Goal: Information Seeking & Learning: Compare options

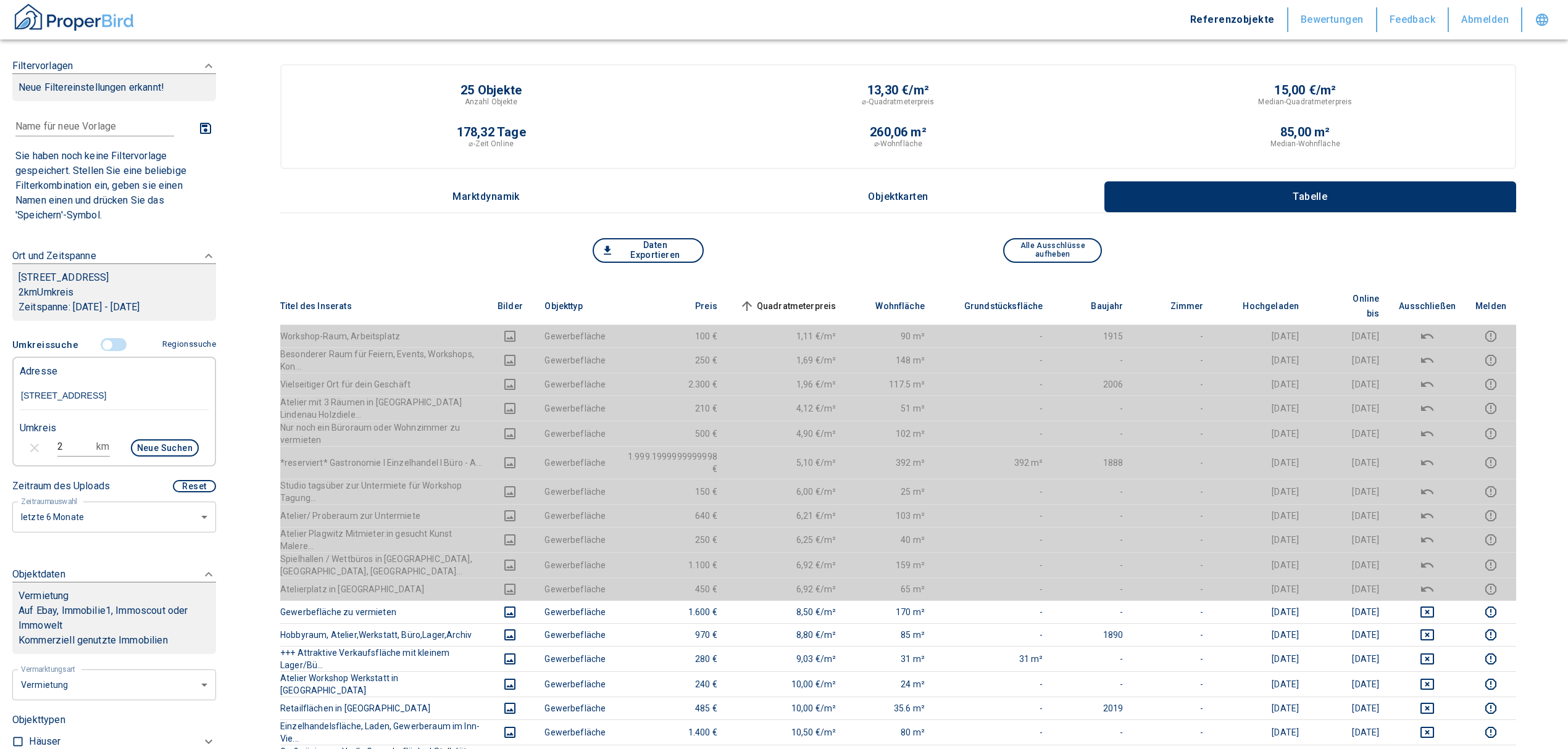
scroll to position [190, 0]
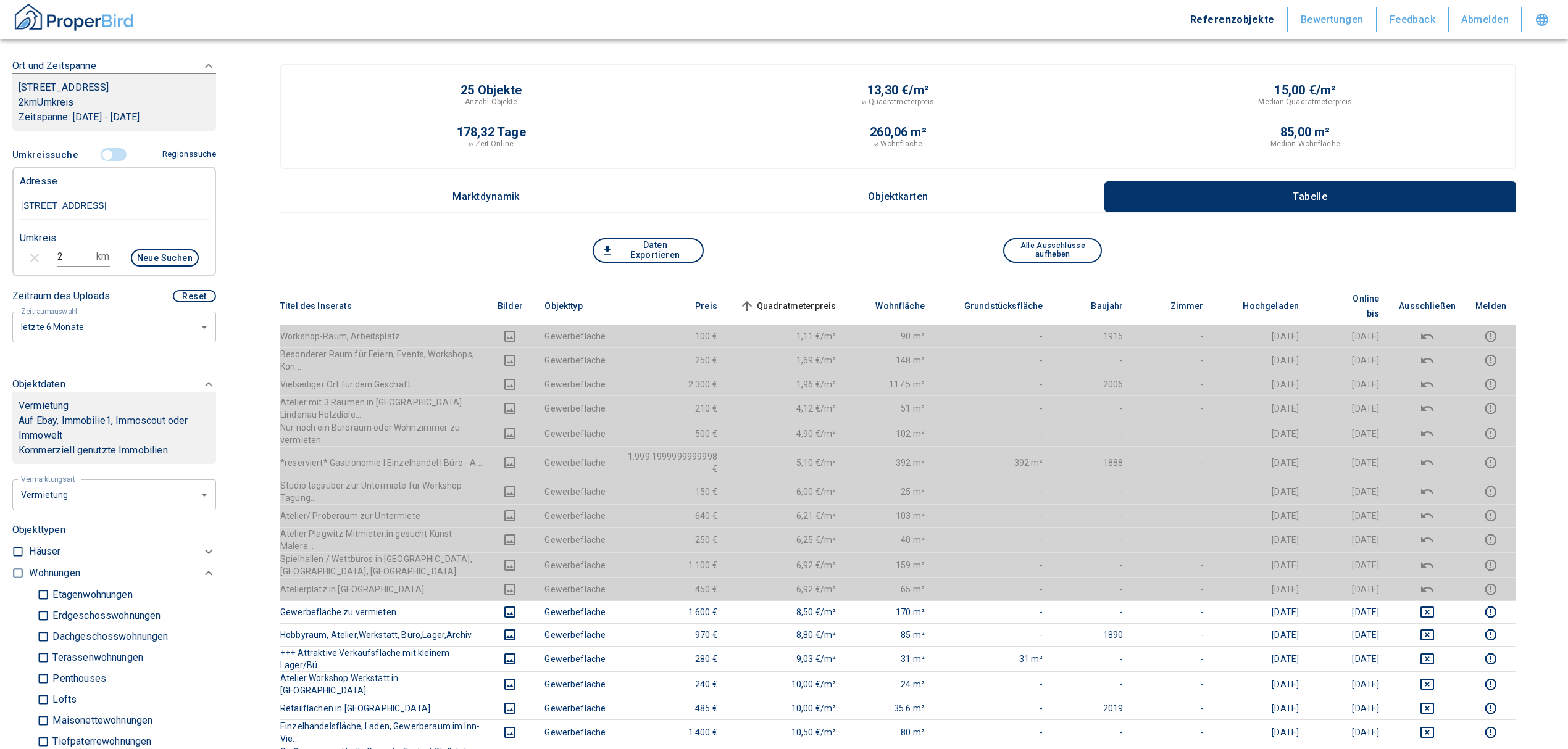
click at [102, 152] on input "controlled" at bounding box center [107, 155] width 37 height 14
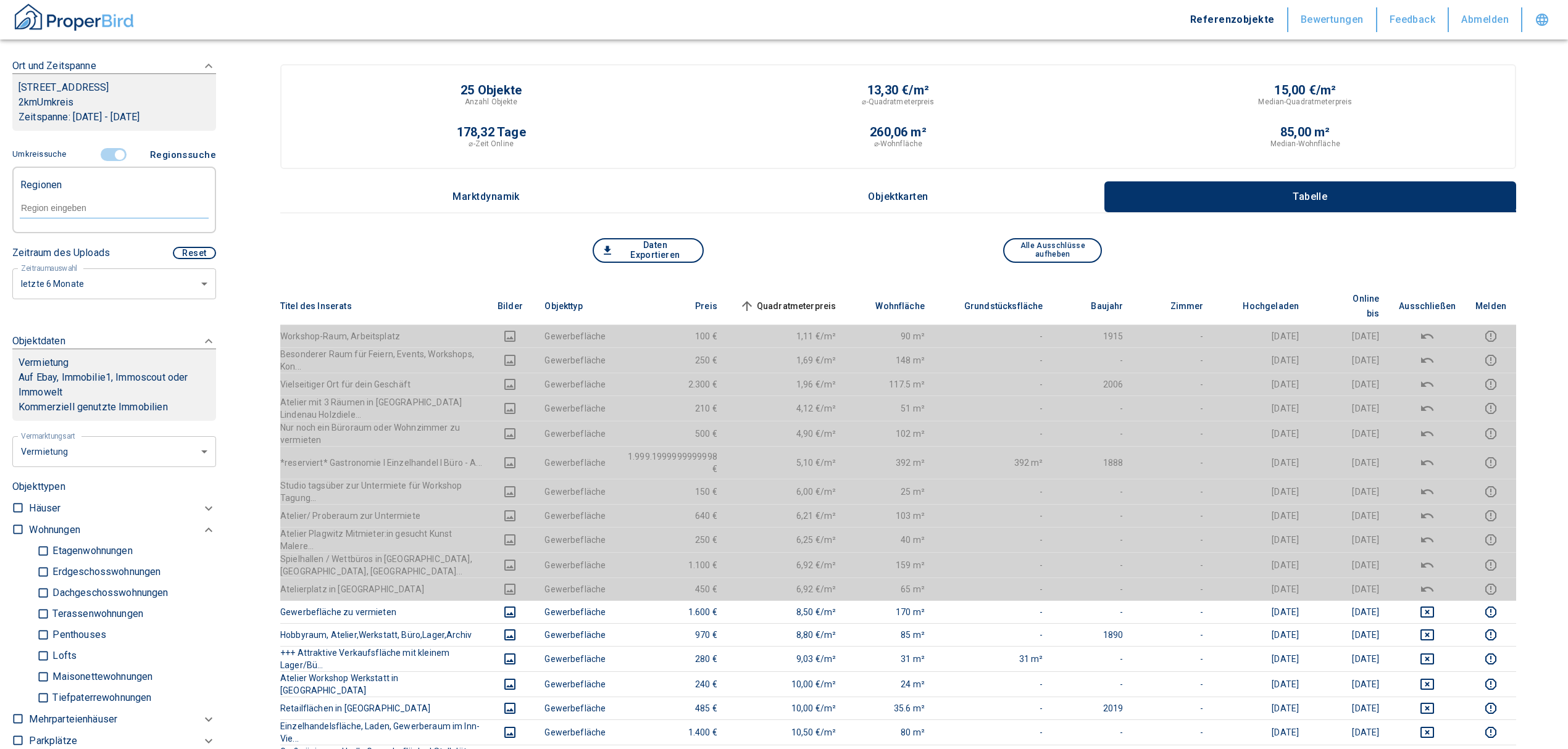
click at [115, 149] on input "controlled" at bounding box center [120, 155] width 37 height 14
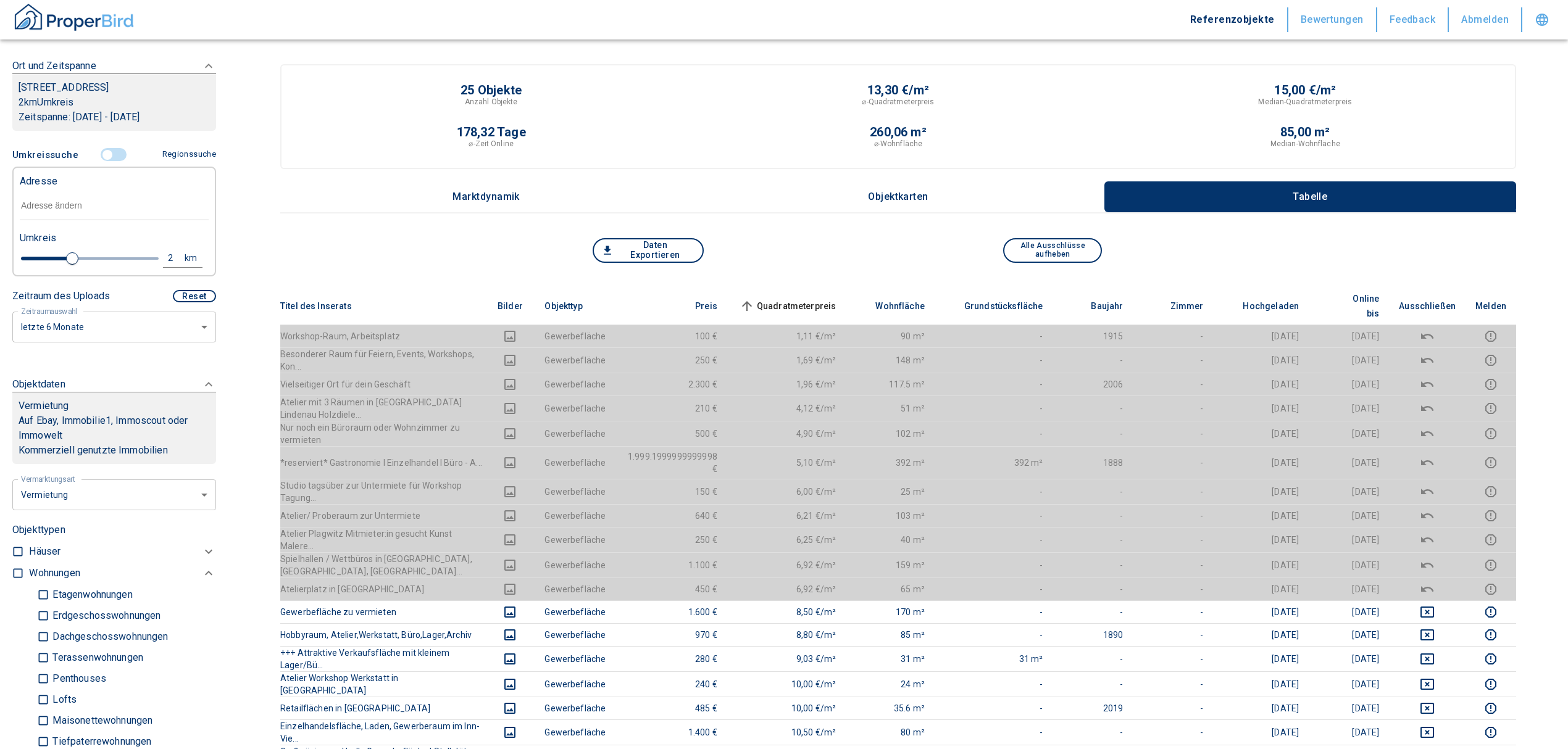
click at [65, 202] on input "text" at bounding box center [114, 206] width 189 height 29
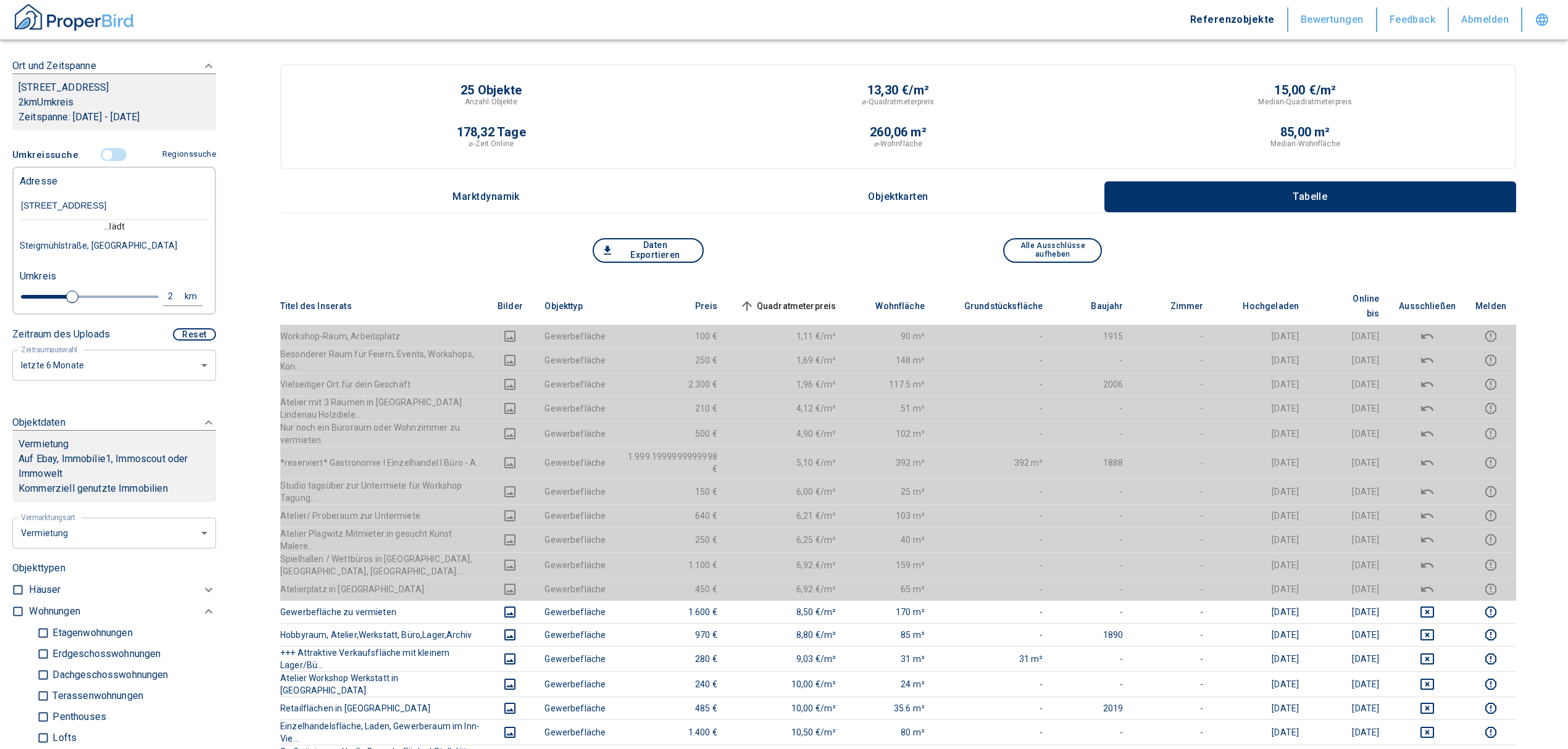
type input "[STREET_ADDRESS]"
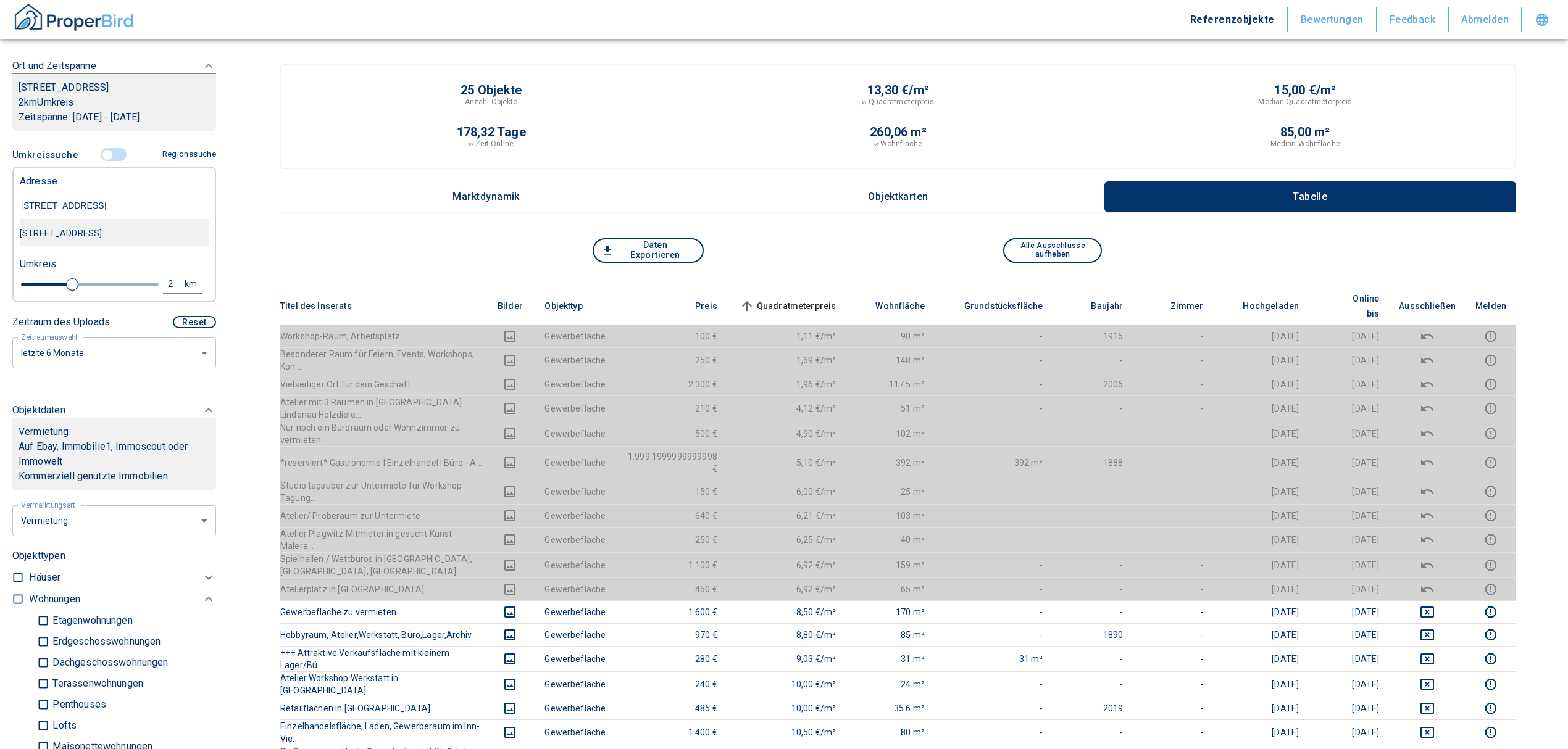
click at [111, 230] on div "[STREET_ADDRESS]" at bounding box center [114, 233] width 189 height 26
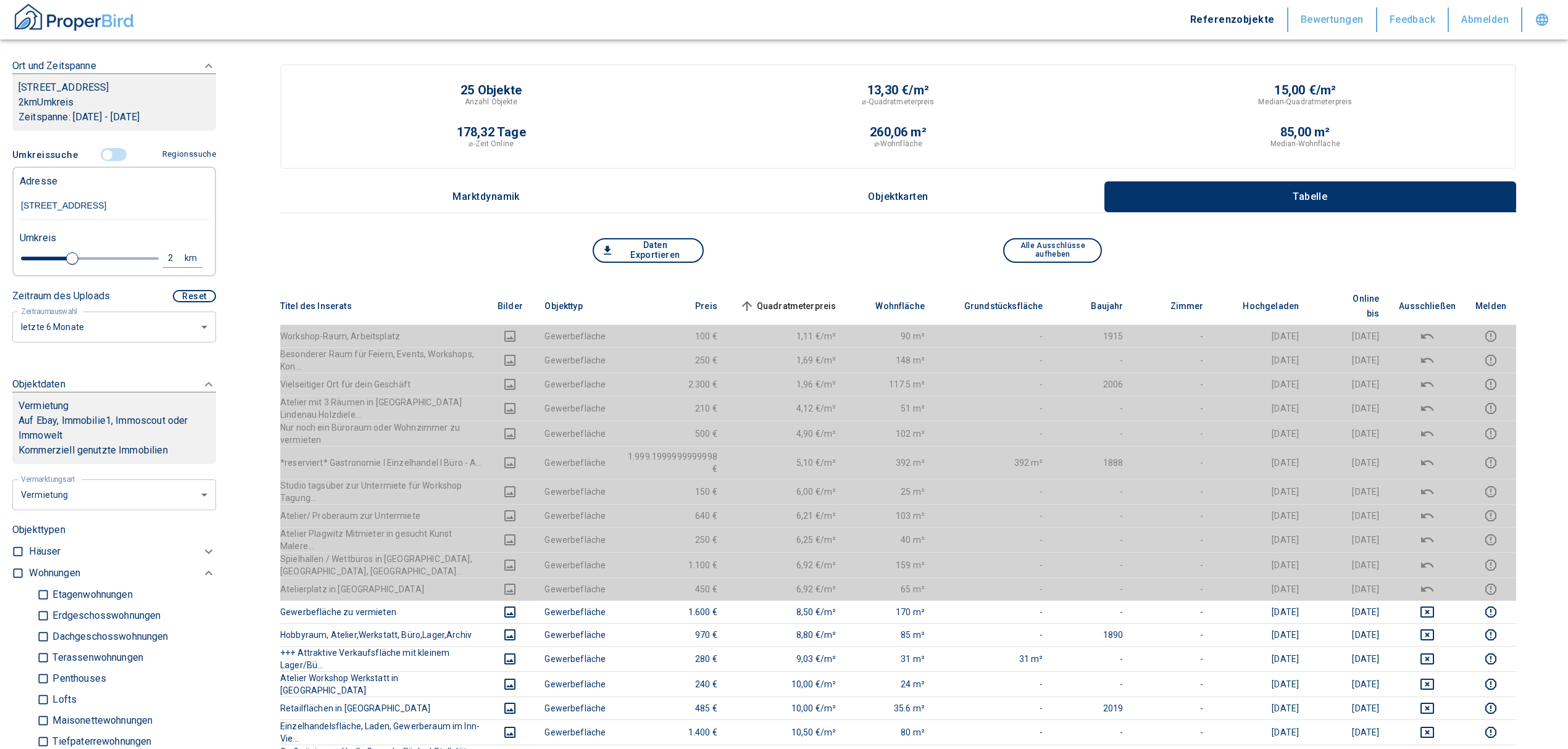
type input "2020"
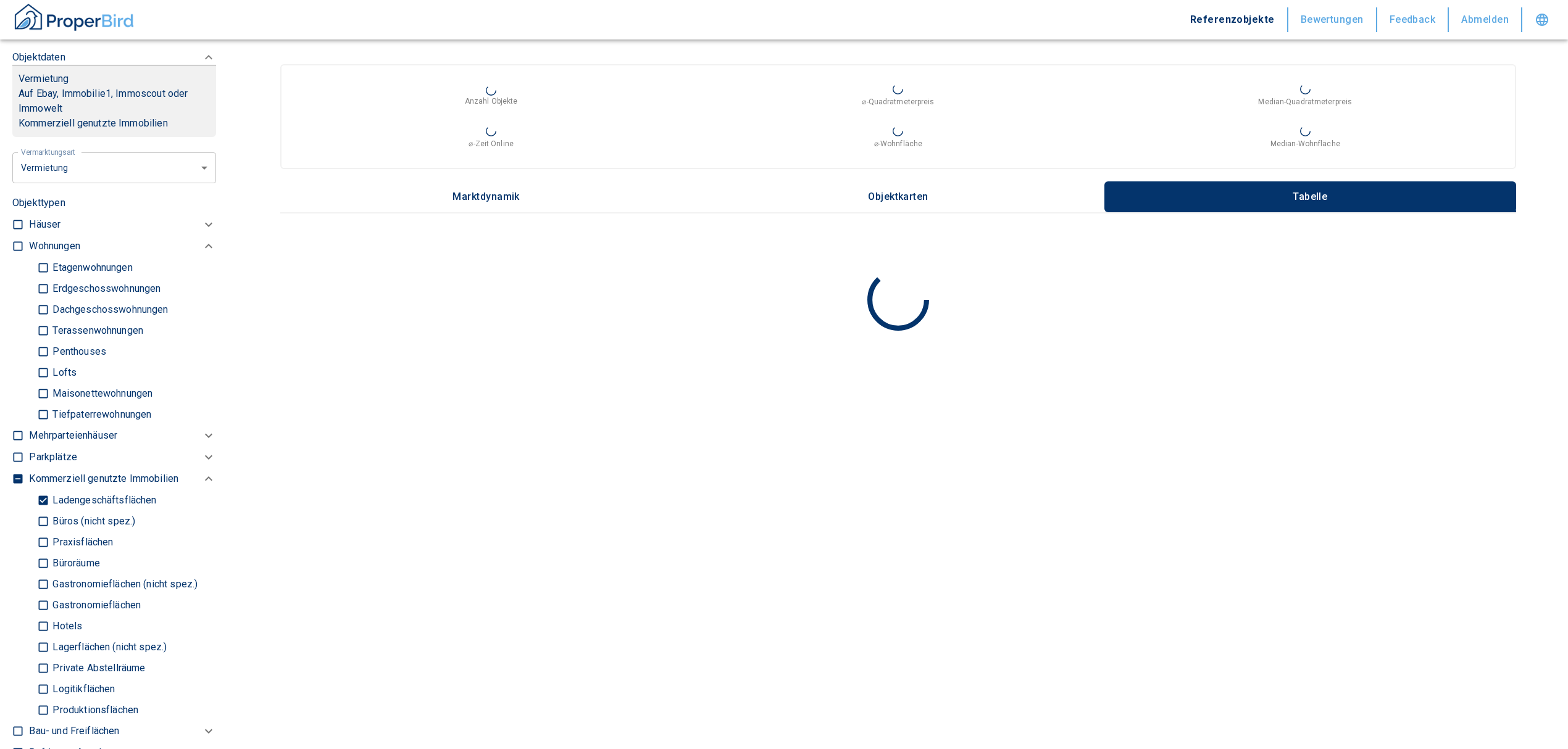
scroll to position [519, 0]
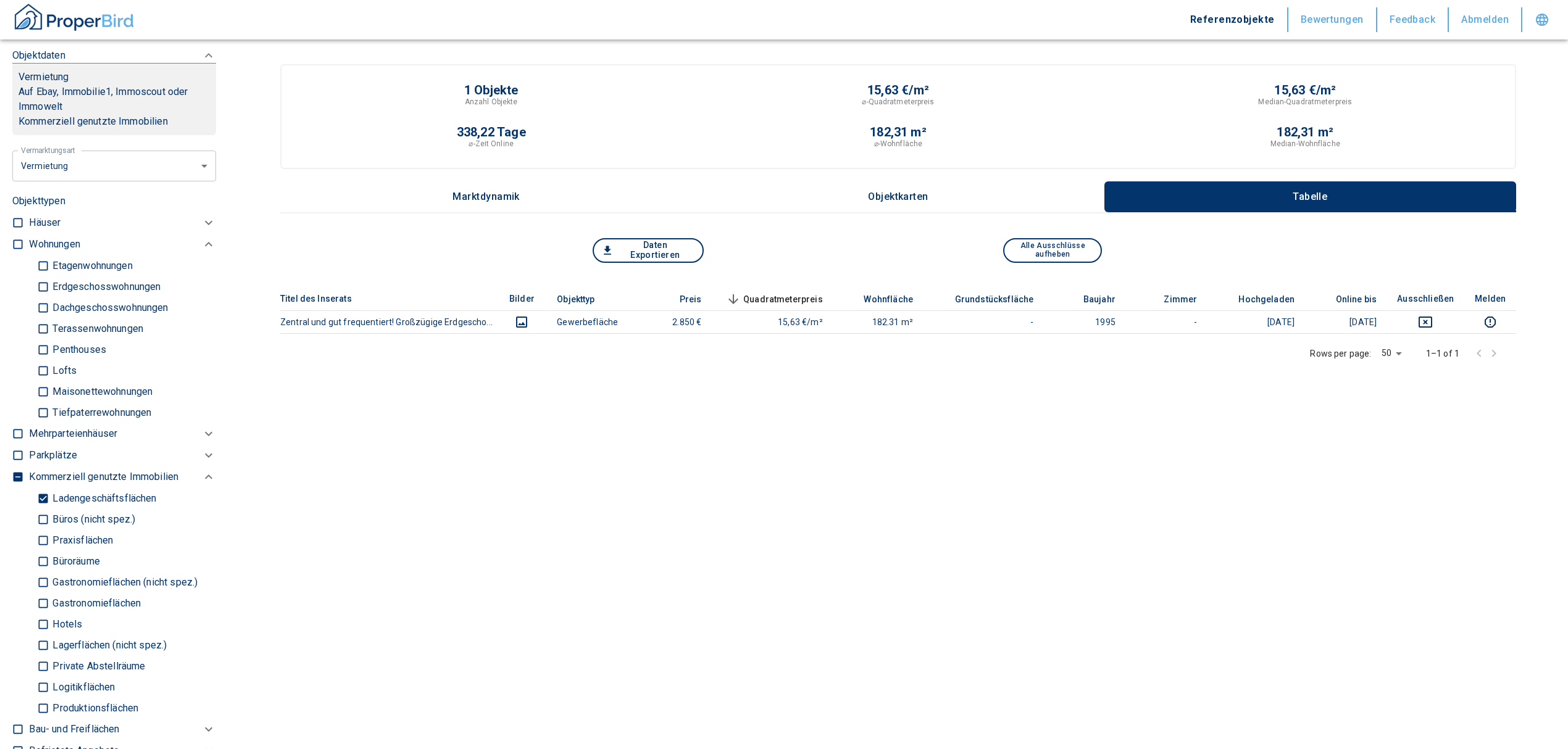
type input "[STREET_ADDRESS]"
click at [37, 498] on input "Ladengeschäftsflächen" at bounding box center [43, 498] width 12 height 22
checkbox input "false"
type input "2020"
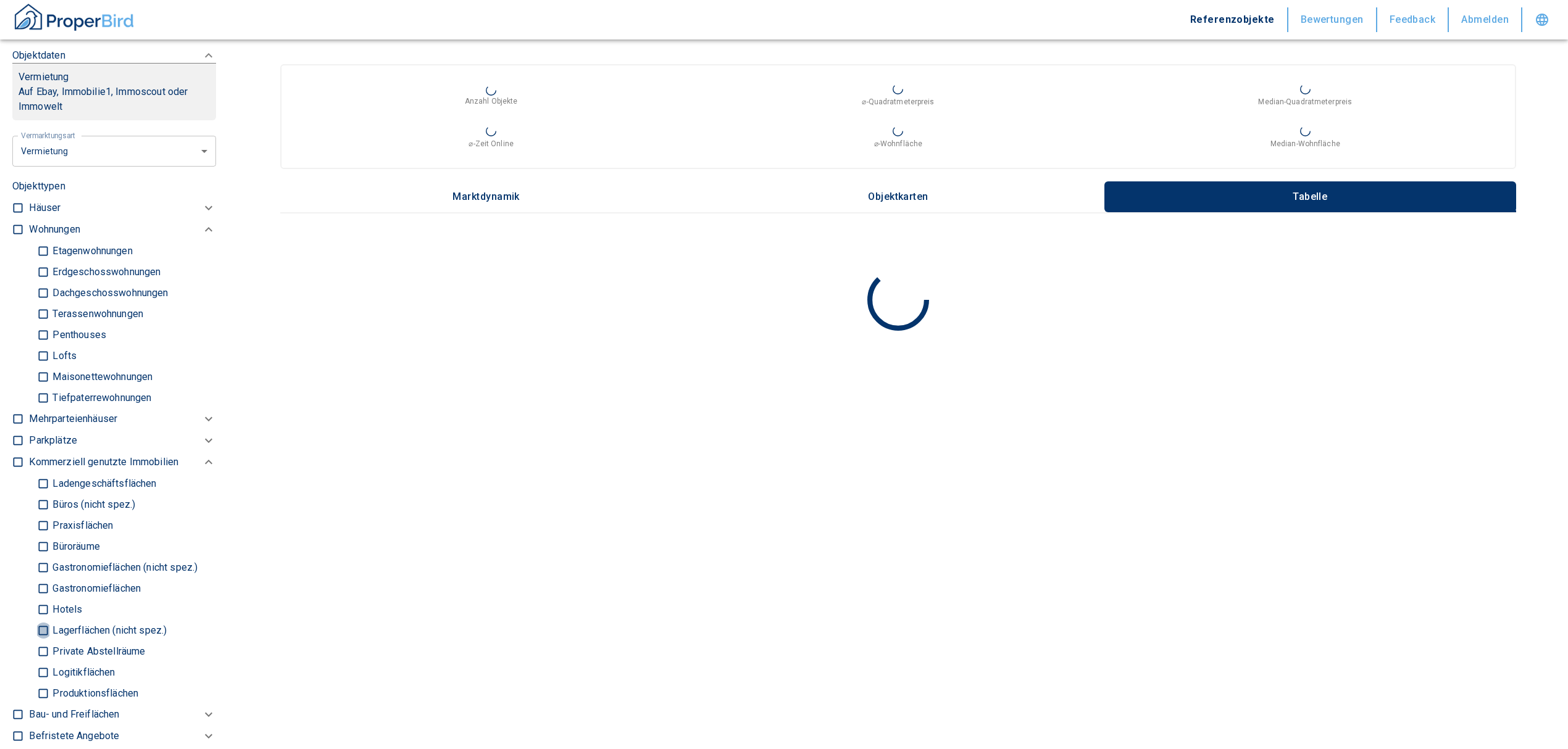
click at [43, 628] on input "Lagerflächen (nicht spez.)" at bounding box center [43, 631] width 12 height 22
checkbox input "true"
type input "2020"
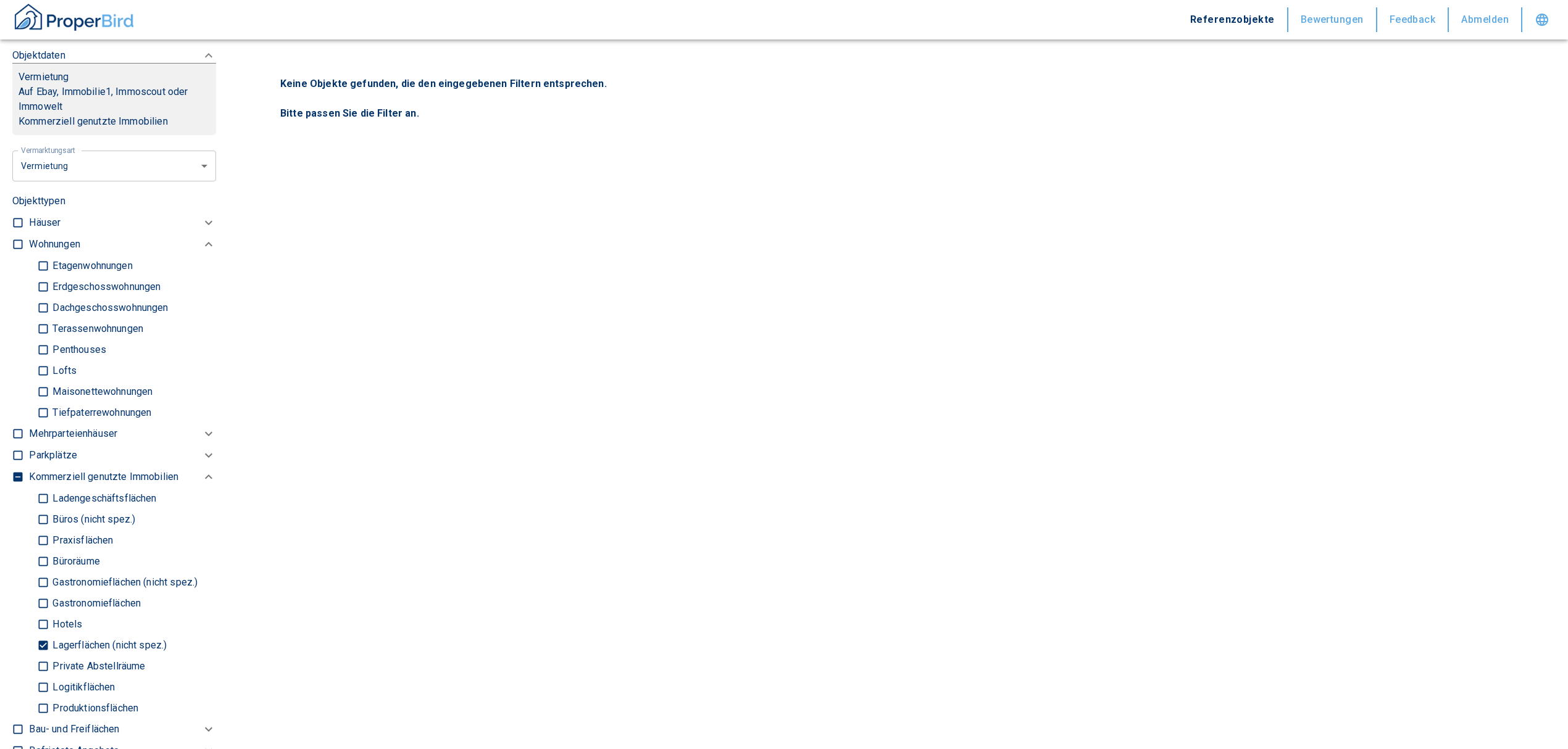
click at [42, 681] on input "Logitikflächen" at bounding box center [43, 687] width 12 height 22
checkbox input "true"
type input "2020"
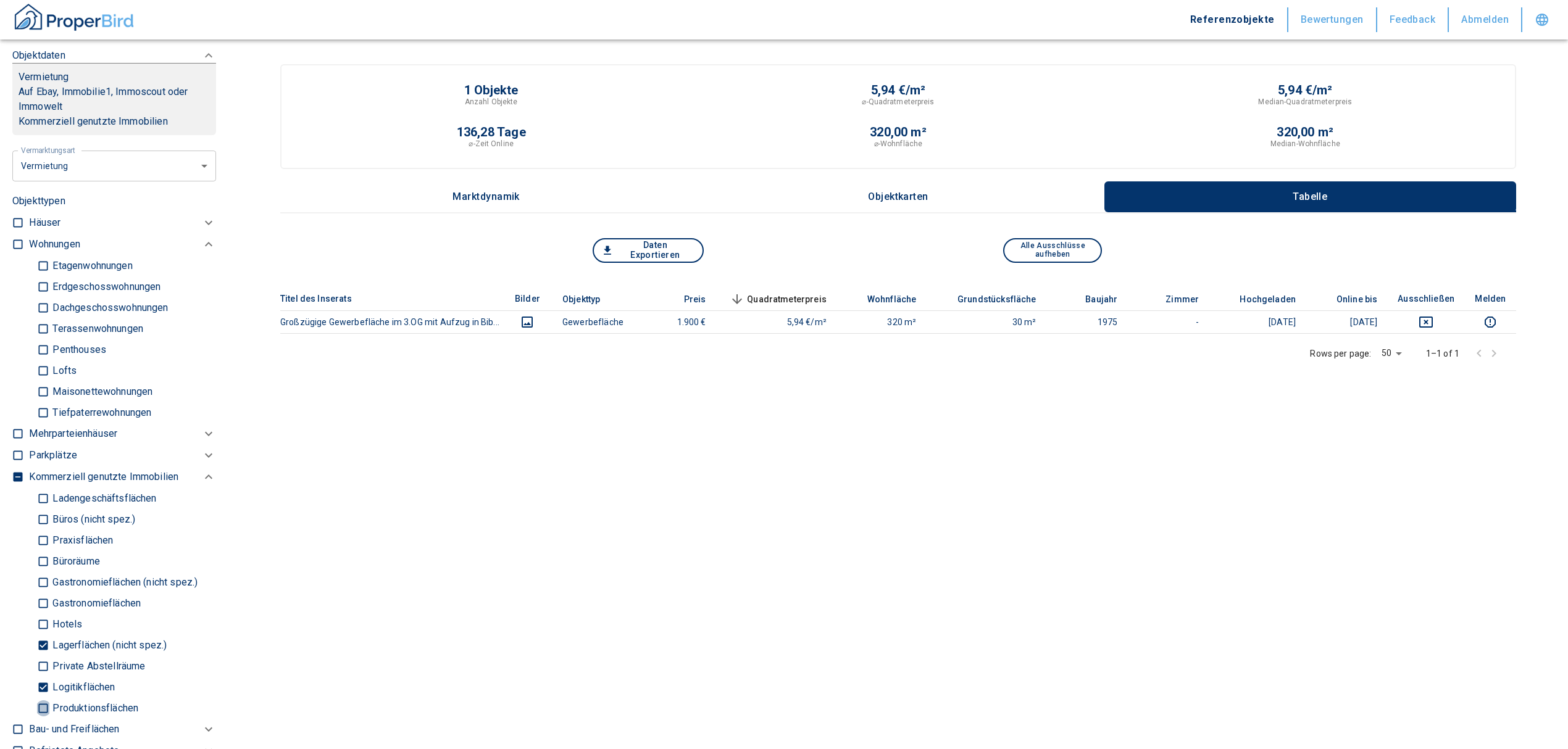
click at [43, 704] on input "Produktionsflächen" at bounding box center [43, 708] width 12 height 22
checkbox input "true"
type input "2020"
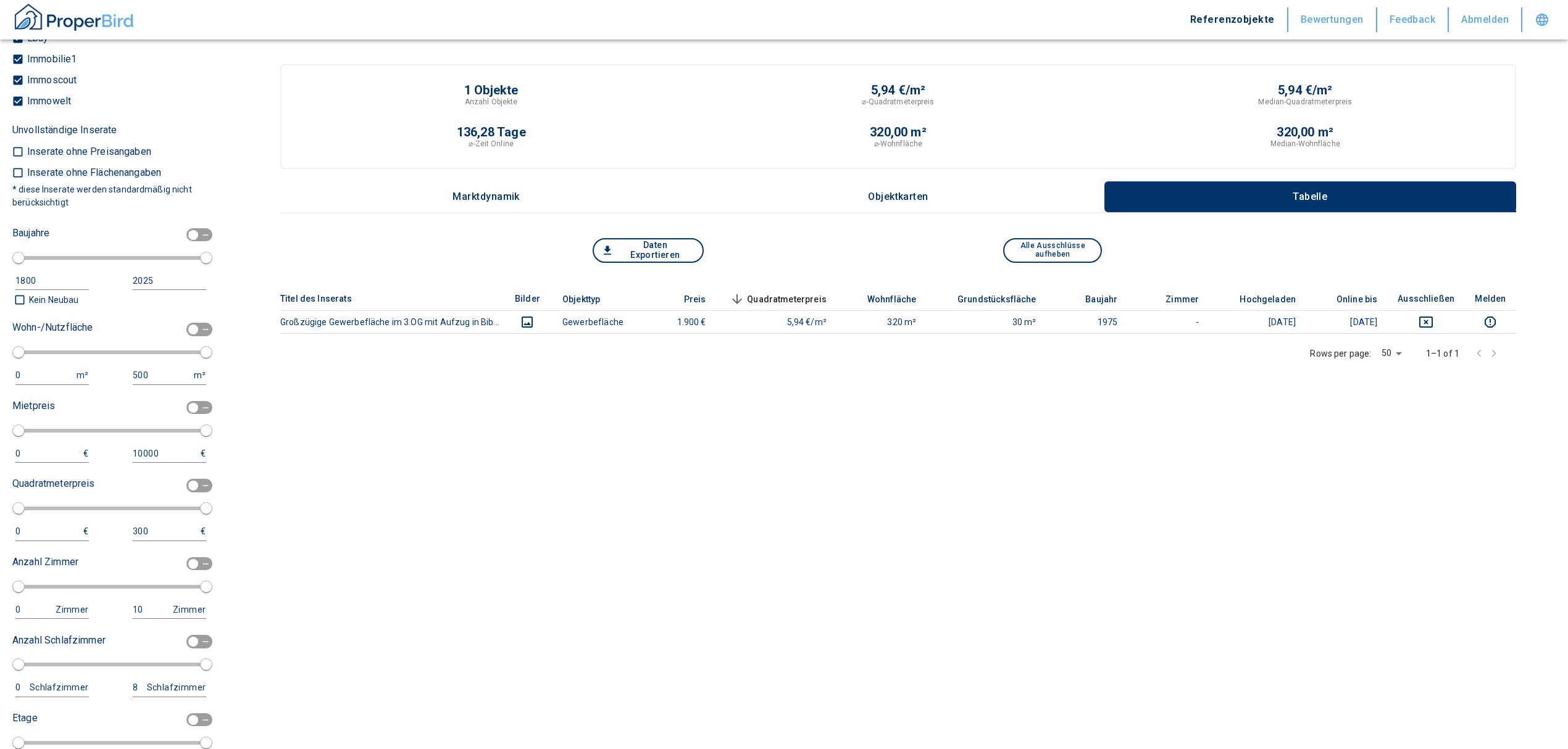
scroll to position [1342, 0]
click at [179, 327] on input "checkbox" at bounding box center [193, 326] width 37 height 14
checkbox input "true"
type input "2020"
type input "50"
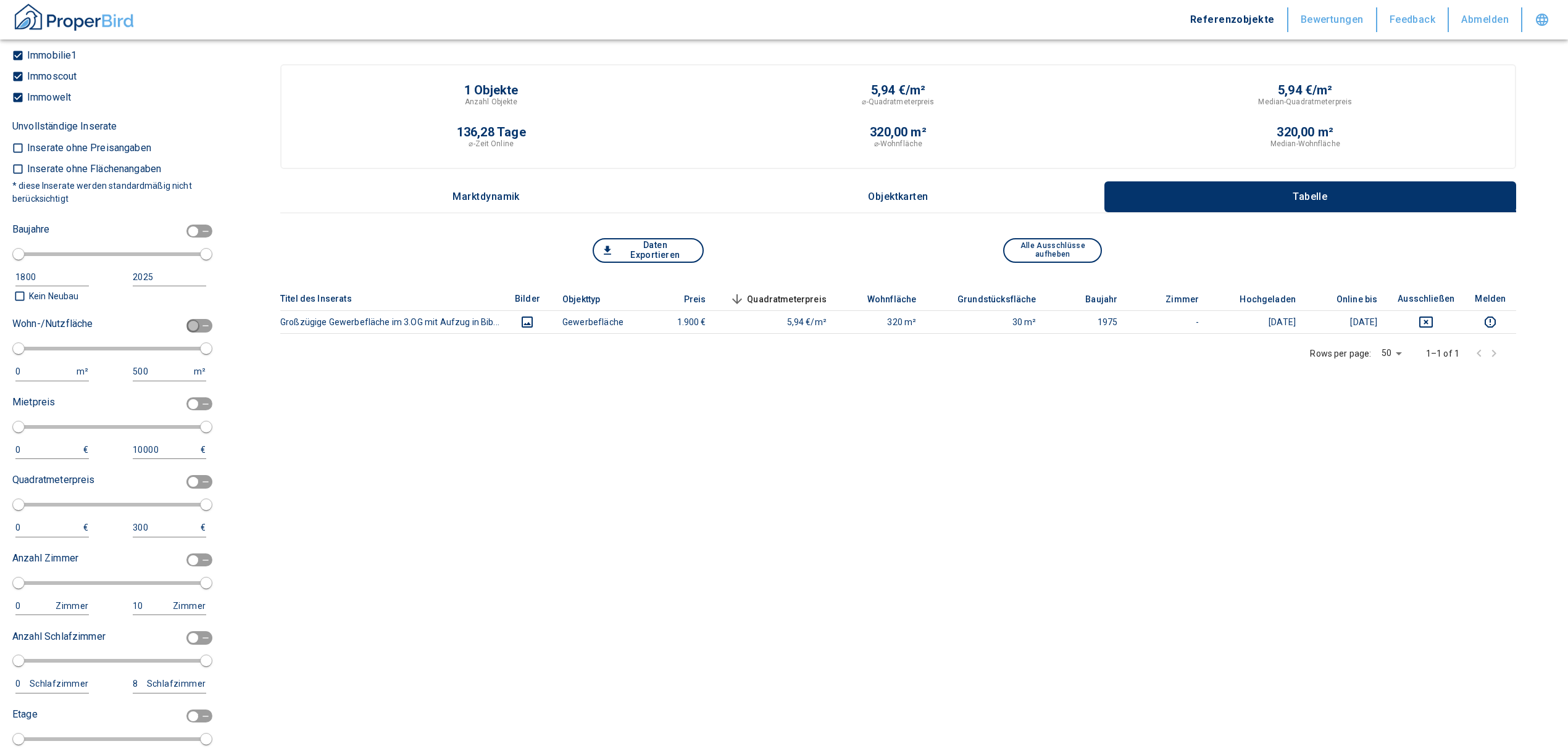
type input "150"
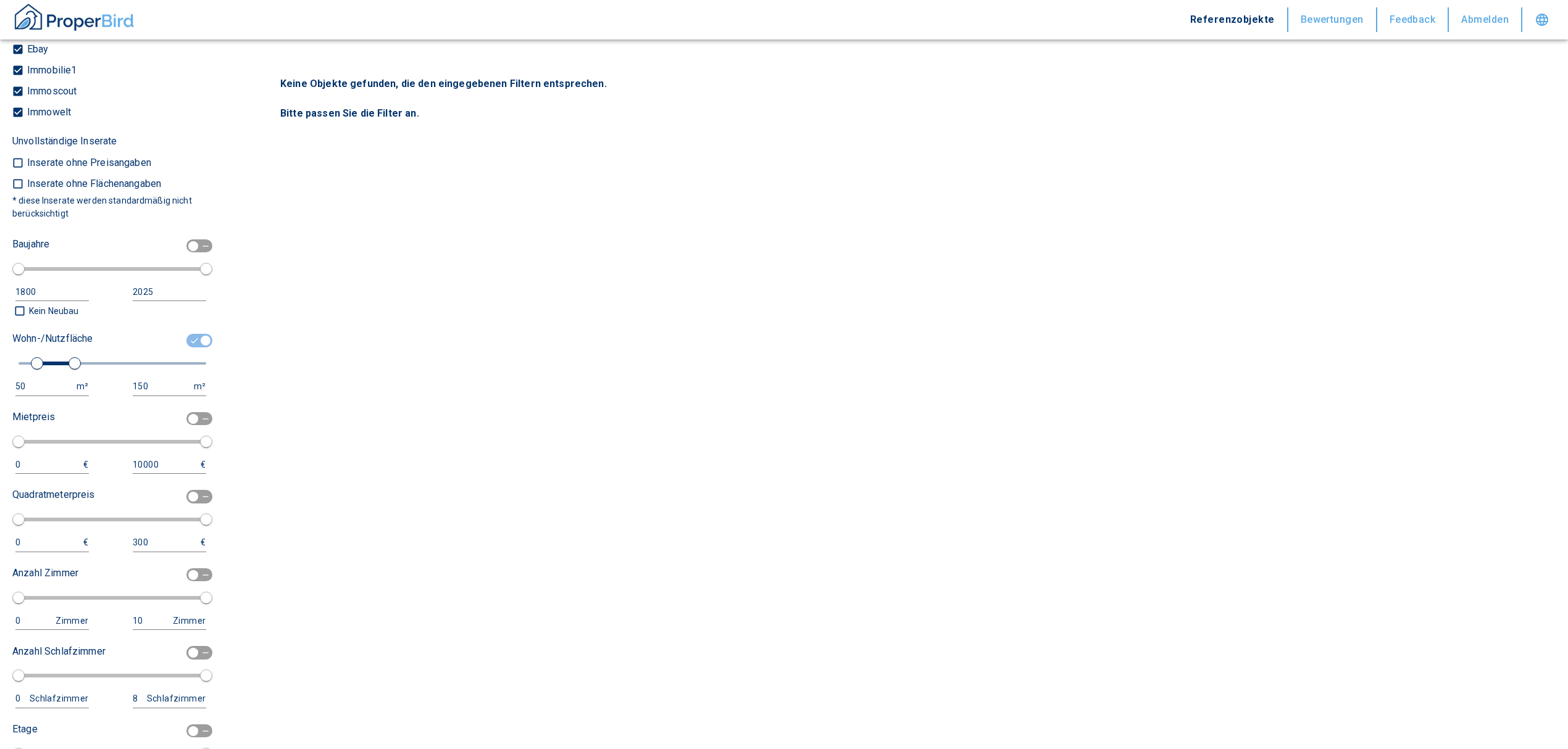
click at [24, 385] on div "50" at bounding box center [40, 386] width 49 height 16
click at [24, 386] on input "50" at bounding box center [43, 386] width 56 height 18
type input "5"
type input "1000"
drag, startPoint x: 137, startPoint y: 383, endPoint x: 145, endPoint y: 389, distance: 10.0
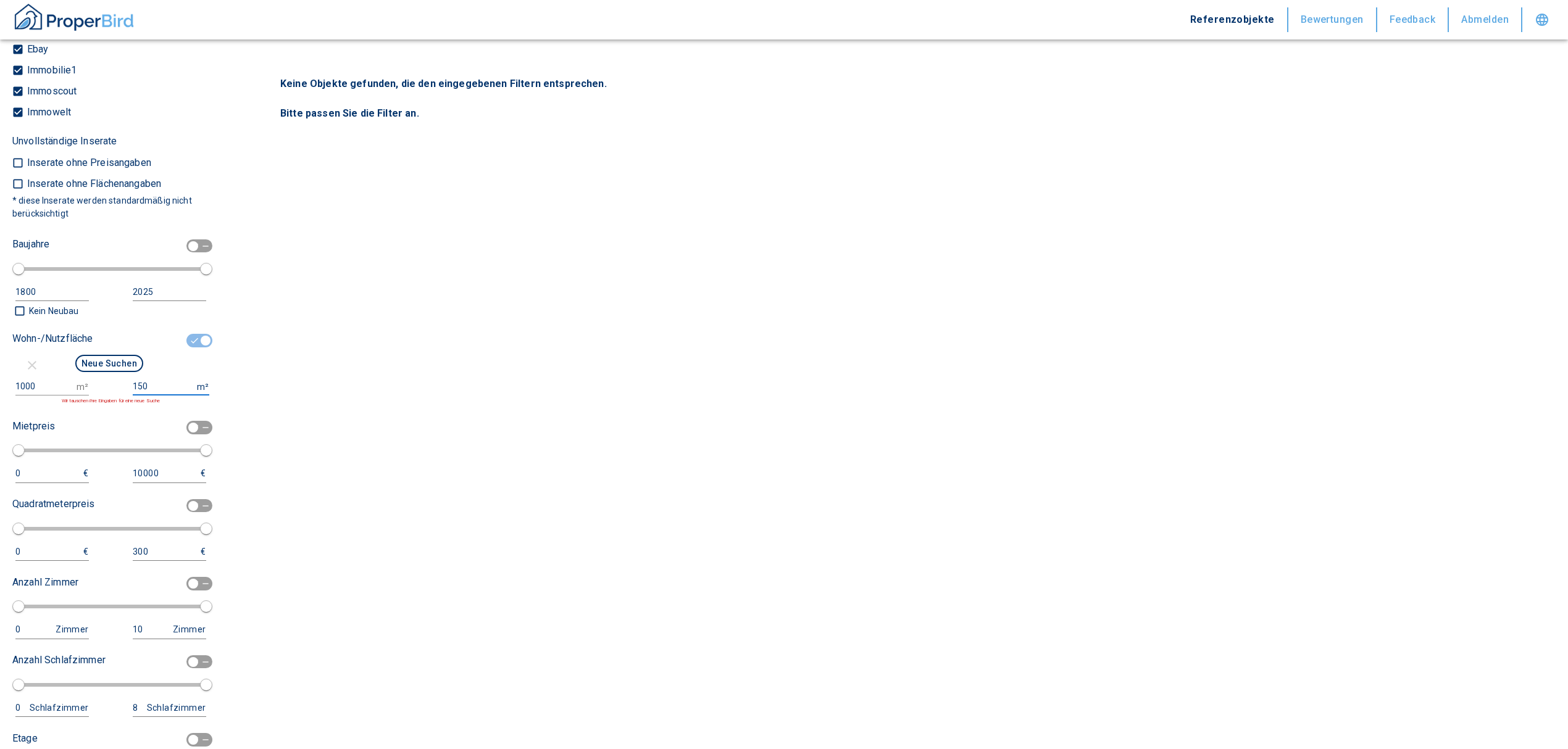
click at [139, 383] on input "150" at bounding box center [162, 386] width 59 height 18
click at [148, 388] on input "150" at bounding box center [162, 386] width 59 height 18
type input "1"
type input "999999999"
click at [115, 364] on button "Neue Suchen" at bounding box center [109, 363] width 68 height 17
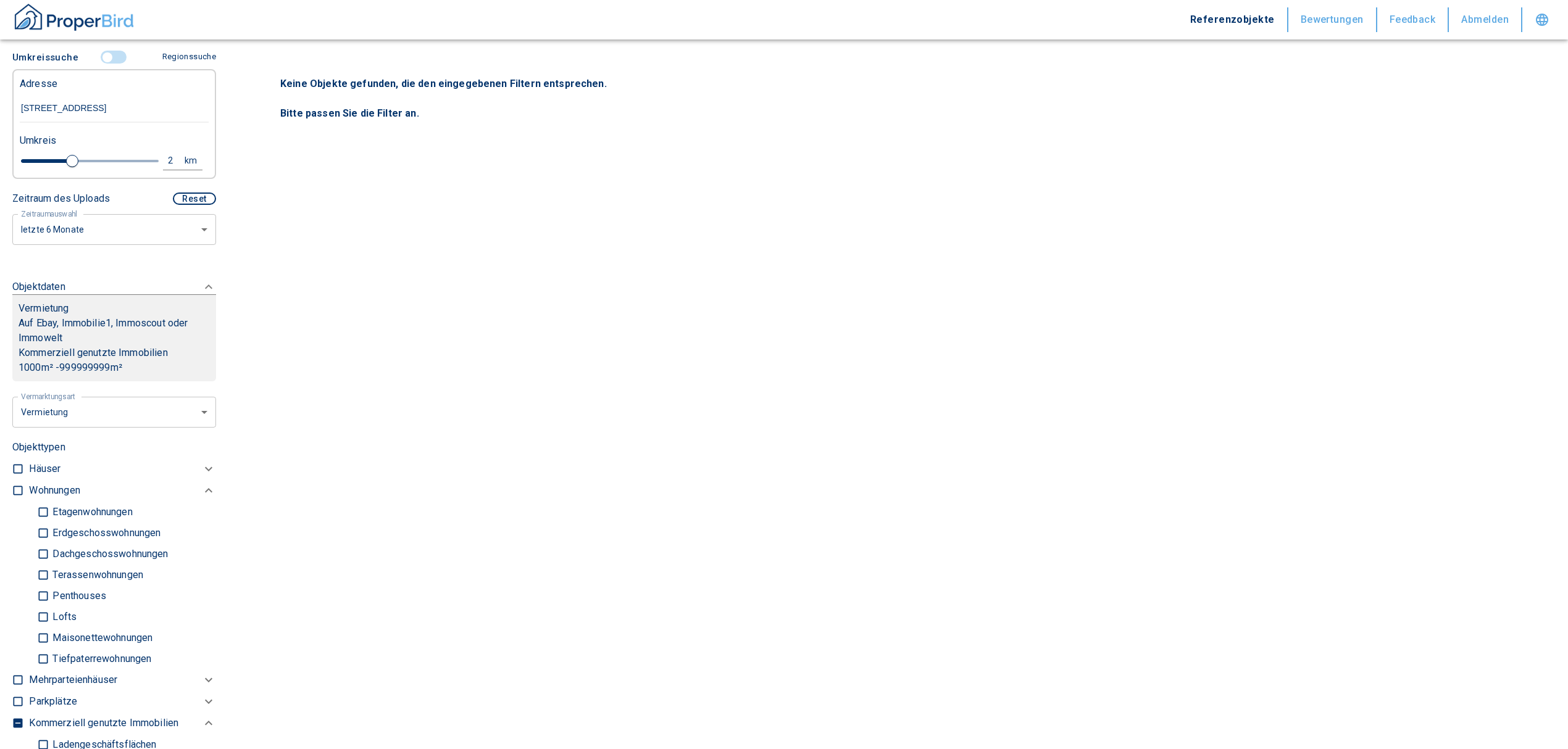
scroll to position [272, 0]
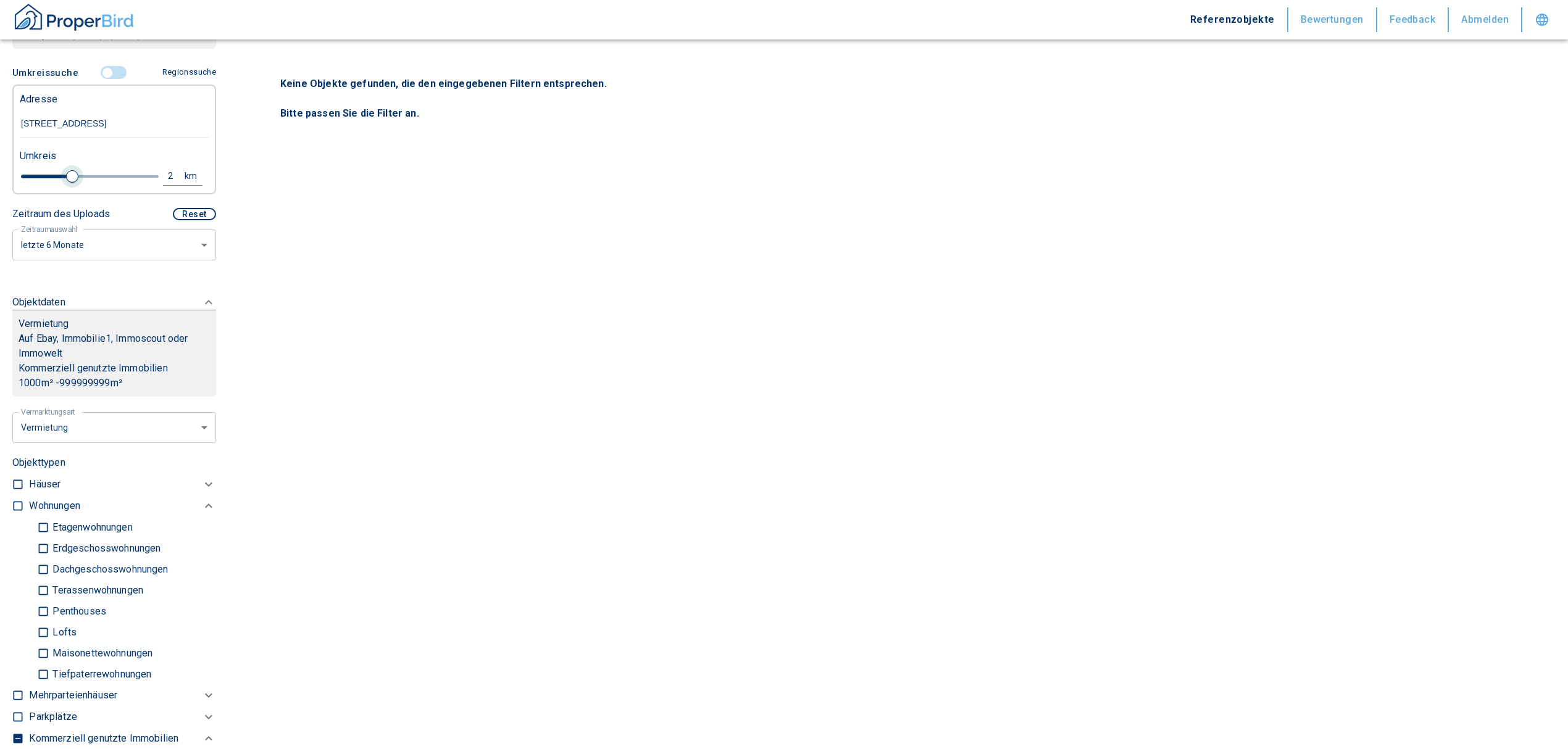
type input "2020"
type input "2.2"
type input "2020"
type input "3.2"
type input "2020"
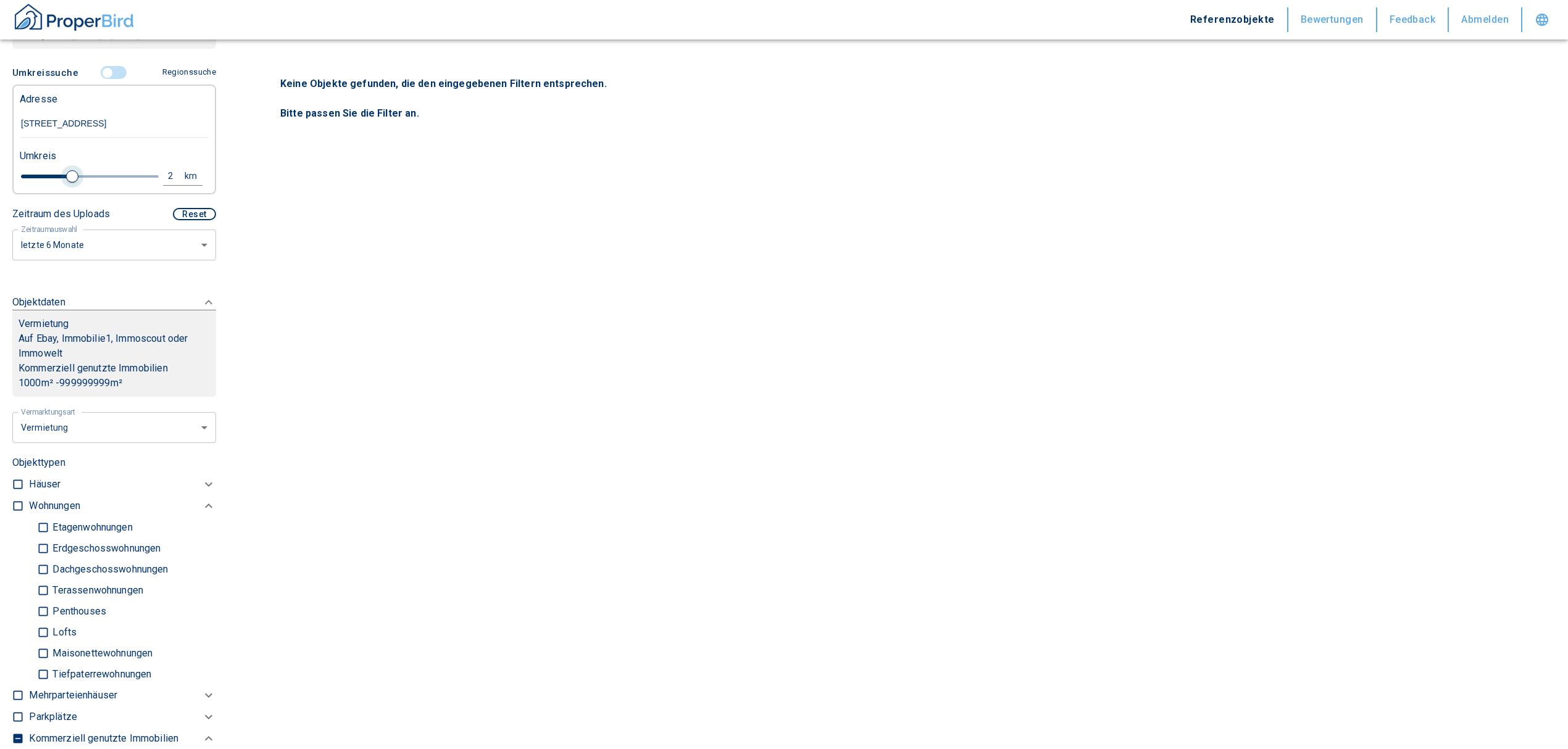
type input "3.6"
type input "2020"
type input "3.8"
type input "2020"
type input "4"
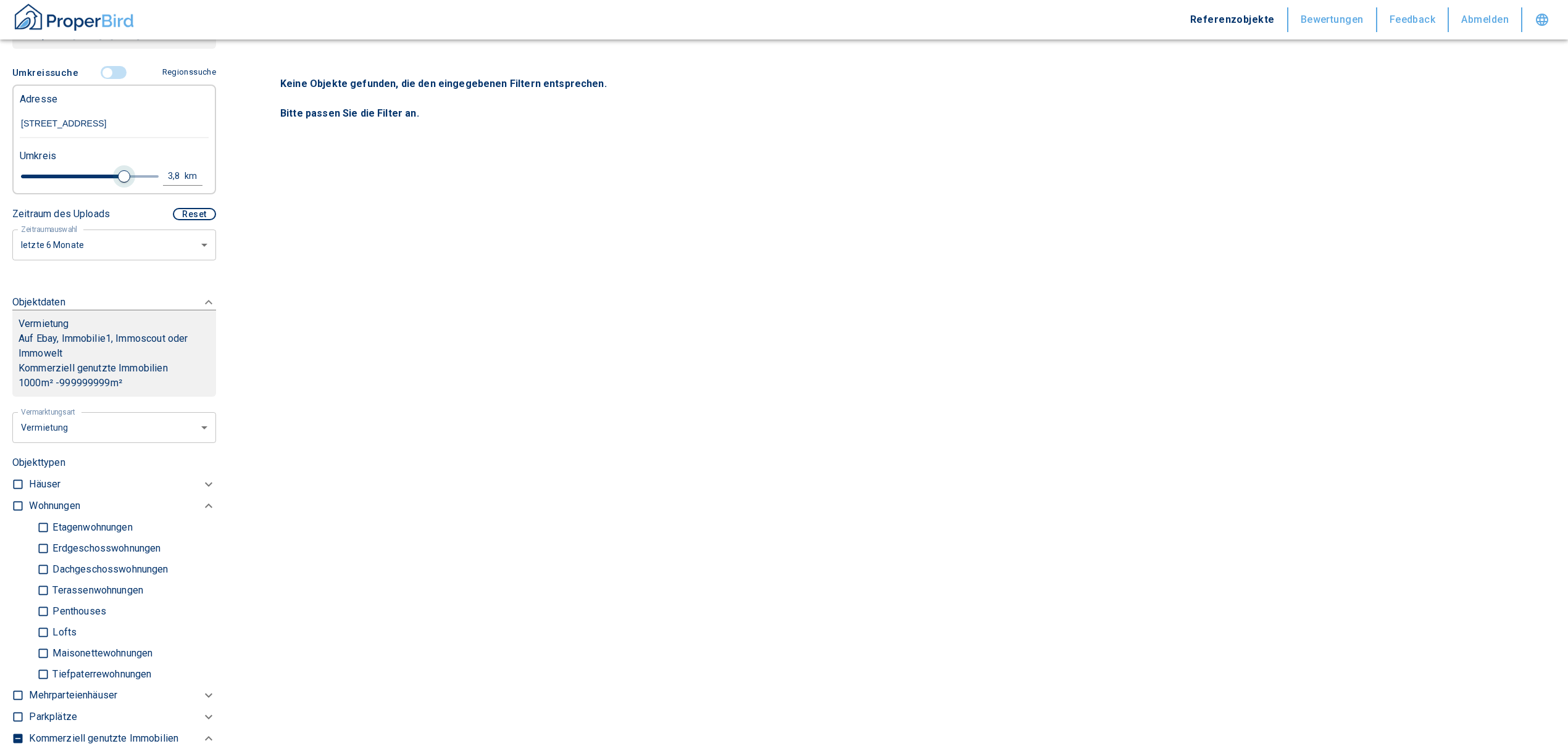
type input "2020"
type input "4.4"
type input "2020"
type input "4.6"
type input "2020"
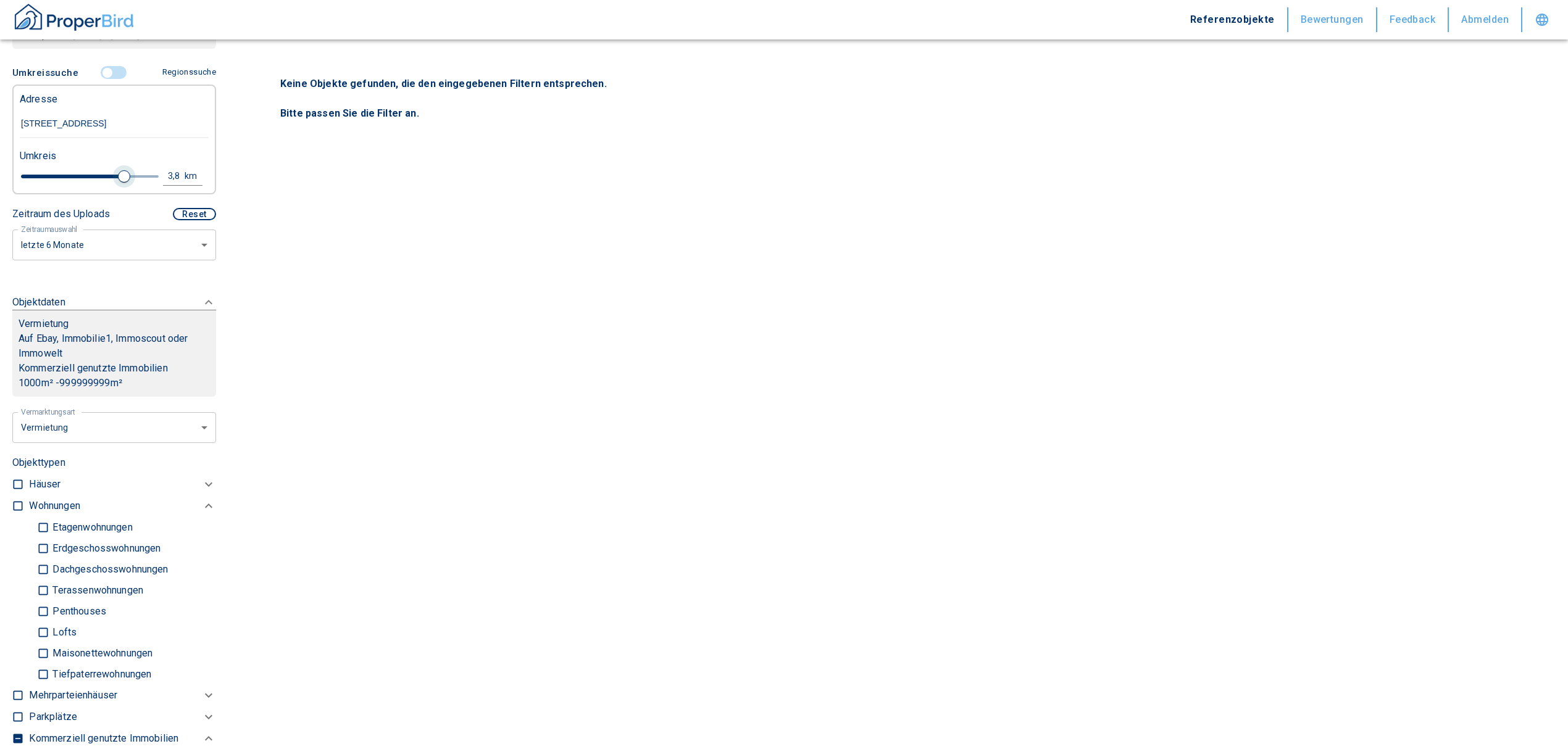
type input "4.8"
drag, startPoint x: 68, startPoint y: 176, endPoint x: 156, endPoint y: 170, distance: 88.2
click at [146, 170] on span at bounding box center [152, 177] width 12 height 12
type input "2020"
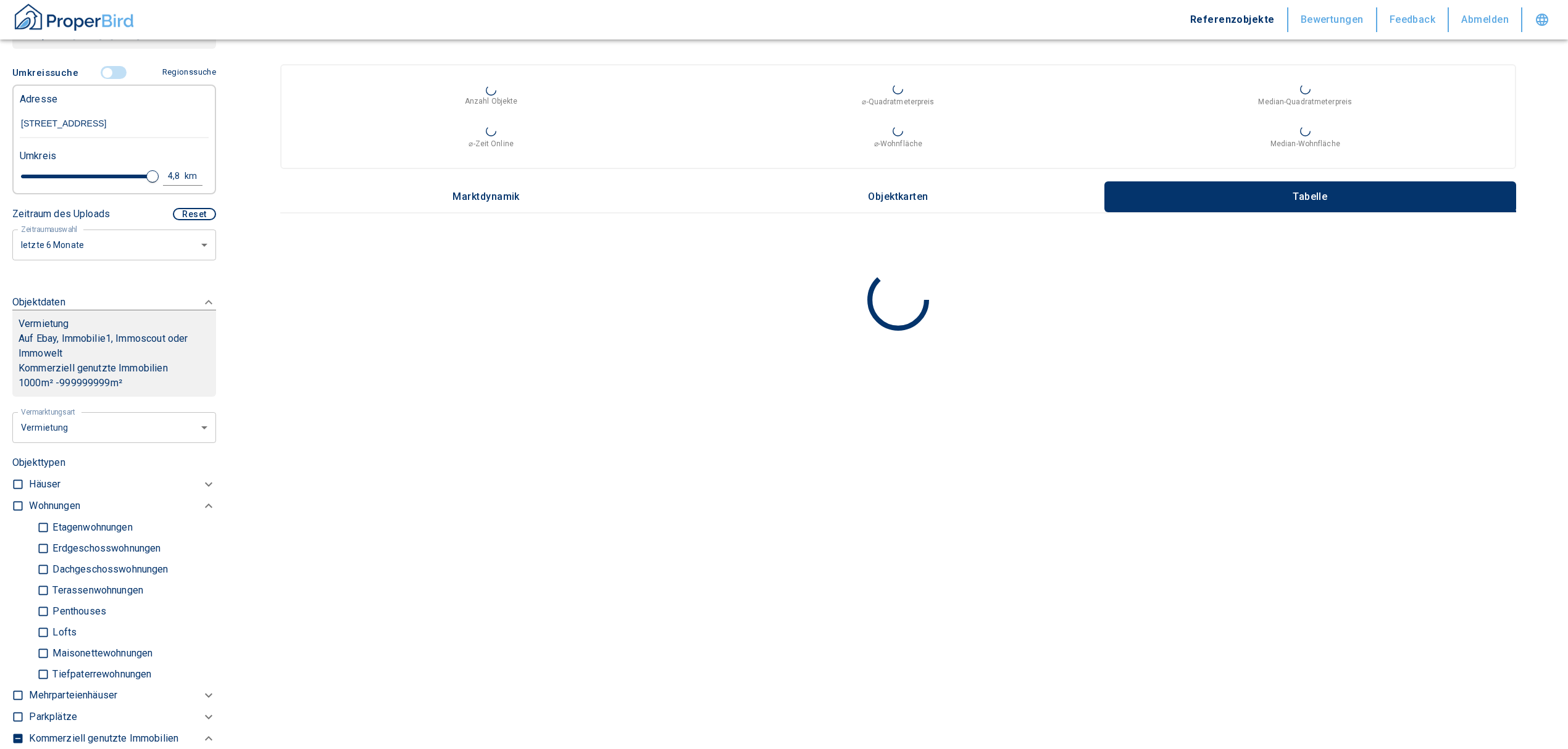
click at [166, 170] on div "4,8" at bounding box center [177, 176] width 22 height 16
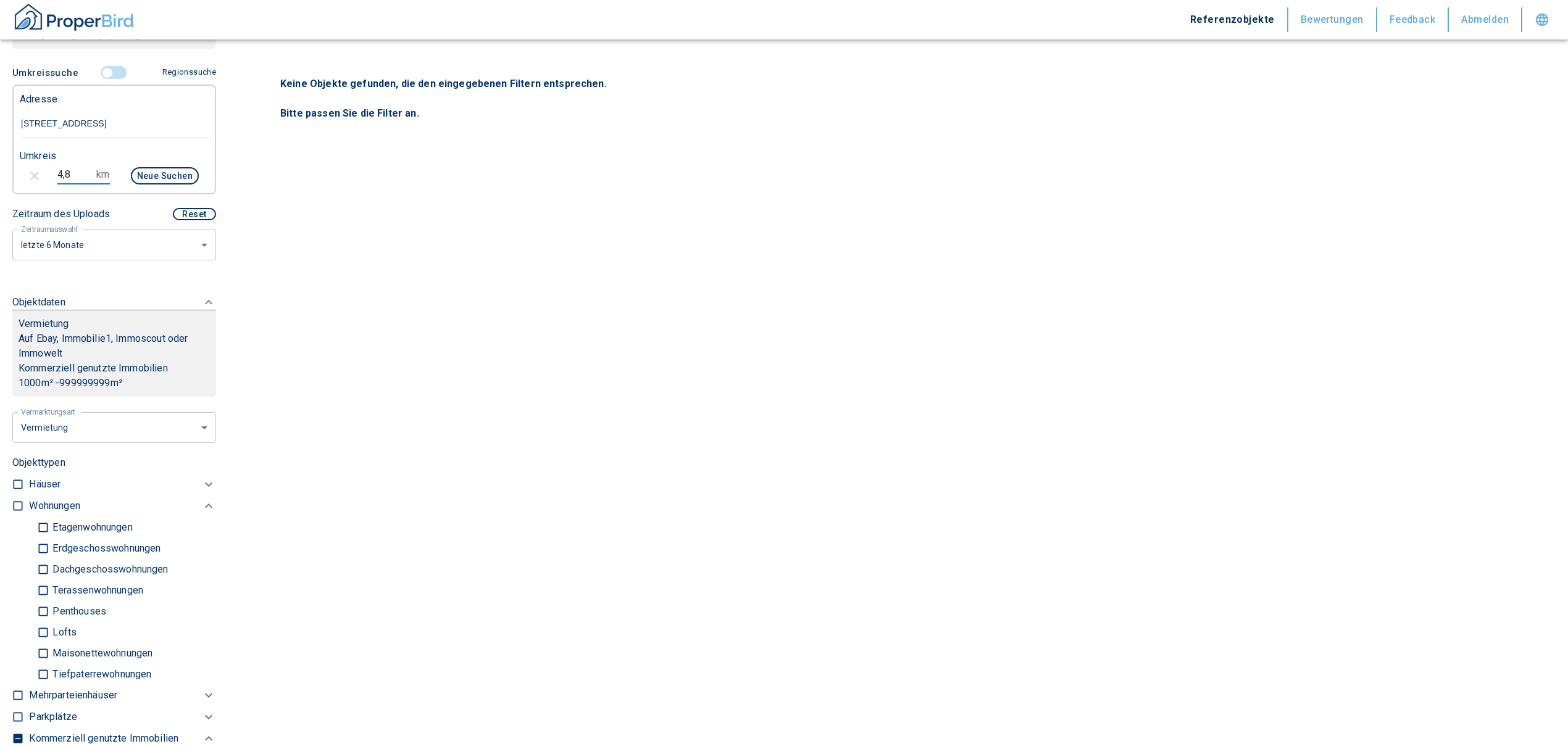
drag, startPoint x: 85, startPoint y: 176, endPoint x: 42, endPoint y: 180, distance: 43.2
click at [42, 180] on div "4,8 km Neue Suchen" at bounding box center [105, 177] width 189 height 30
type input "10"
click at [144, 173] on button "Neue Suchen" at bounding box center [165, 175] width 68 height 17
type input "2020"
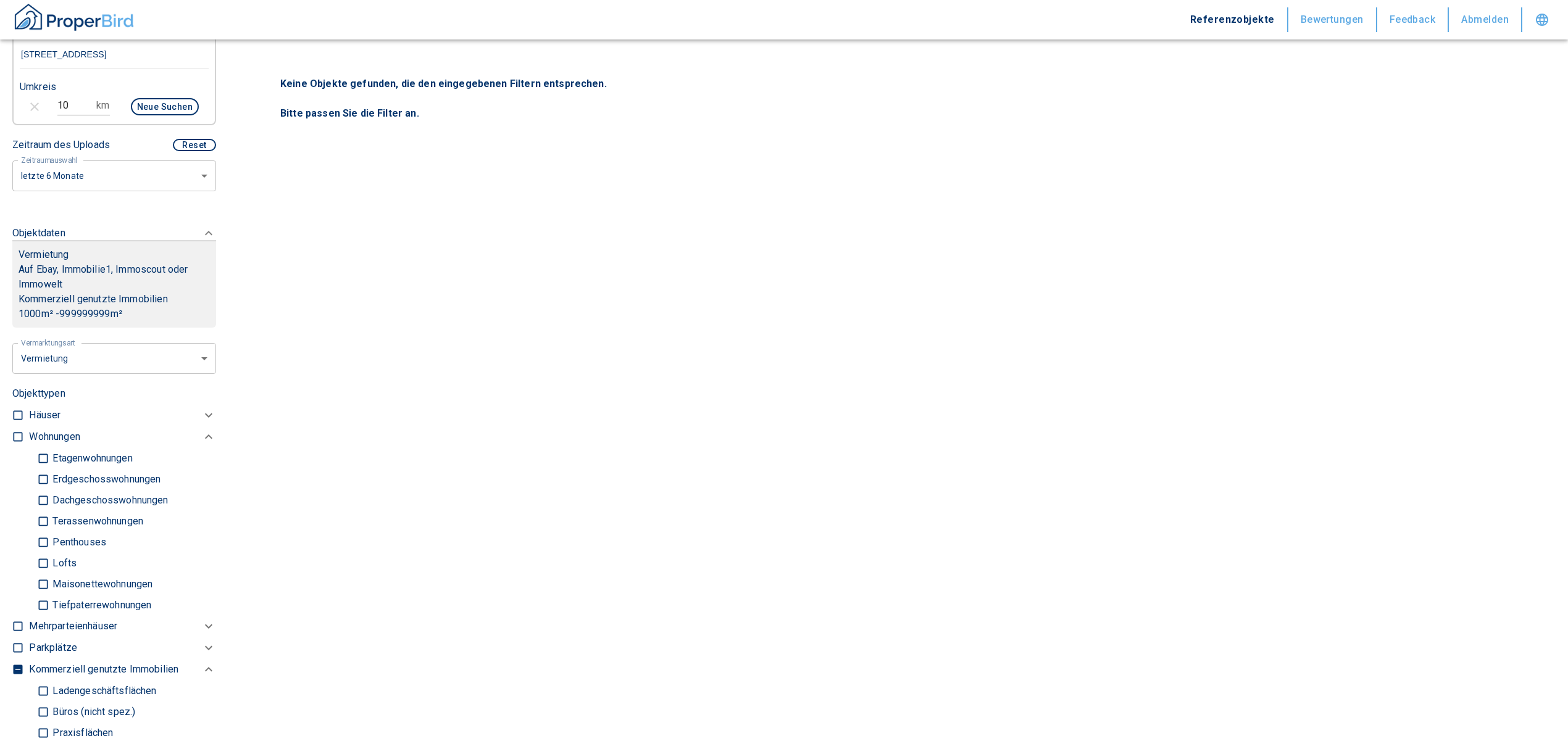
scroll to position [190, 0]
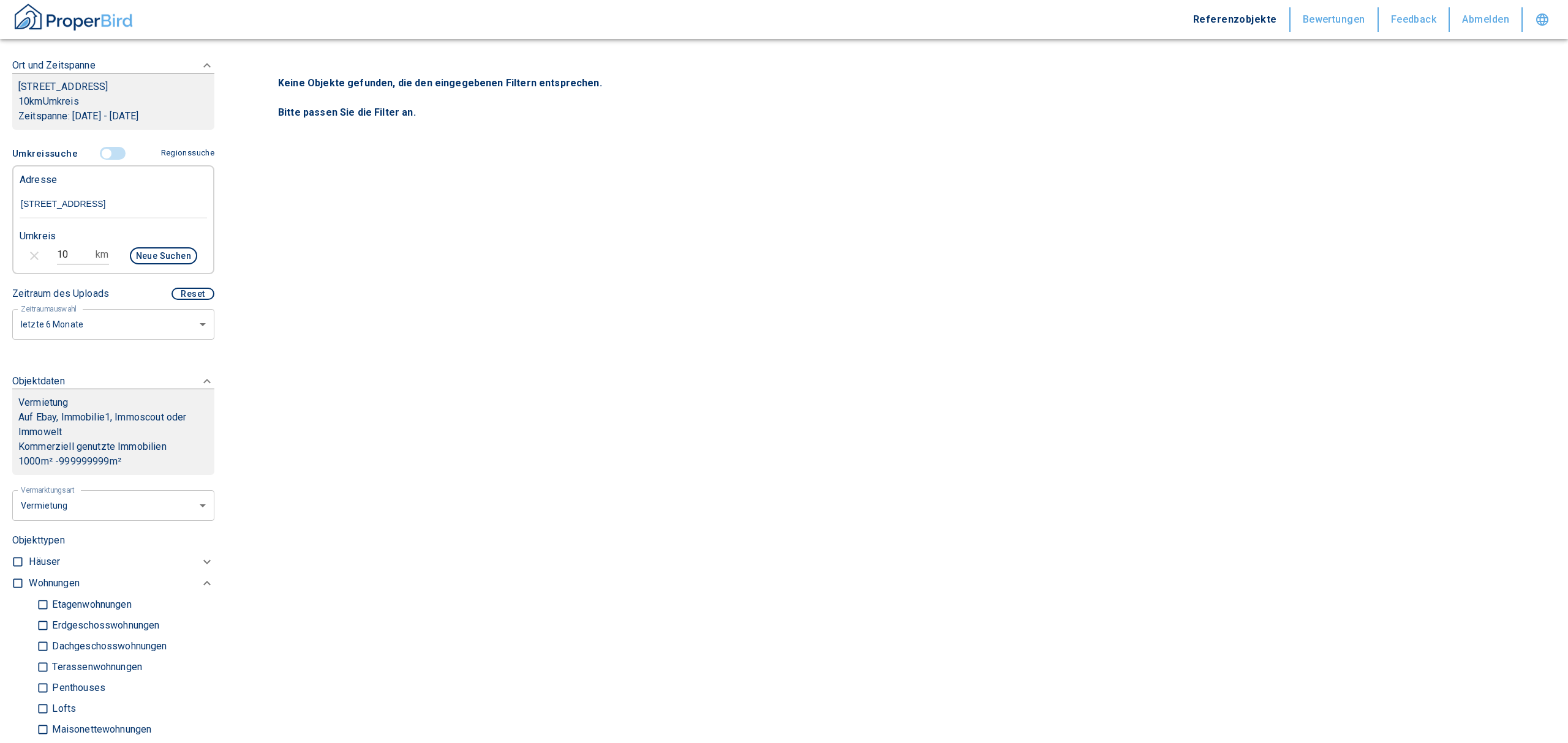
click at [102, 331] on body "Referenzobjekte Bewertungen Feedback Abmelden Filtervorlagen Neue Filtereinstel…" at bounding box center [784, 371] width 1568 height 743
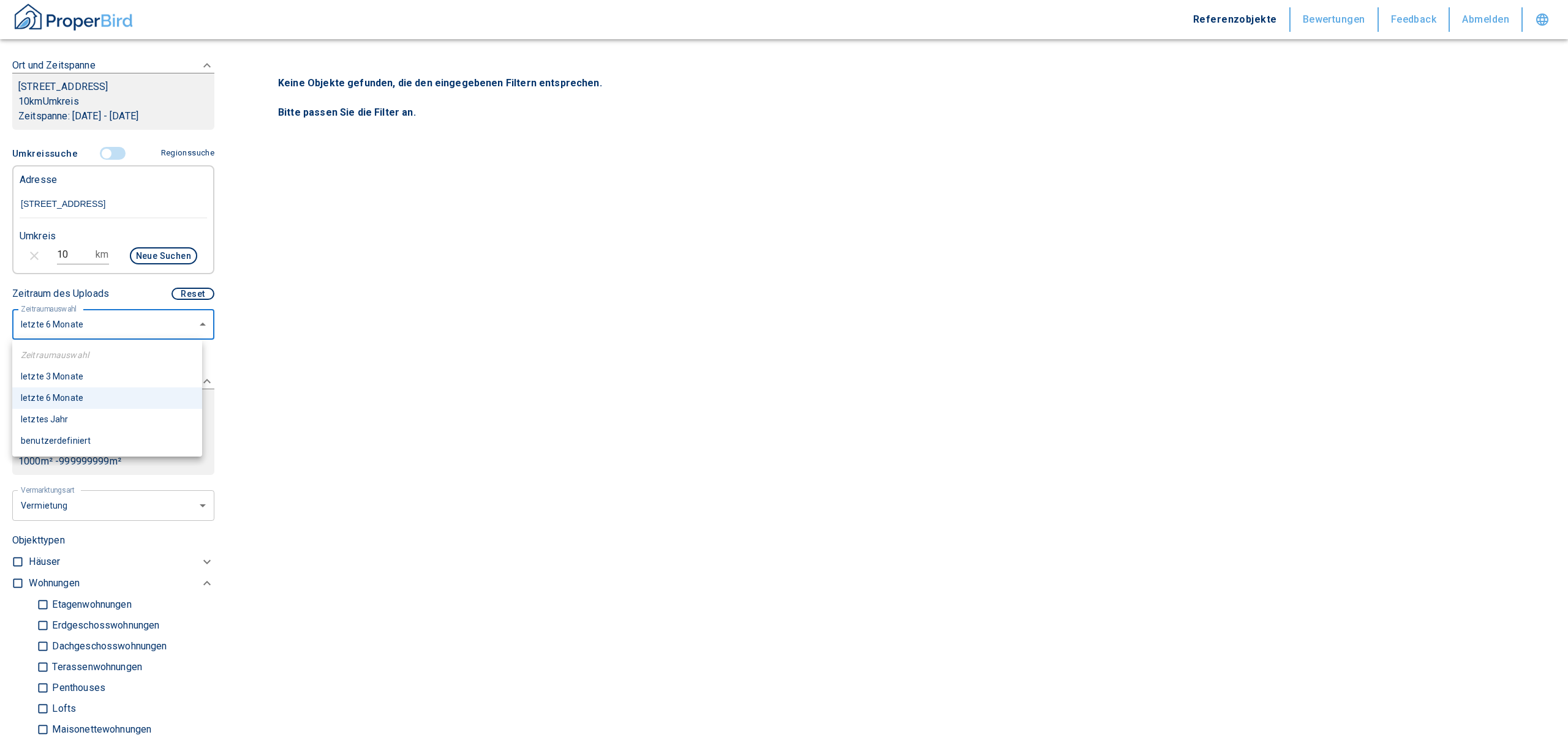
click at [117, 419] on li "letztes Jahr" at bounding box center [107, 420] width 190 height 22
type input "12"
type input "2020"
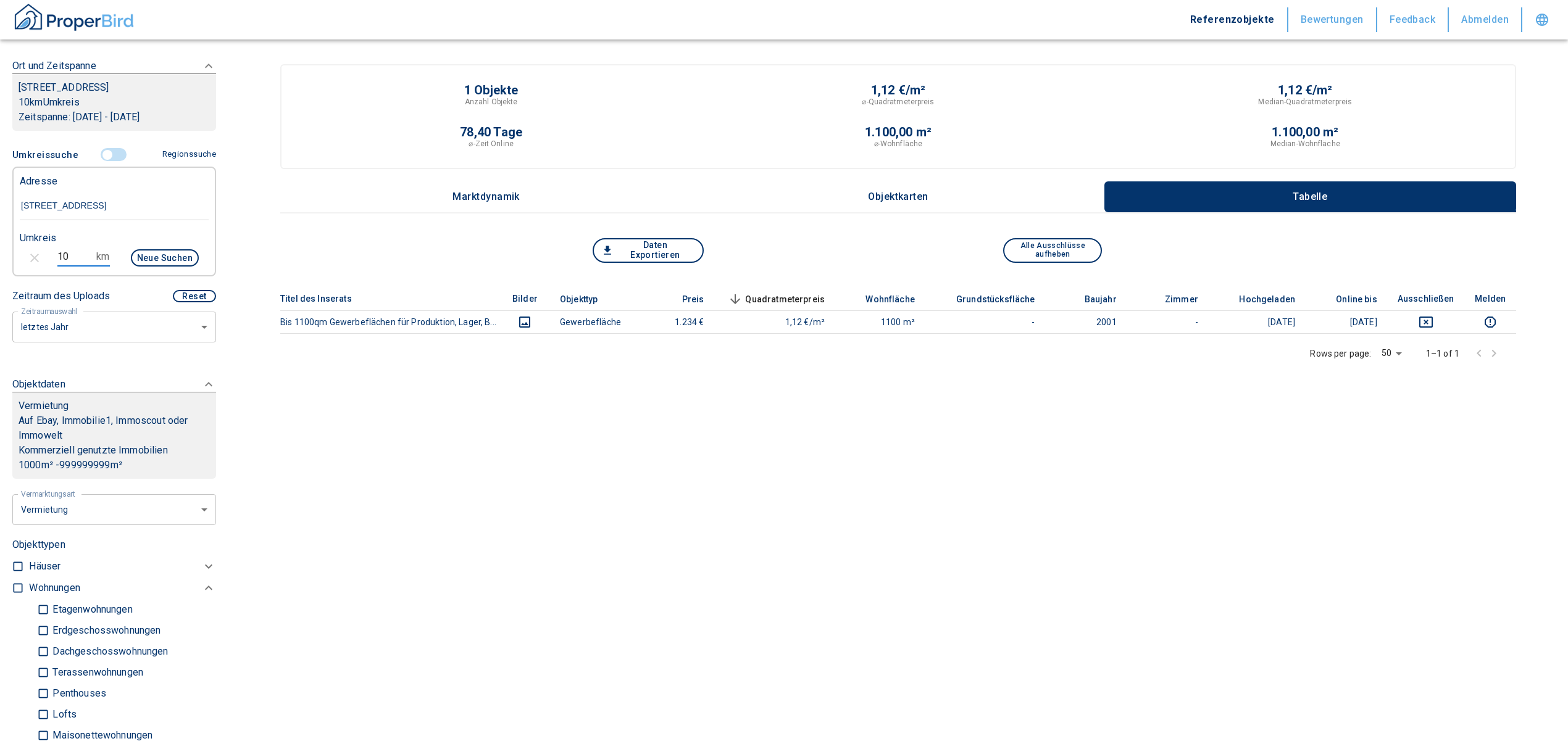
drag, startPoint x: 69, startPoint y: 254, endPoint x: 5, endPoint y: 262, distance: 64.5
click at [5, 262] on div "Filtervorlagen Neue Filtereinstellungen erkannt! Name für neue Vorlage x Sie ha…" at bounding box center [114, 374] width 228 height 749
type input "20"
click at [151, 255] on button "Neue Suchen" at bounding box center [165, 257] width 68 height 17
type input "2020"
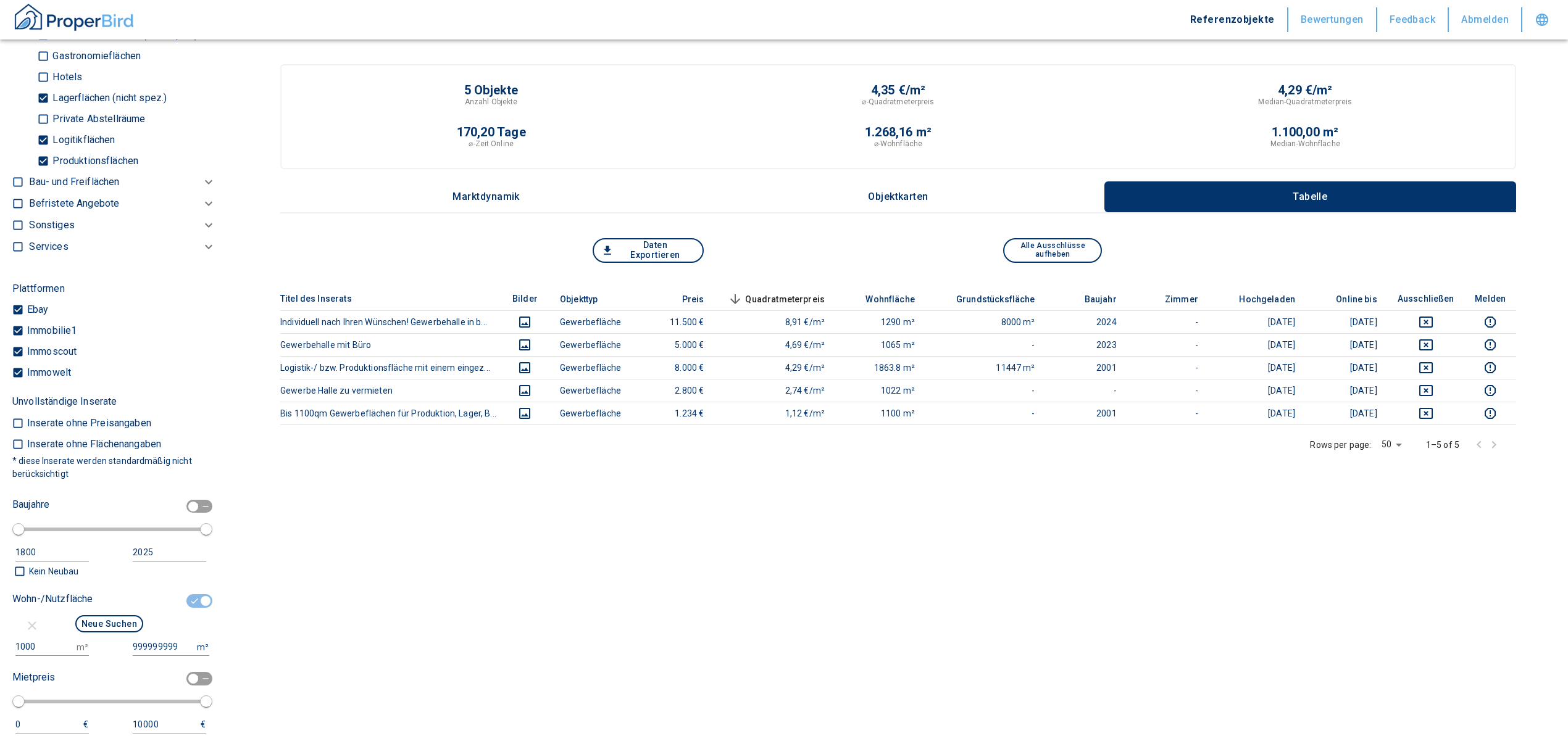
scroll to position [1177, 0]
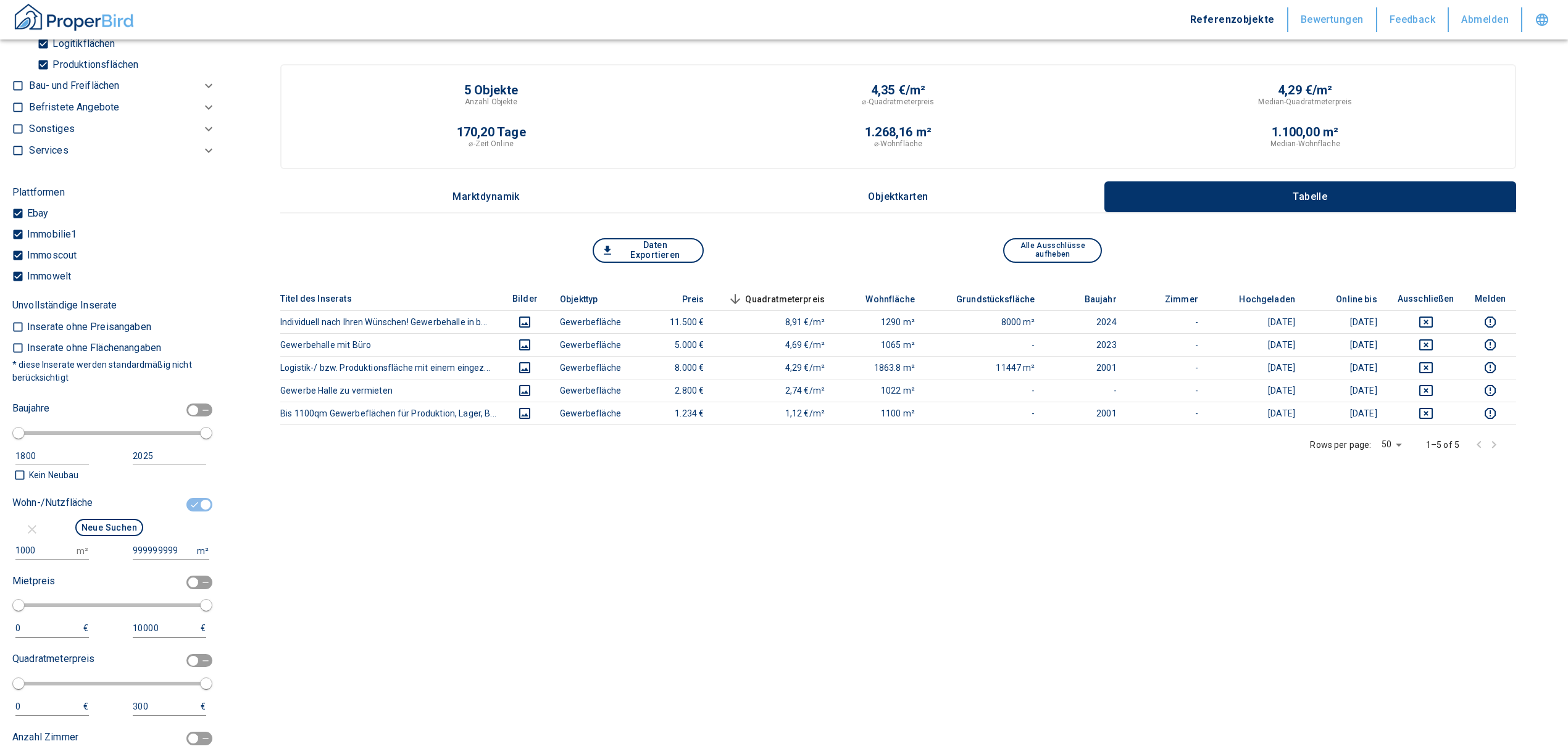
click at [43, 545] on input "1000" at bounding box center [43, 551] width 56 height 18
type input "1"
type input "500"
click at [90, 534] on button "Neue Suchen" at bounding box center [109, 527] width 68 height 17
type input "2020"
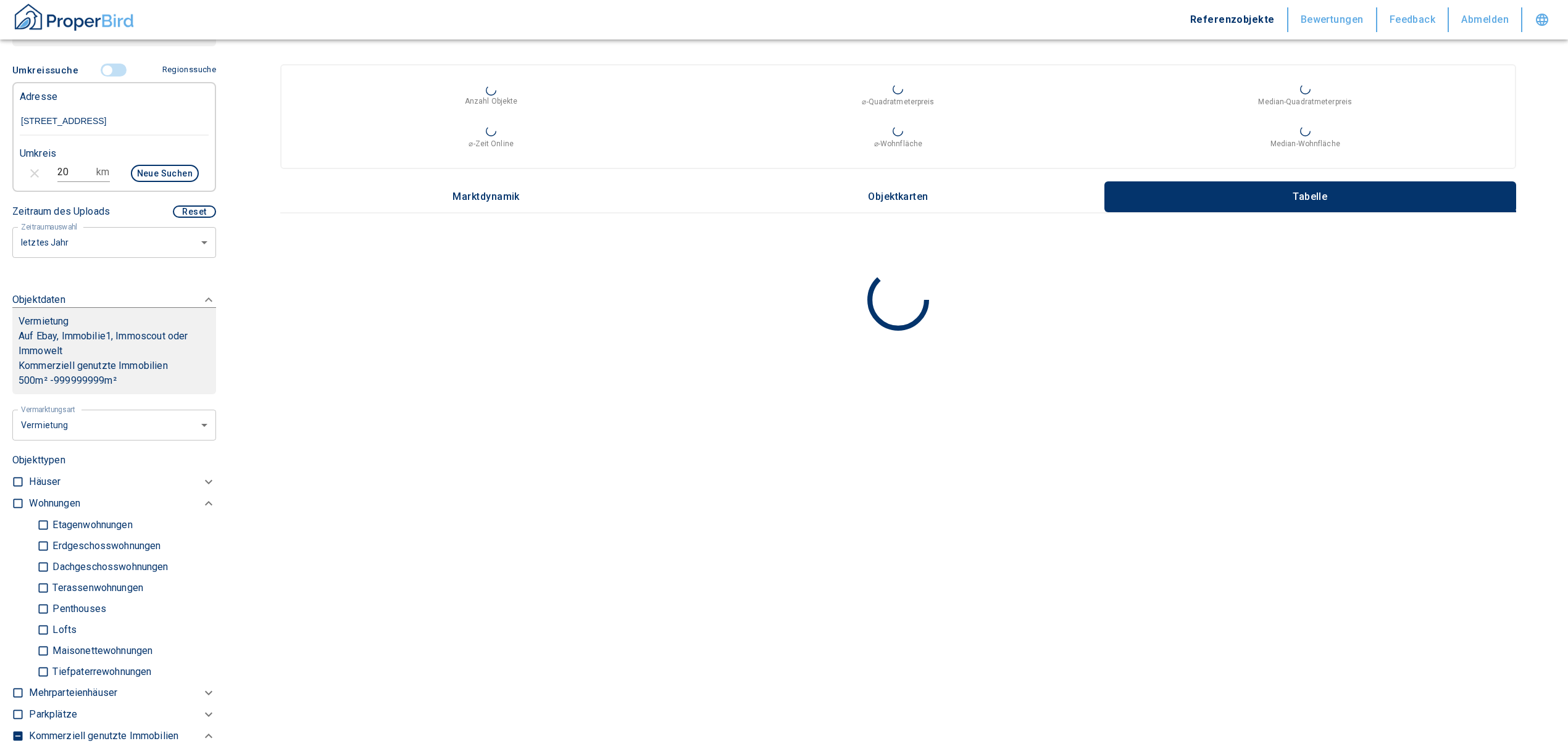
scroll to position [272, 0]
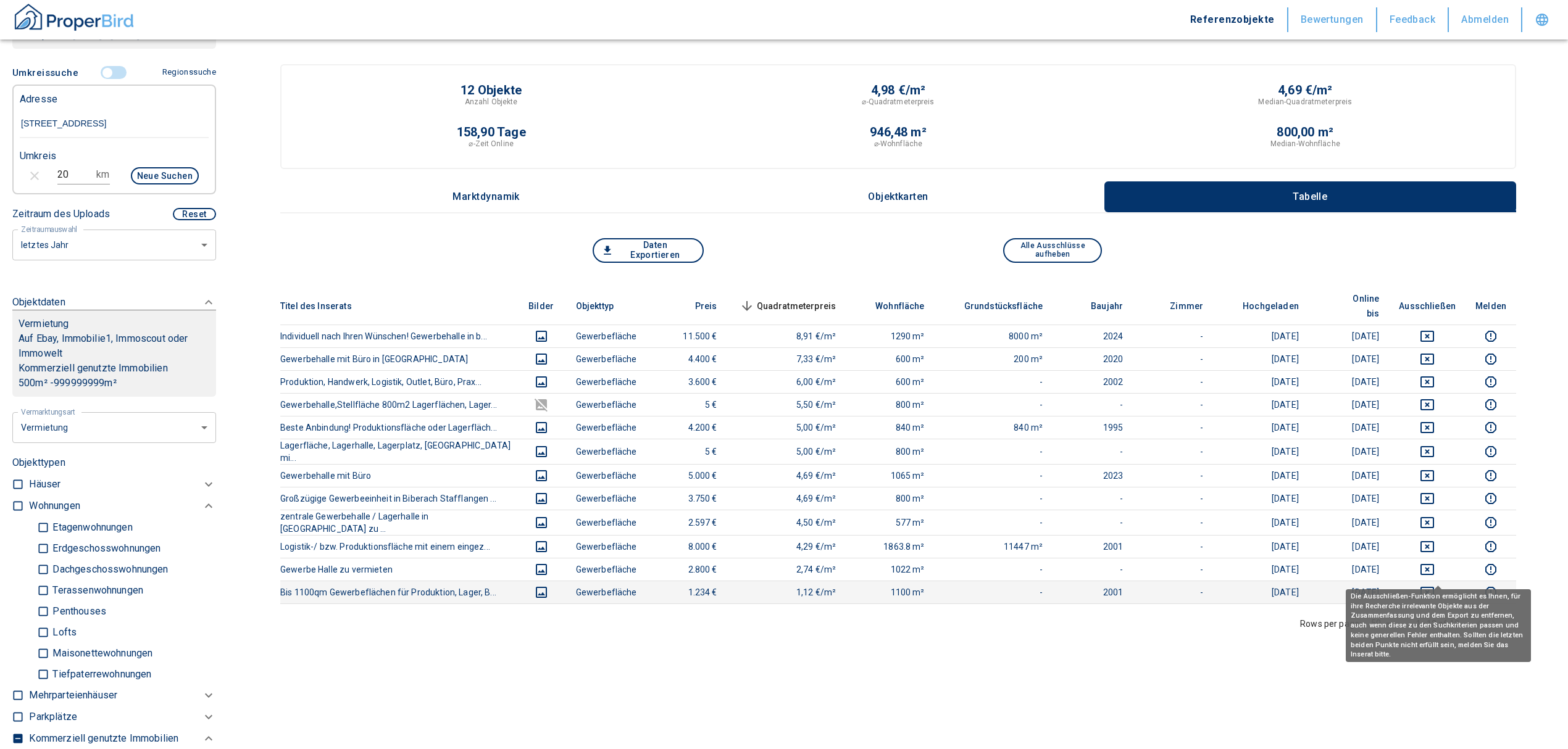
click at [1434, 585] on icon "deselect this listing" at bounding box center [1427, 593] width 15 height 15
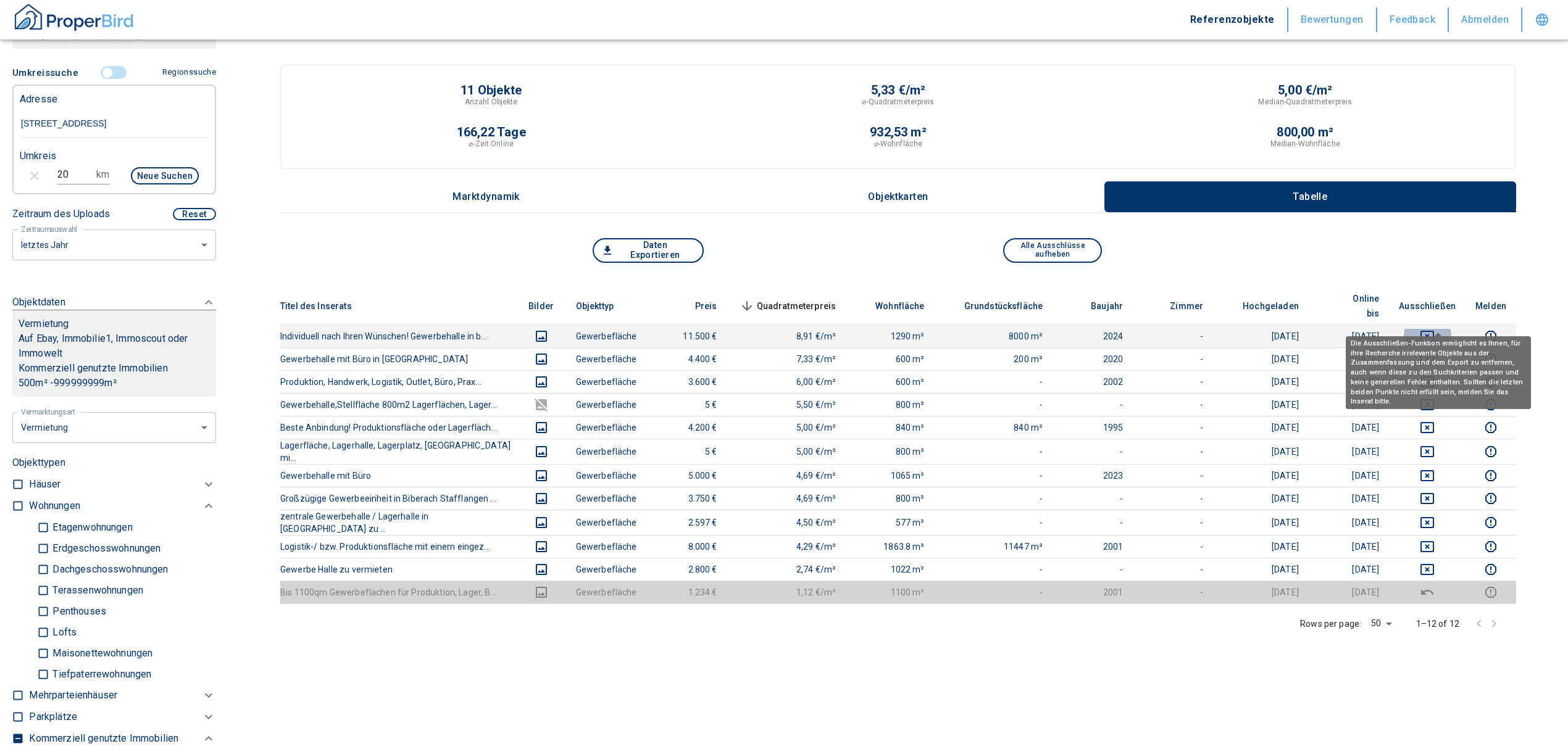
click at [1434, 331] on icon "deselect this listing" at bounding box center [1427, 336] width 14 height 11
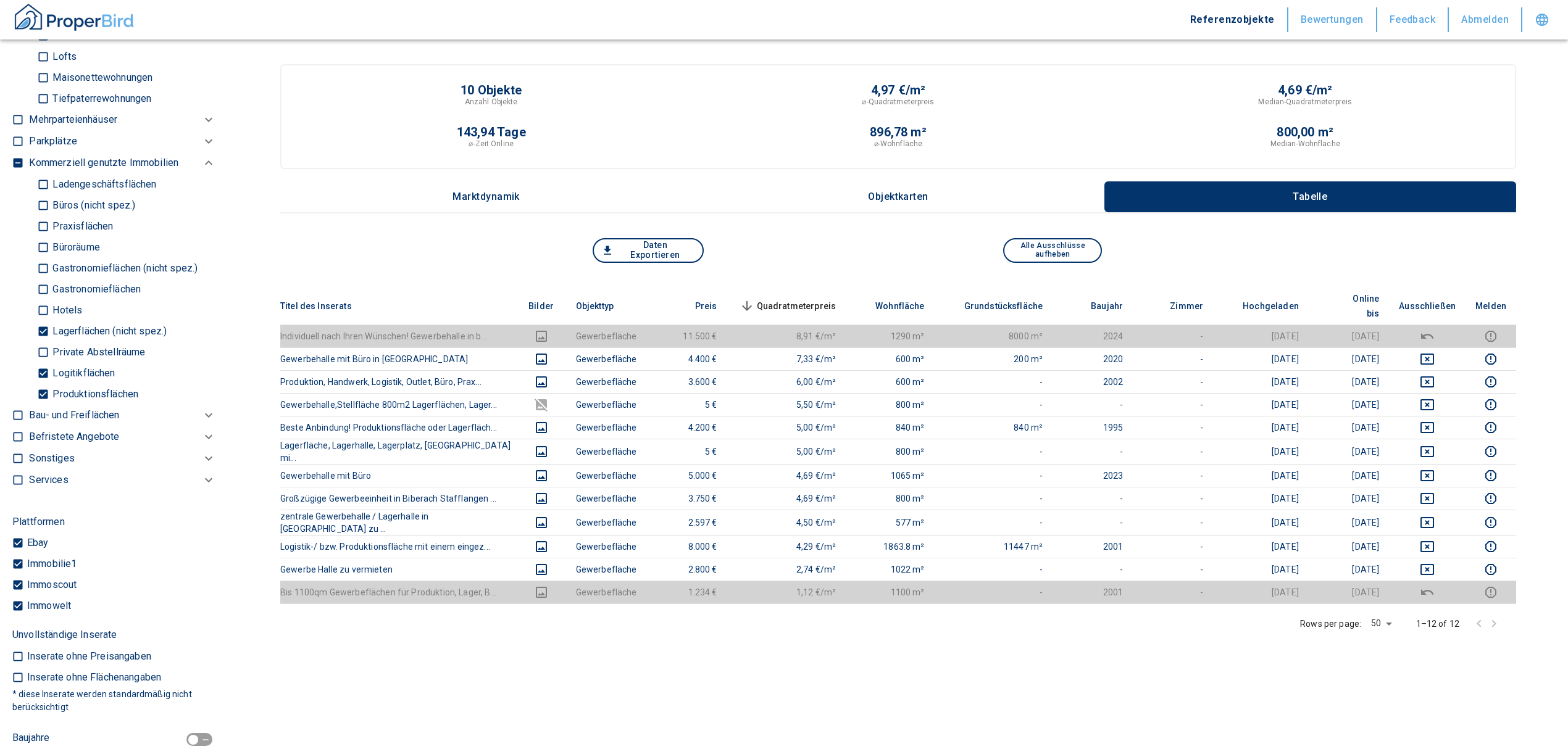
scroll to position [1095, 0]
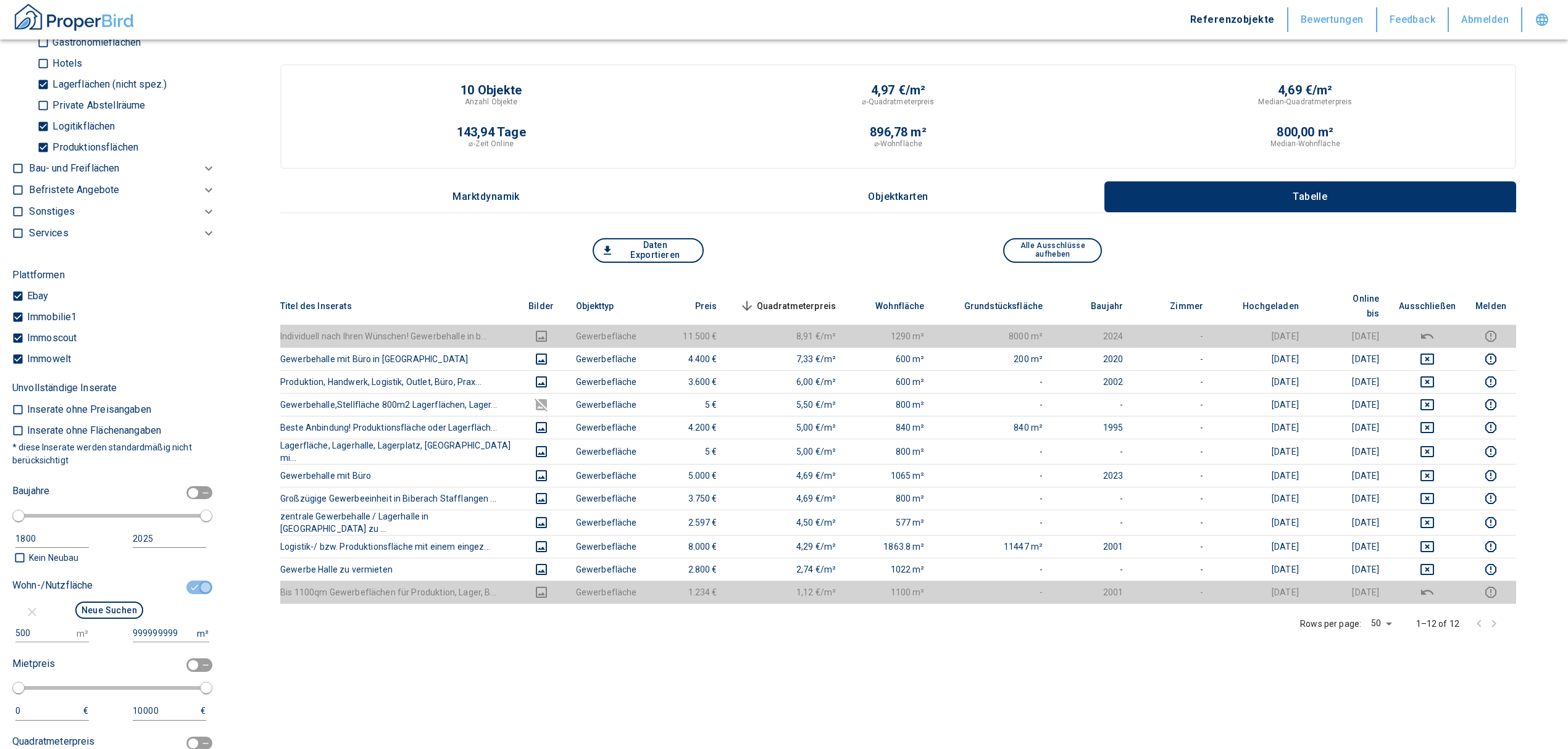
click at [191, 583] on input "checkbox" at bounding box center [205, 587] width 37 height 14
checkbox input "false"
type input "2020"
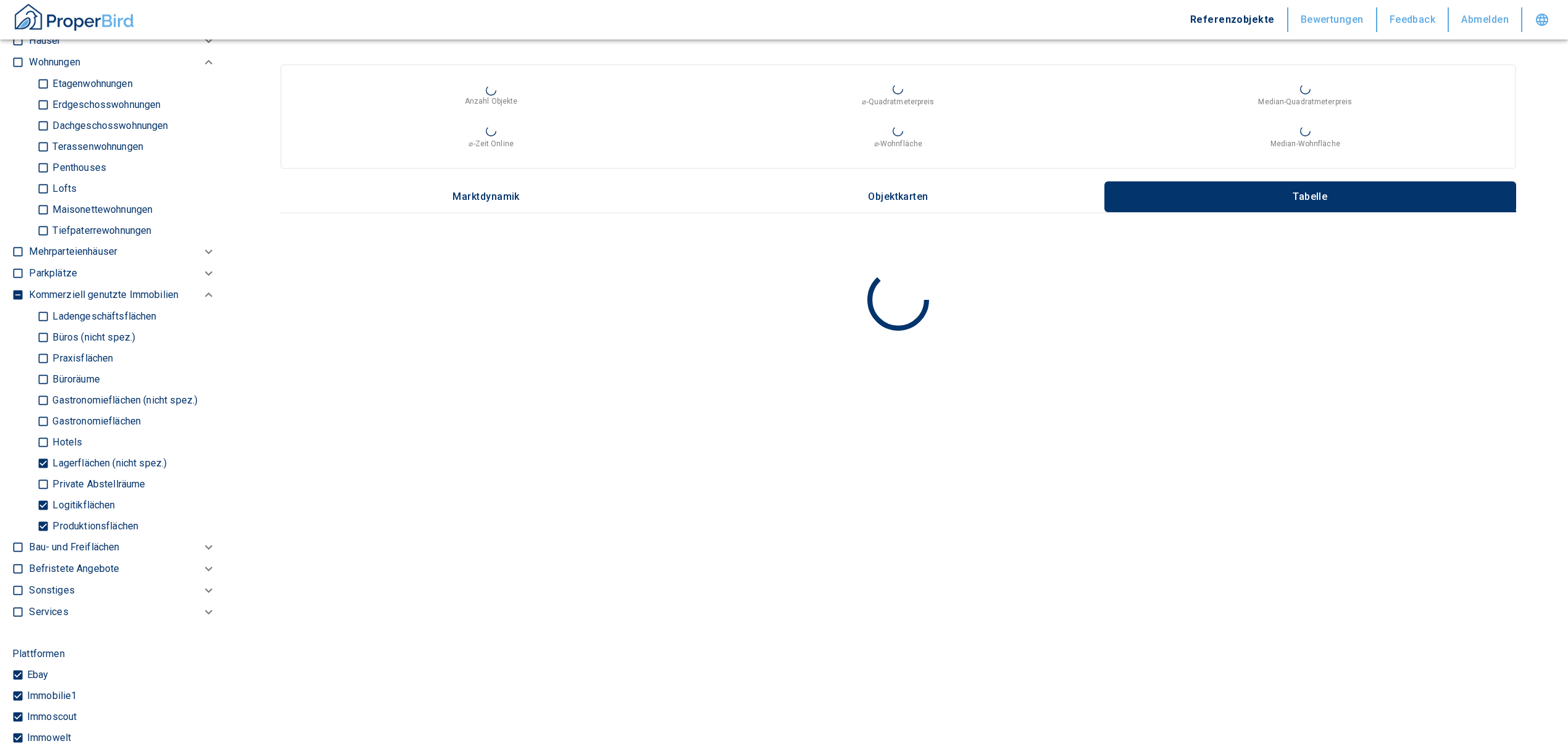
scroll to position [684, 0]
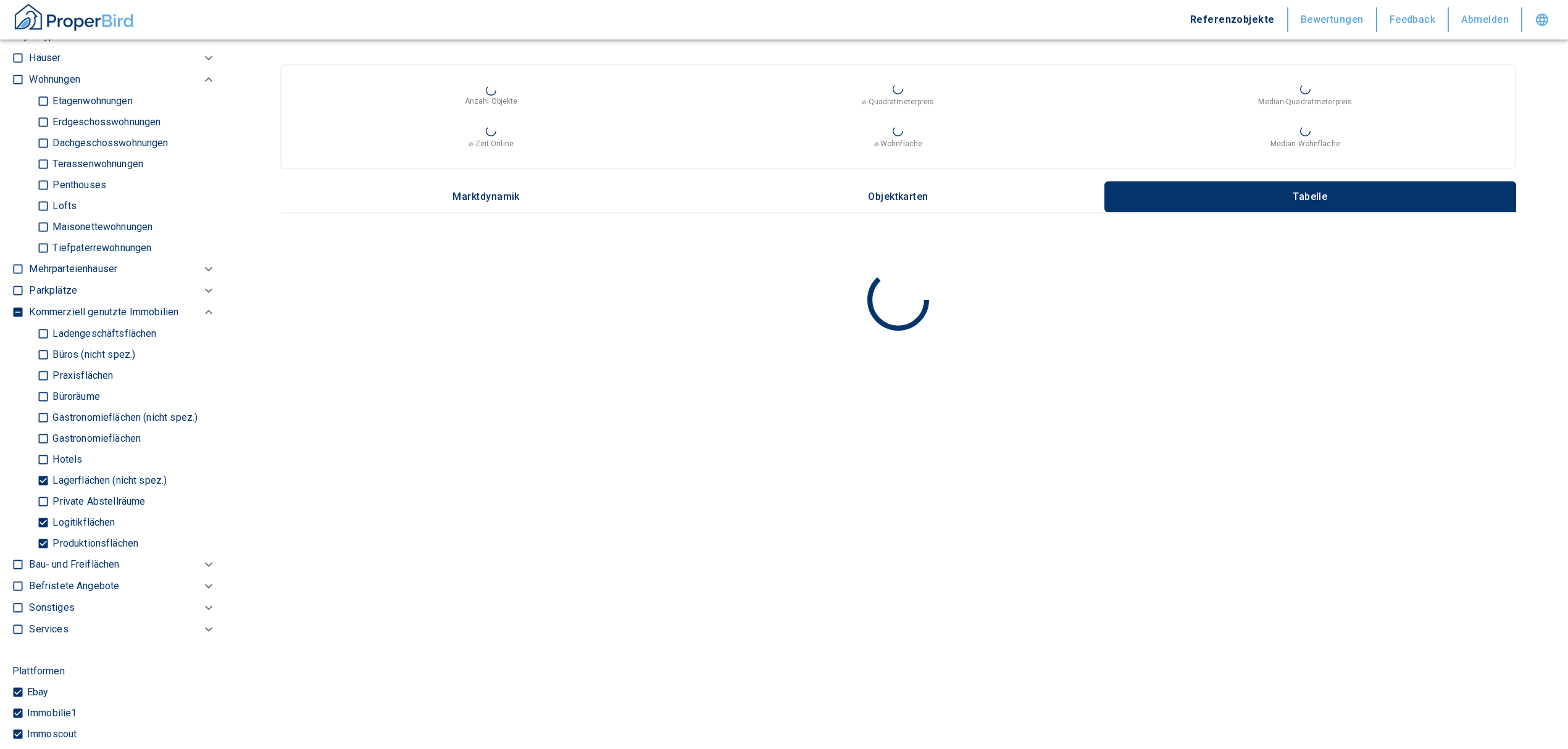
click at [43, 512] on input "Logitikflächen" at bounding box center [43, 523] width 12 height 22
checkbox input "false"
type input "2020"
type input "999999990"
click at [43, 478] on input "Lagerflächen (nicht spez.)" at bounding box center [43, 481] width 12 height 22
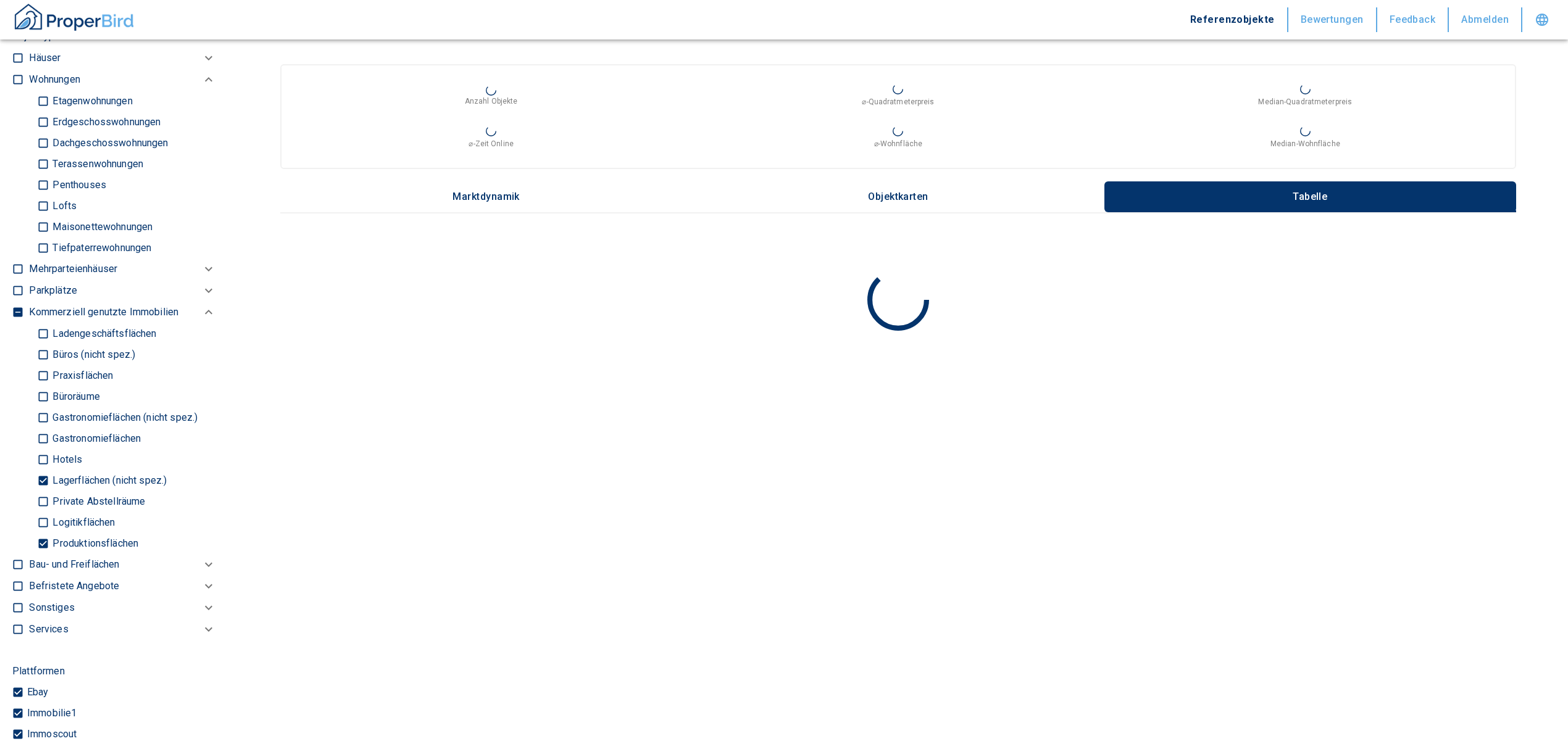
checkbox input "false"
type input "2020"
type input "999999990"
click at [40, 544] on input "Produktionsflächen" at bounding box center [43, 543] width 12 height 22
checkbox input "false"
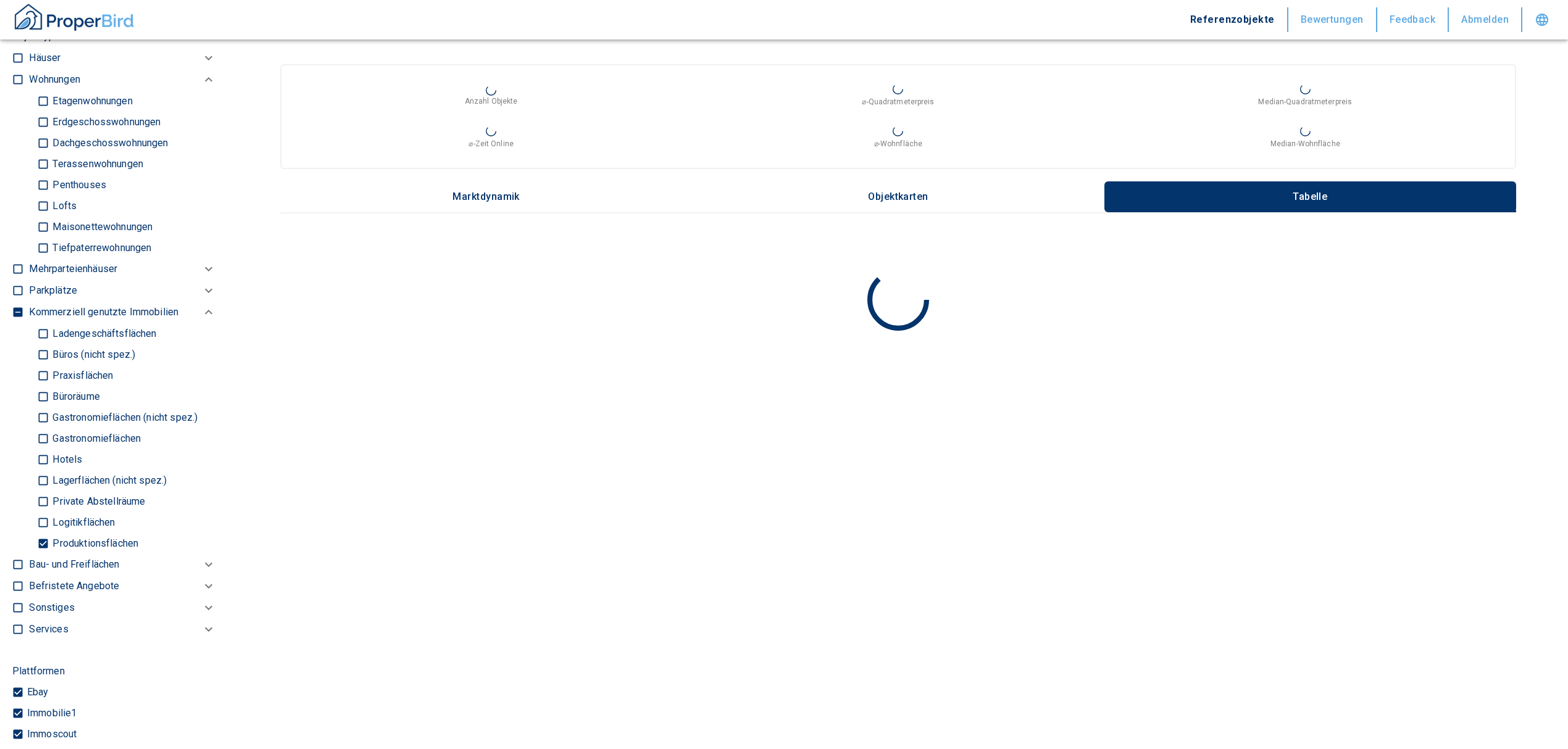
type input "2020"
type input "999999990"
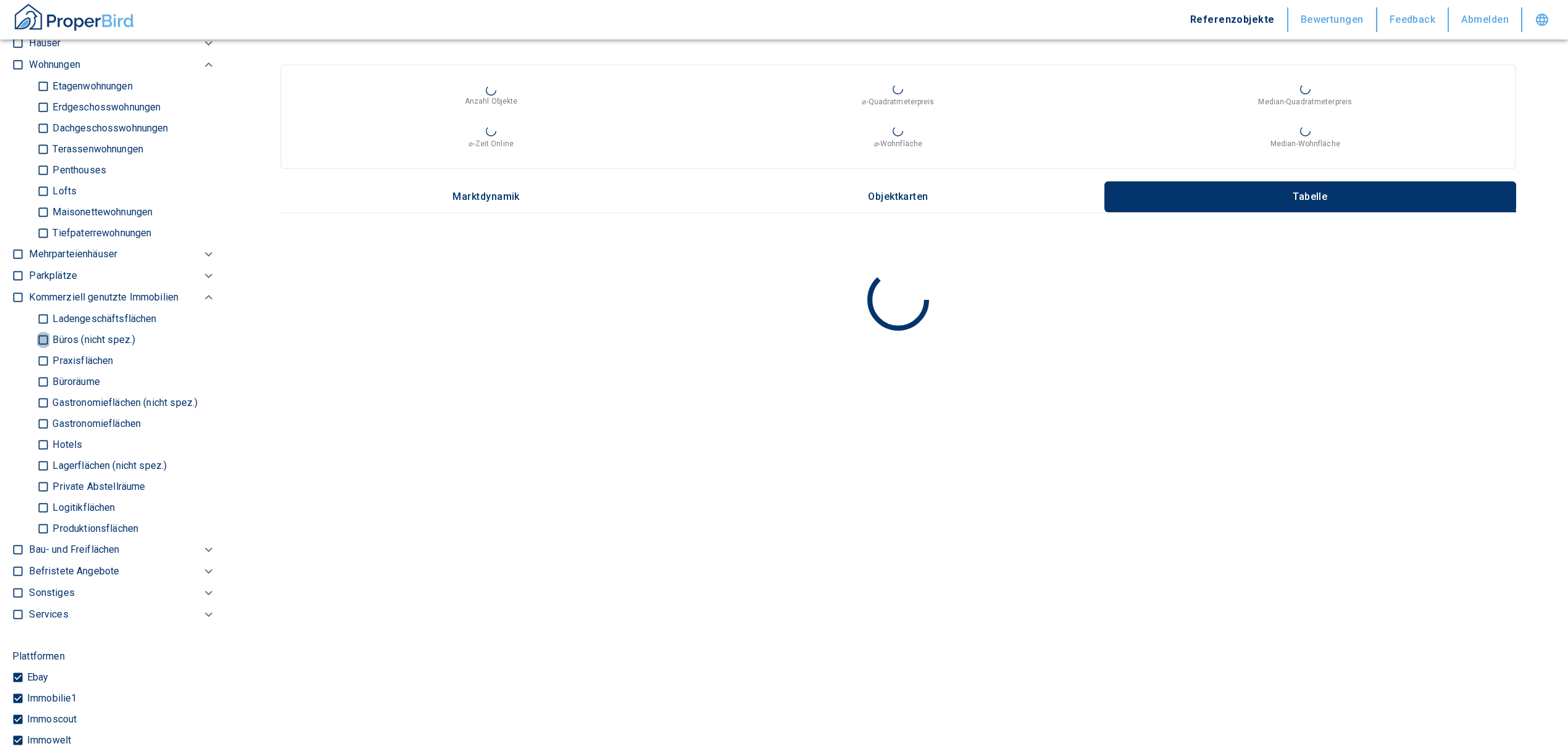
click at [42, 342] on input "Büros (nicht spez.)" at bounding box center [43, 340] width 12 height 22
checkbox input "true"
type input "2020"
type input "999999990"
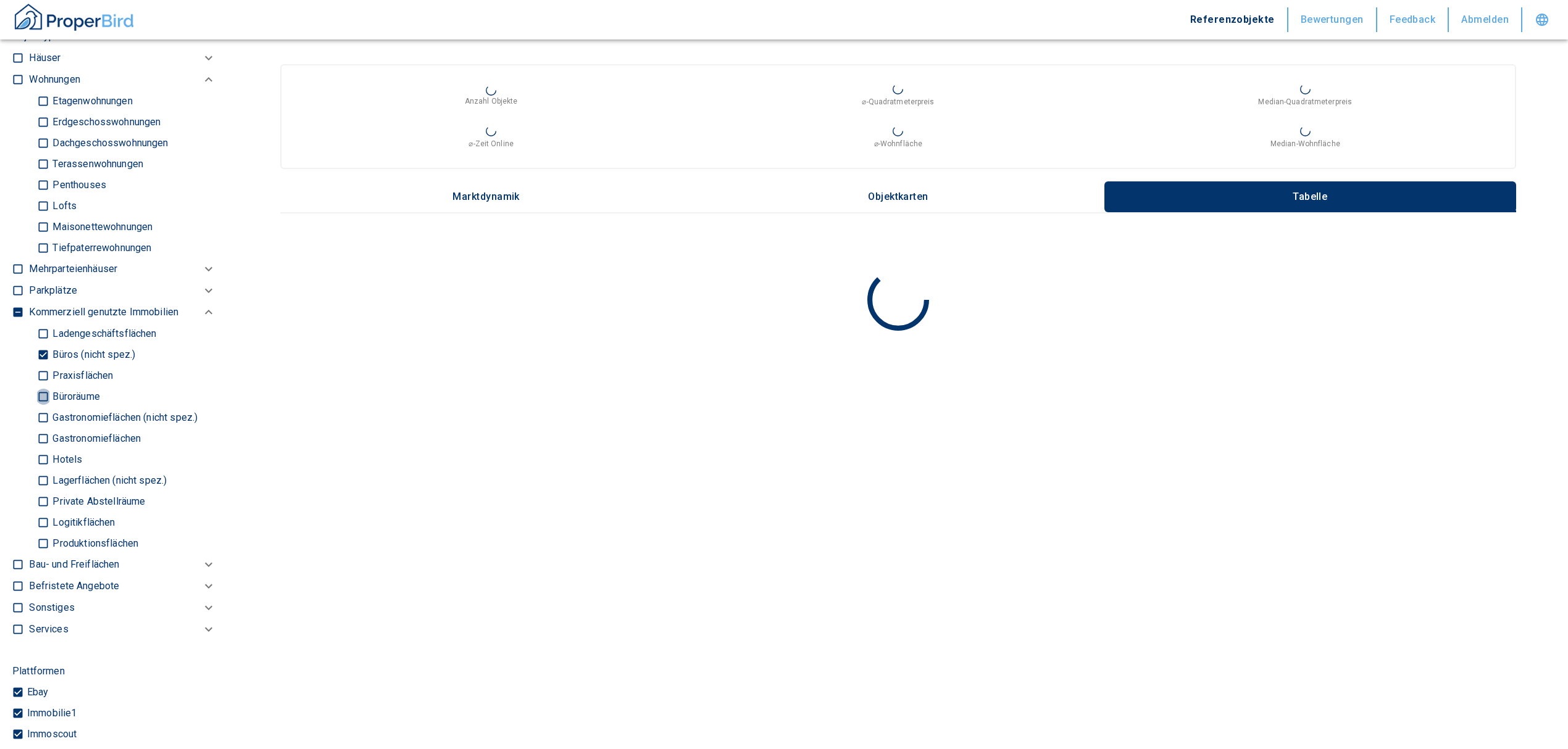
click at [43, 398] on input "Büroräume" at bounding box center [43, 397] width 12 height 22
checkbox input "true"
type input "2020"
type input "999999990"
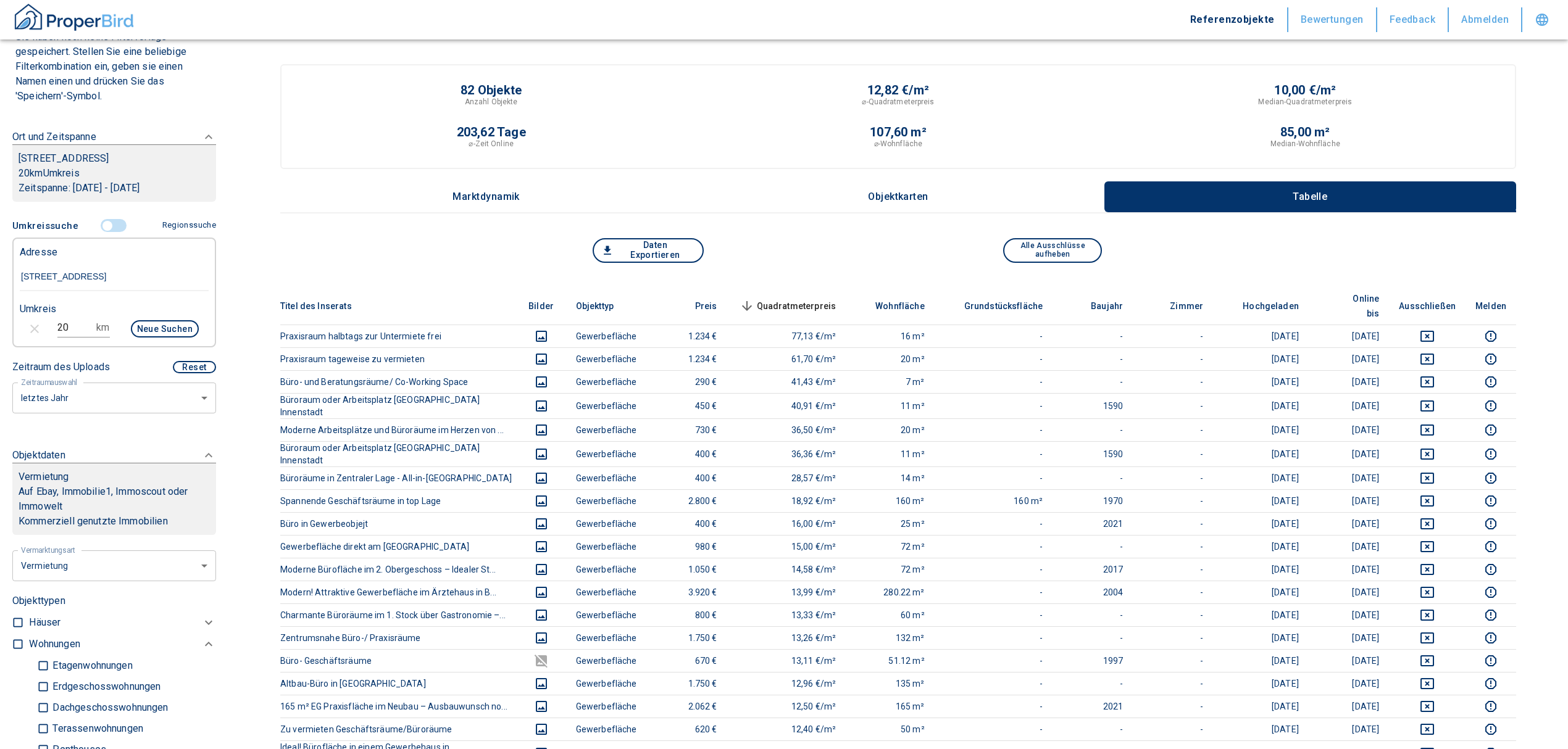
scroll to position [107, 0]
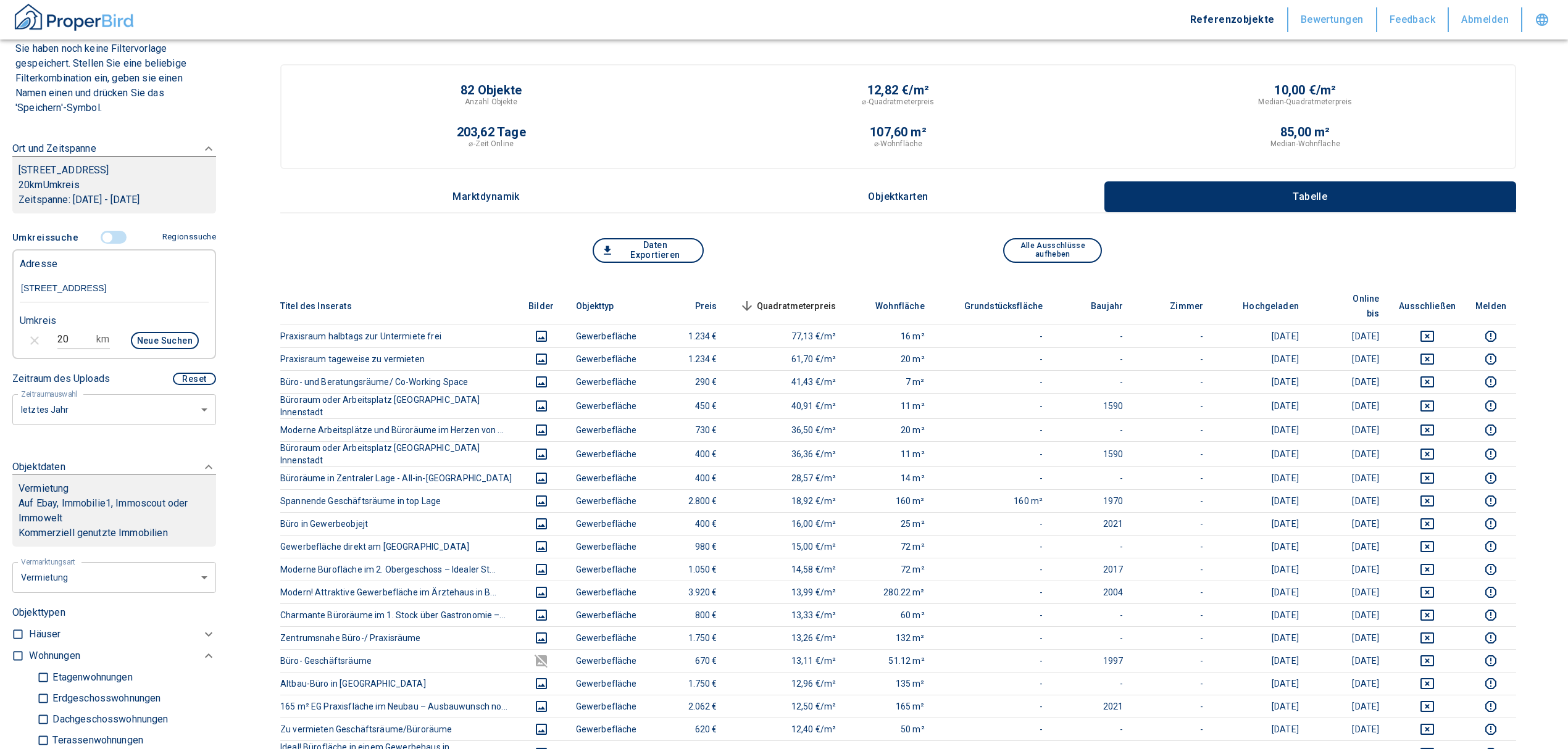
drag, startPoint x: 67, startPoint y: 335, endPoint x: -12, endPoint y: 344, distance: 79.5
type input "5"
click at [166, 339] on button "Neue Suchen" at bounding box center [165, 340] width 68 height 17
type input "2020"
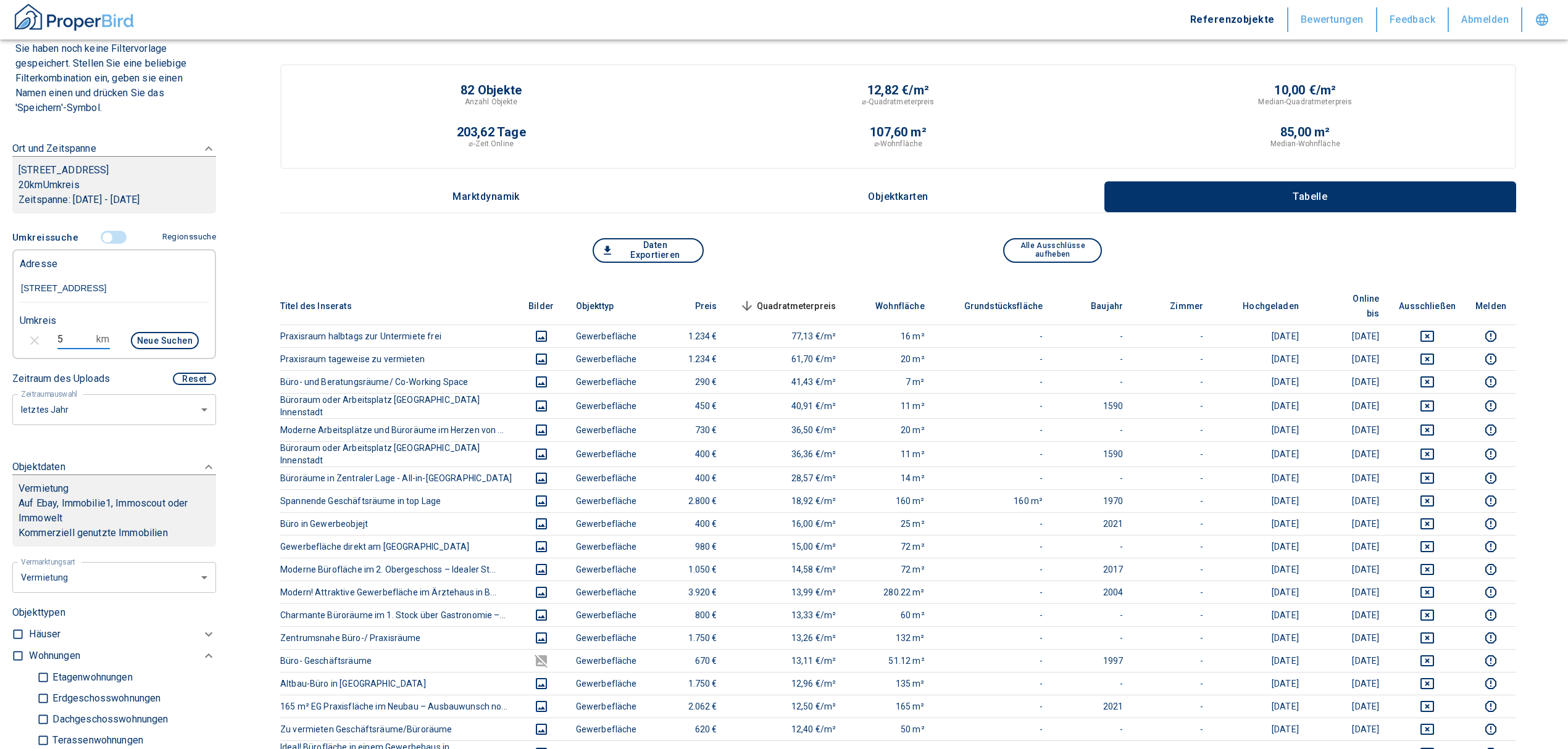
type input "999999990"
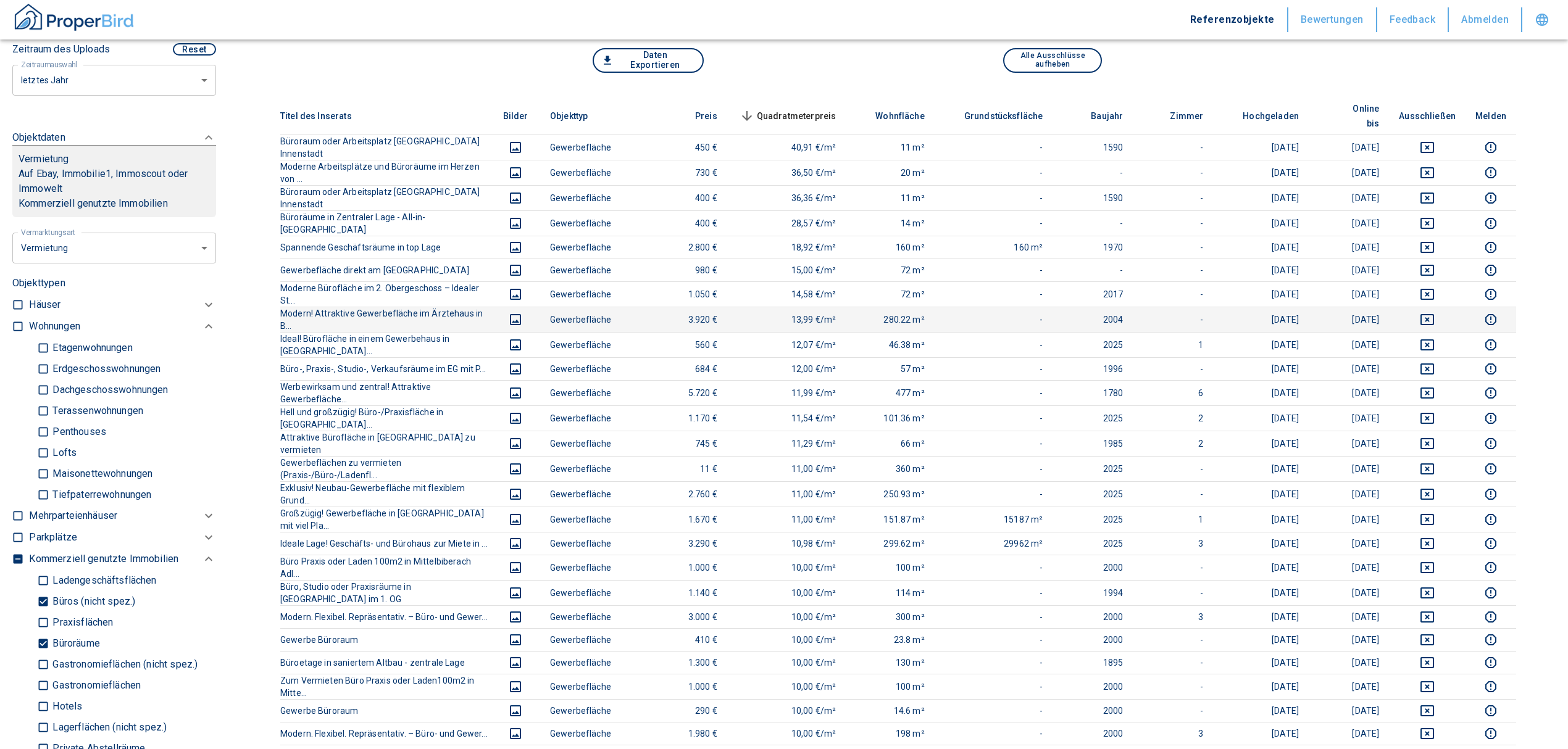
scroll to position [82, 0]
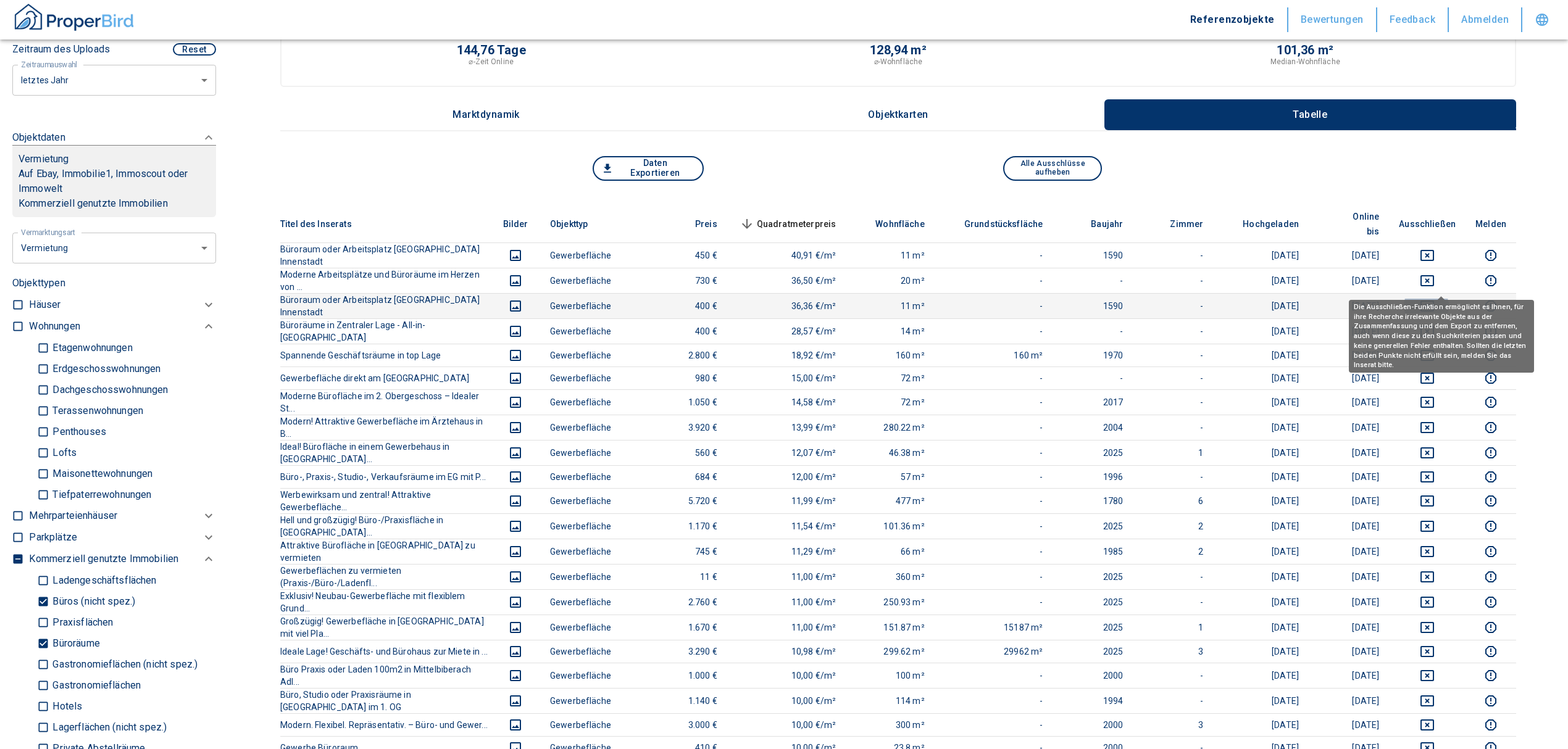
click at [1434, 299] on icon "deselect this listing" at bounding box center [1427, 306] width 15 height 15
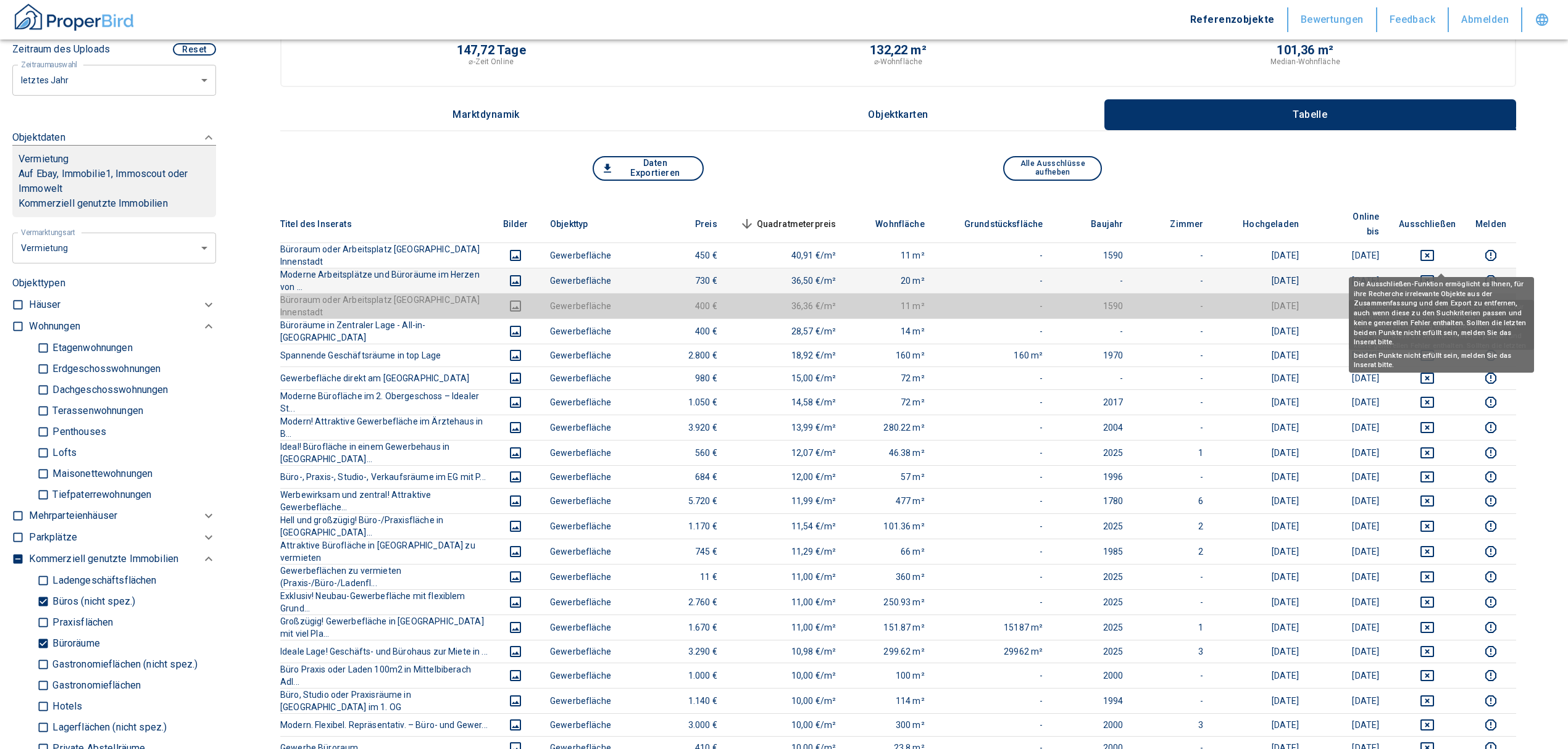
click at [1434, 274] on icon "deselect this listing" at bounding box center [1427, 281] width 15 height 15
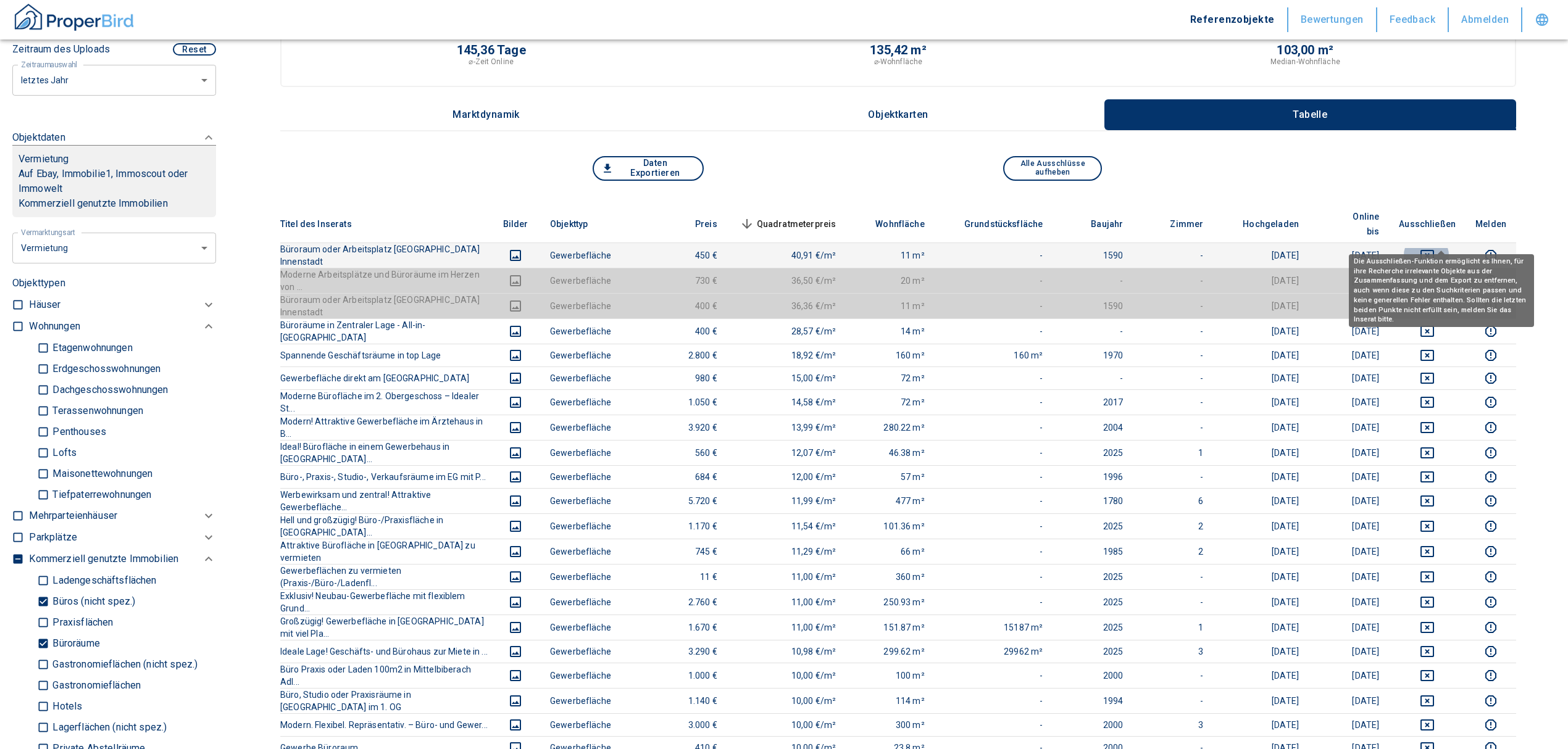
click at [1434, 248] on icon "deselect this listing" at bounding box center [1427, 255] width 15 height 15
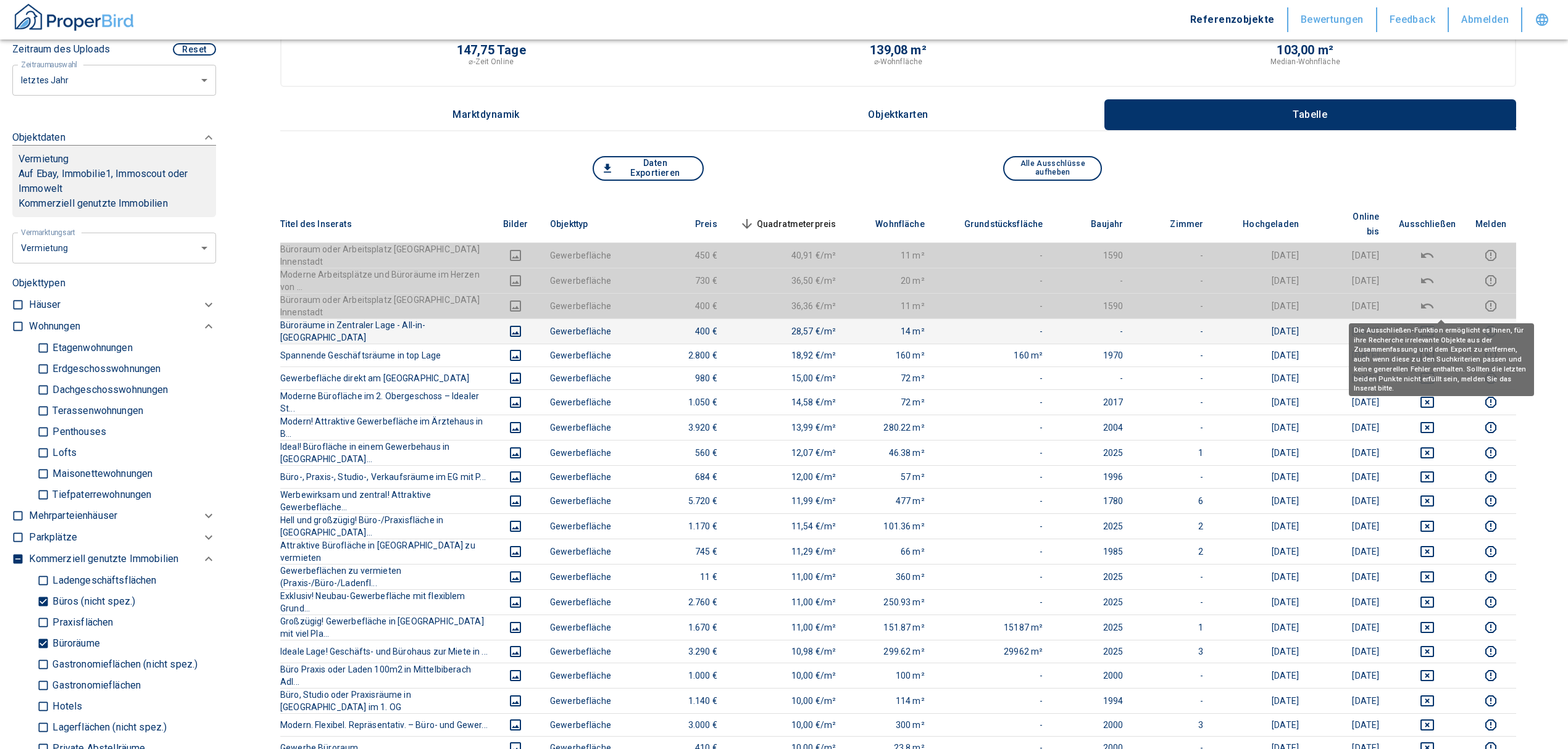
click at [1434, 324] on icon "deselect this listing" at bounding box center [1427, 331] width 15 height 15
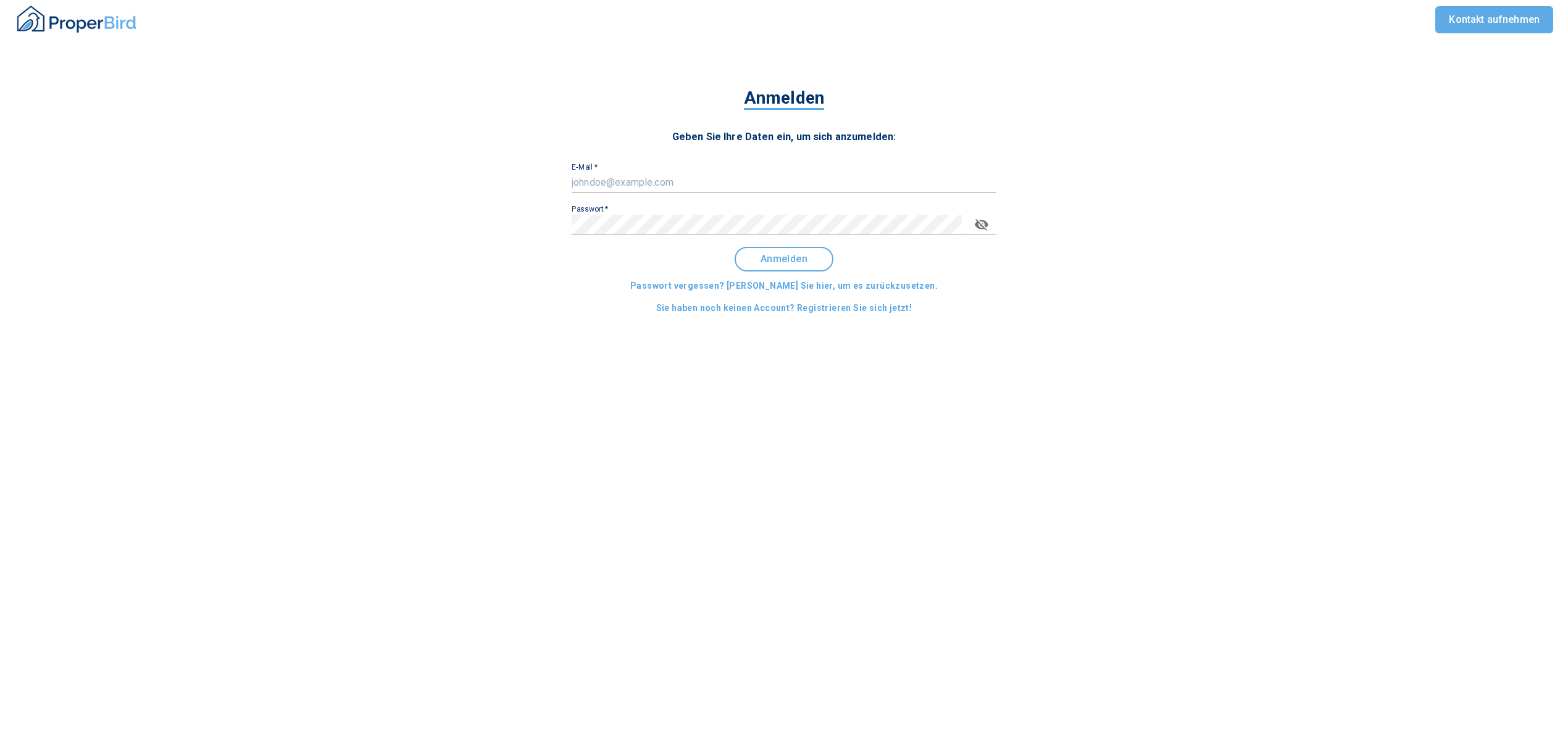
click at [652, 194] on div "Anmelden Geben Sie Ihre Daten ein, um sich anzumelden: E-Mail   * Passwort   * …" at bounding box center [784, 197] width 531 height 246
click at [642, 173] on input "E-Mail   *" at bounding box center [784, 183] width 424 height 20
type input "[EMAIL_ADDRESS][DOMAIN_NAME]"
click at [797, 254] on span "Anmelden" at bounding box center [784, 259] width 77 height 11
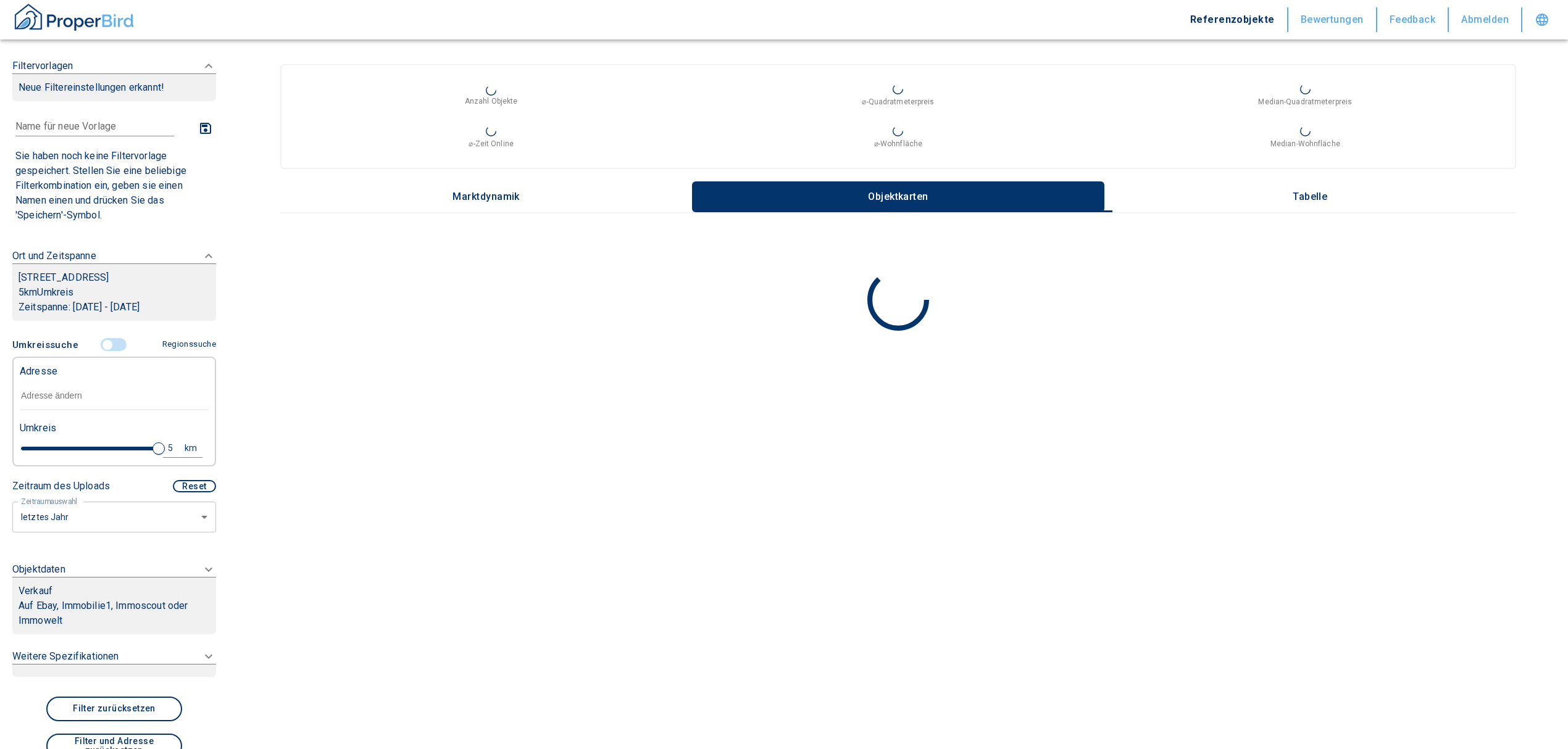
type input "2020"
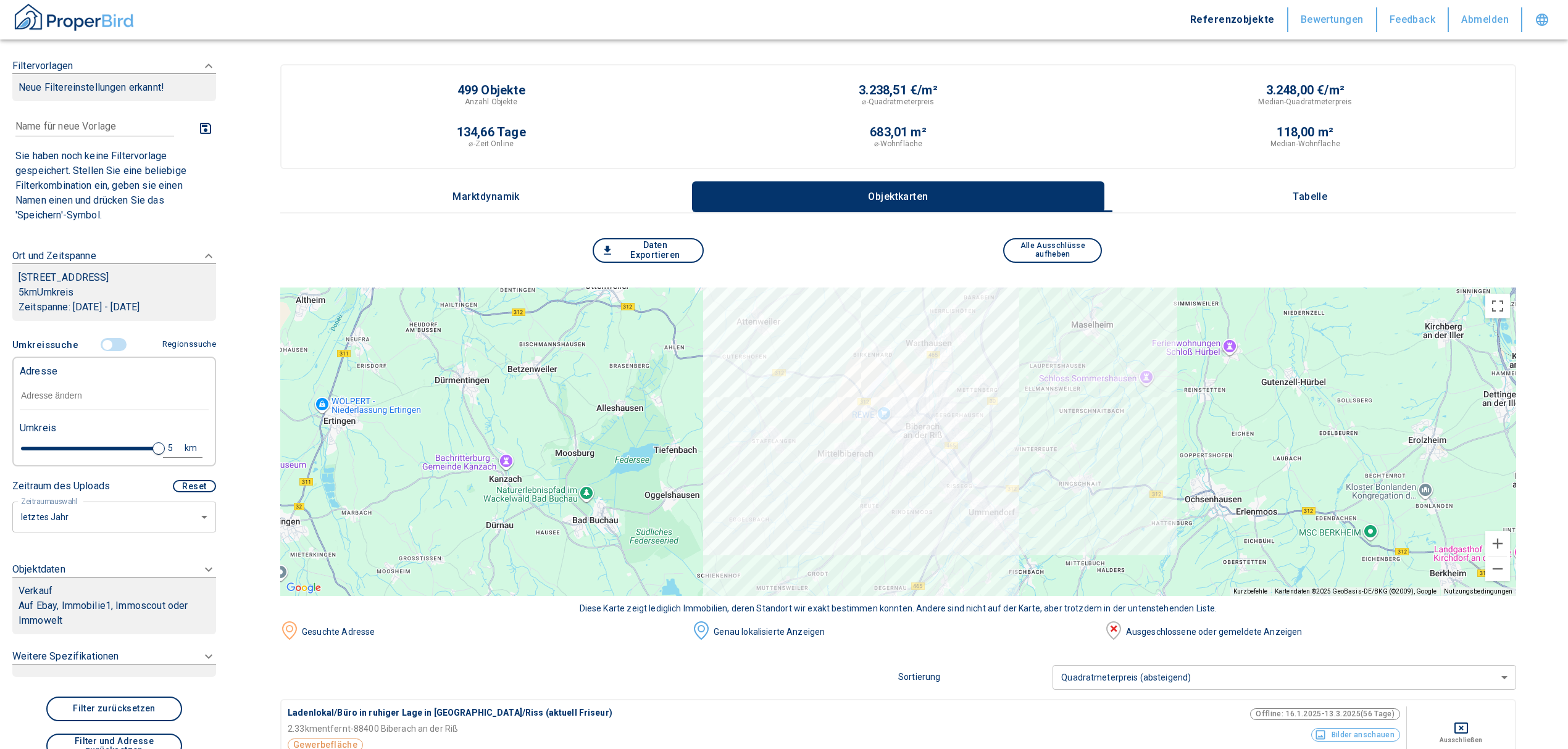
click at [79, 399] on input "text" at bounding box center [114, 397] width 189 height 29
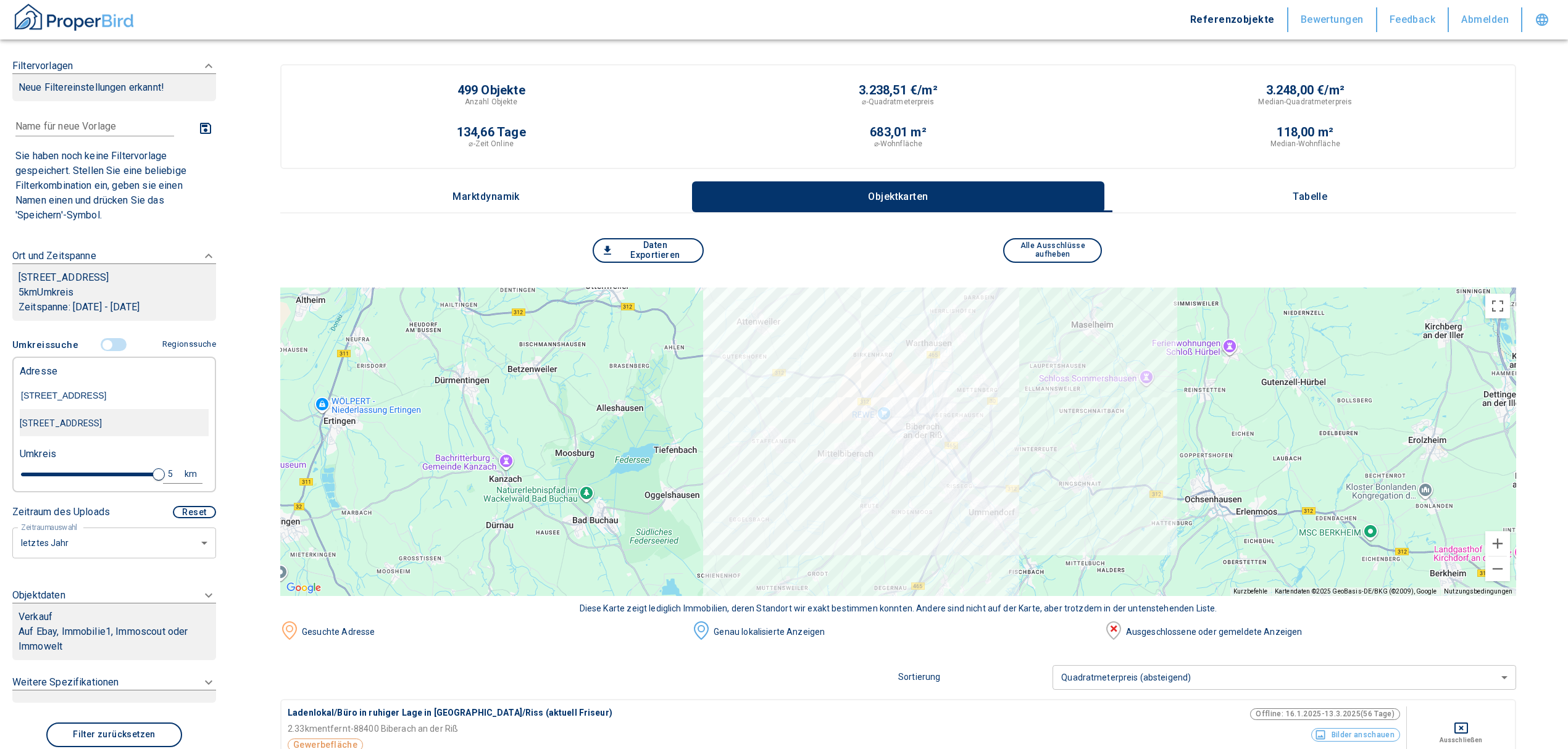
click at [175, 427] on div "[STREET_ADDRESS]" at bounding box center [114, 423] width 189 height 26
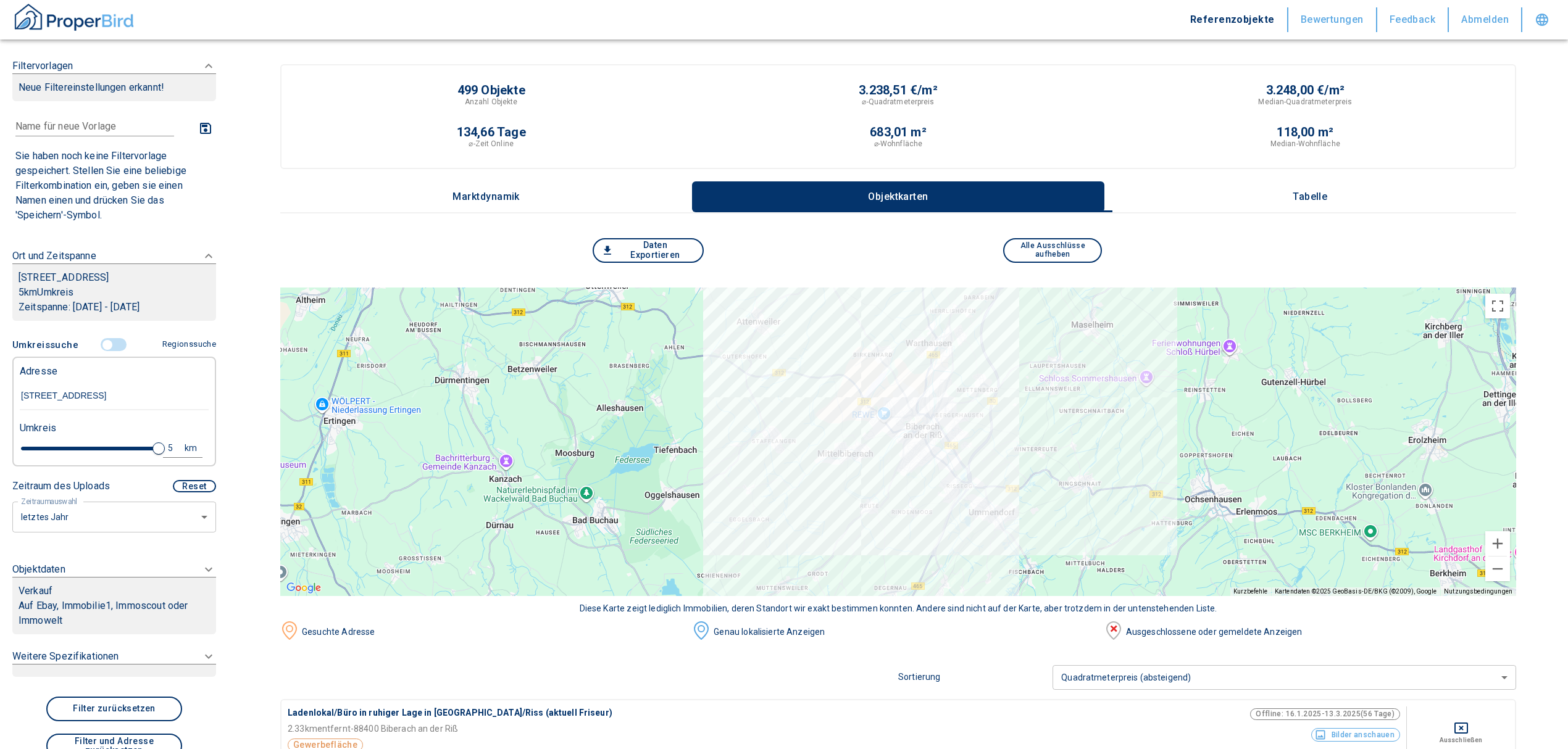
type input "[STREET_ADDRESS]"
type input "2020"
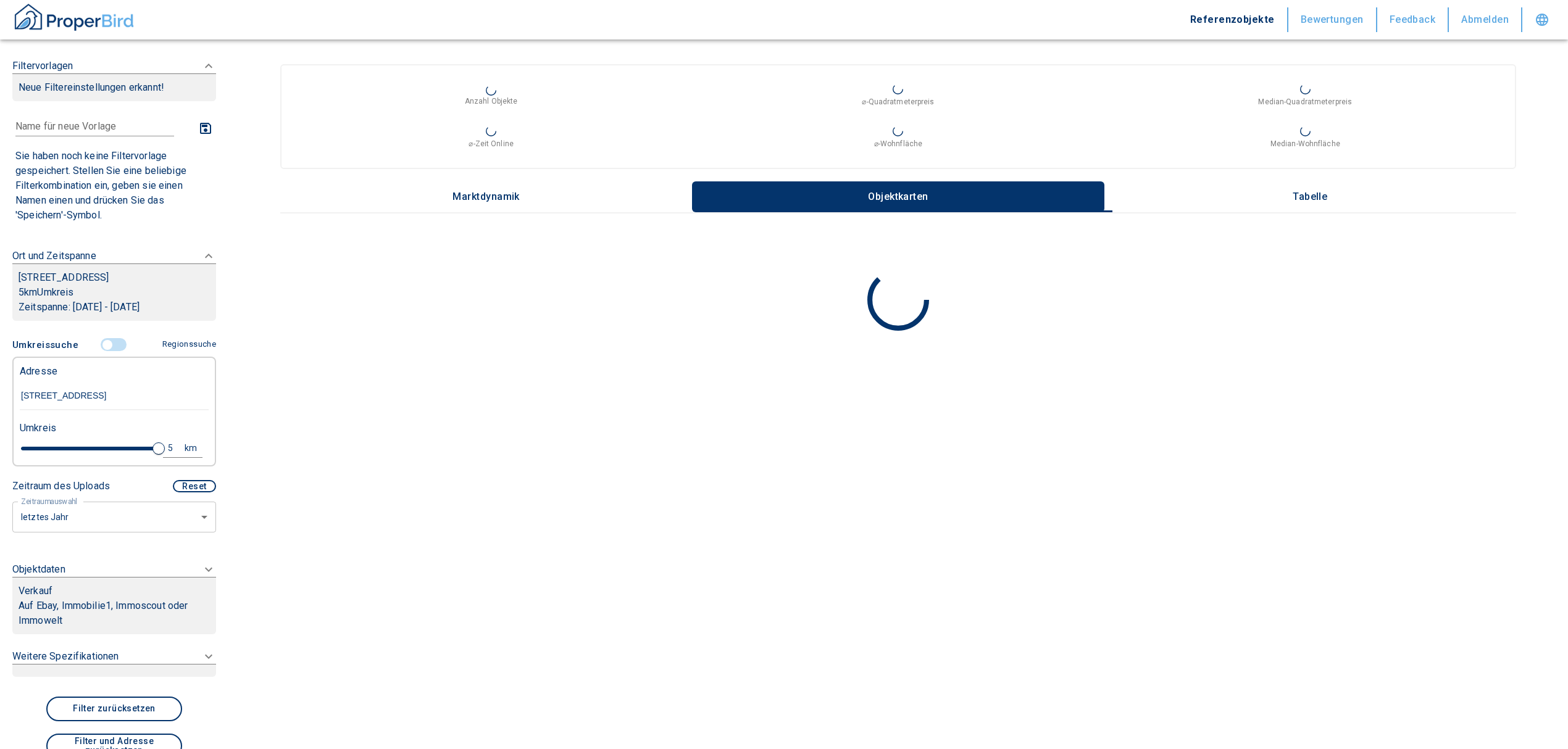
type input "[STREET_ADDRESS]"
click at [116, 604] on p "Auf Ebay, Immobilie1, Immoscout oder Immowelt" at bounding box center [114, 614] width 192 height 30
click at [79, 678] on body "Referenzobjekte Bewertungen Feedback Abmelden Filtervorlagen Neue Filtereinstel…" at bounding box center [784, 374] width 1568 height 749
click at [47, 722] on li "Vermietung" at bounding box center [109, 724] width 198 height 22
type input "rent"
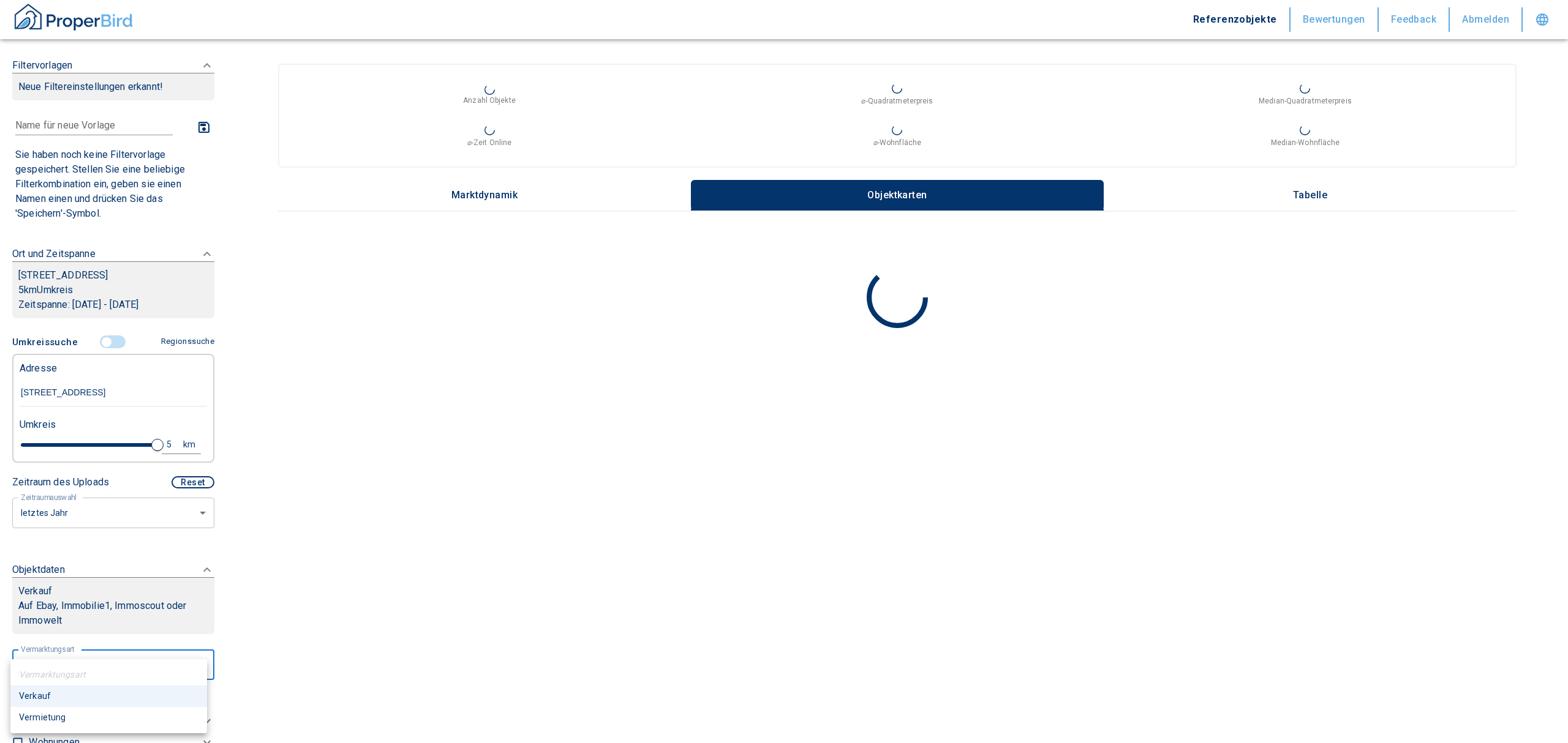
type input "2020"
click at [78, 507] on body "Referenzobjekte Bewertungen Feedback Abmelden Filtervorlagen Neue Filtereinstel…" at bounding box center [784, 371] width 1568 height 743
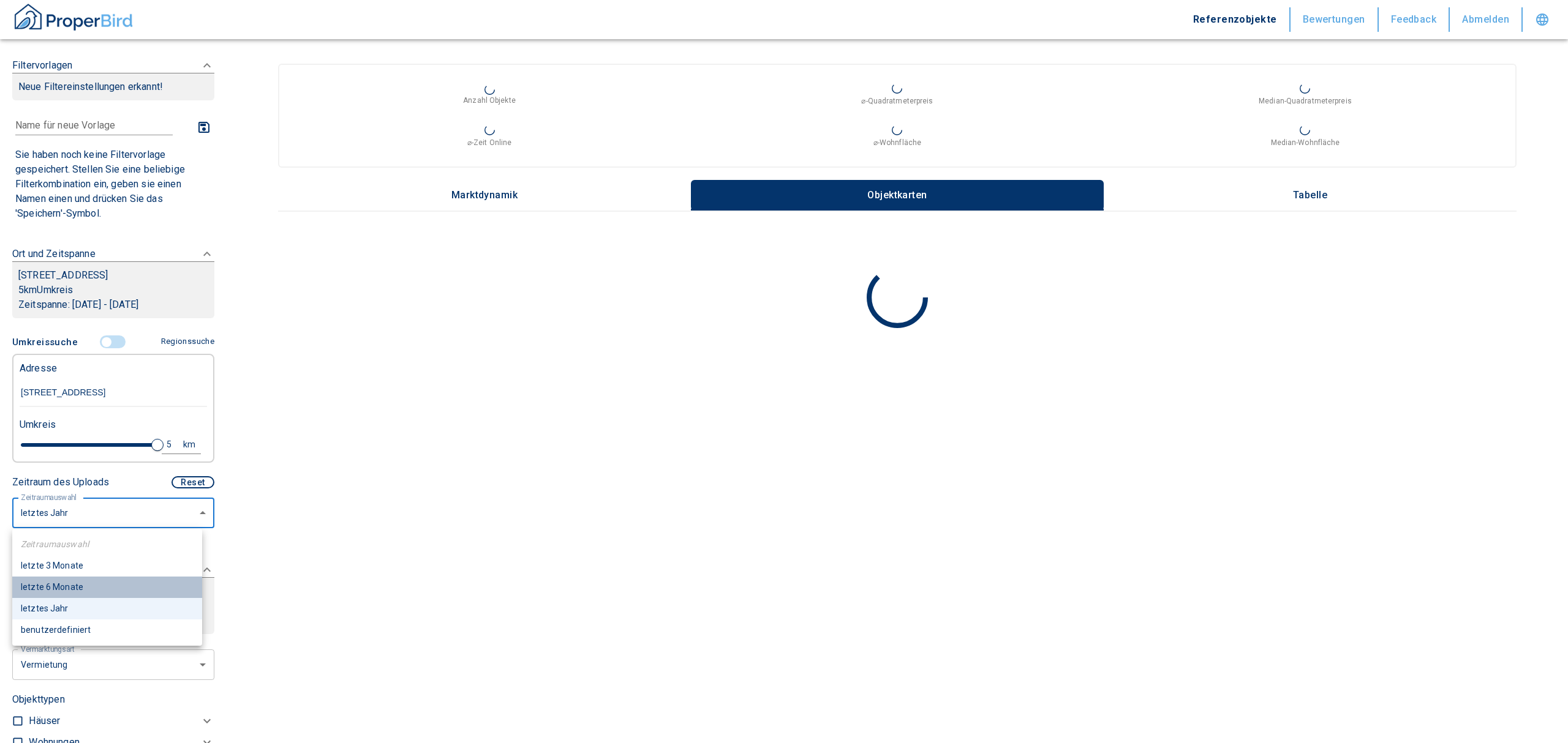
click at [69, 583] on li "letzte 6 Monate" at bounding box center [107, 587] width 190 height 22
type input "6"
type input "2020"
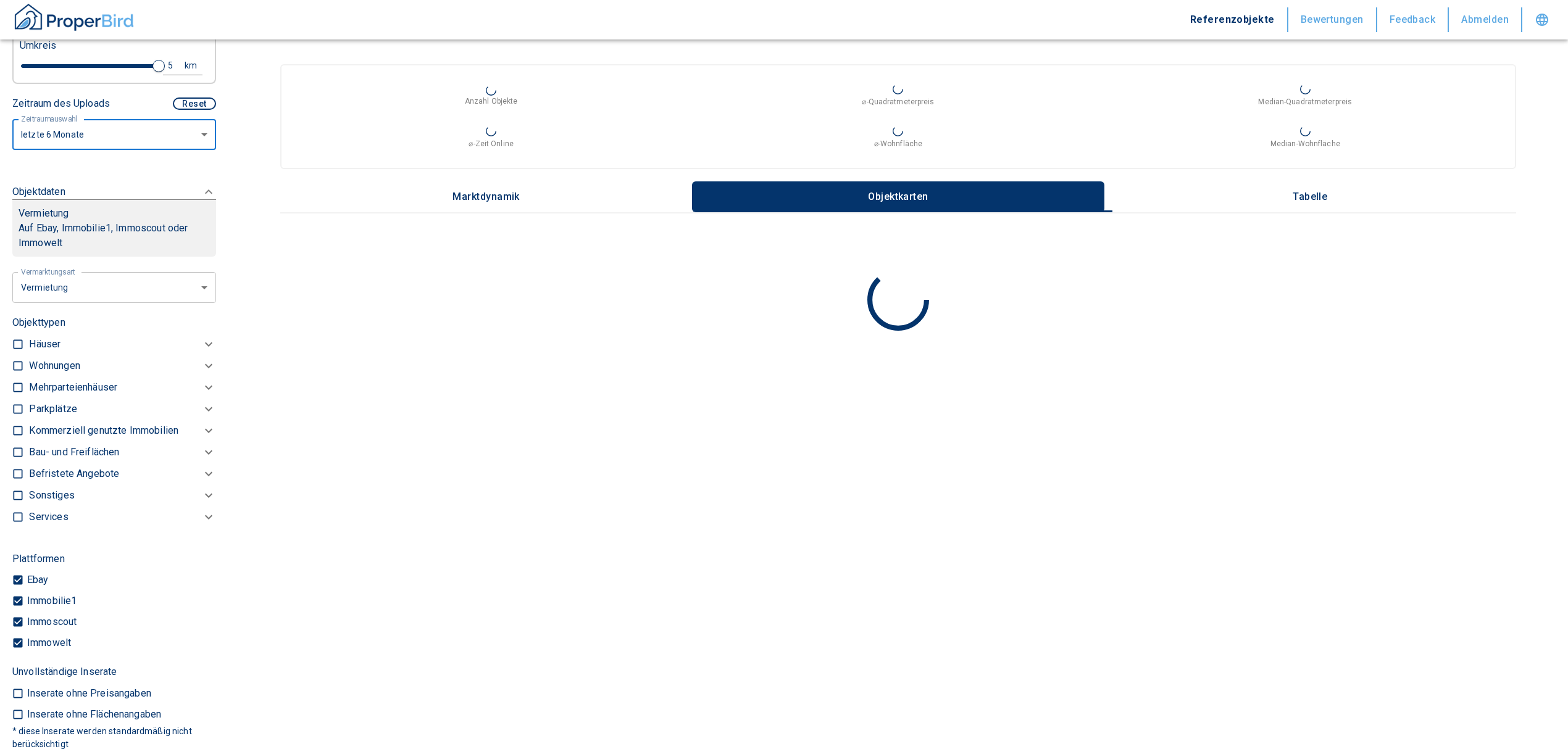
scroll to position [411, 0]
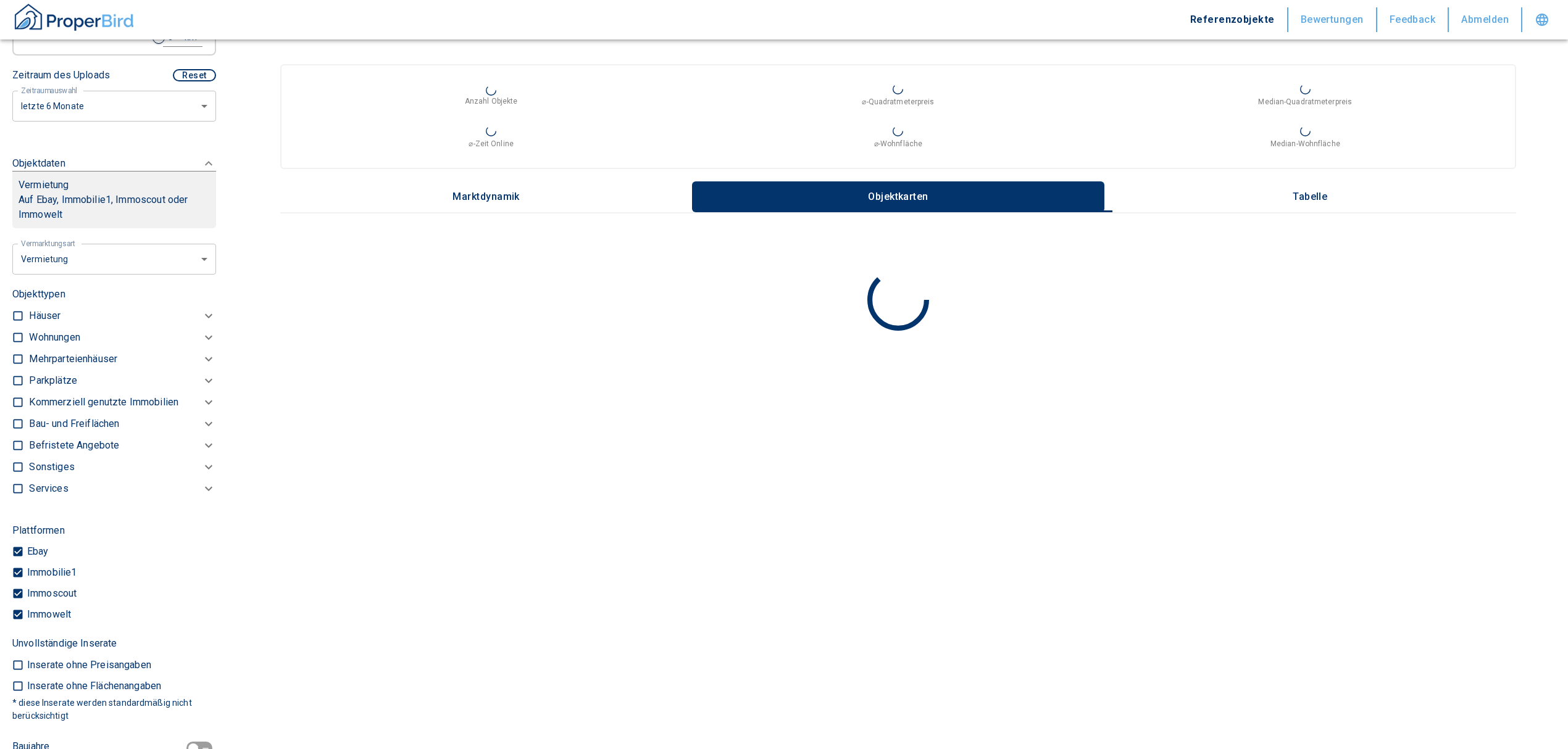
click at [69, 345] on p "Kommerziell genutzte Immobilien" at bounding box center [54, 337] width 51 height 15
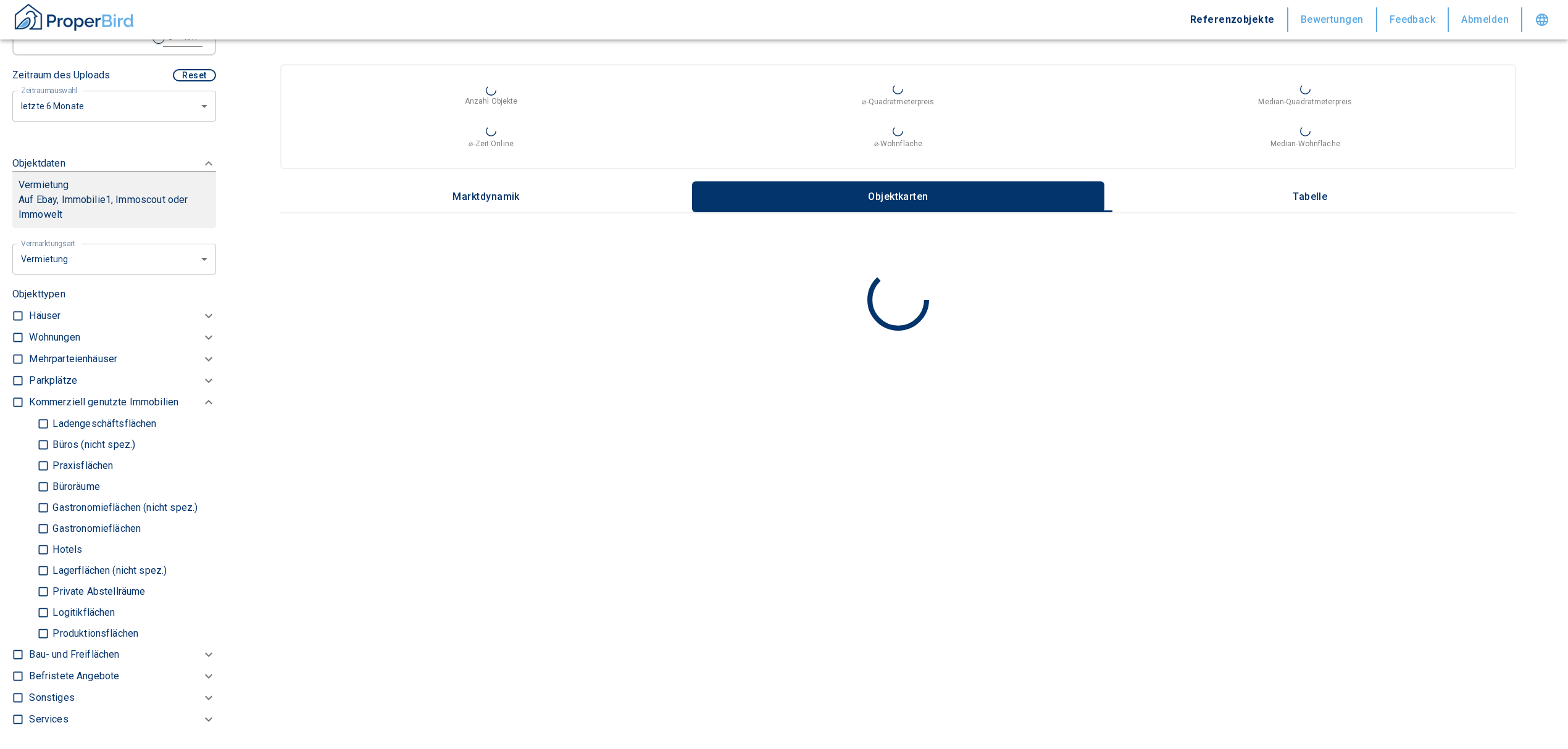
click at [43, 443] on input "Büros (nicht spez.)" at bounding box center [43, 445] width 12 height 22
checkbox input "true"
type input "2020"
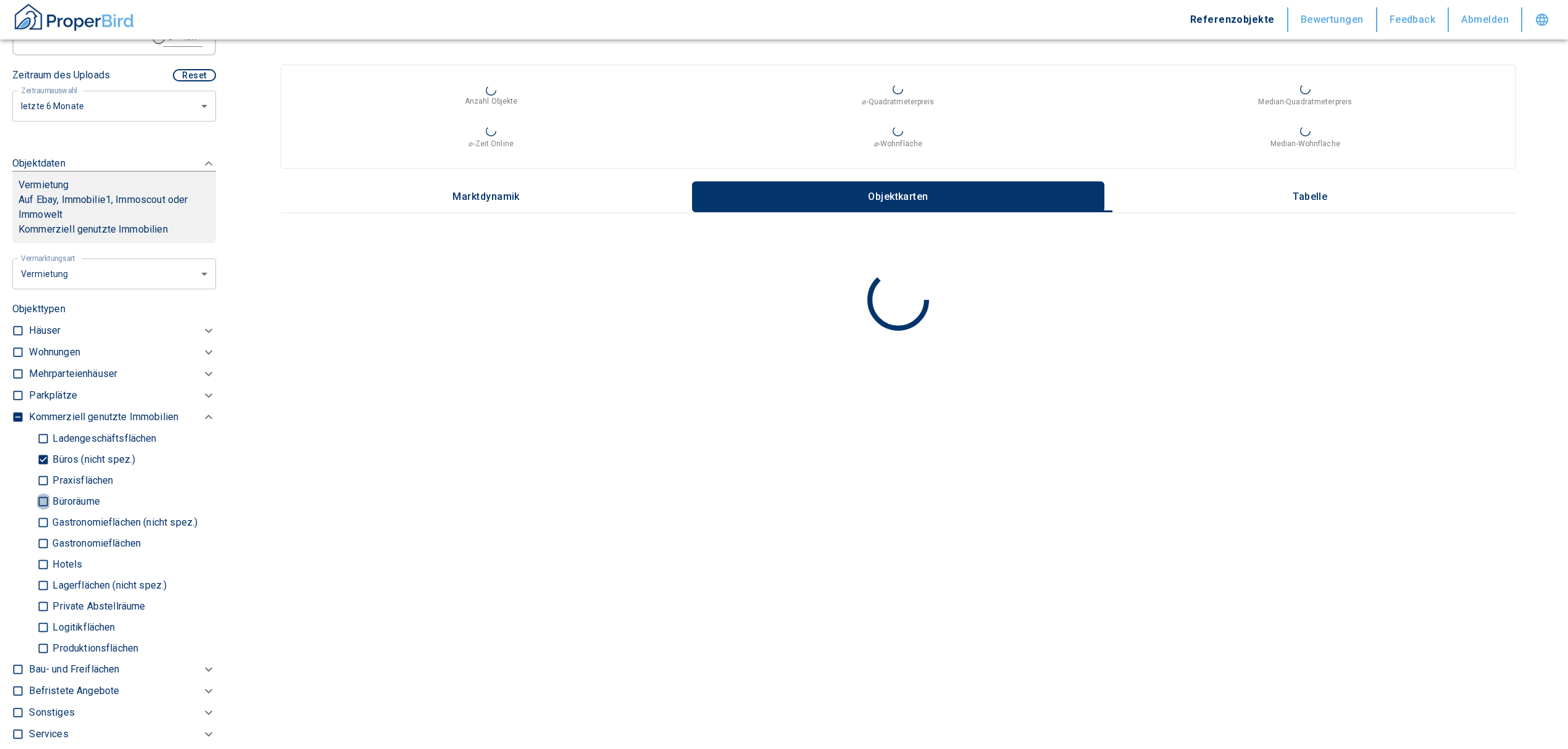
click at [43, 495] on input "Büroräume" at bounding box center [43, 502] width 12 height 22
checkbox input "true"
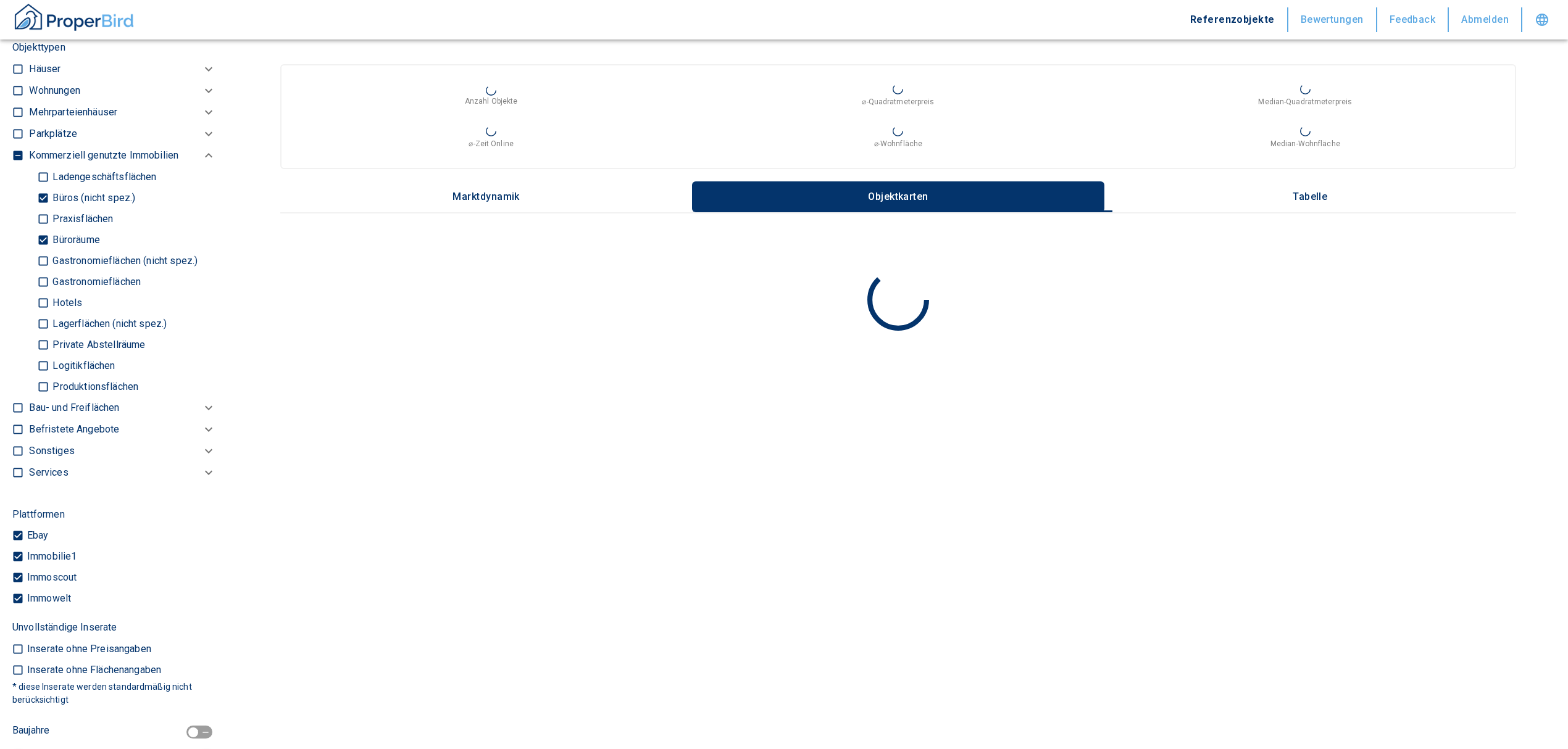
scroll to position [576, 0]
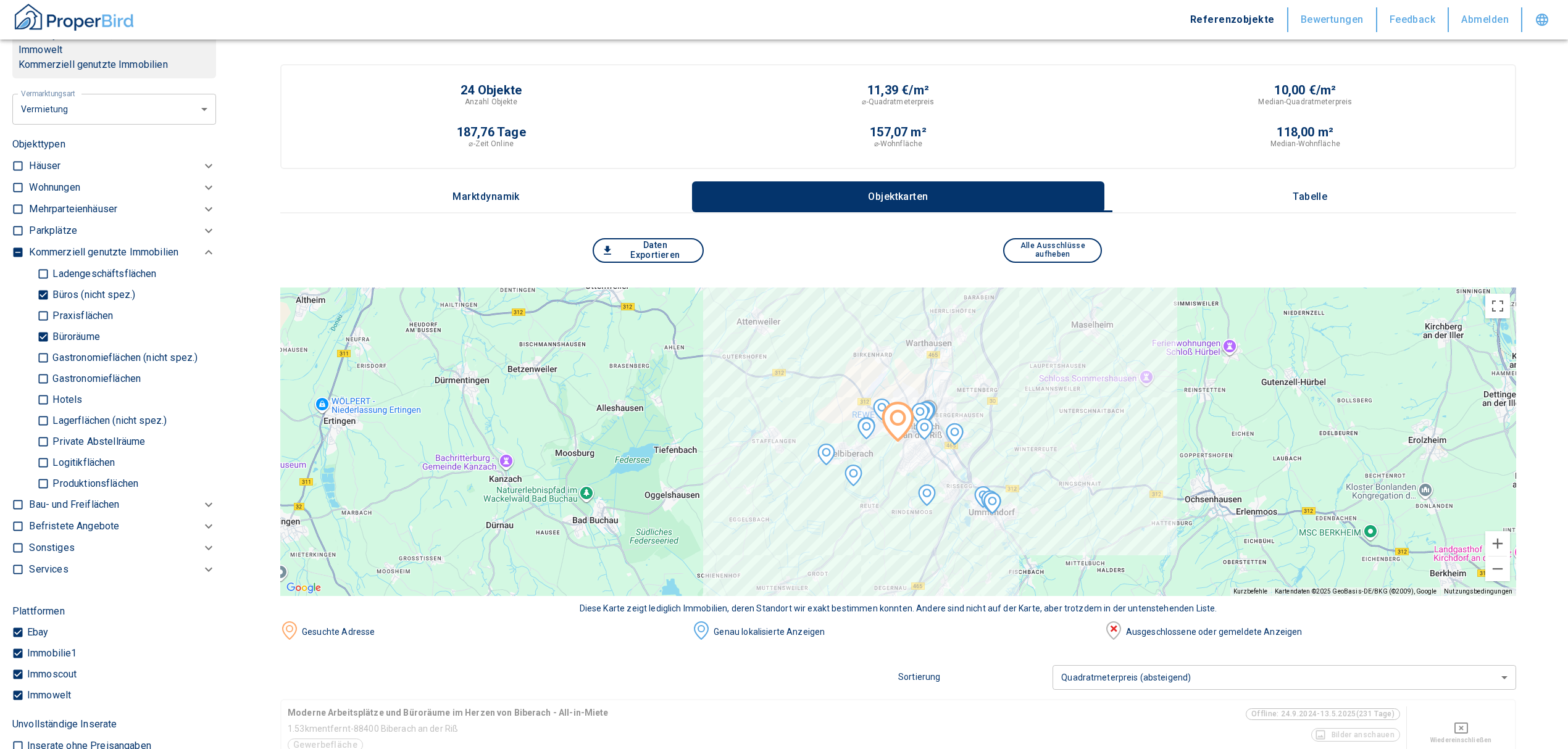
click at [1319, 194] on p "Tabelle" at bounding box center [1309, 197] width 62 height 11
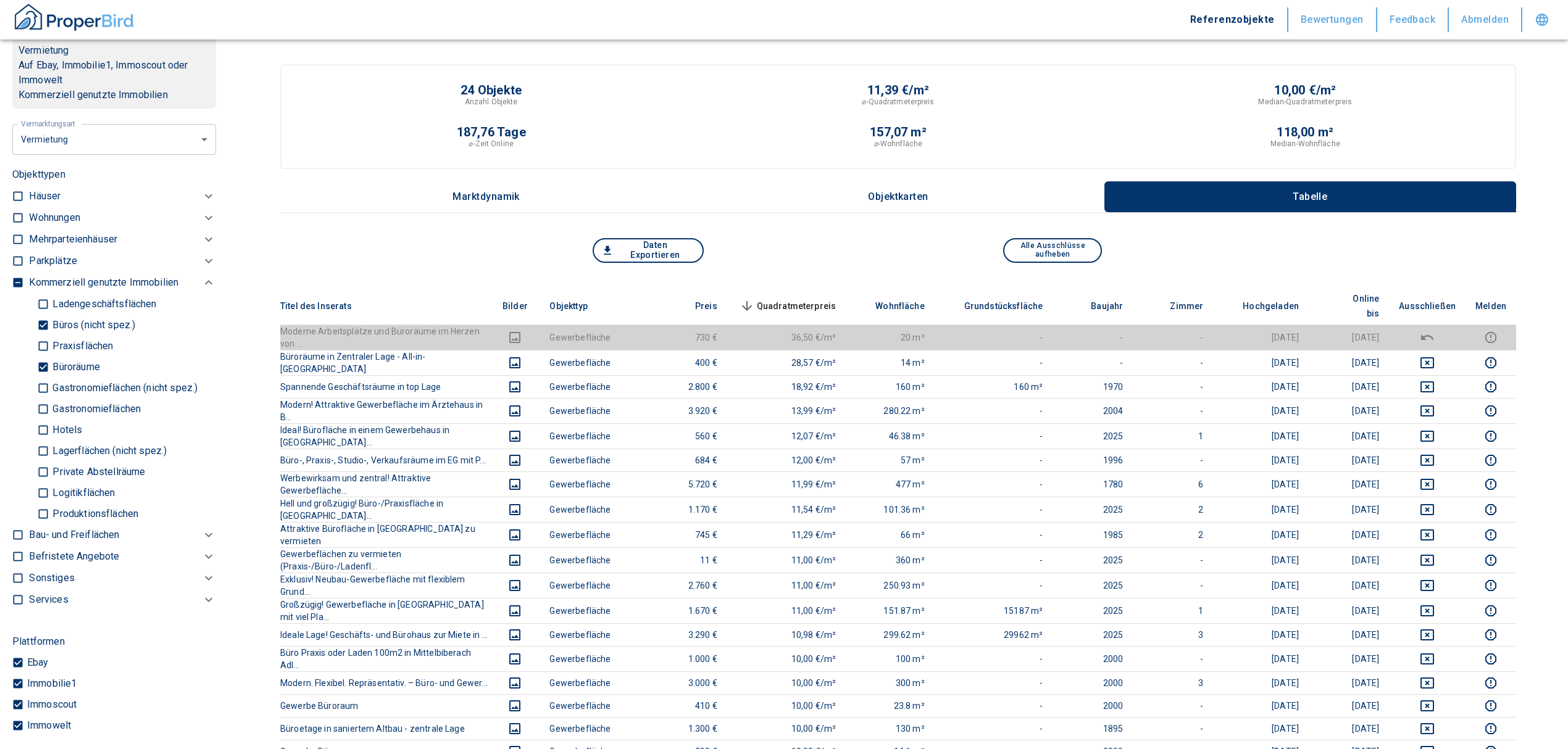
scroll to position [658, 0]
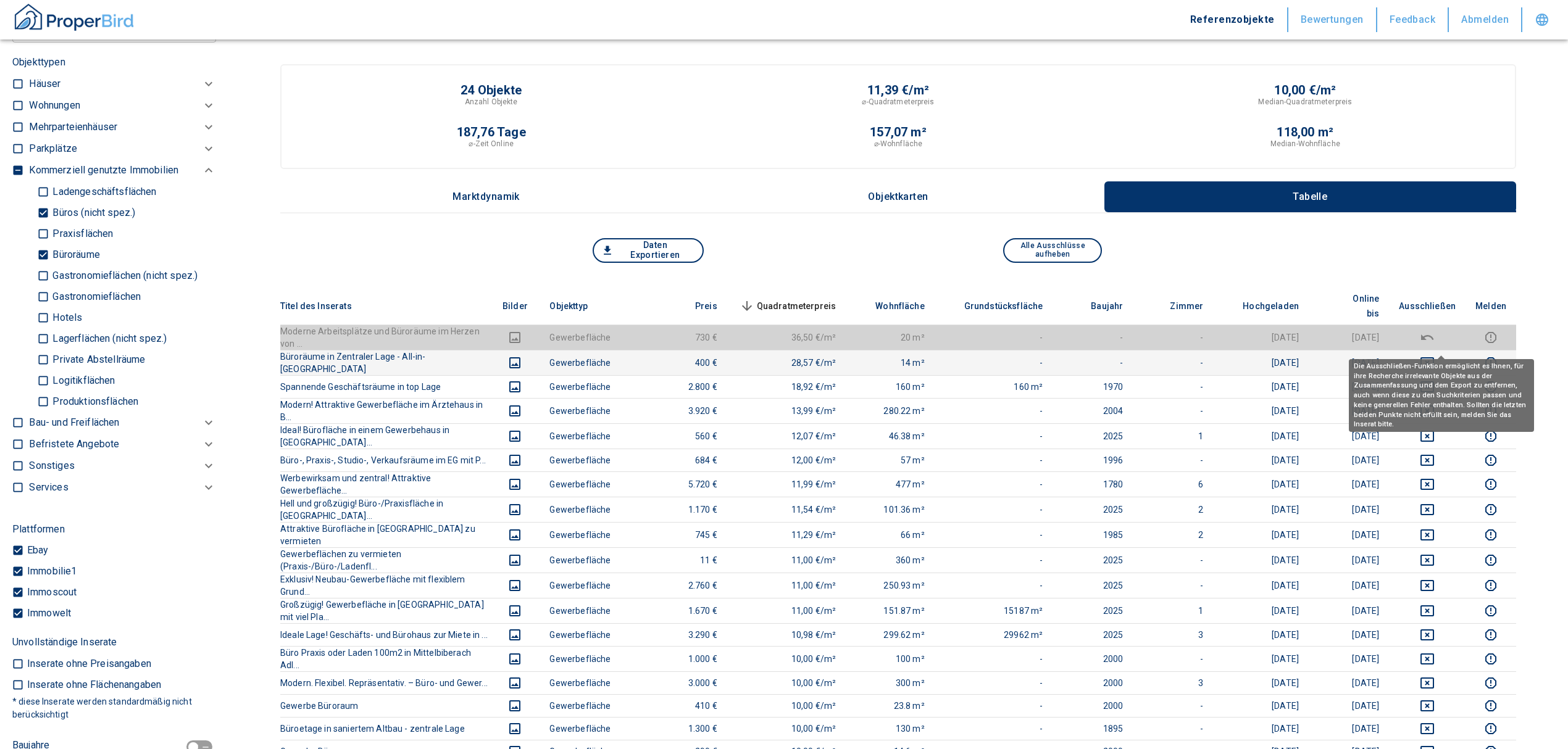
click at [1434, 356] on icon "deselect this listing" at bounding box center [1427, 363] width 15 height 15
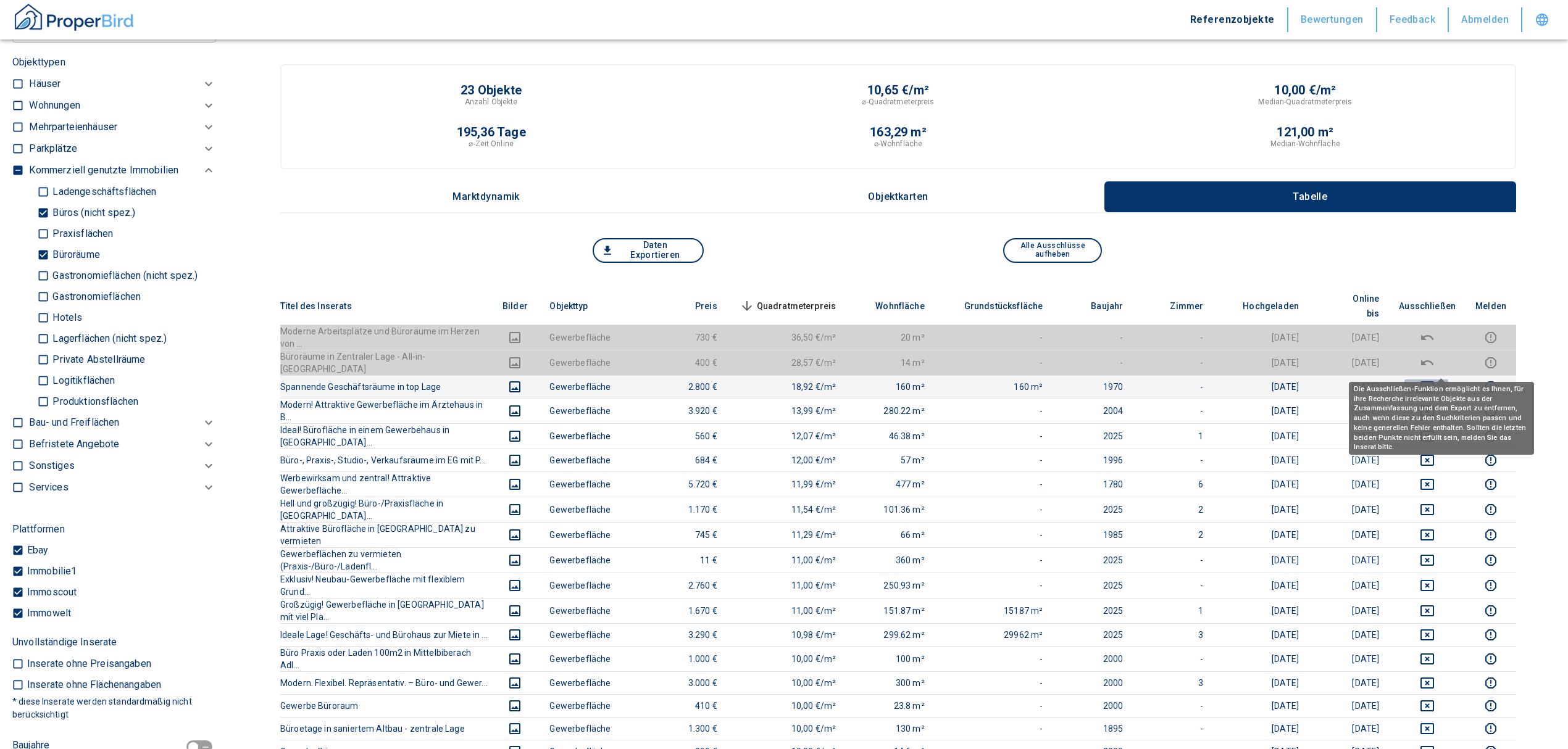
click at [1434, 382] on icon "deselect this listing" at bounding box center [1427, 387] width 14 height 11
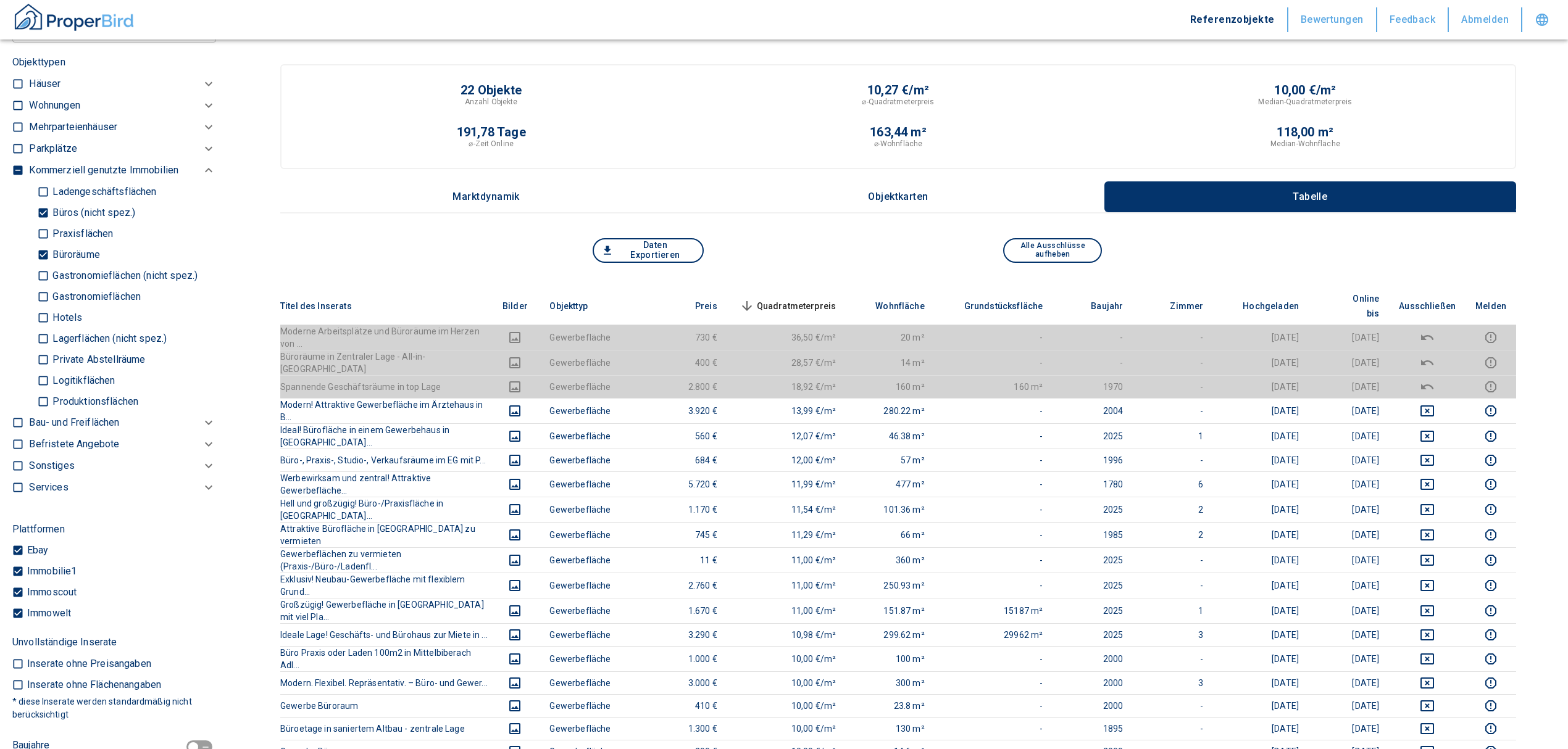
click at [837, 299] on span "Quadratmeterpreis sorted descending" at bounding box center [786, 306] width 99 height 15
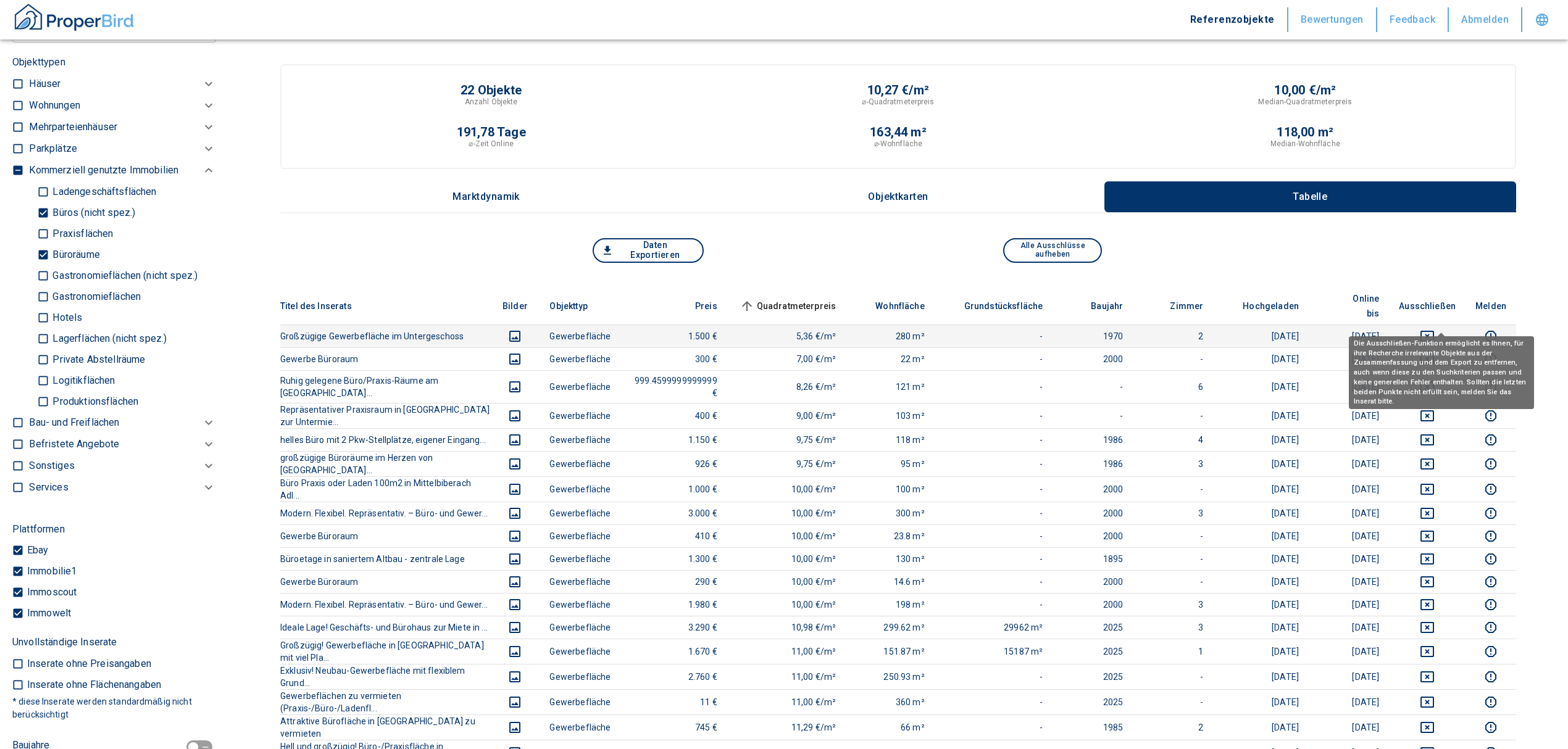
click at [1434, 329] on icon "deselect this listing" at bounding box center [1427, 336] width 15 height 15
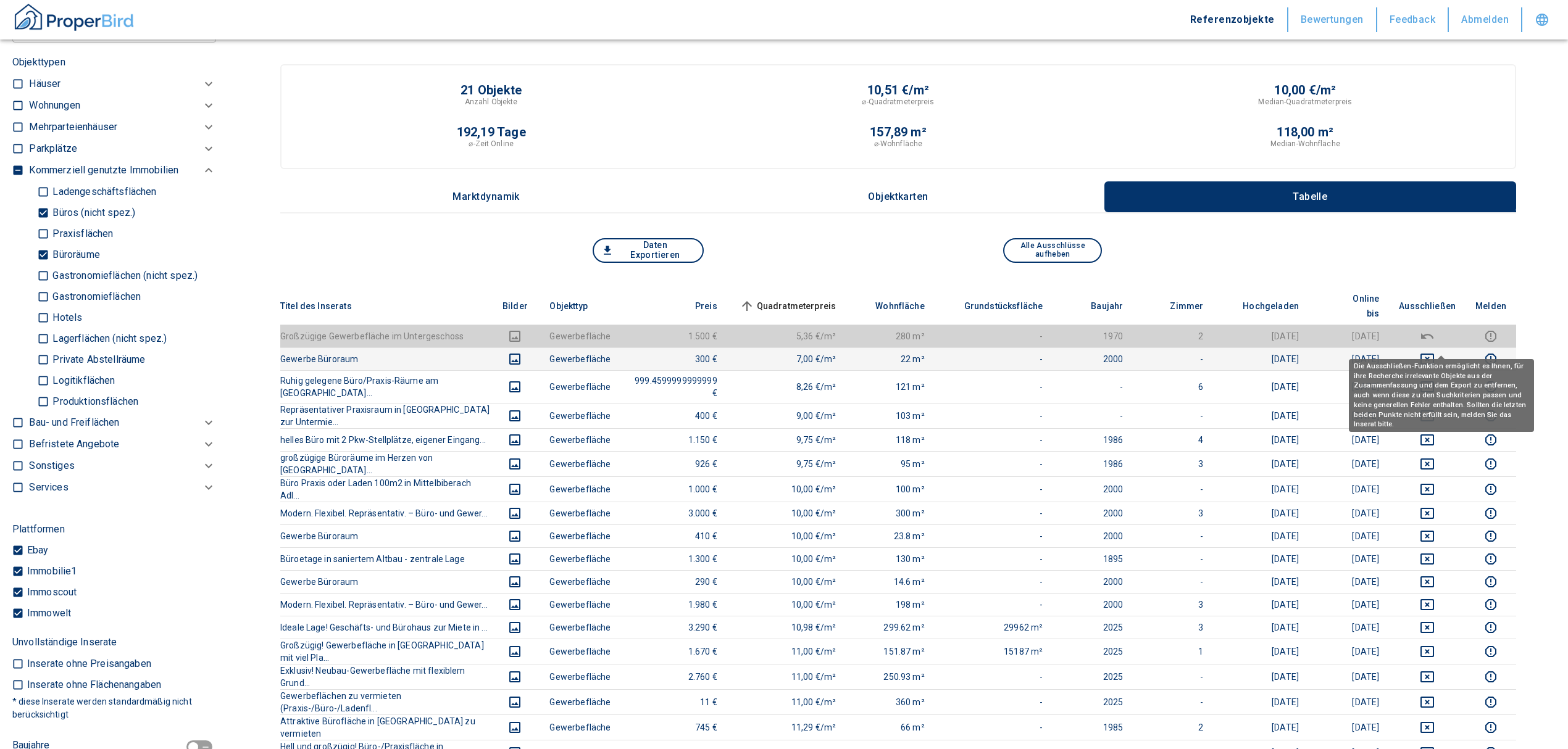
click at [1434, 354] on icon "deselect this listing" at bounding box center [1427, 359] width 14 height 11
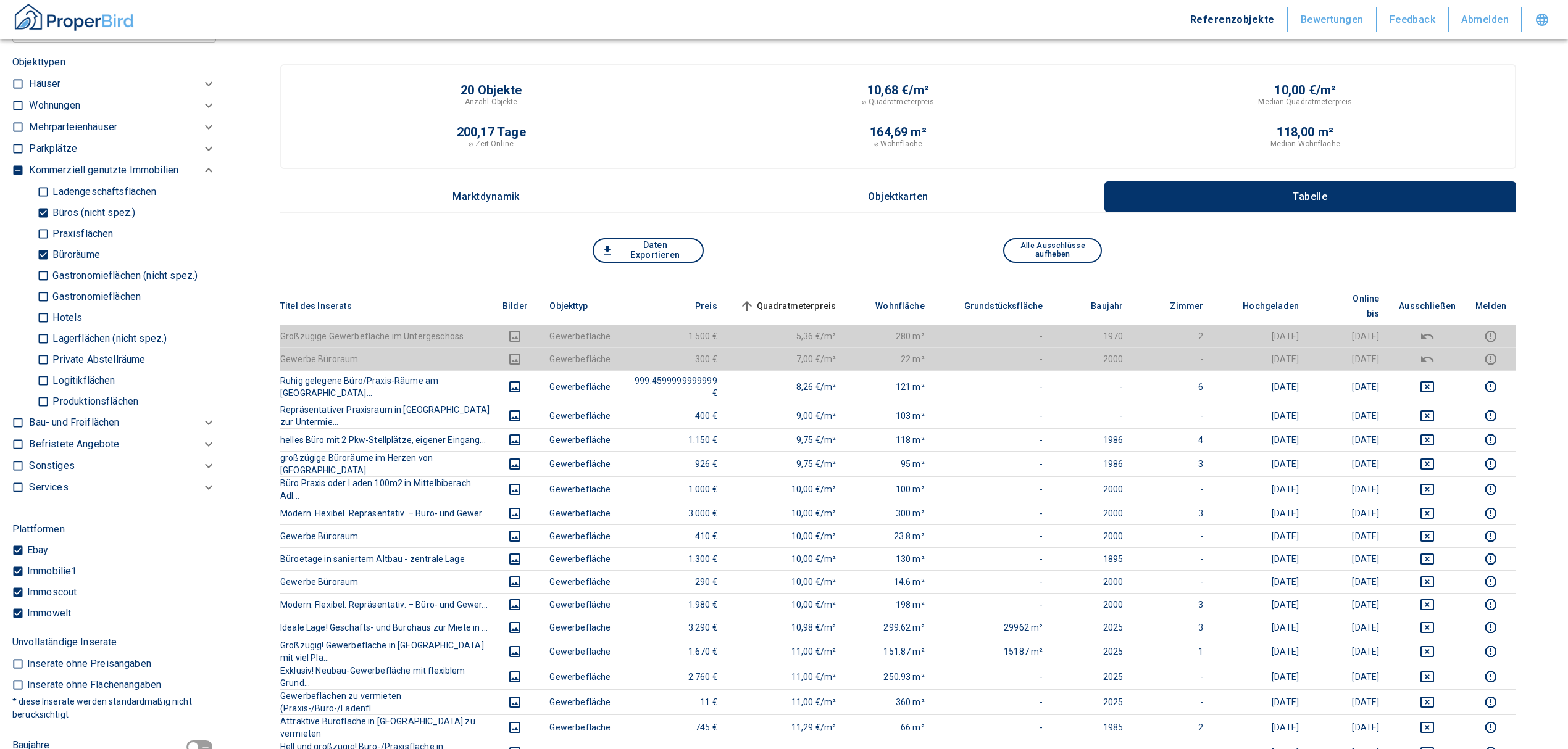
click at [817, 299] on span "Quadratmeterpreis sorted ascending" at bounding box center [786, 306] width 99 height 15
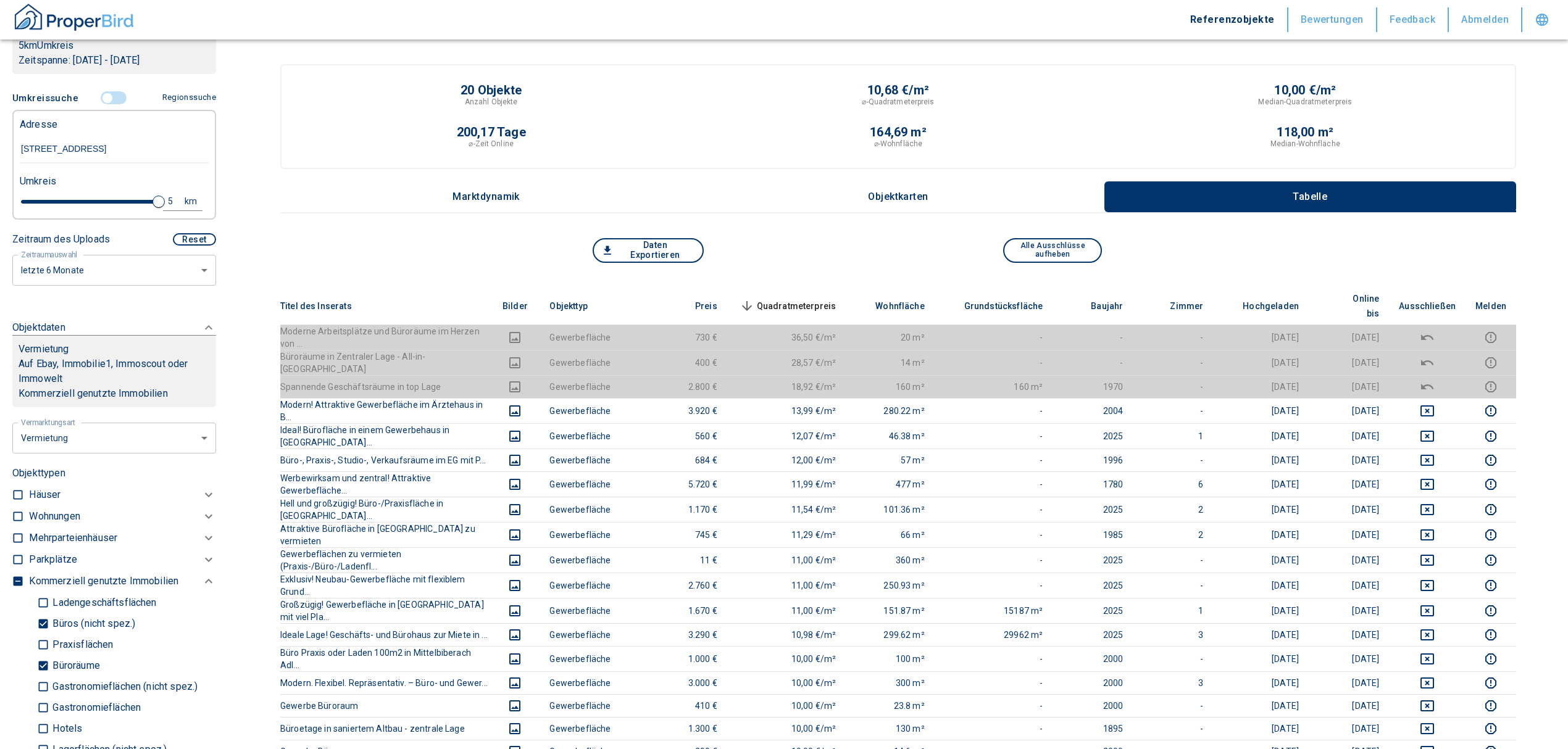
scroll to position [494, 0]
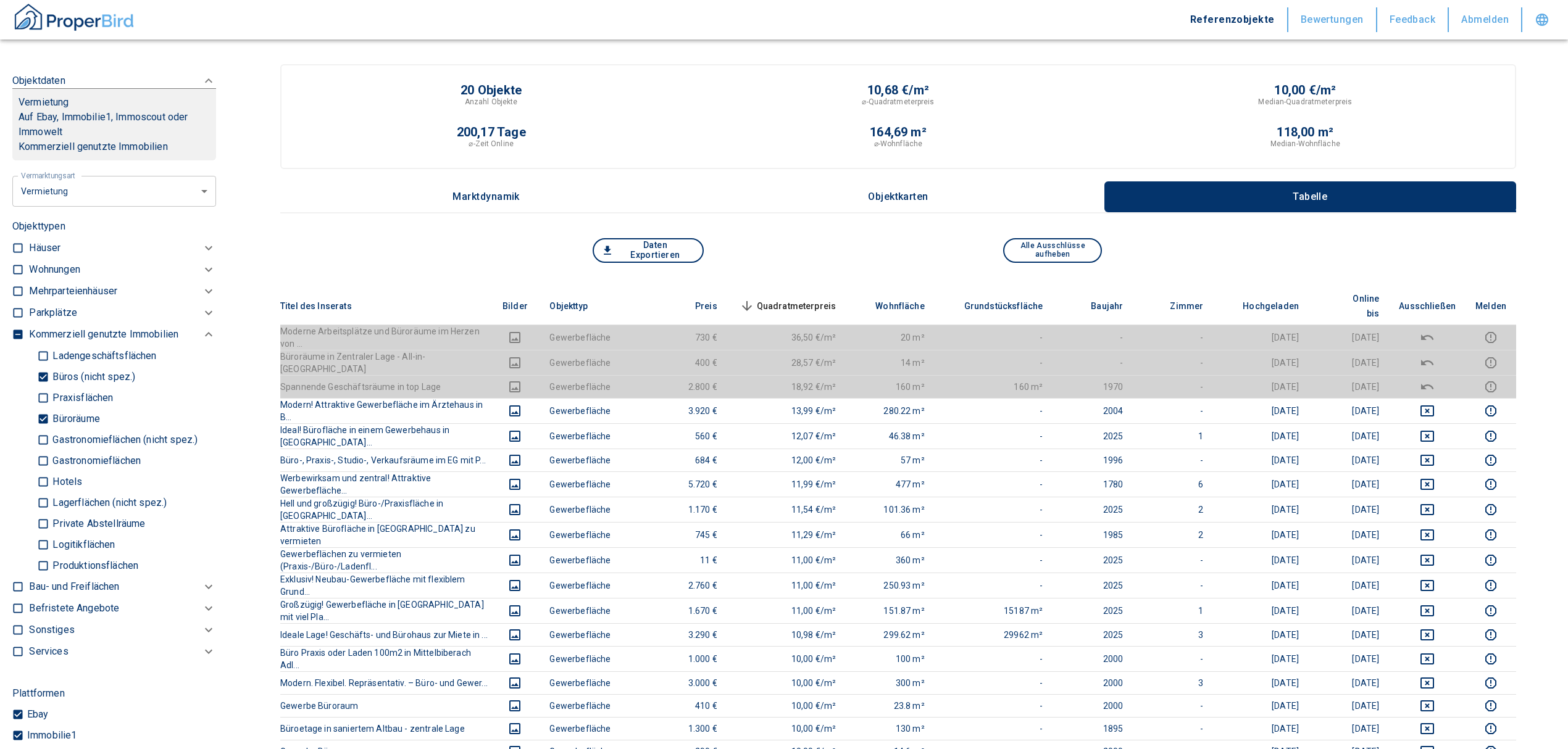
click at [832, 299] on span "Quadratmeterpreis sorted descending" at bounding box center [786, 306] width 99 height 15
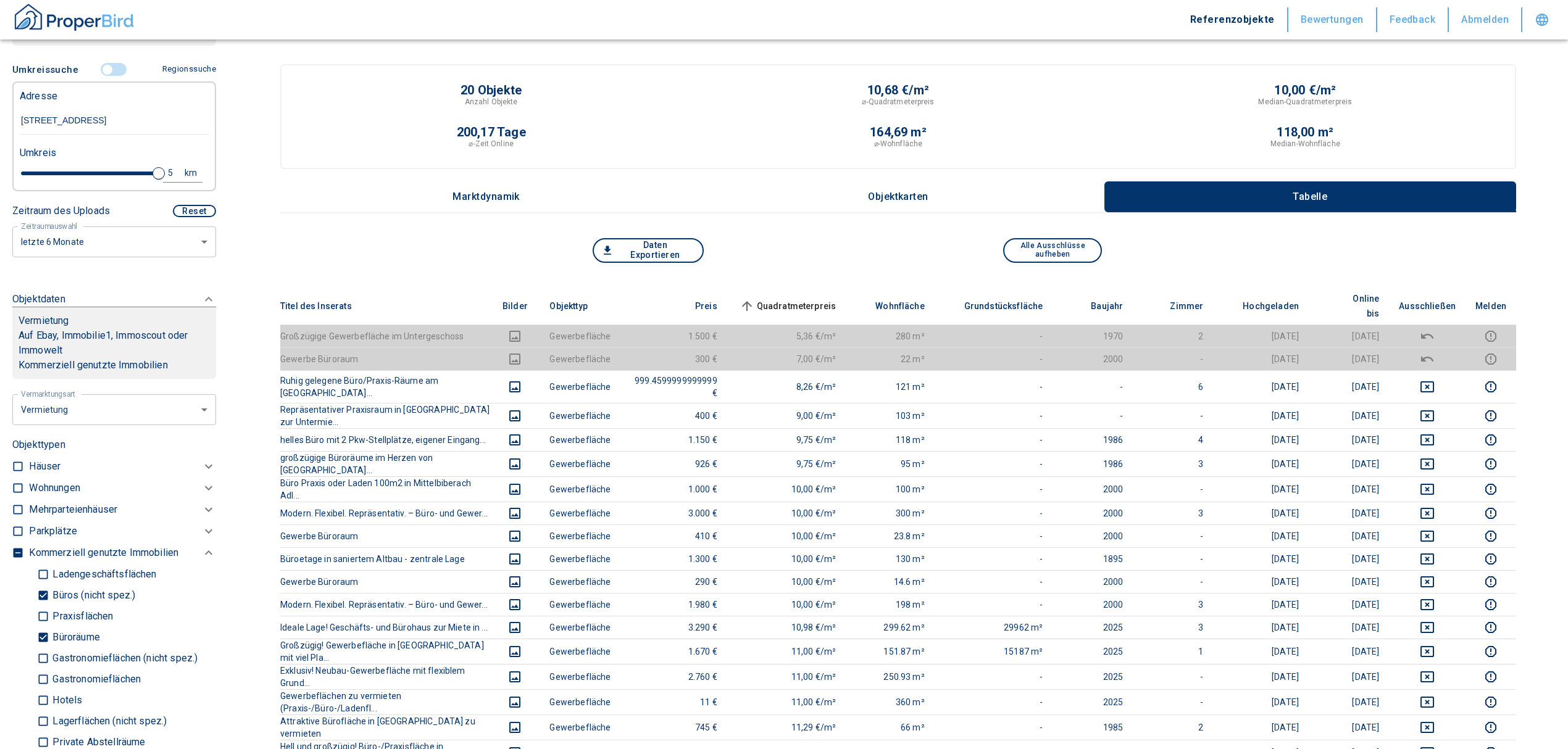
scroll to position [247, 0]
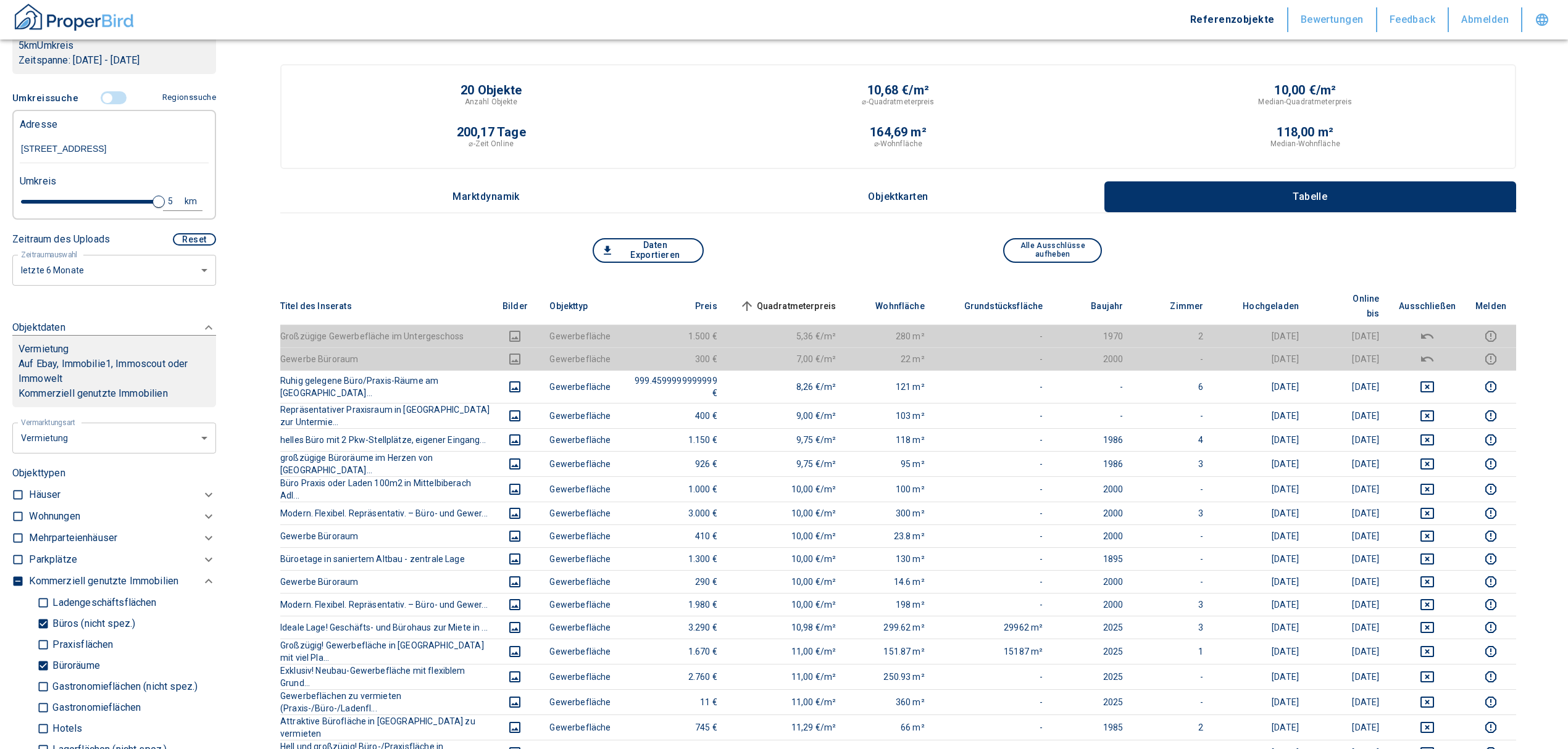
click at [107, 97] on input "controlled" at bounding box center [107, 98] width 37 height 14
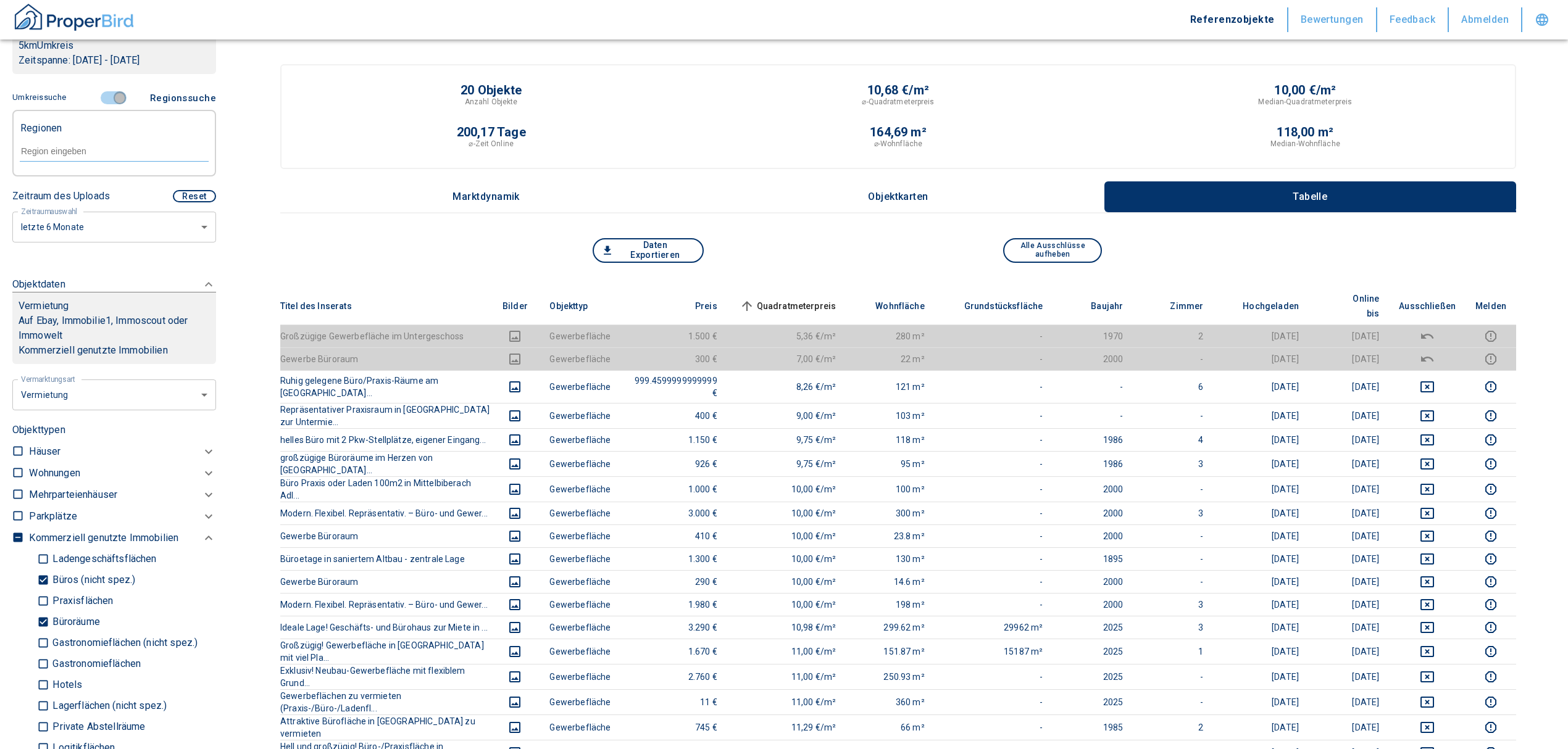
click at [110, 97] on input "controlled" at bounding box center [120, 98] width 37 height 14
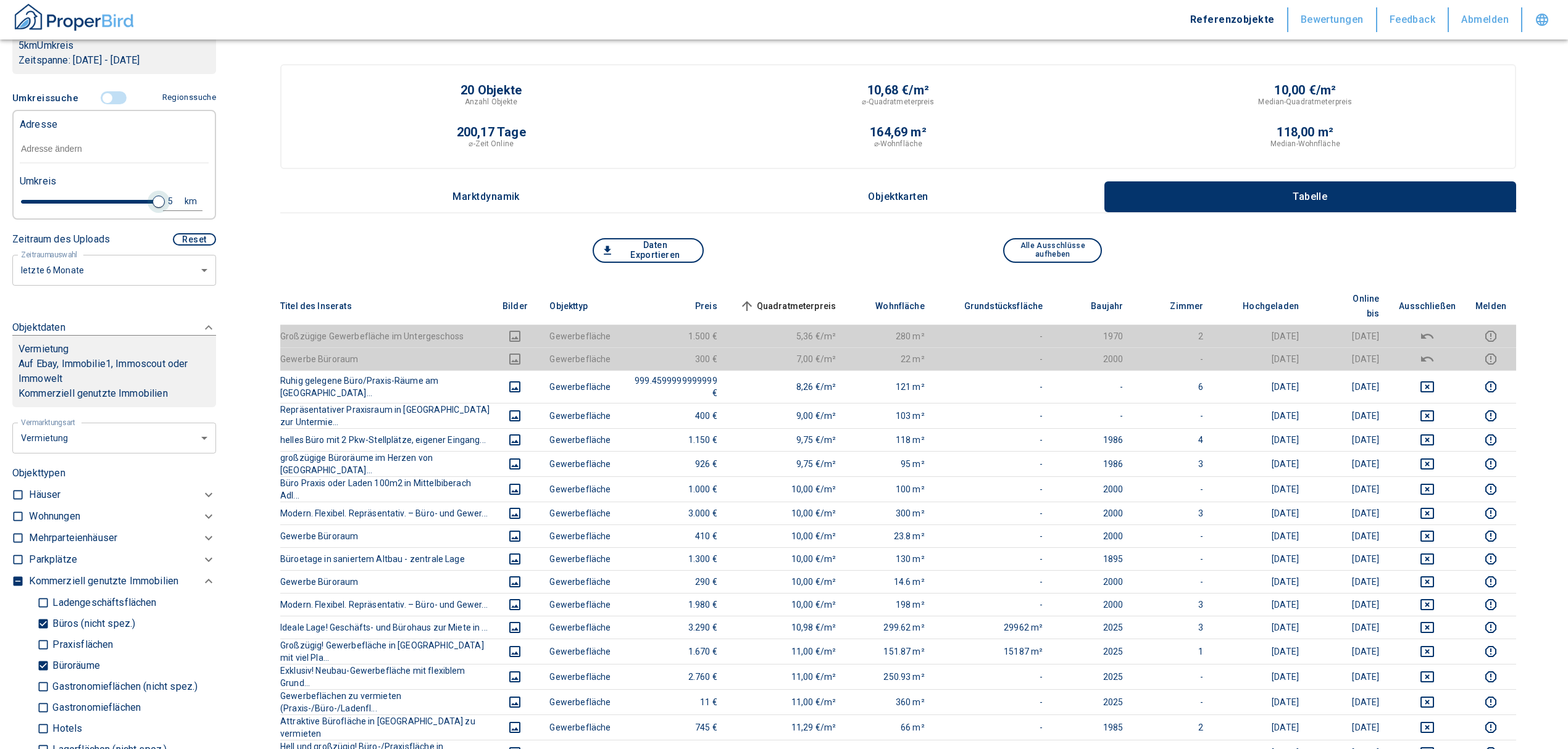
type input "2020"
type input "4.8"
type input "2020"
type input "4.2"
type input "2020"
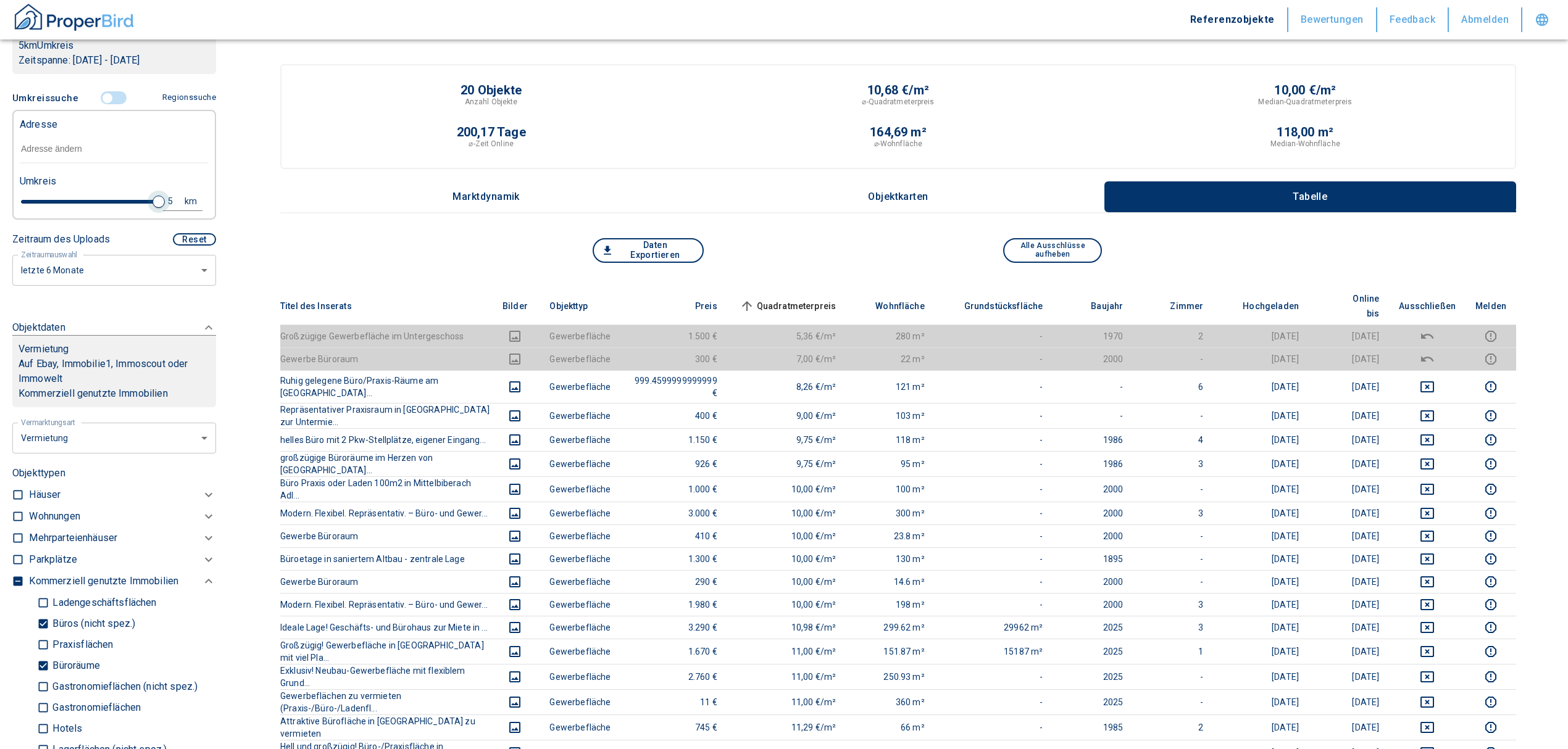
type input "3.2"
type input "2020"
type input "2.8"
type input "2020"
type input "1.8"
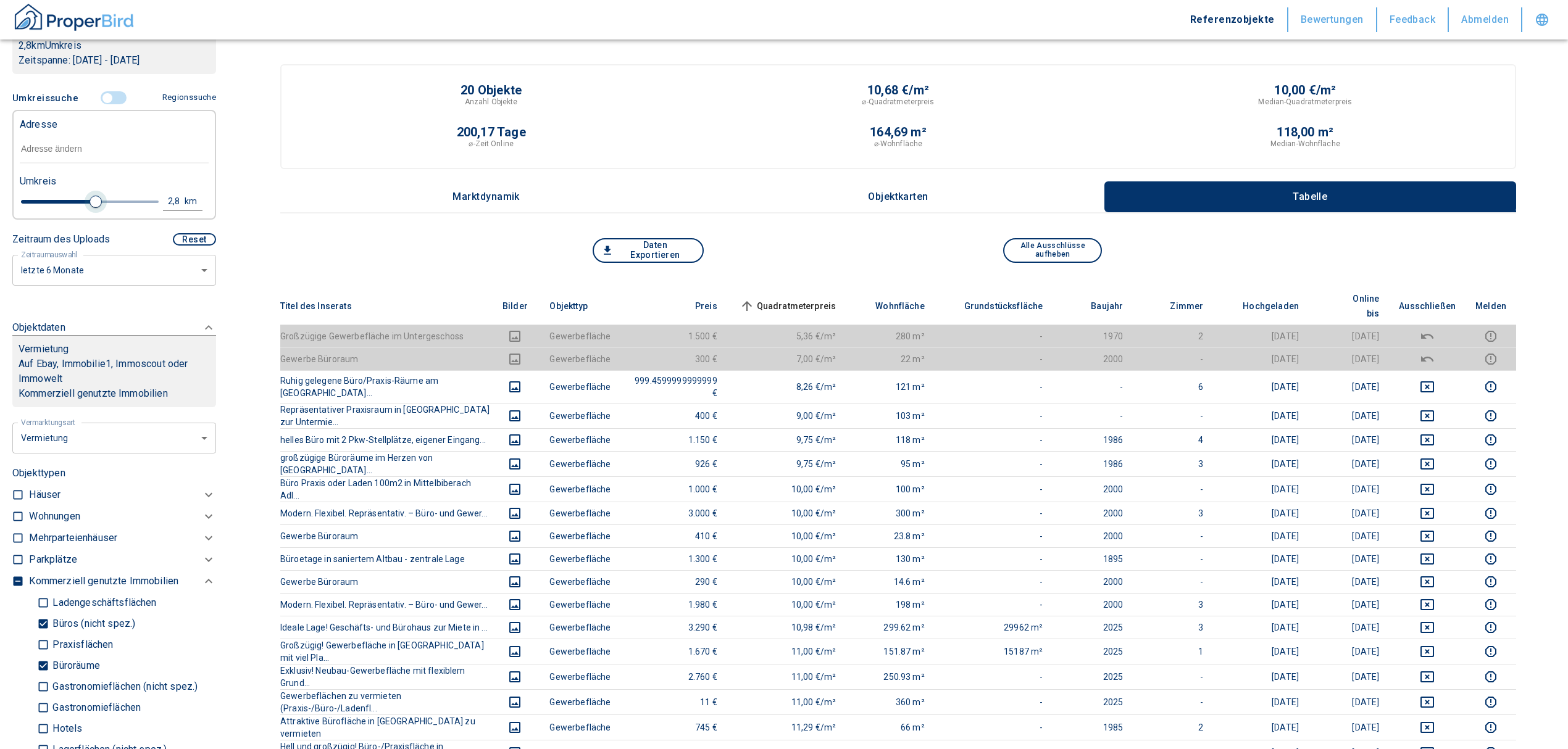
type input "2020"
type input "1.2"
type input "2020"
type input "1"
type input "2020"
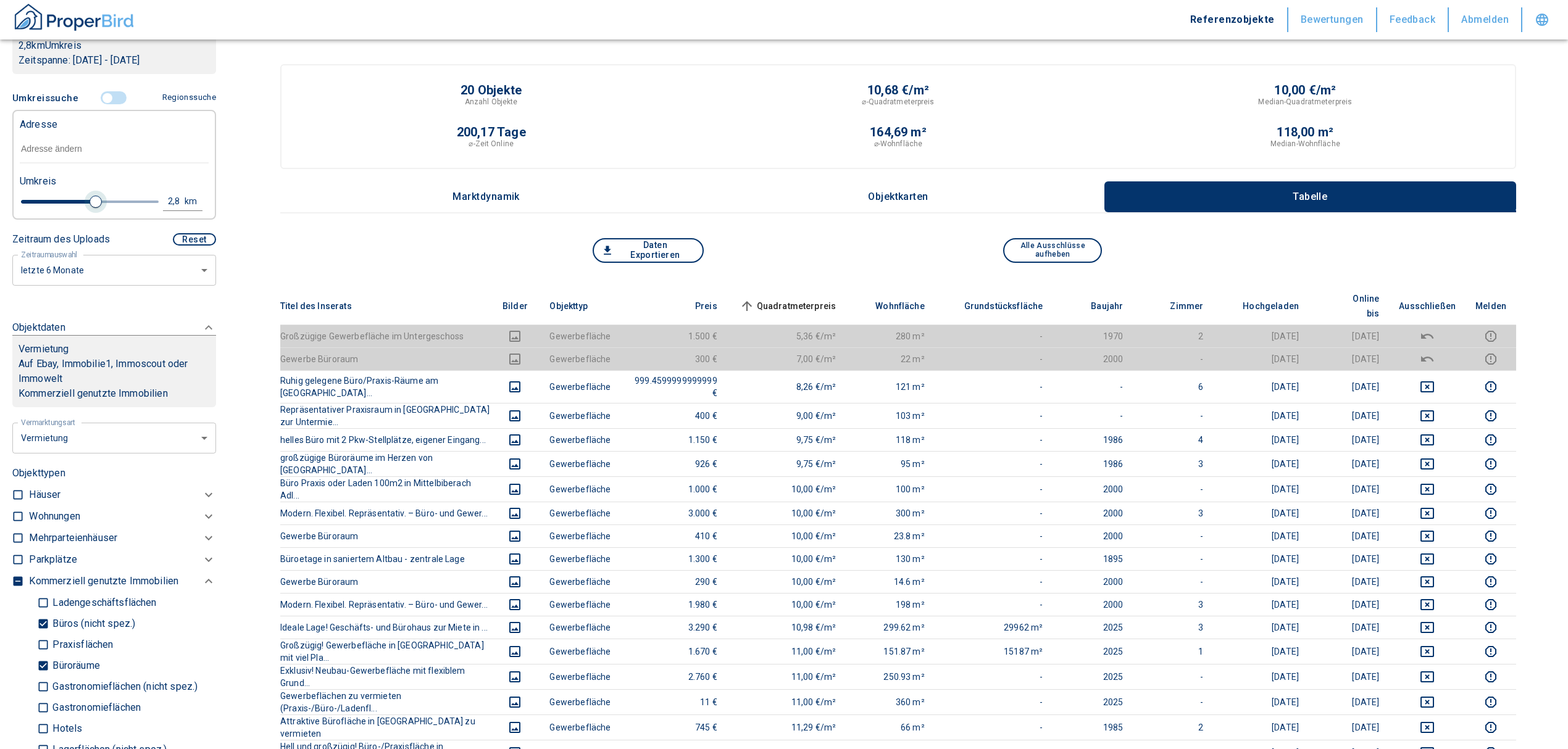
type input "0.6"
type input "2020"
type input "0.8"
type input "2020"
type input "1"
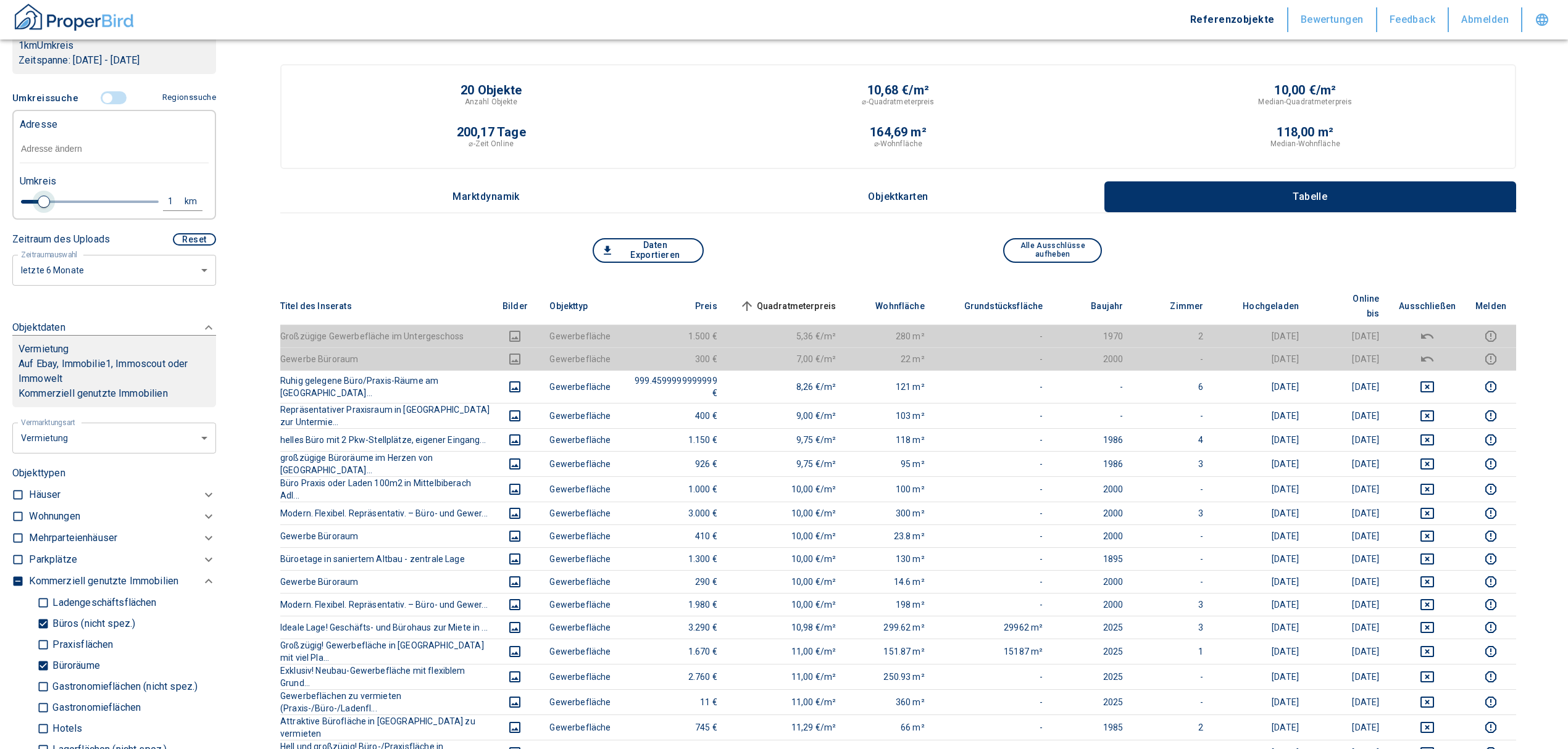
drag, startPoint x: 149, startPoint y: 198, endPoint x: 39, endPoint y: 208, distance: 110.5
click at [39, 208] on span at bounding box center [43, 202] width 12 height 12
type input "2020"
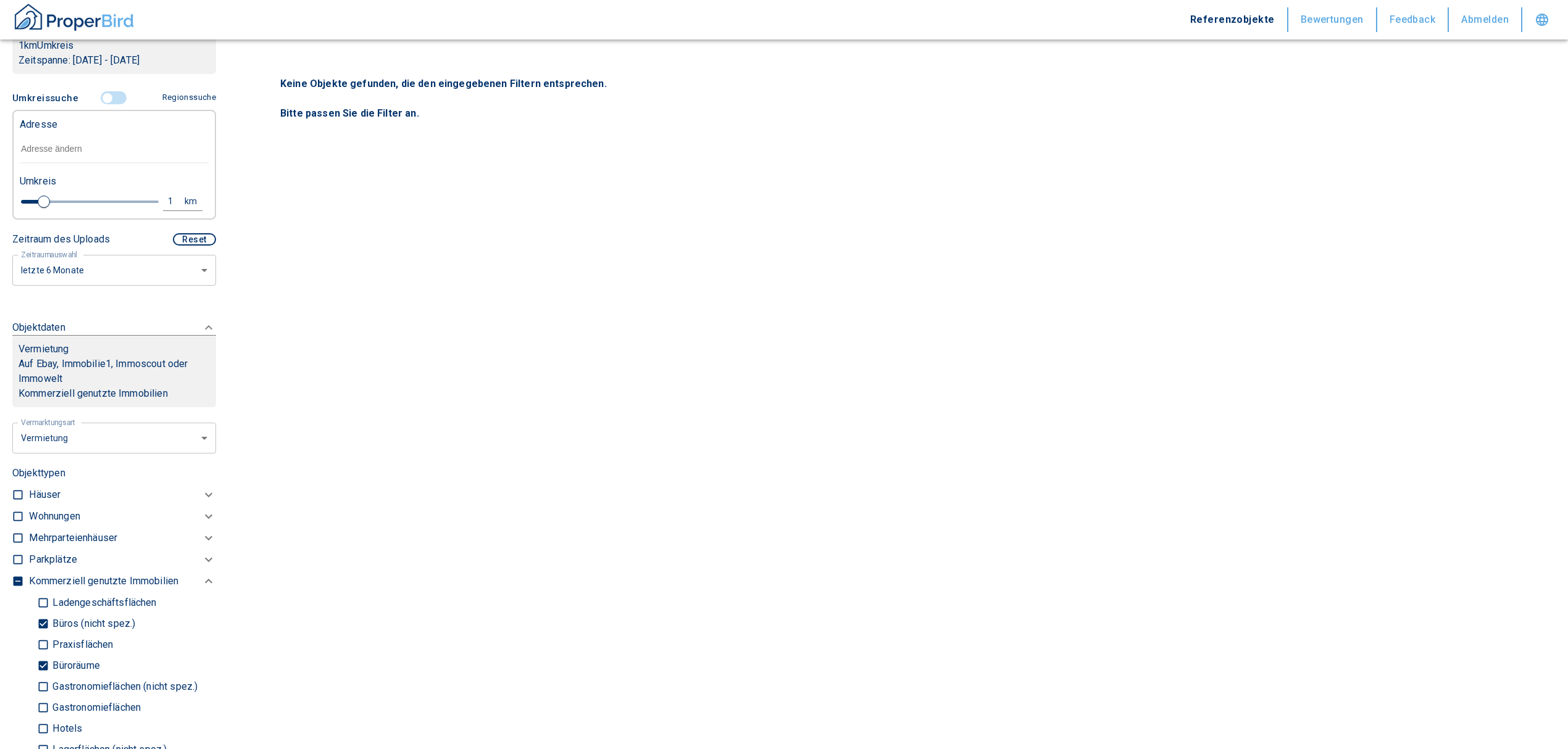
click at [55, 139] on input "text" at bounding box center [114, 149] width 189 height 29
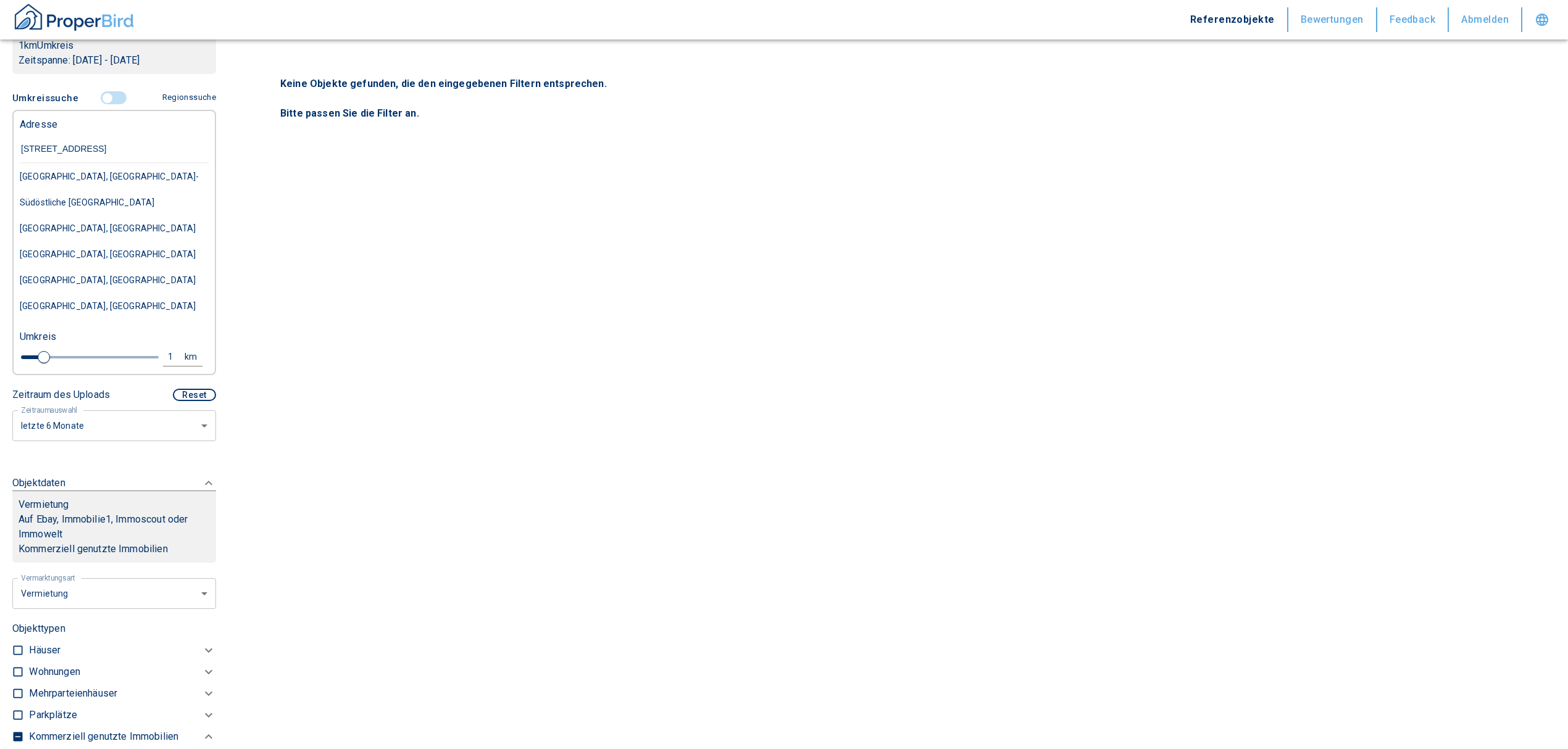
type input "[STREET_ADDRESS]"
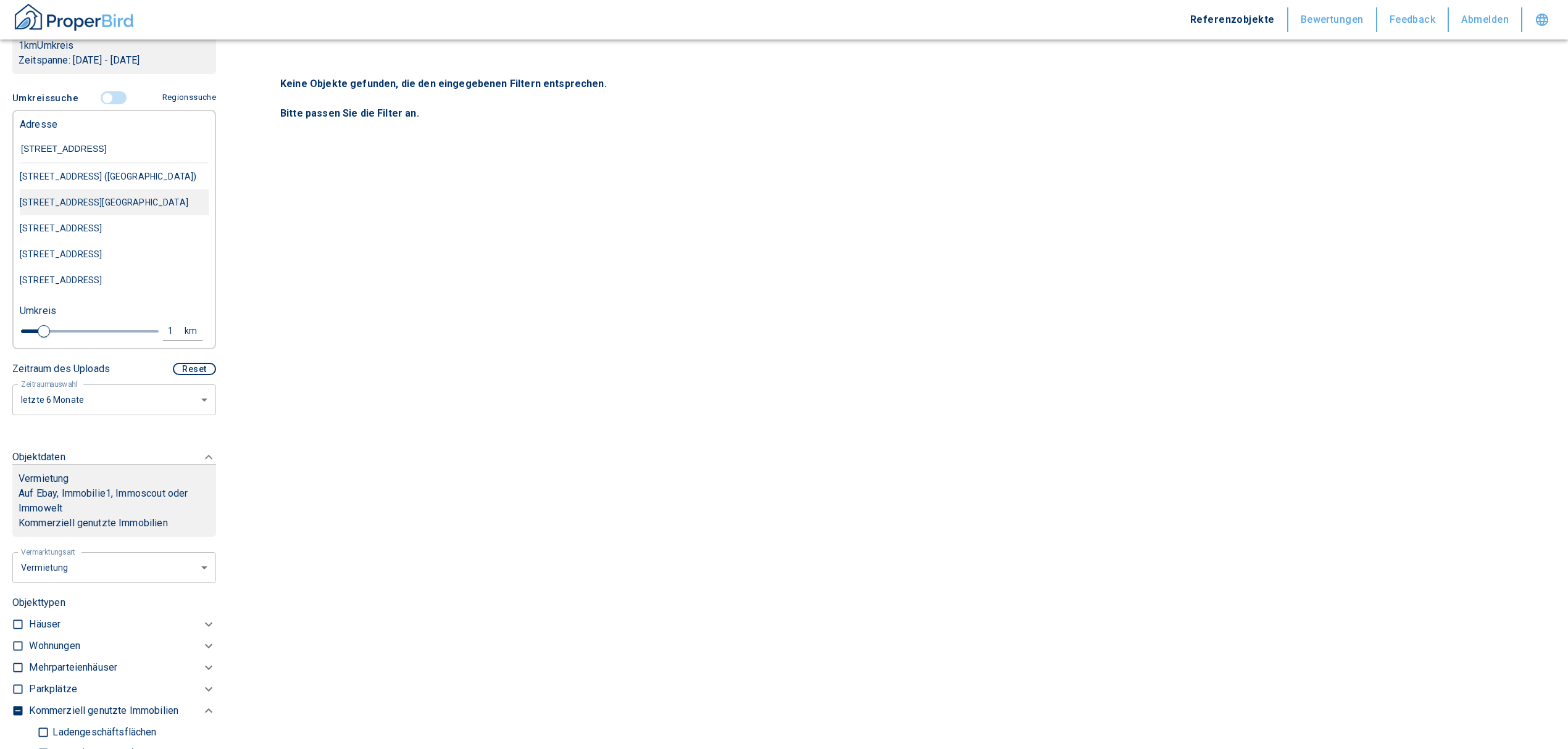
click at [77, 189] on div "[STREET_ADDRESS][GEOGRAPHIC_DATA]" at bounding box center [114, 177] width 189 height 26
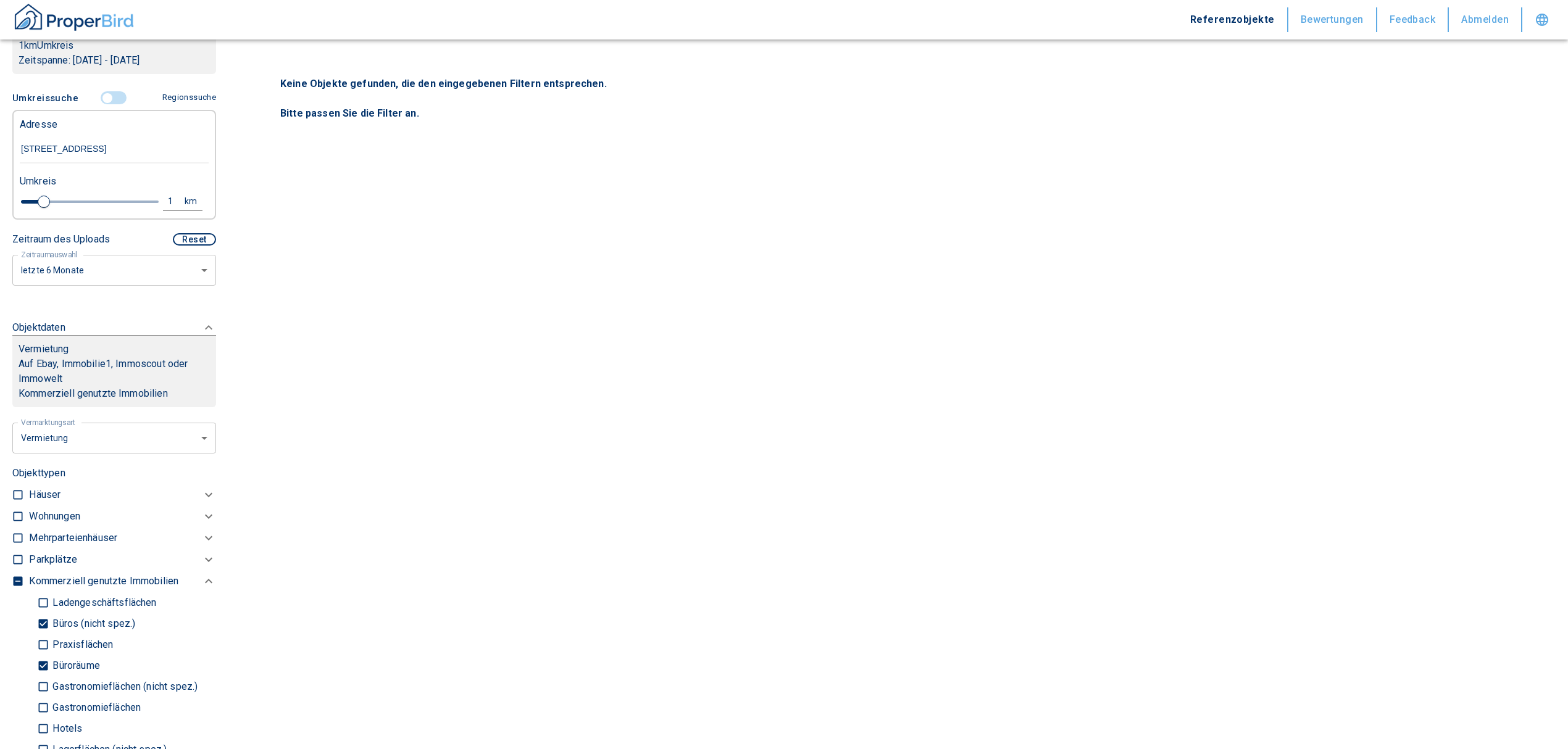
type input "2020"
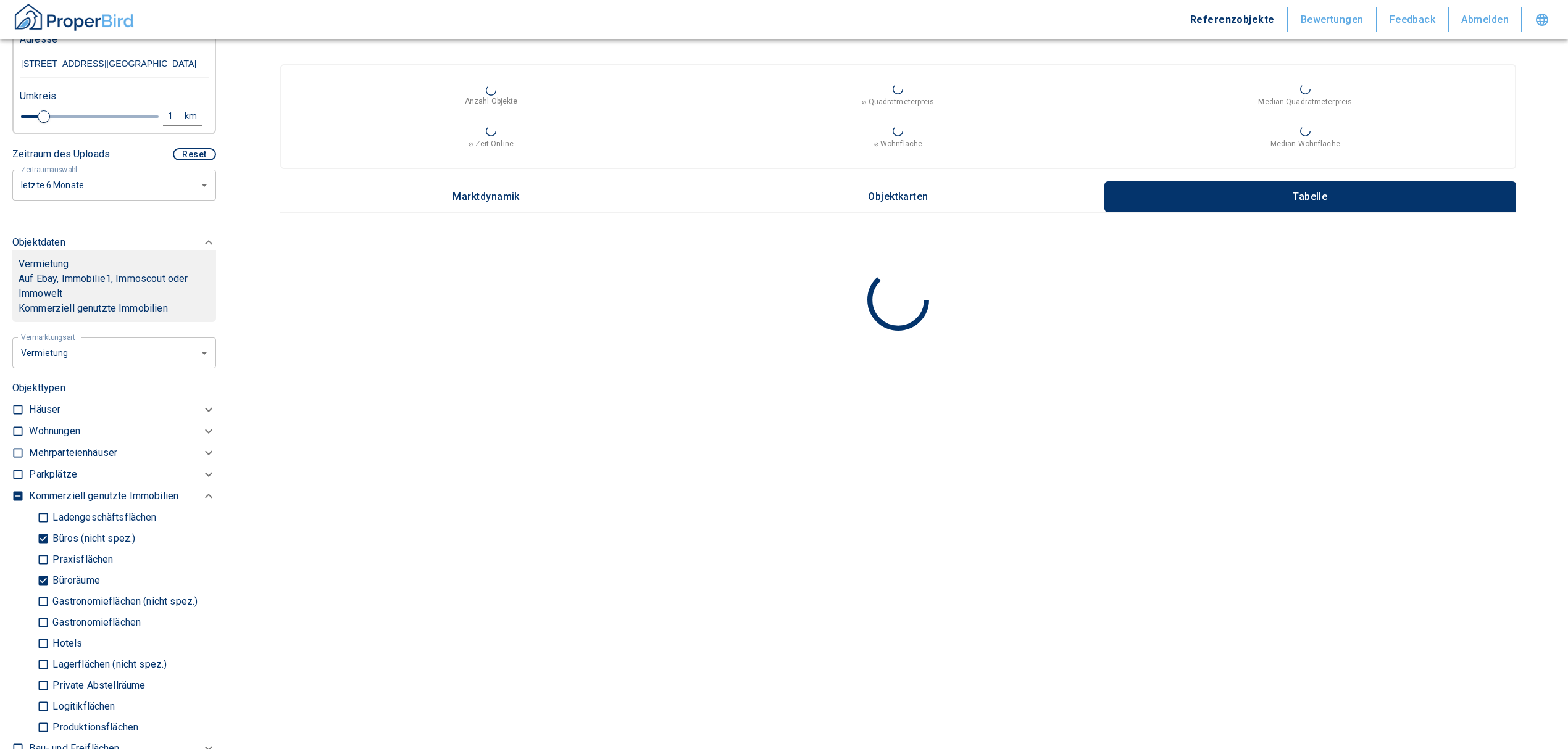
scroll to position [411, 0]
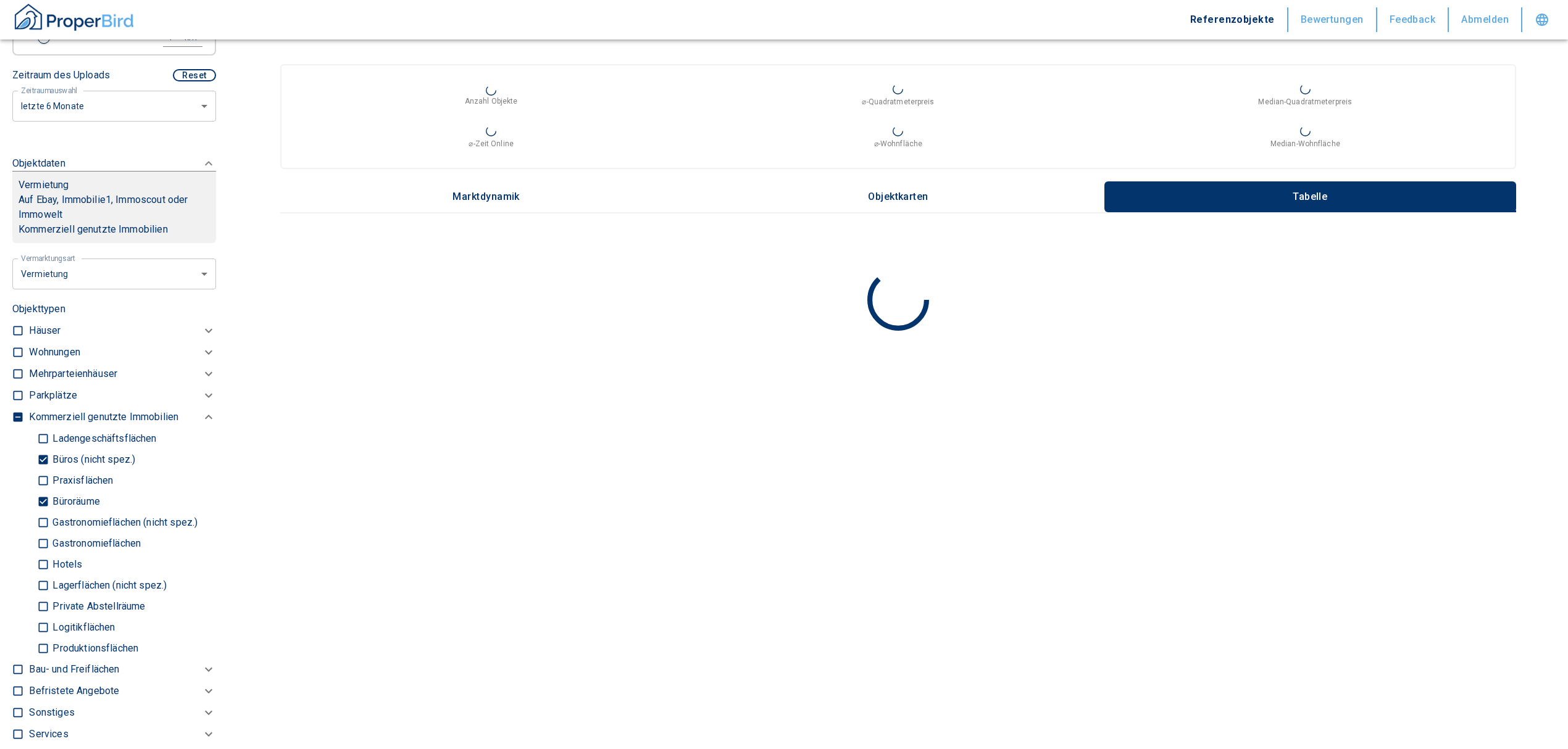
type input "[STREET_ADDRESS][GEOGRAPHIC_DATA]"
click at [38, 512] on input "Büroräume" at bounding box center [43, 502] width 12 height 22
checkbox input "false"
type input "2020"
click at [41, 471] on input "Büros (nicht spez.)" at bounding box center [43, 460] width 12 height 22
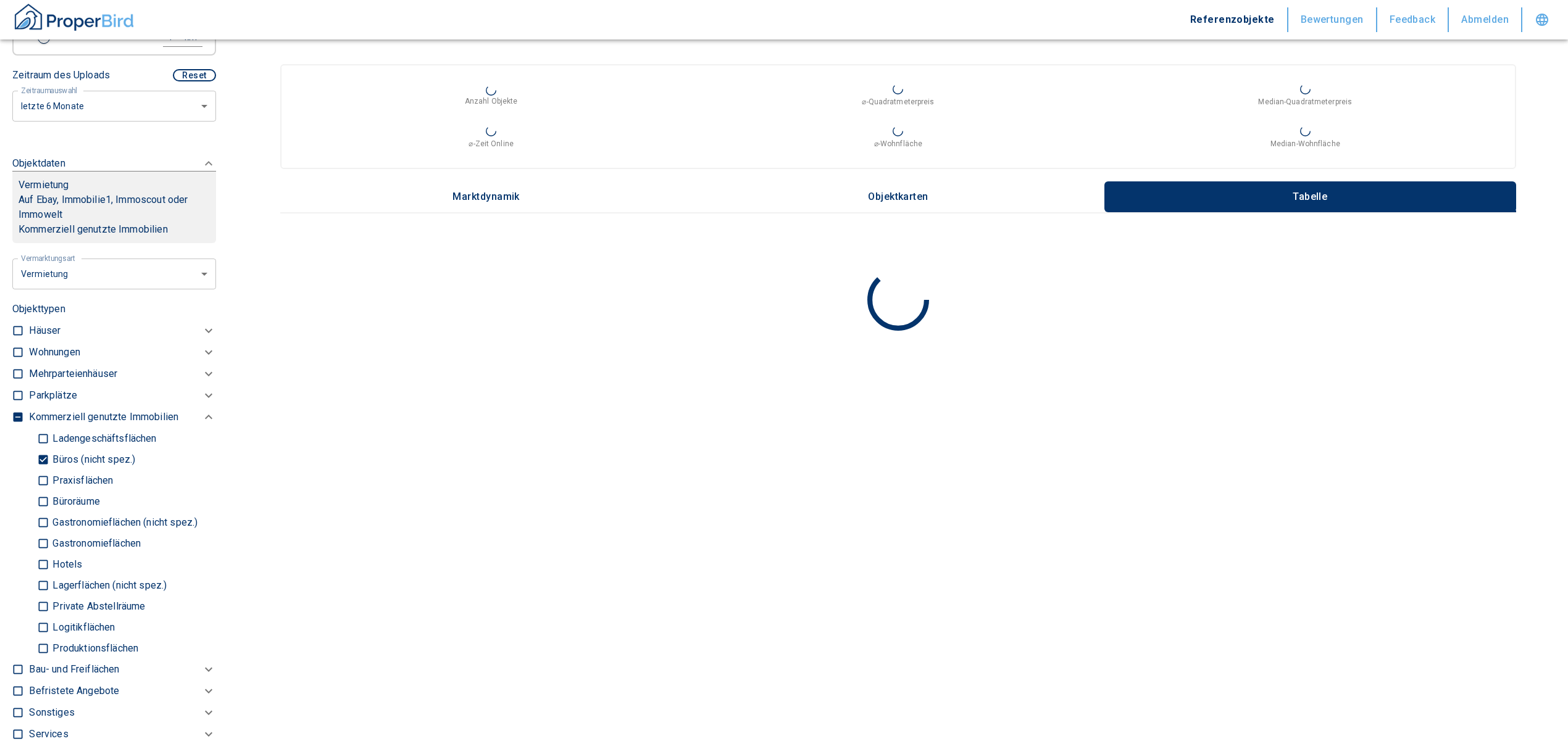
checkbox input "false"
type input "2020"
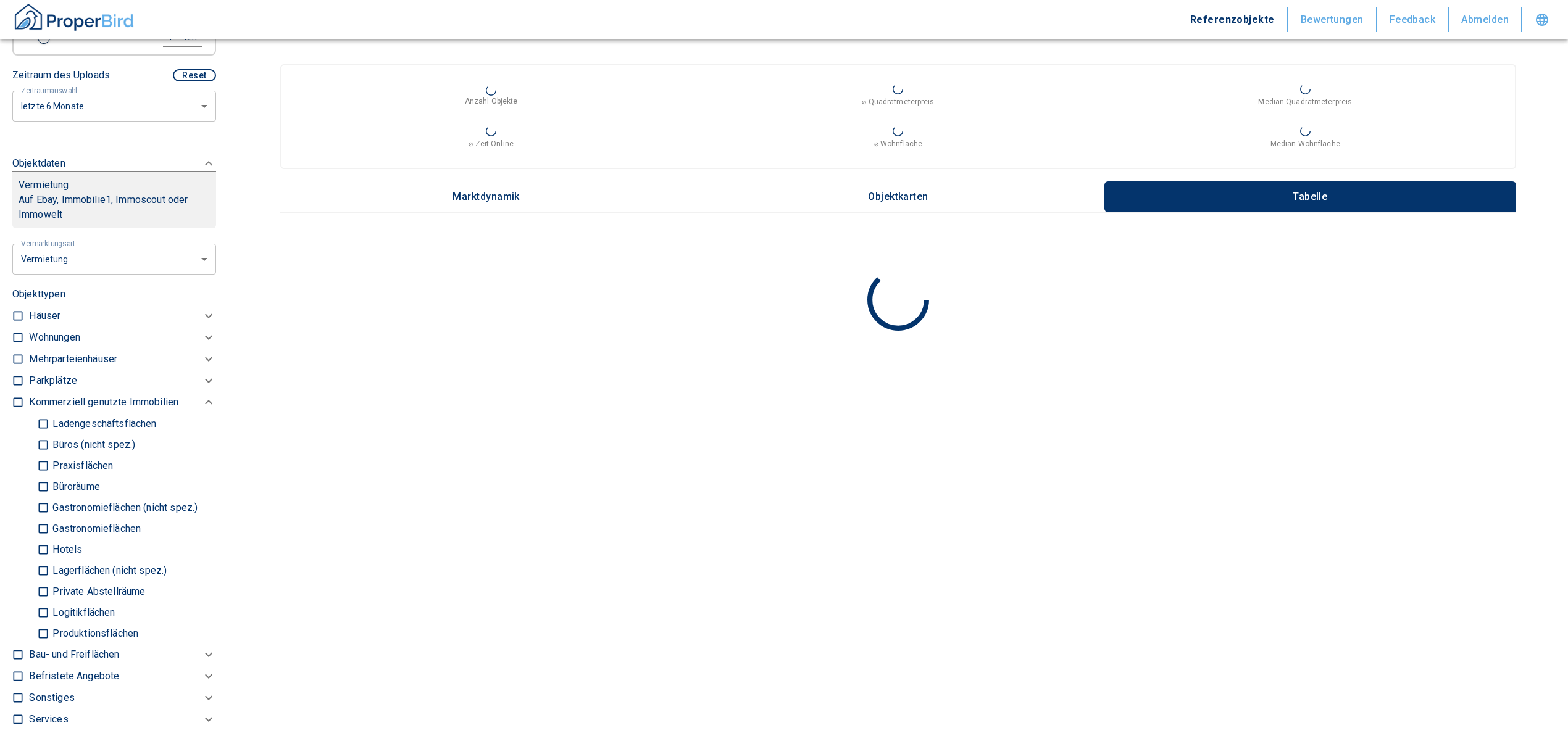
click at [10, 344] on label at bounding box center [14, 335] width 18 height 17
click at [12, 344] on input "checkbox" at bounding box center [18, 337] width 12 height 12
checkbox input "true"
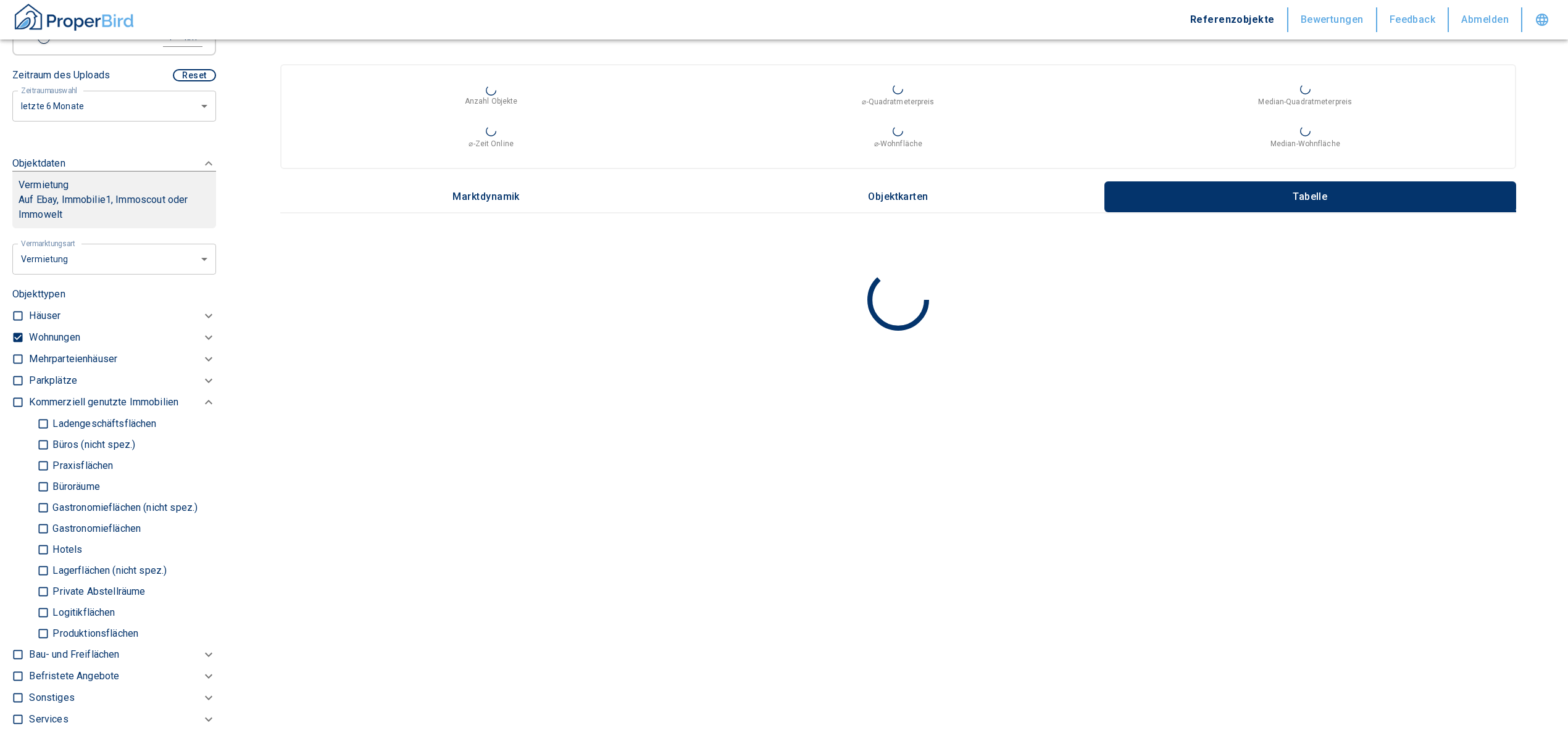
checkbox input "true"
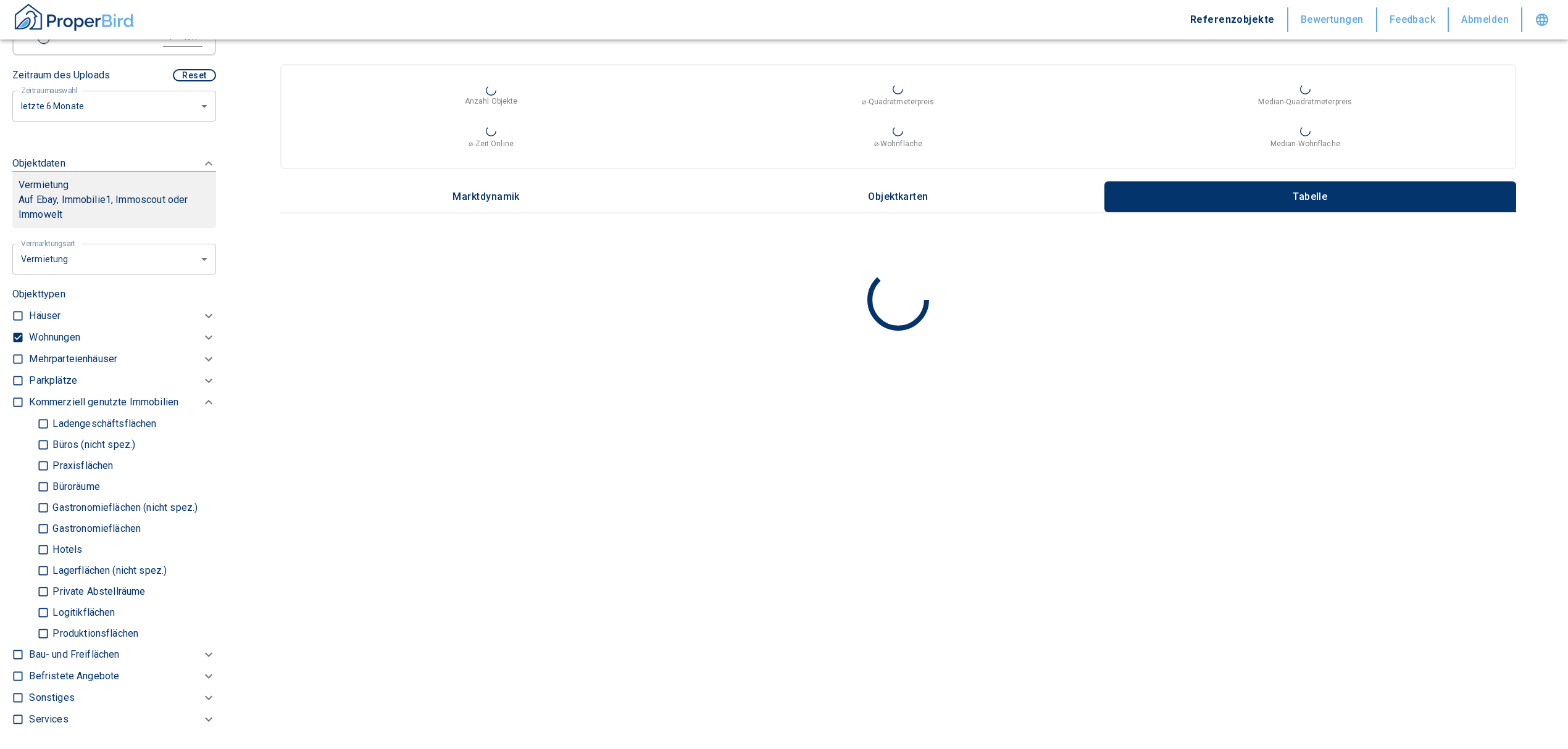
checkbox input "true"
type input "2020"
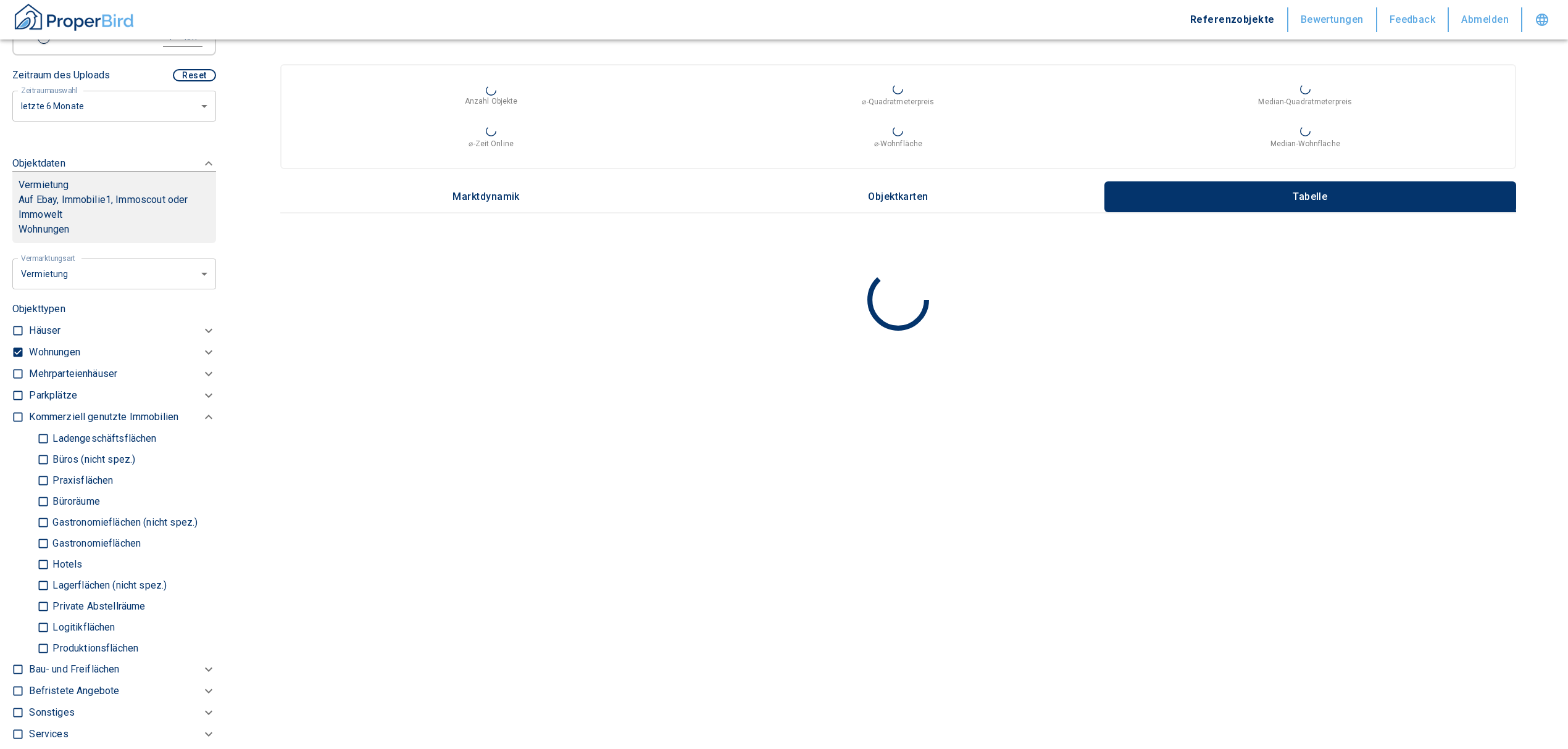
click at [65, 360] on p "Wohnungen" at bounding box center [54, 352] width 51 height 15
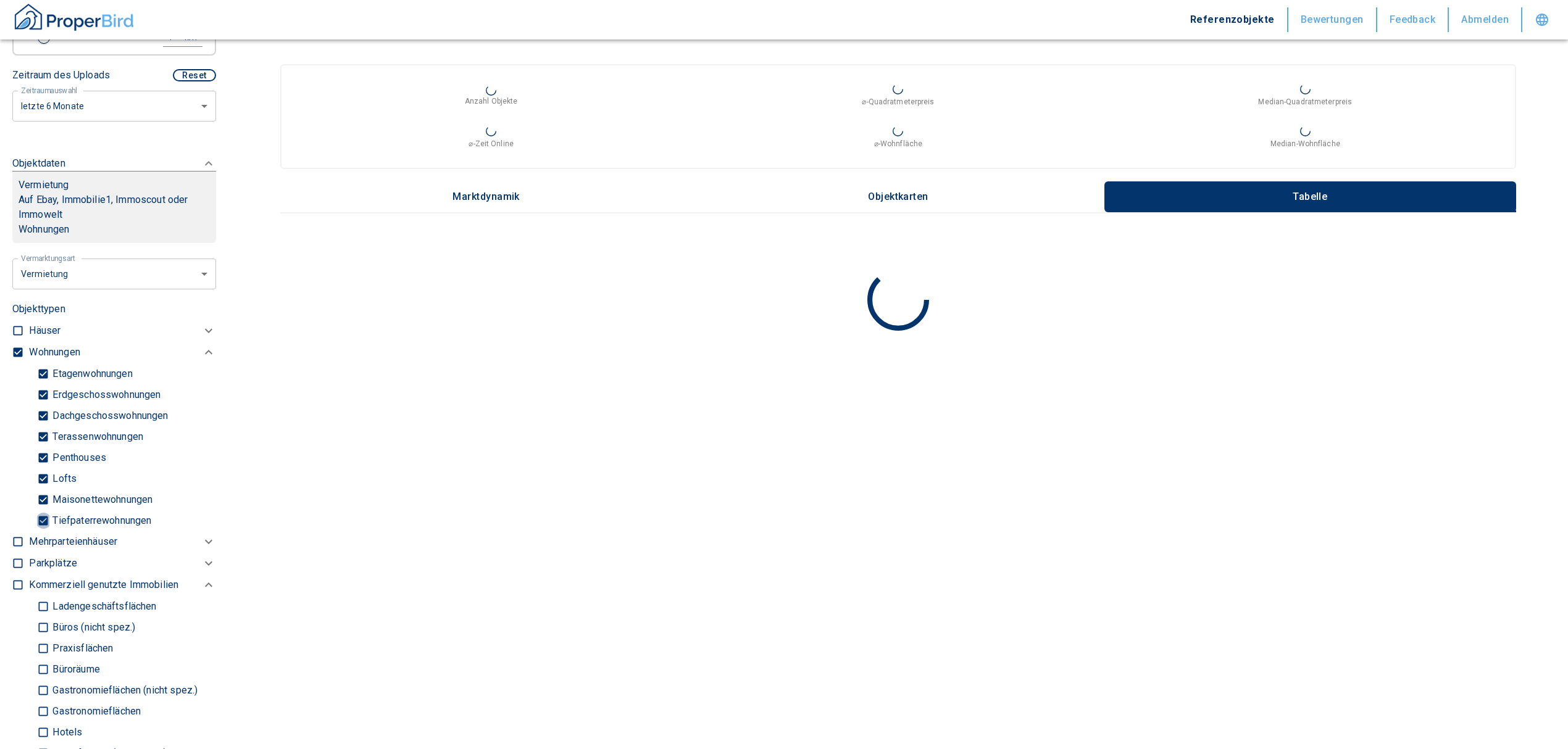
click at [42, 526] on input "Tiefpaterrewohnungen" at bounding box center [43, 521] width 12 height 22
checkbox input "false"
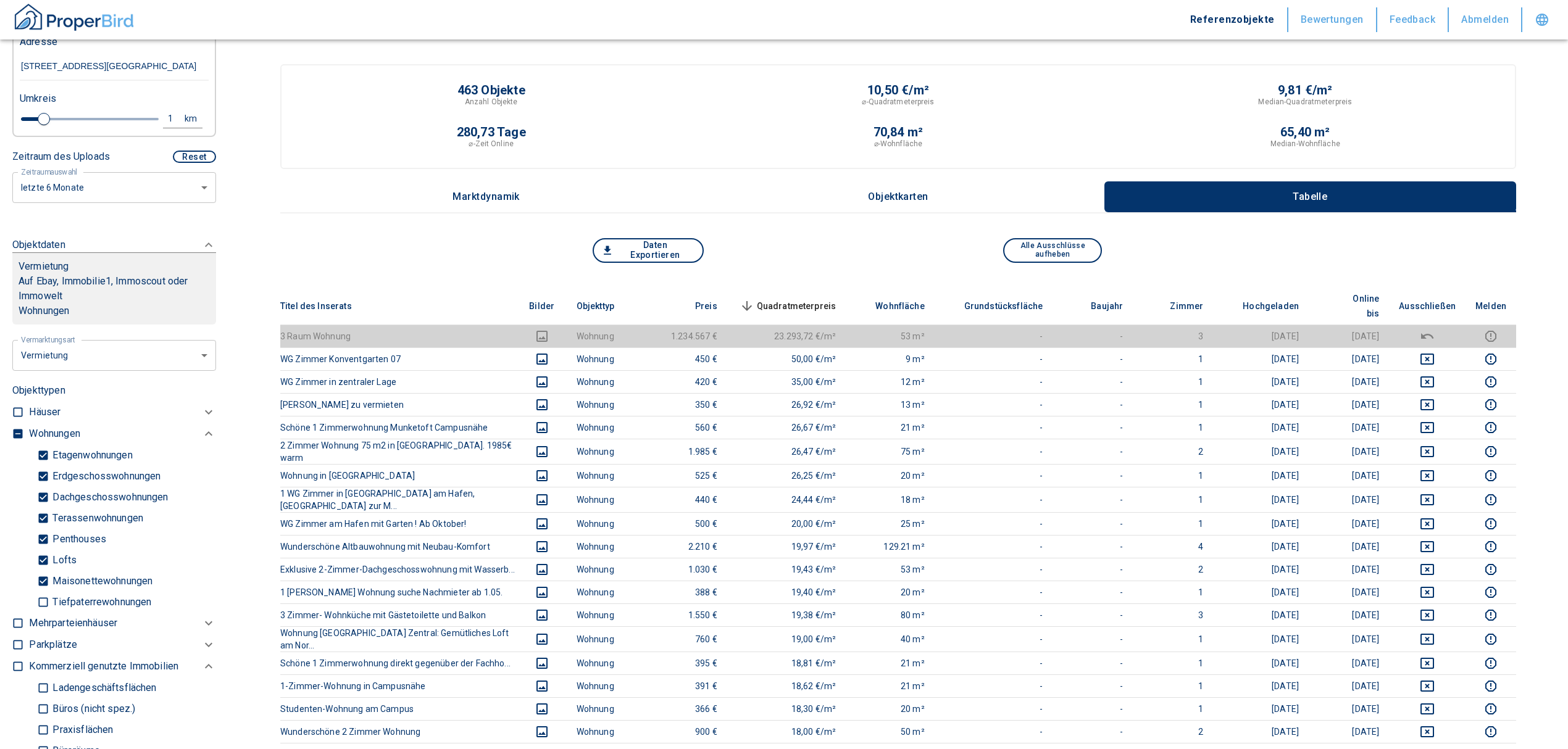
scroll to position [164, 0]
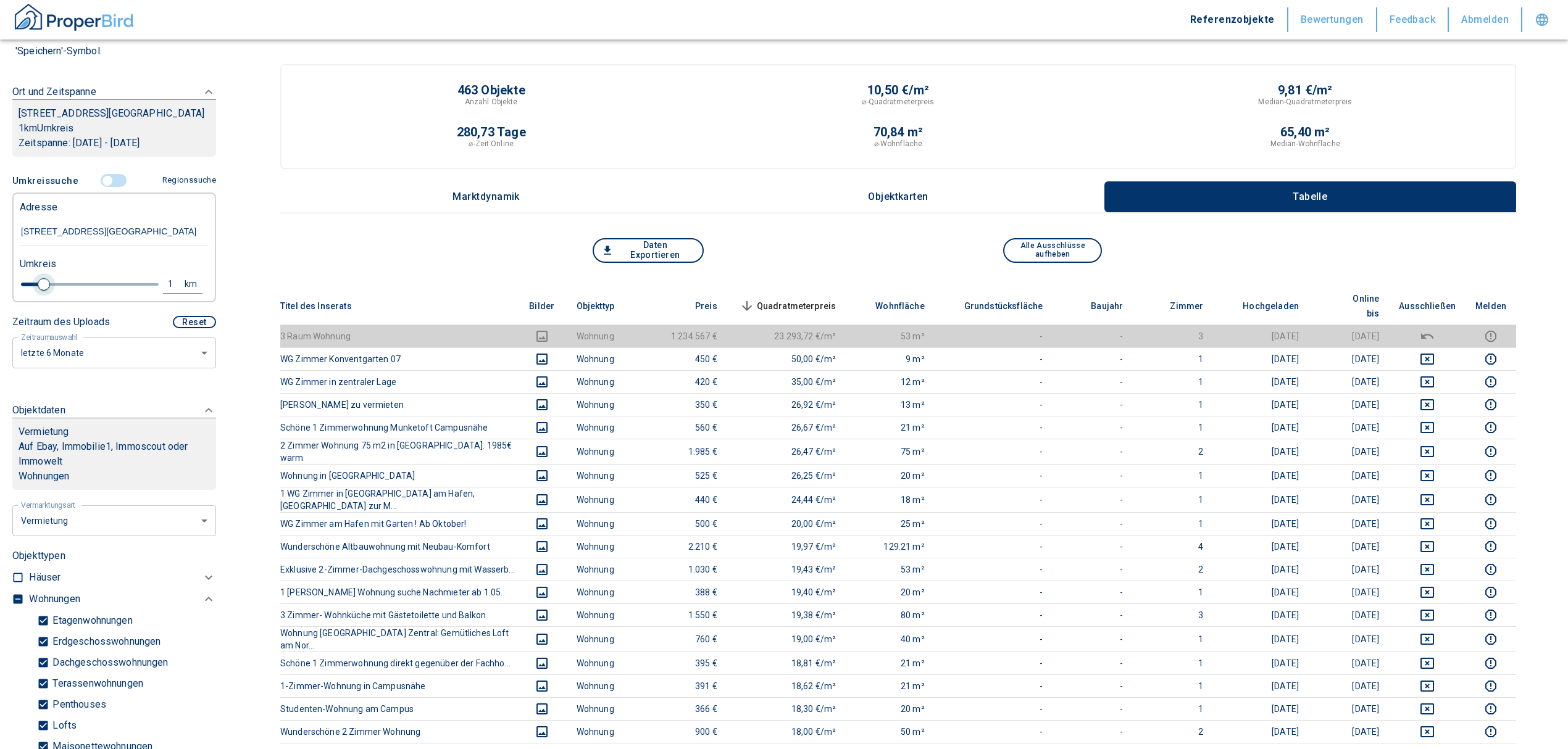
type input "2020"
type input "0.8"
type input "2020"
type input "0.6"
type input "2020"
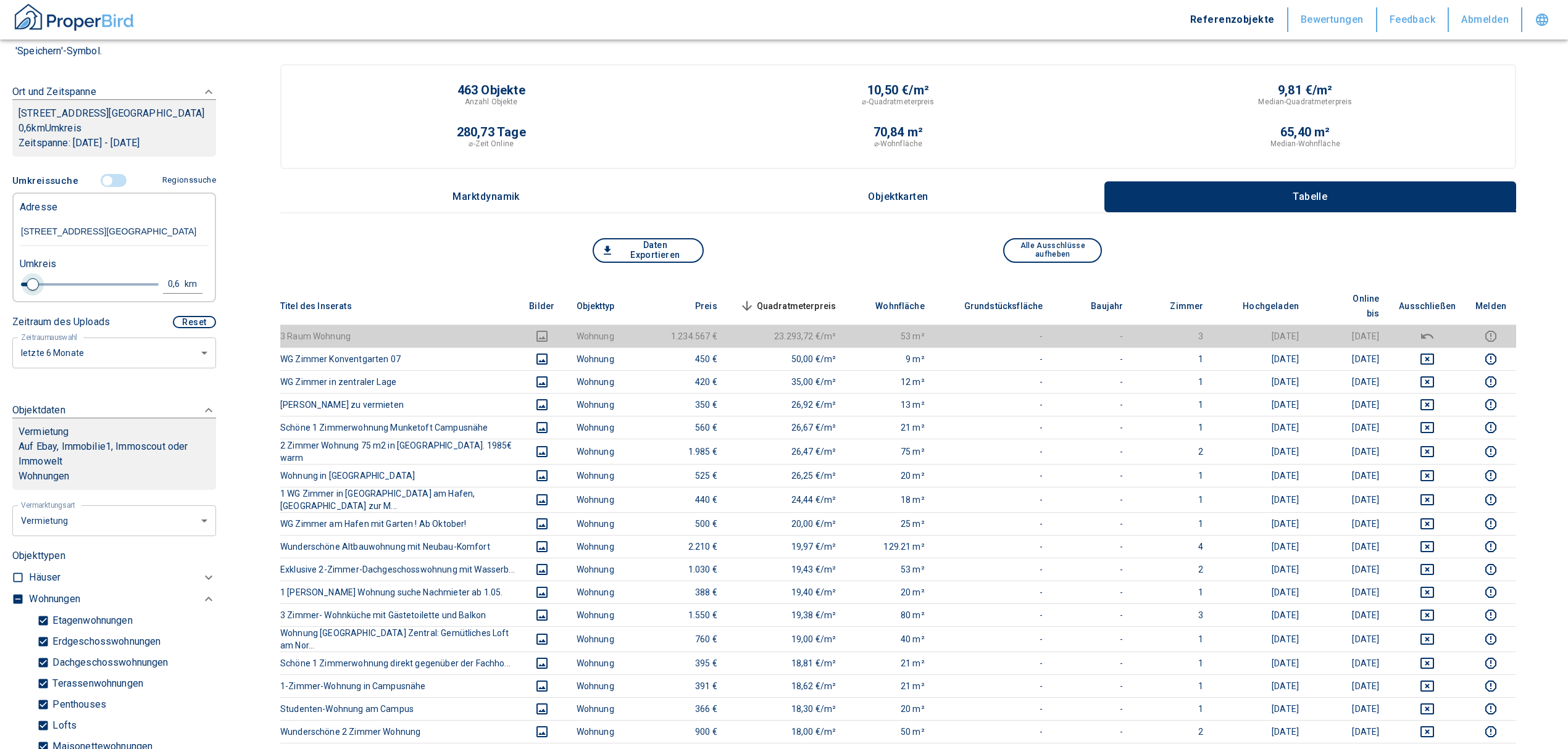
type input "0.4"
type input "2020"
type input "0.6"
drag, startPoint x: 41, startPoint y: 297, endPoint x: 33, endPoint y: 296, distance: 8.1
click at [33, 291] on span at bounding box center [33, 285] width 12 height 12
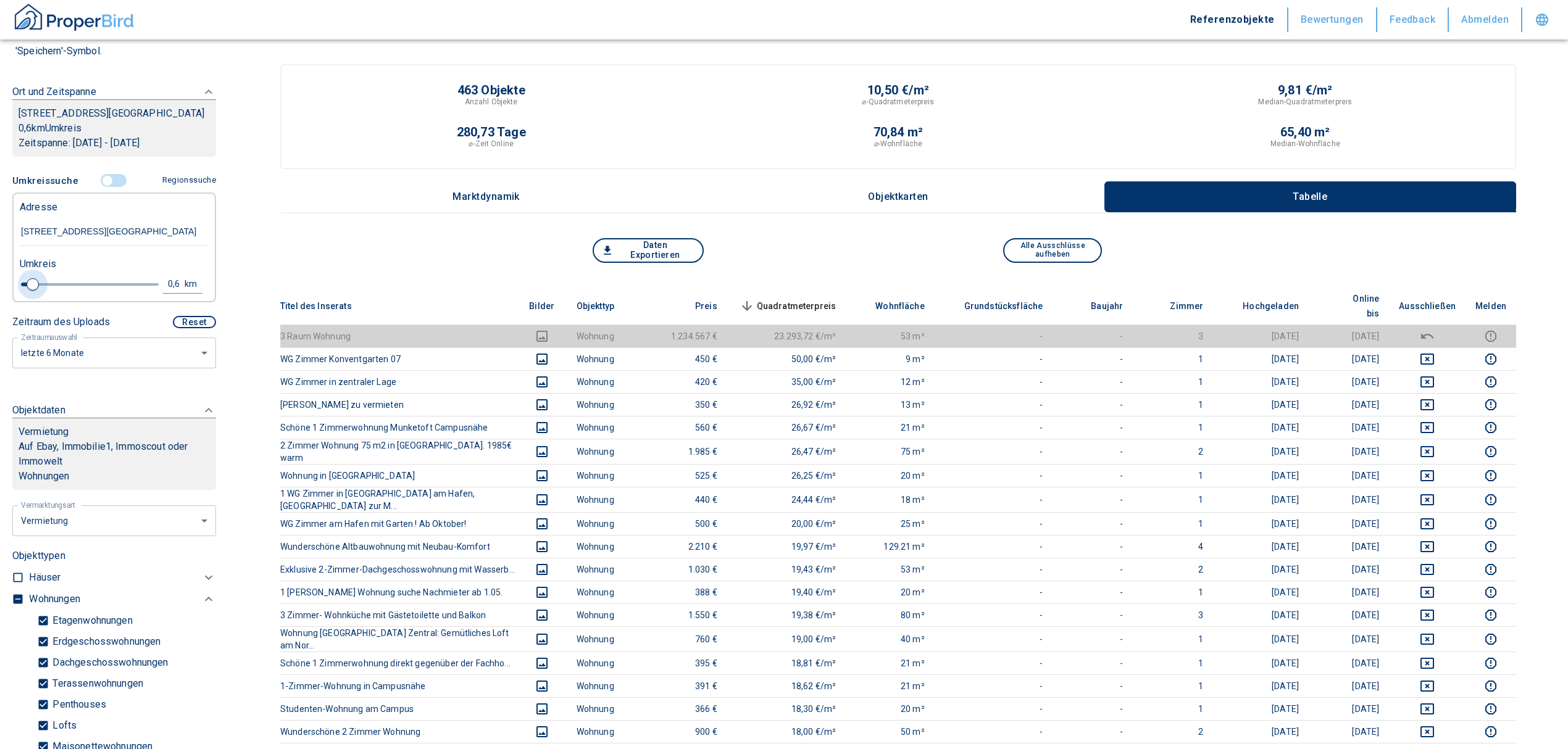
type input "2020"
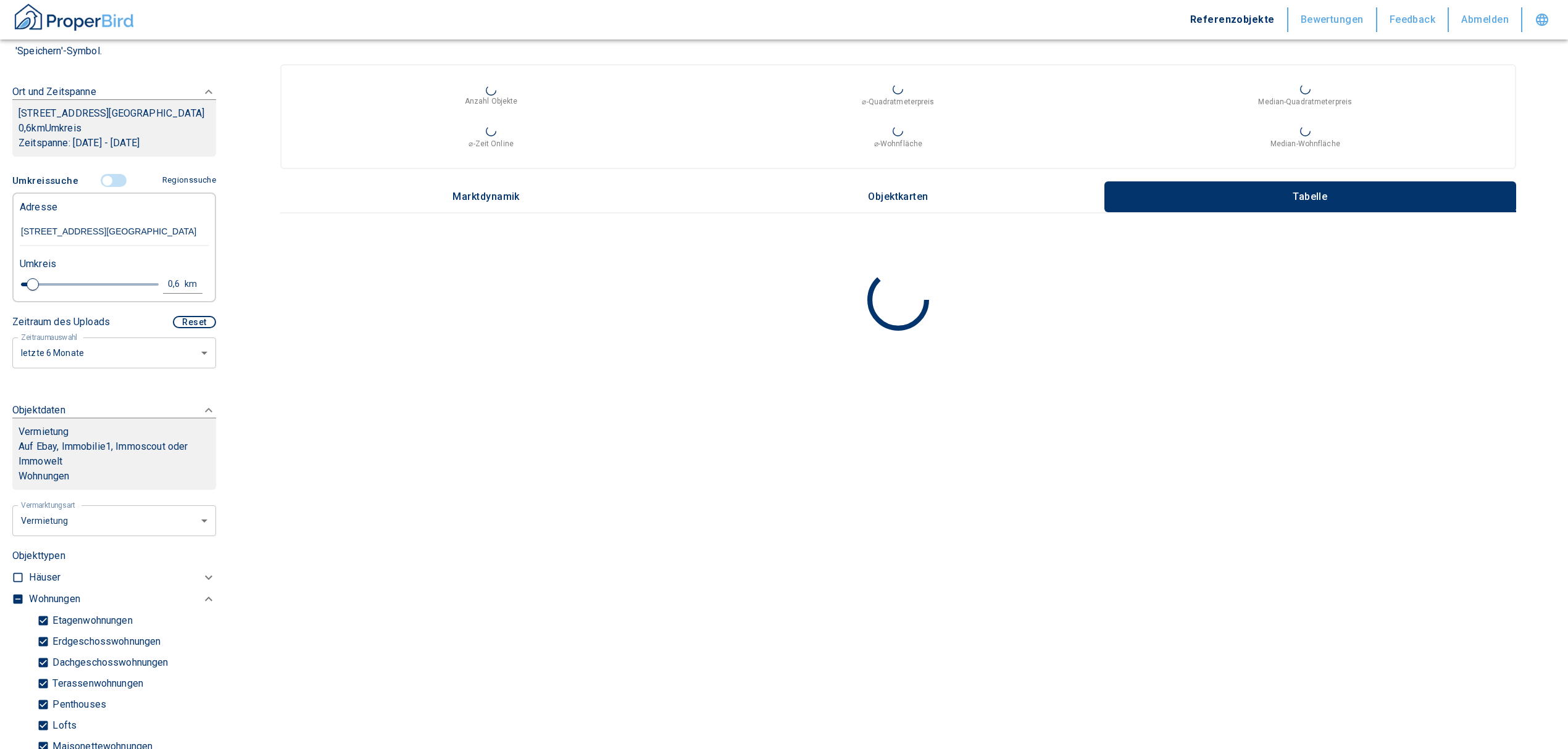
click at [166, 292] on div "0,6" at bounding box center [177, 284] width 22 height 16
click at [69, 289] on input "0,6" at bounding box center [75, 282] width 35 height 20
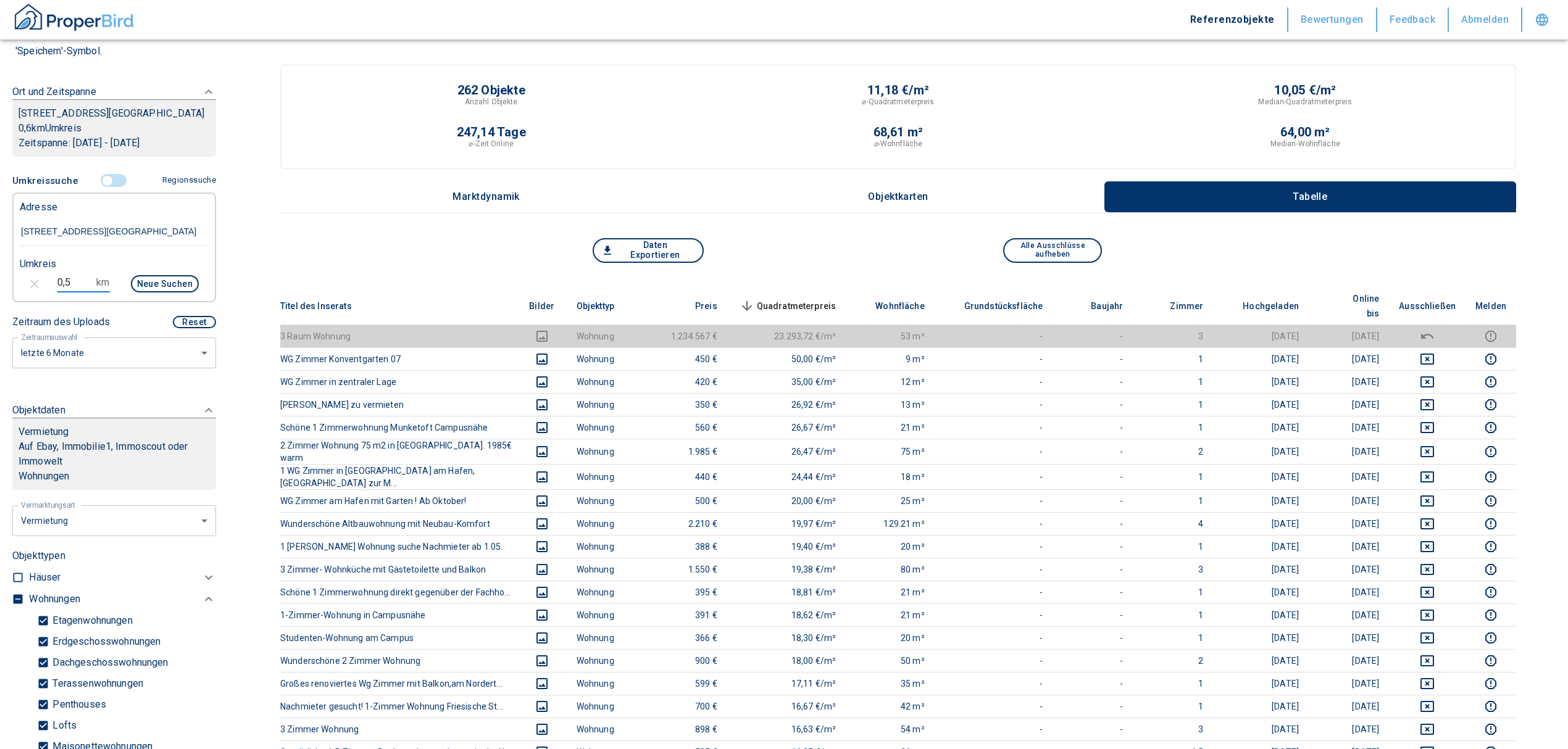
type input "0,5"
click at [166, 293] on button "Neue Suchen" at bounding box center [165, 283] width 68 height 17
type input "2020"
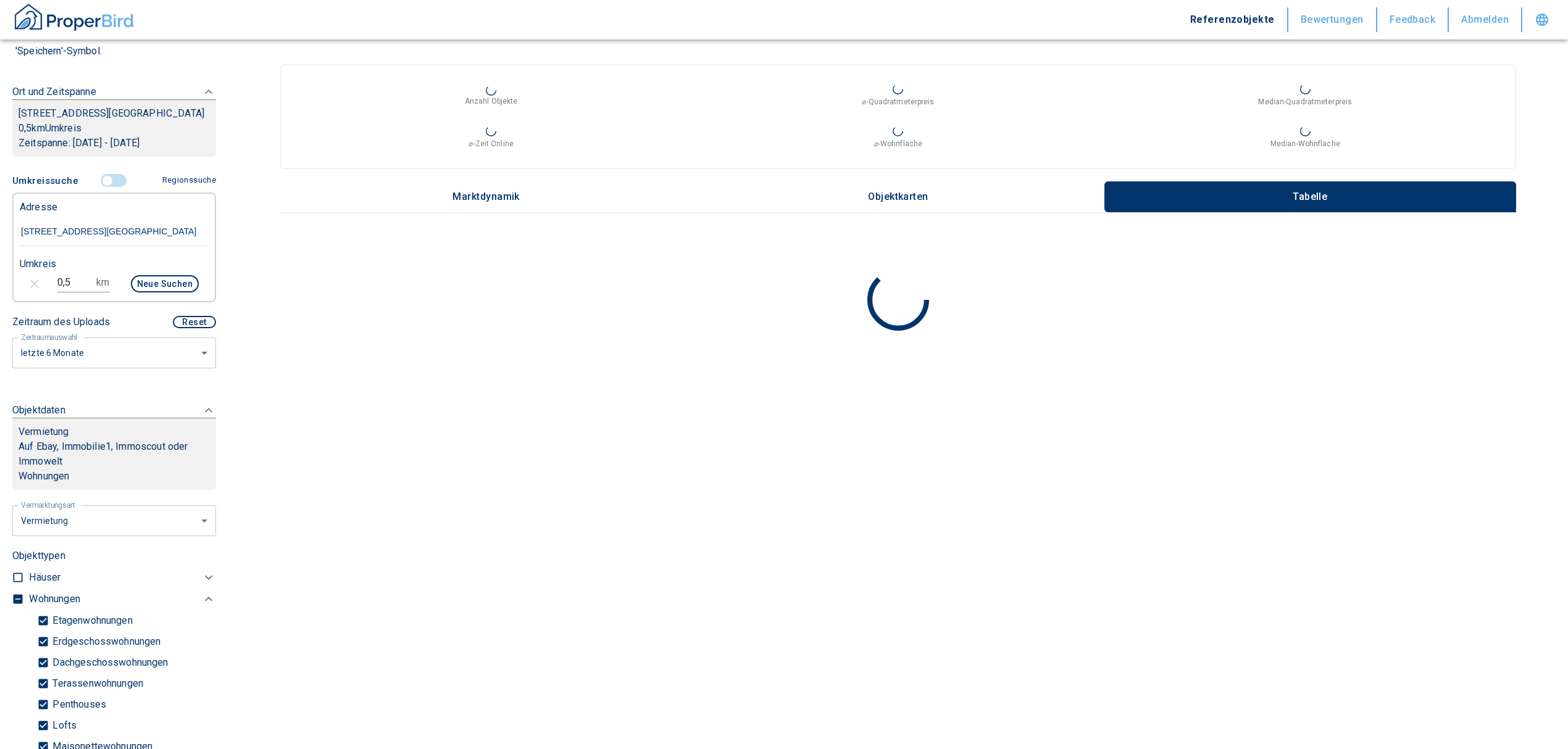
click at [137, 293] on button "Neue Suchen" at bounding box center [165, 283] width 68 height 17
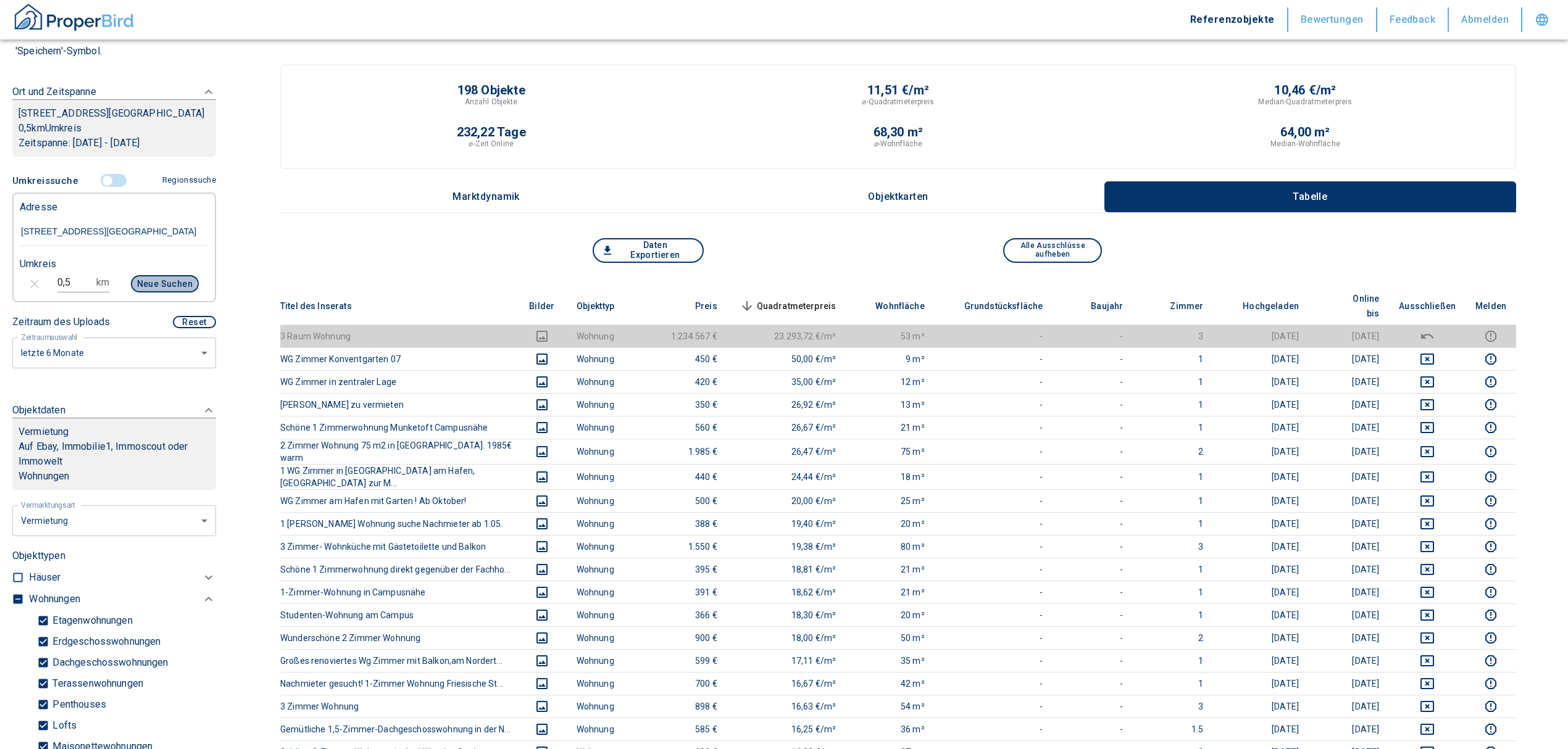
click at [137, 293] on button "Neue Suchen" at bounding box center [165, 283] width 68 height 17
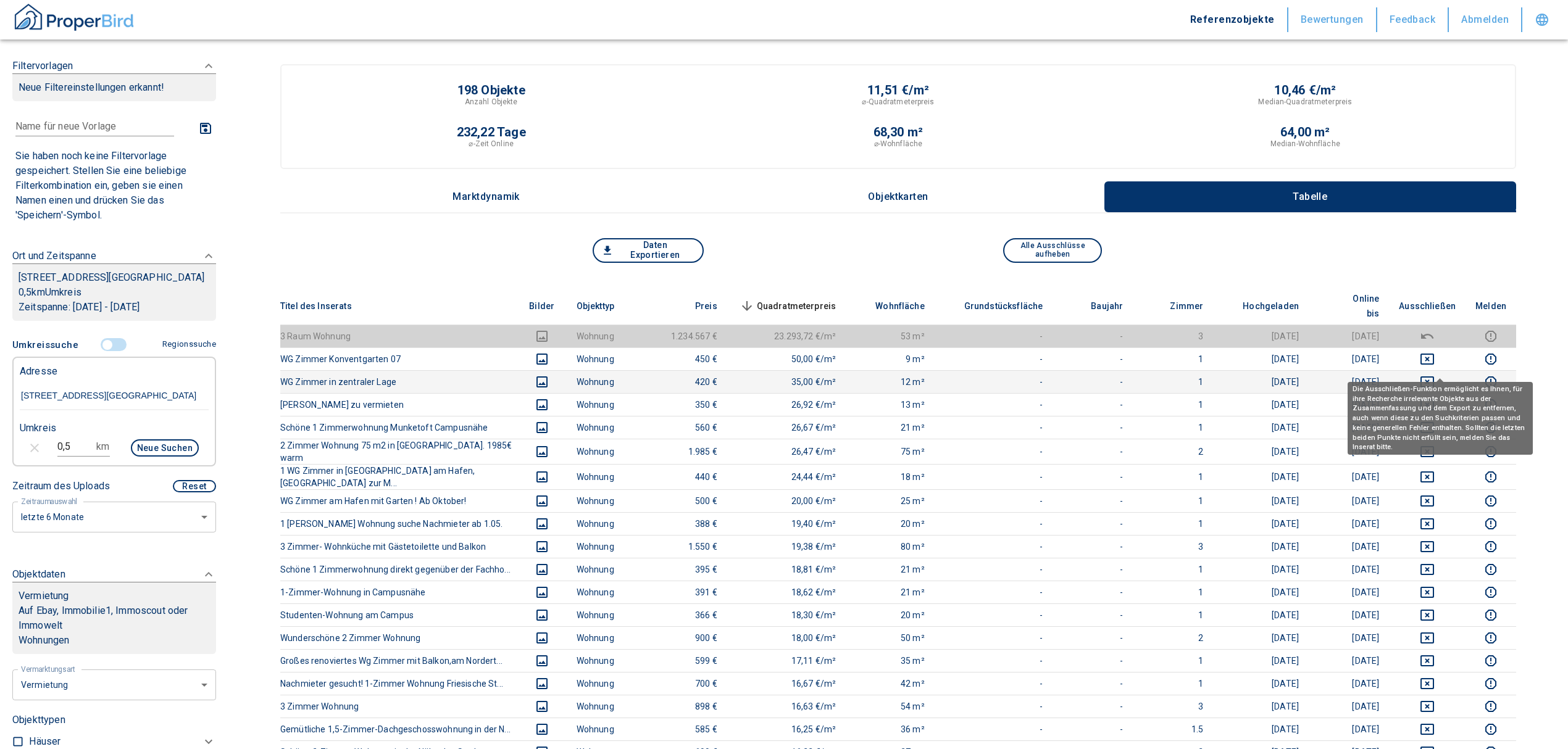
click at [1434, 376] on icon "deselect this listing" at bounding box center [1427, 382] width 14 height 11
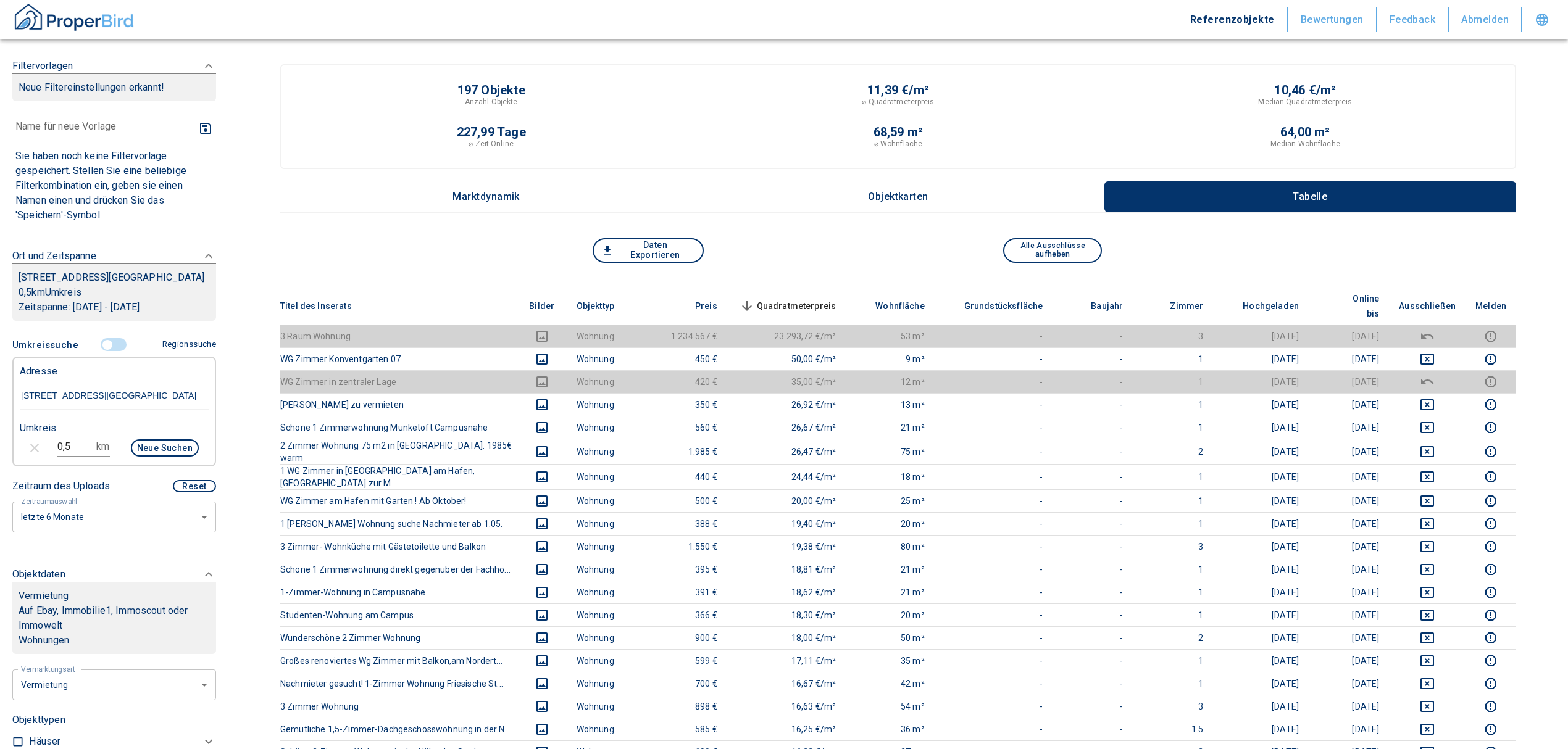
click at [1434, 331] on td at bounding box center [1427, 336] width 77 height 23
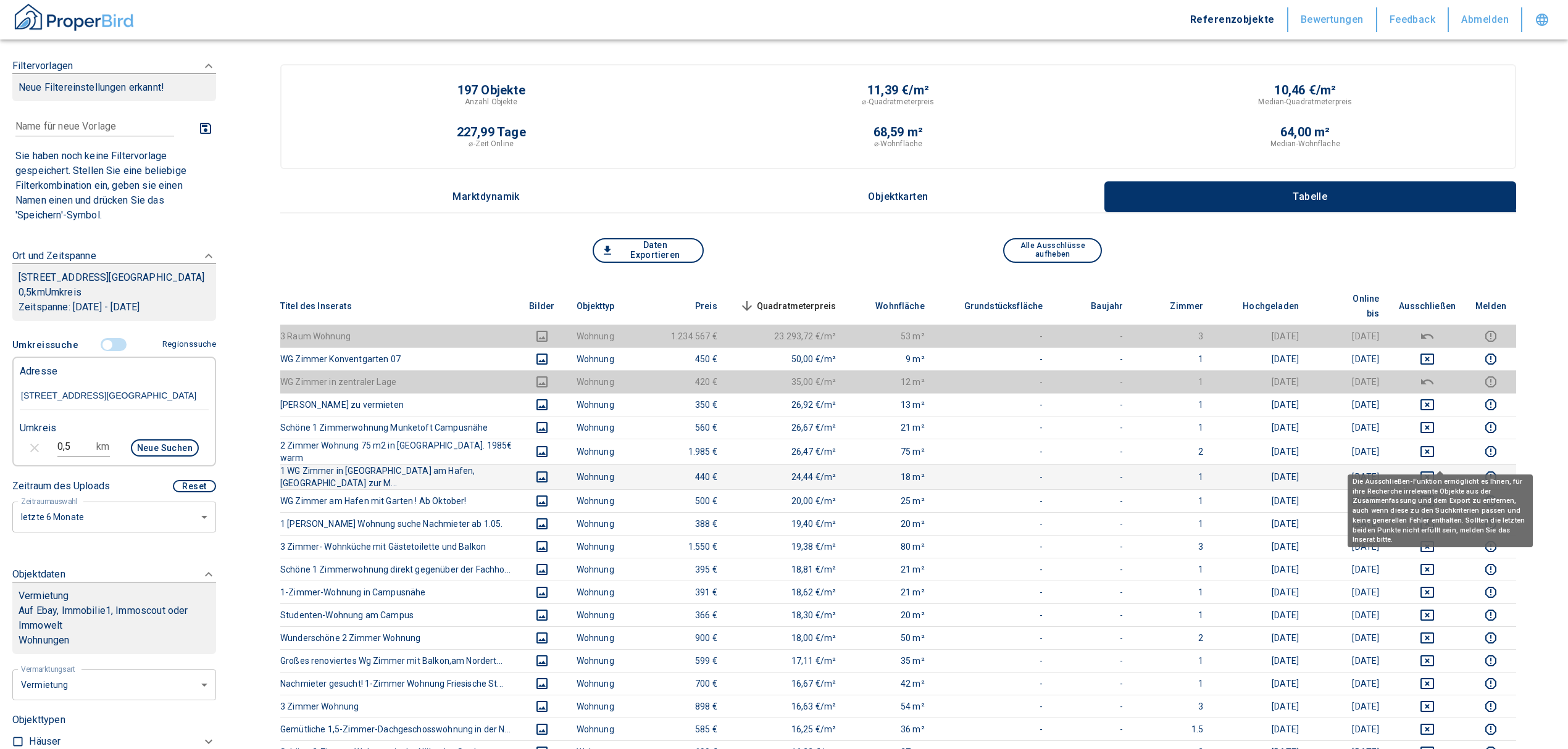
click at [1434, 470] on icon "deselect this listing" at bounding box center [1427, 477] width 15 height 15
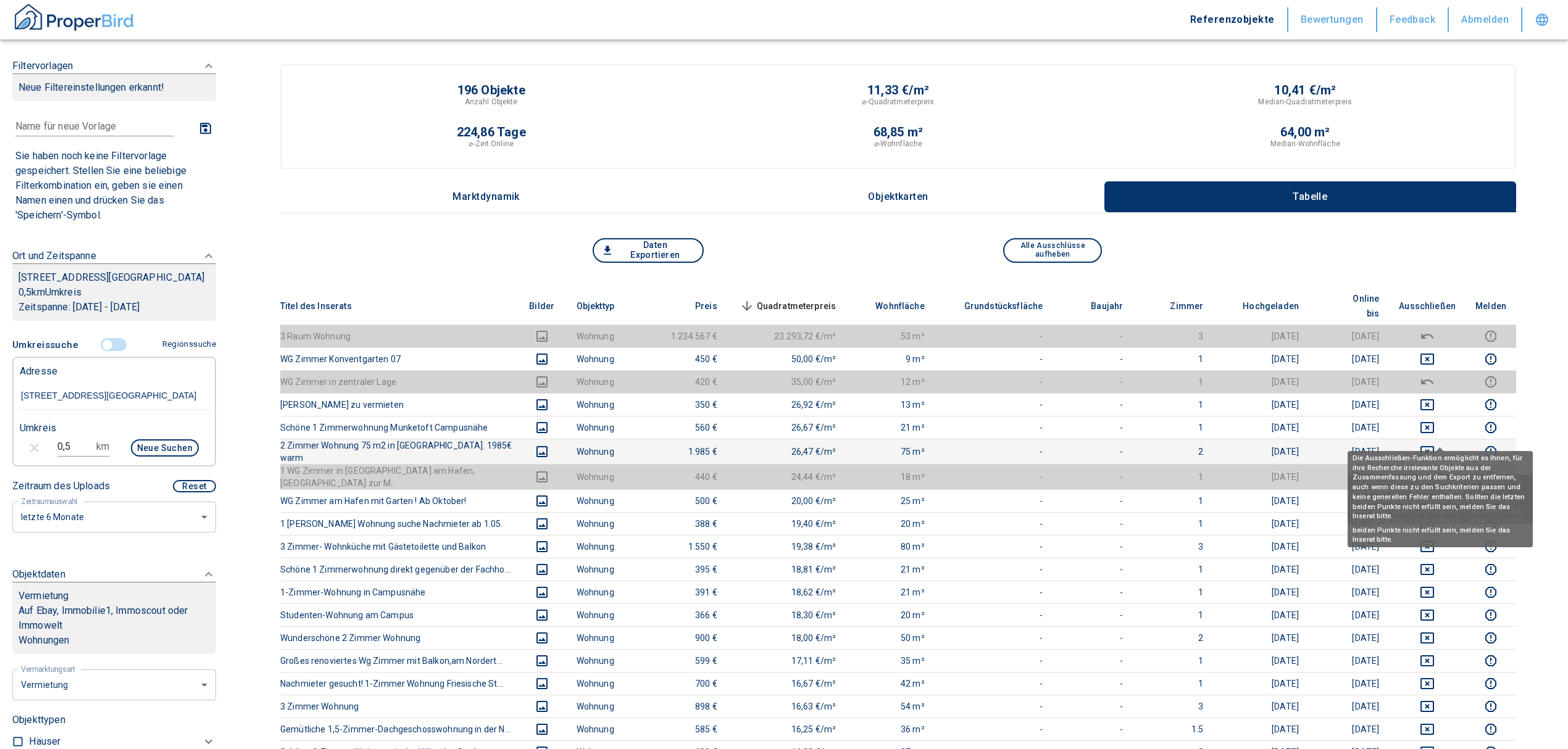
click at [1434, 444] on icon "deselect this listing" at bounding box center [1427, 452] width 15 height 15
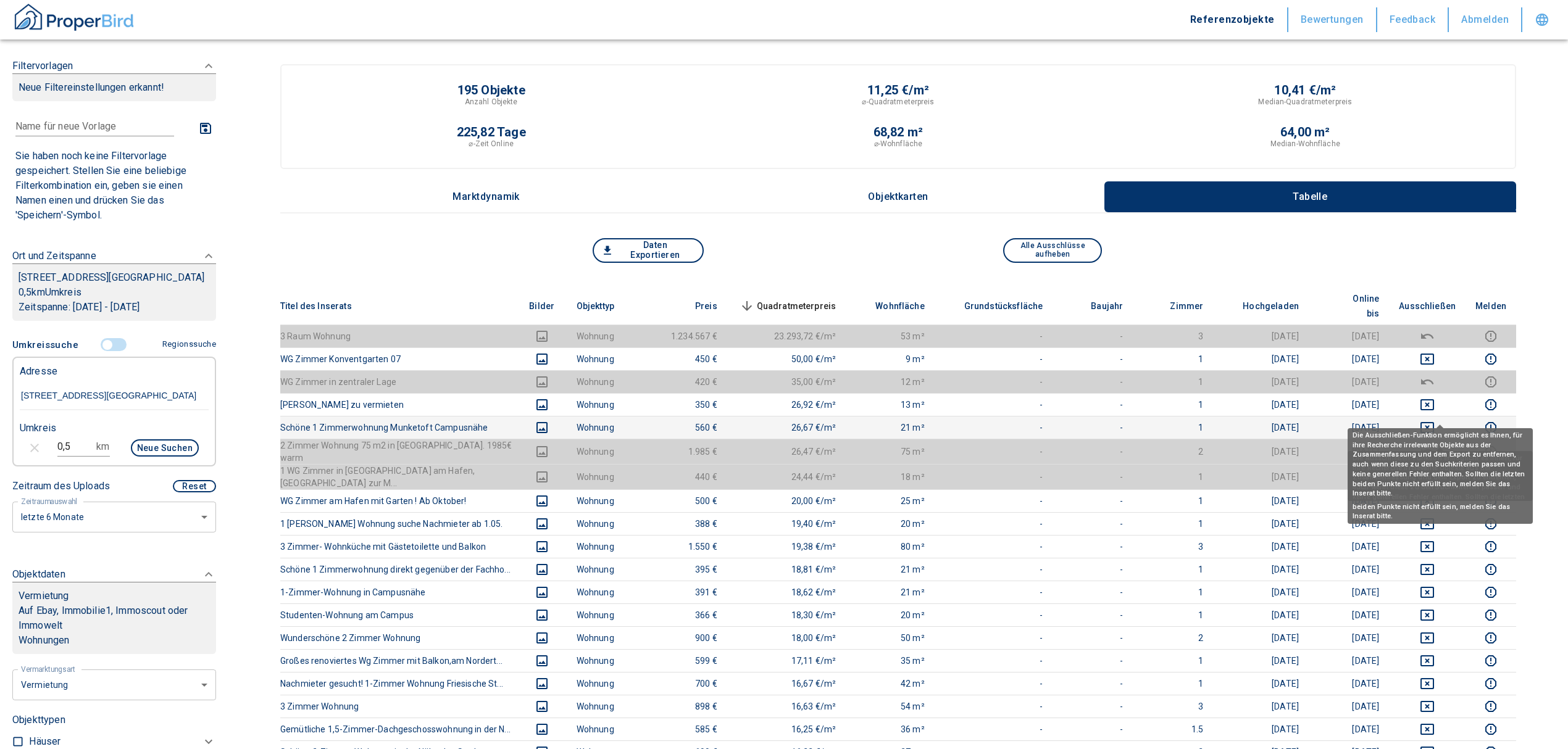
click at [1433, 422] on icon "deselect this listing" at bounding box center [1427, 428] width 14 height 11
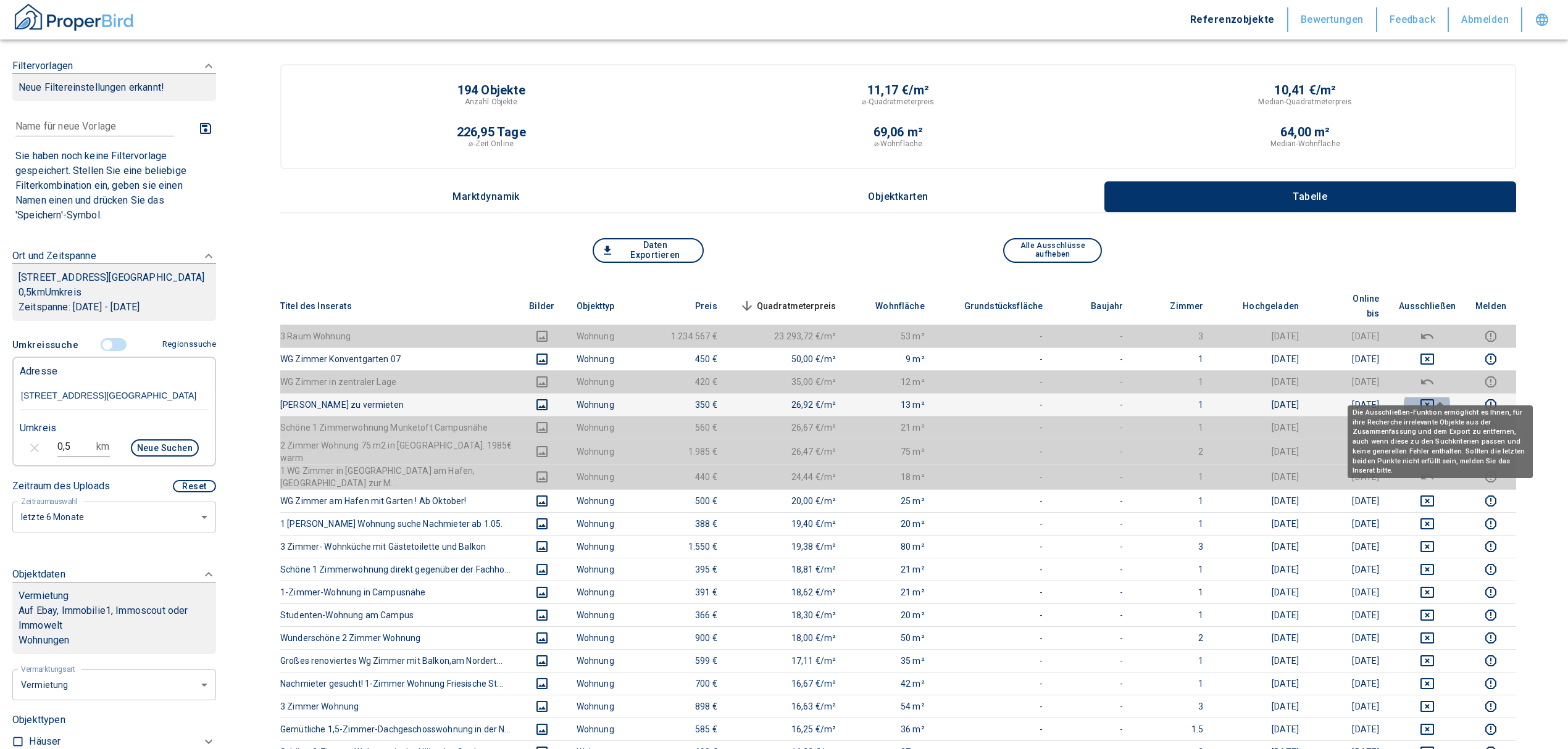
click at [1434, 397] on icon "deselect this listing" at bounding box center [1427, 405] width 15 height 15
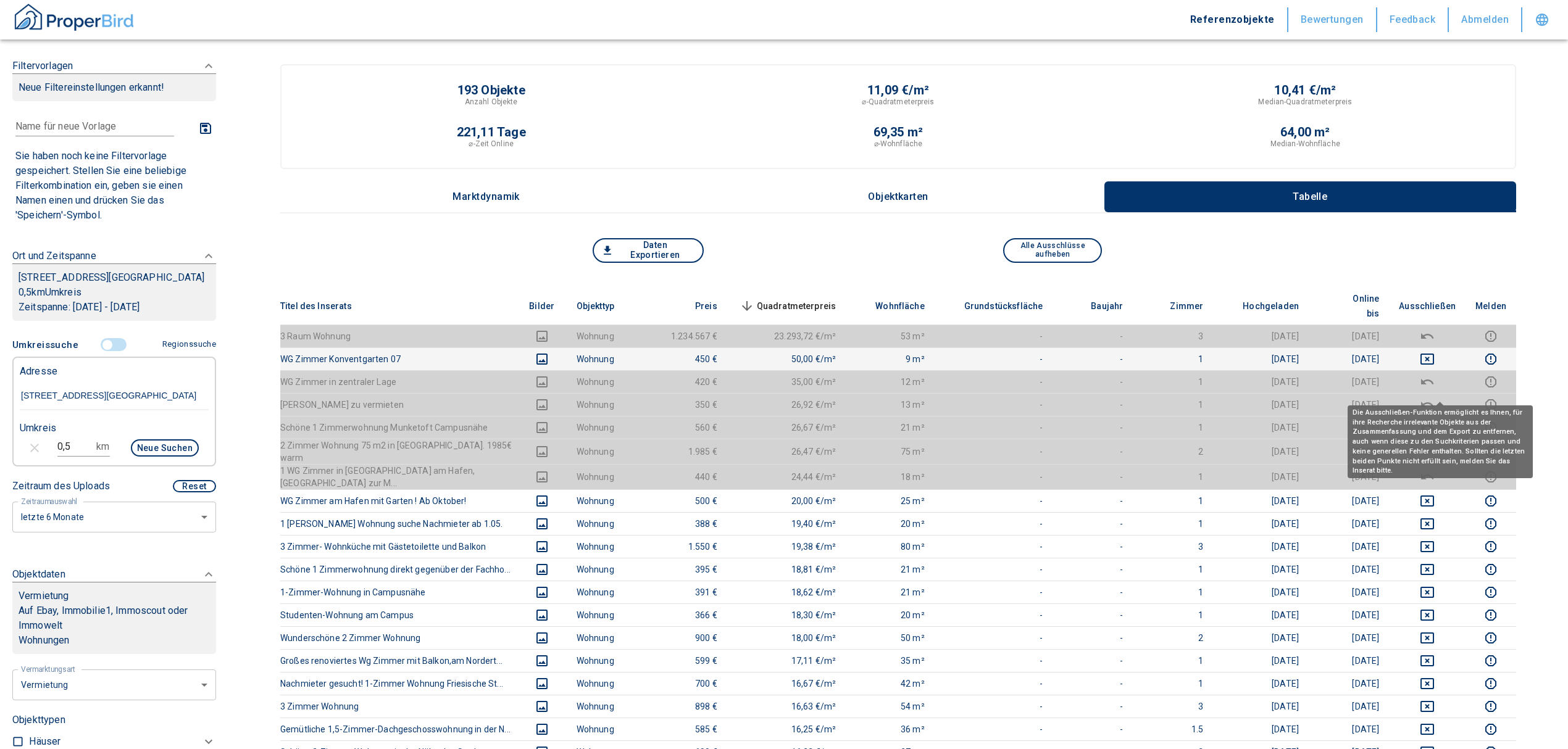
click at [1434, 354] on icon "deselect this listing" at bounding box center [1427, 359] width 14 height 11
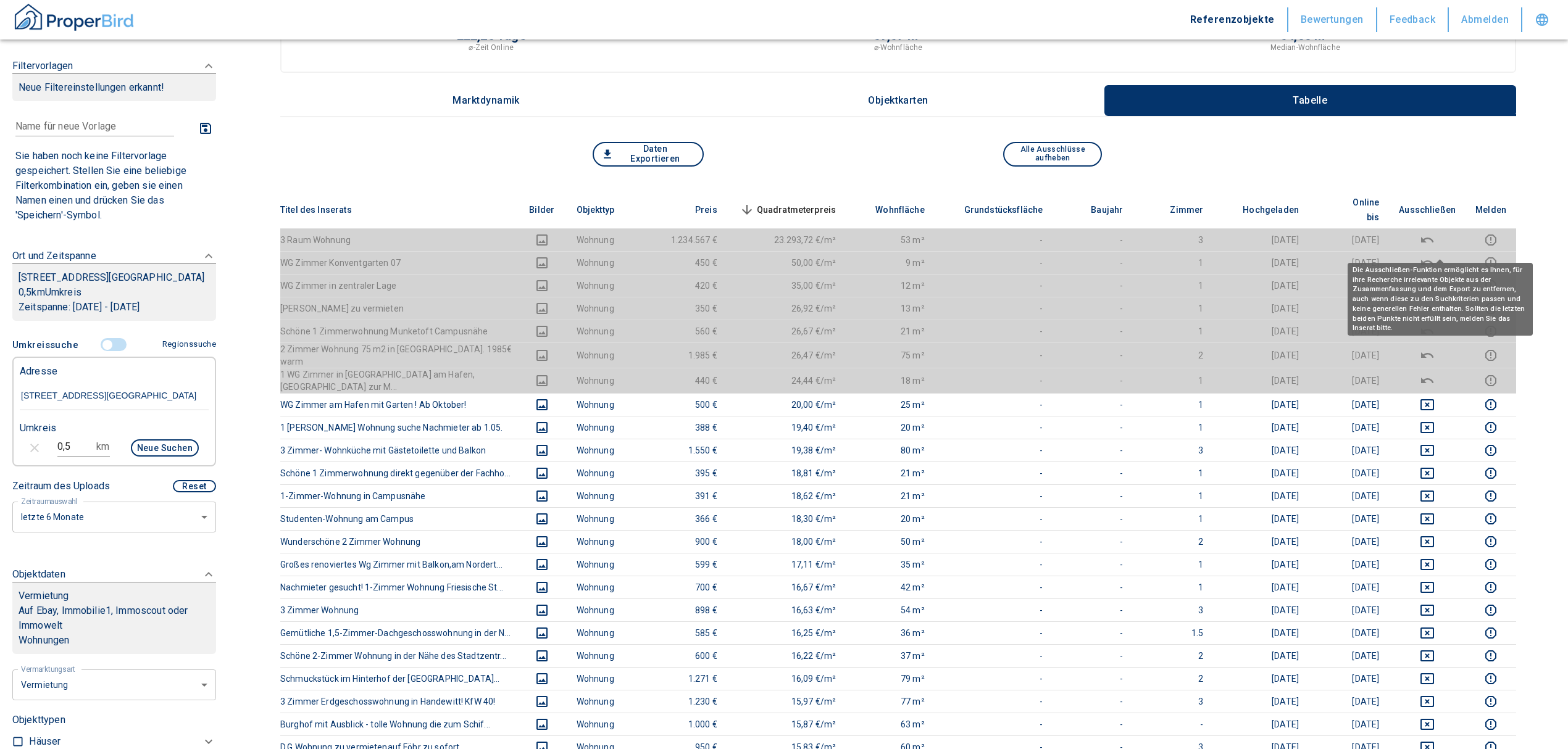
scroll to position [247, 0]
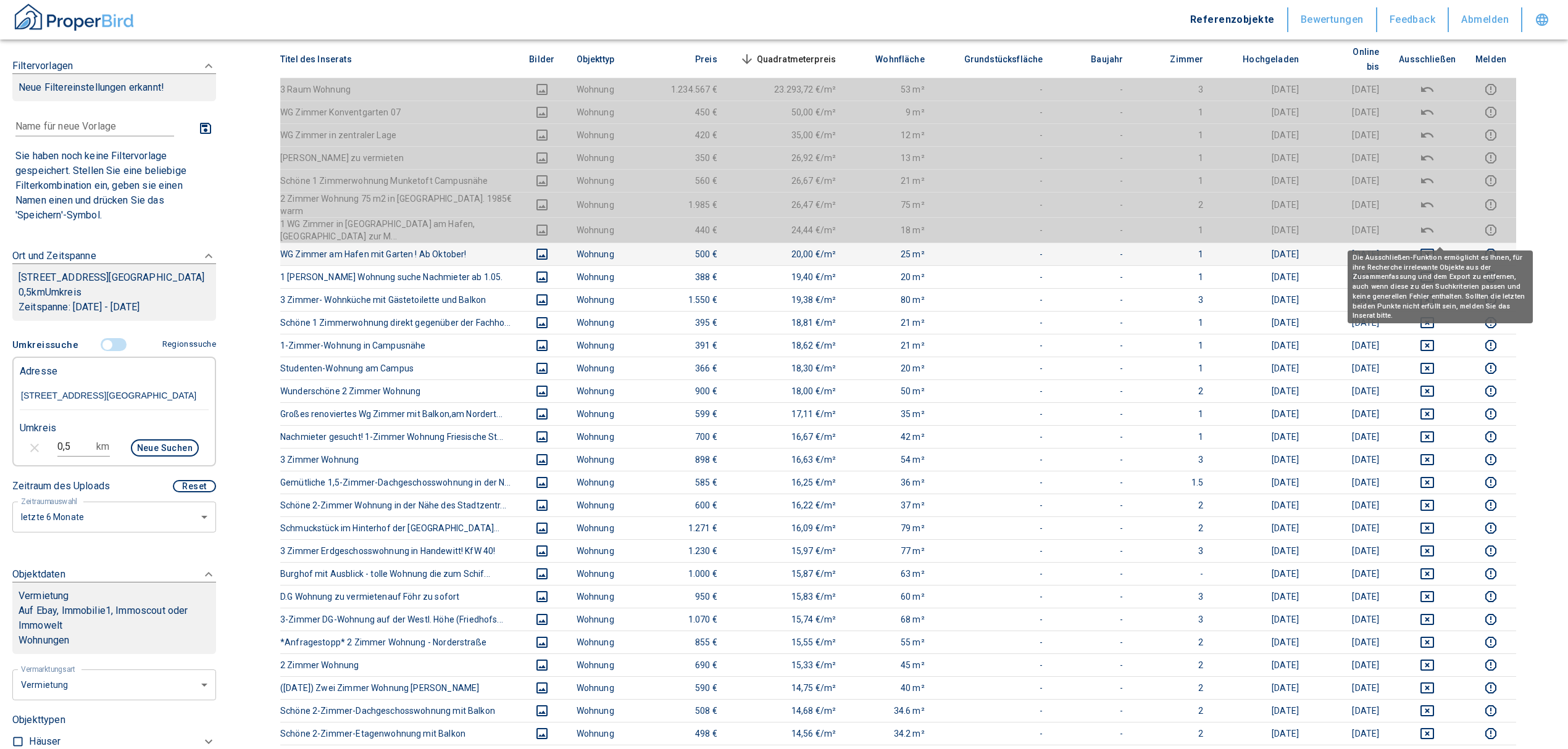
click at [1434, 247] on icon "deselect this listing" at bounding box center [1427, 255] width 15 height 15
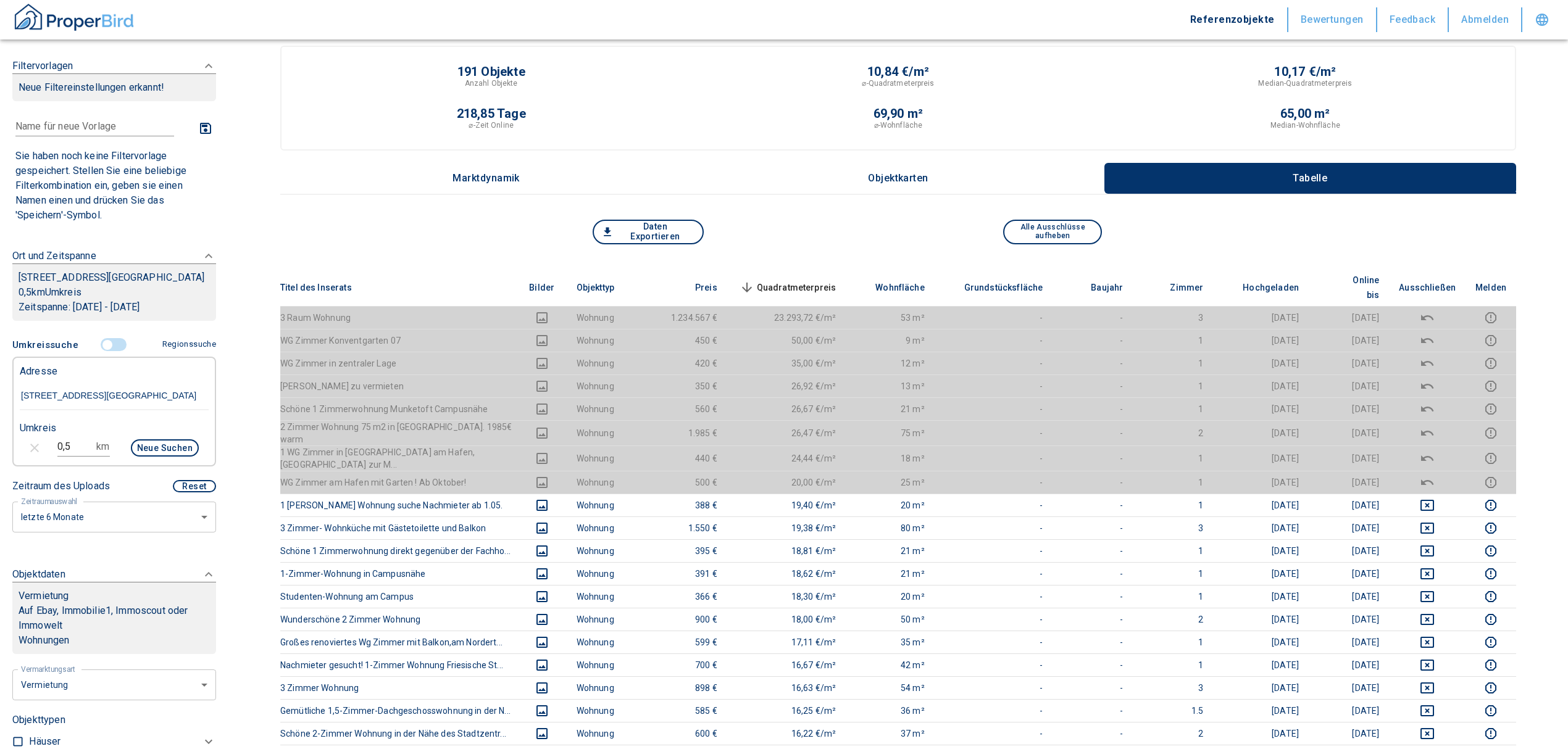
scroll to position [0, 0]
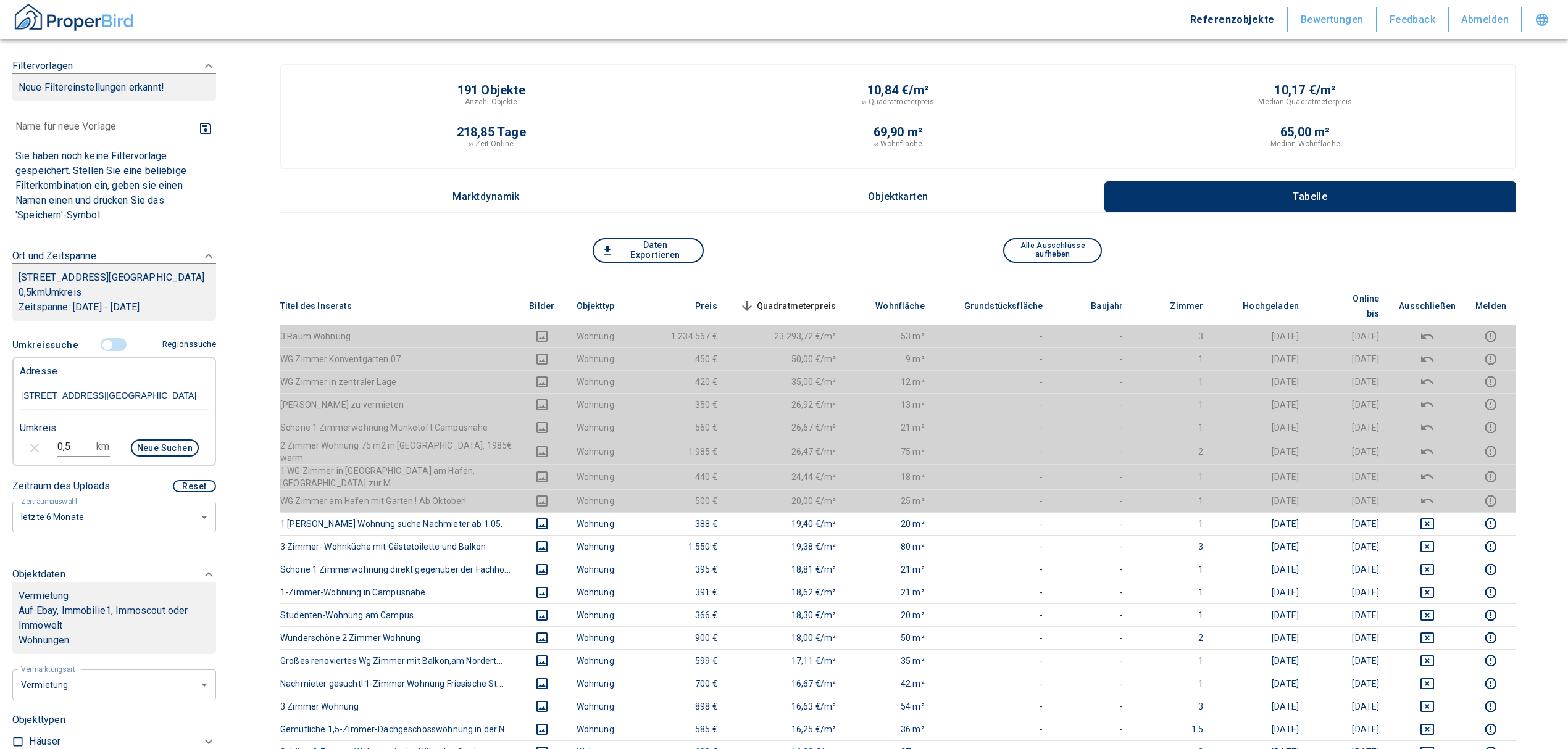
click at [809, 299] on span "Quadratmeterpreis sorted descending" at bounding box center [786, 306] width 99 height 15
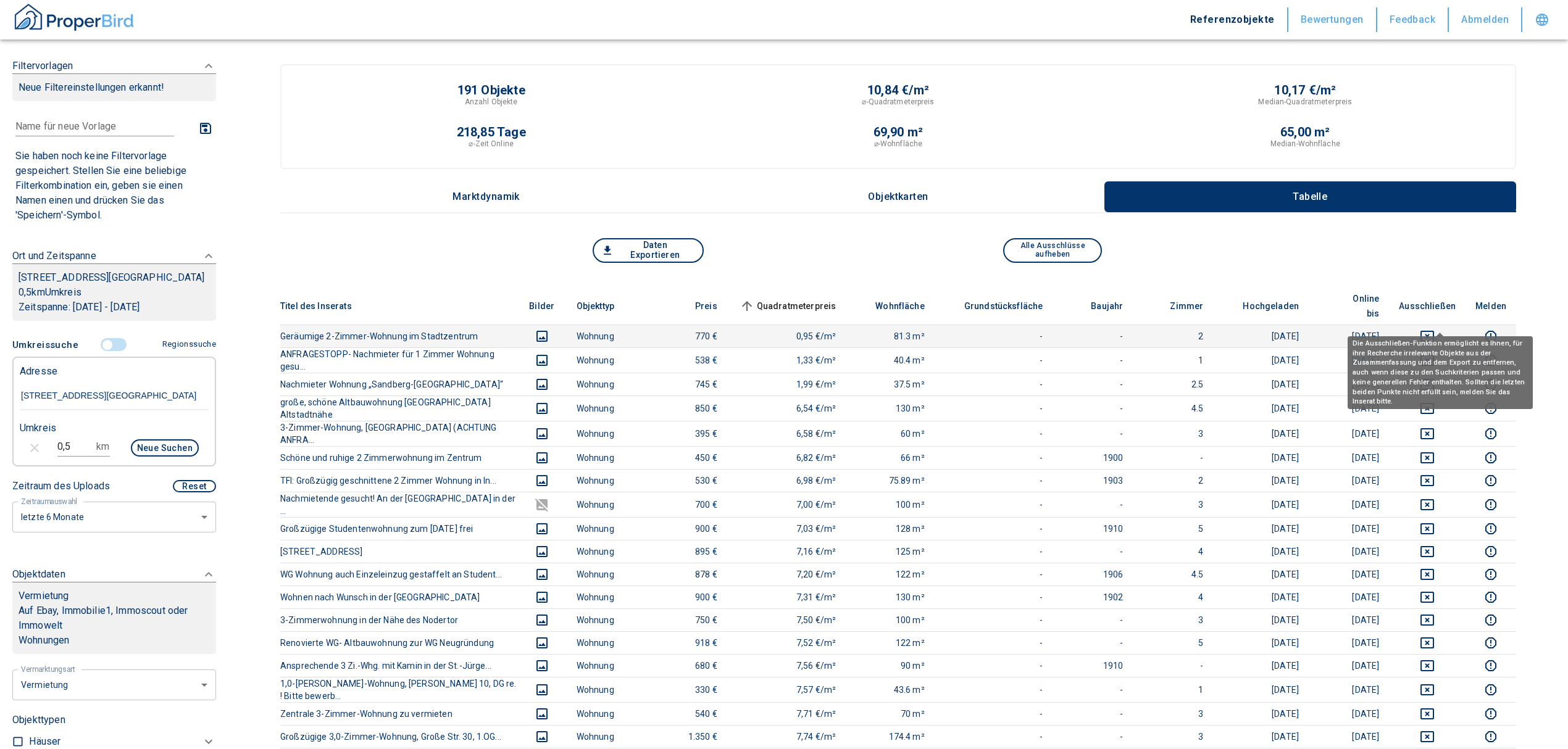
click at [1434, 329] on icon "deselect this listing" at bounding box center [1427, 336] width 15 height 15
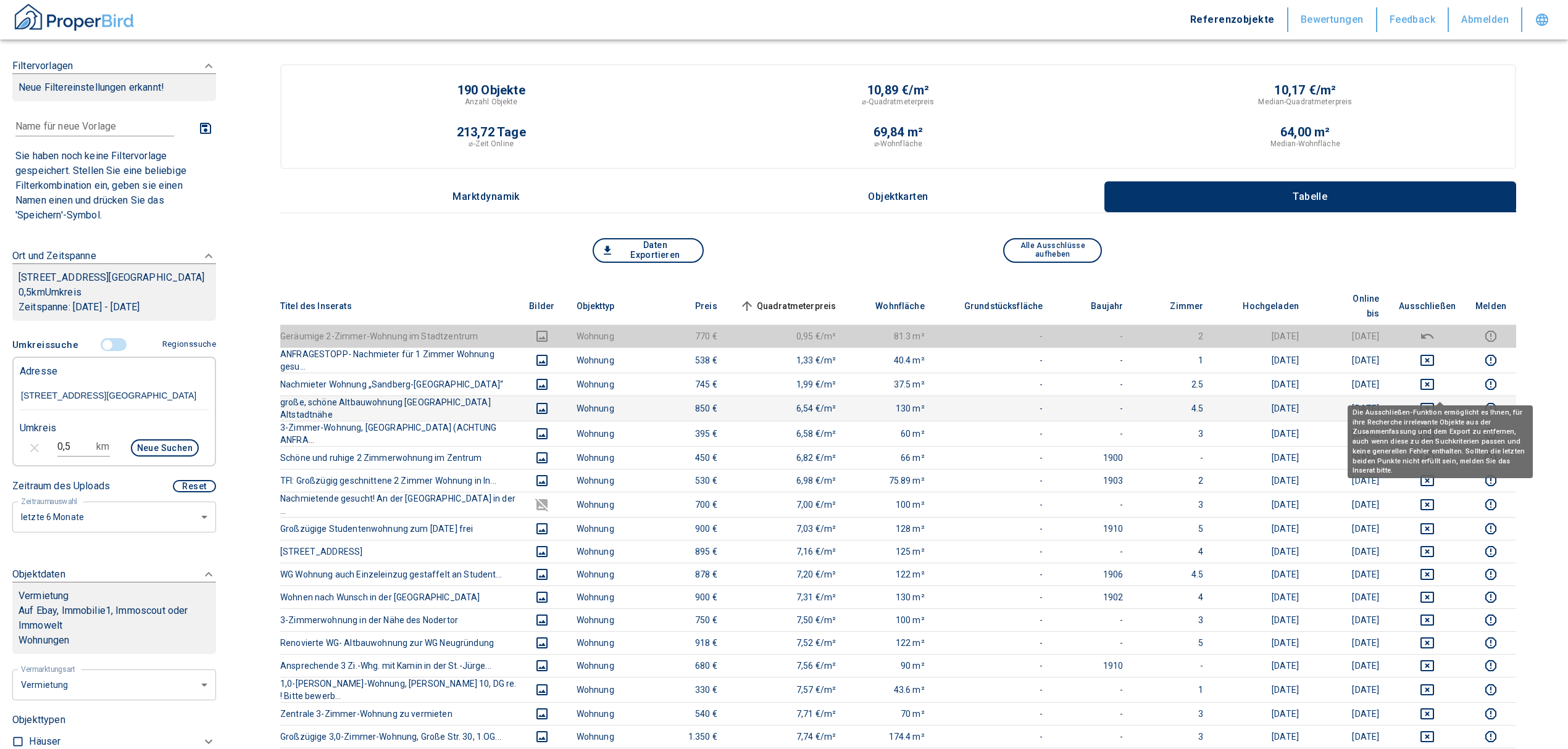
click at [1434, 403] on icon "deselect this listing" at bounding box center [1427, 409] width 14 height 11
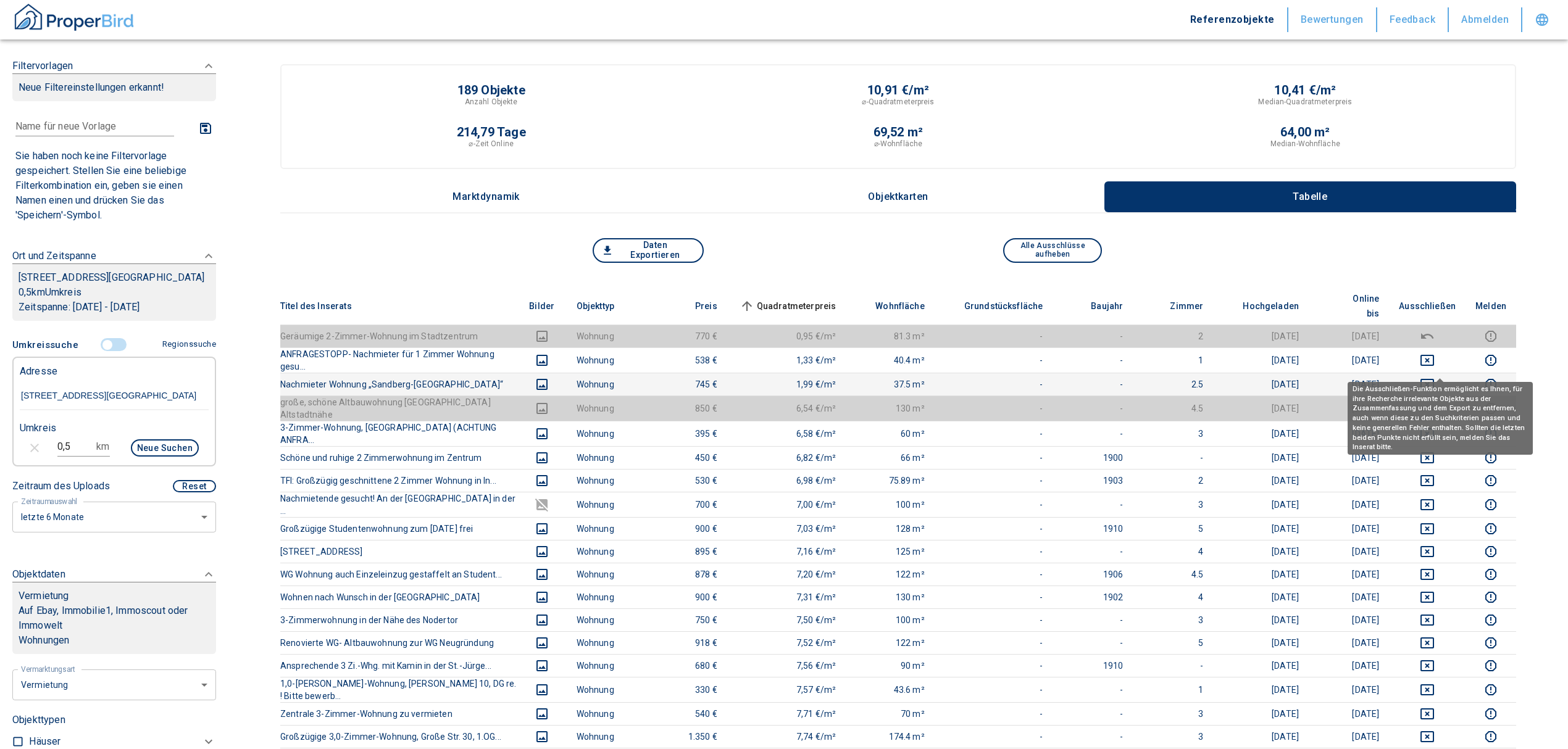
click at [1434, 379] on icon "deselect this listing" at bounding box center [1427, 384] width 14 height 11
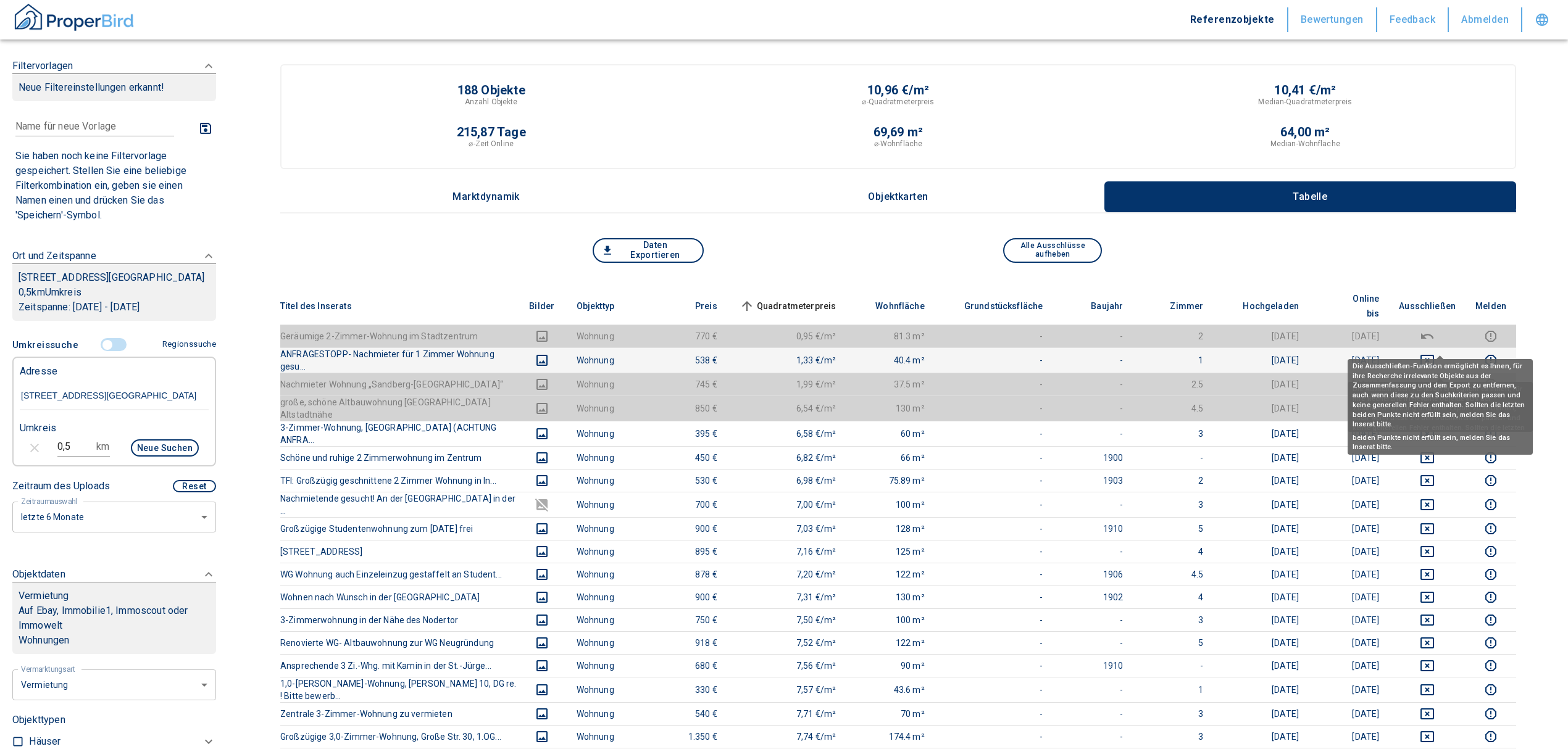
click at [1434, 353] on icon "deselect this listing" at bounding box center [1427, 361] width 15 height 15
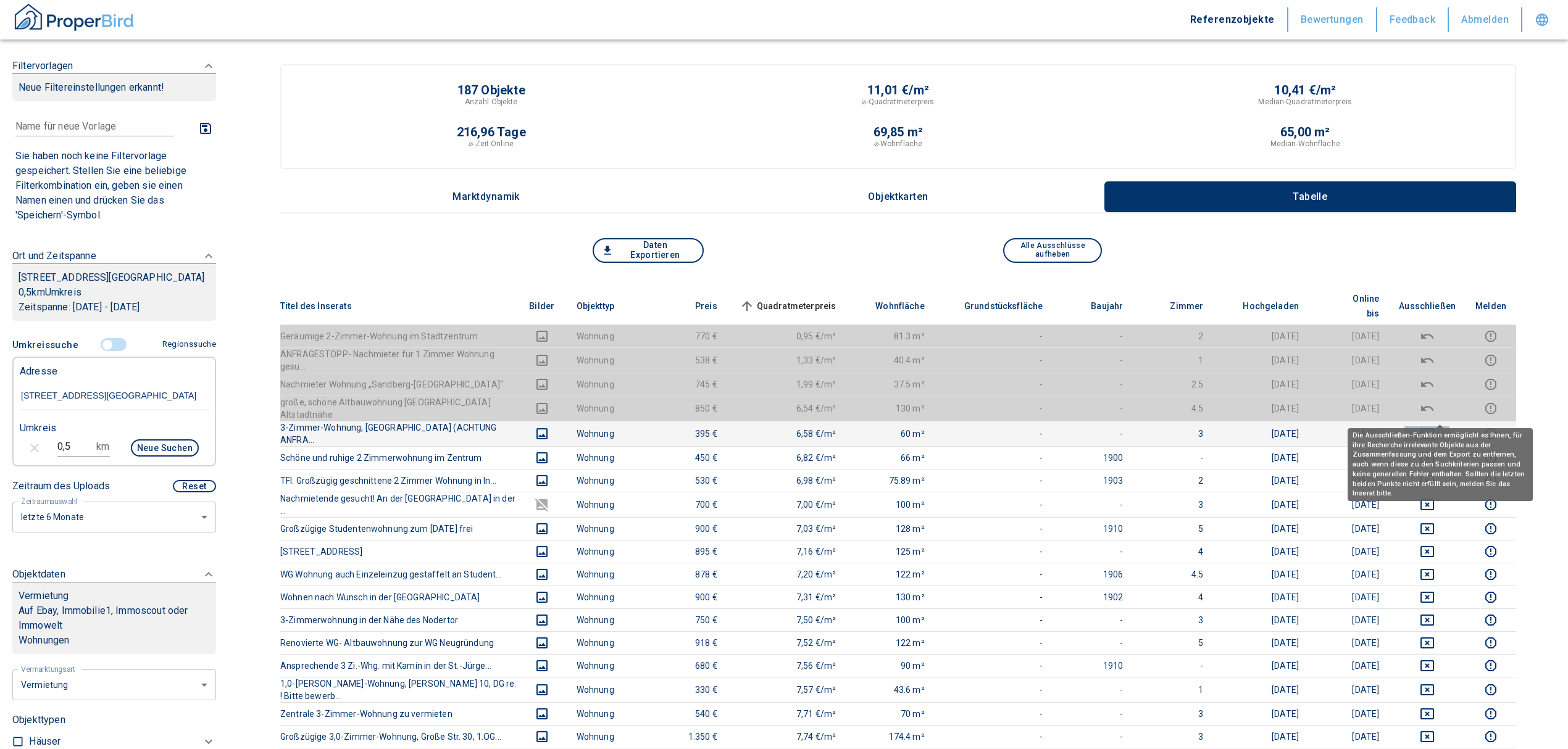
click at [1434, 426] on icon "deselect this listing" at bounding box center [1427, 434] width 15 height 15
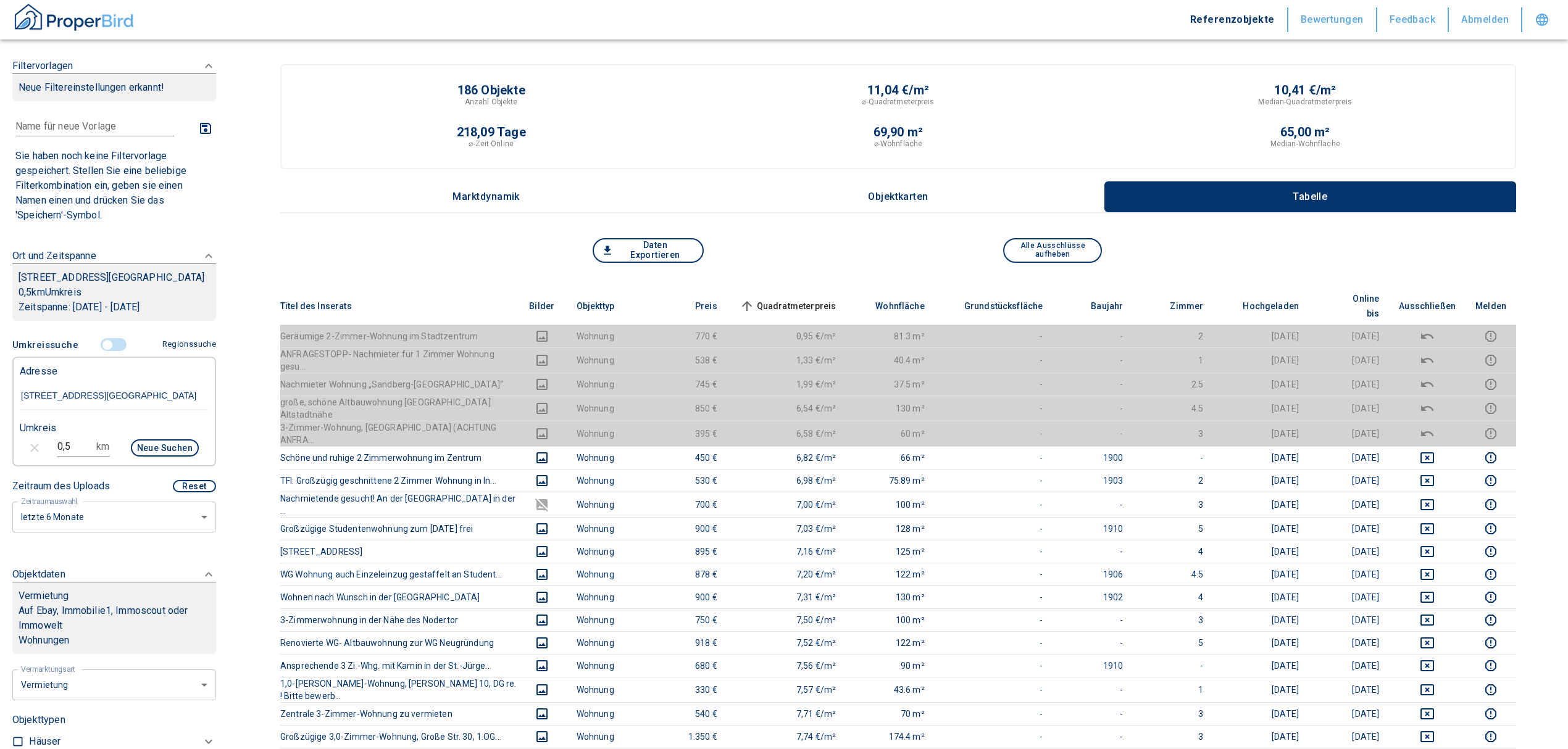
click at [800, 299] on span "Quadratmeterpreis sorted ascending" at bounding box center [786, 306] width 99 height 15
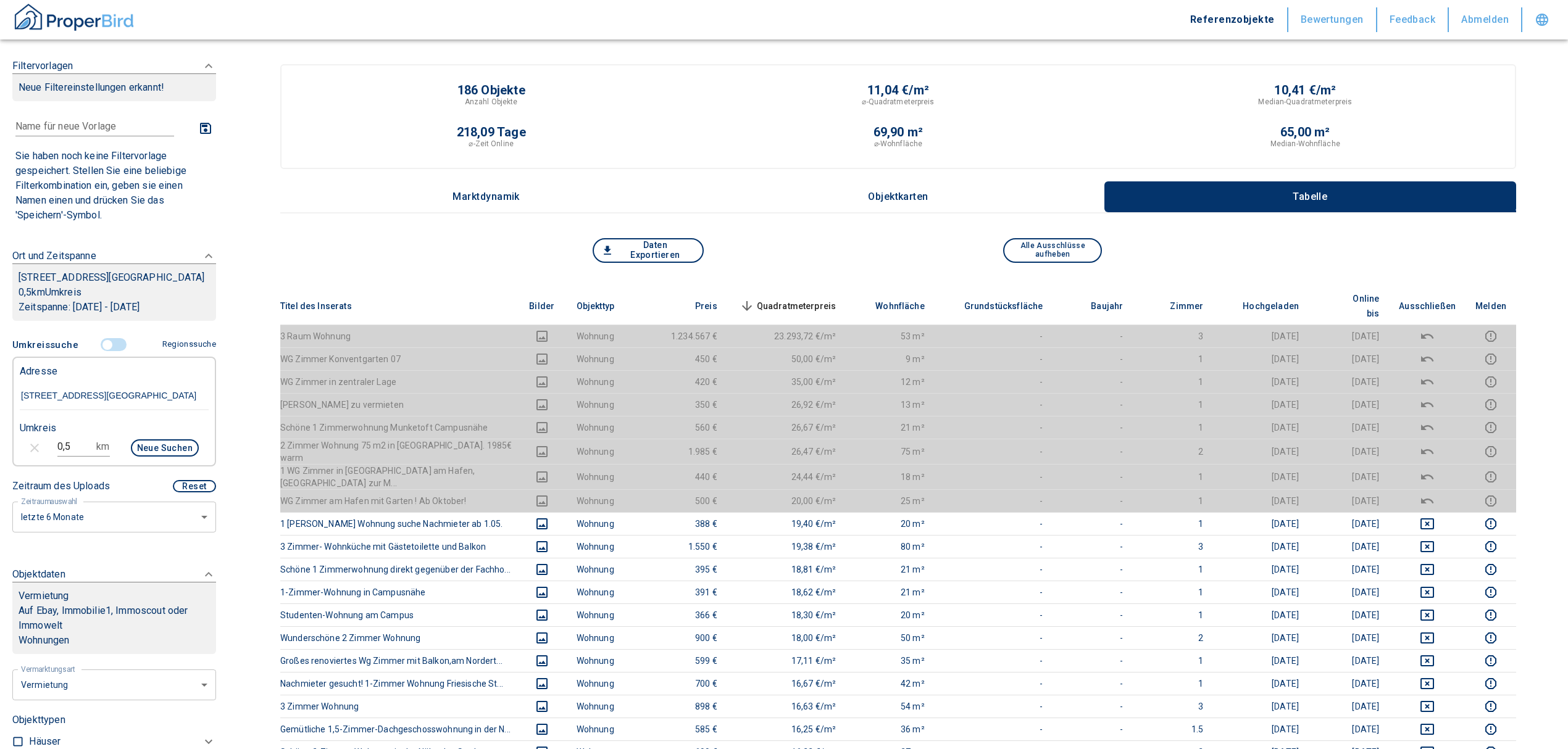
click at [784, 302] on span "Quadratmeterpreis sorted descending" at bounding box center [786, 306] width 99 height 15
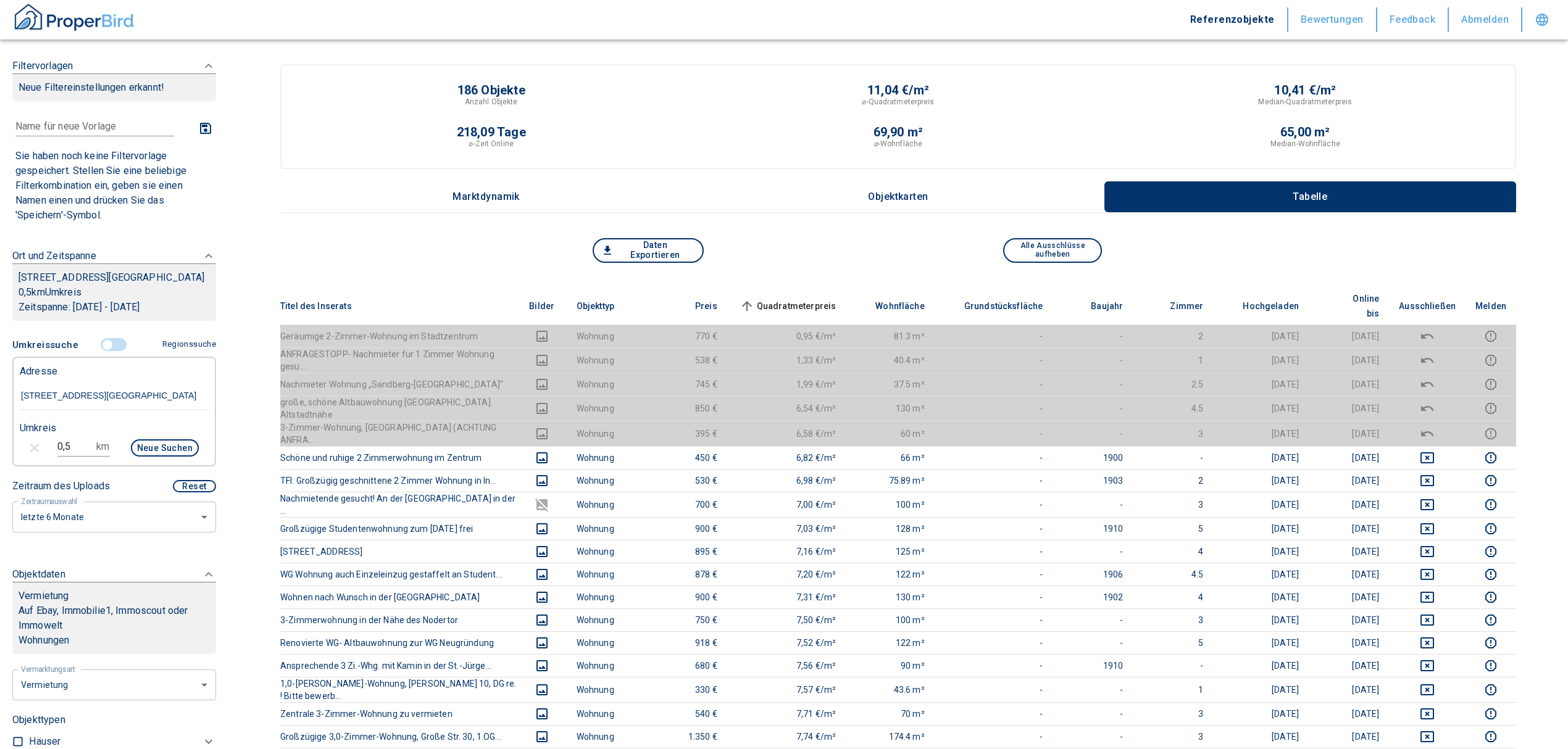
click at [106, 352] on span at bounding box center [114, 345] width 36 height 24
click at [107, 352] on input "controlled" at bounding box center [107, 345] width 37 height 14
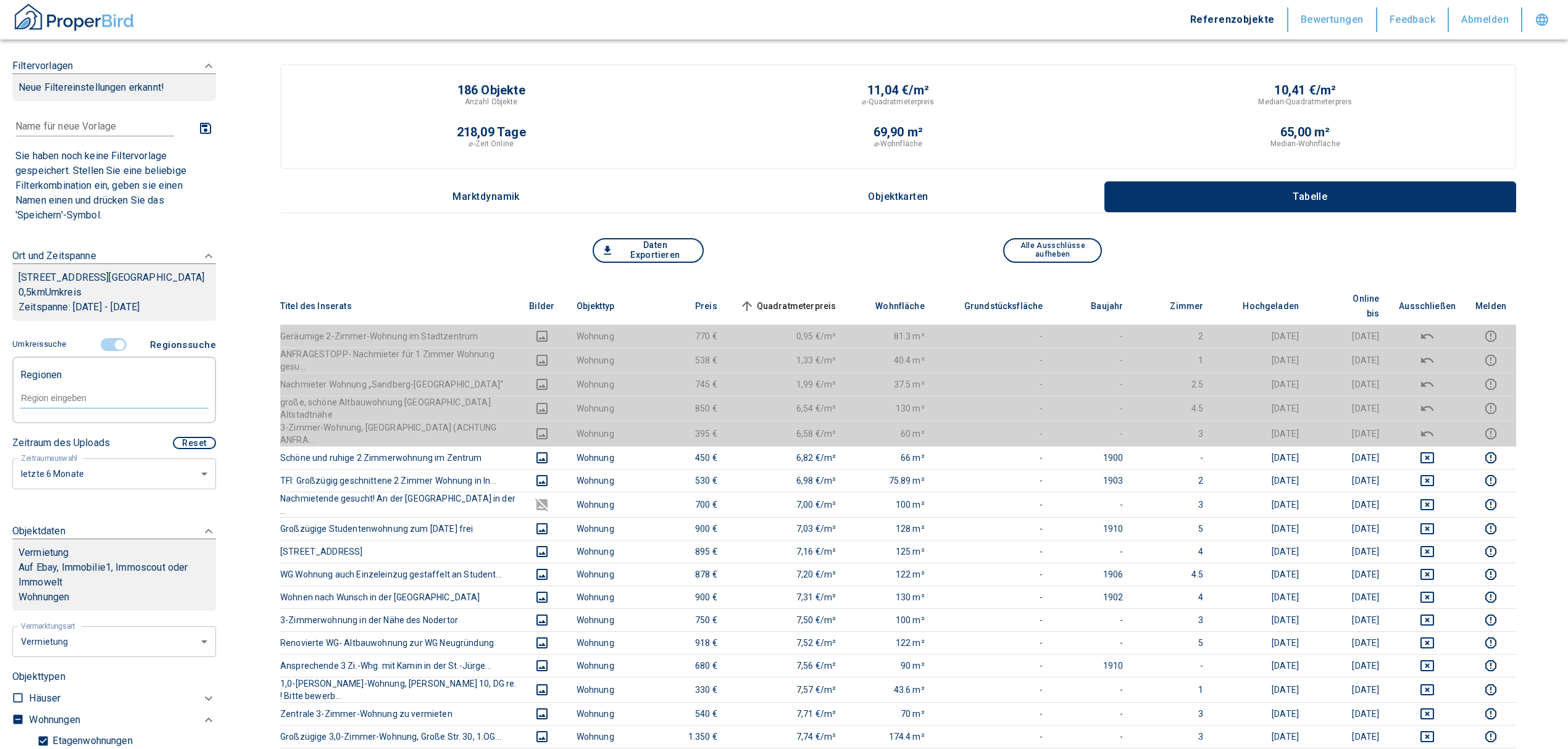
click at [65, 401] on div at bounding box center [114, 397] width 189 height 22
click at [83, 435] on li "24937 [GEOGRAPHIC_DATA]" at bounding box center [107, 441] width 177 height 22
type input "24937"
type input "2020"
type input "24937 [GEOGRAPHIC_DATA]"
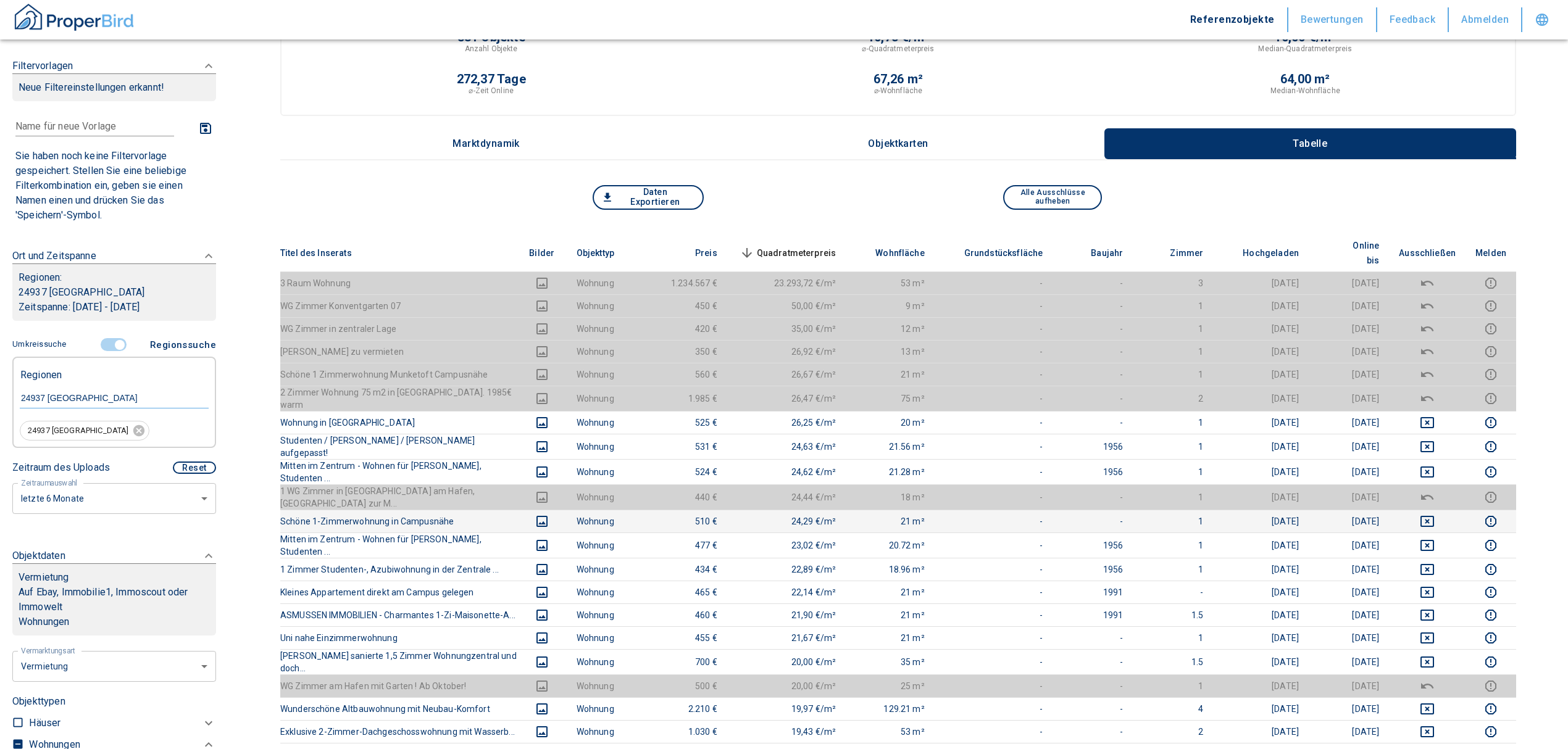
scroll to position [82, 0]
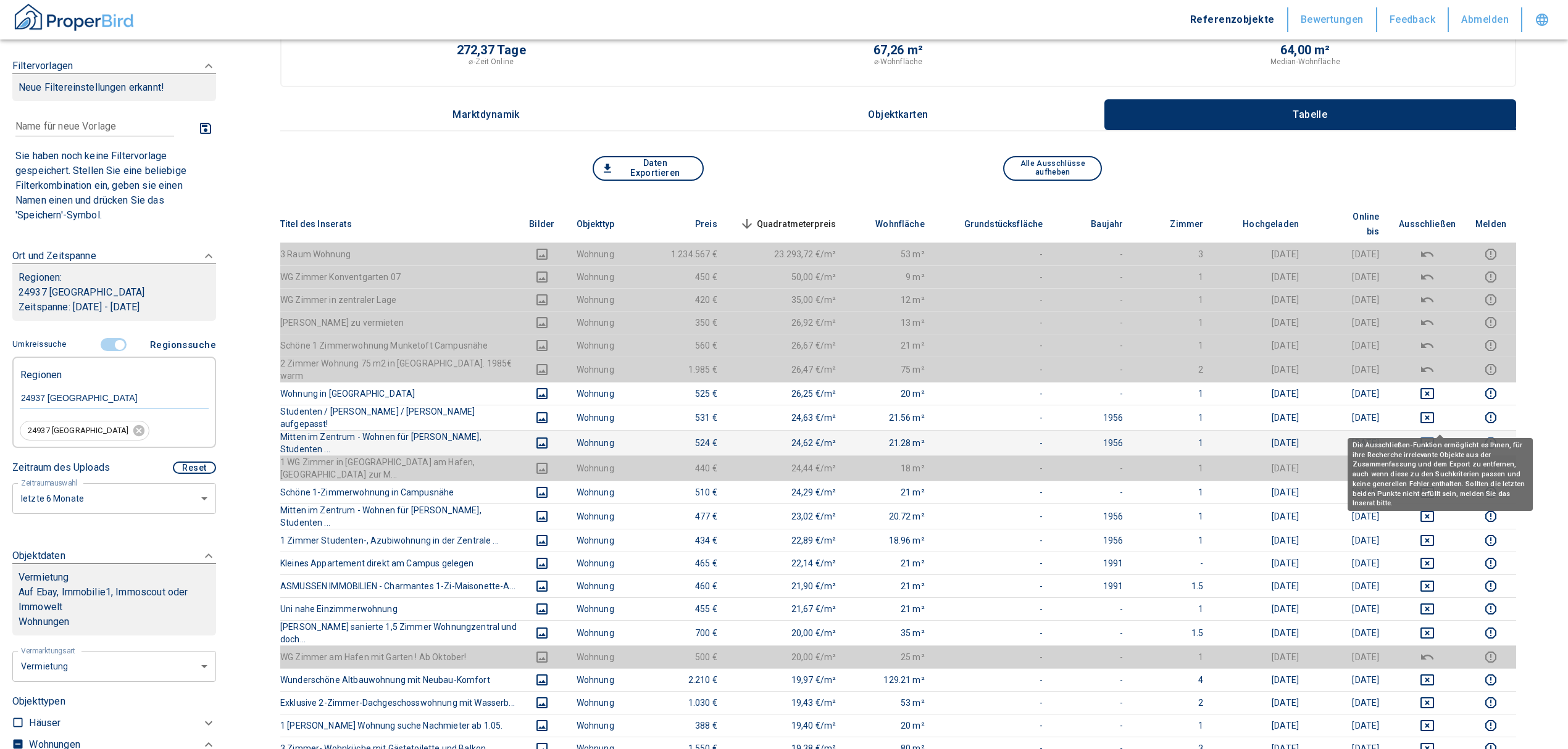
click at [1434, 436] on icon "deselect this listing" at bounding box center [1427, 443] width 15 height 15
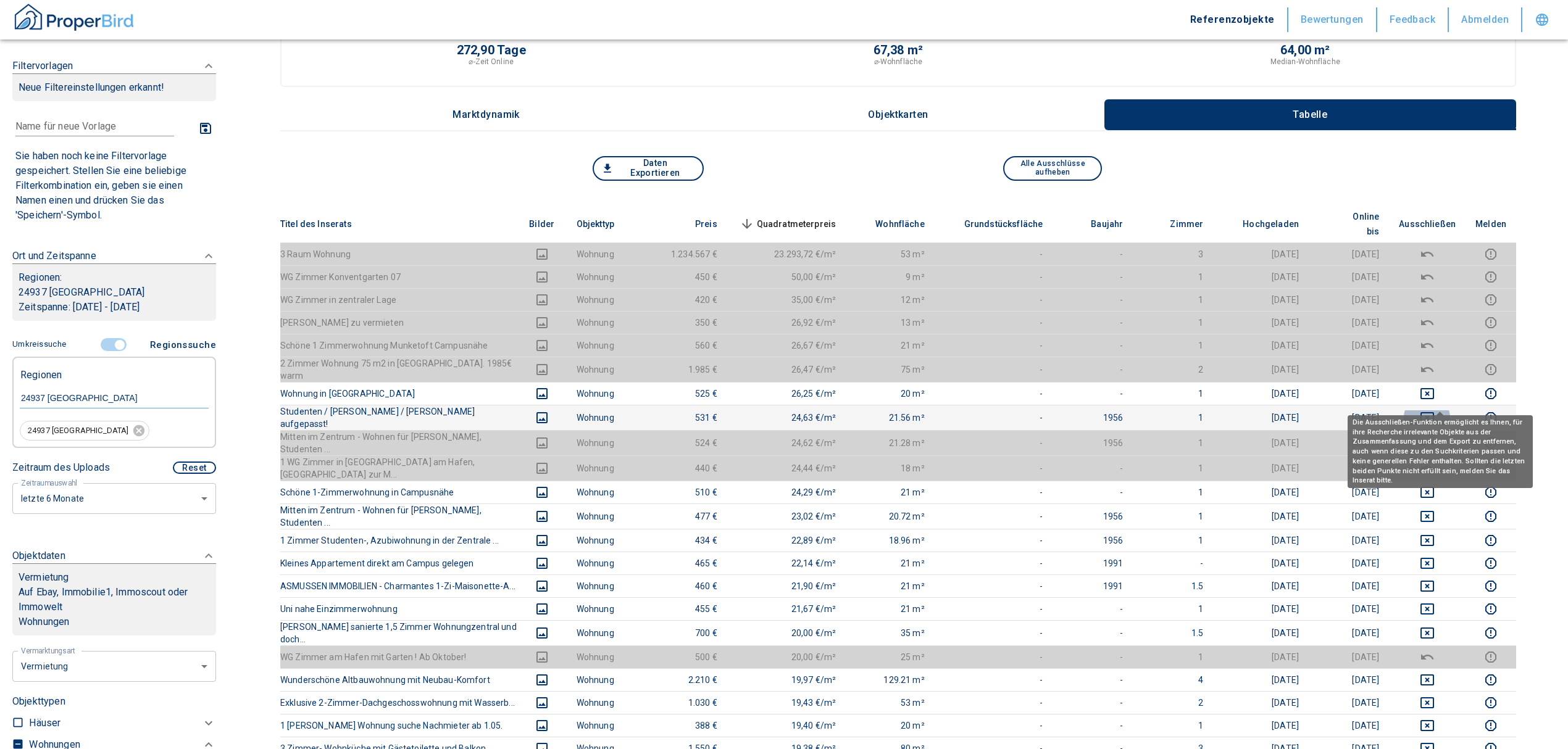
click at [1434, 412] on icon "deselect this listing" at bounding box center [1427, 418] width 14 height 11
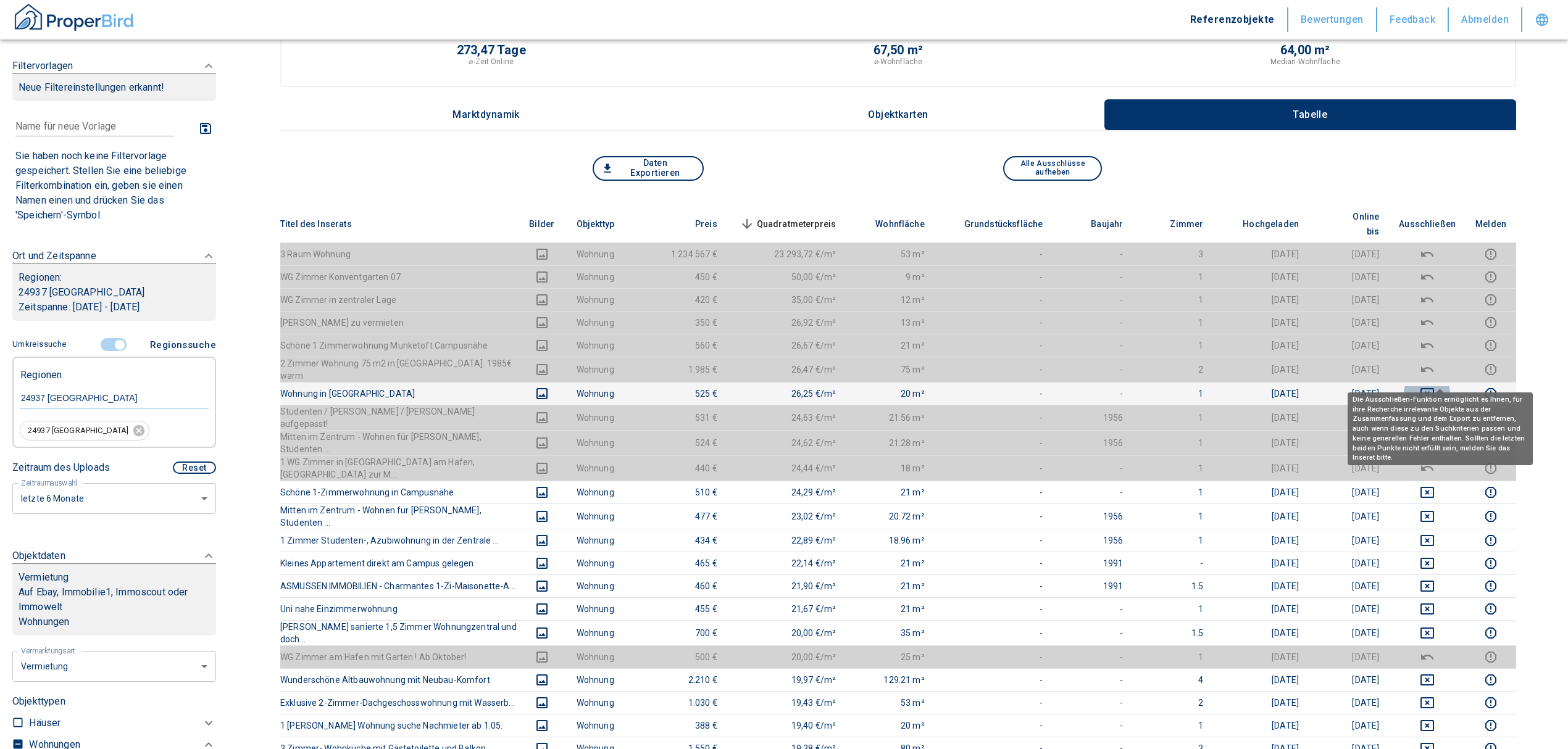
click at [1434, 386] on icon "deselect this listing" at bounding box center [1427, 394] width 15 height 15
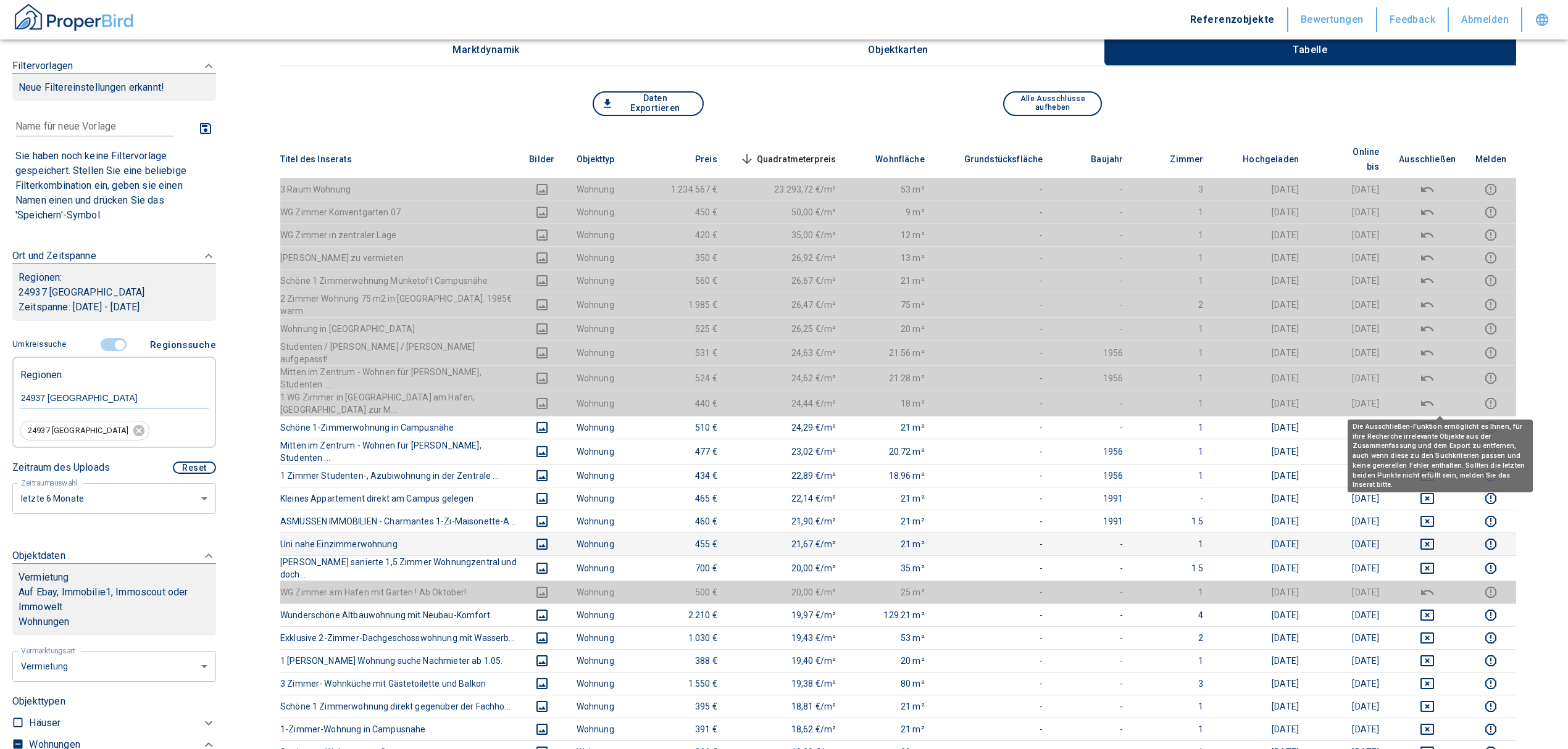
scroll to position [247, 0]
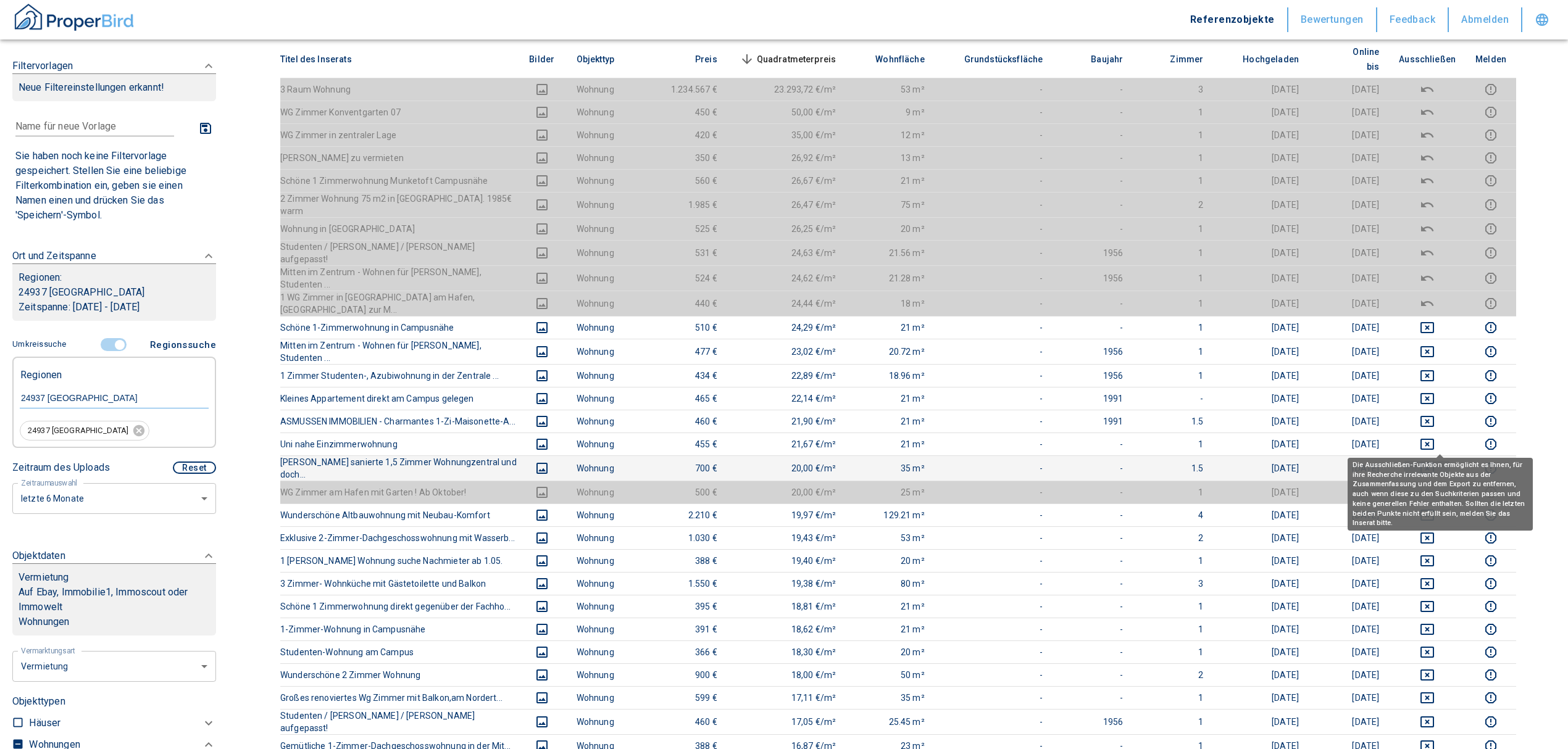
click at [1434, 461] on icon "deselect this listing" at bounding box center [1427, 469] width 15 height 15
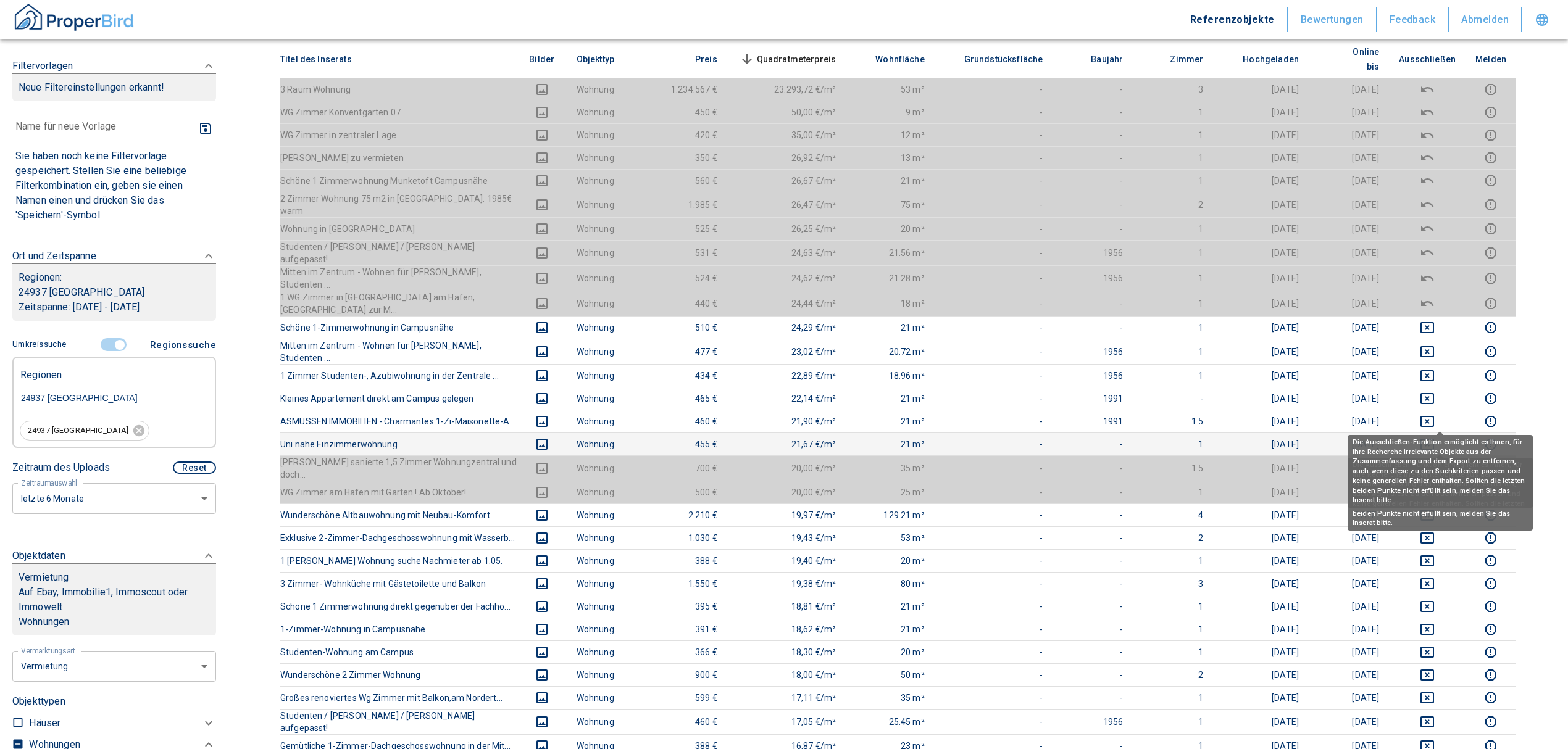
click at [1434, 437] on icon "deselect this listing" at bounding box center [1427, 445] width 15 height 15
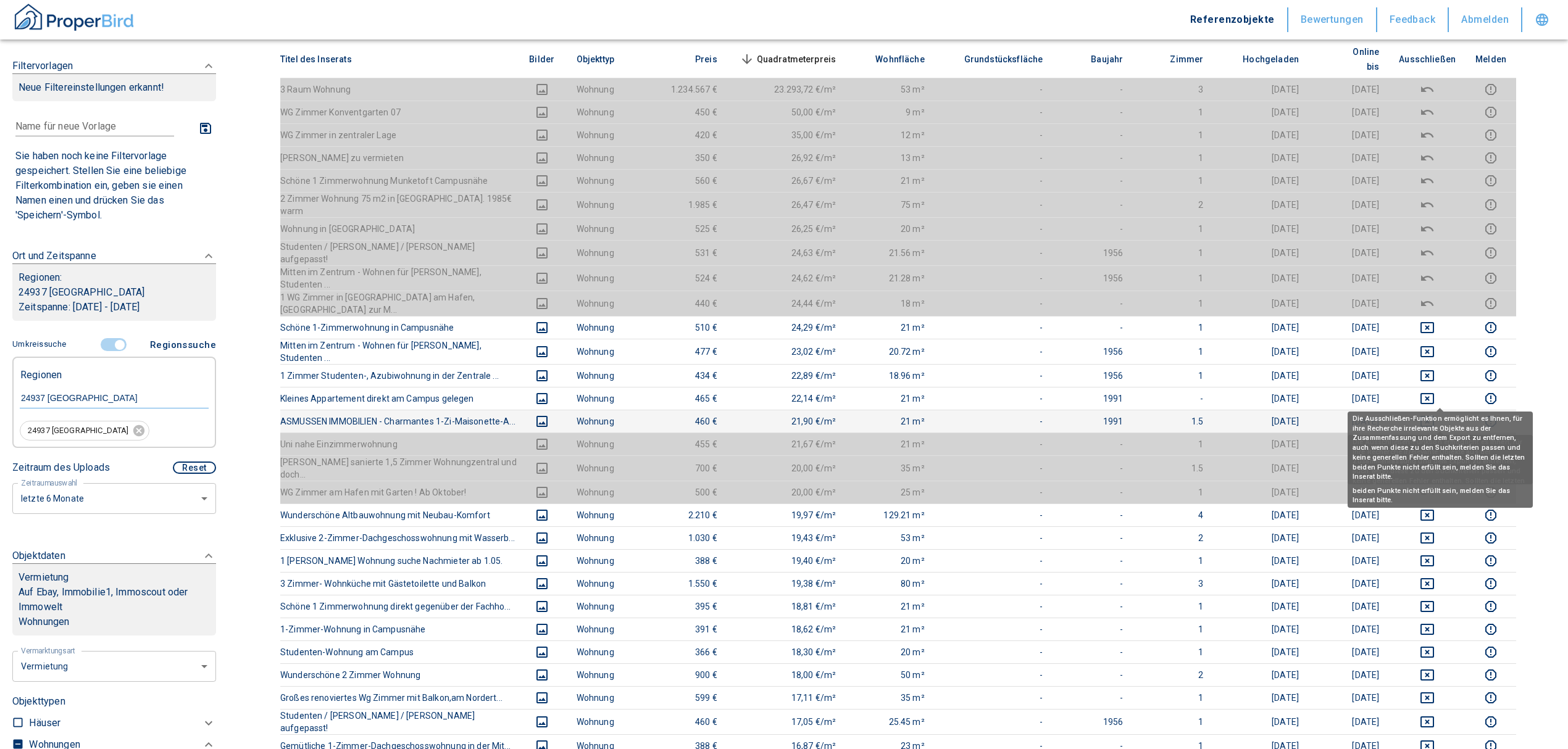
click at [1434, 414] on icon "deselect this listing" at bounding box center [1427, 422] width 15 height 15
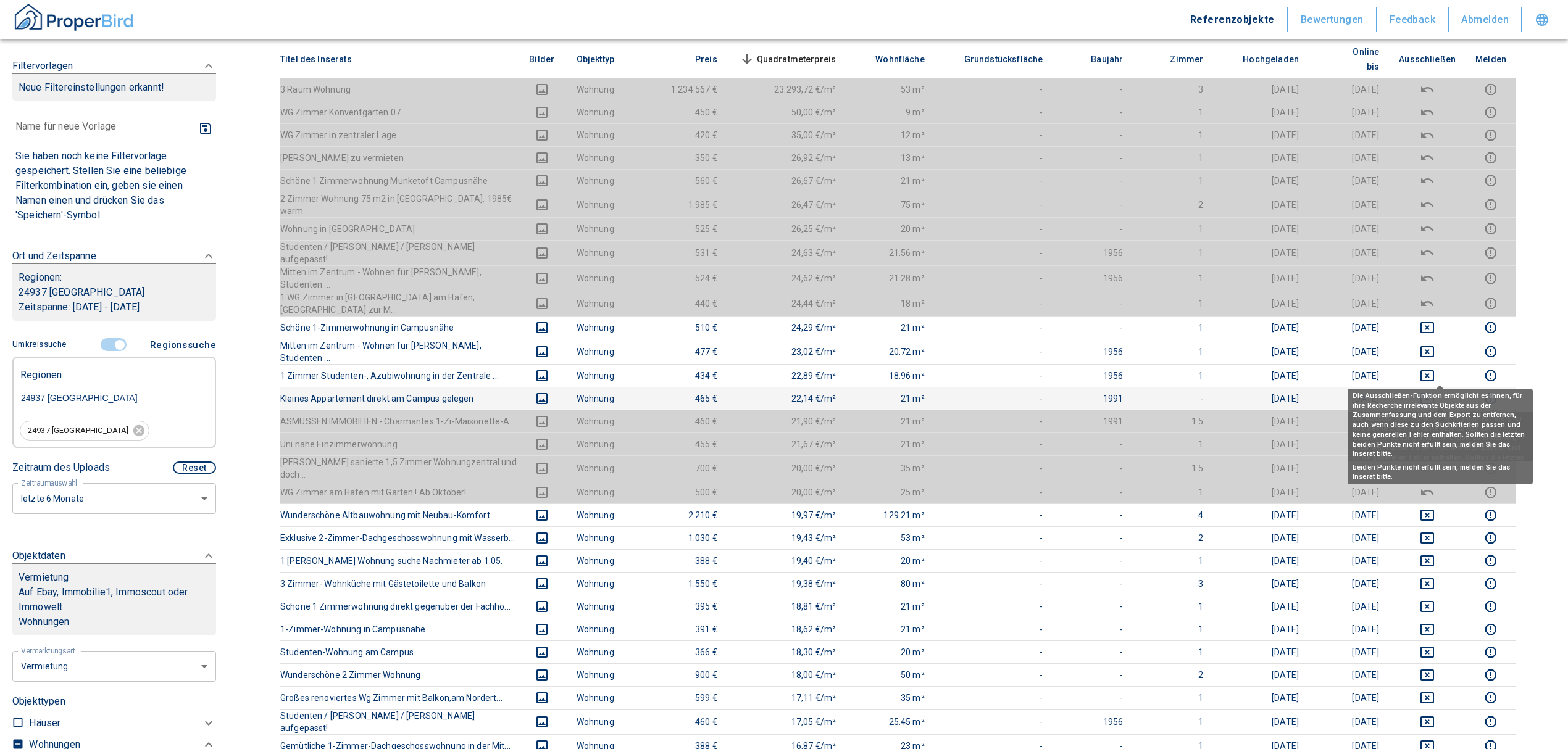
click at [1434, 393] on icon "deselect this listing" at bounding box center [1427, 399] width 14 height 11
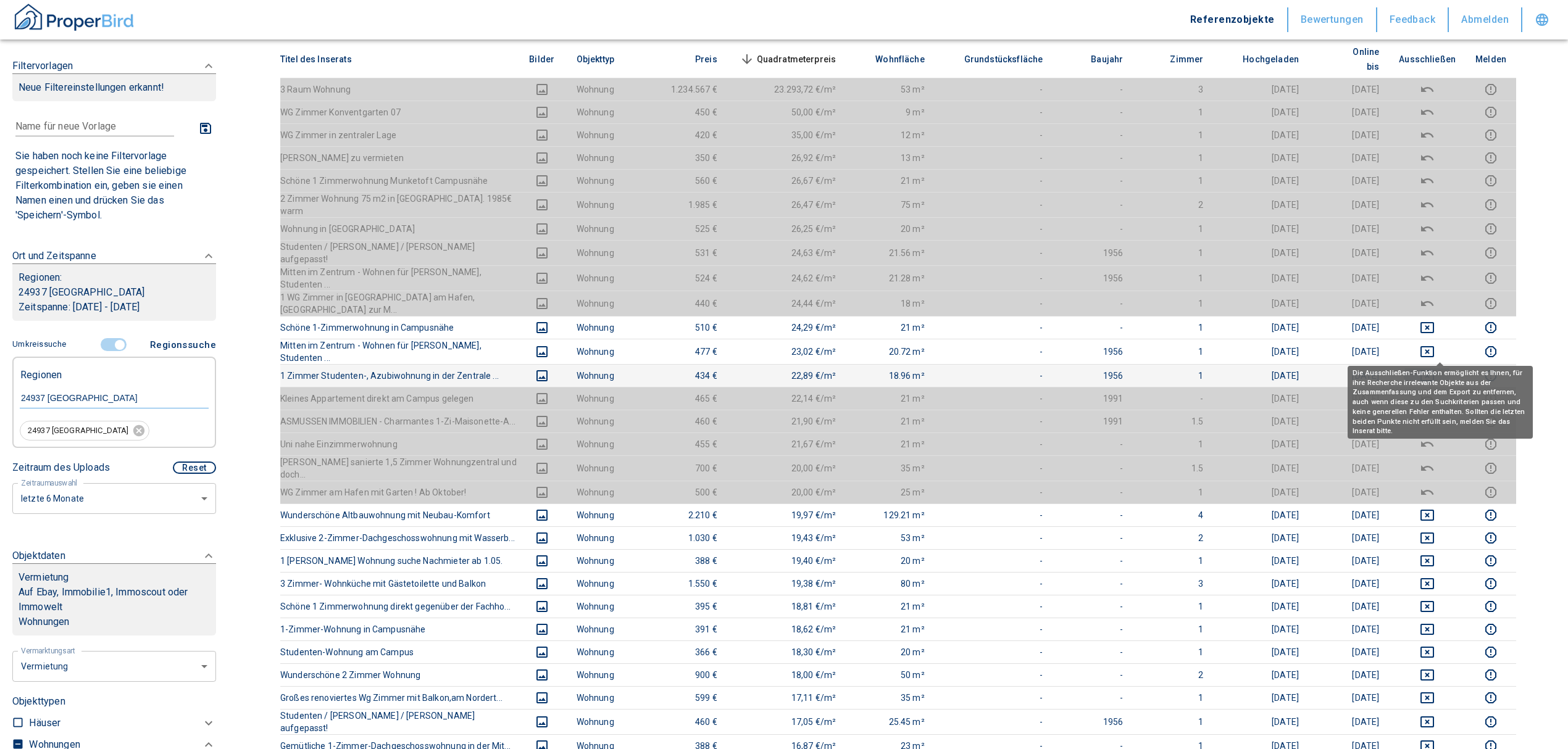
click at [1434, 369] on icon "deselect this listing" at bounding box center [1427, 376] width 15 height 15
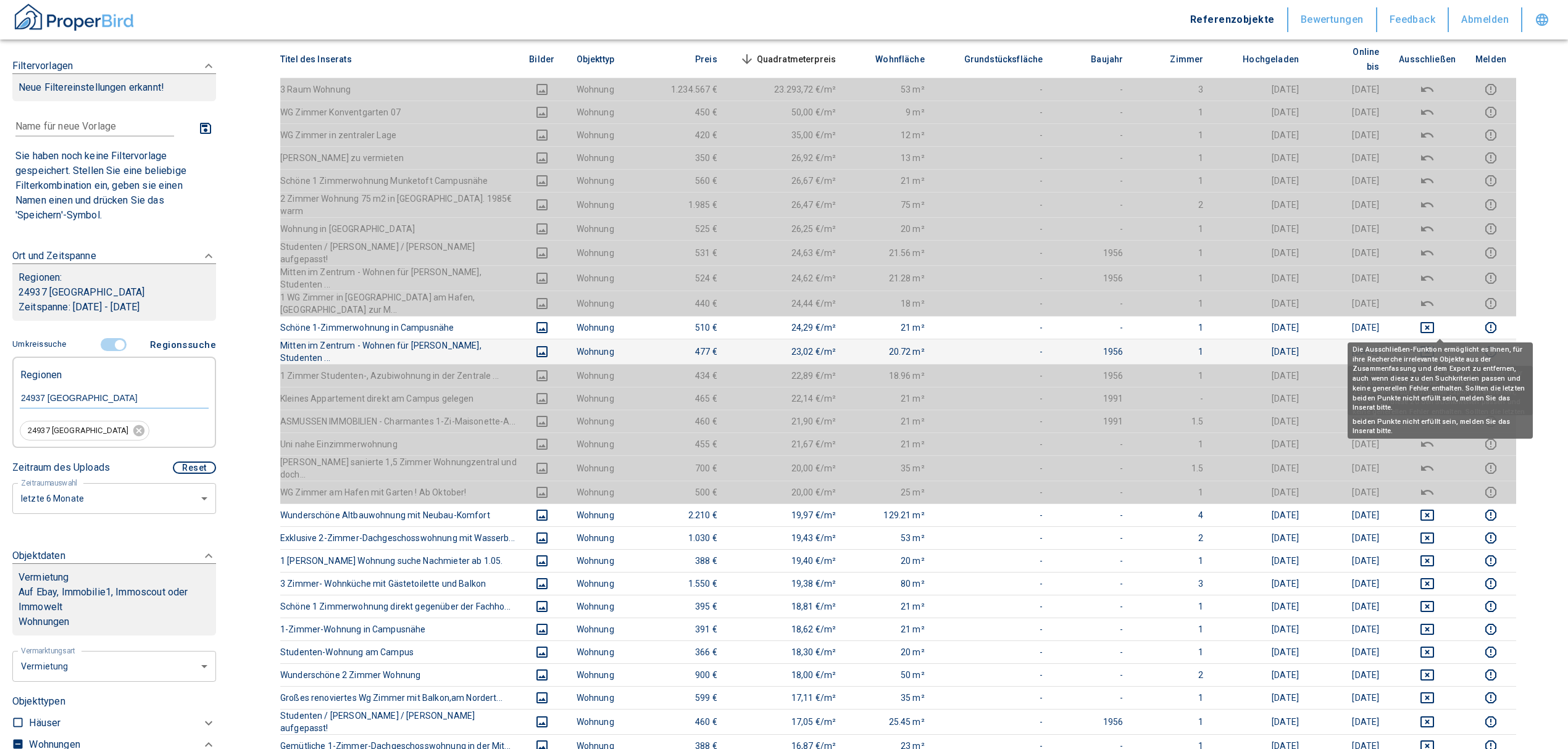
click at [1434, 344] on icon "deselect this listing" at bounding box center [1427, 352] width 15 height 15
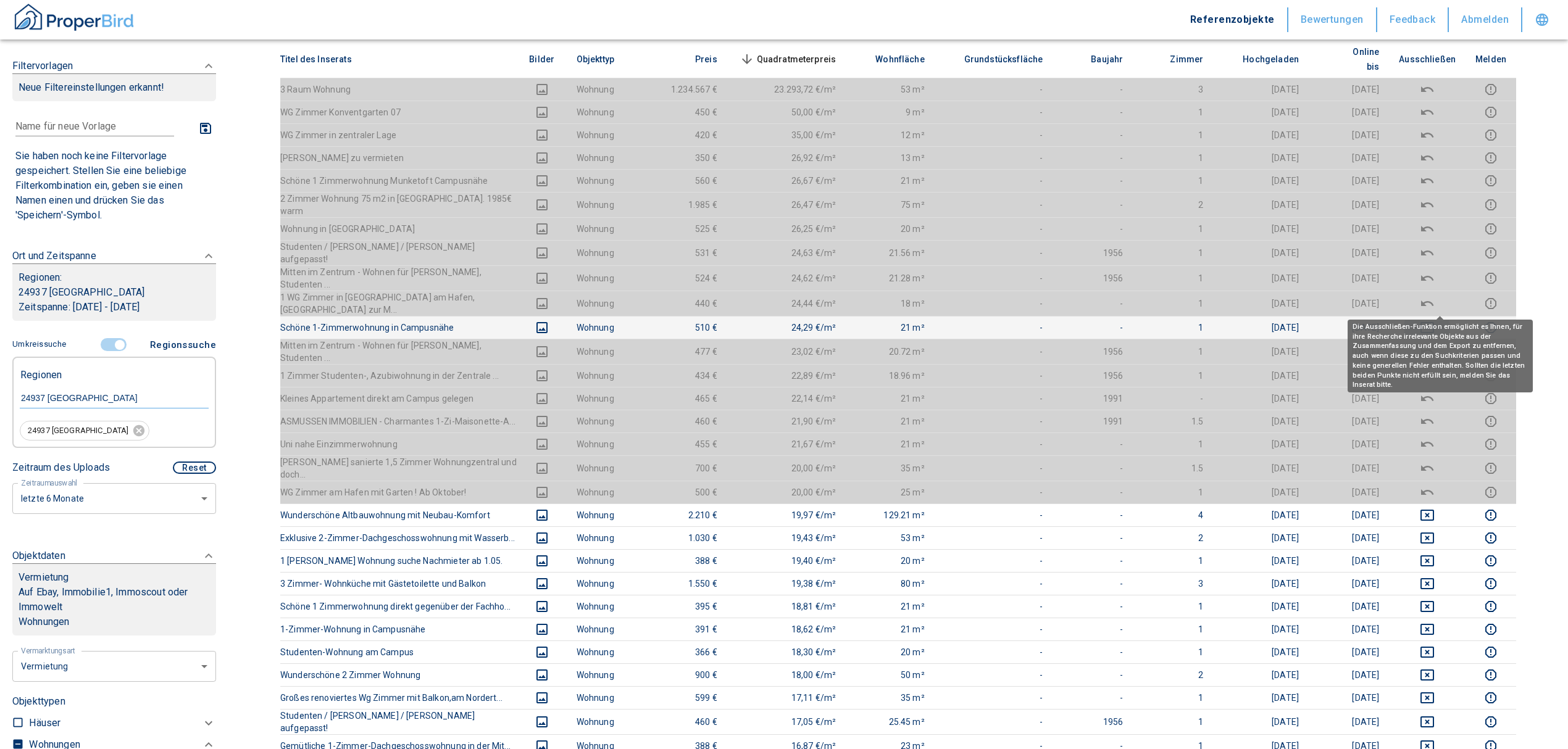
click at [1434, 321] on icon "deselect this listing" at bounding box center [1427, 328] width 15 height 15
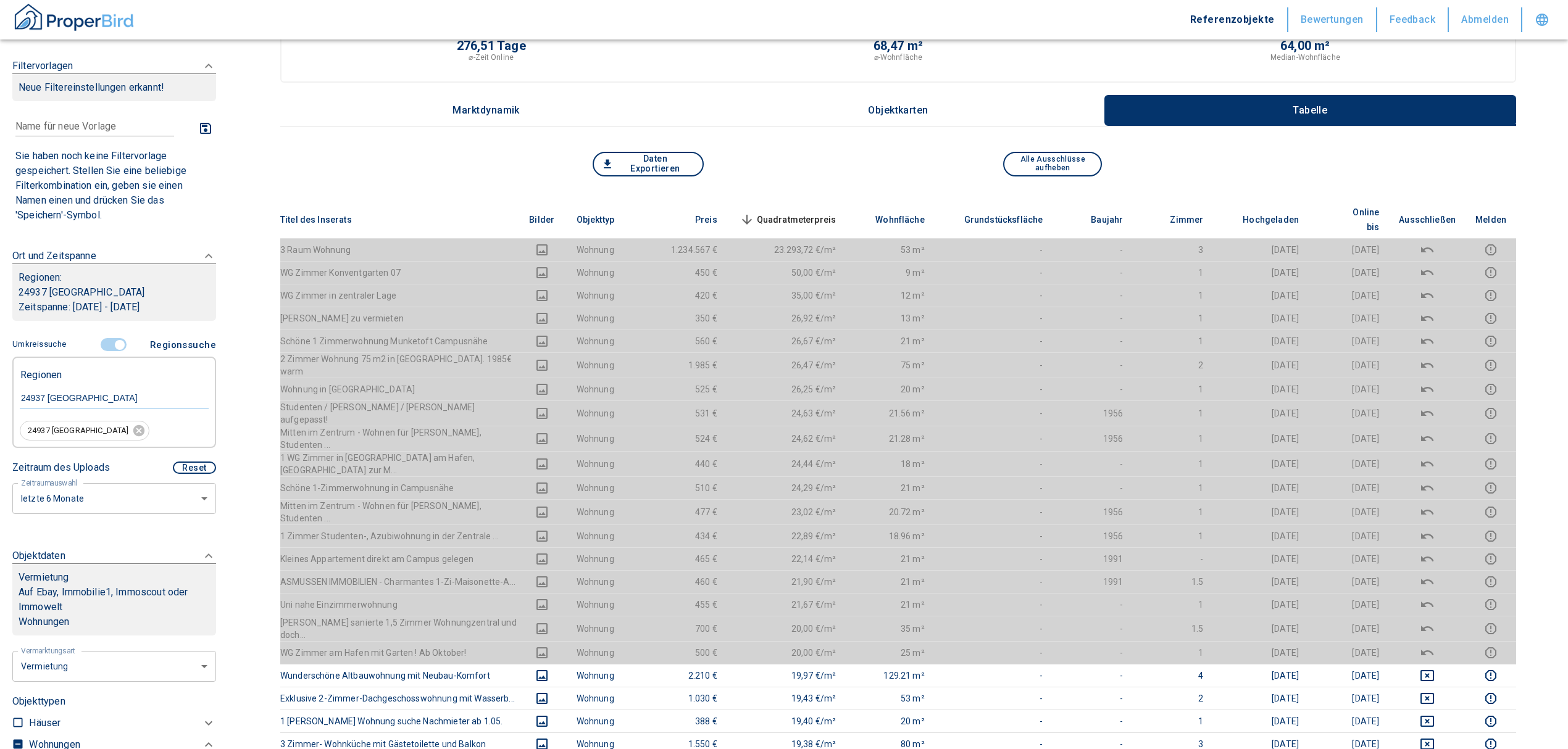
scroll to position [0, 0]
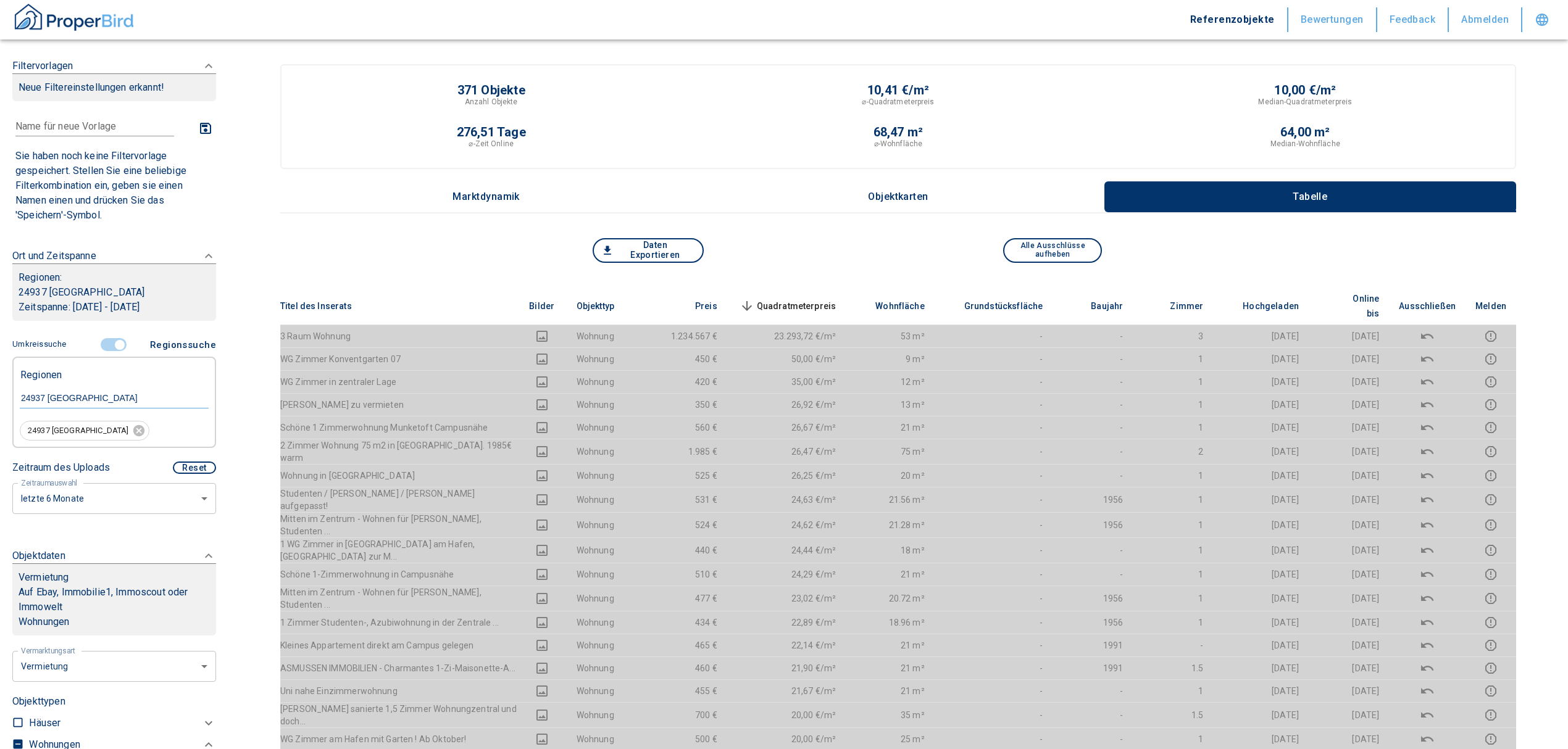
click at [800, 299] on span "Quadratmeterpreis sorted descending" at bounding box center [786, 306] width 99 height 15
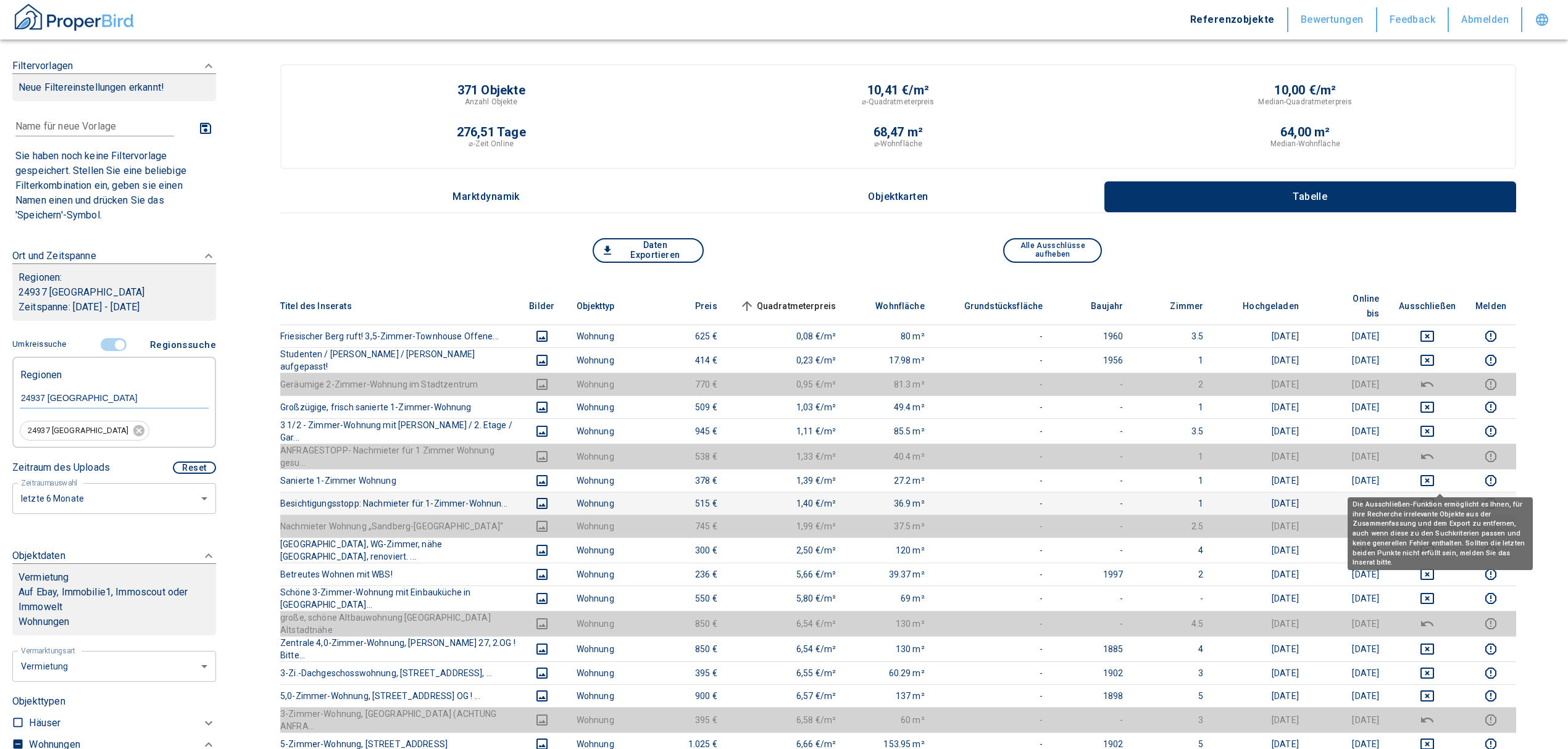
click at [1434, 496] on icon "deselect this listing" at bounding box center [1427, 504] width 15 height 15
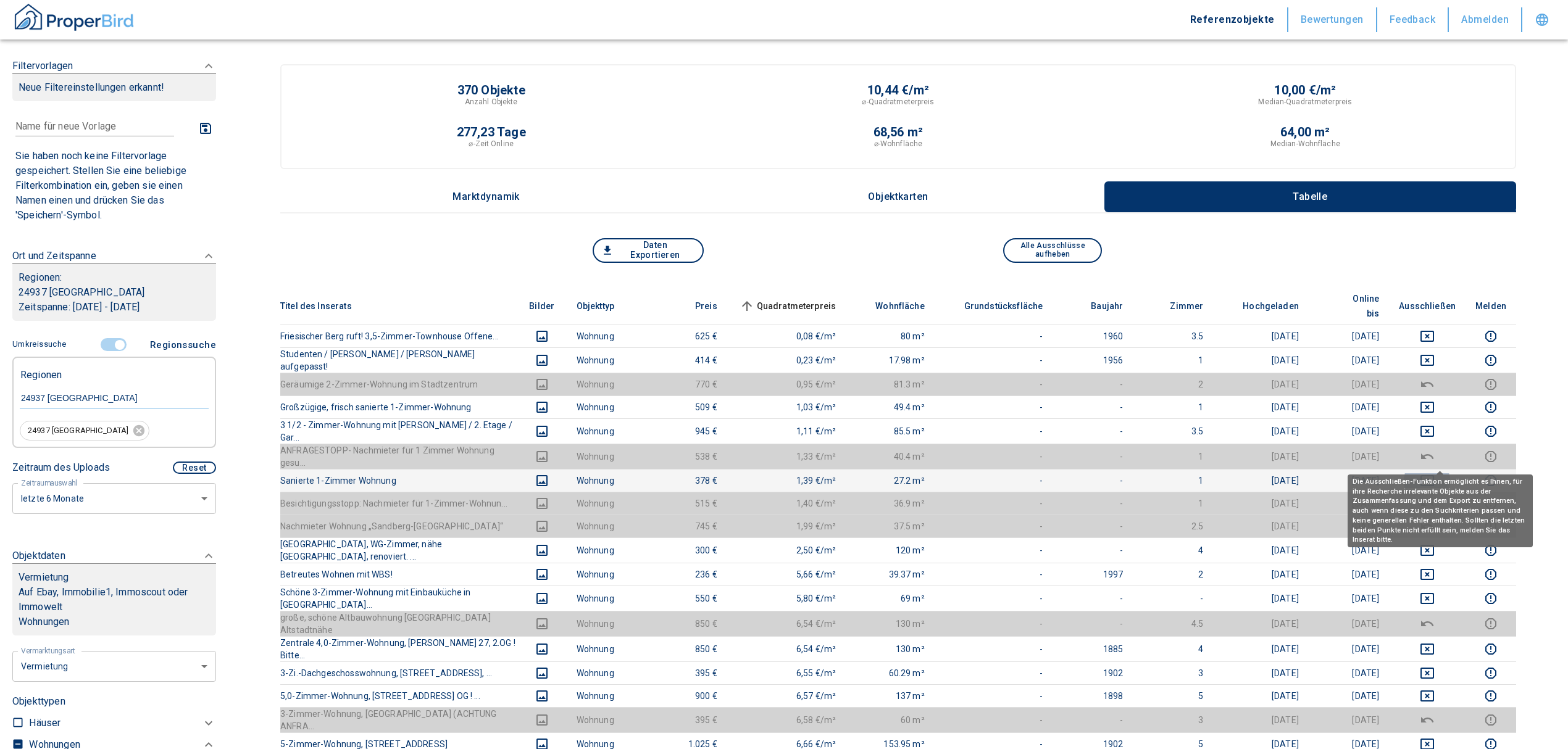
click at [1434, 473] on icon "deselect this listing" at bounding box center [1427, 481] width 15 height 15
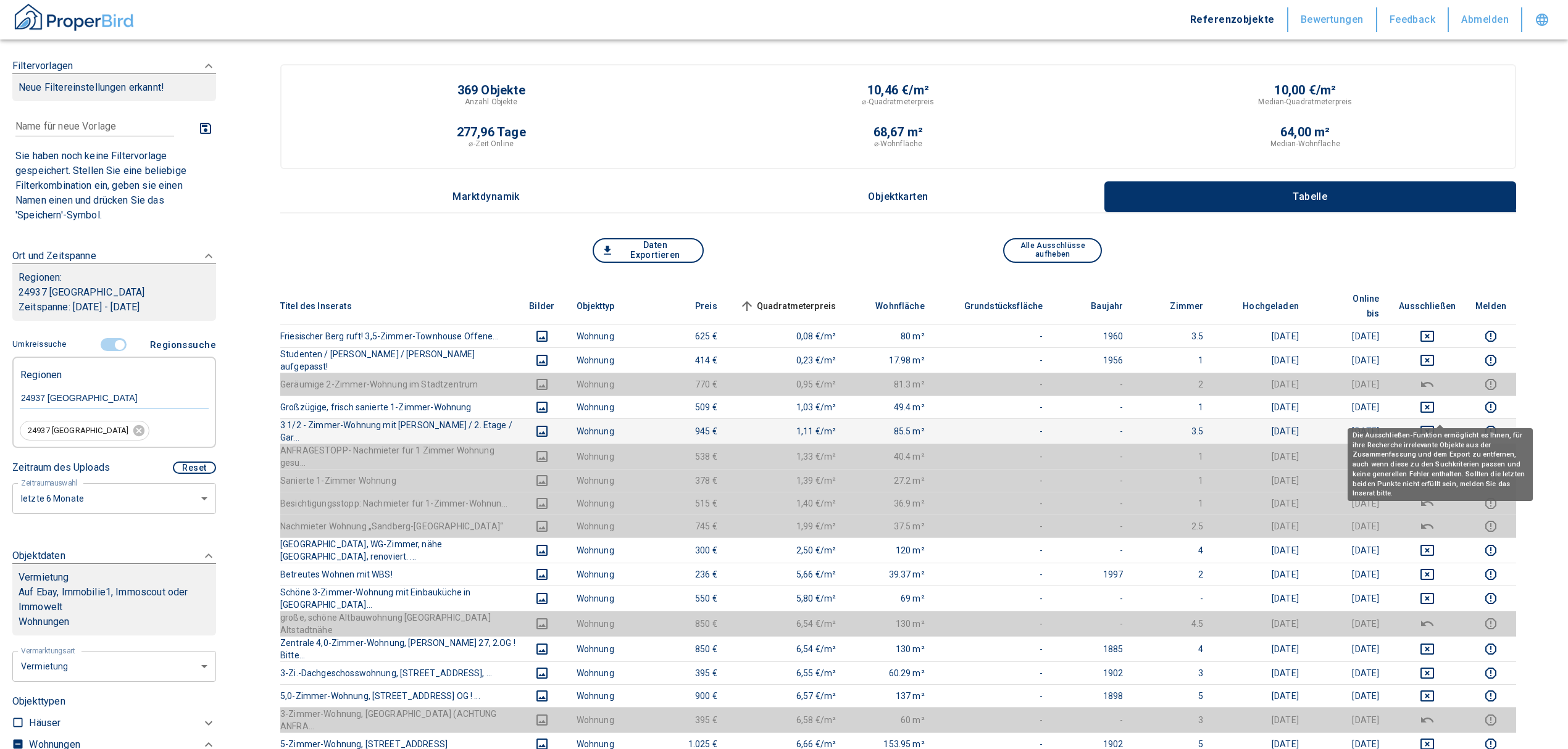
drag, startPoint x: 1440, startPoint y: 407, endPoint x: 1434, endPoint y: 393, distance: 15.2
click at [1434, 424] on icon "deselect this listing" at bounding box center [1427, 431] width 15 height 15
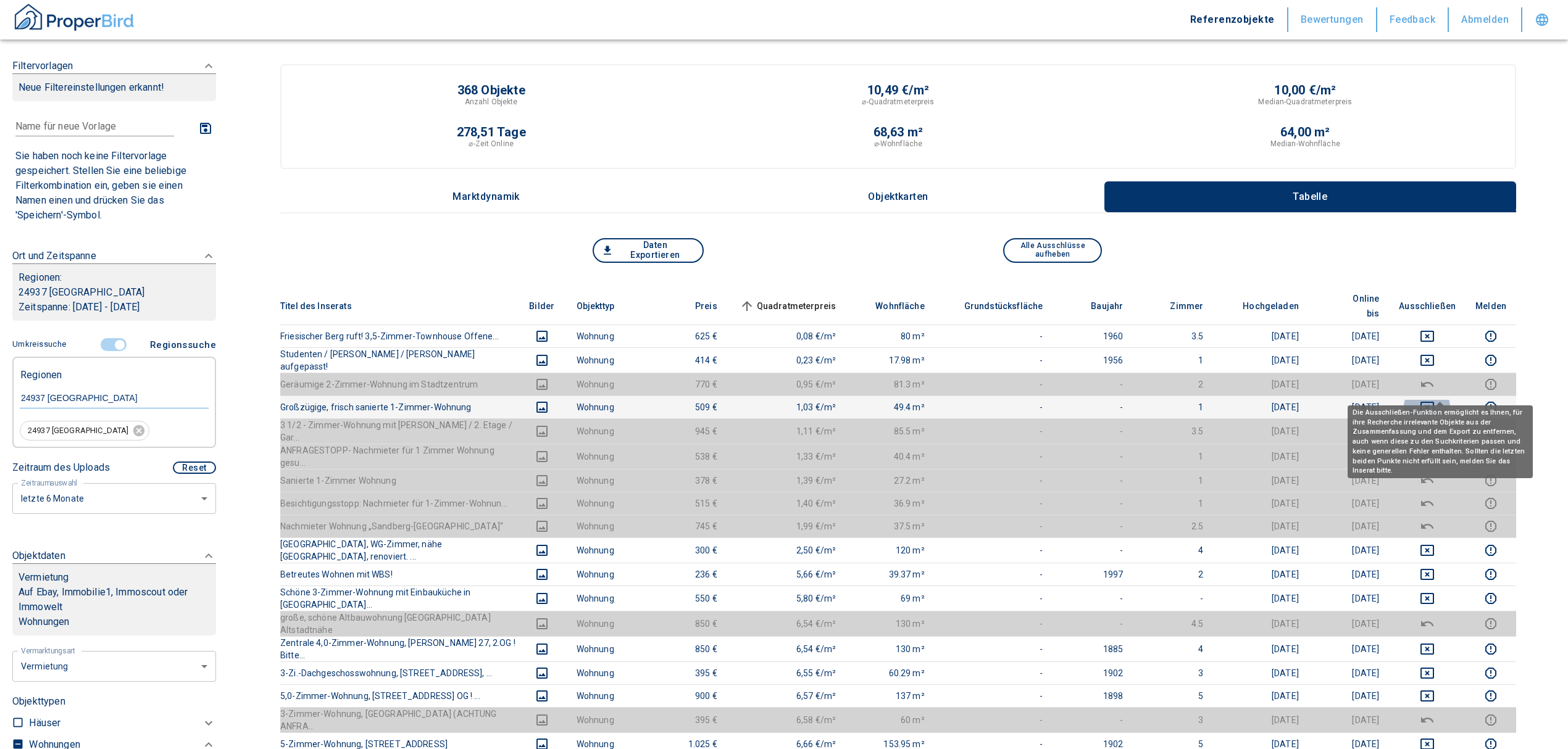
click at [1428, 400] on button "deselect this listing" at bounding box center [1427, 407] width 57 height 15
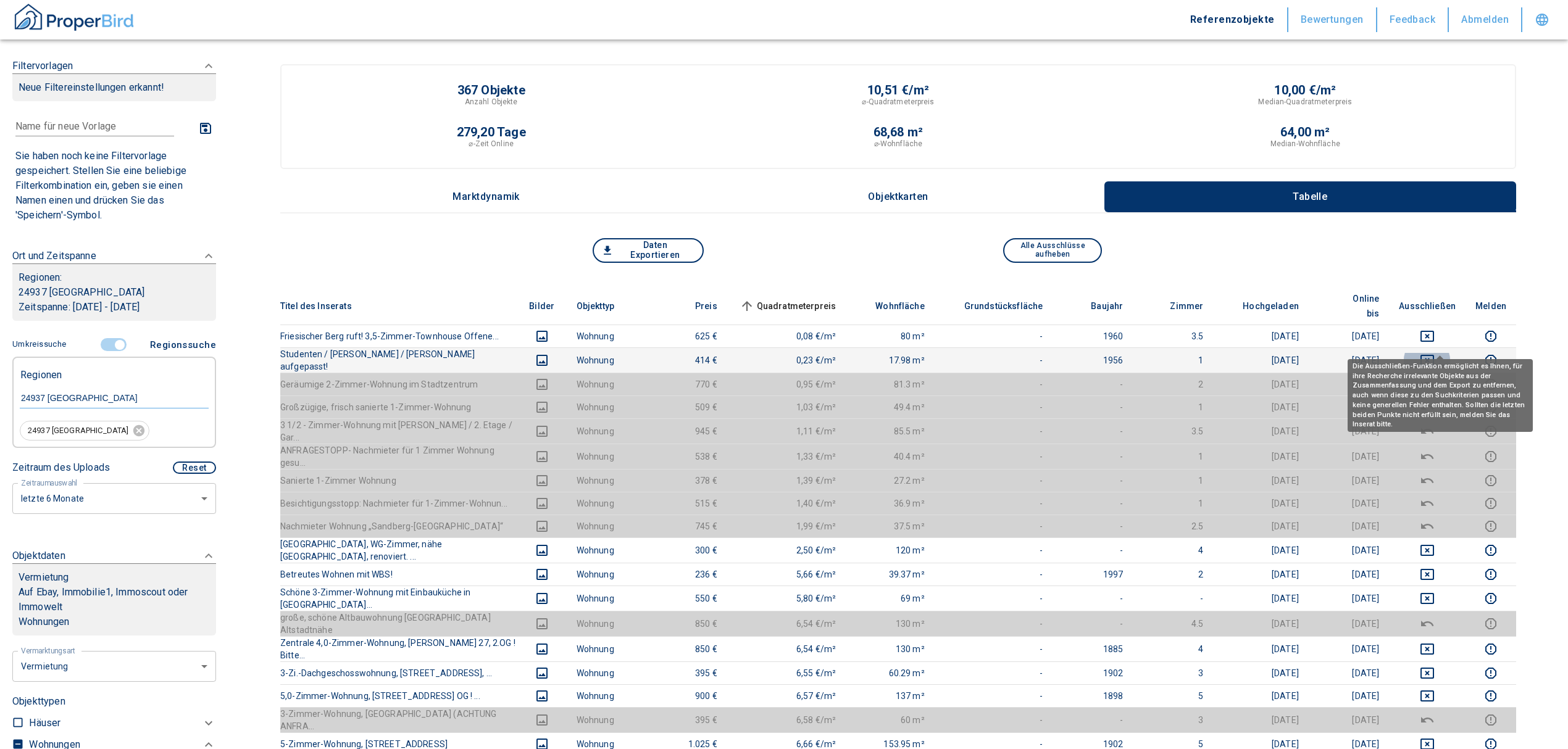
click at [1431, 353] on button "deselect this listing" at bounding box center [1427, 361] width 57 height 15
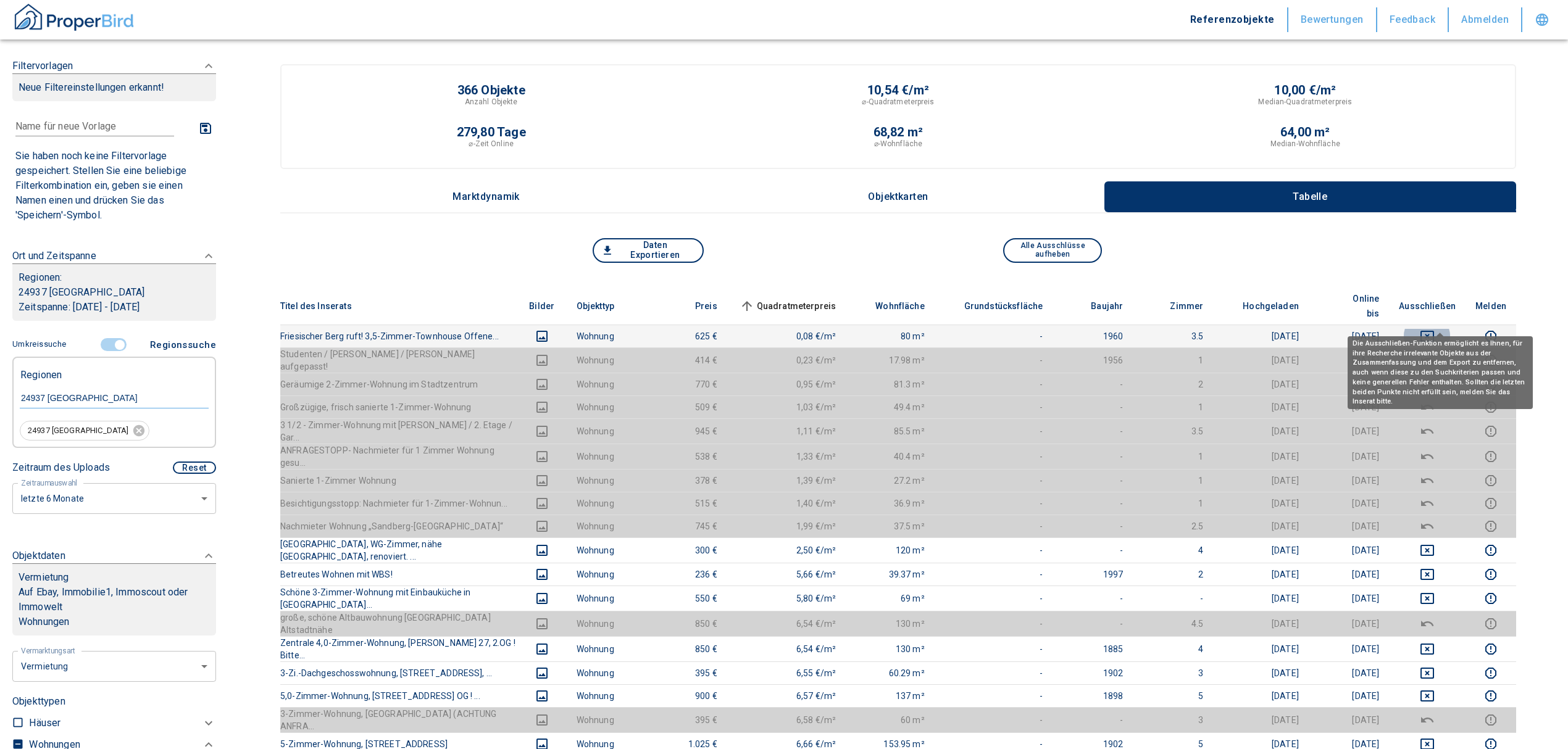
click at [1434, 329] on icon "deselect this listing" at bounding box center [1427, 336] width 15 height 15
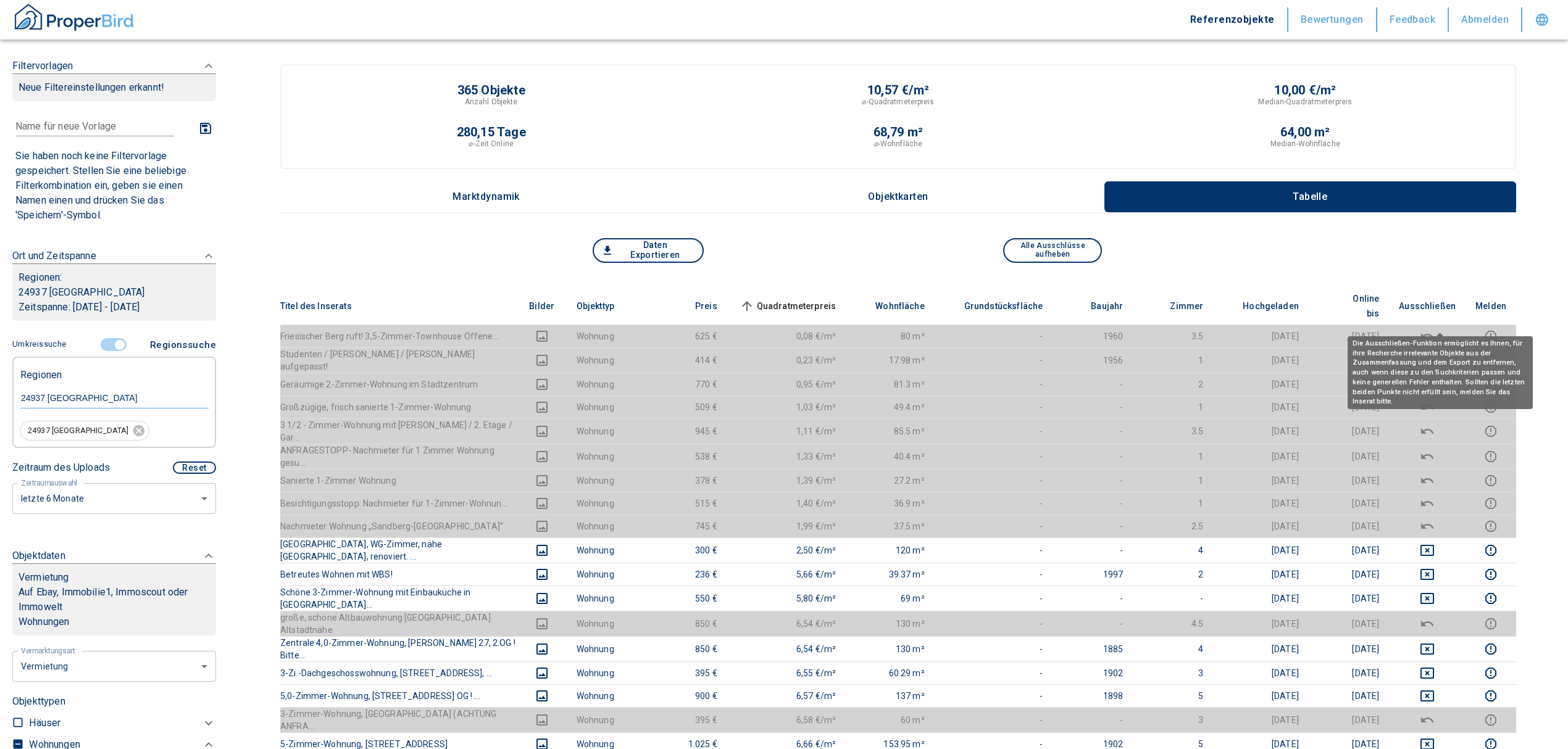
scroll to position [82, 0]
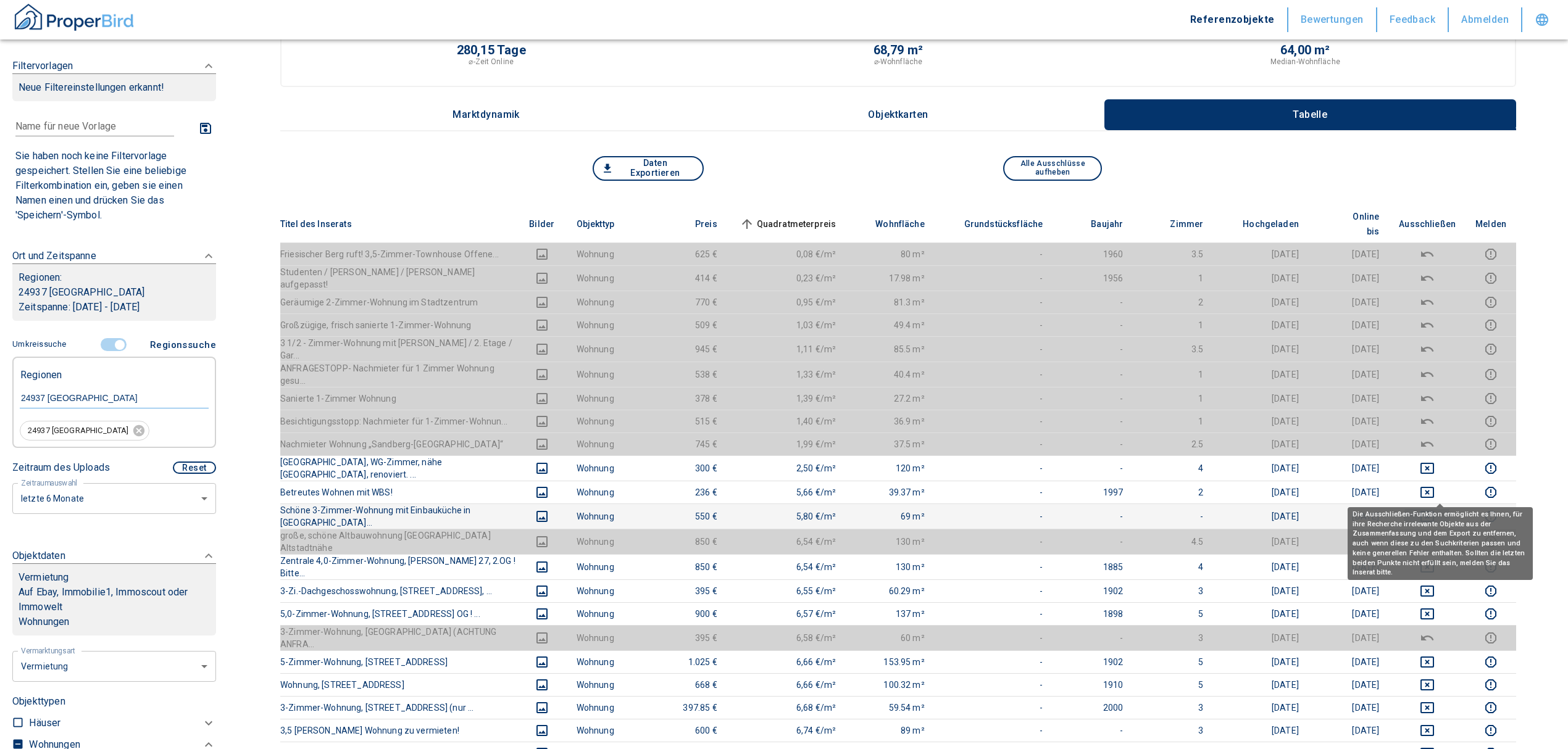
click at [1434, 509] on icon "deselect this listing" at bounding box center [1427, 517] width 15 height 15
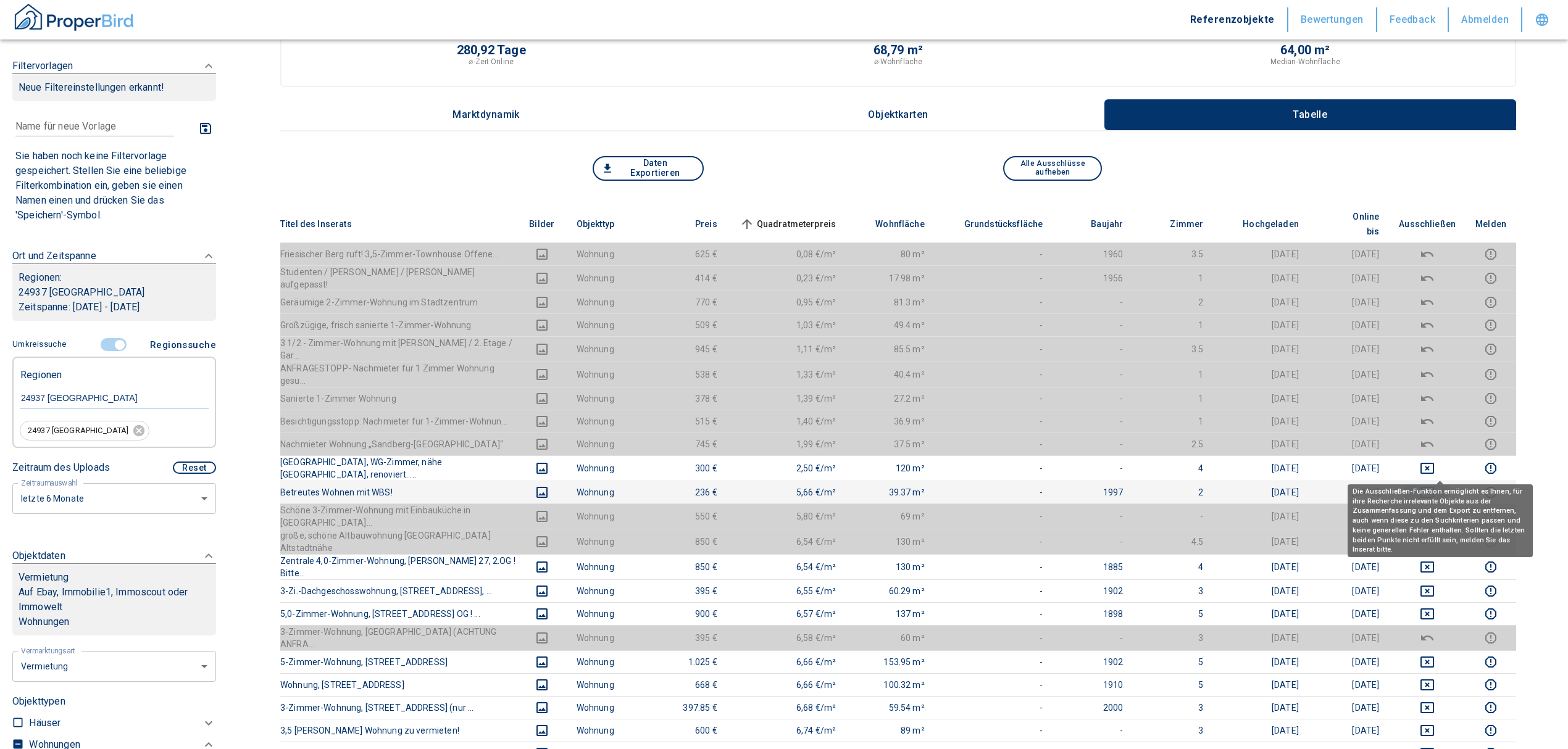
click at [1434, 485] on icon "deselect this listing" at bounding box center [1427, 492] width 15 height 15
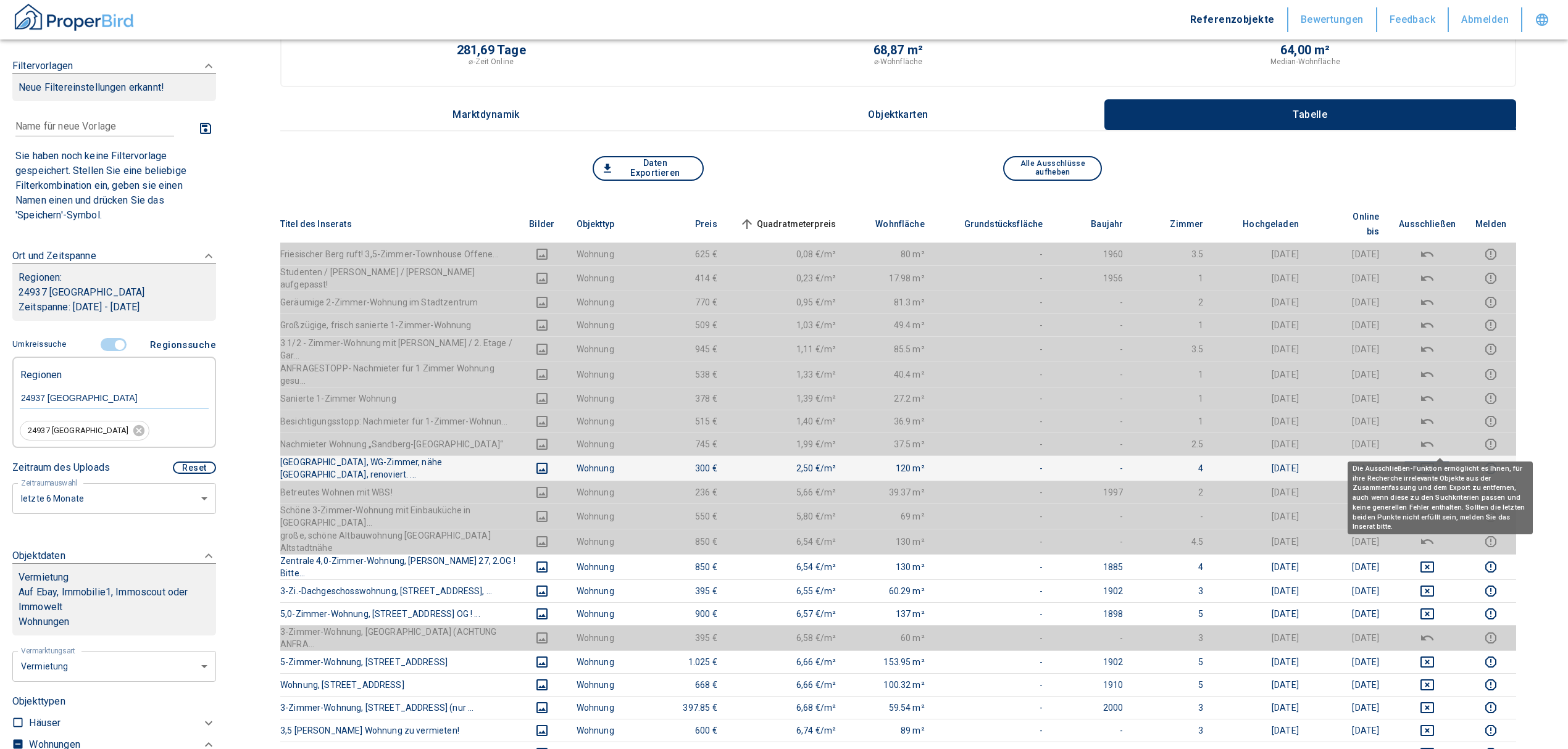
click at [1434, 461] on icon "deselect this listing" at bounding box center [1427, 469] width 15 height 15
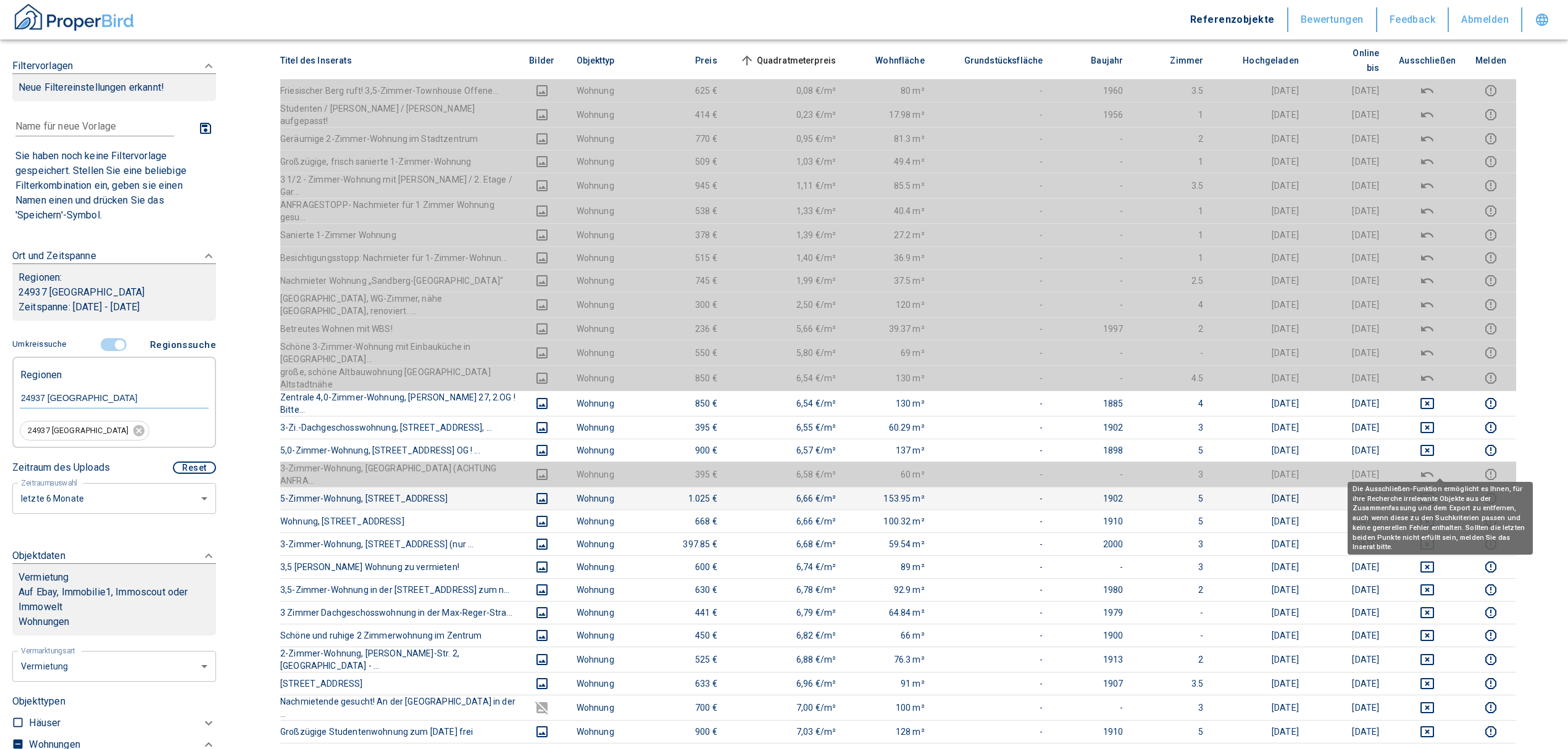
scroll to position [247, 0]
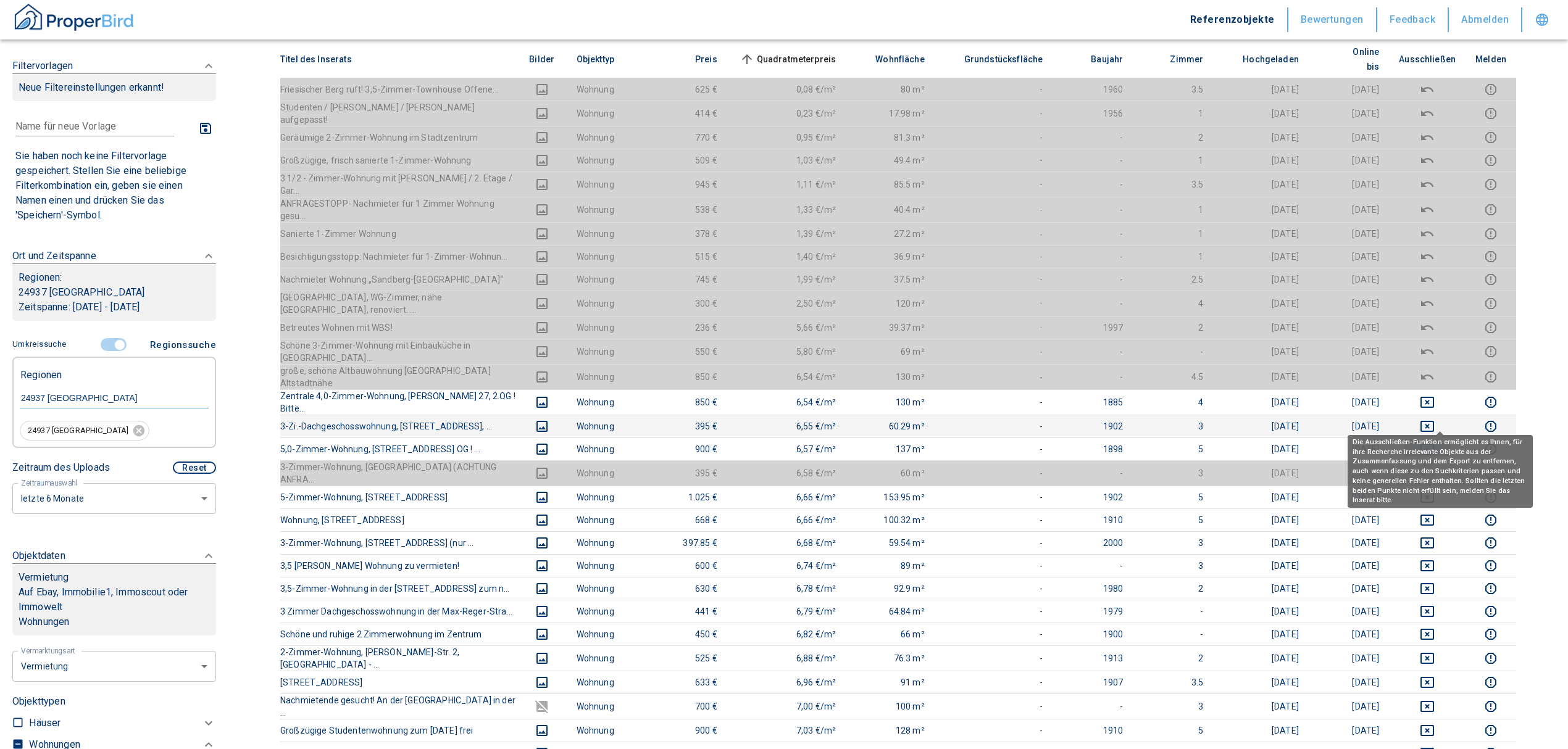
drag, startPoint x: 1442, startPoint y: 420, endPoint x: 1438, endPoint y: 397, distance: 23.3
click at [1434, 442] on icon "deselect this listing" at bounding box center [1427, 450] width 15 height 15
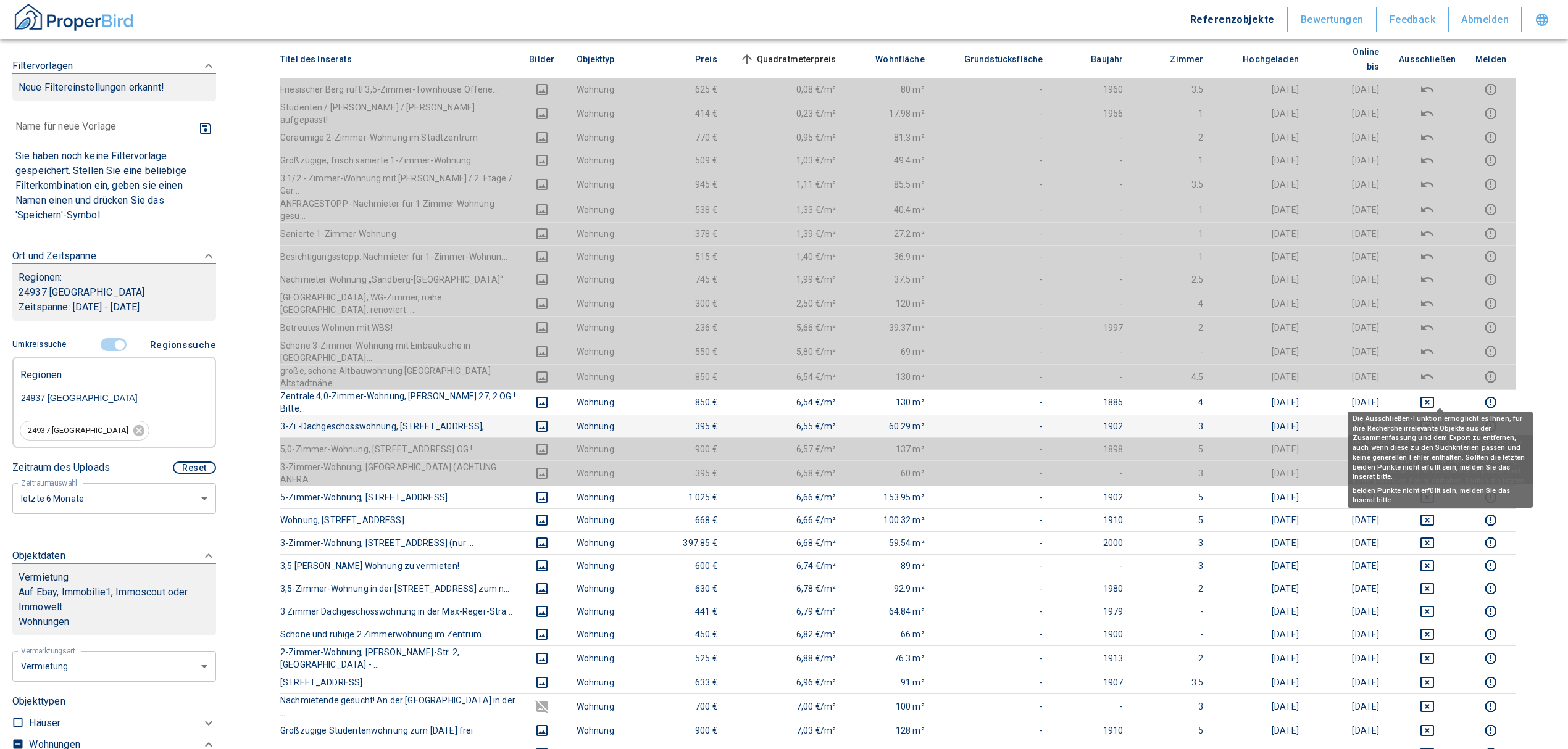
click at [1434, 419] on icon "deselect this listing" at bounding box center [1427, 426] width 15 height 15
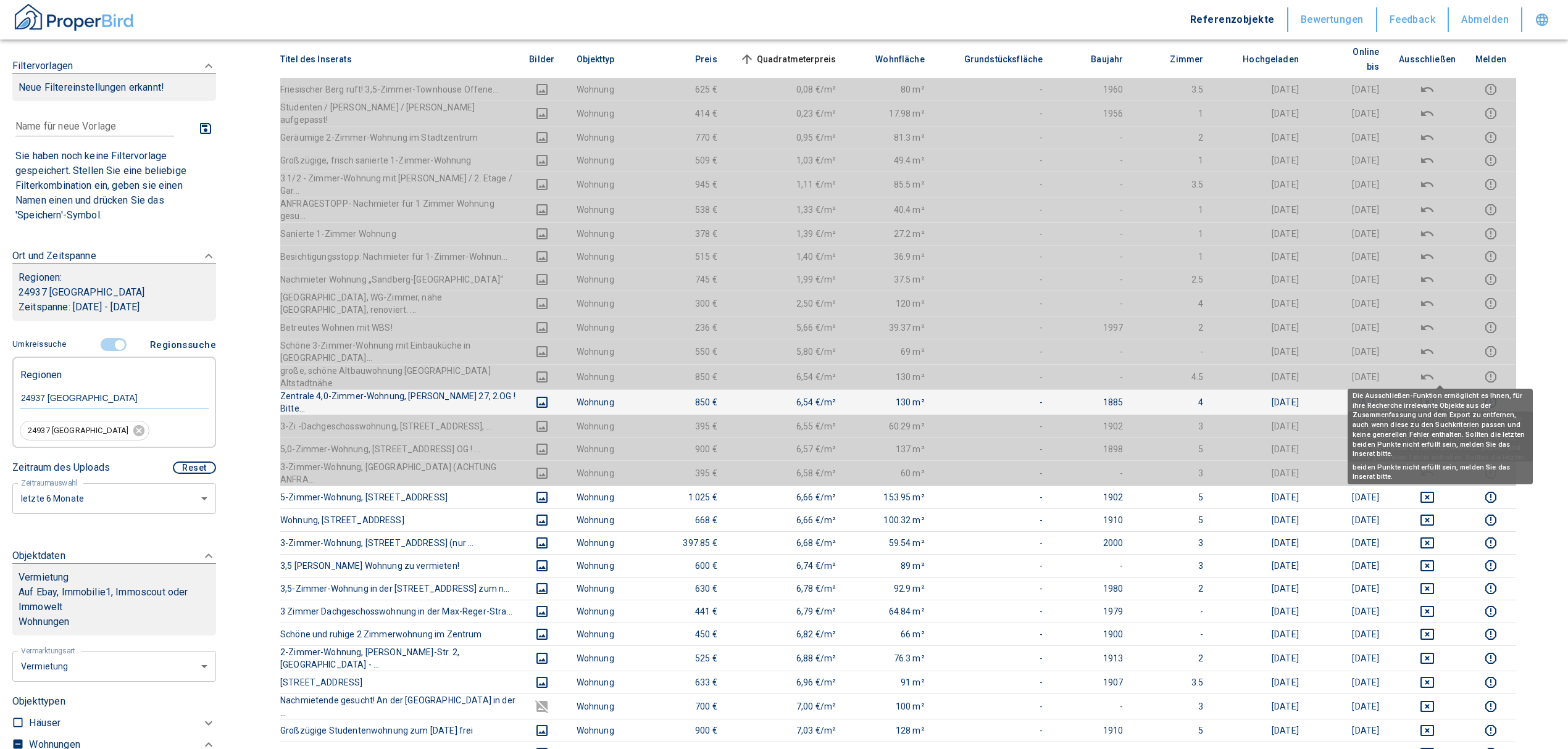
click at [1434, 397] on icon "deselect this listing" at bounding box center [1427, 402] width 14 height 11
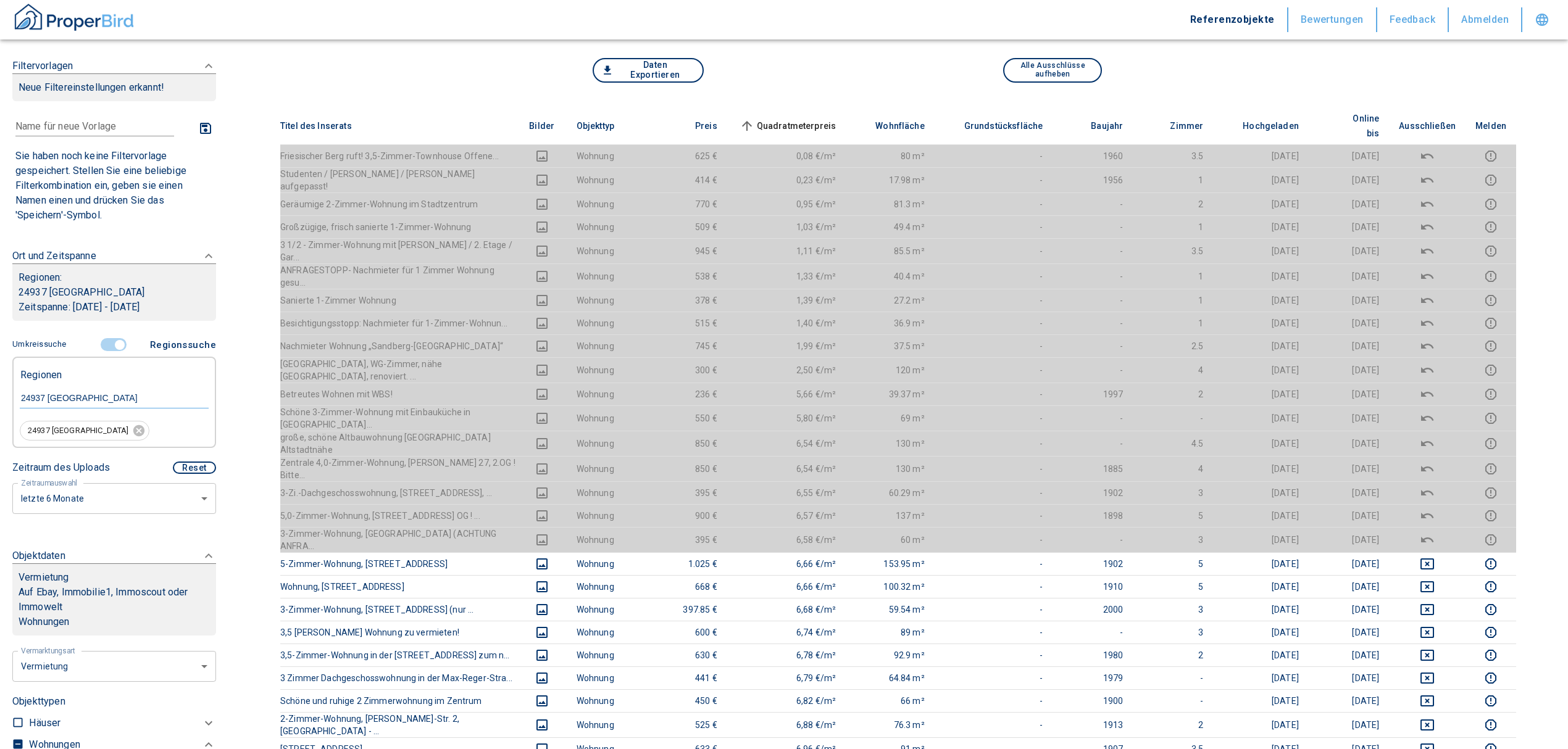
scroll to position [164, 0]
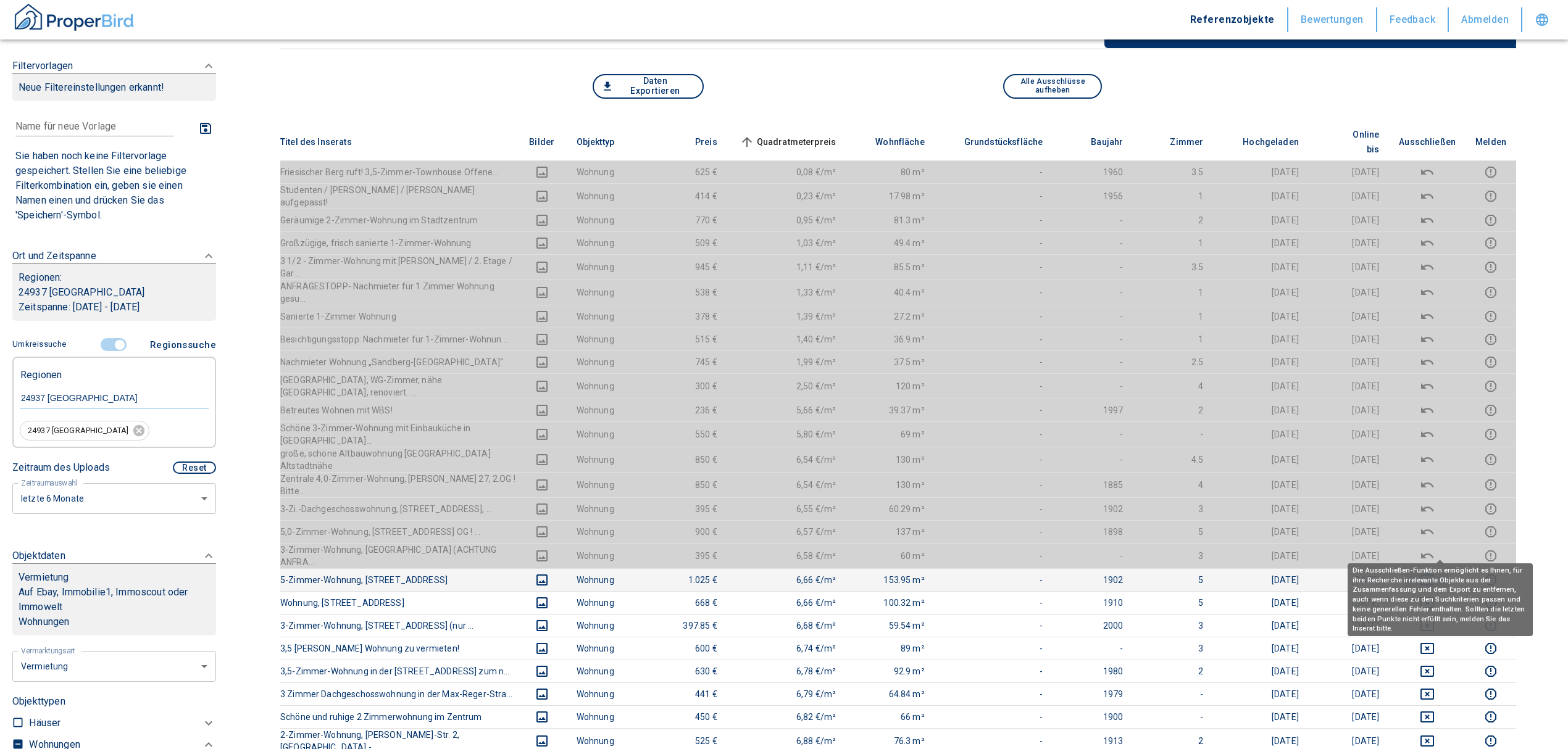
click at [1448, 572] on button "deselect this listing" at bounding box center [1427, 580] width 57 height 15
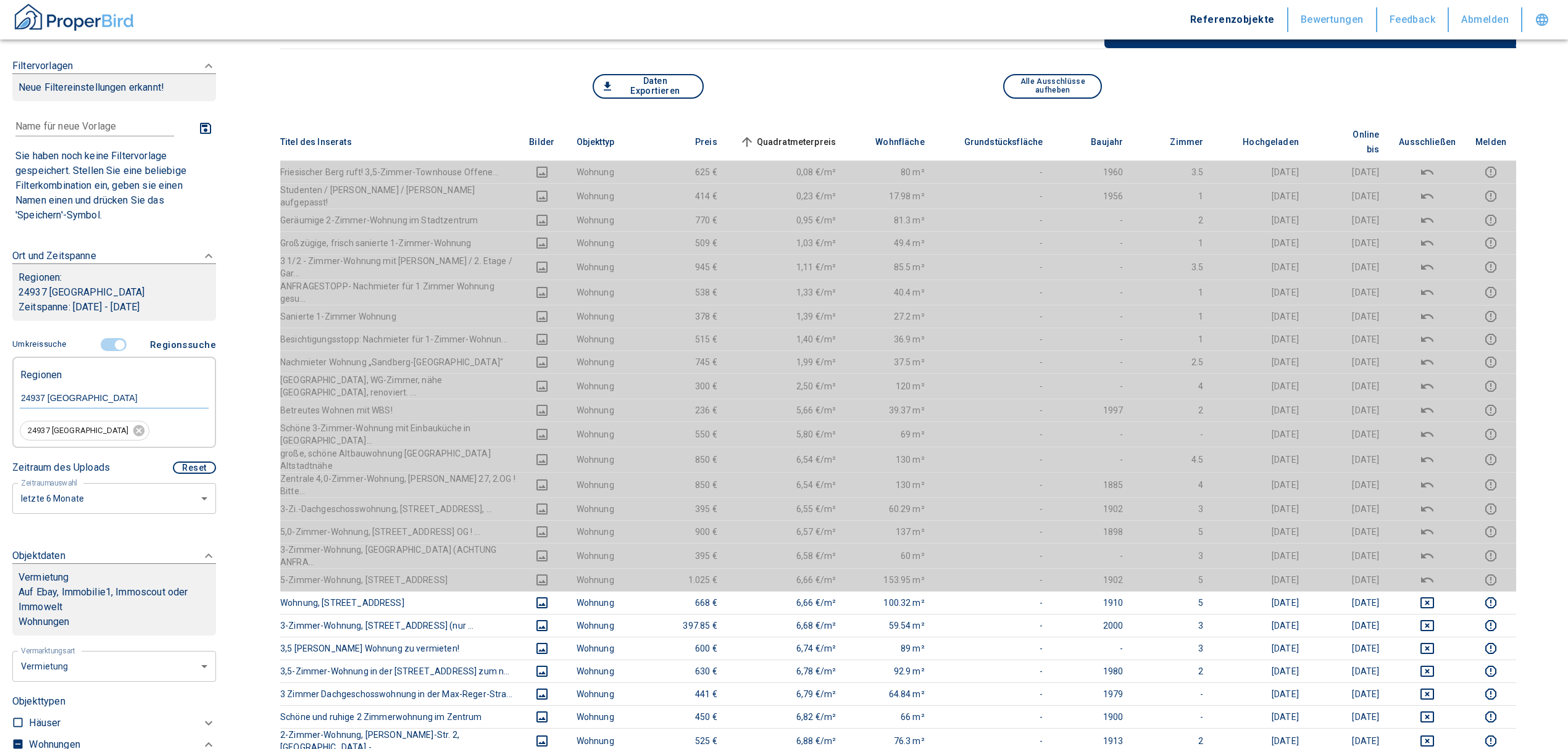
click at [818, 134] on span "Quadratmeterpreis sorted ascending" at bounding box center [786, 142] width 99 height 15
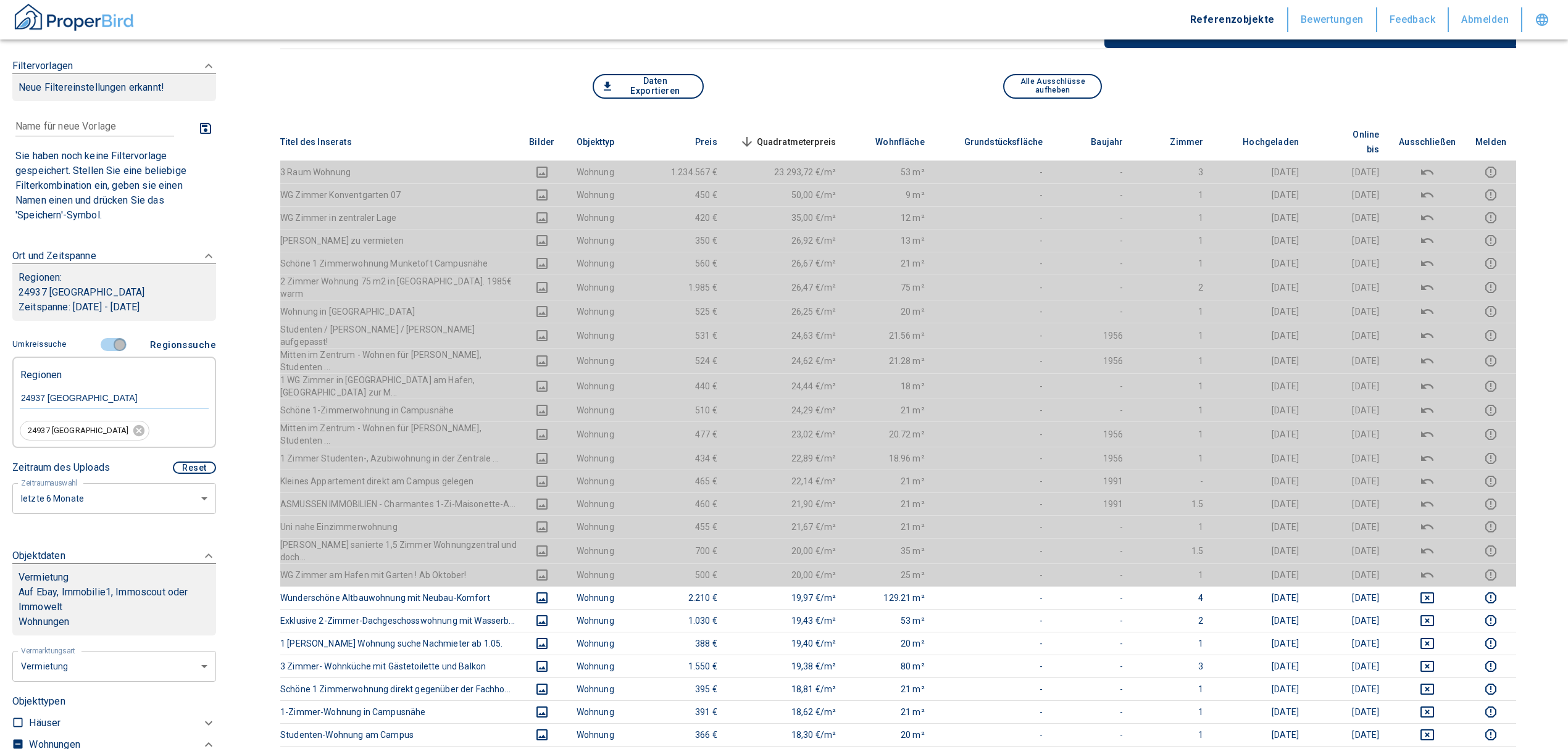
click at [107, 346] on input "controlled" at bounding box center [120, 345] width 37 height 14
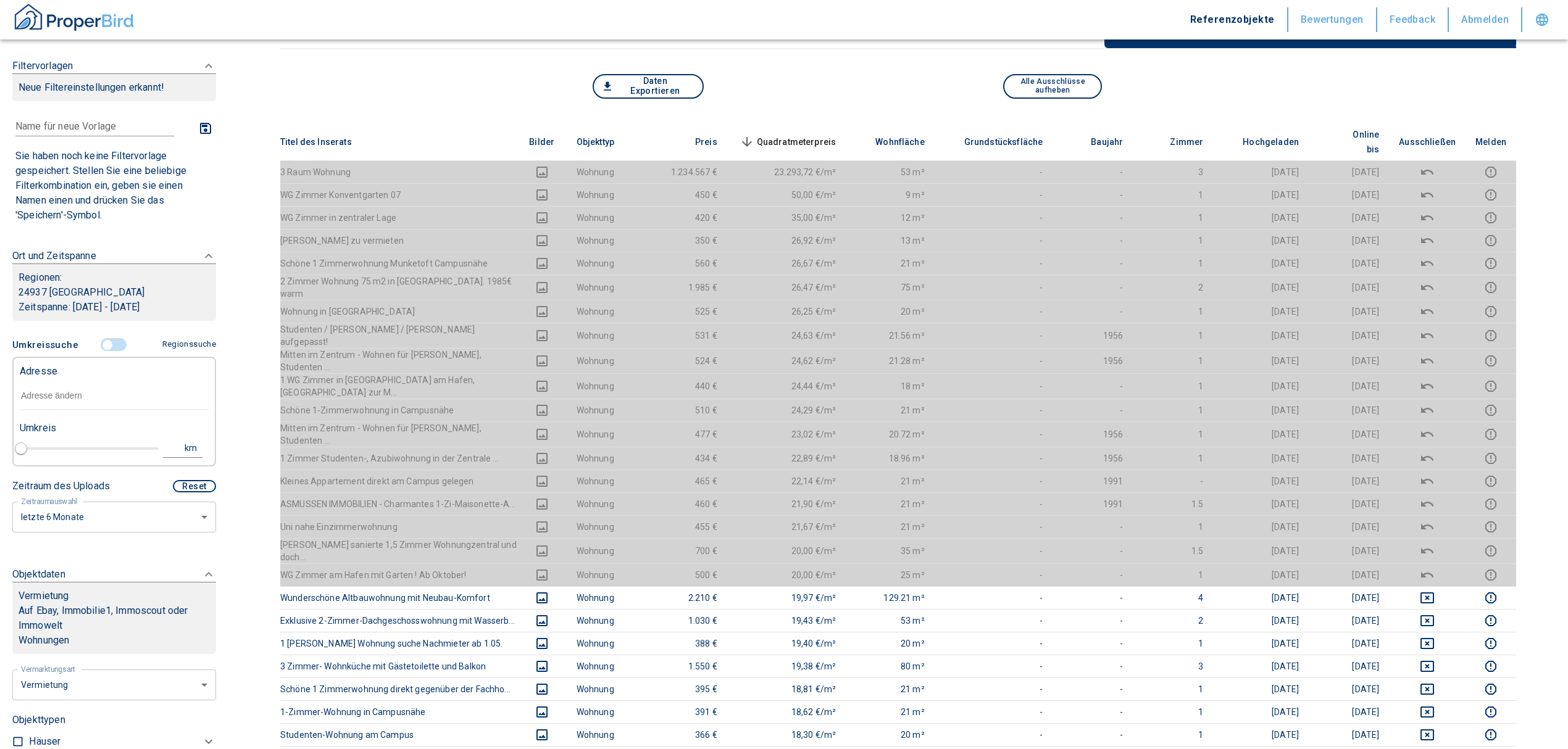
click at [71, 401] on input "text" at bounding box center [114, 397] width 189 height 29
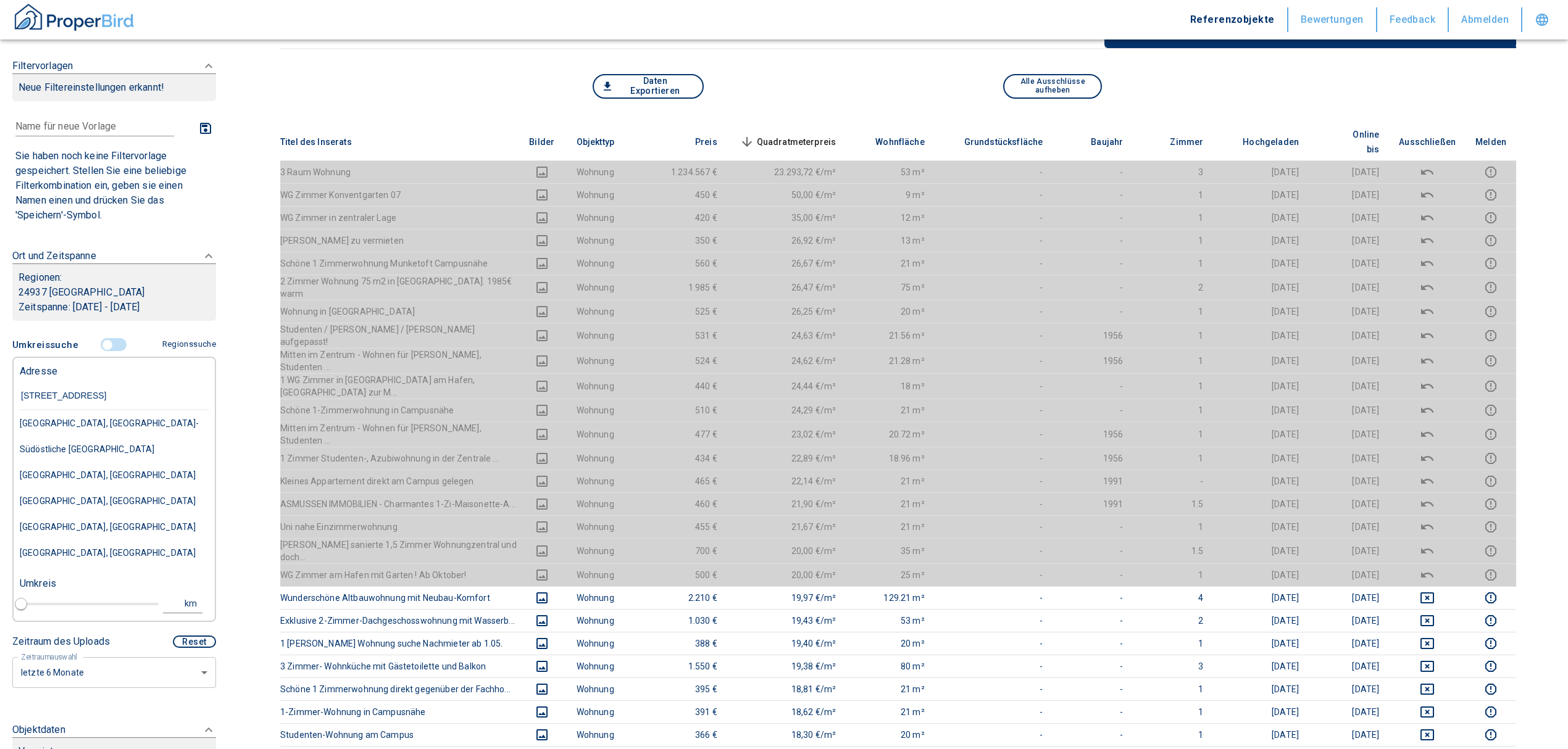
type input "[STREET_ADDRESS]"
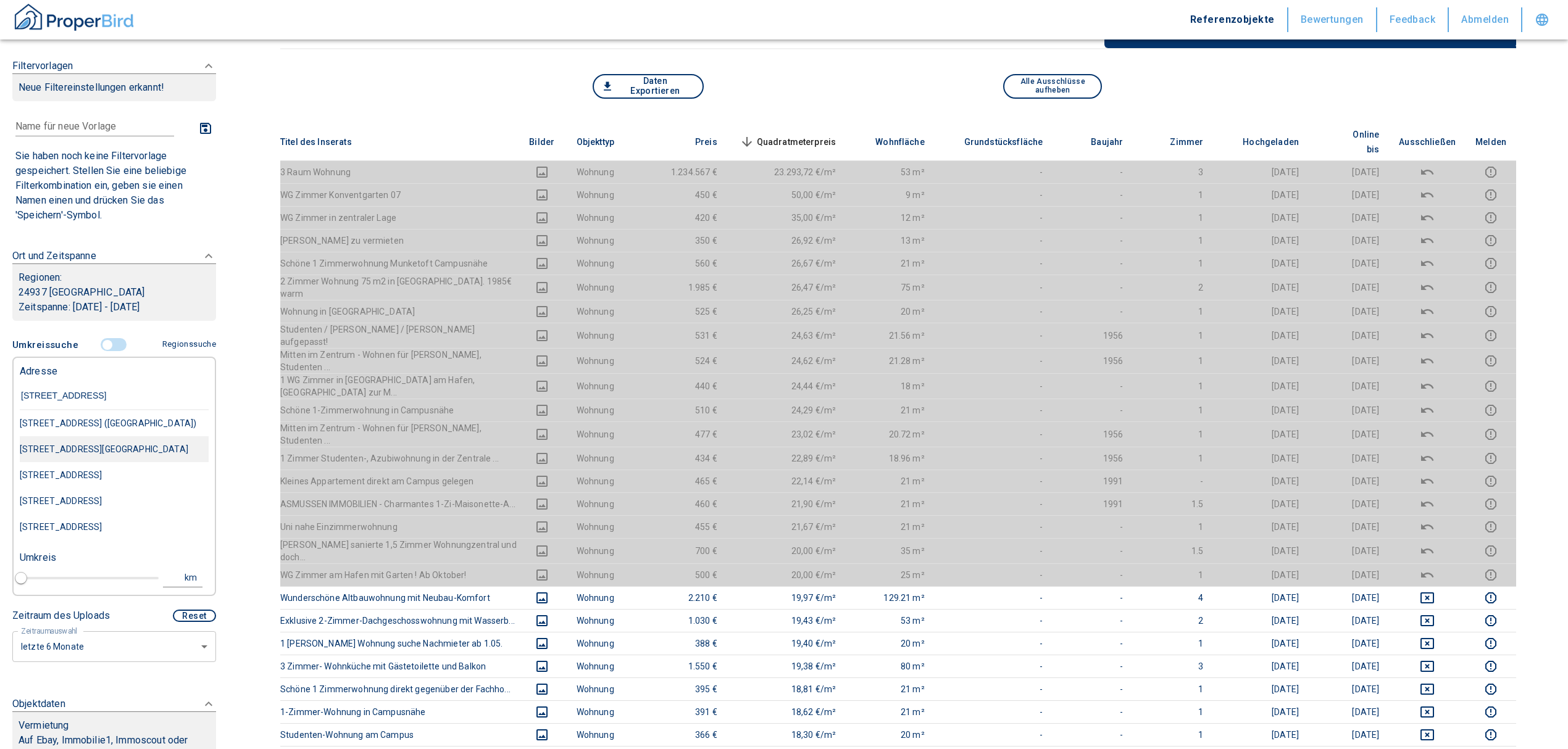
click at [85, 437] on div "[STREET_ADDRESS][GEOGRAPHIC_DATA]" at bounding box center [114, 423] width 189 height 26
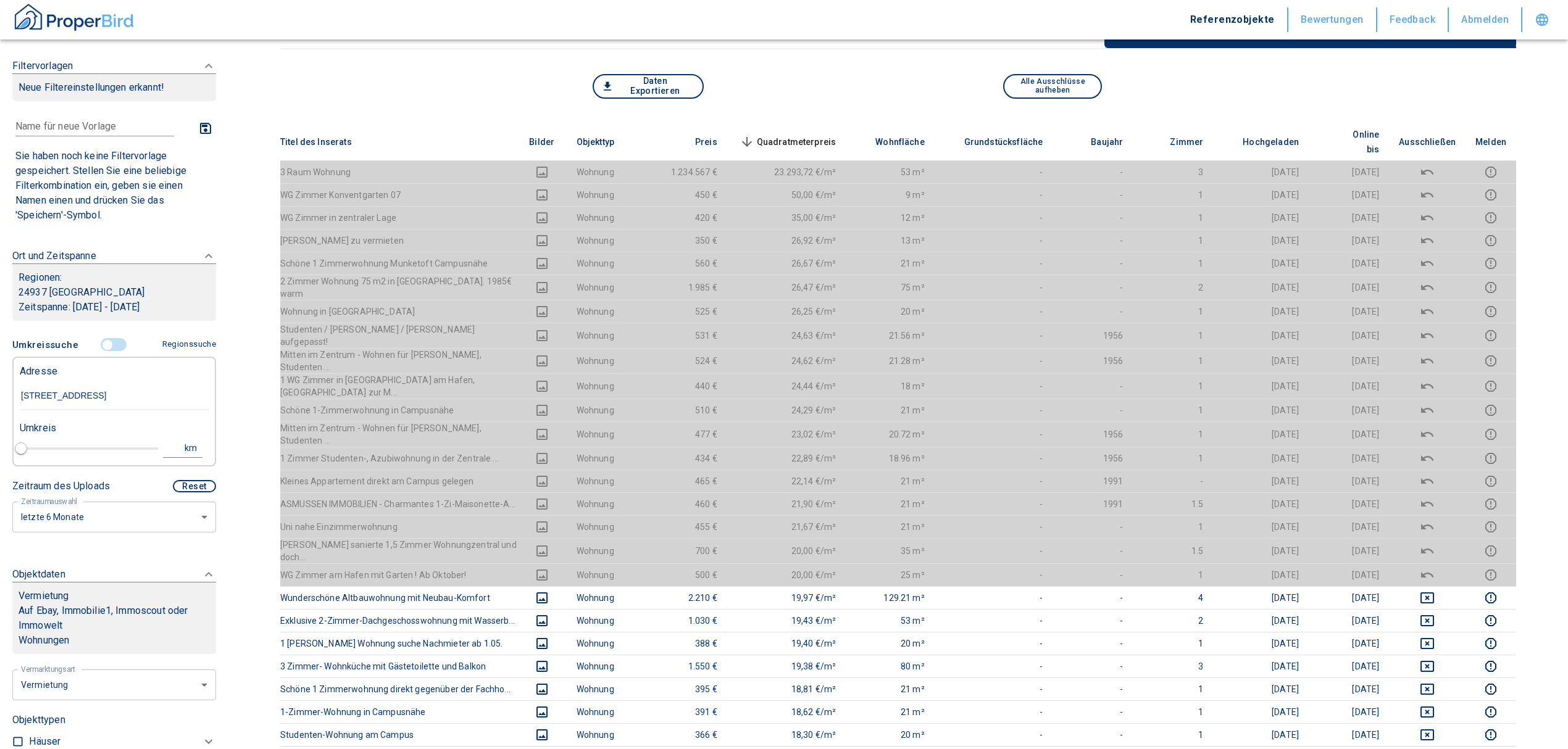
type input "2020"
type input "[STREET_ADDRESS][GEOGRAPHIC_DATA]"
type input "1"
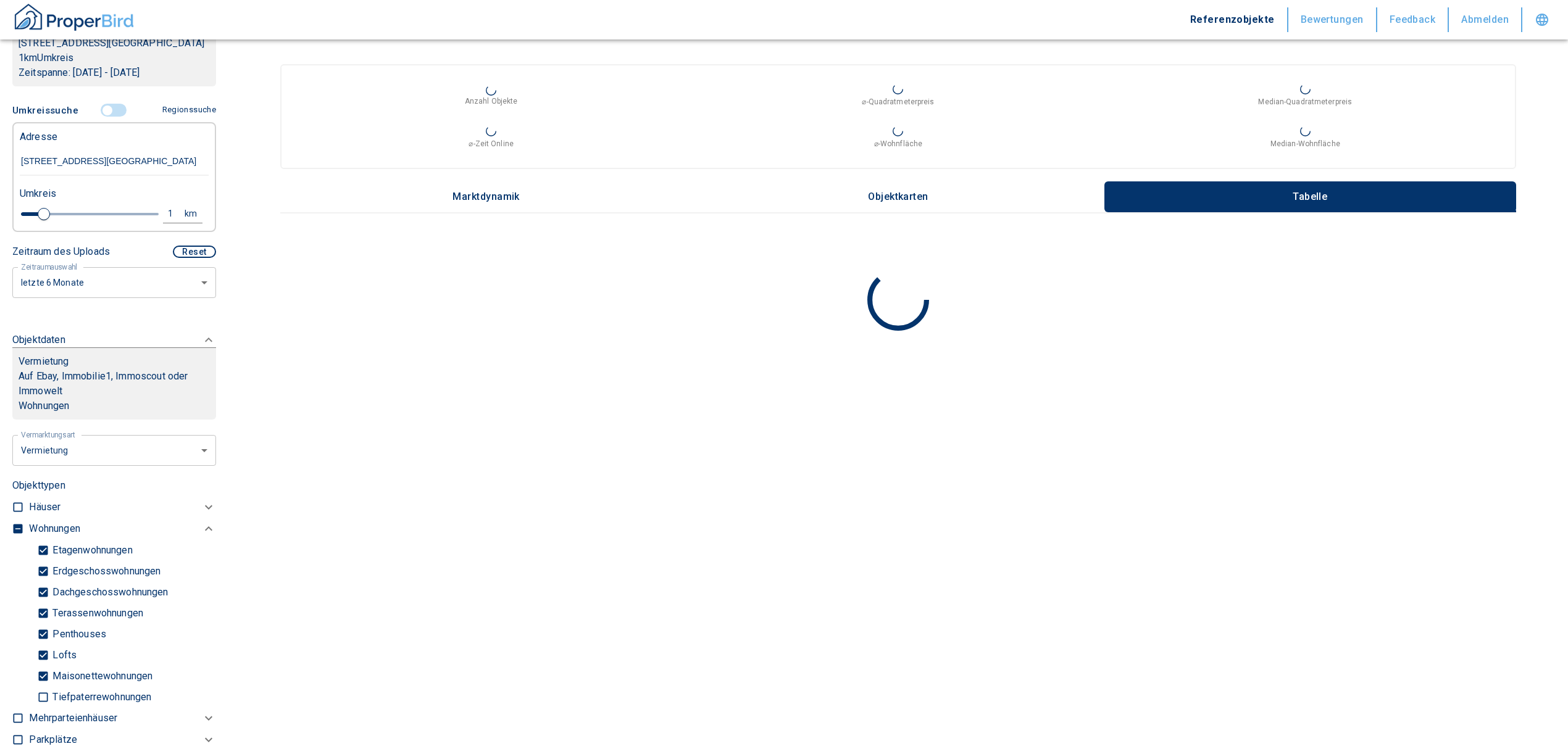
scroll to position [247, 0]
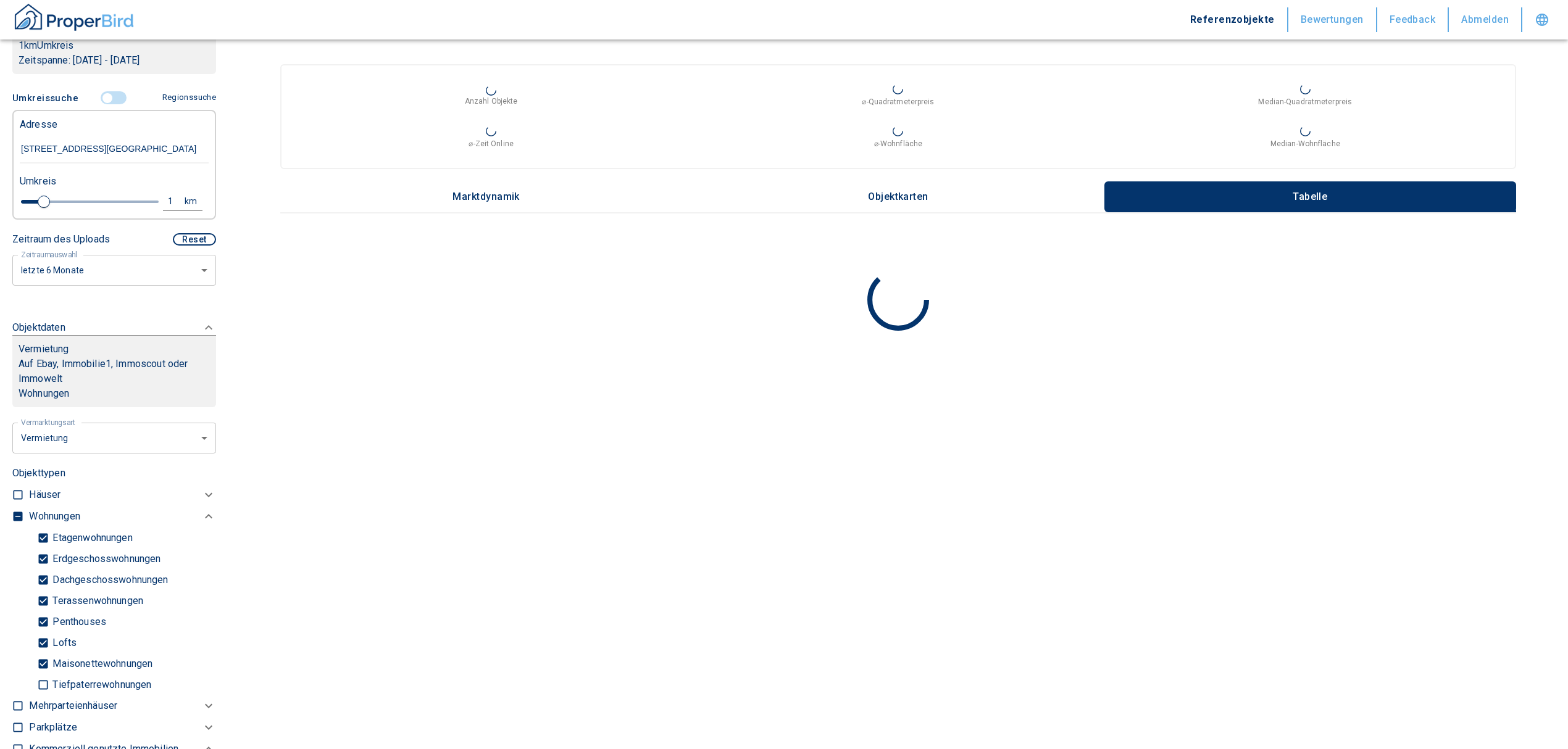
type input "[STREET_ADDRESS][GEOGRAPHIC_DATA]"
click at [16, 523] on input "checkbox" at bounding box center [18, 517] width 12 height 12
checkbox input "true"
type input "2020"
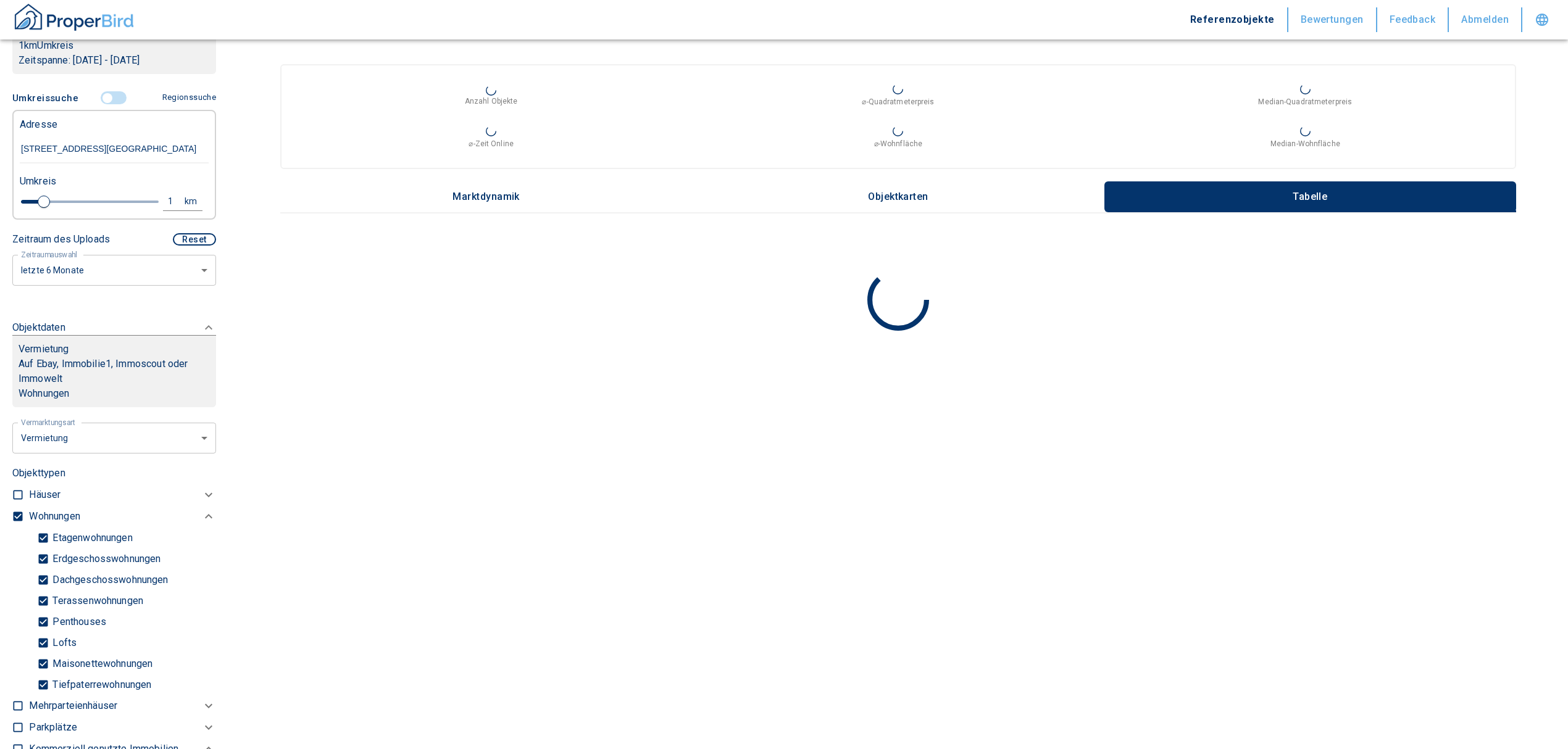
click at [16, 523] on input "checkbox" at bounding box center [18, 517] width 12 height 12
checkbox input "false"
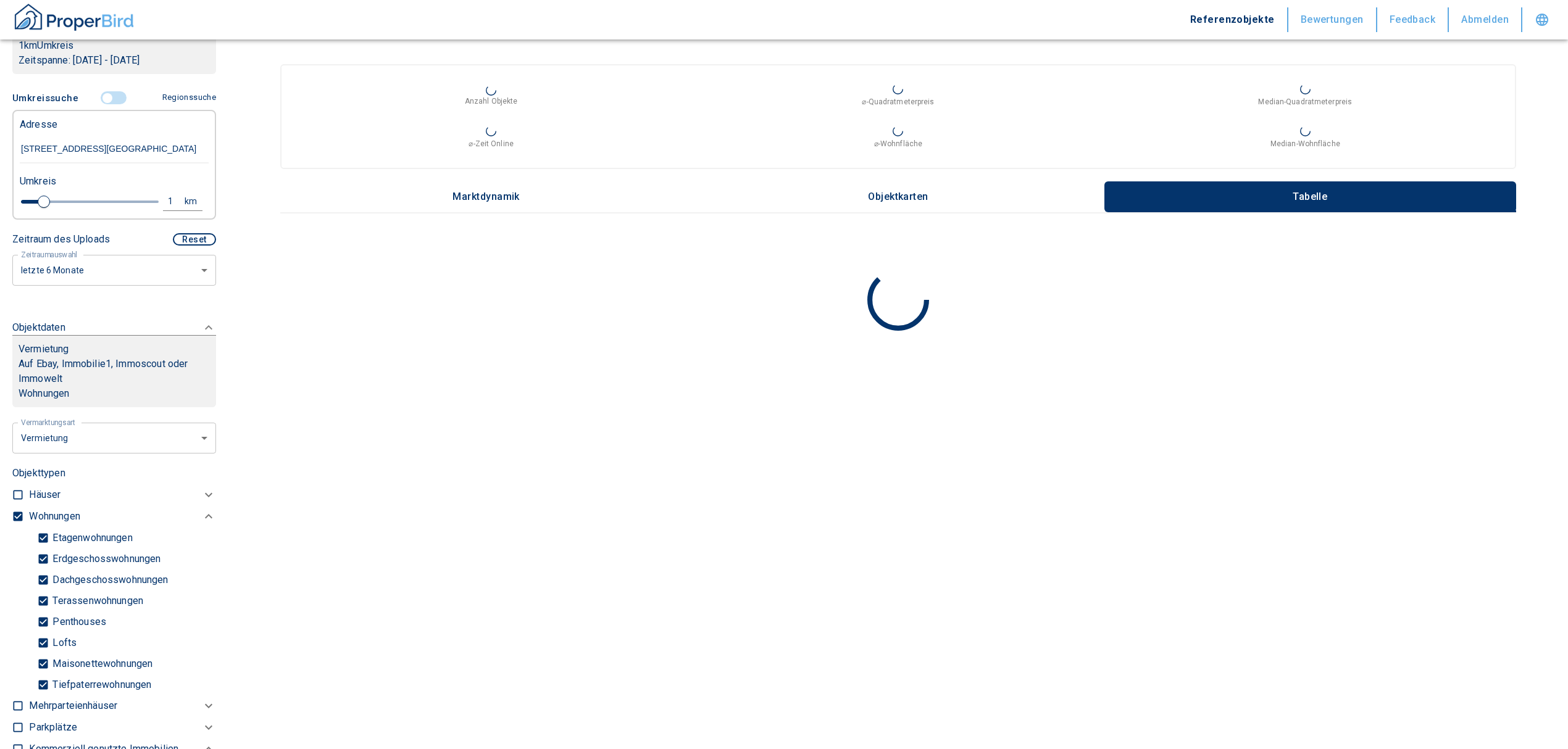
checkbox input "false"
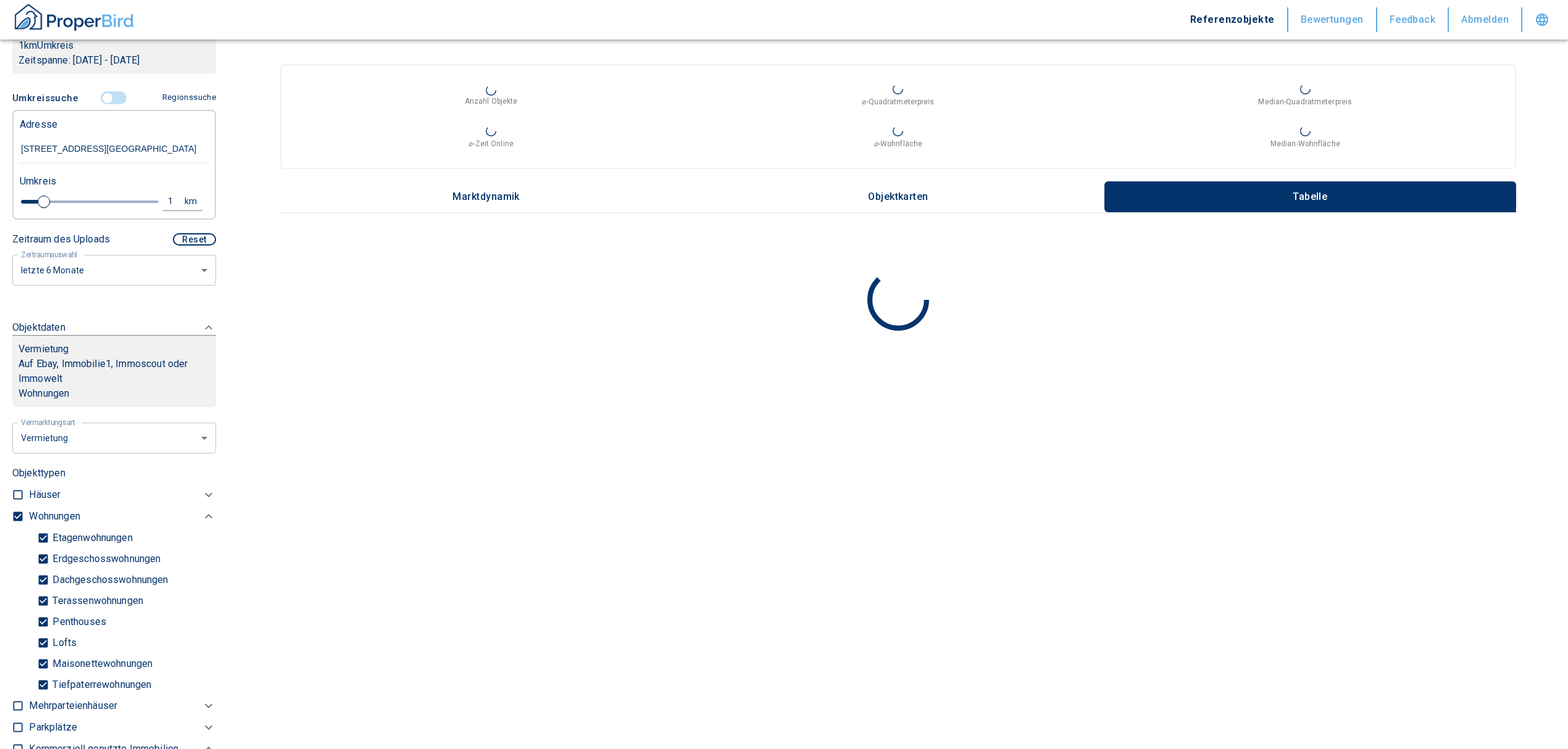
type input "2020"
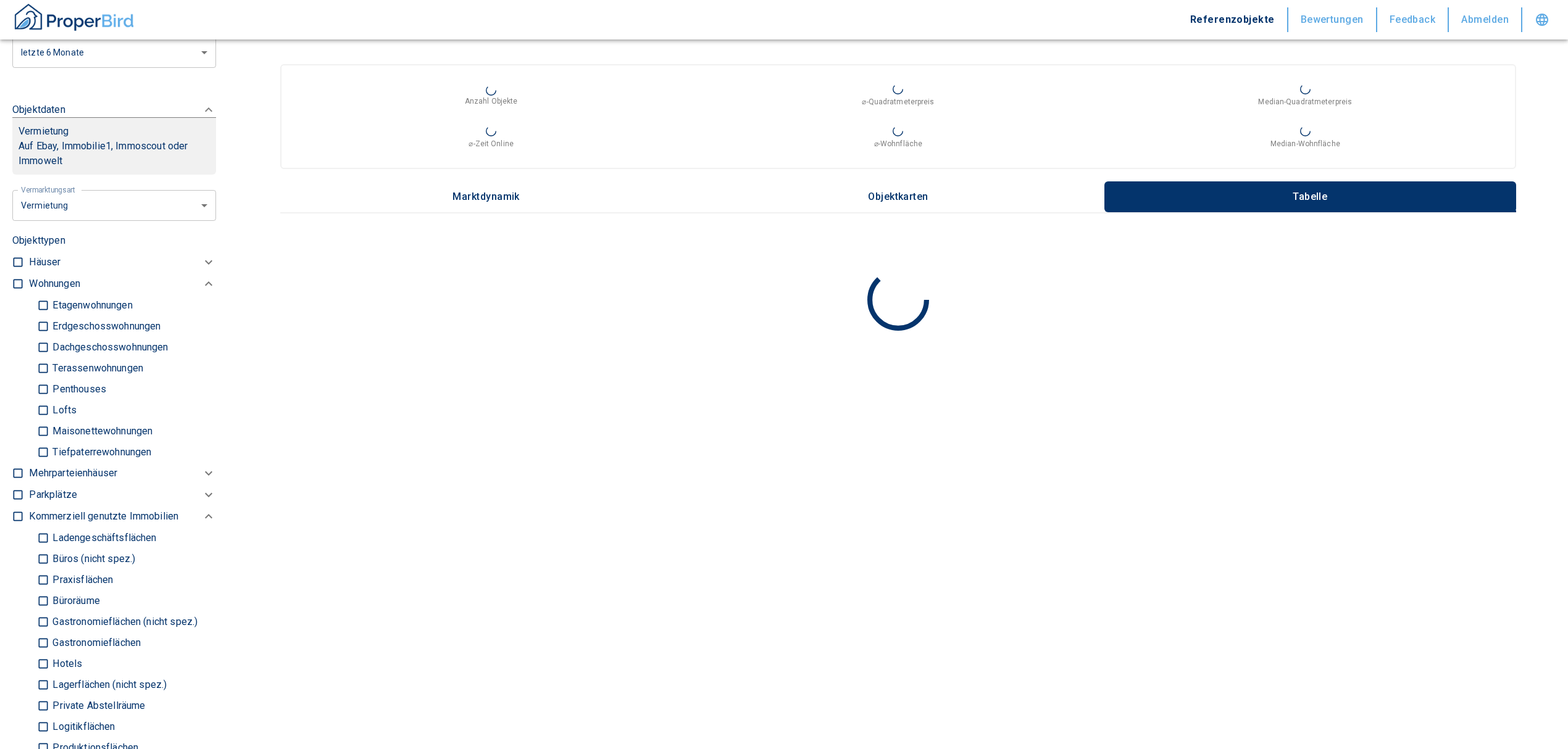
scroll to position [494, 0]
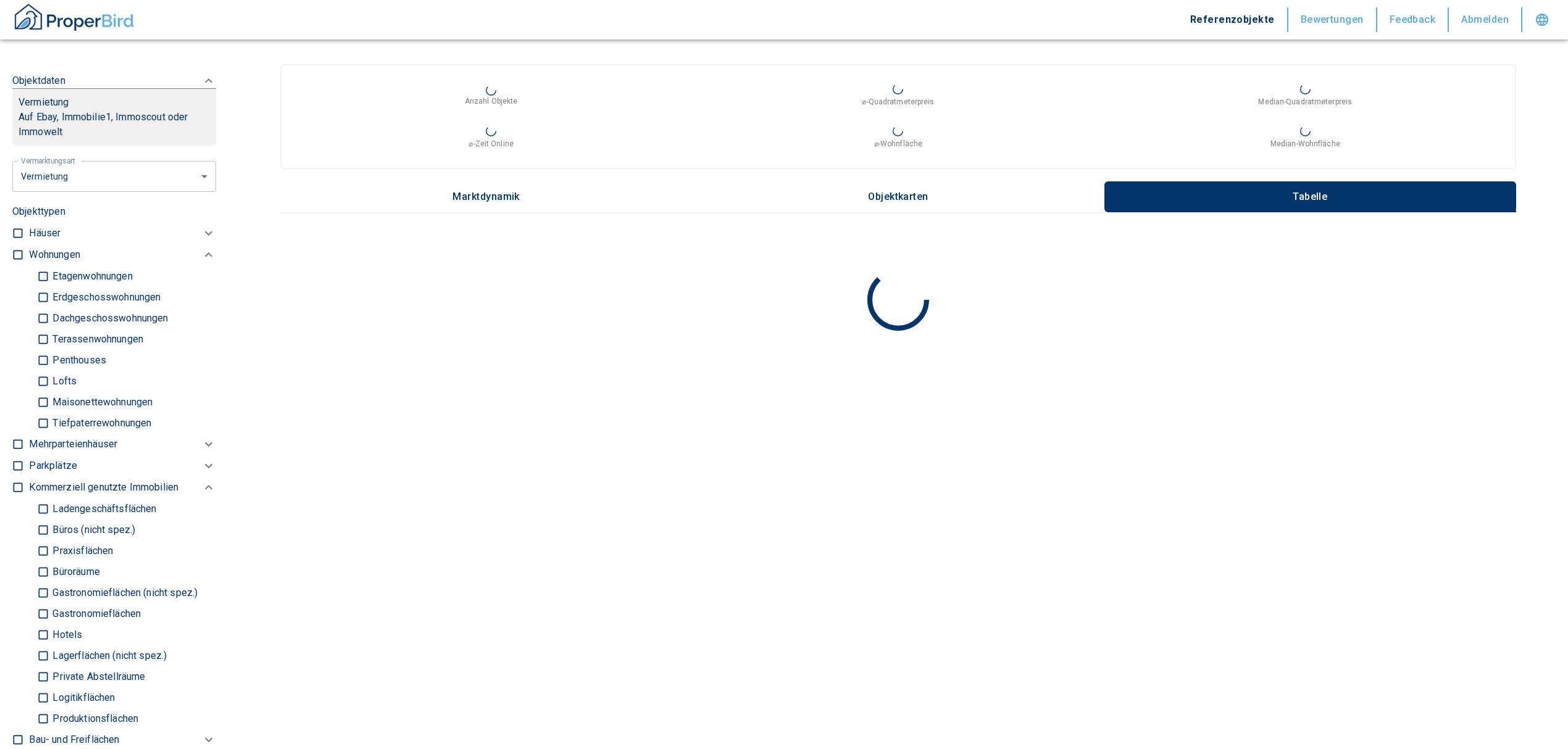
click at [35, 434] on div "Ladengeschäftsflächen Büros (nicht spez.) Praxisflächen Büroräume Gastronomiefl…" at bounding box center [122, 350] width 187 height 168
click at [48, 583] on input "Büroräume" at bounding box center [43, 572] width 12 height 22
checkbox input "true"
type input "2020"
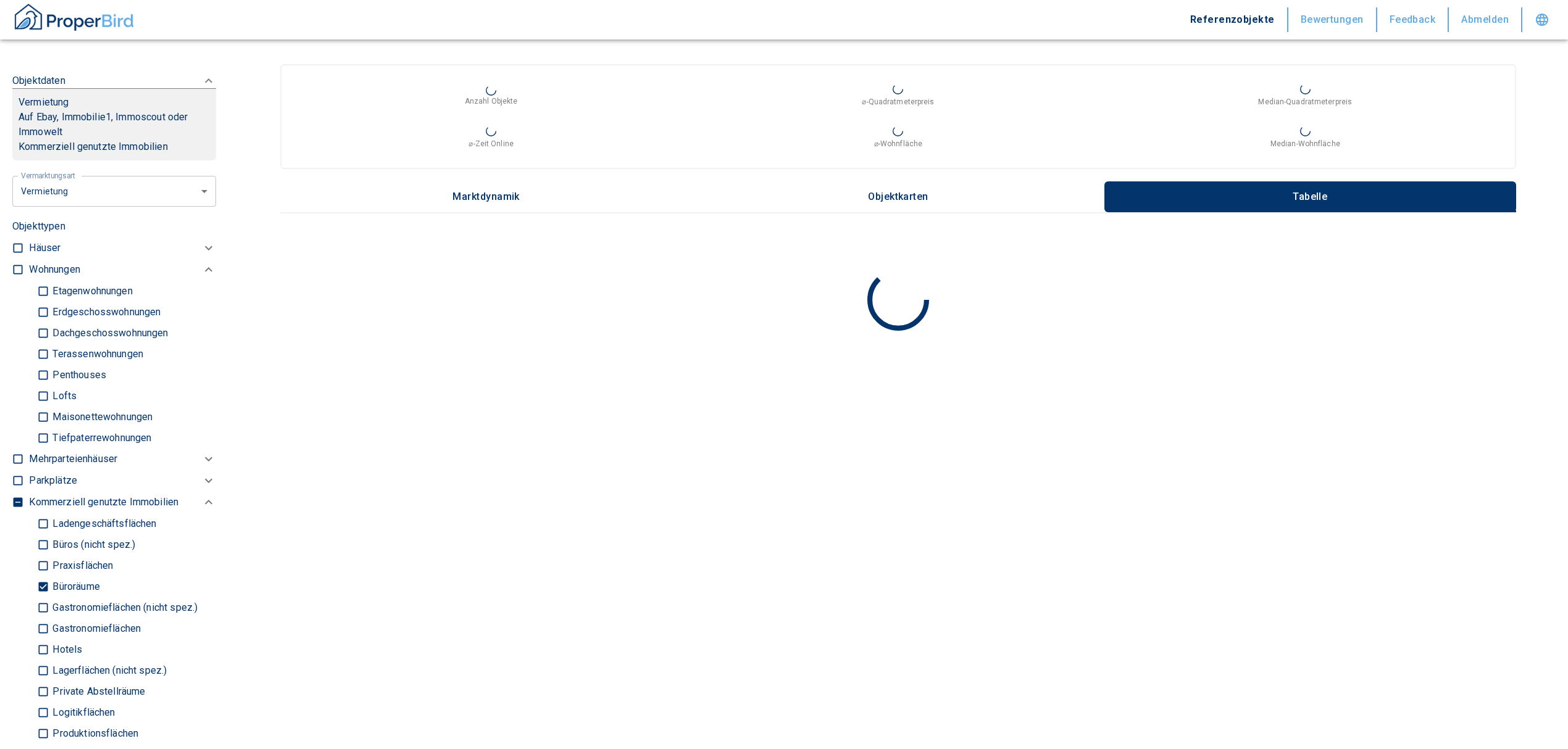
click at [41, 554] on input "Büros (nicht spez.)" at bounding box center [43, 545] width 12 height 22
checkbox input "true"
type input "2020"
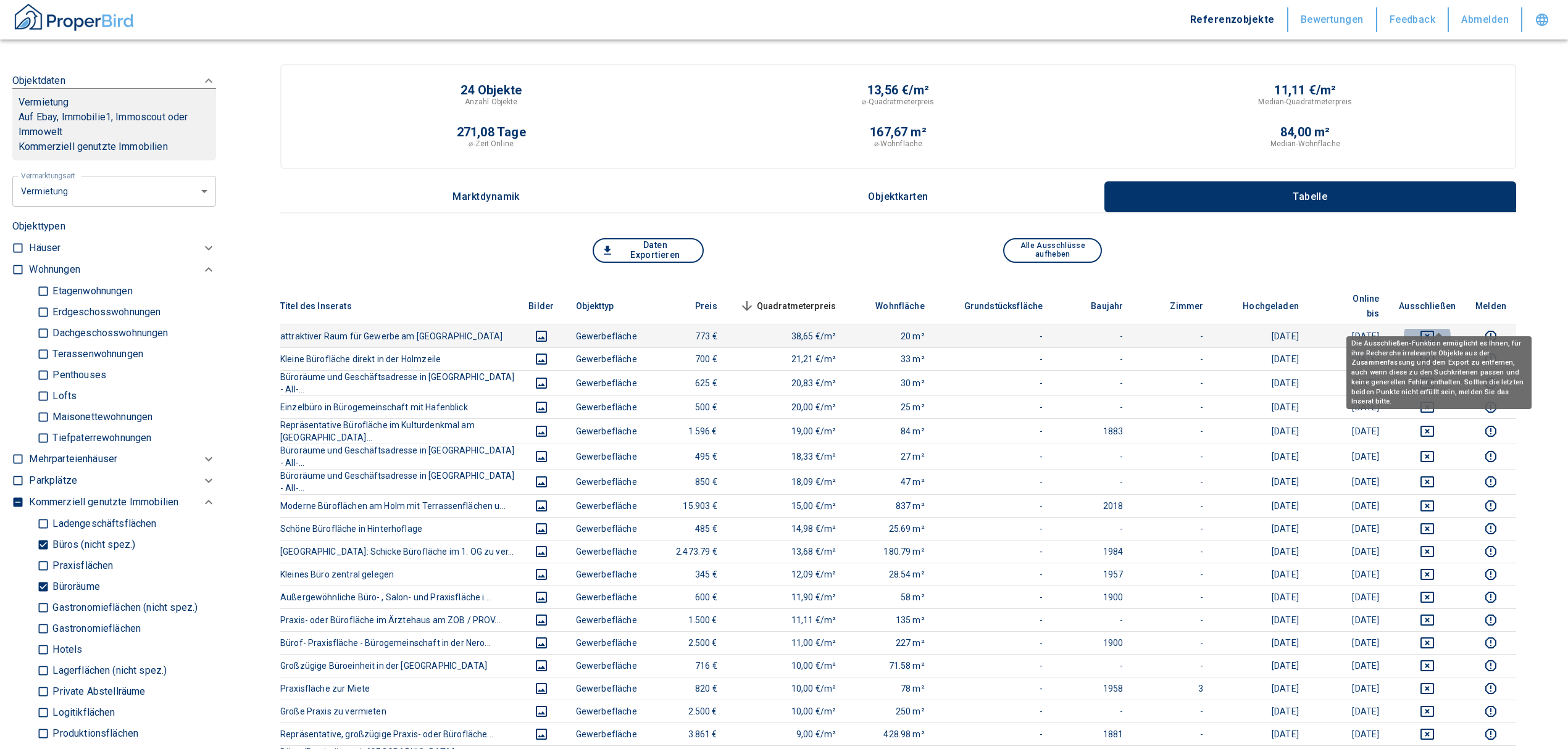
click at [1434, 329] on icon "deselect this listing" at bounding box center [1427, 336] width 15 height 15
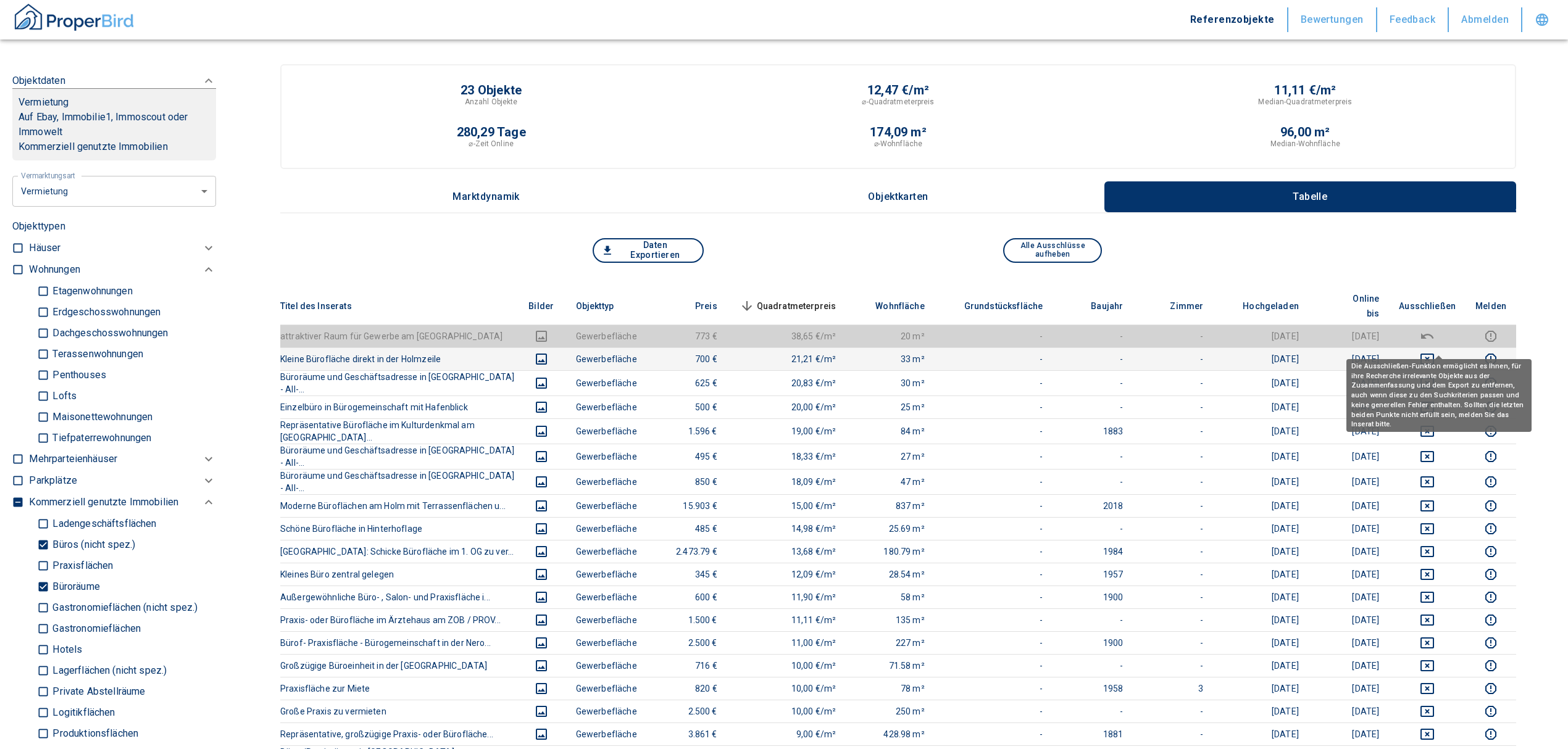
click at [1428, 352] on button "deselect this listing" at bounding box center [1427, 359] width 57 height 15
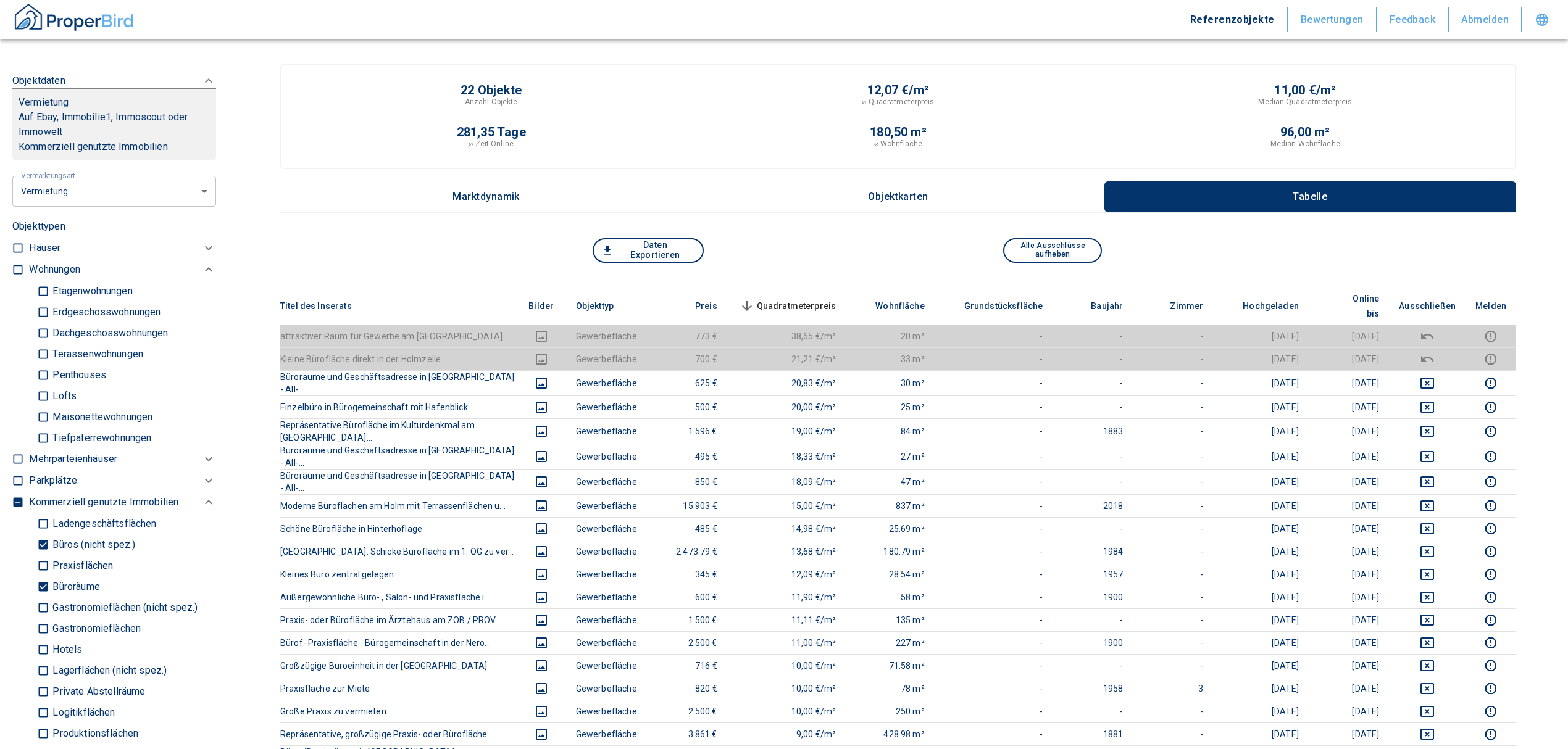
click at [788, 299] on span "Quadratmeterpreis sorted descending" at bounding box center [786, 306] width 99 height 15
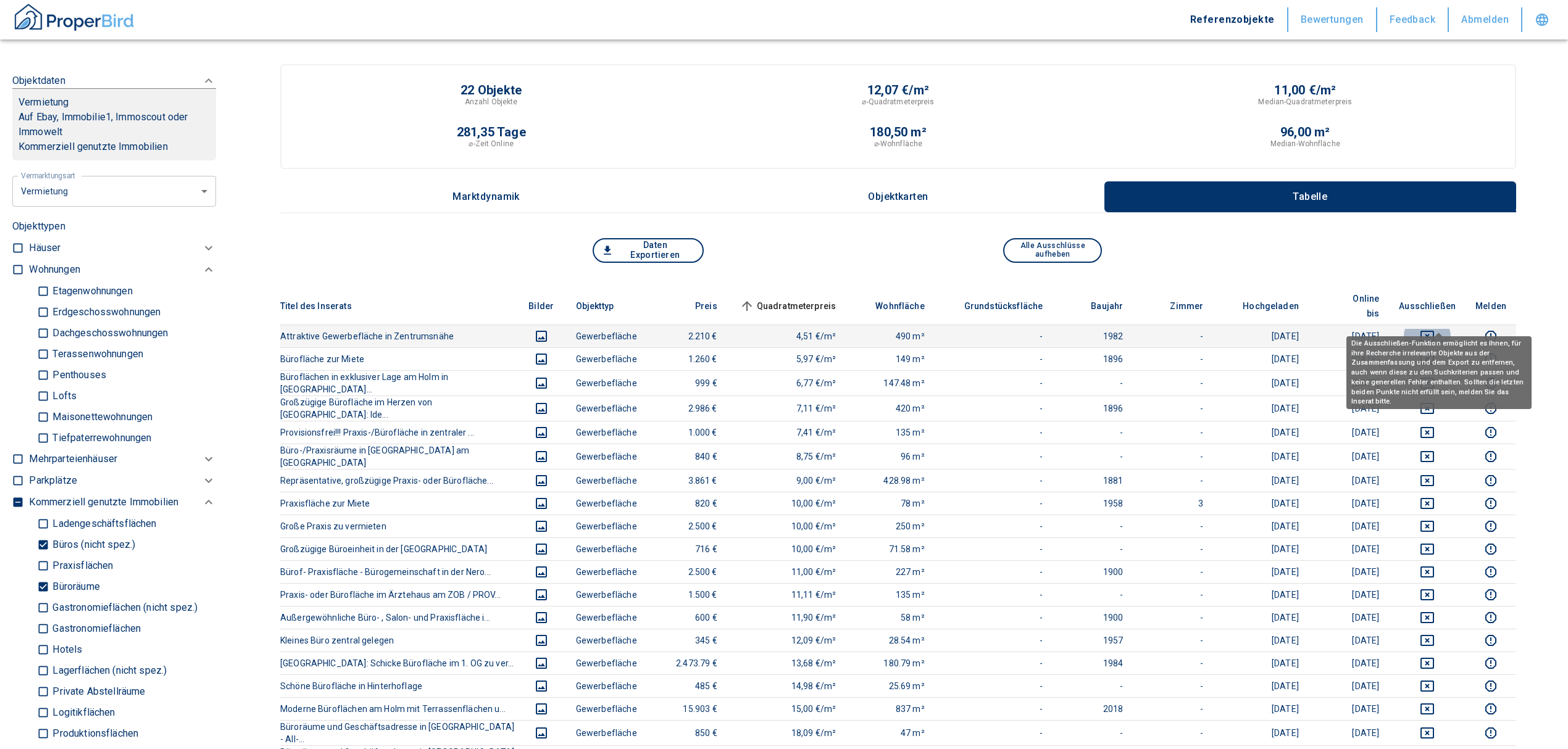
click at [1434, 331] on icon "deselect this listing" at bounding box center [1427, 336] width 14 height 11
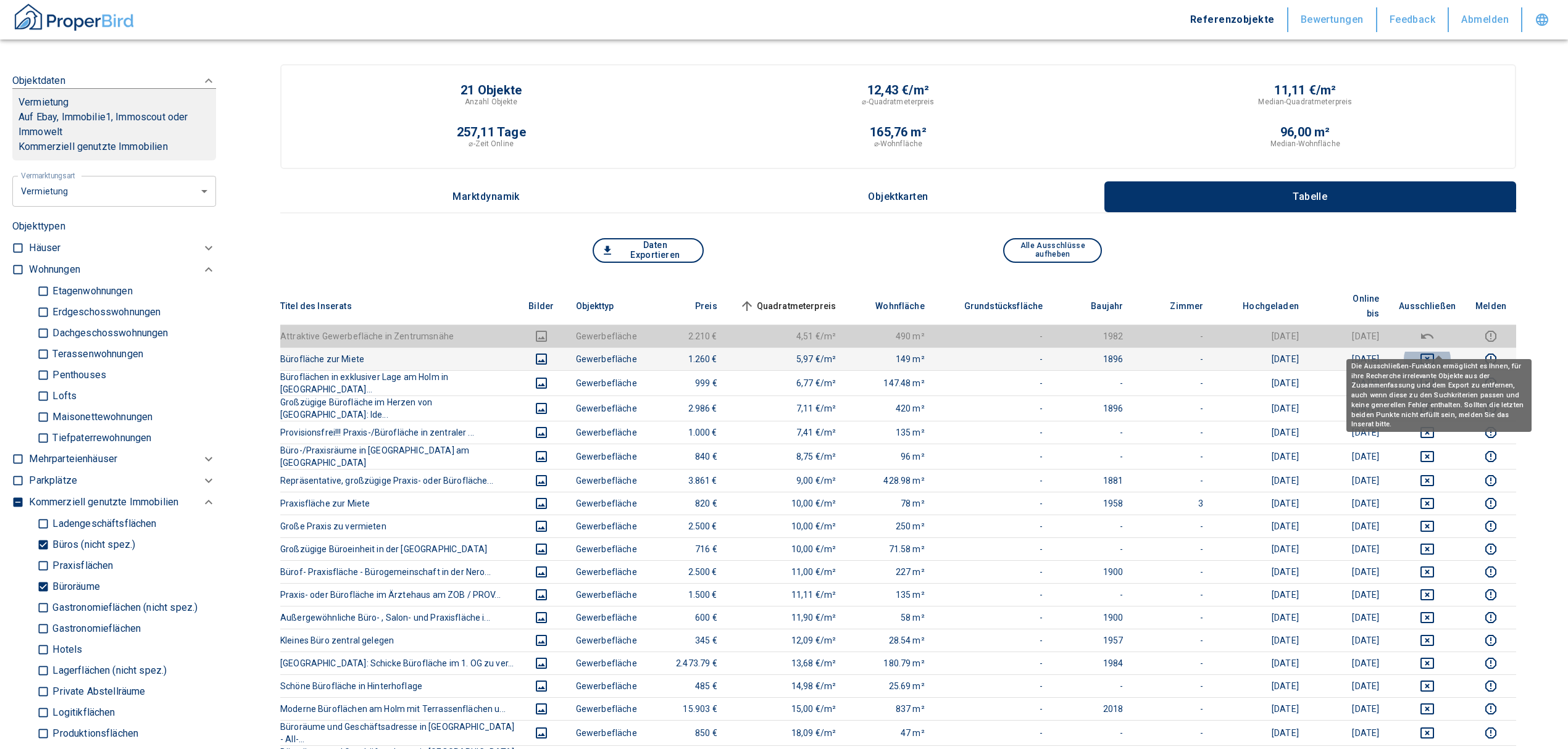
click at [1434, 352] on icon "deselect this listing" at bounding box center [1427, 359] width 15 height 15
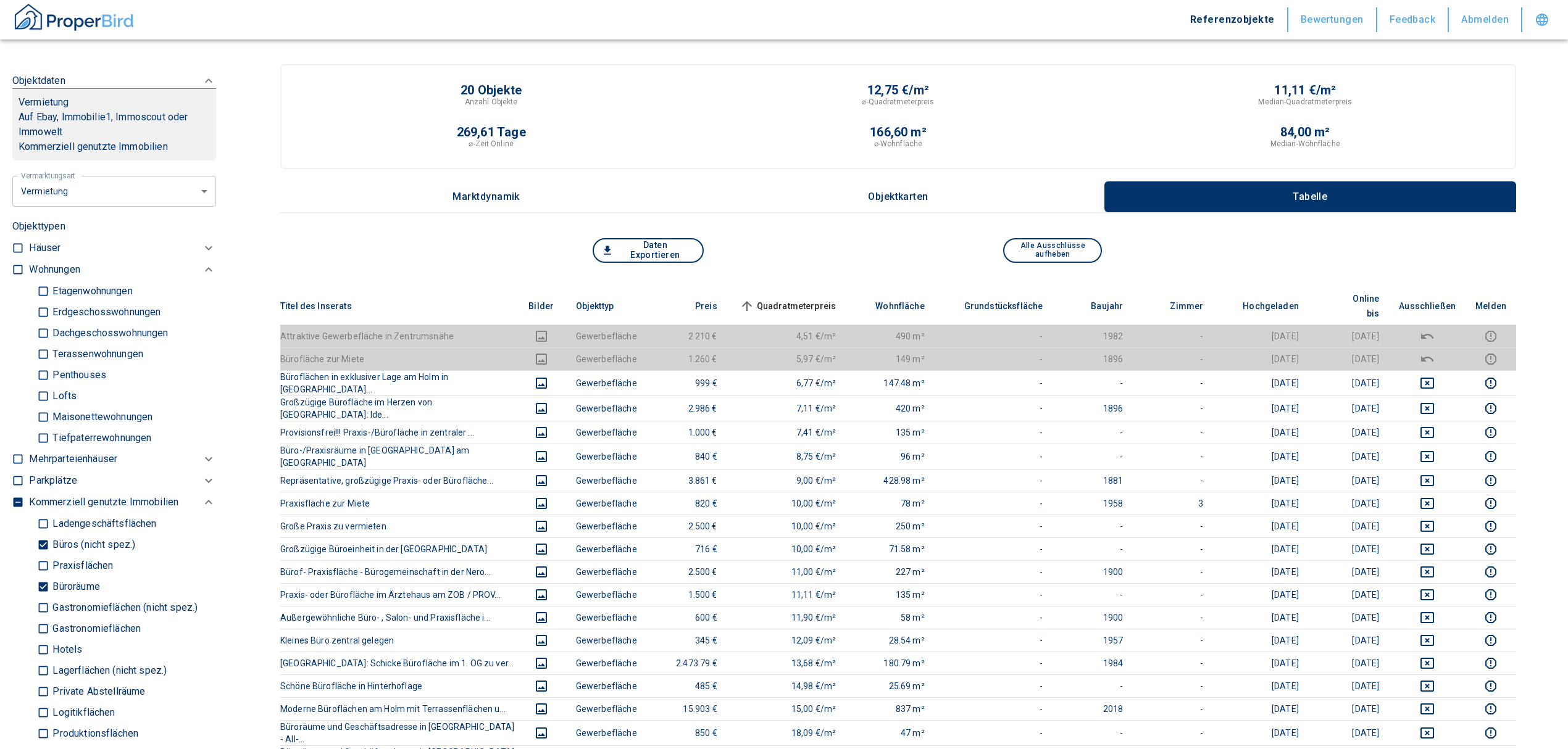
click at [790, 299] on span "Quadratmeterpreis sorted ascending" at bounding box center [786, 306] width 99 height 15
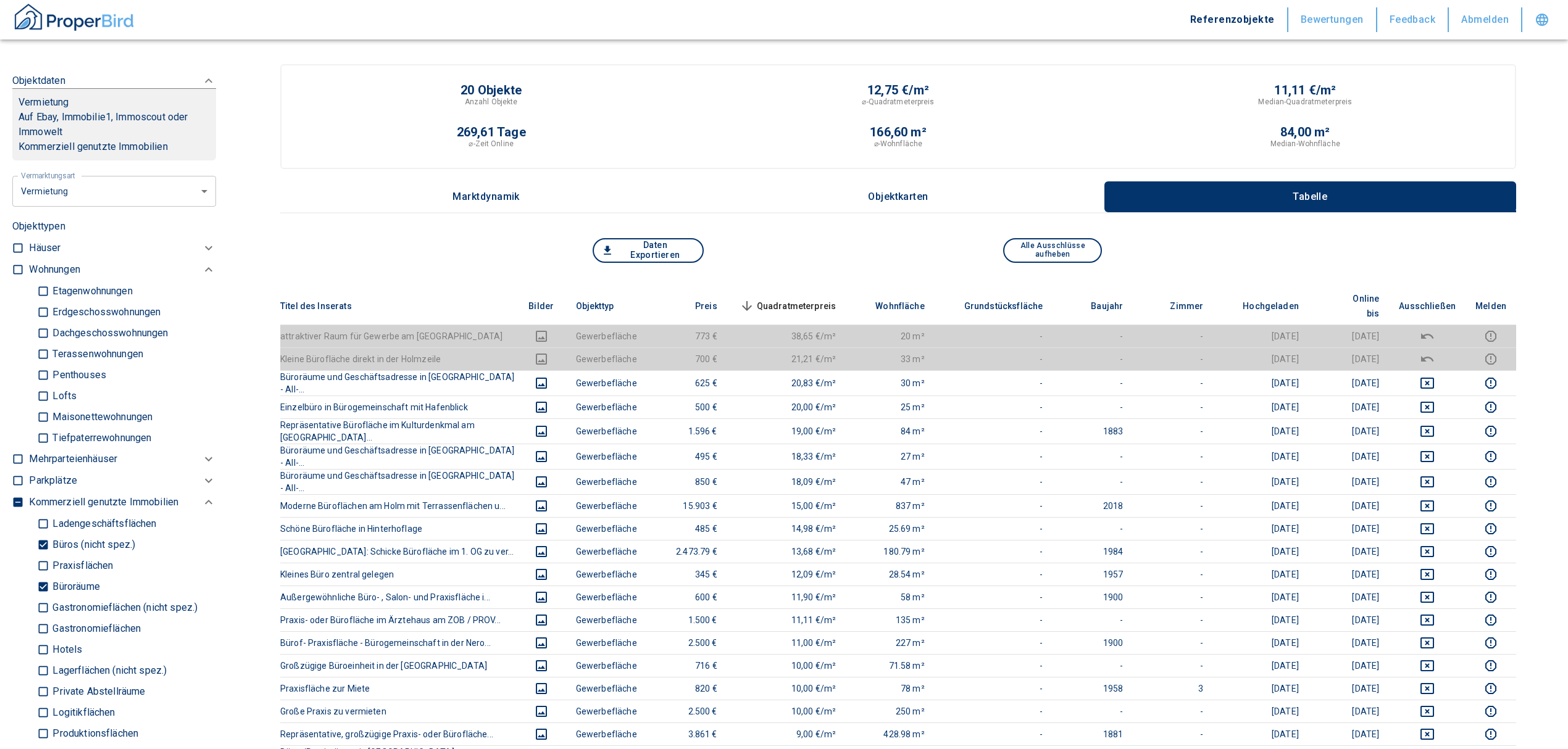
click at [790, 299] on span "Quadratmeterpreis sorted descending" at bounding box center [786, 306] width 99 height 15
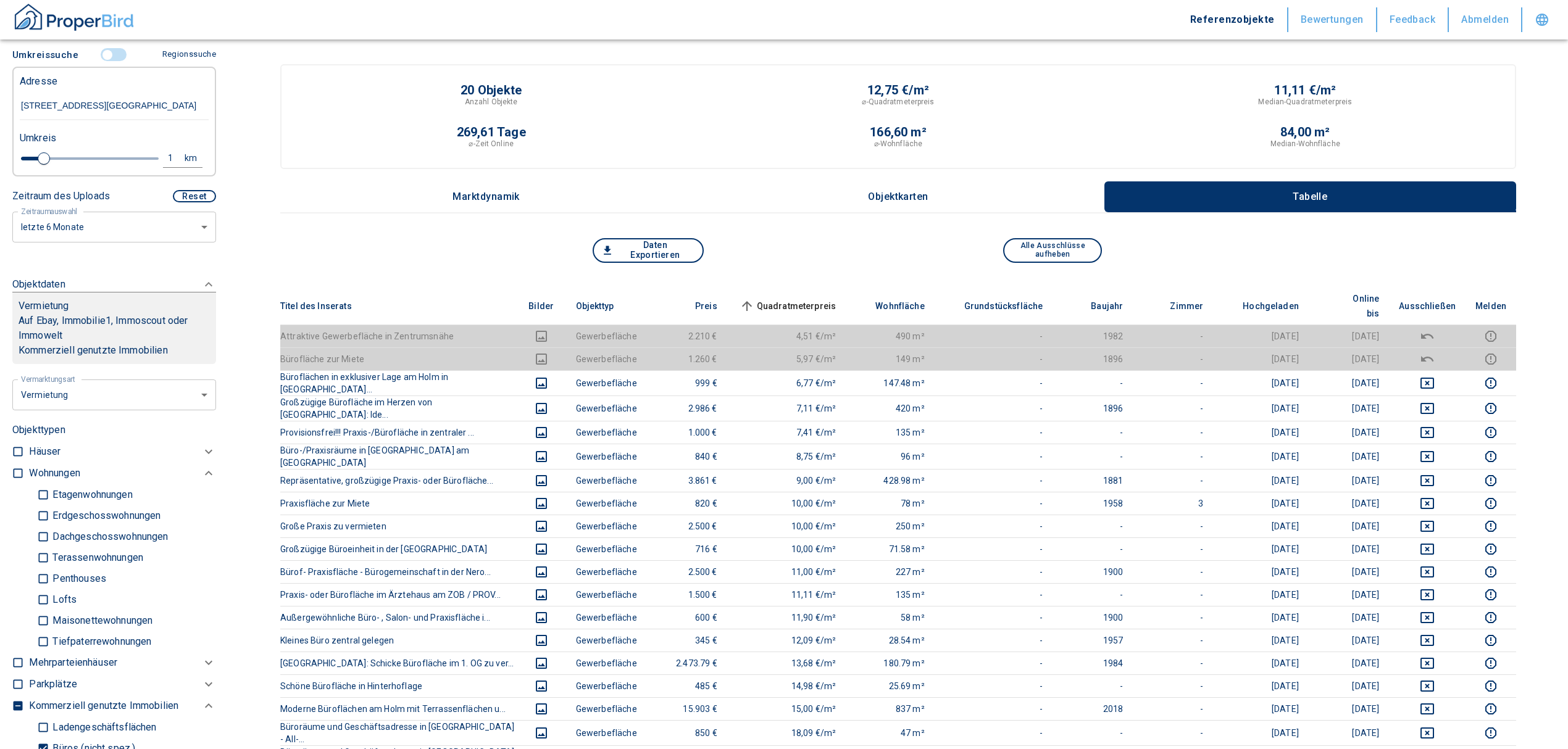
scroll to position [247, 0]
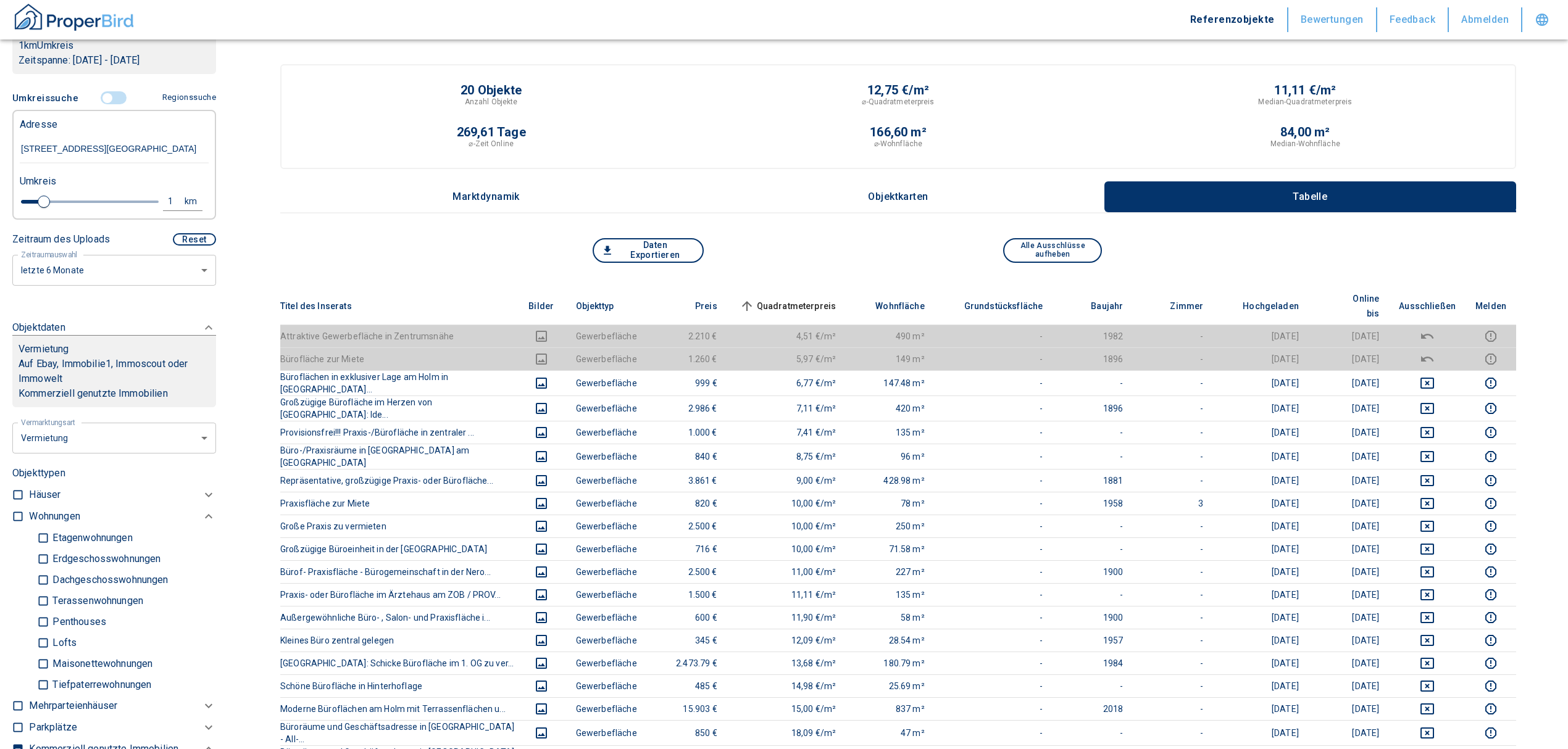
click at [104, 105] on input "controlled" at bounding box center [107, 98] width 37 height 14
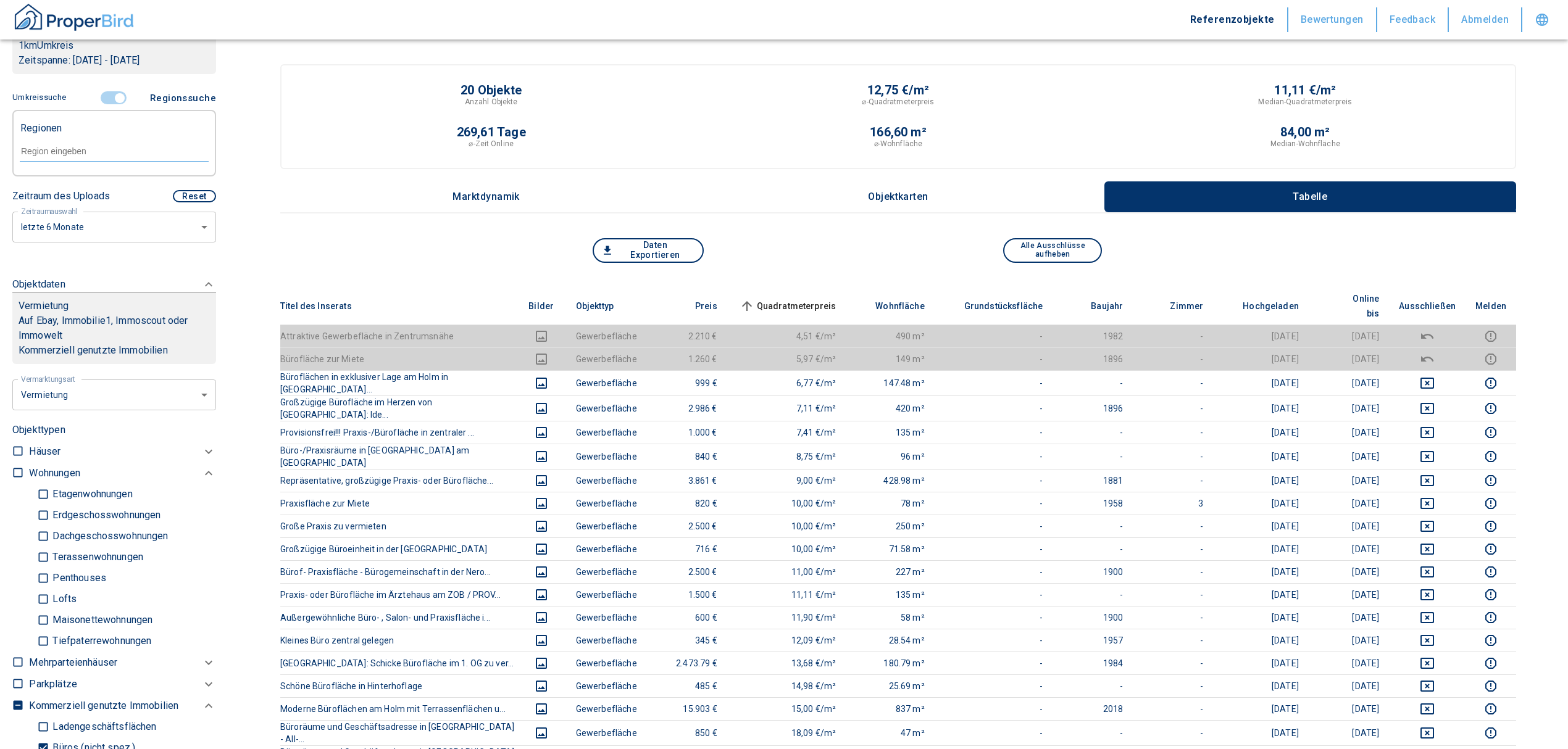
click at [75, 157] on input "text" at bounding box center [114, 151] width 189 height 11
click at [84, 190] on li "24937 [GEOGRAPHIC_DATA]" at bounding box center [107, 194] width 177 height 22
type input "24937"
type input "2020"
type input "24937 [GEOGRAPHIC_DATA]"
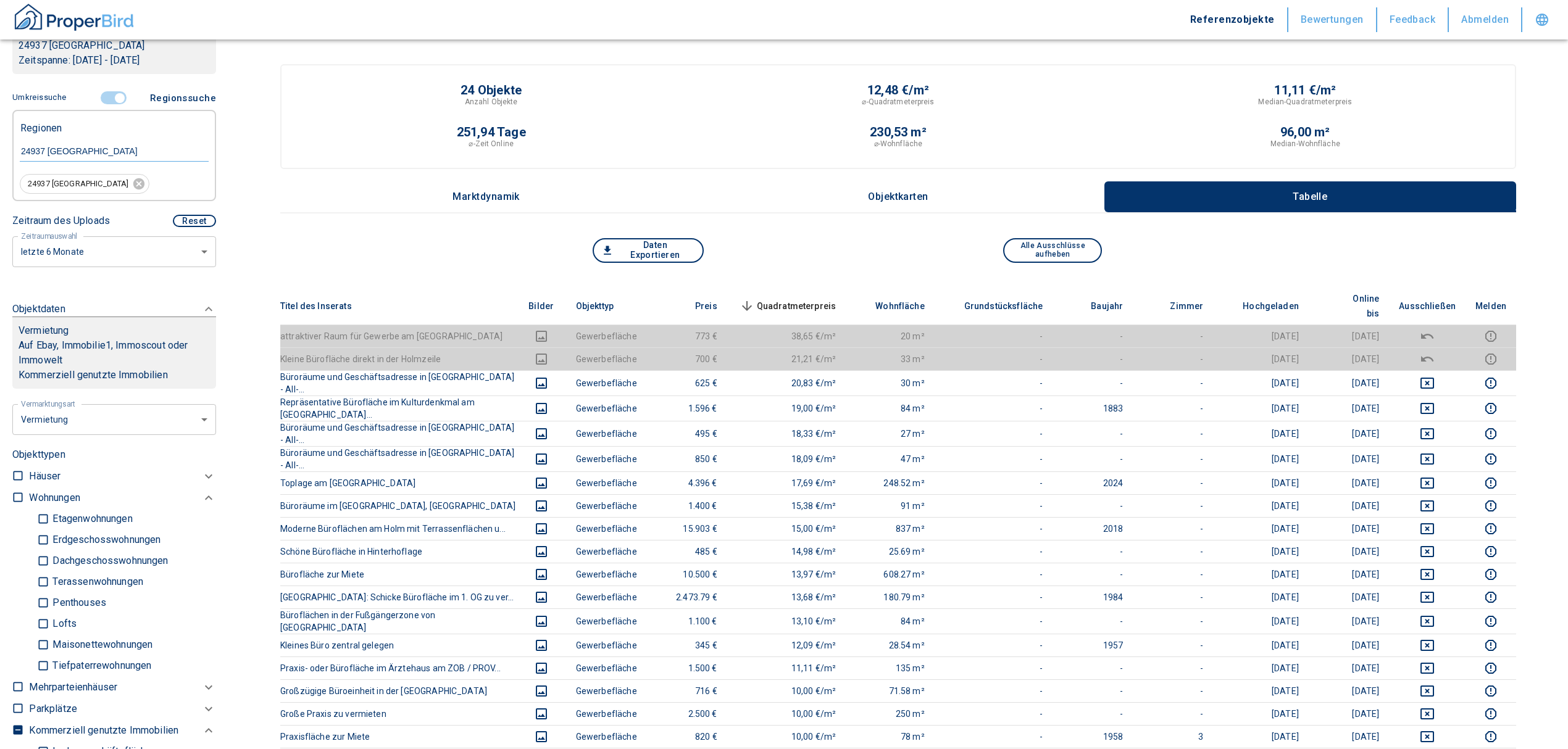
click at [810, 302] on span "Quadratmeterpreis sorted descending" at bounding box center [786, 306] width 99 height 15
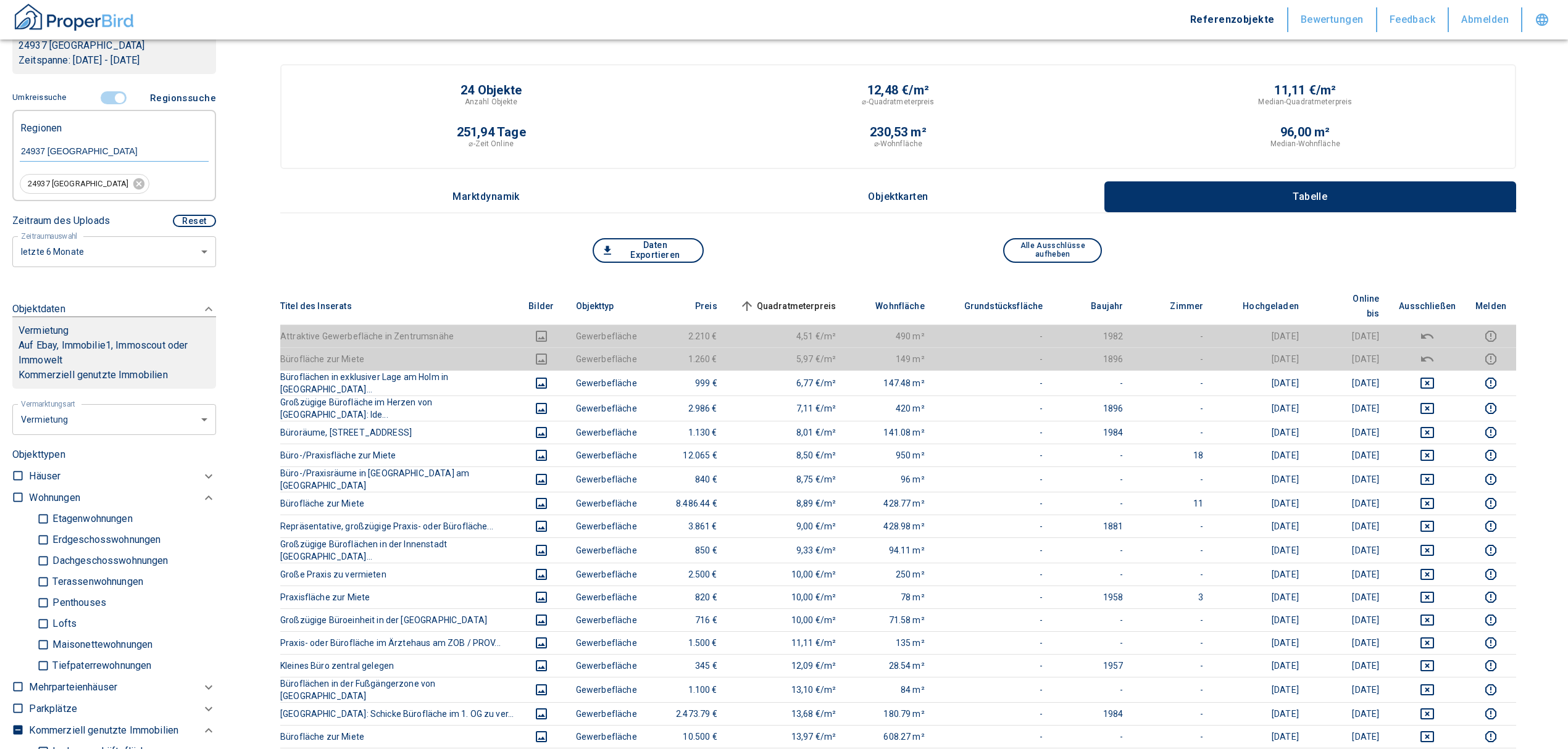
click at [807, 299] on span "Quadratmeterpreis sorted ascending" at bounding box center [786, 306] width 99 height 15
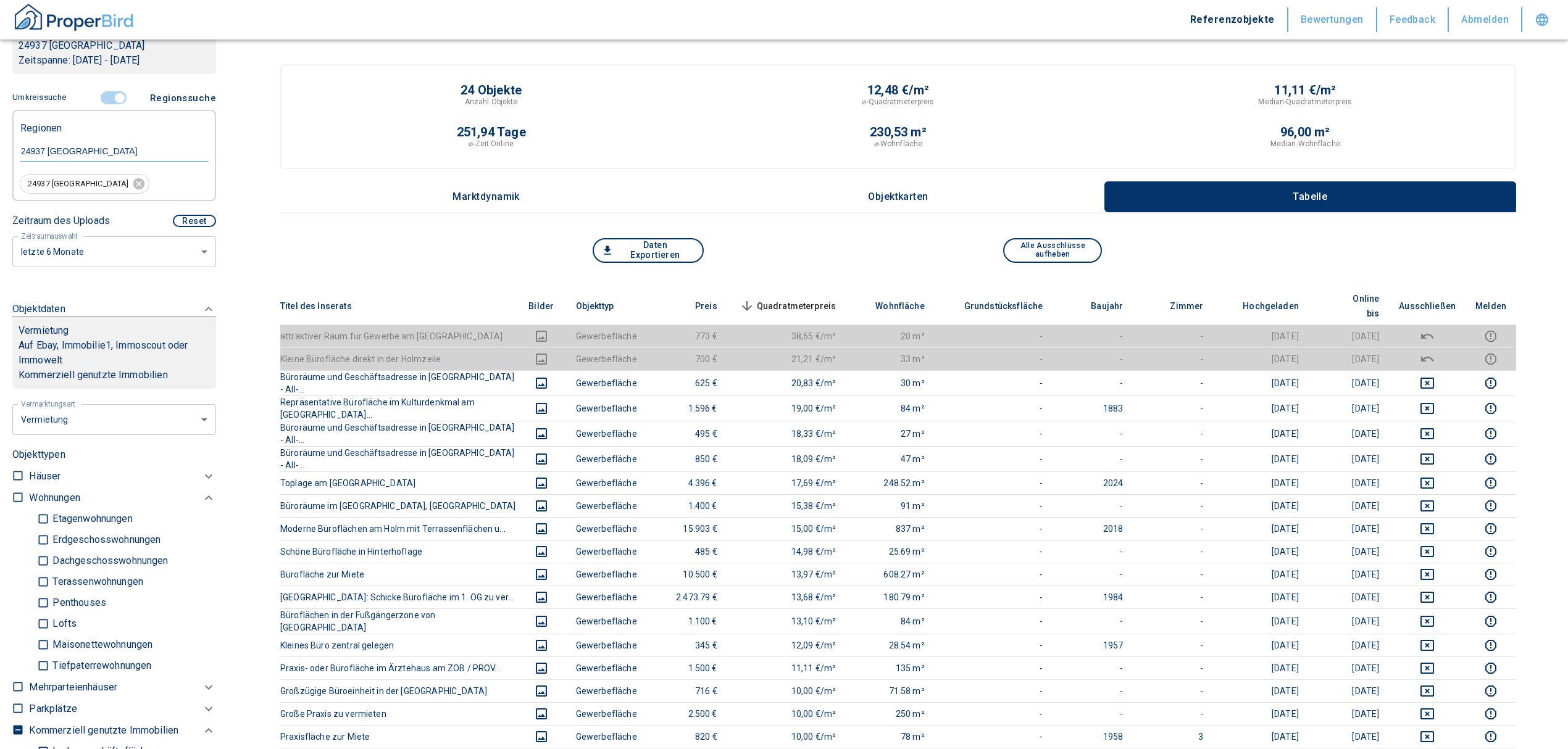
click at [778, 299] on span "Quadratmeterpreis sorted descending" at bounding box center [786, 306] width 99 height 15
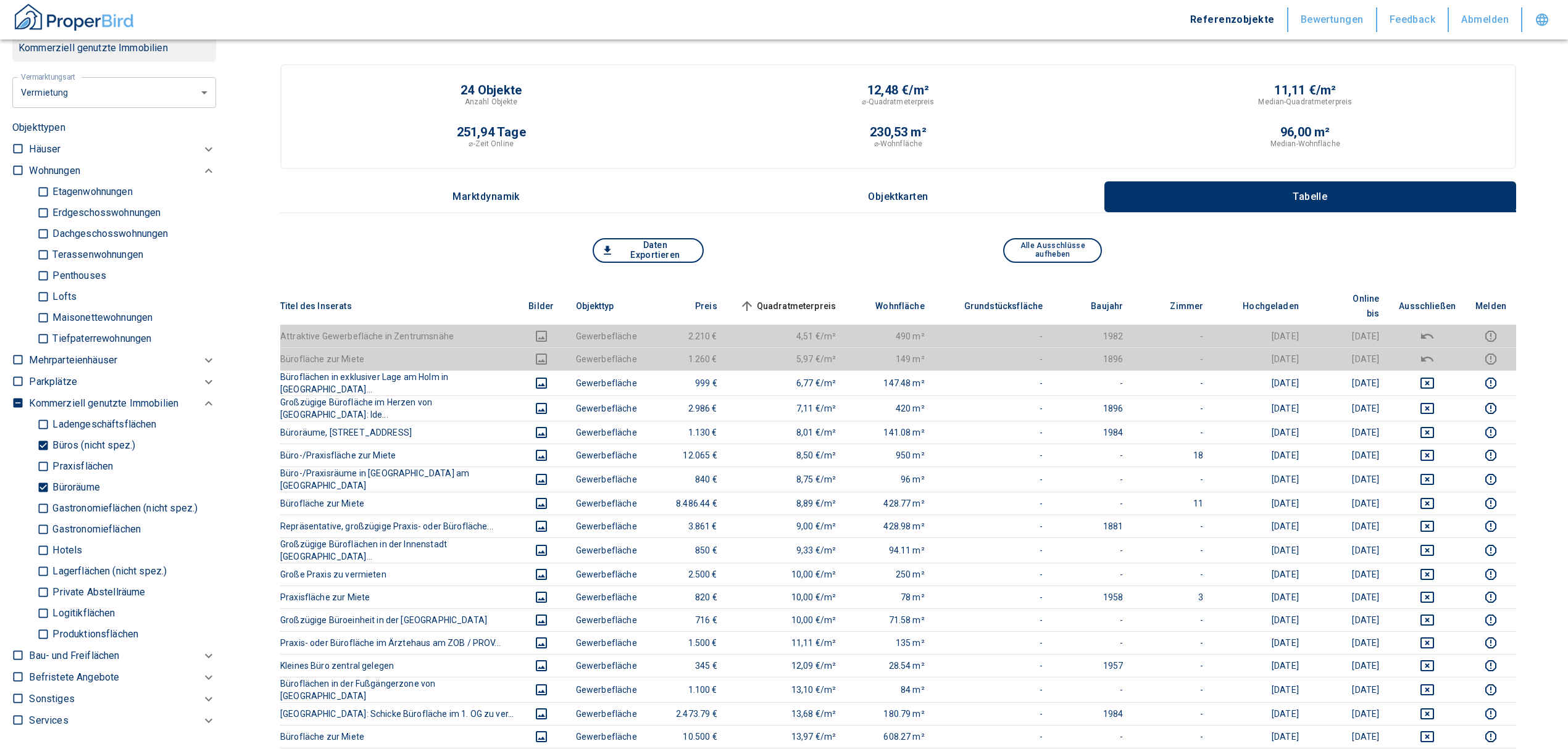
scroll to position [576, 0]
drag, startPoint x: 40, startPoint y: 482, endPoint x: 37, endPoint y: 467, distance: 15.3
click at [40, 482] on input "Büroräume" at bounding box center [43, 486] width 12 height 22
checkbox input "false"
type input "2020"
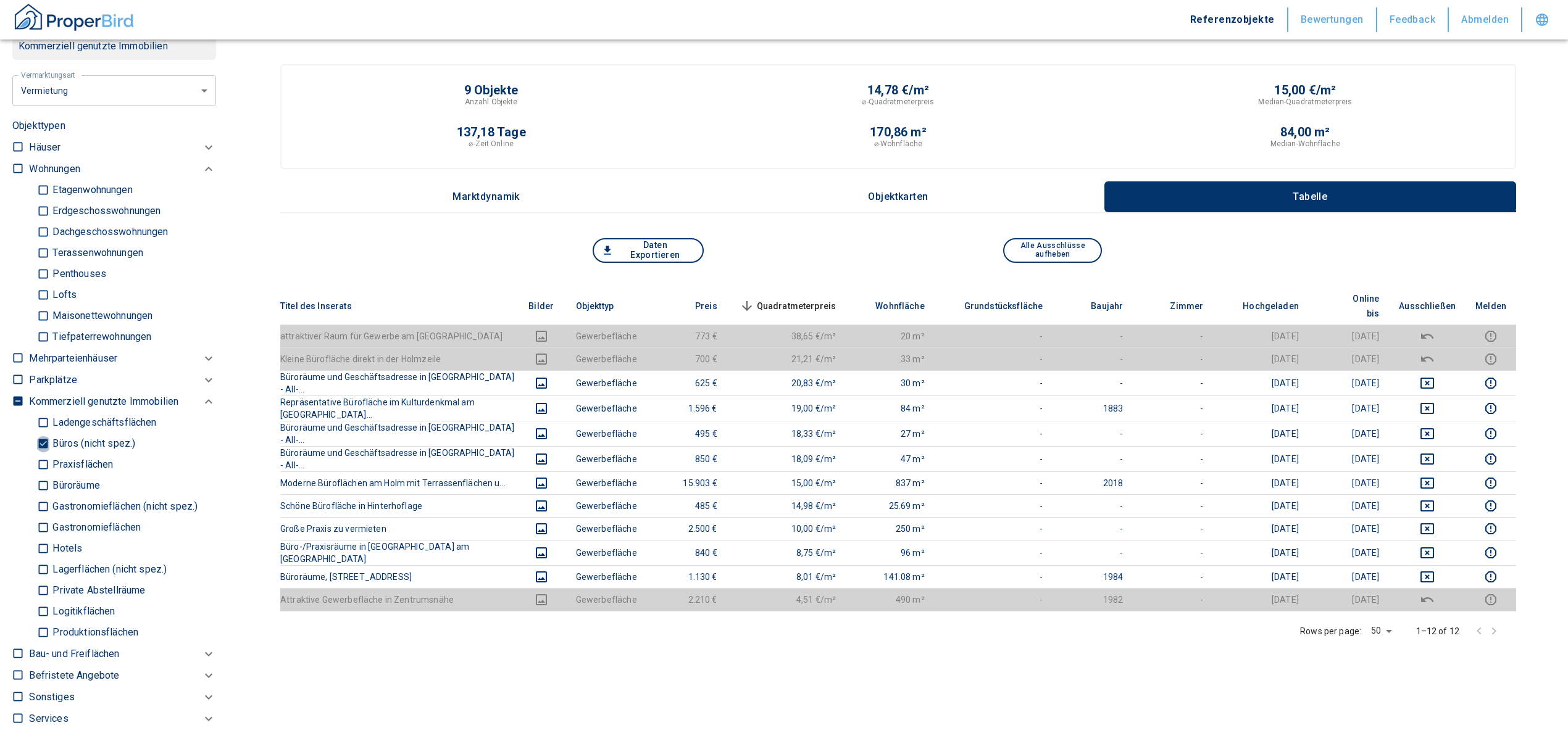
click at [37, 444] on input "Büros (nicht spez.)" at bounding box center [43, 444] width 12 height 22
checkbox input "false"
type input "2020"
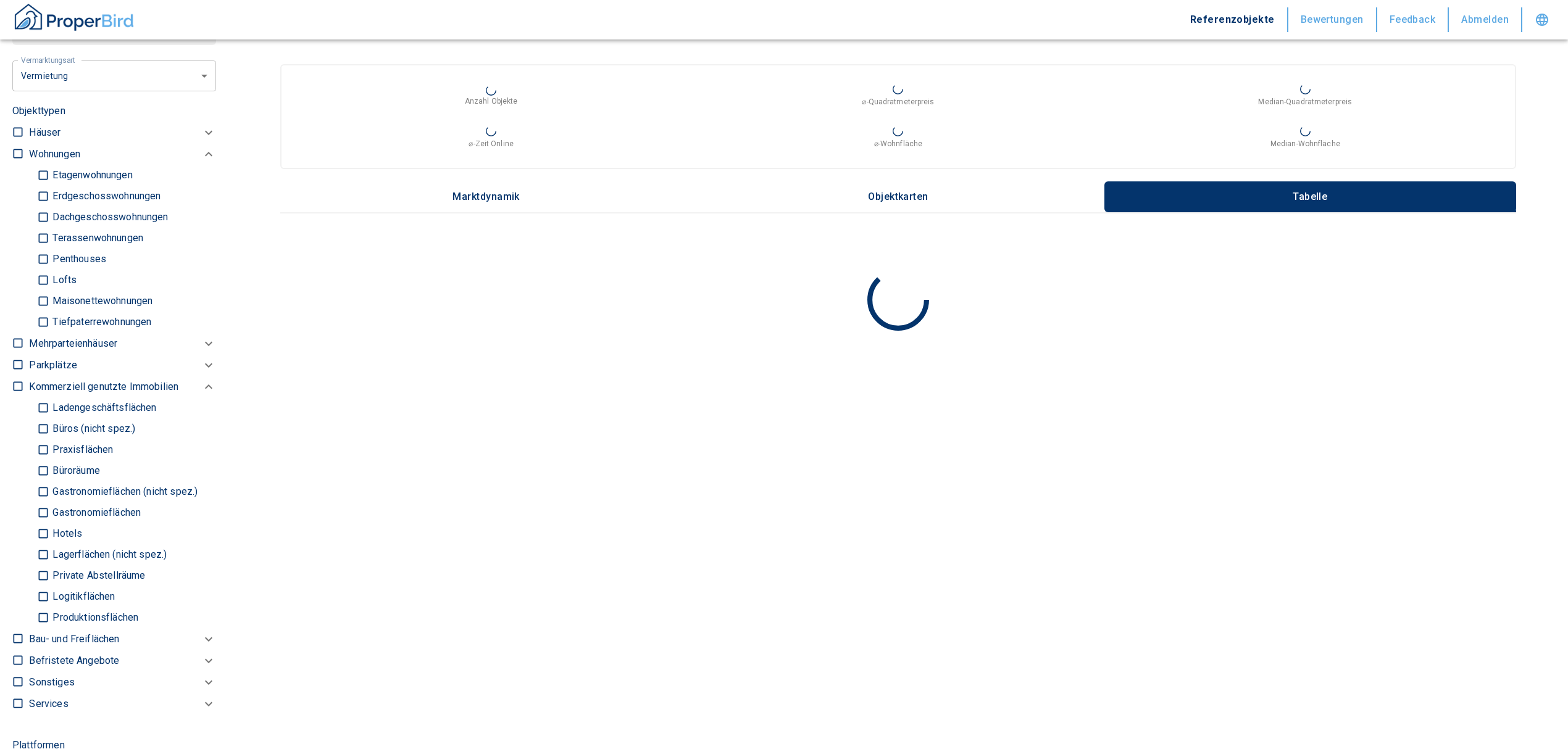
click at [39, 405] on input "Ladengeschäftsflächen" at bounding box center [43, 408] width 12 height 22
checkbox input "true"
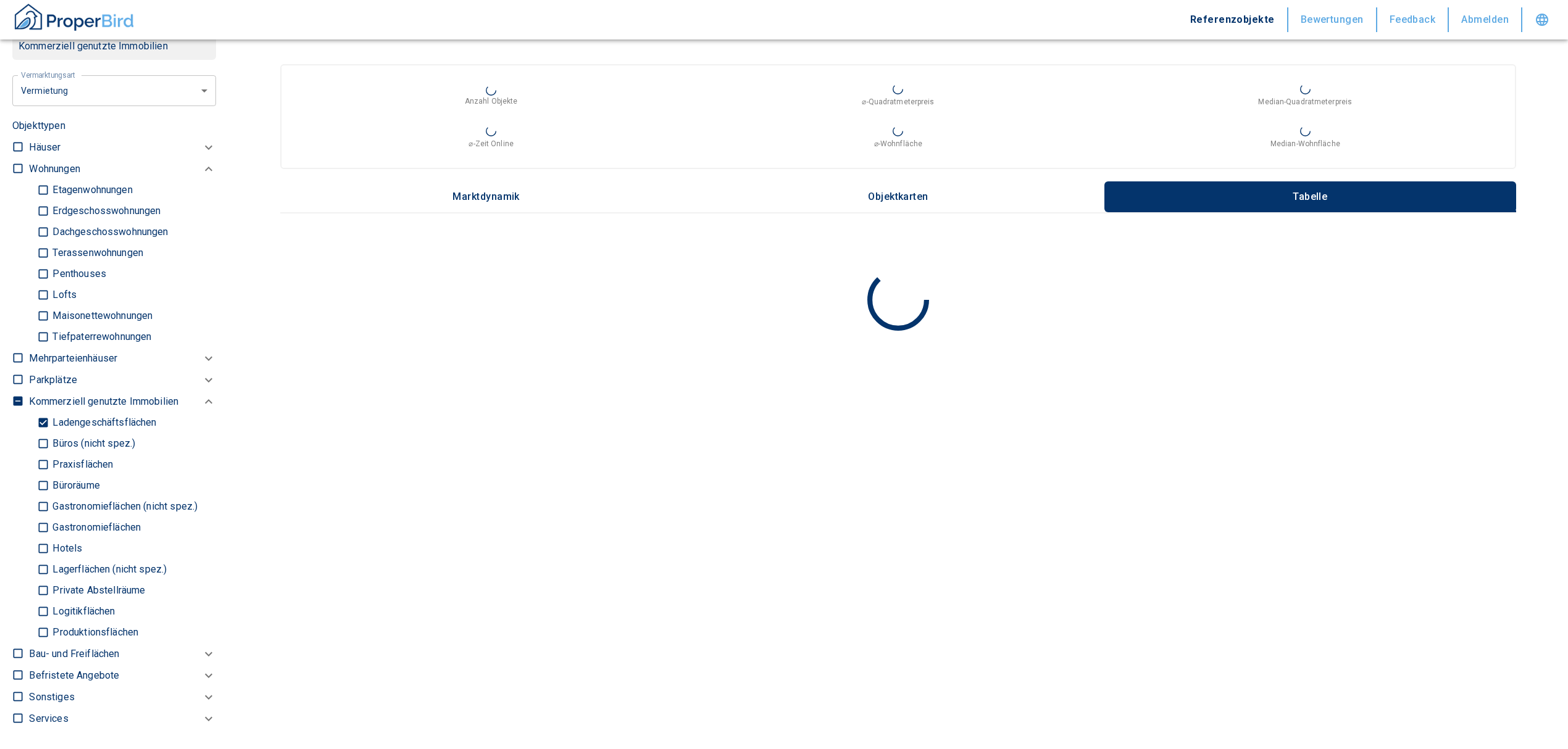
type input "2020"
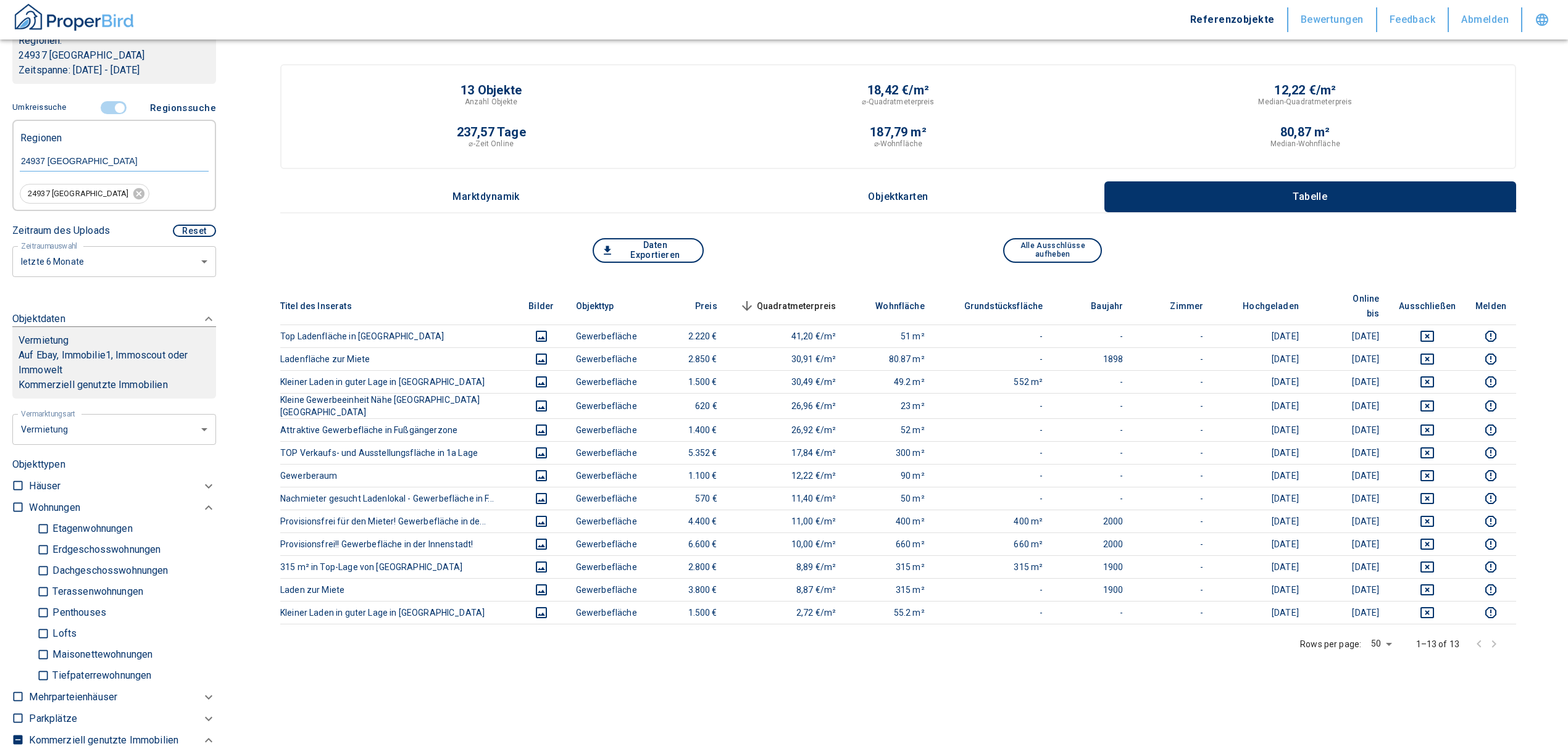
scroll to position [329, 0]
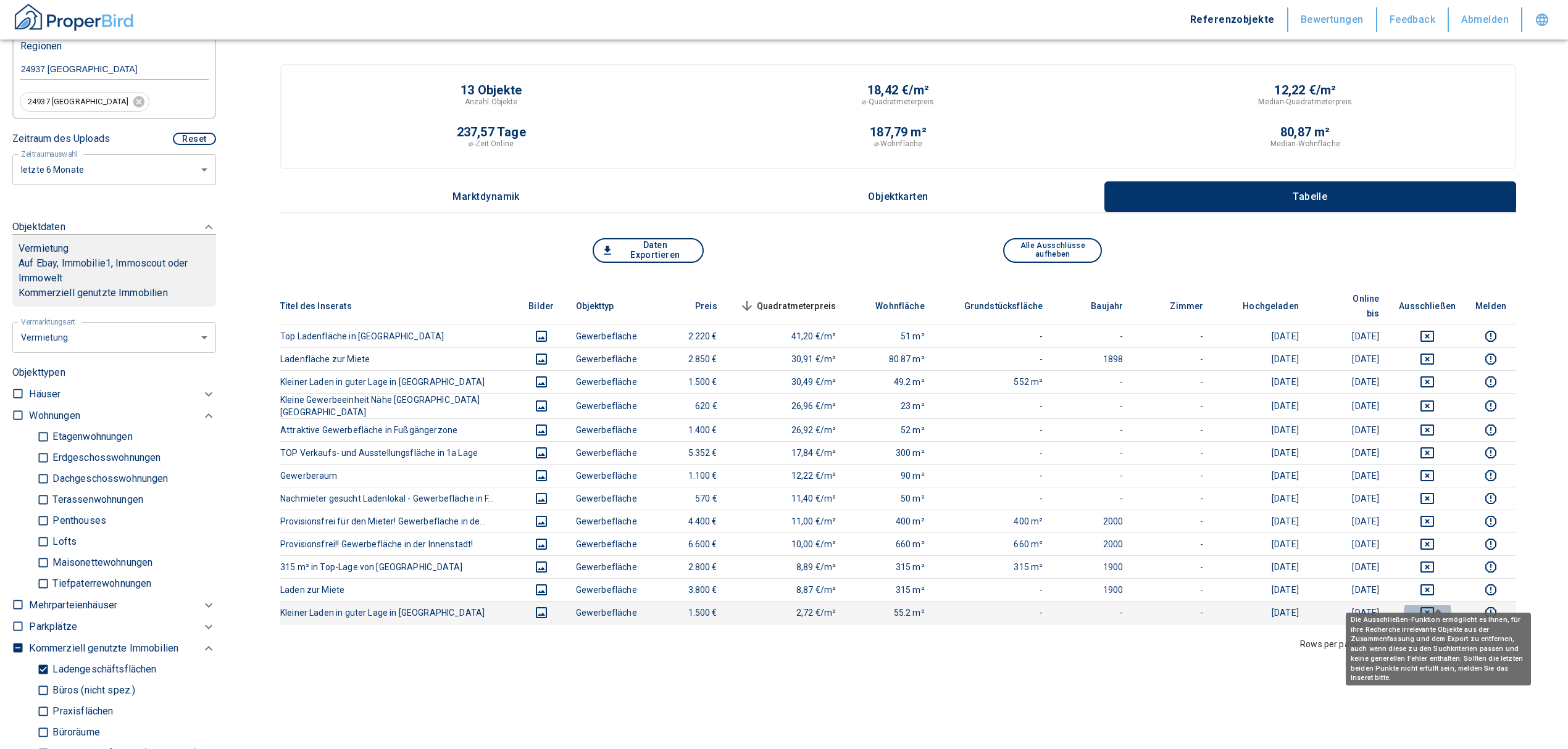
click at [1433, 606] on icon "deselect this listing" at bounding box center [1427, 613] width 15 height 15
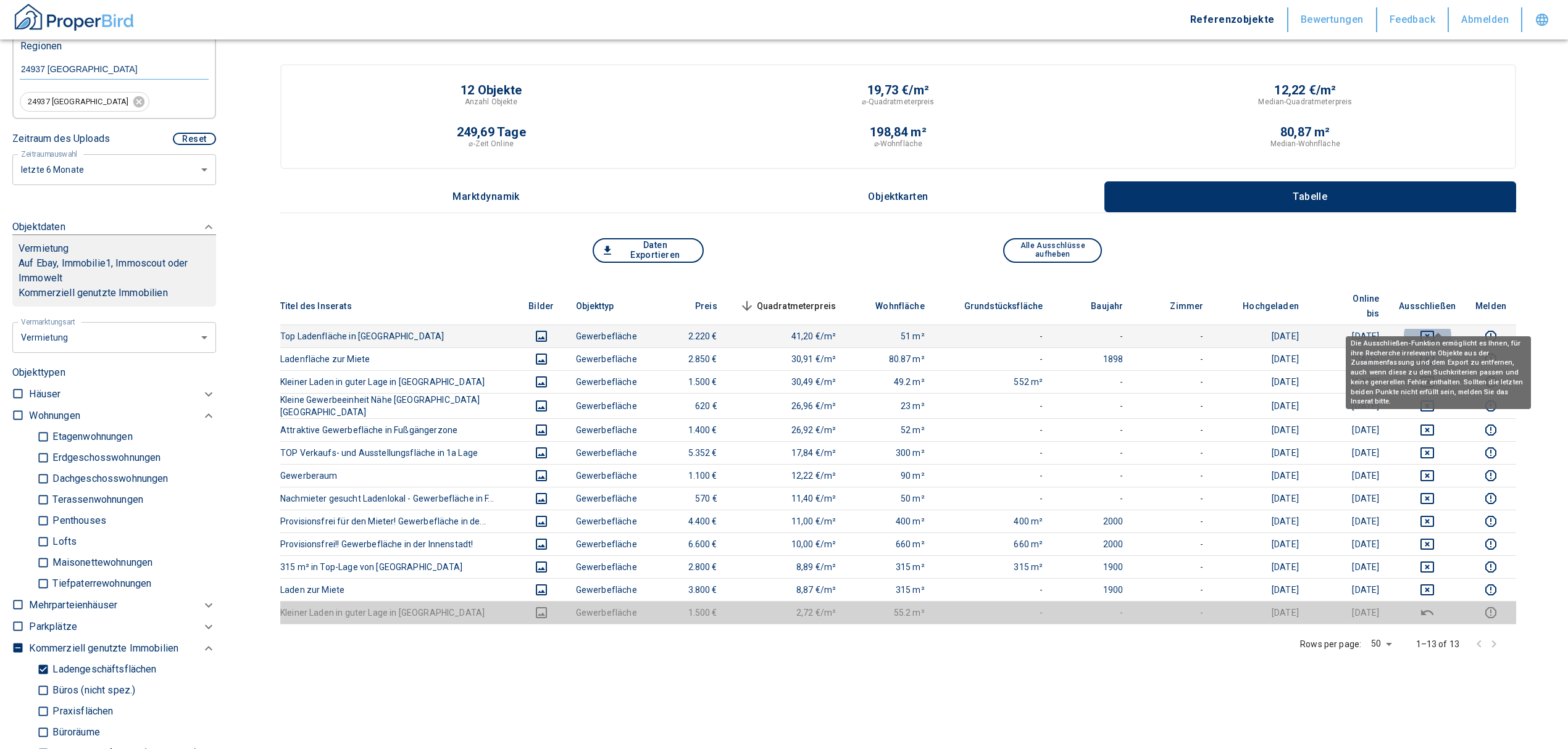
click at [1432, 331] on icon "deselect this listing" at bounding box center [1427, 336] width 14 height 11
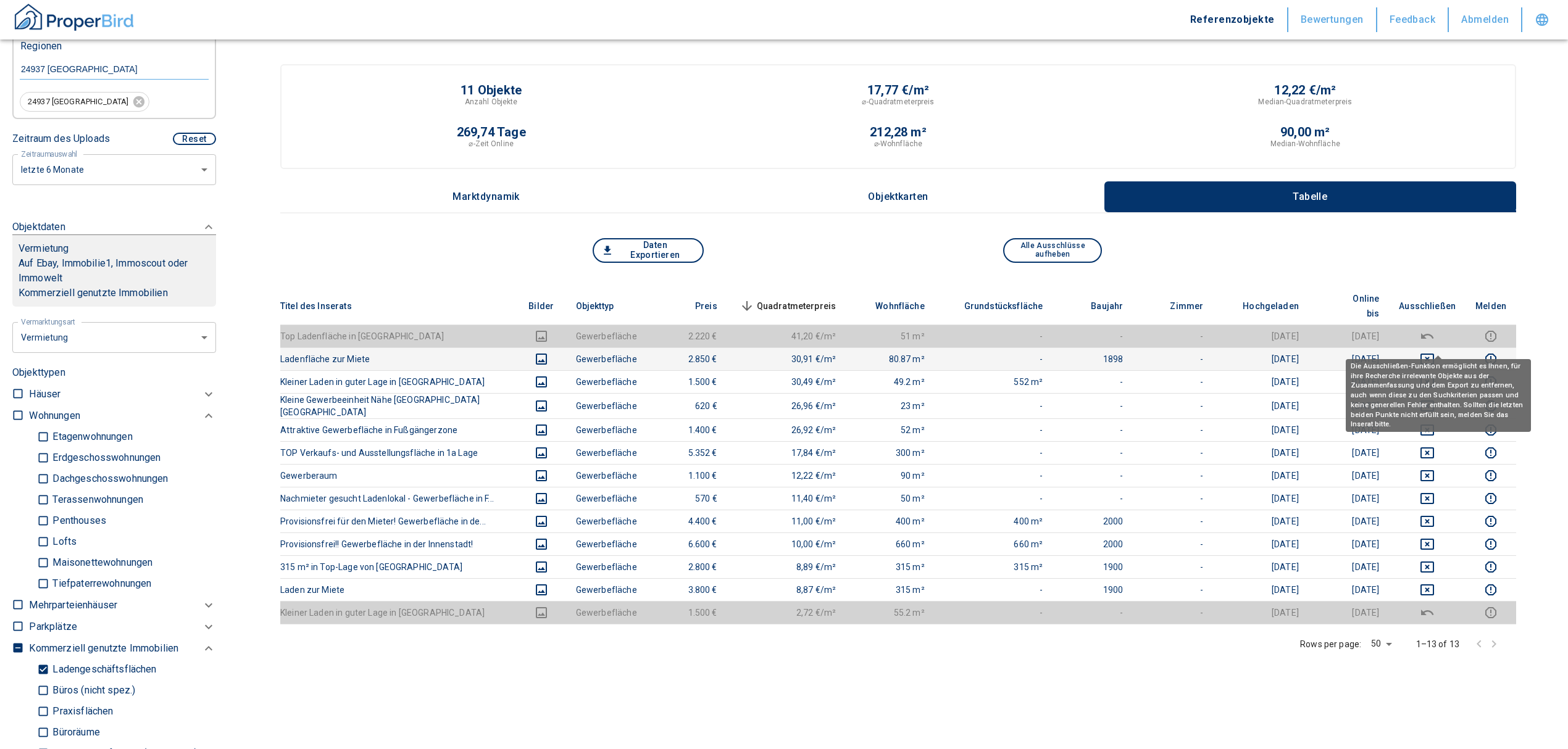
click at [1434, 354] on icon "deselect this listing" at bounding box center [1427, 359] width 14 height 11
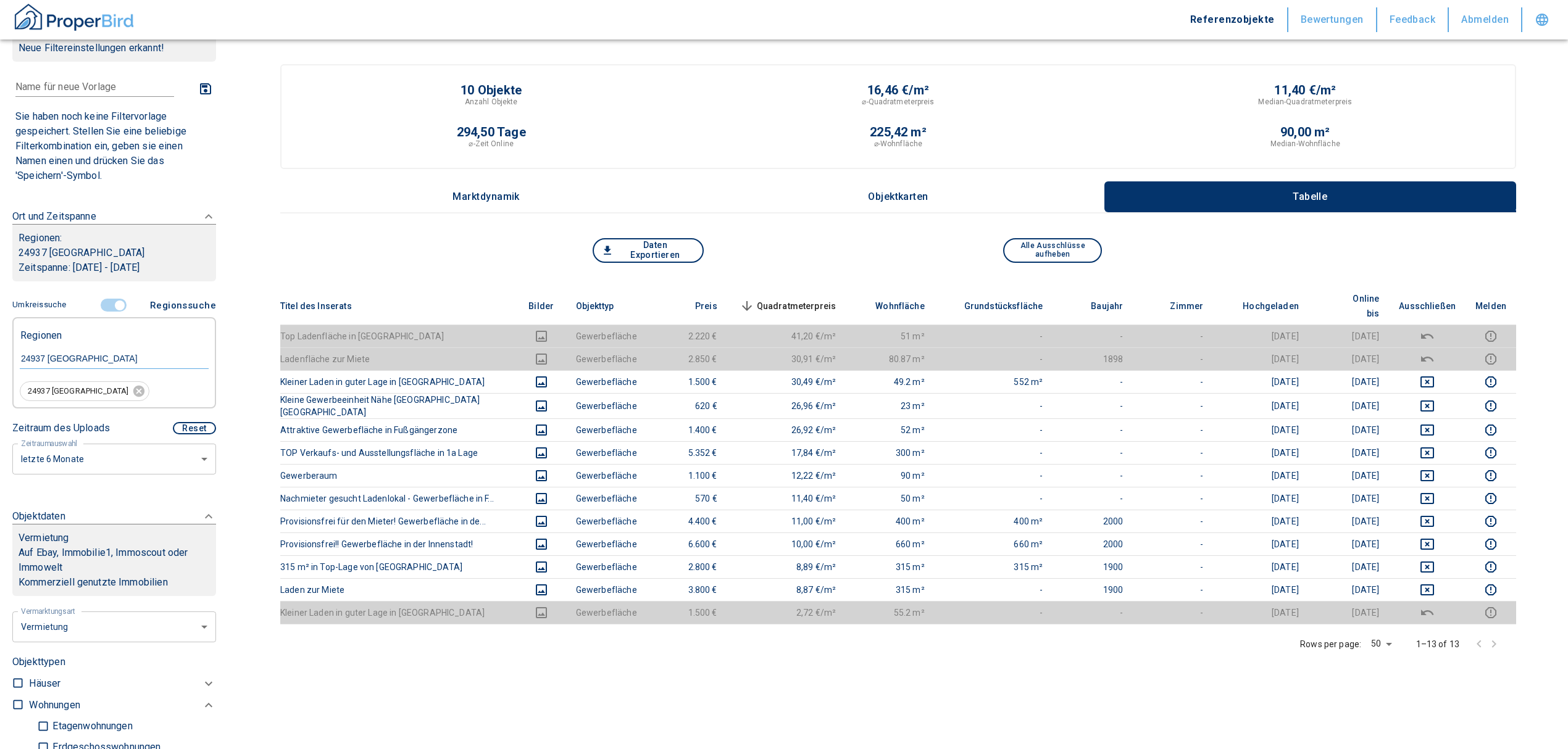
scroll to position [0, 0]
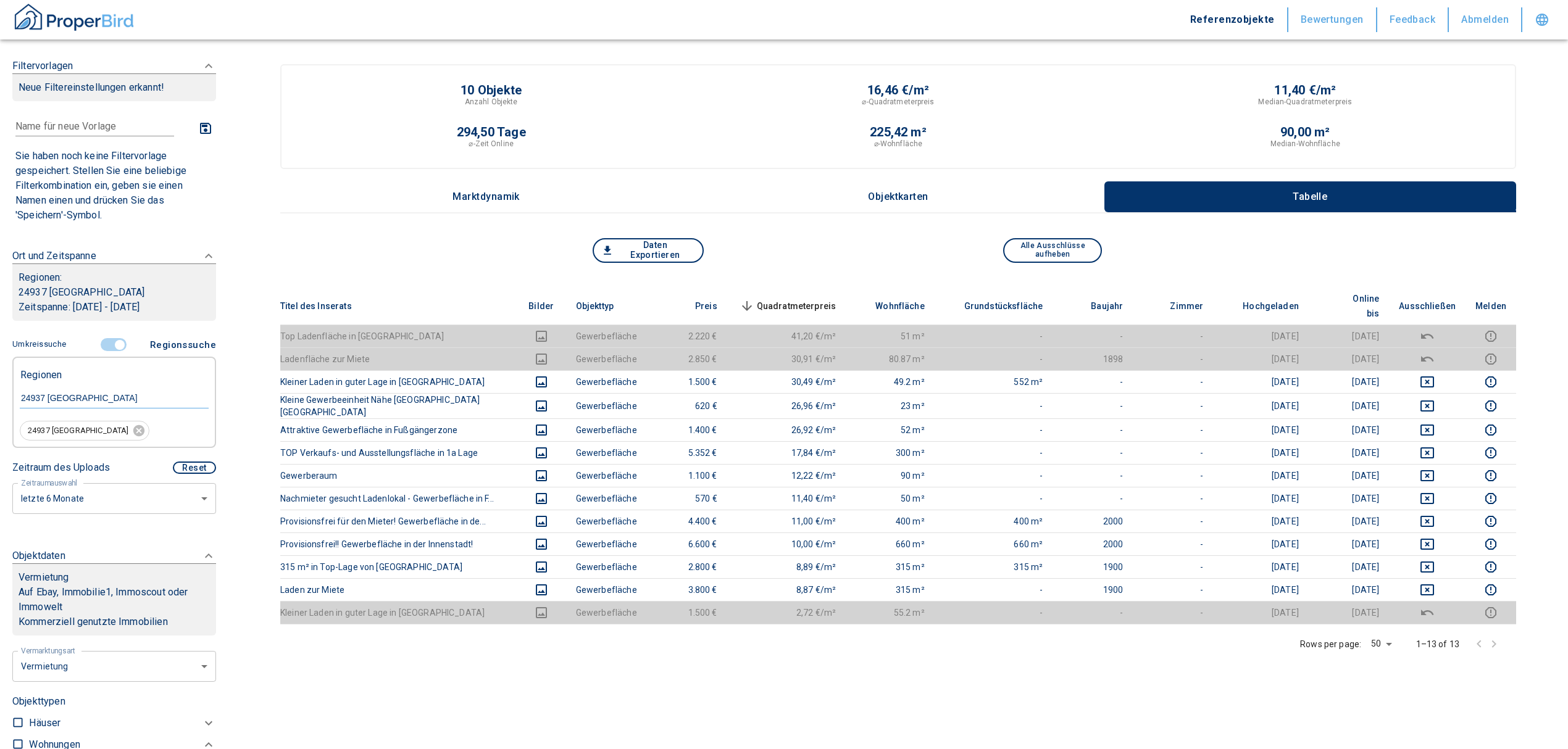
click at [114, 341] on input "controlled" at bounding box center [120, 345] width 37 height 14
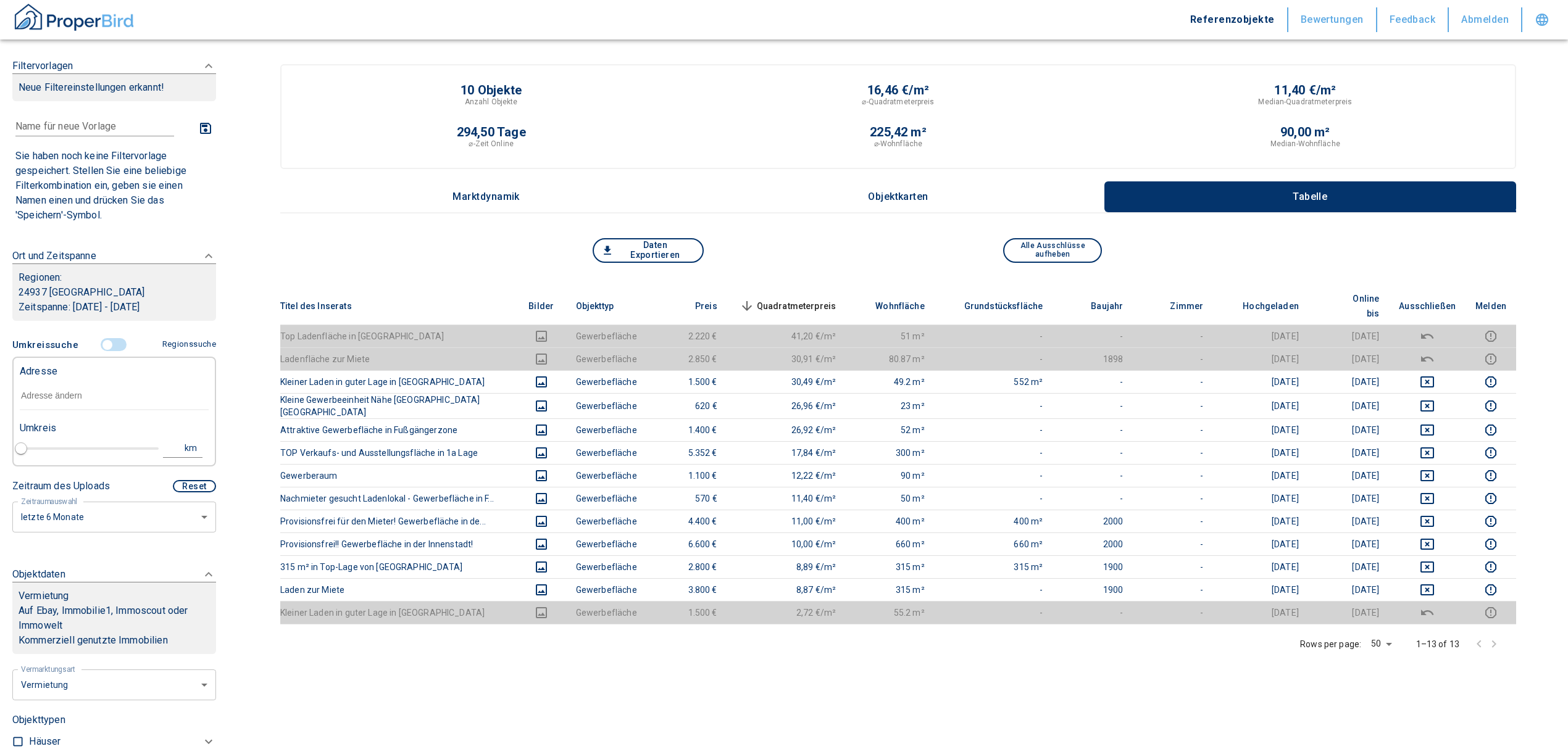
click at [69, 396] on input "text" at bounding box center [114, 397] width 189 height 29
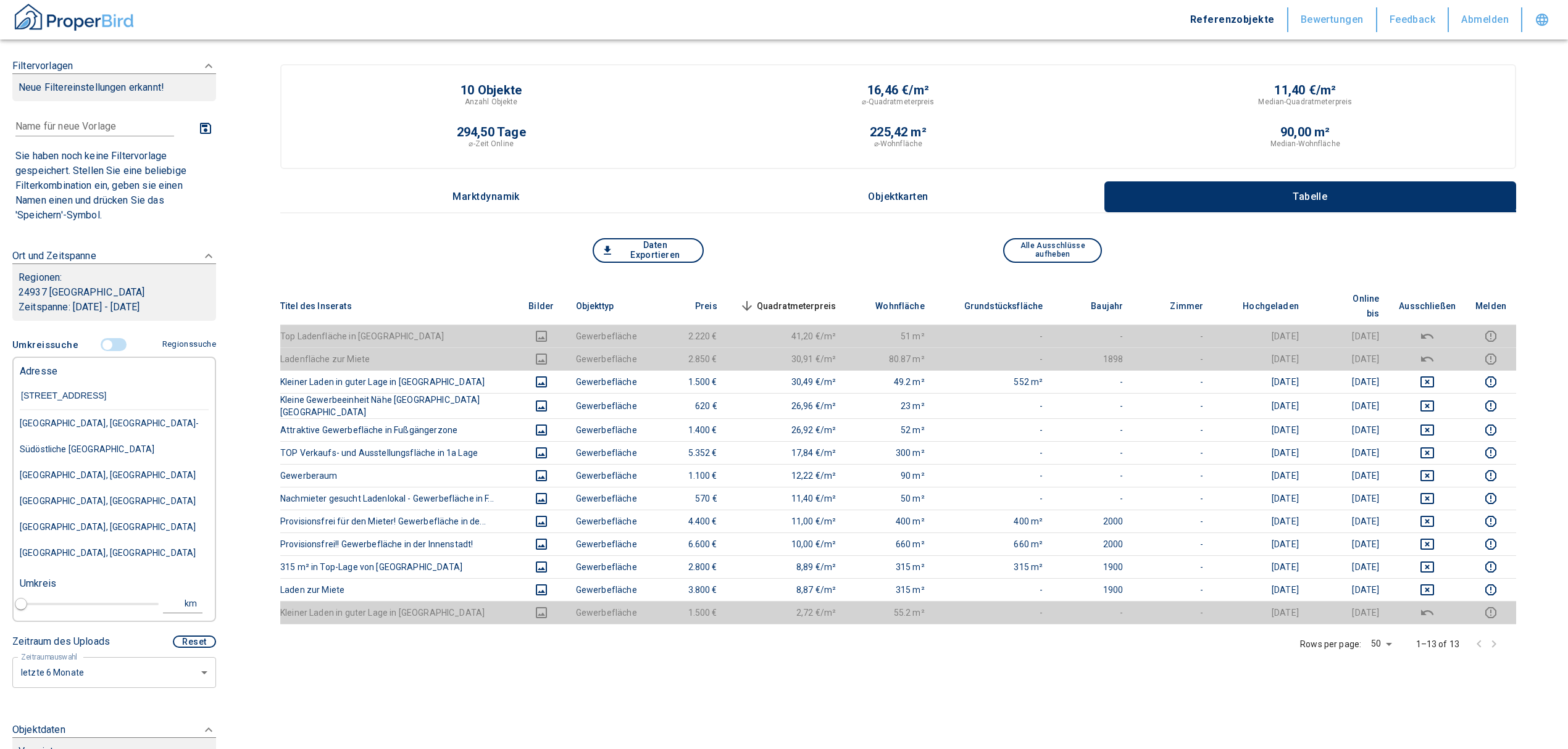
type input "[STREET_ADDRESS]"
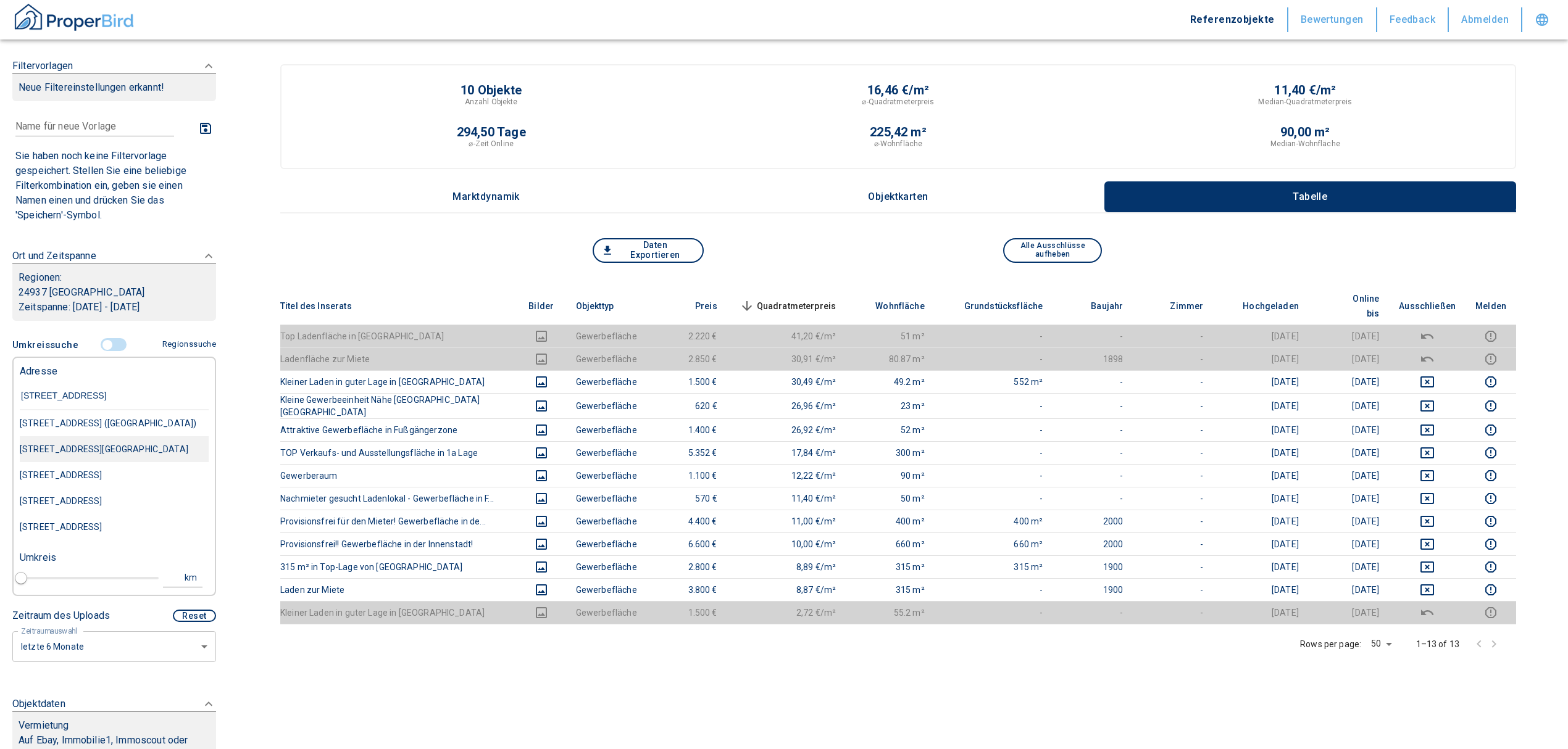
click at [113, 437] on div "[STREET_ADDRESS][GEOGRAPHIC_DATA]" at bounding box center [114, 423] width 189 height 26
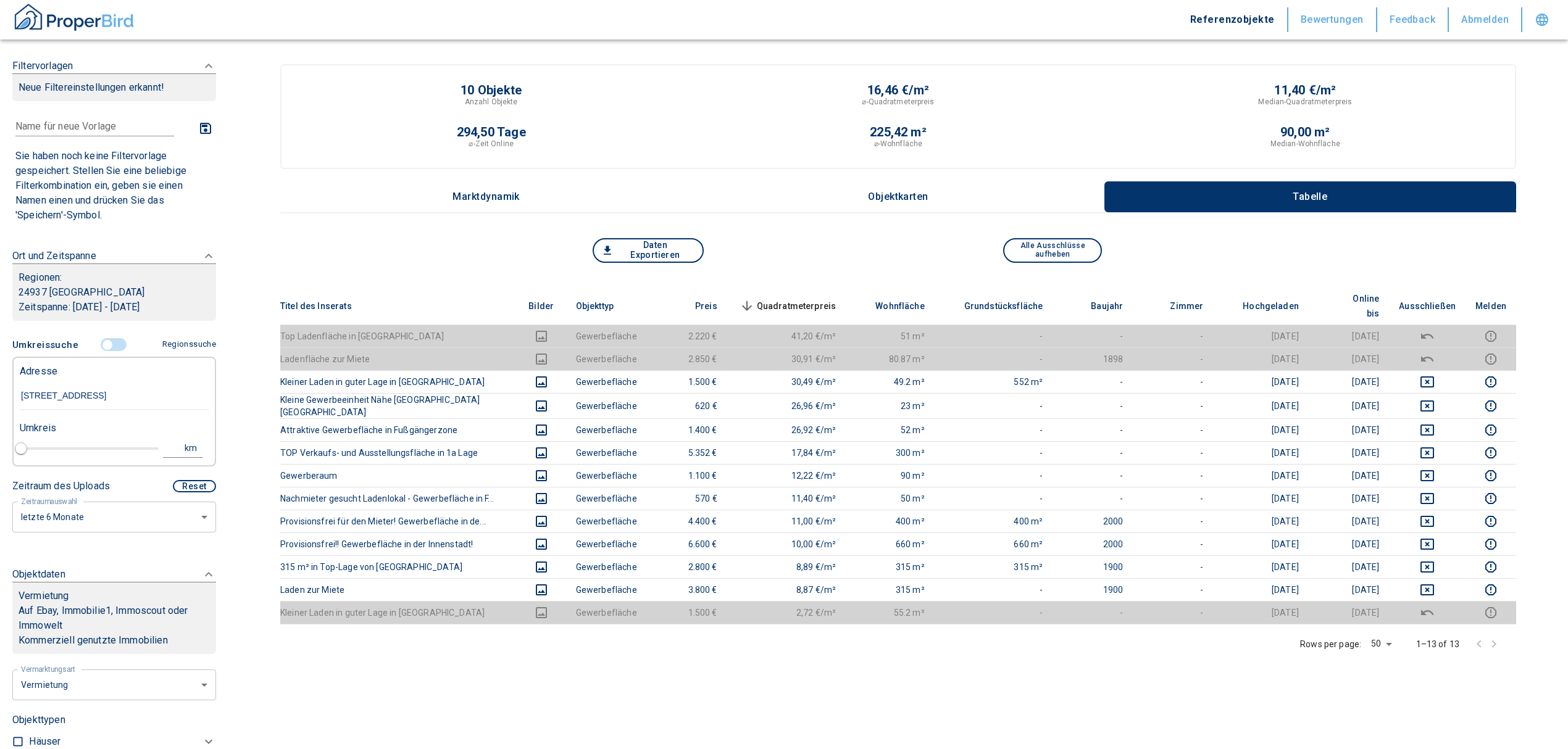
type input "2020"
type input "[STREET_ADDRESS][GEOGRAPHIC_DATA]"
type input "1"
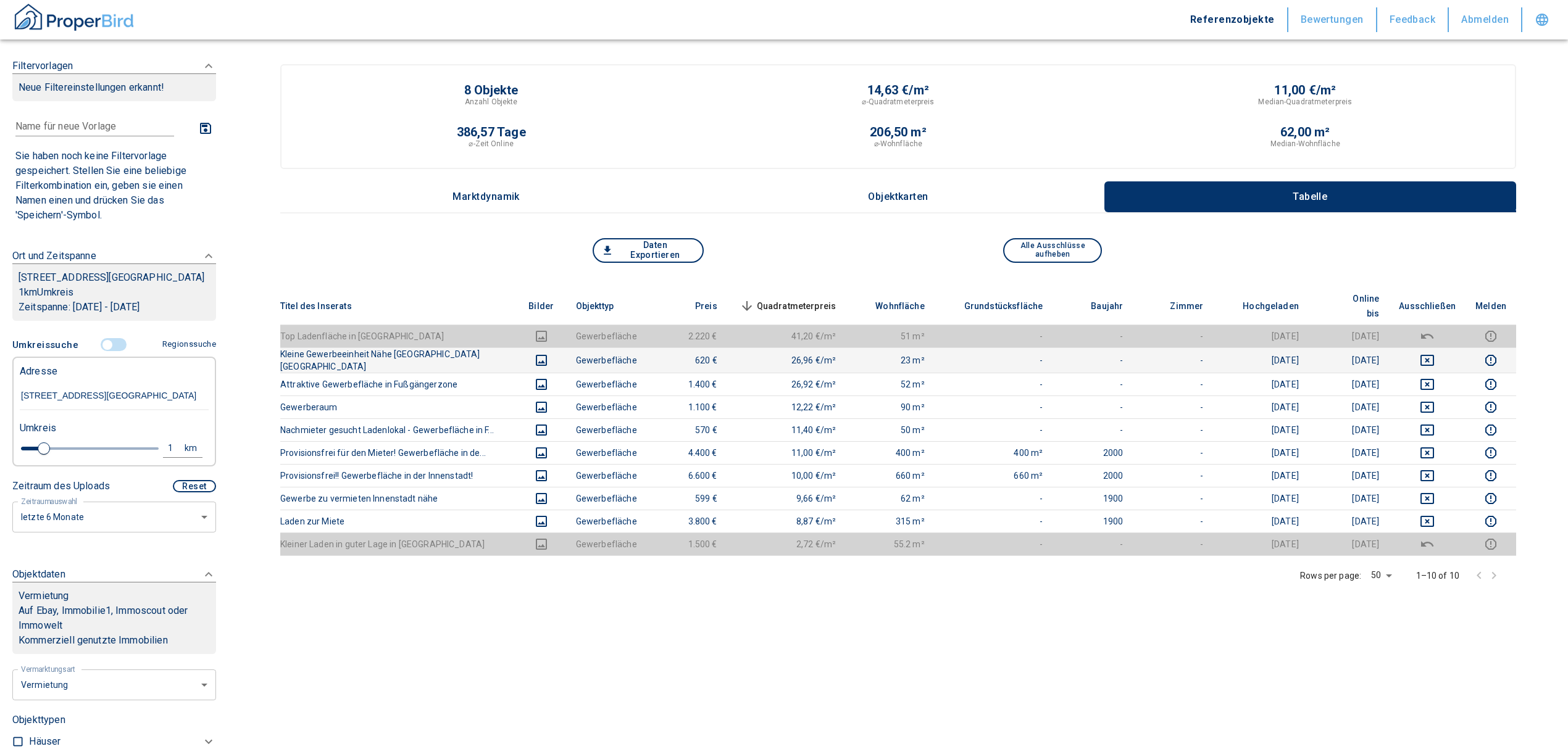
type input "[STREET_ADDRESS][GEOGRAPHIC_DATA]"
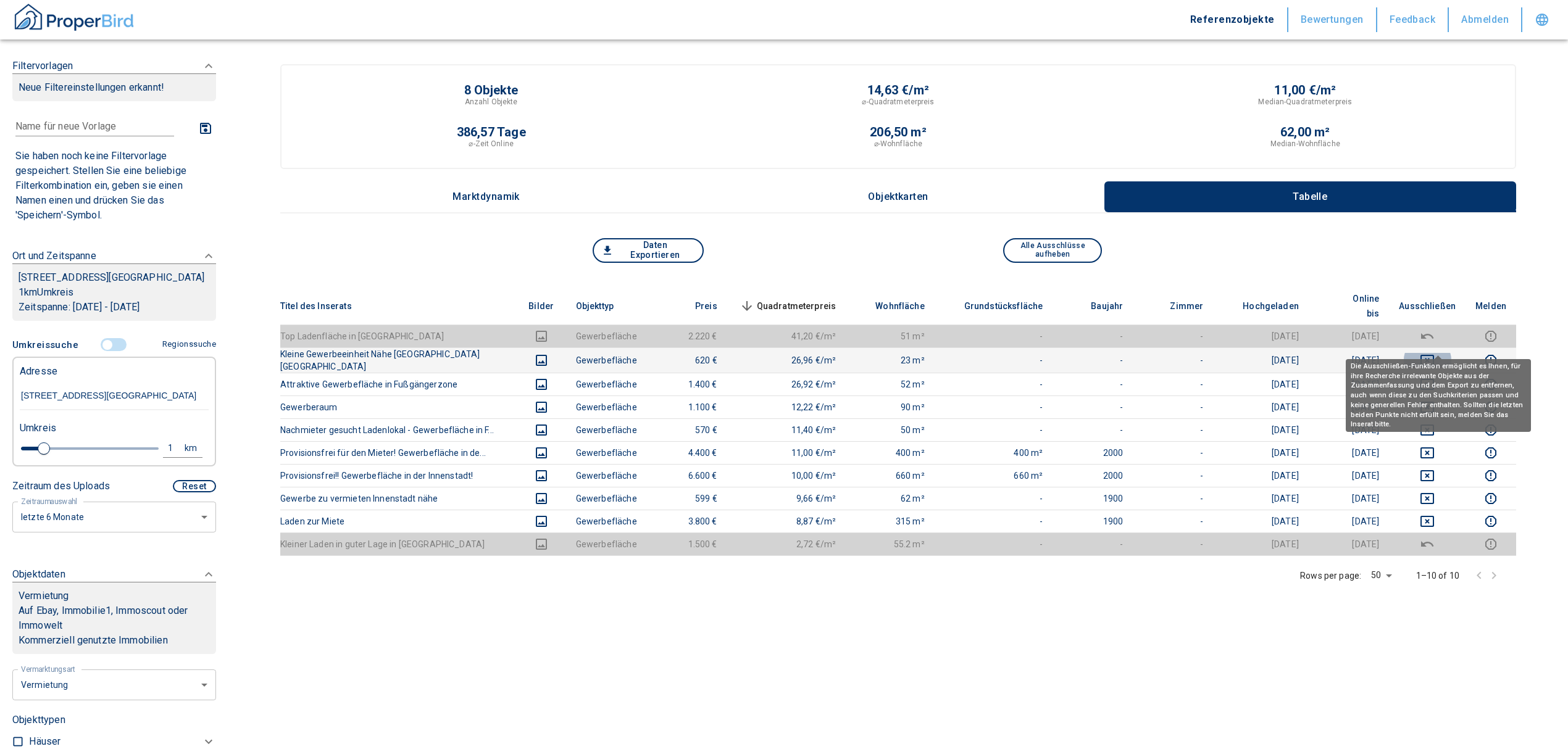
click at [1434, 355] on icon "deselect this listing" at bounding box center [1427, 361] width 14 height 11
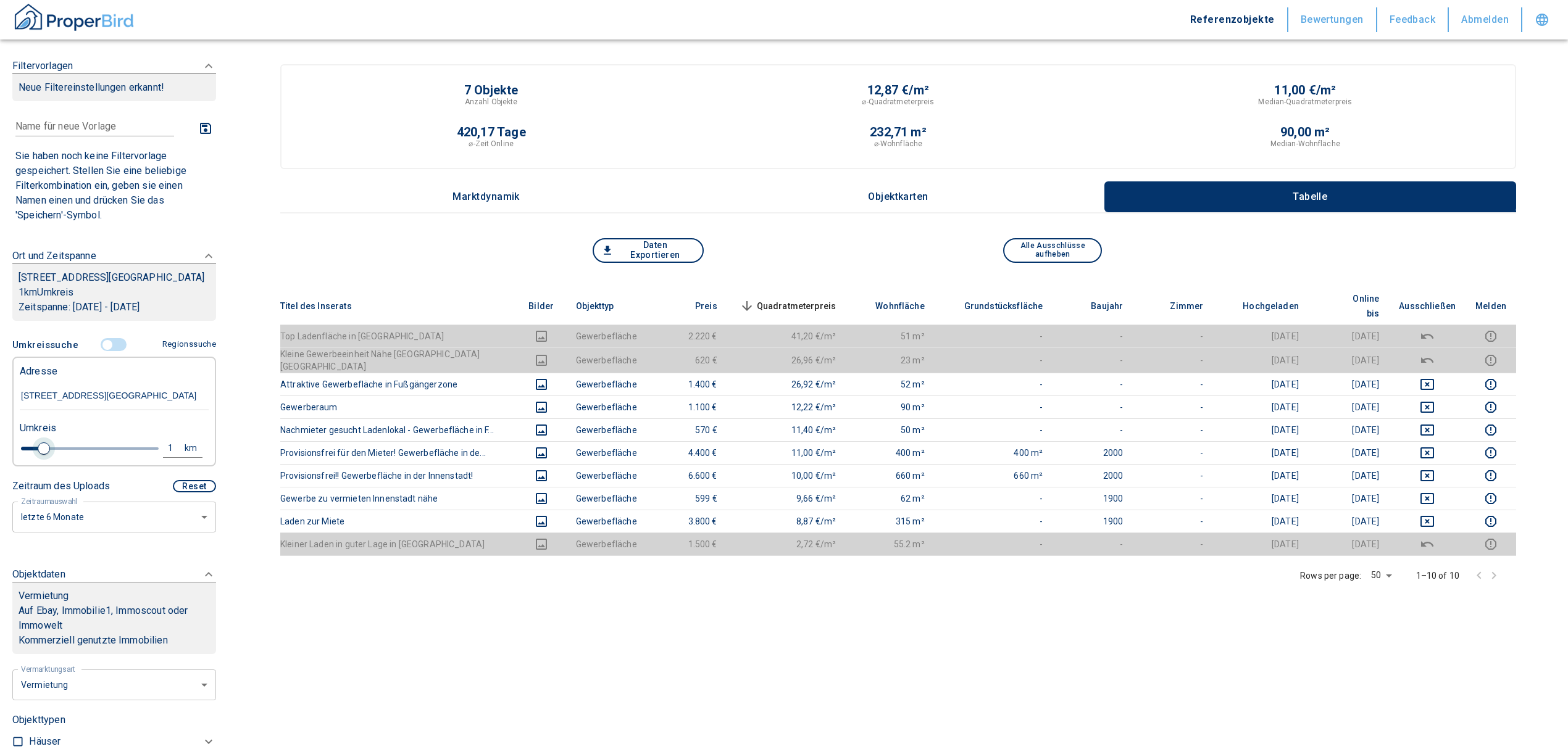
type input "2020"
type input "1.2"
type input "2020"
type input "1.4"
type input "2020"
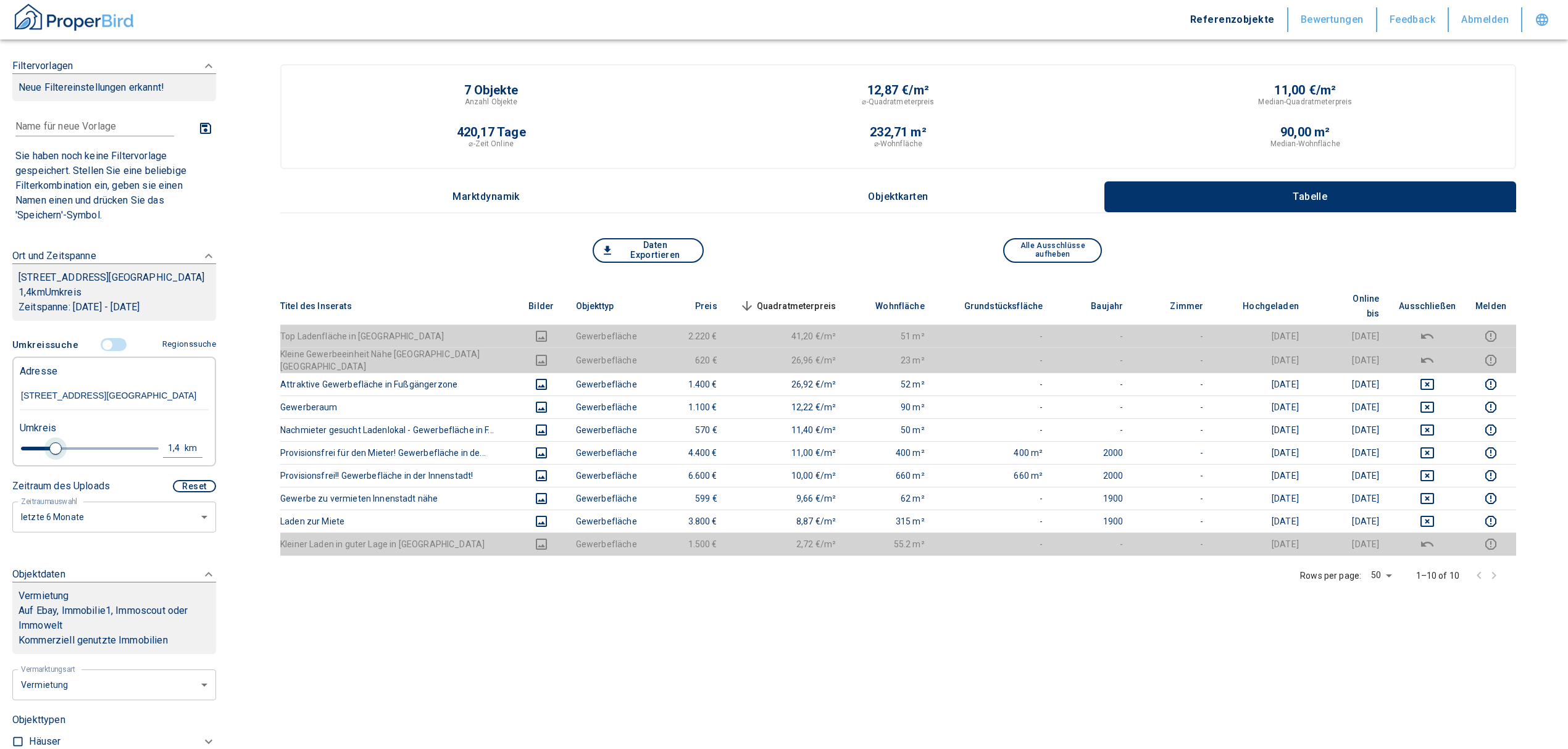
type input "1.8"
type input "2020"
type input "2"
drag, startPoint x: 52, startPoint y: 463, endPoint x: 69, endPoint y: 470, distance: 18.4
click at [69, 455] on span at bounding box center [72, 449] width 12 height 12
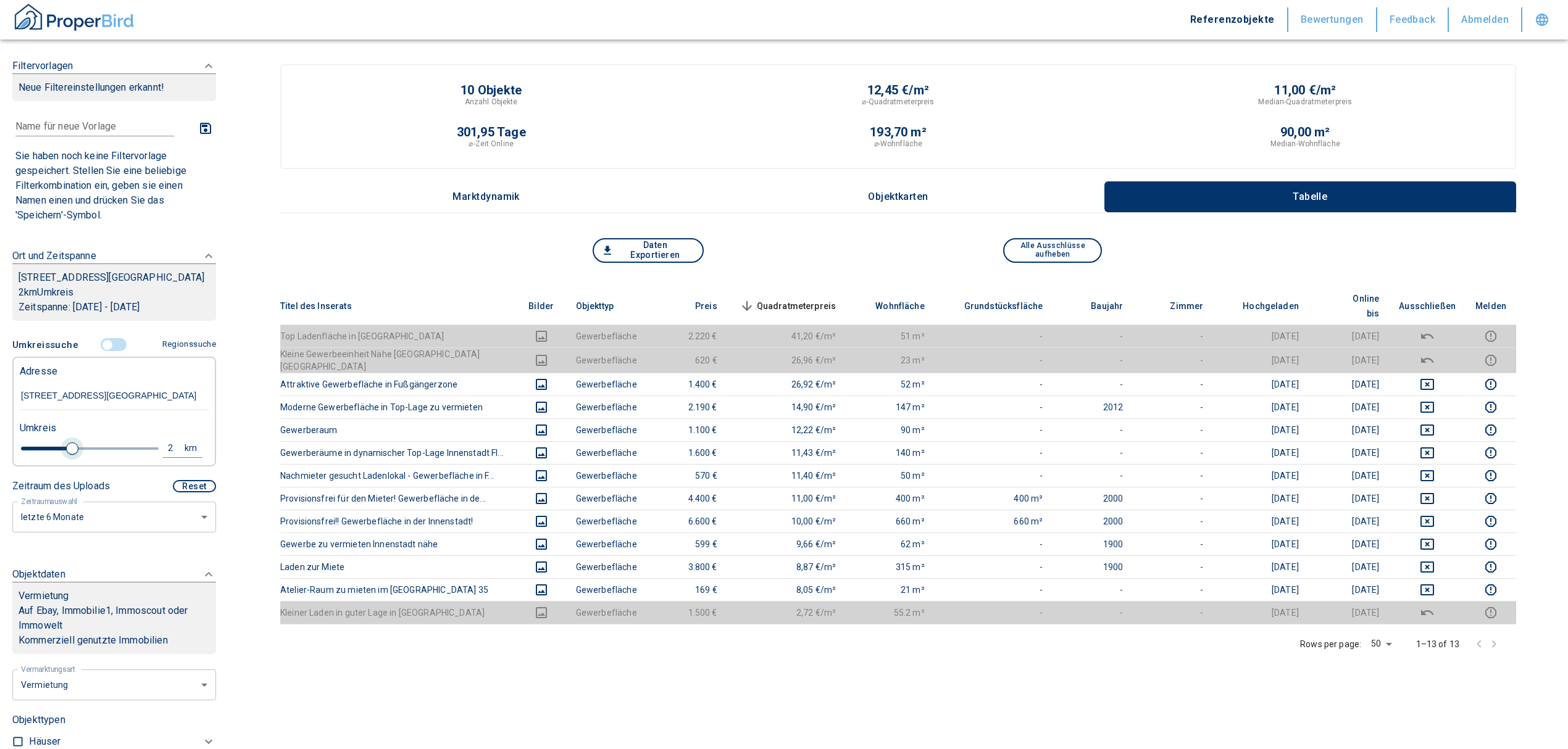
type input "2020"
type input "2.2"
type input "2020"
type input "2.4"
type input "2020"
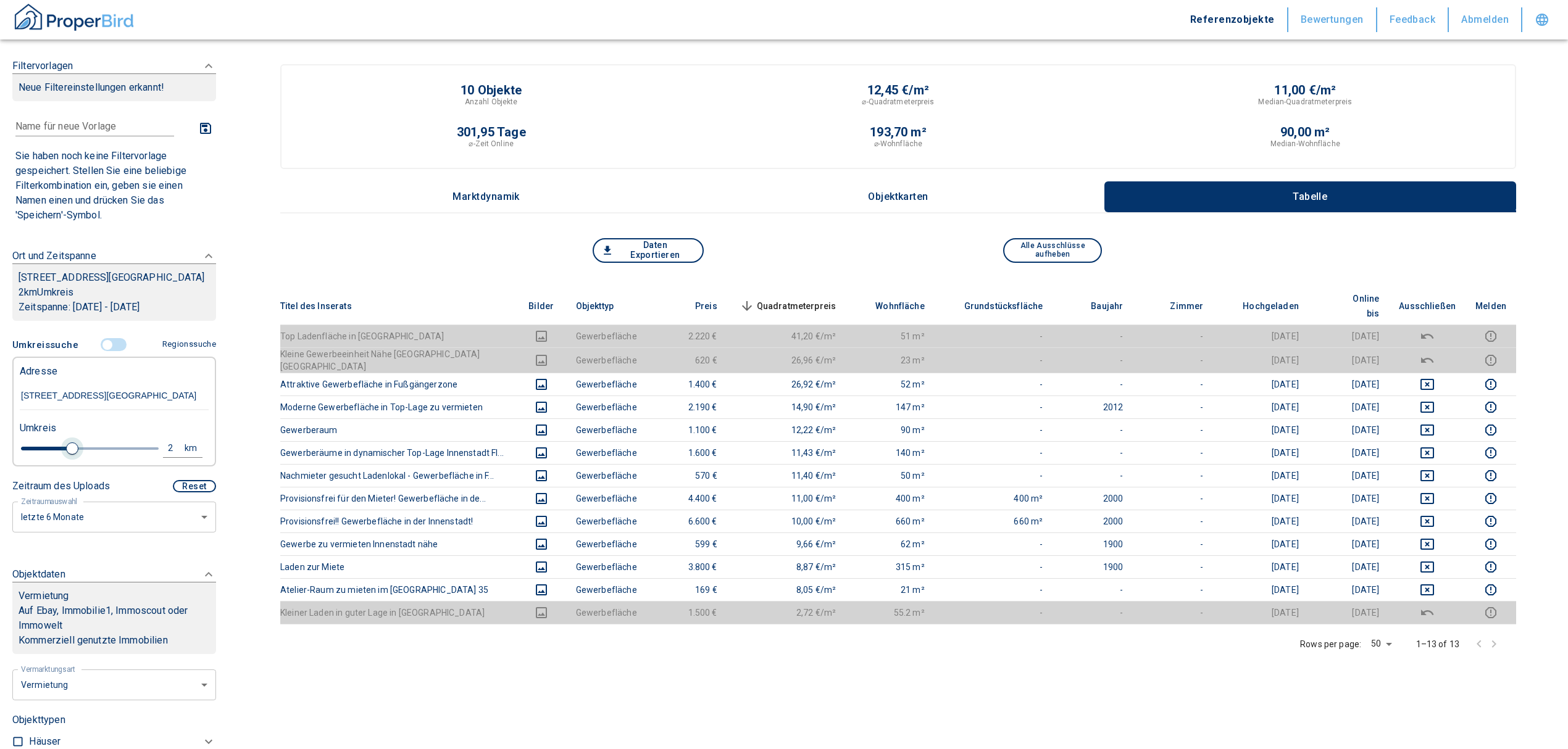
type input "2.6"
type input "2020"
type input "2.8"
type input "2020"
type input "3"
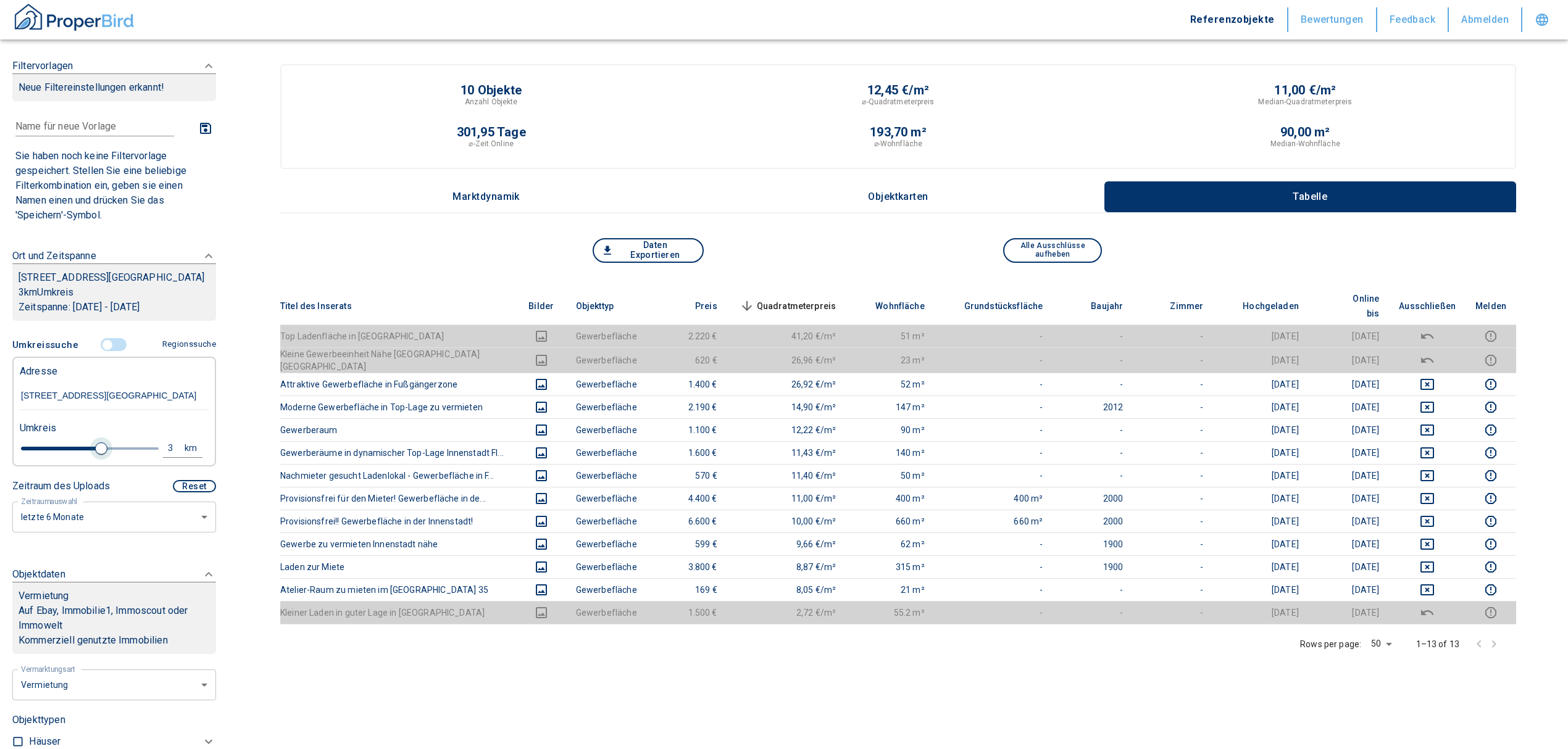
drag, startPoint x: 67, startPoint y: 458, endPoint x: 94, endPoint y: 464, distance: 27.7
click at [95, 455] on span at bounding box center [101, 449] width 12 height 12
type input "2020"
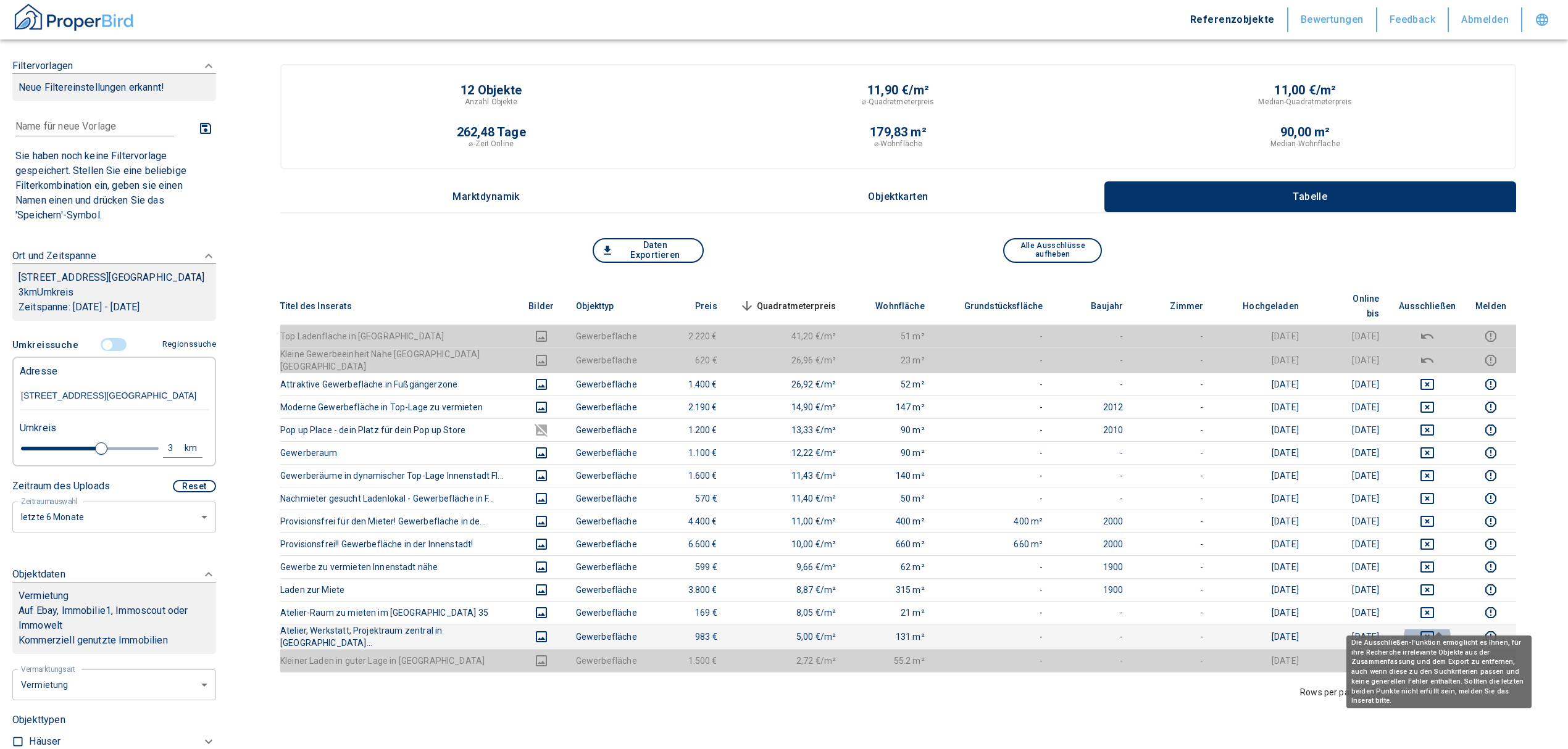
click at [1434, 629] on icon "deselect this listing" at bounding box center [1427, 637] width 15 height 15
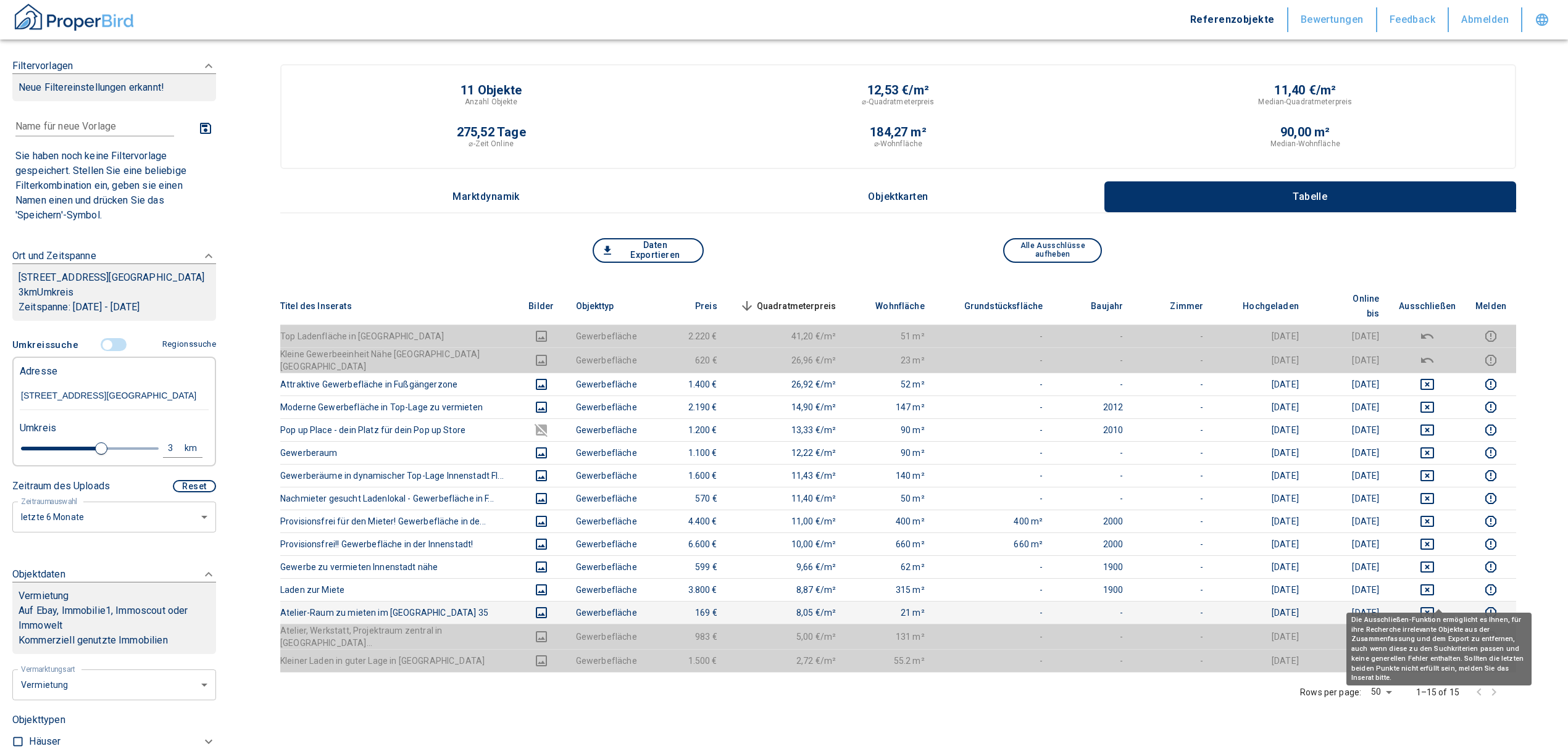
click at [1434, 606] on icon "deselect this listing" at bounding box center [1427, 613] width 15 height 15
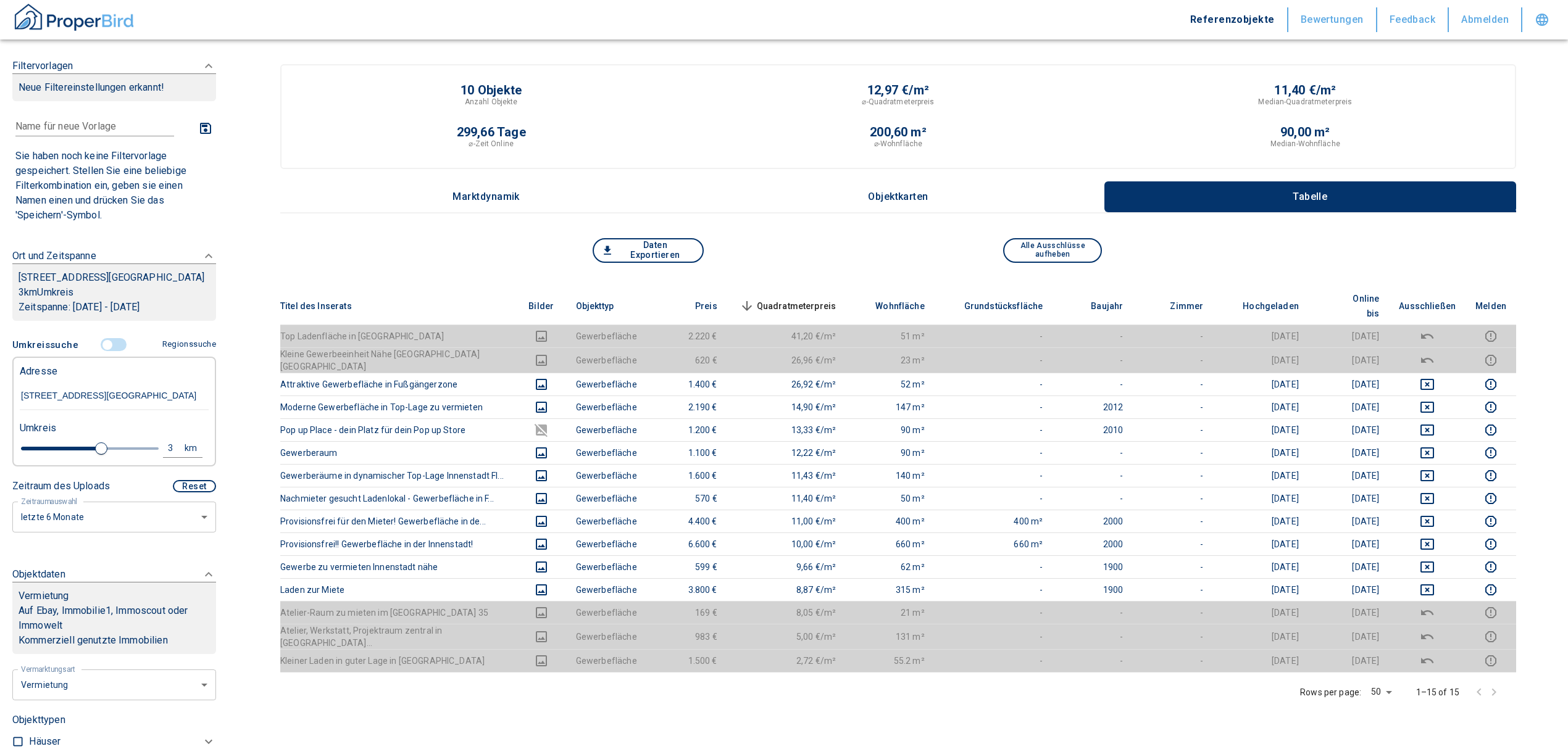
click at [84, 405] on input "[STREET_ADDRESS][GEOGRAPHIC_DATA]" at bounding box center [114, 397] width 189 height 29
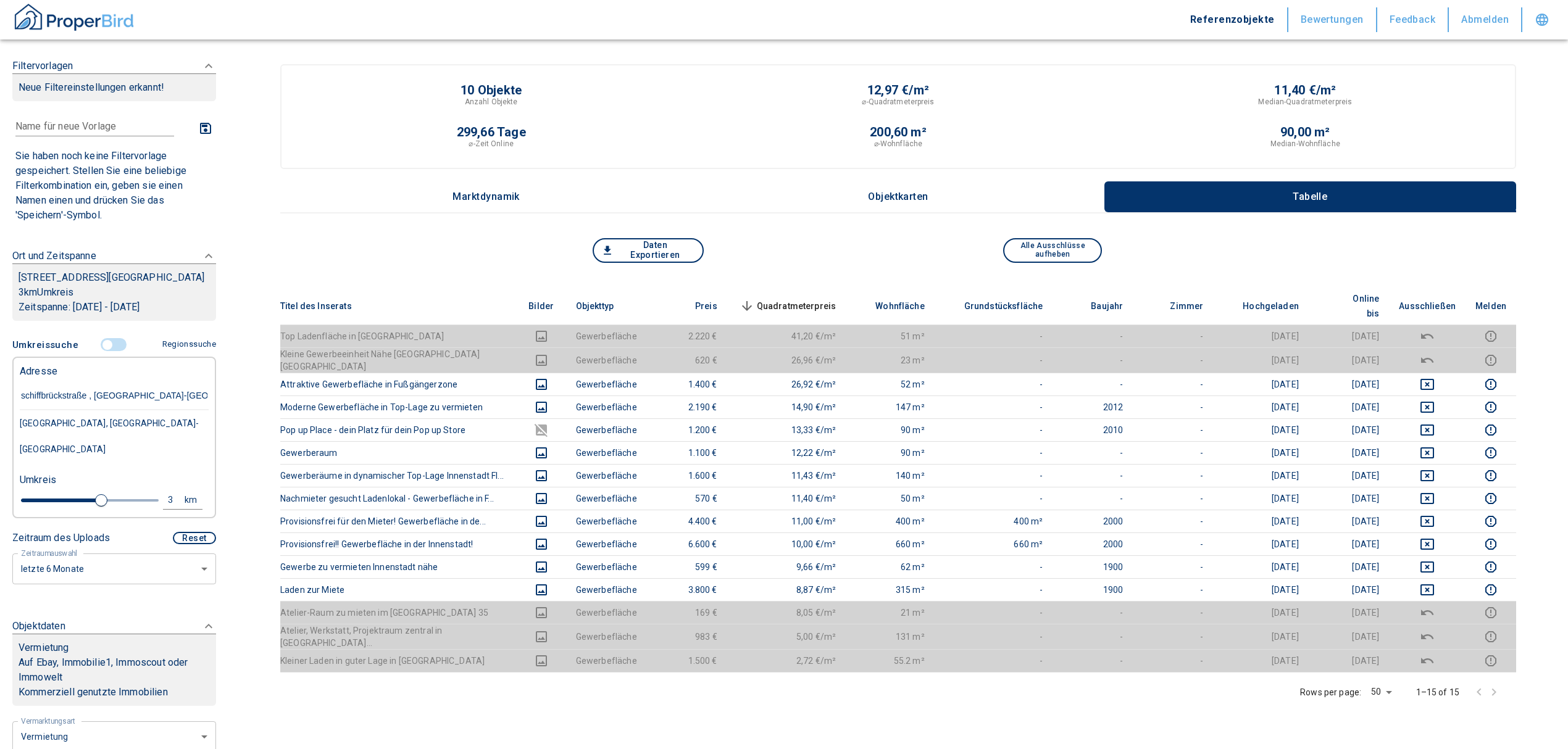
type input "[STREET_ADDRESS] Höhe"
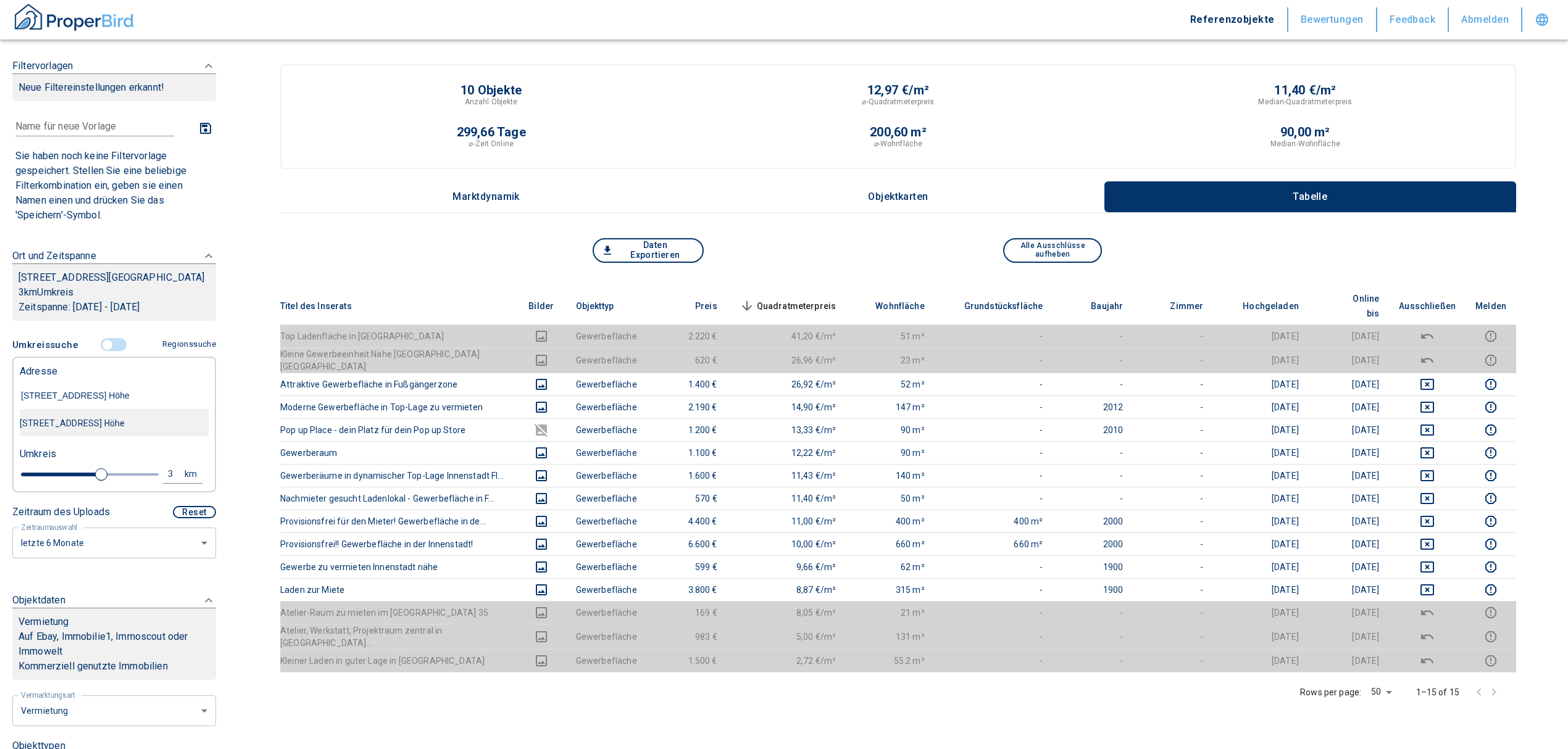
click at [92, 428] on div "[STREET_ADDRESS] Höhe" at bounding box center [114, 423] width 189 height 26
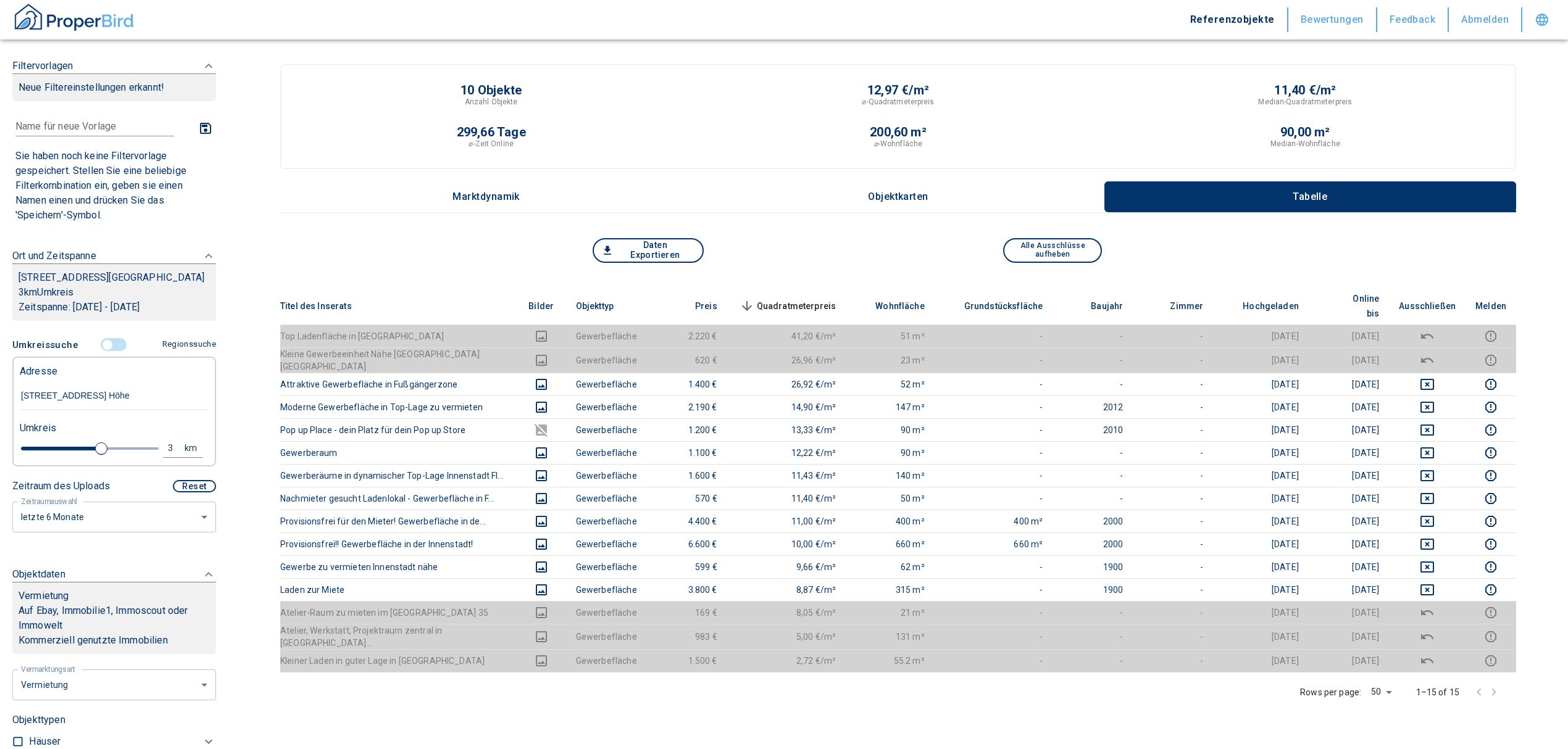
type input "2020"
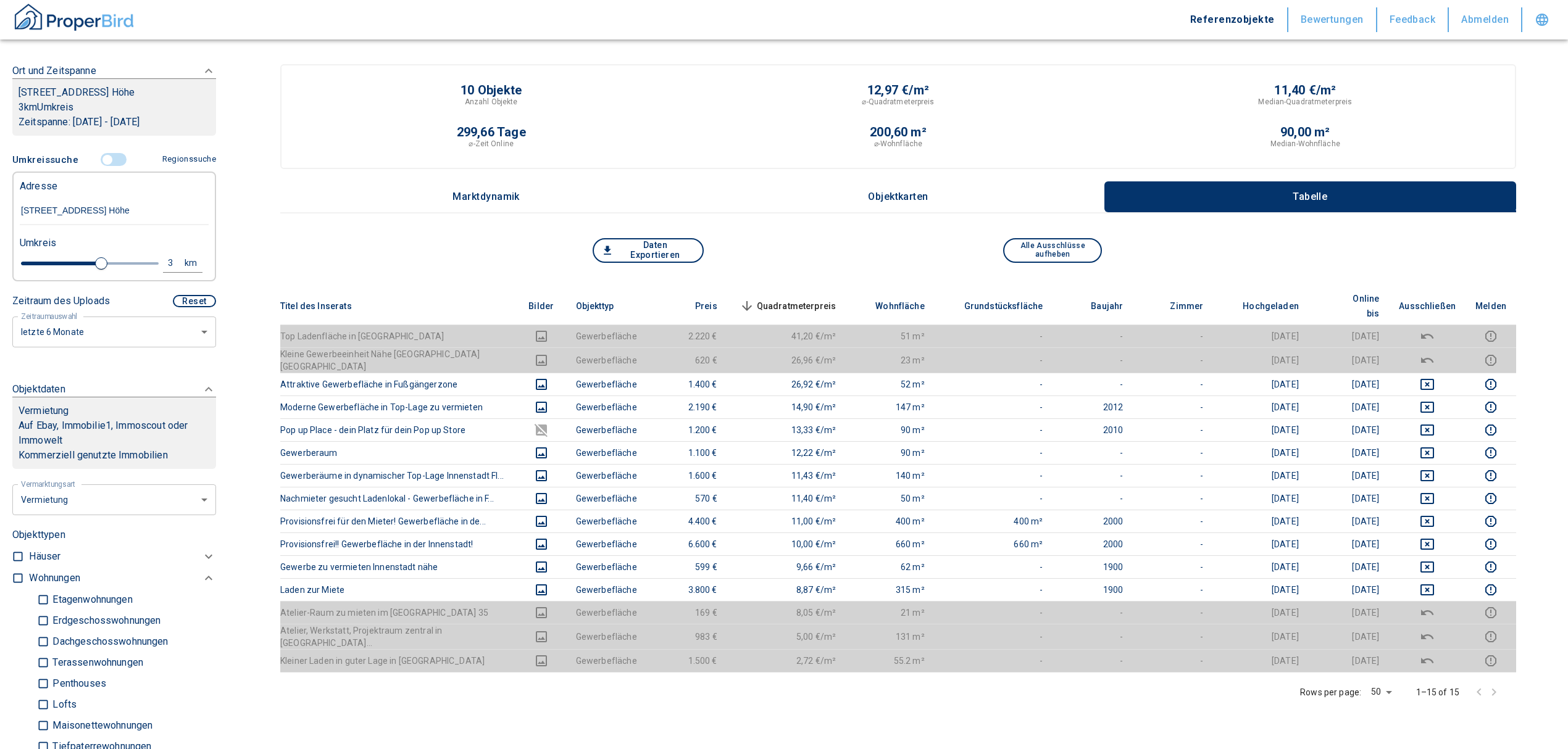
scroll to position [164, 0]
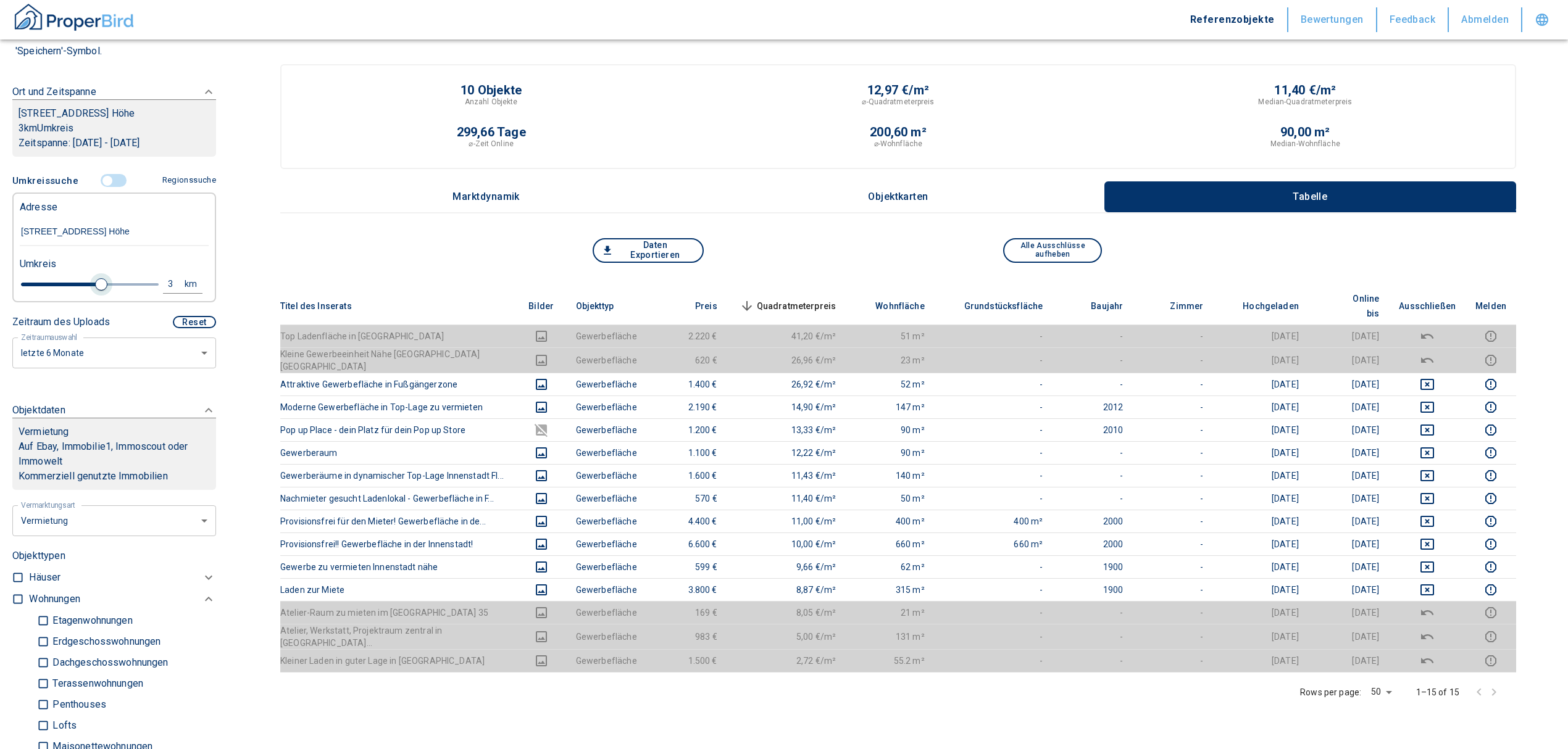
type input "[STREET_ADDRESS] Höhe"
type input "2020"
type input "2.8"
type input "2020"
type input "2.6"
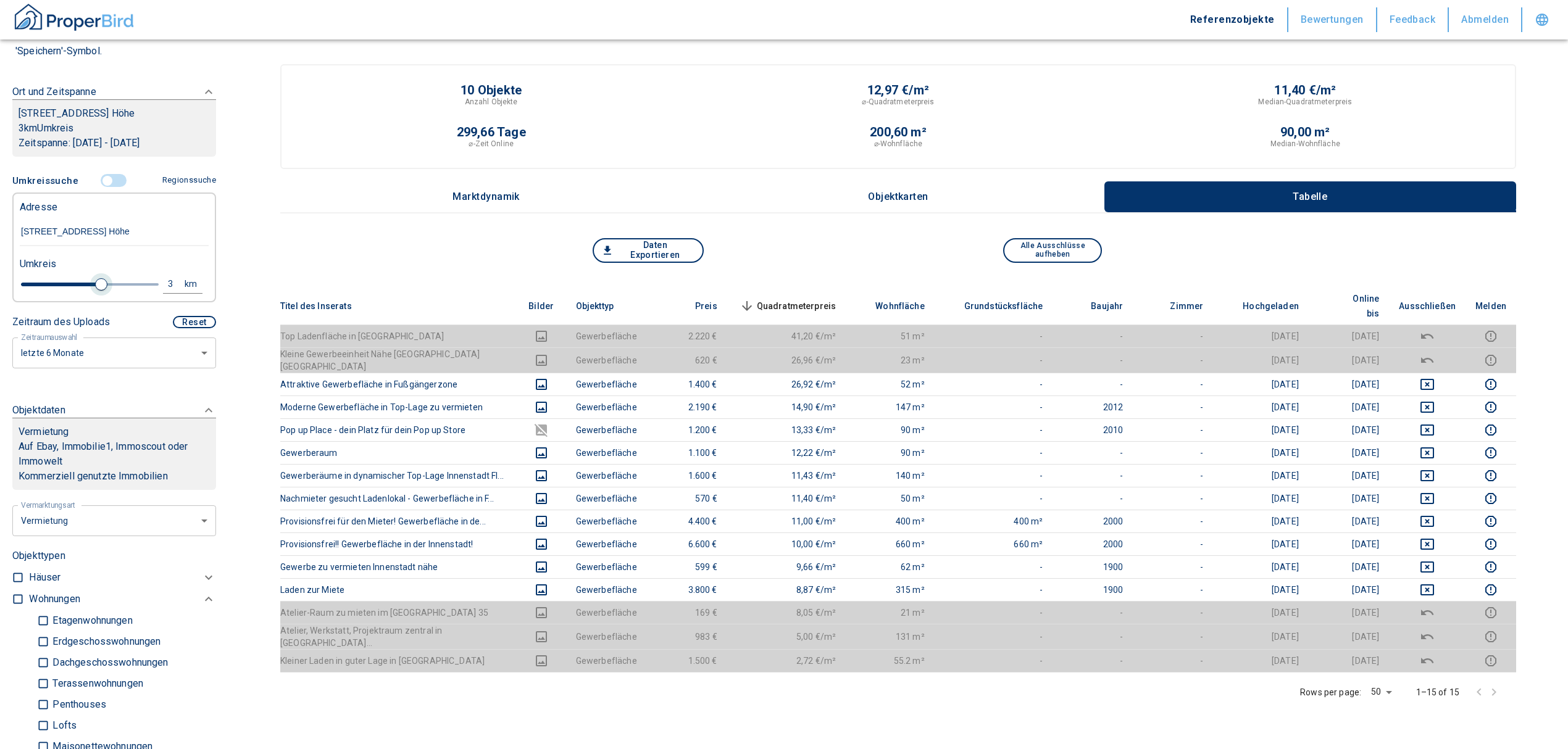
type input "2020"
type input "2.4"
type input "2020"
type input "2.2"
type input "2020"
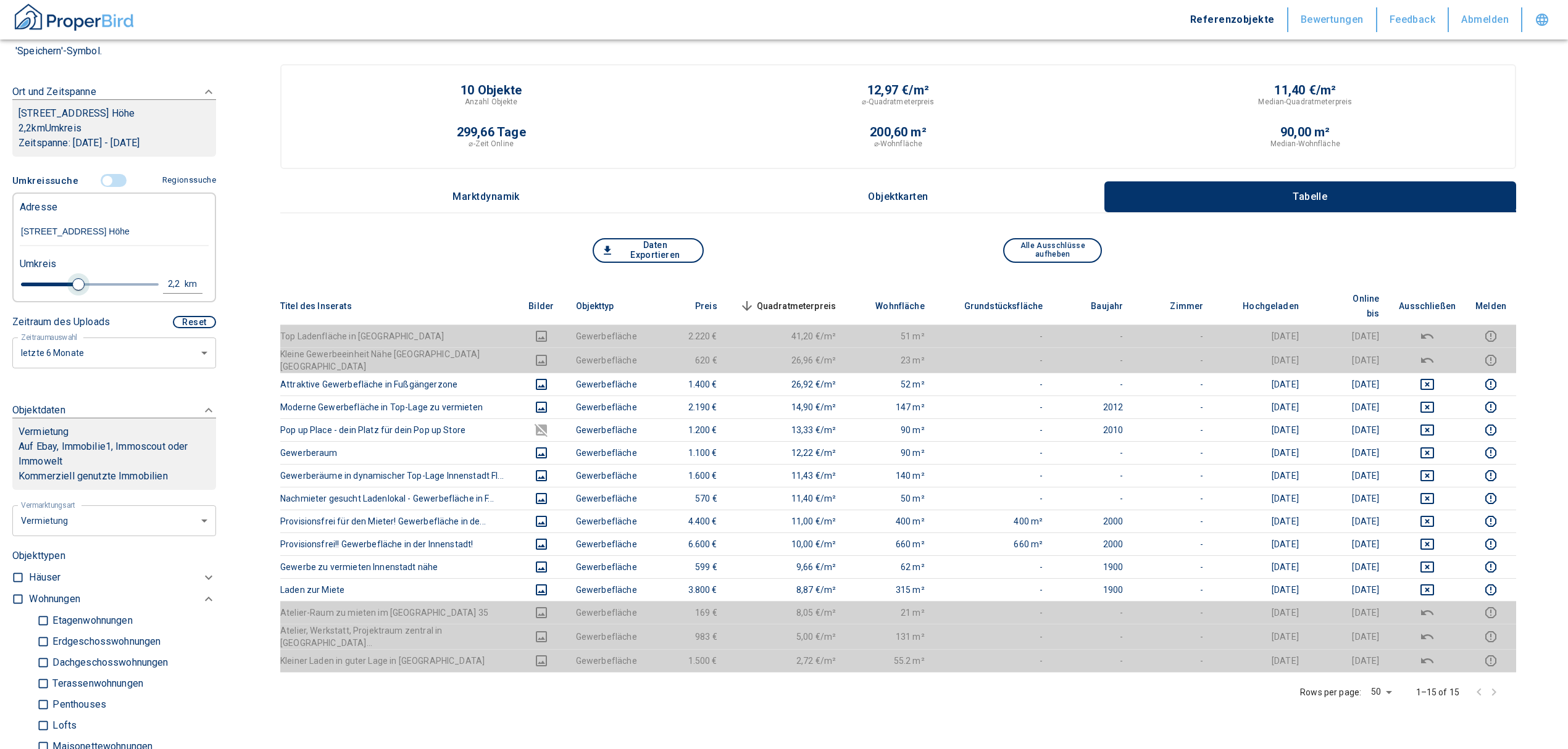
type input "2"
type input "2020"
drag, startPoint x: 94, startPoint y: 295, endPoint x: 44, endPoint y: 292, distance: 50.1
click at [44, 291] on span at bounding box center [43, 285] width 12 height 12
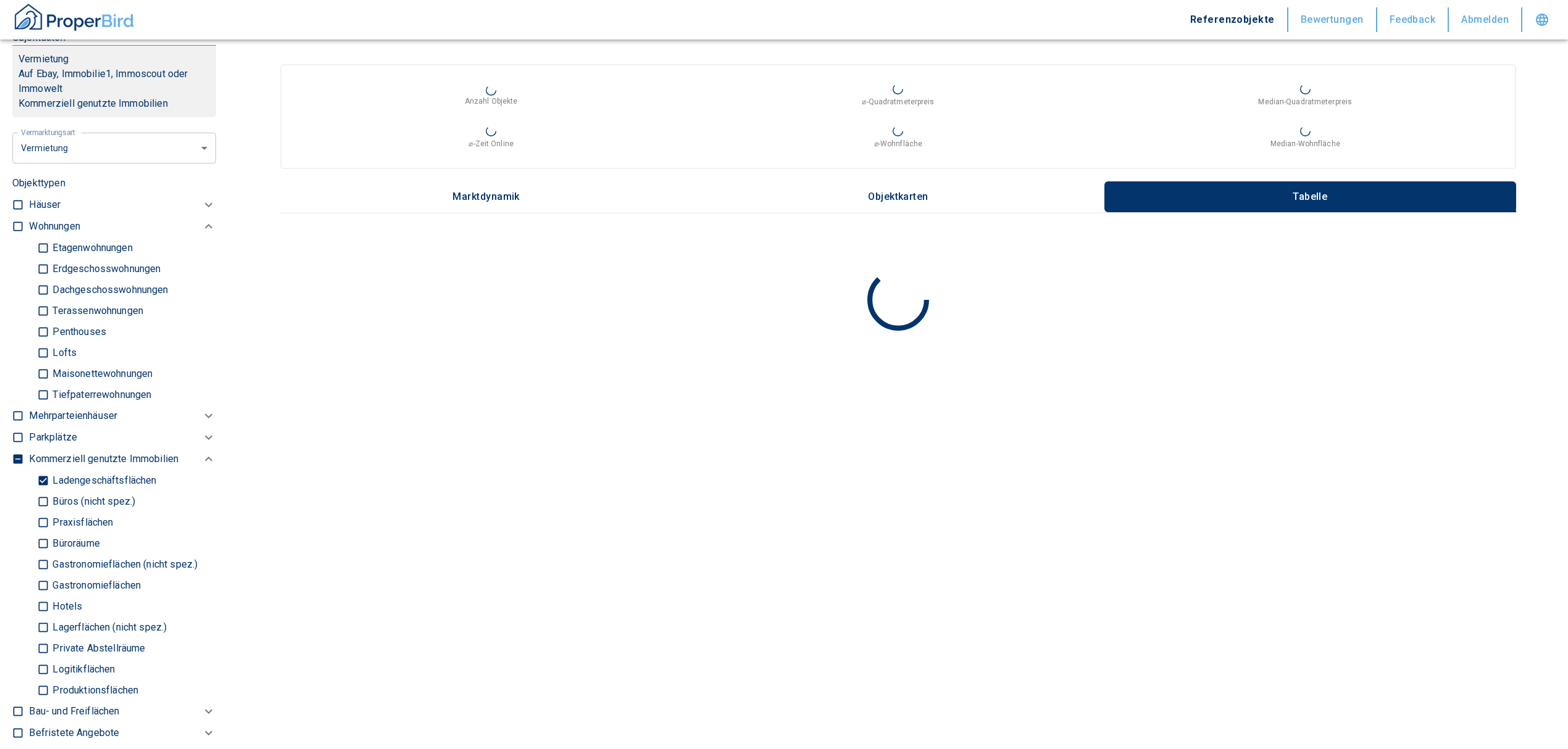
scroll to position [494, 0]
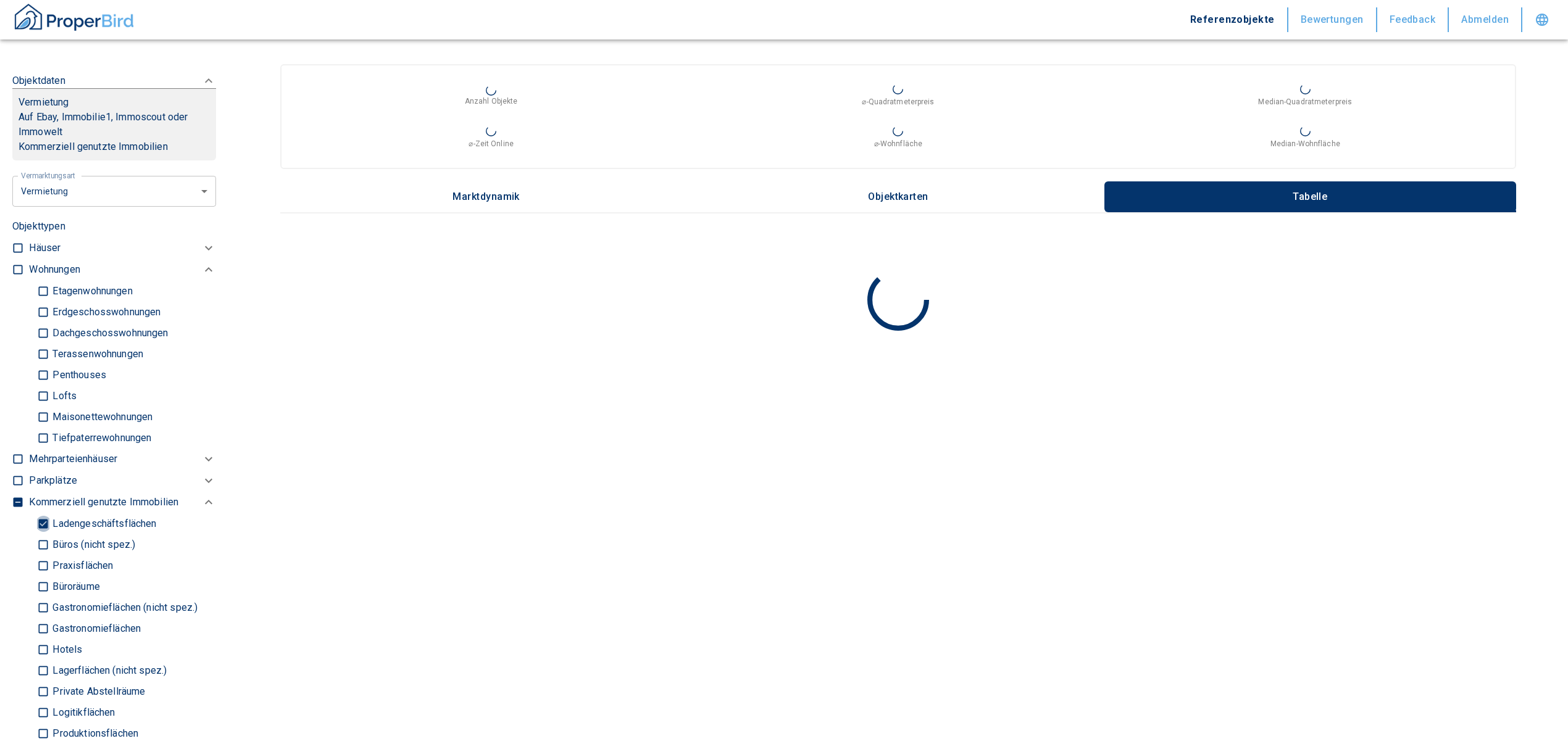
click at [44, 533] on input "Ladengeschäftsflächen" at bounding box center [43, 524] width 12 height 22
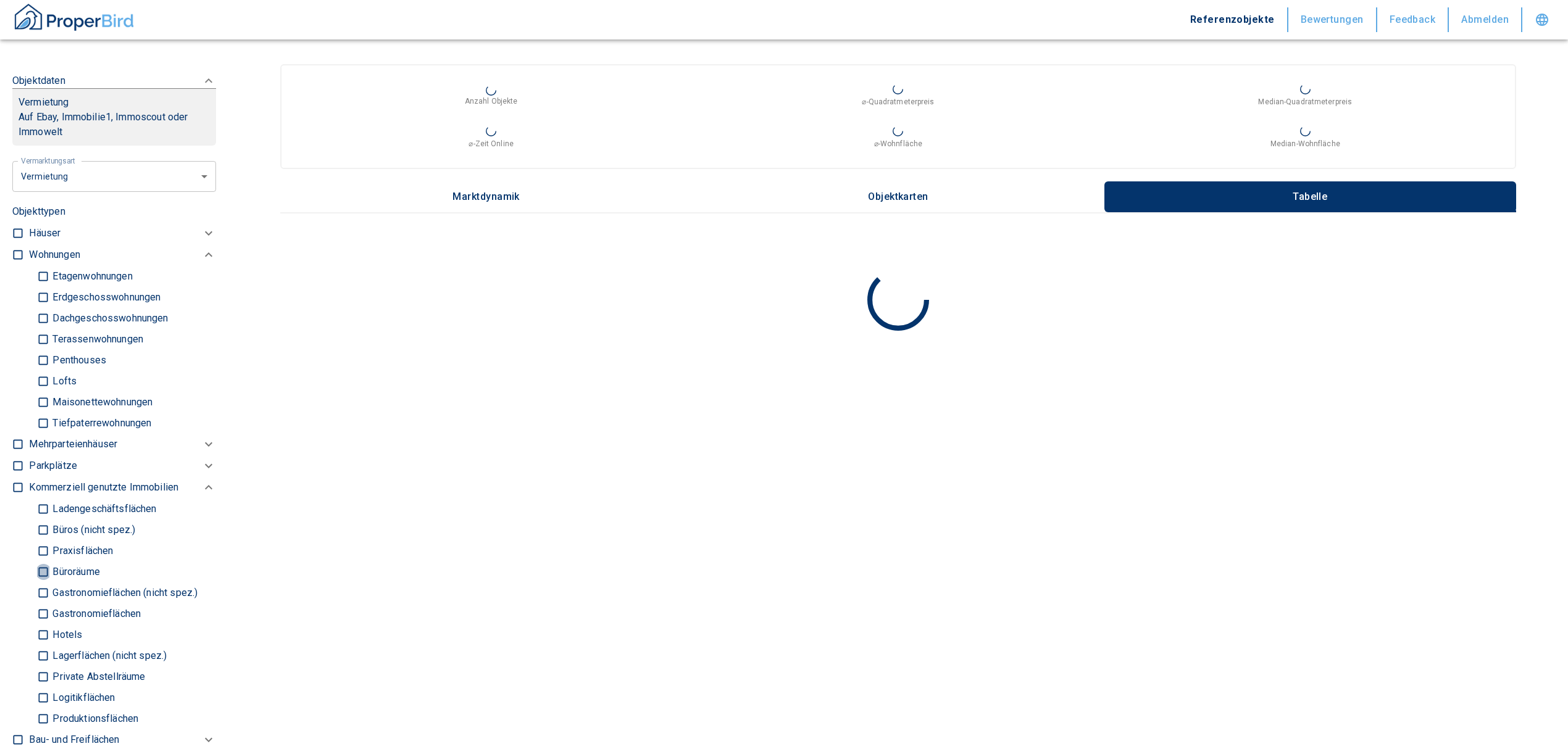
click at [42, 583] on input "Büroräume" at bounding box center [43, 572] width 12 height 22
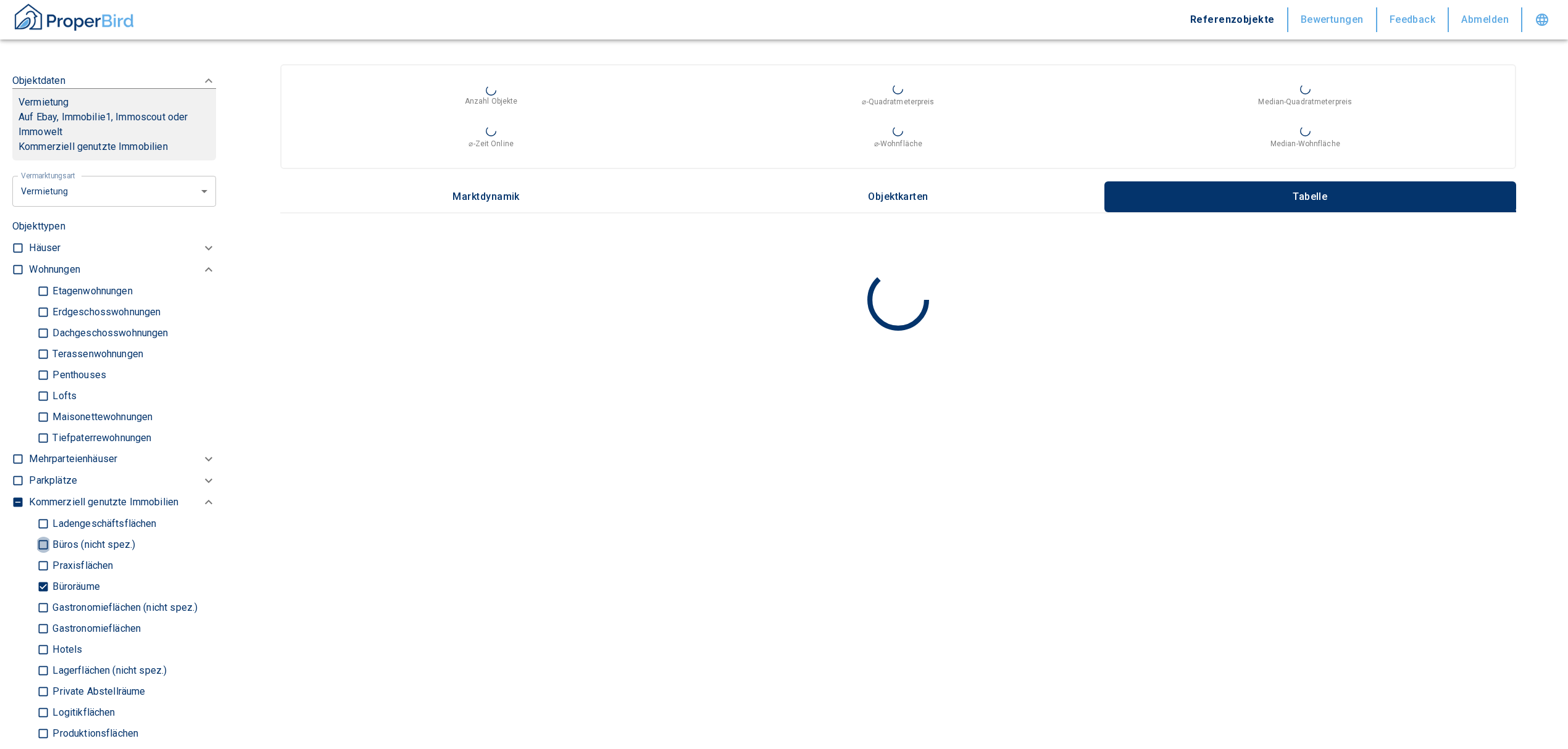
drag, startPoint x: 45, startPoint y: 552, endPoint x: 42, endPoint y: 561, distance: 9.5
click at [45, 552] on input "Büros (nicht spez.)" at bounding box center [43, 545] width 12 height 22
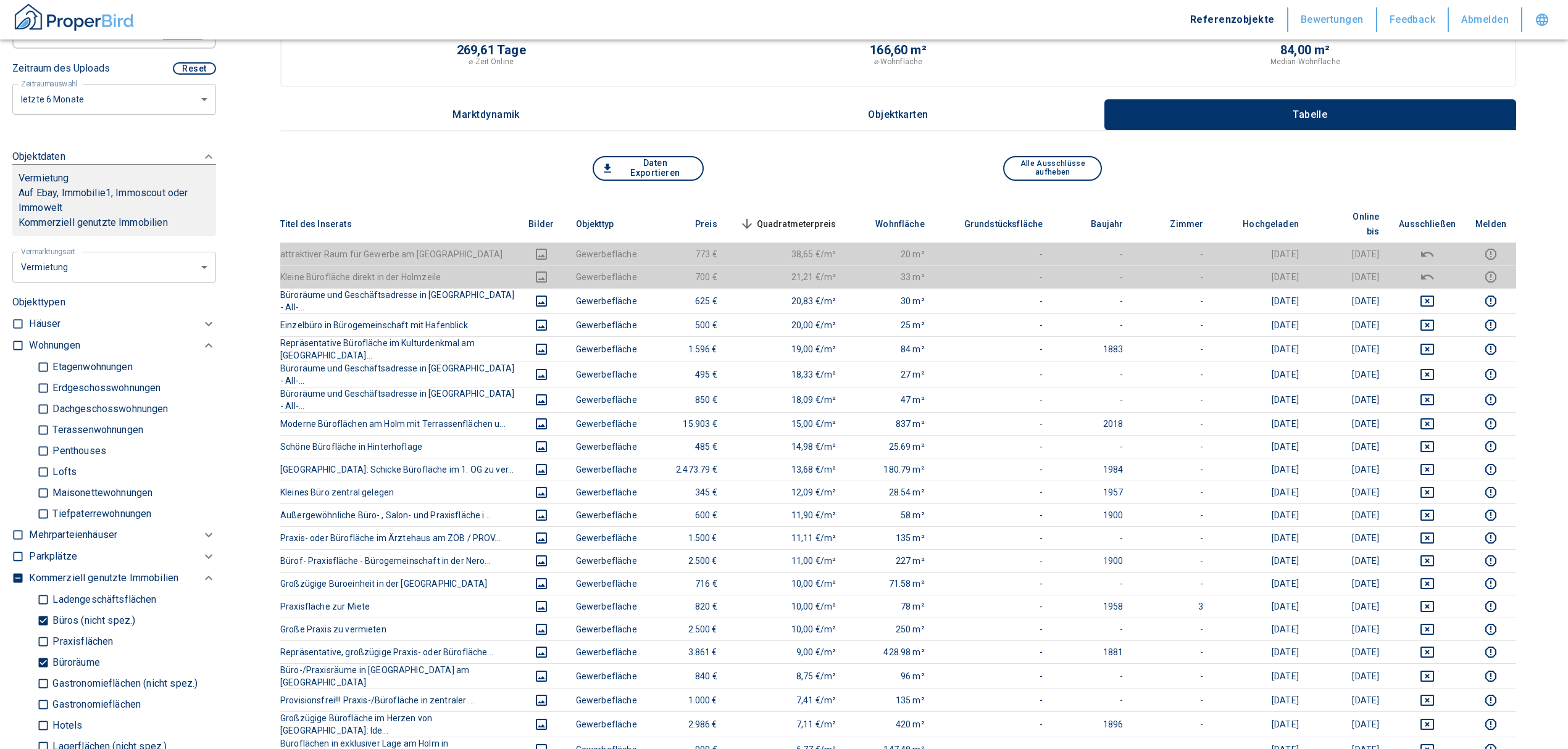
scroll to position [576, 0]
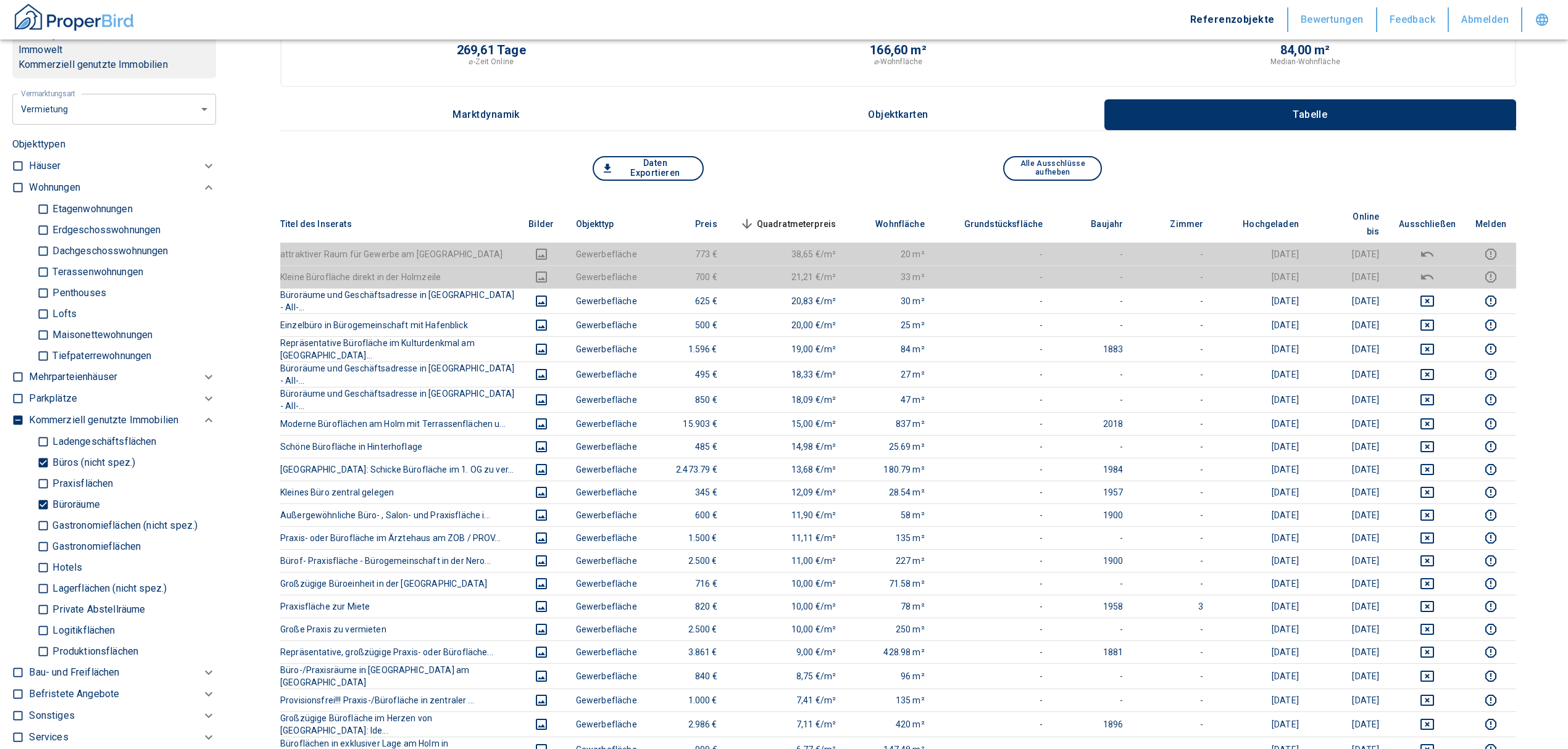
click at [37, 515] on input "Büroräume" at bounding box center [43, 505] width 12 height 22
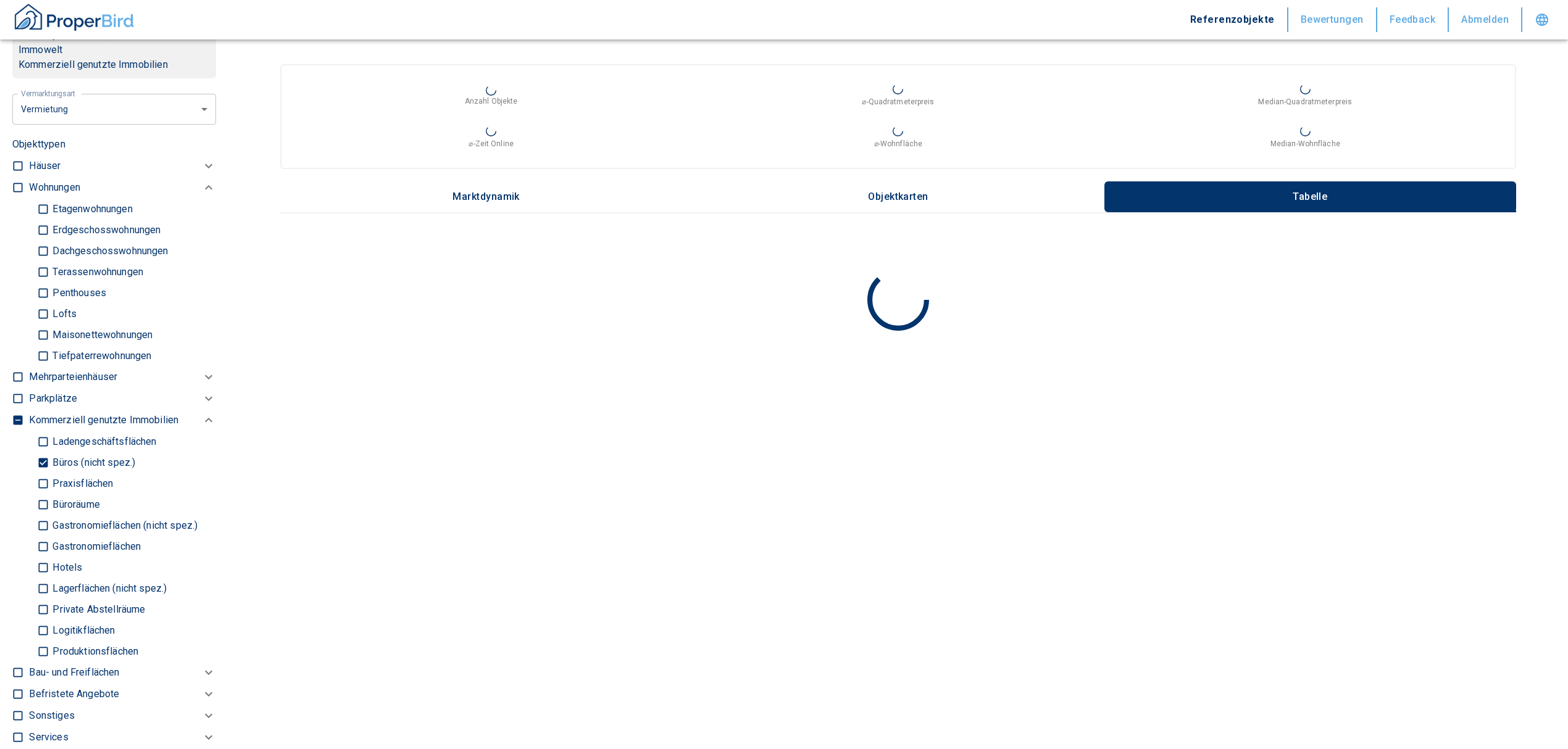
click at [43, 471] on input "Büros (nicht spez.)" at bounding box center [43, 462] width 12 height 22
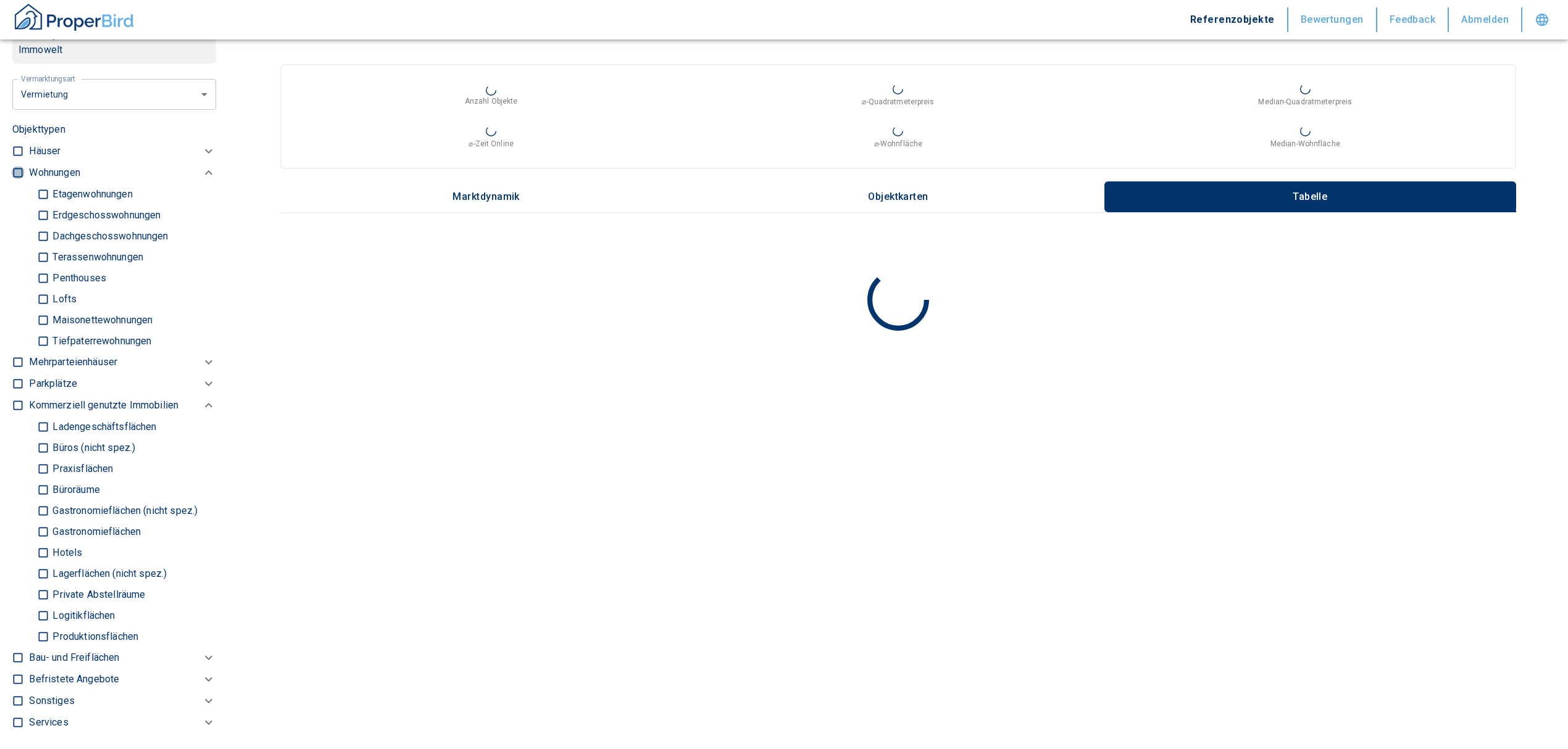
click at [20, 179] on input "checkbox" at bounding box center [18, 172] width 12 height 12
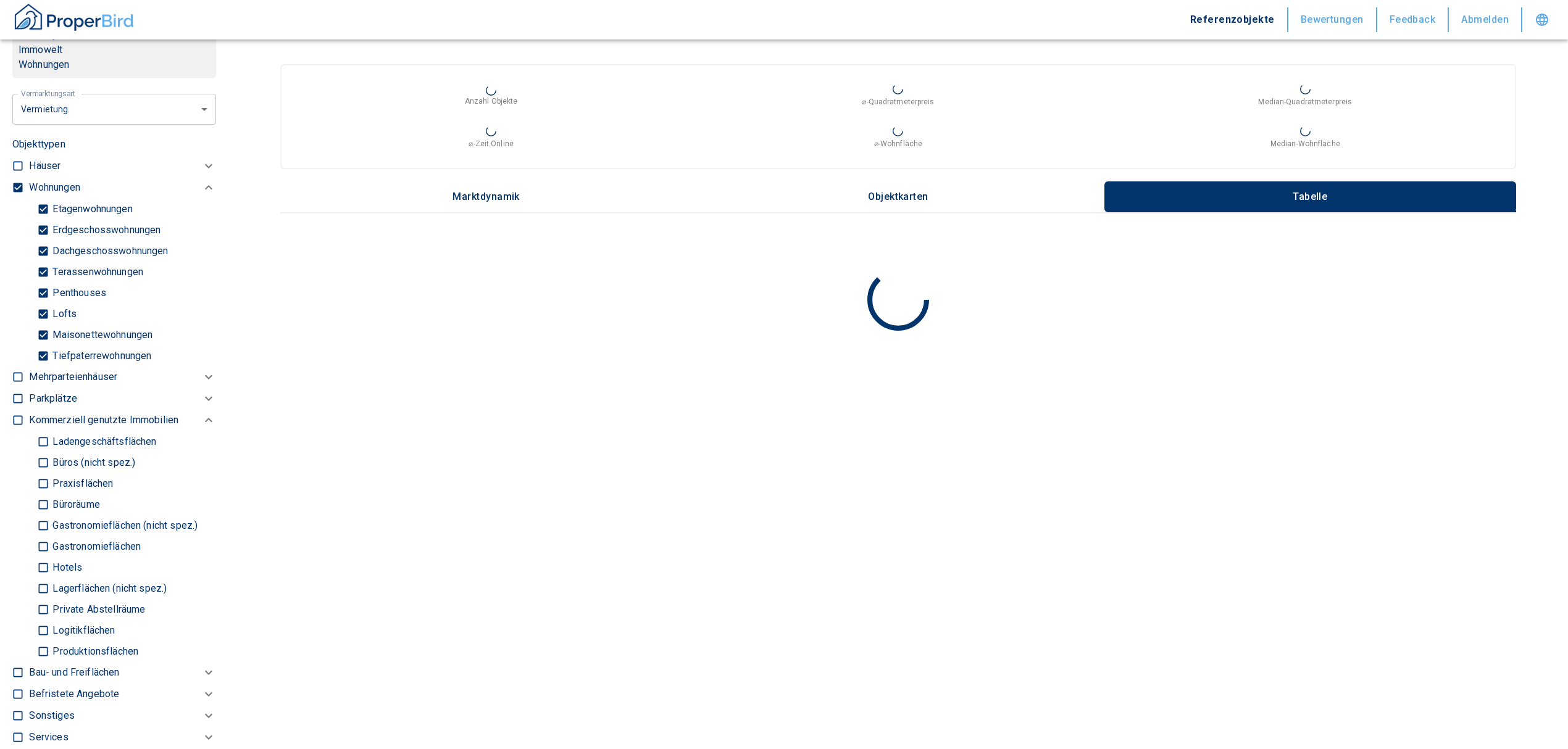
click at [44, 367] on input "Tiefpaterrewohnungen" at bounding box center [43, 356] width 12 height 22
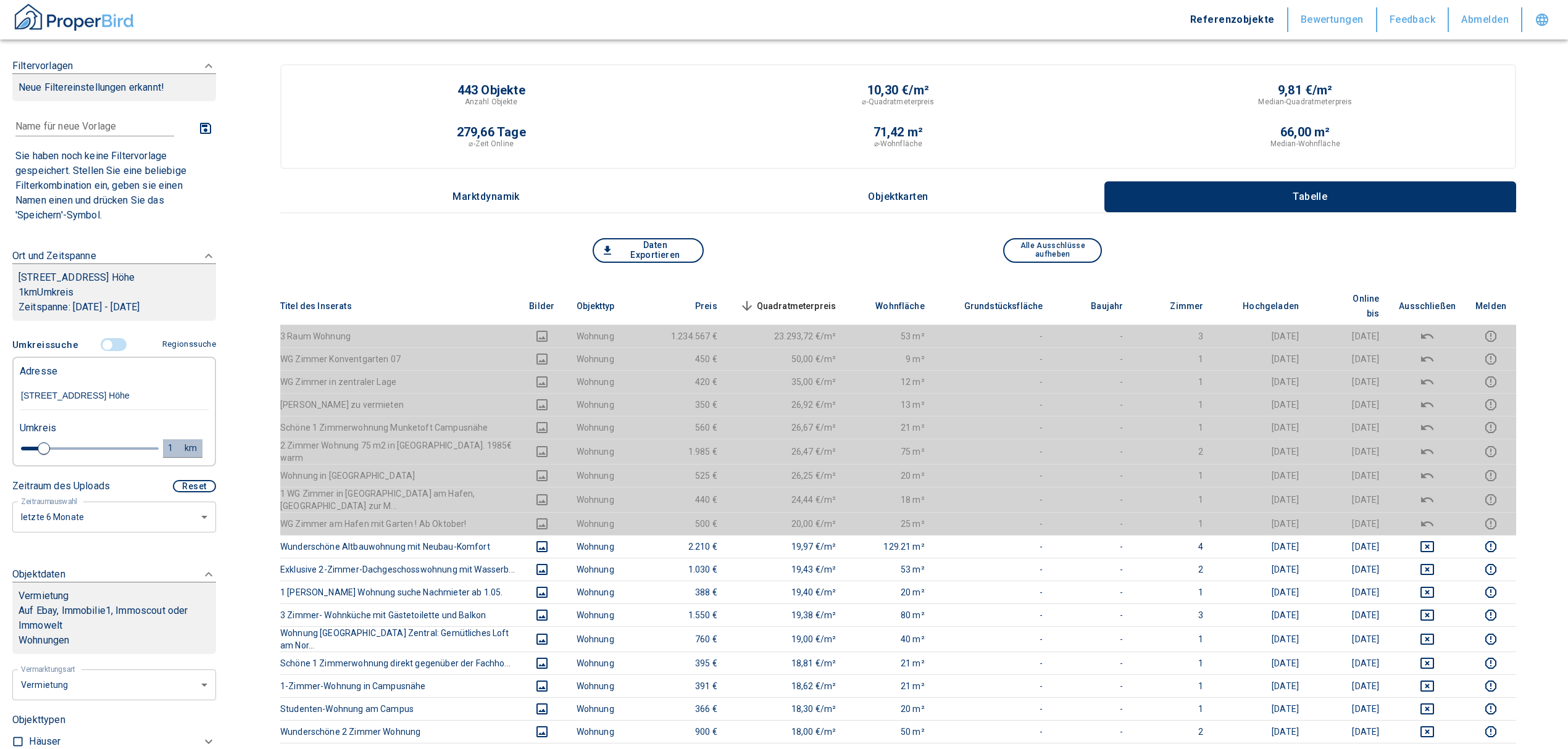
click at [166, 456] on div "1" at bounding box center [177, 448] width 22 height 16
drag, startPoint x: 67, startPoint y: 457, endPoint x: 16, endPoint y: 460, distance: 51.1
click at [18, 462] on div "1 km Neue Suchen" at bounding box center [105, 450] width 189 height 30
click at [131, 456] on button "Neue Suchen" at bounding box center [165, 447] width 68 height 17
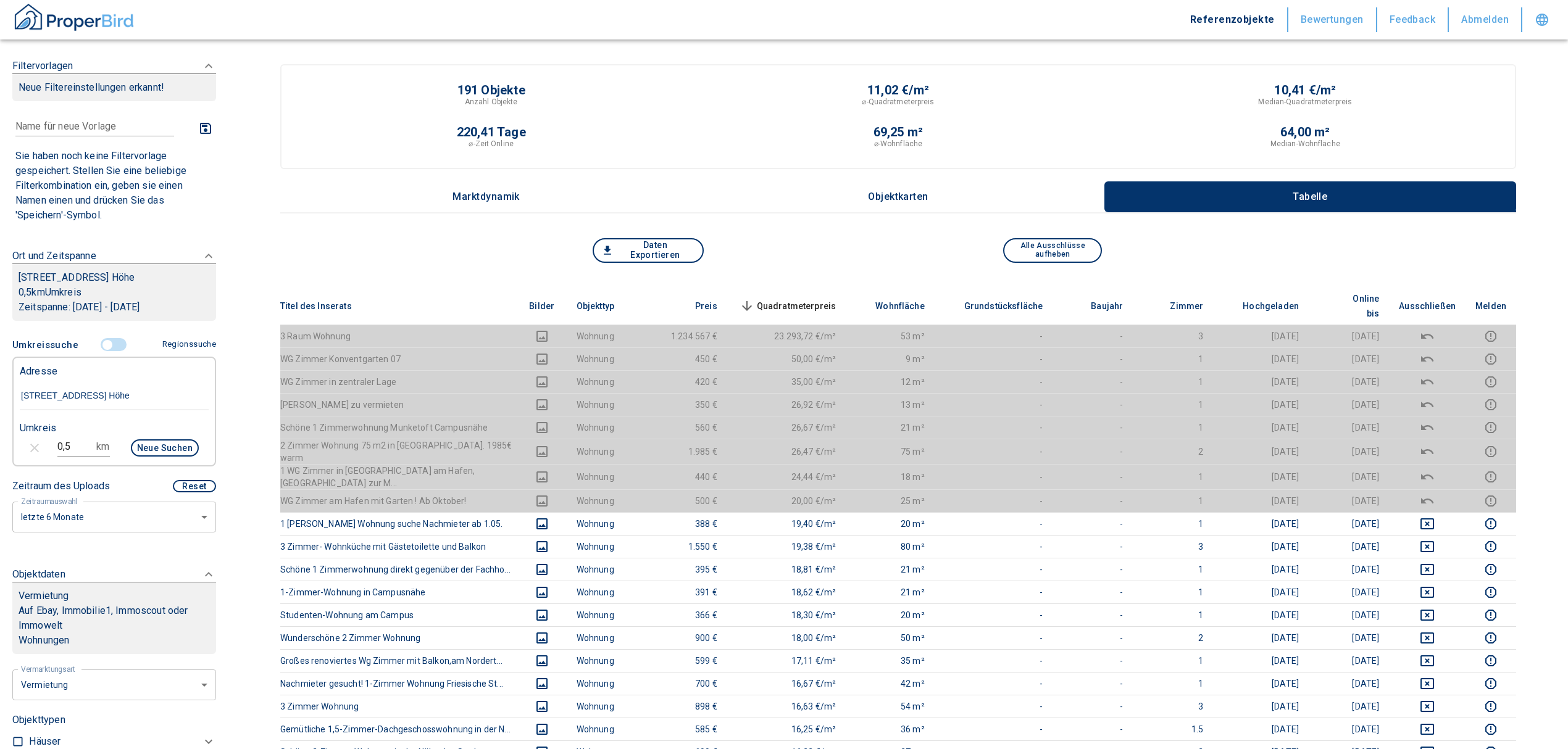
click at [810, 299] on span "Quadratmeterpreis sorted descending" at bounding box center [786, 306] width 99 height 15
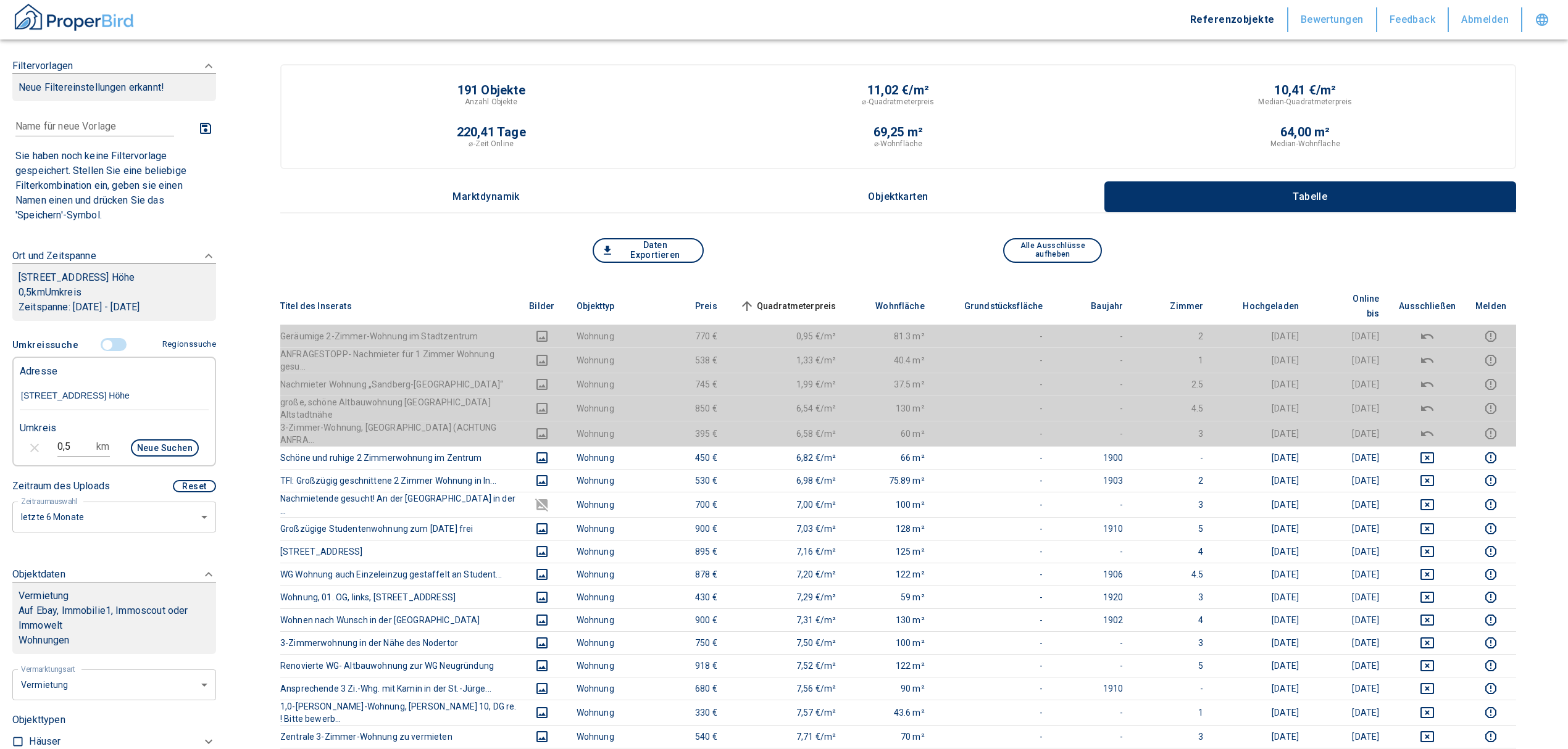
click at [809, 299] on span "Quadratmeterpreis sorted ascending" at bounding box center [786, 306] width 99 height 15
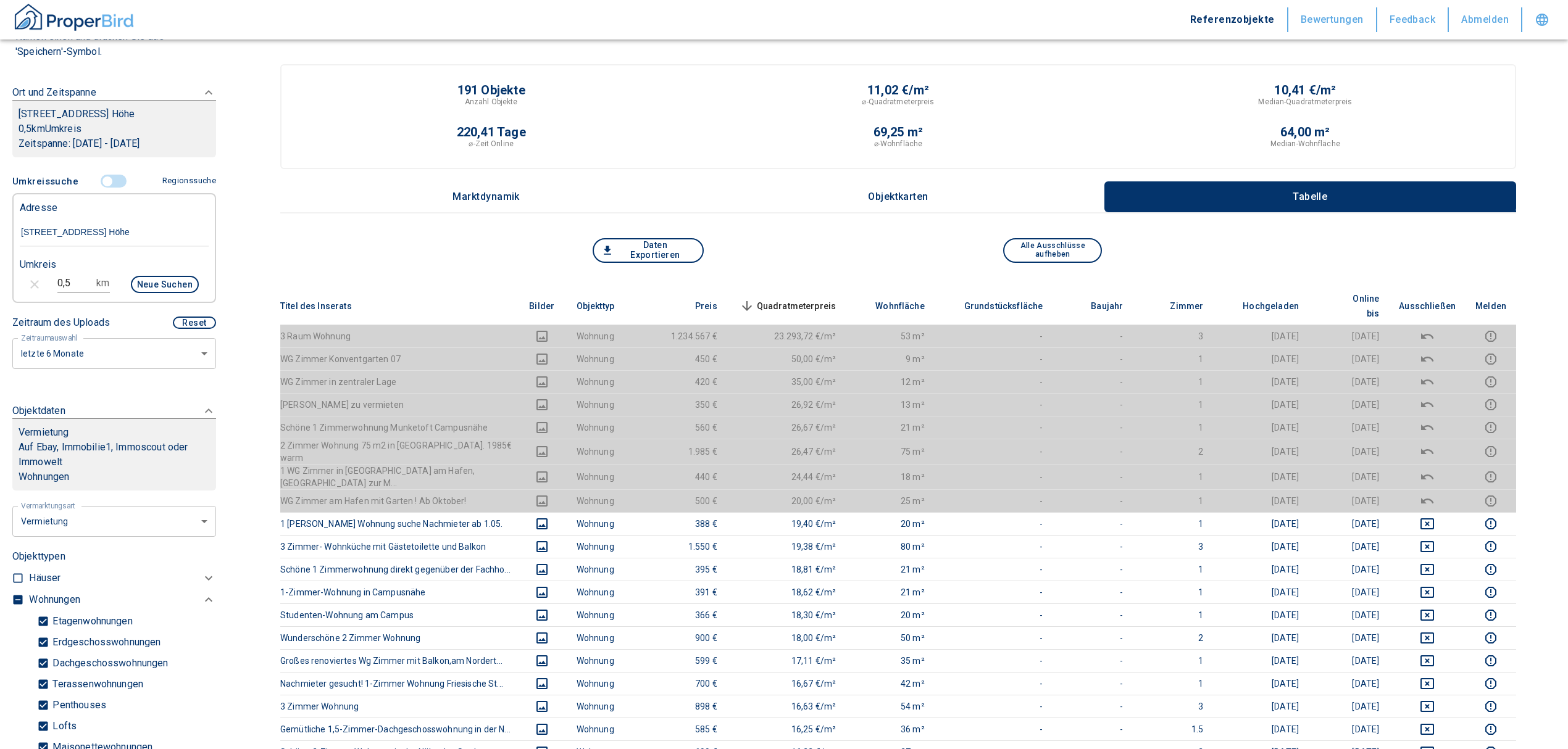
scroll to position [164, 0]
click at [92, 245] on input "[STREET_ADDRESS] Höhe" at bounding box center [114, 232] width 189 height 29
click at [95, 242] on input "[STREET_ADDRESS] Höhe" at bounding box center [114, 232] width 189 height 29
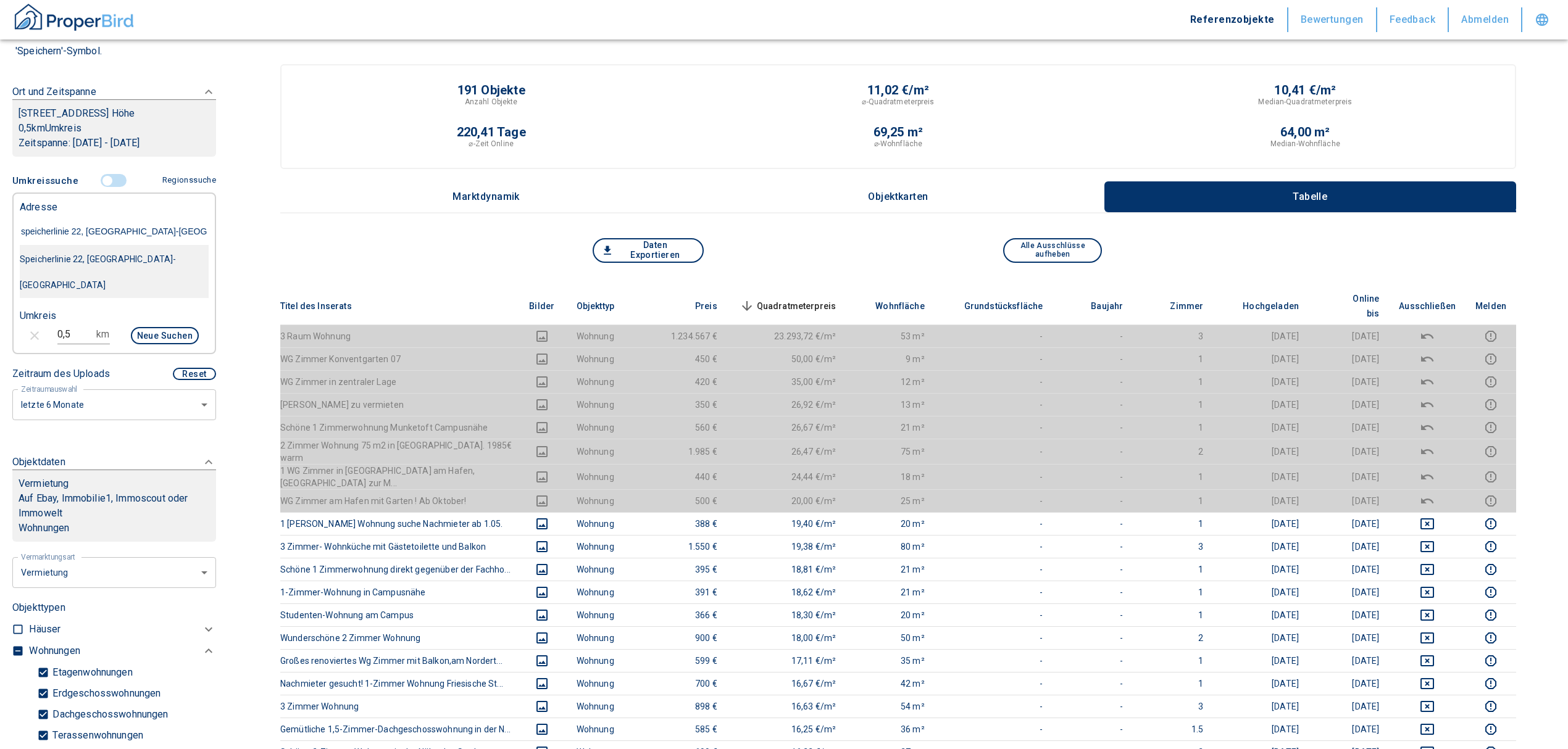
click at [125, 268] on div "Speicherlinie 22, [GEOGRAPHIC_DATA]-[GEOGRAPHIC_DATA]" at bounding box center [114, 272] width 189 height 52
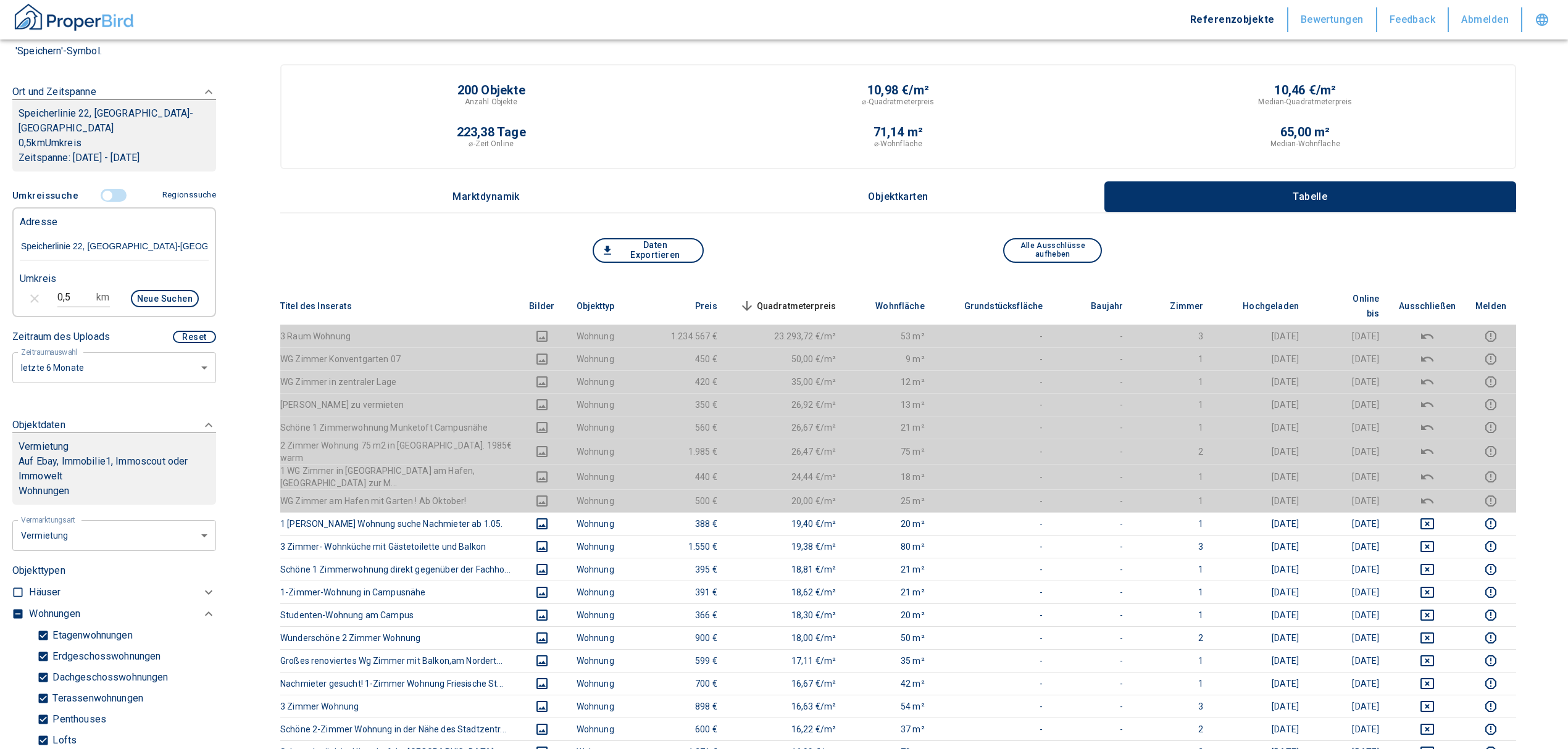
click at [788, 299] on span "Quadratmeterpreis sorted descending" at bounding box center [786, 306] width 99 height 15
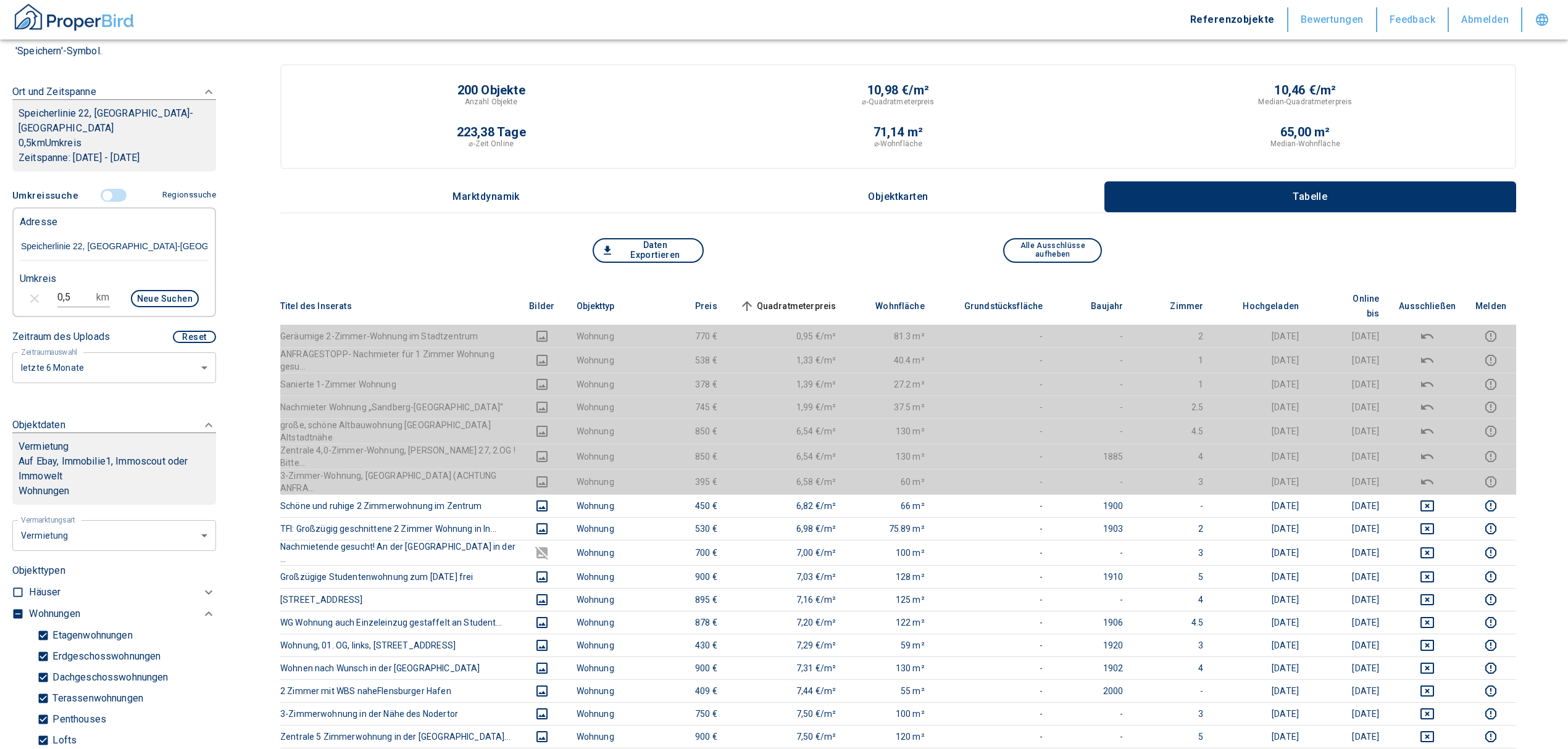
click at [788, 299] on span "Quadratmeterpreis sorted ascending" at bounding box center [786, 306] width 99 height 15
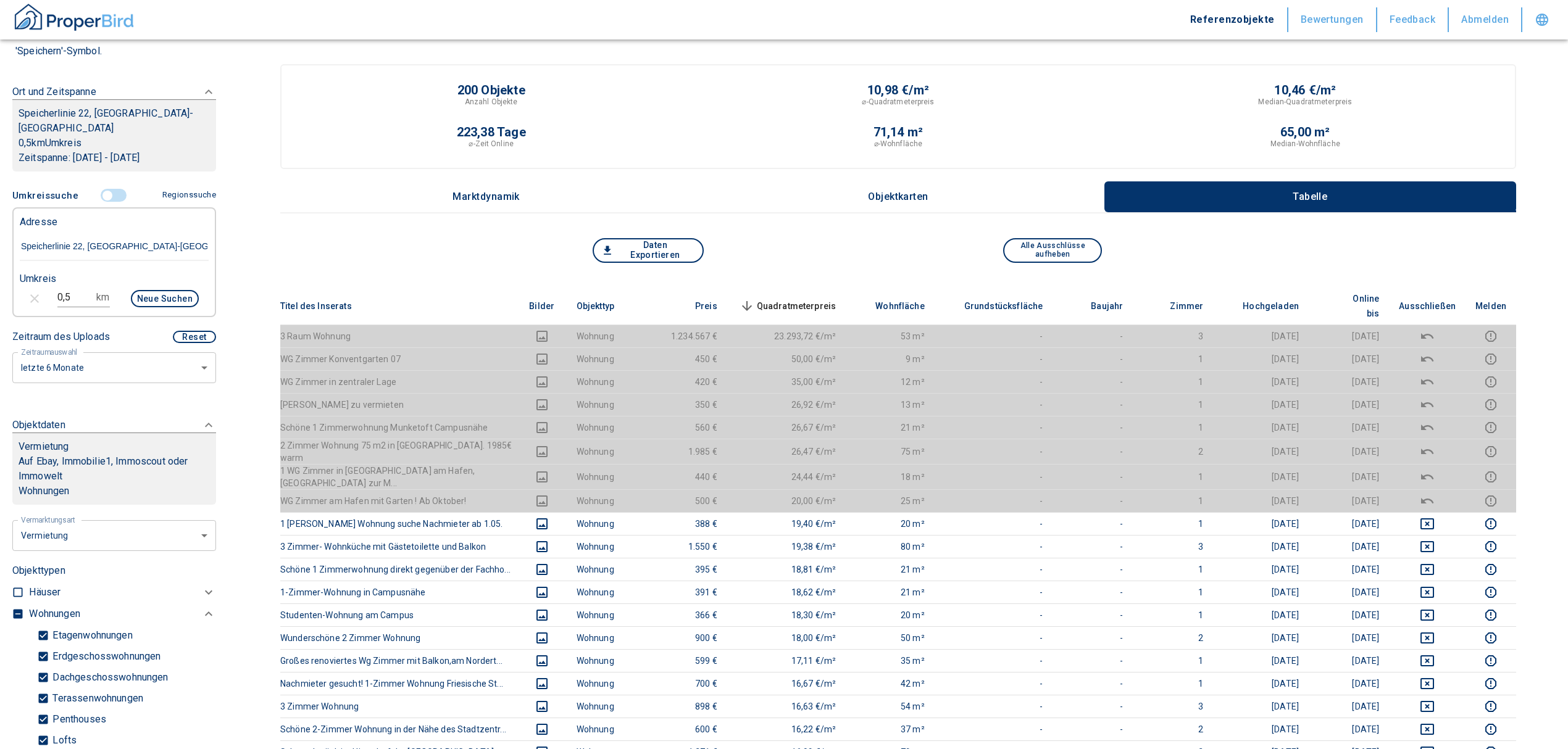
click at [821, 299] on span "Quadratmeterpreis sorted descending" at bounding box center [786, 306] width 99 height 15
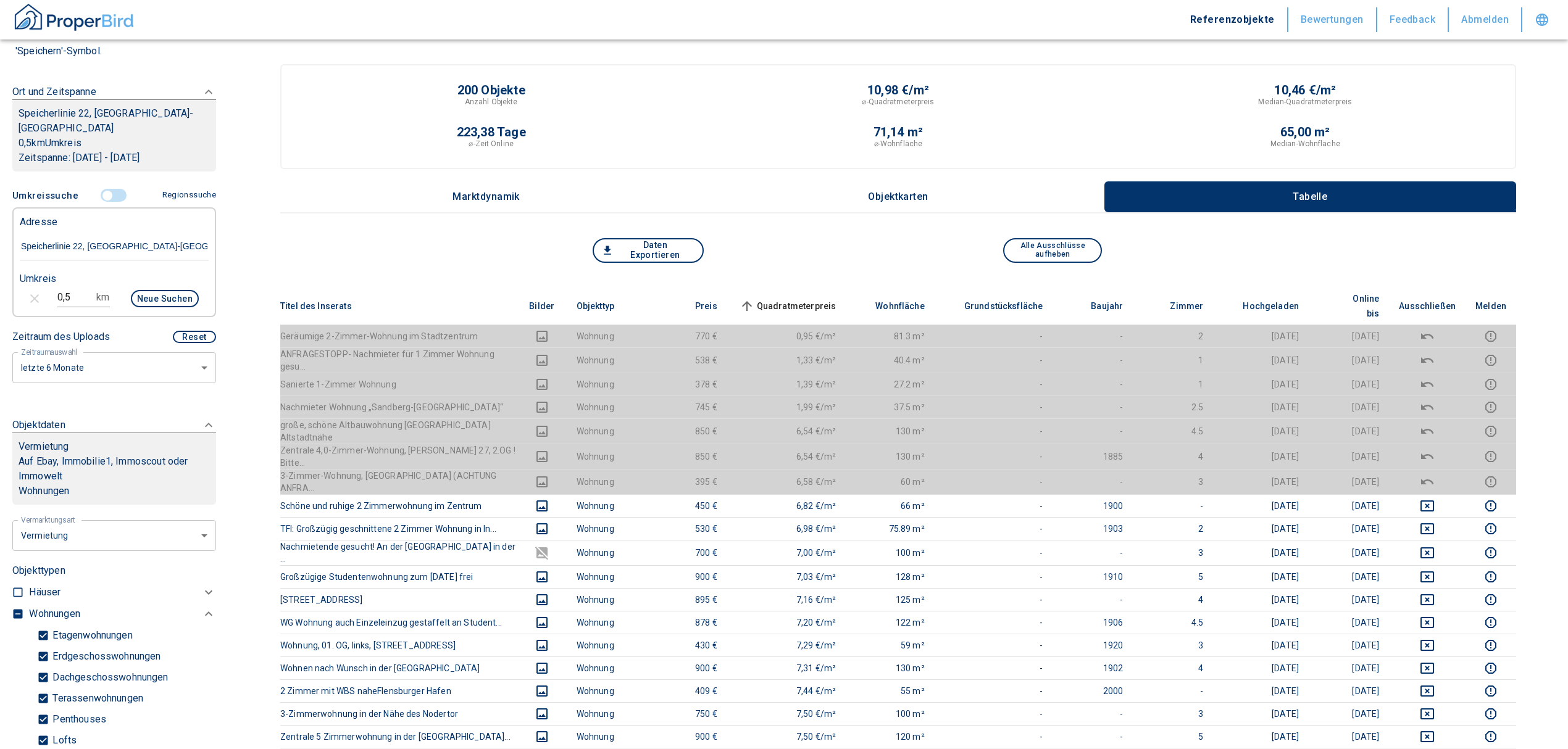
click at [822, 299] on span "Quadratmeterpreis sorted ascending" at bounding box center [786, 306] width 99 height 15
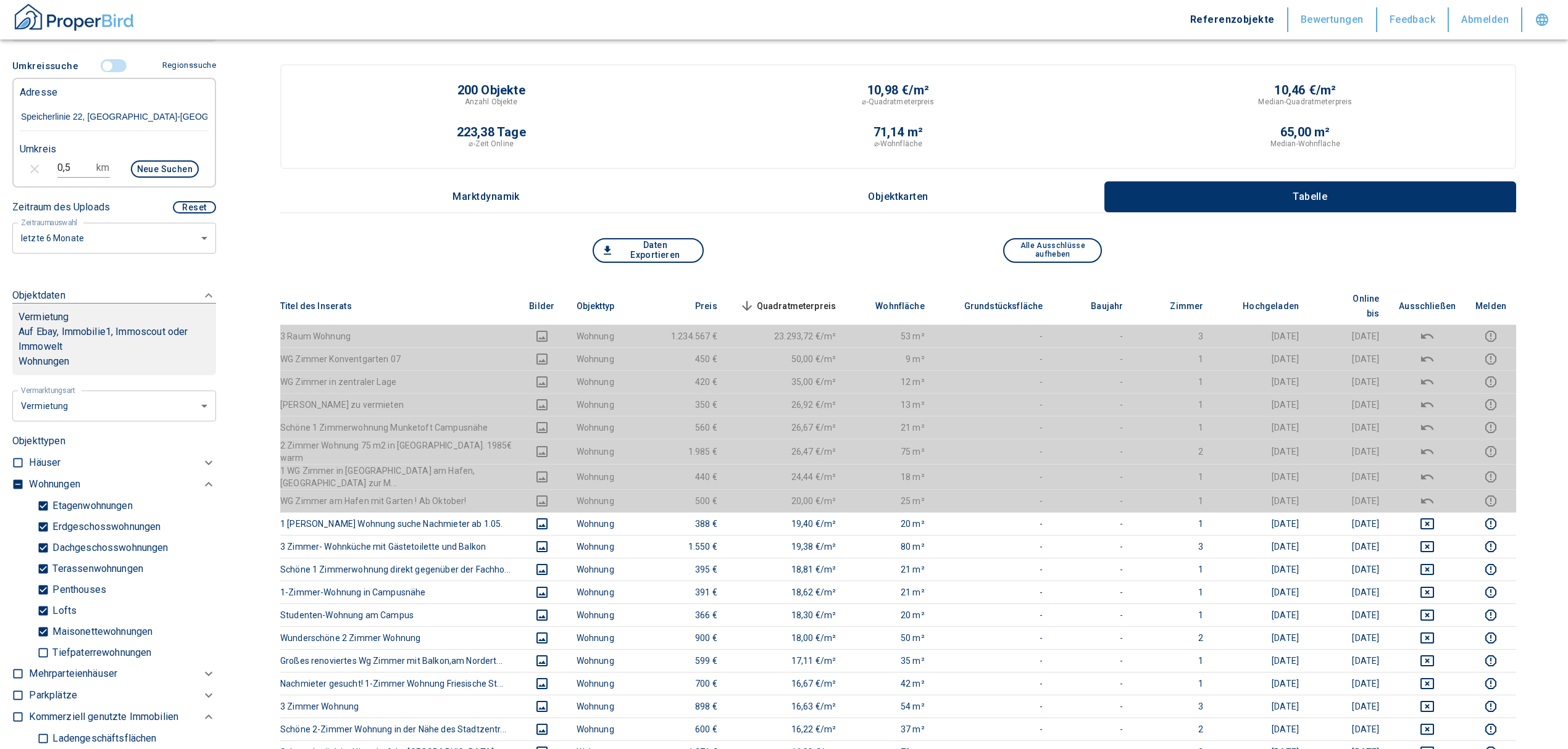
scroll to position [411, 0]
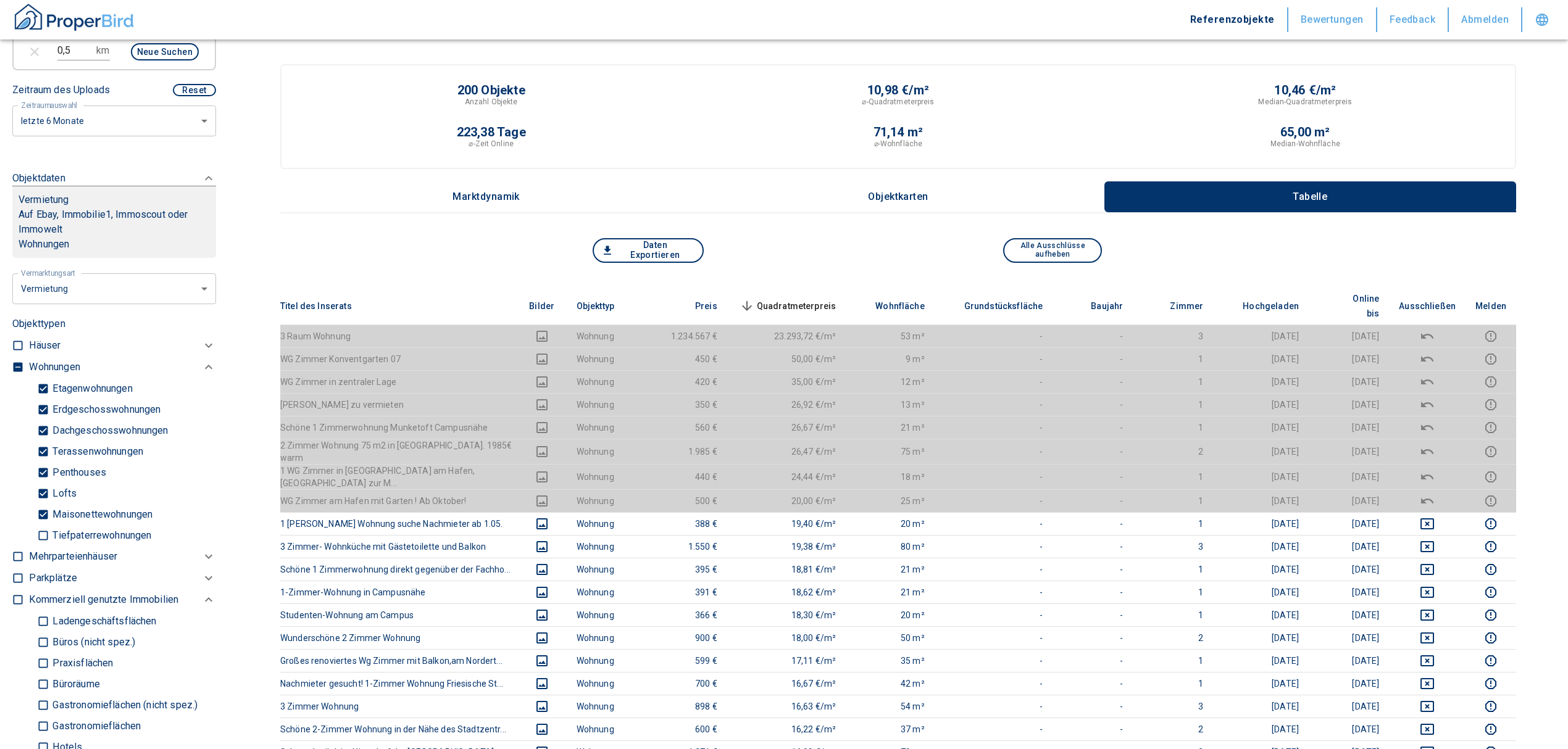
click at [16, 366] on input "checkbox" at bounding box center [18, 367] width 12 height 12
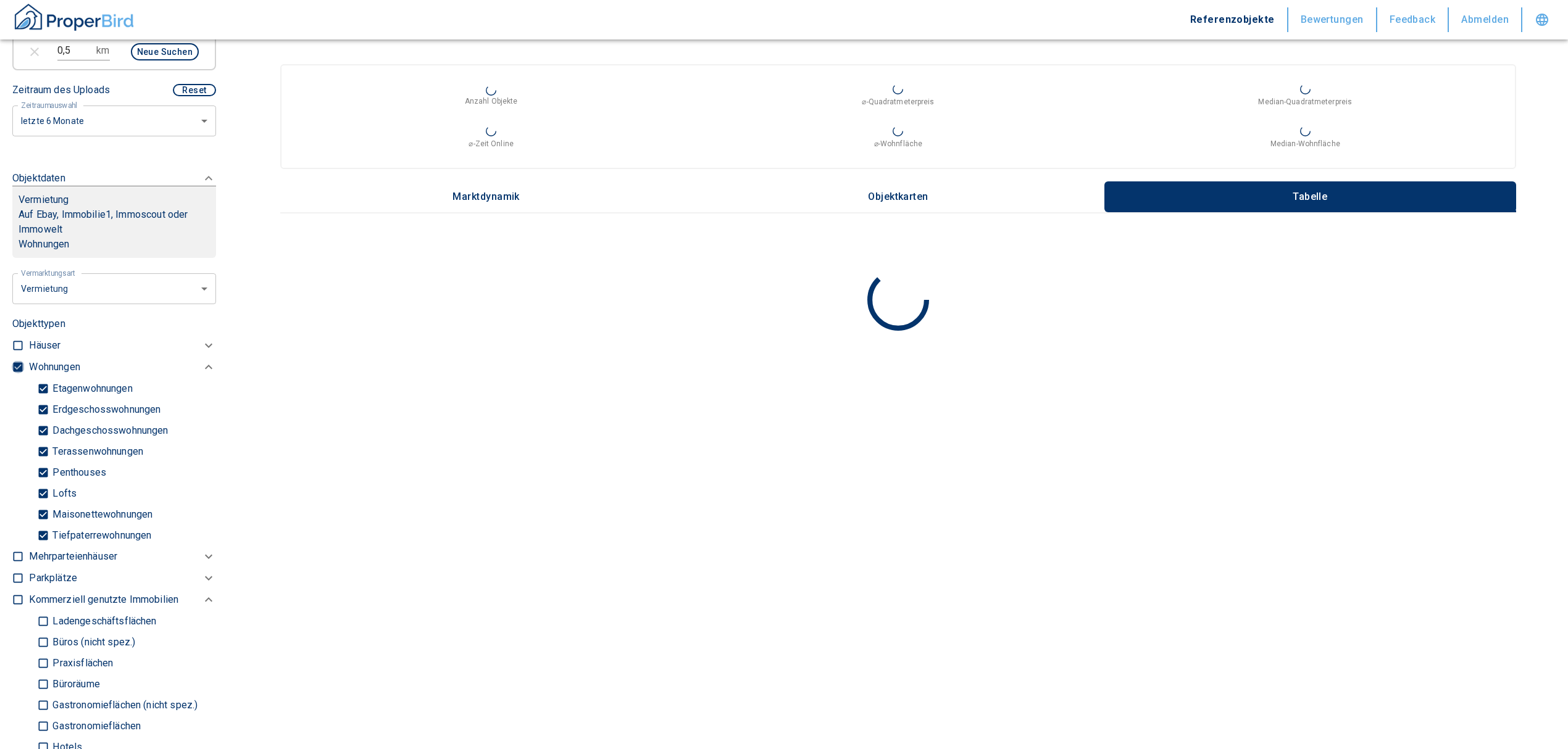
click at [16, 366] on input "checkbox" at bounding box center [18, 367] width 12 height 12
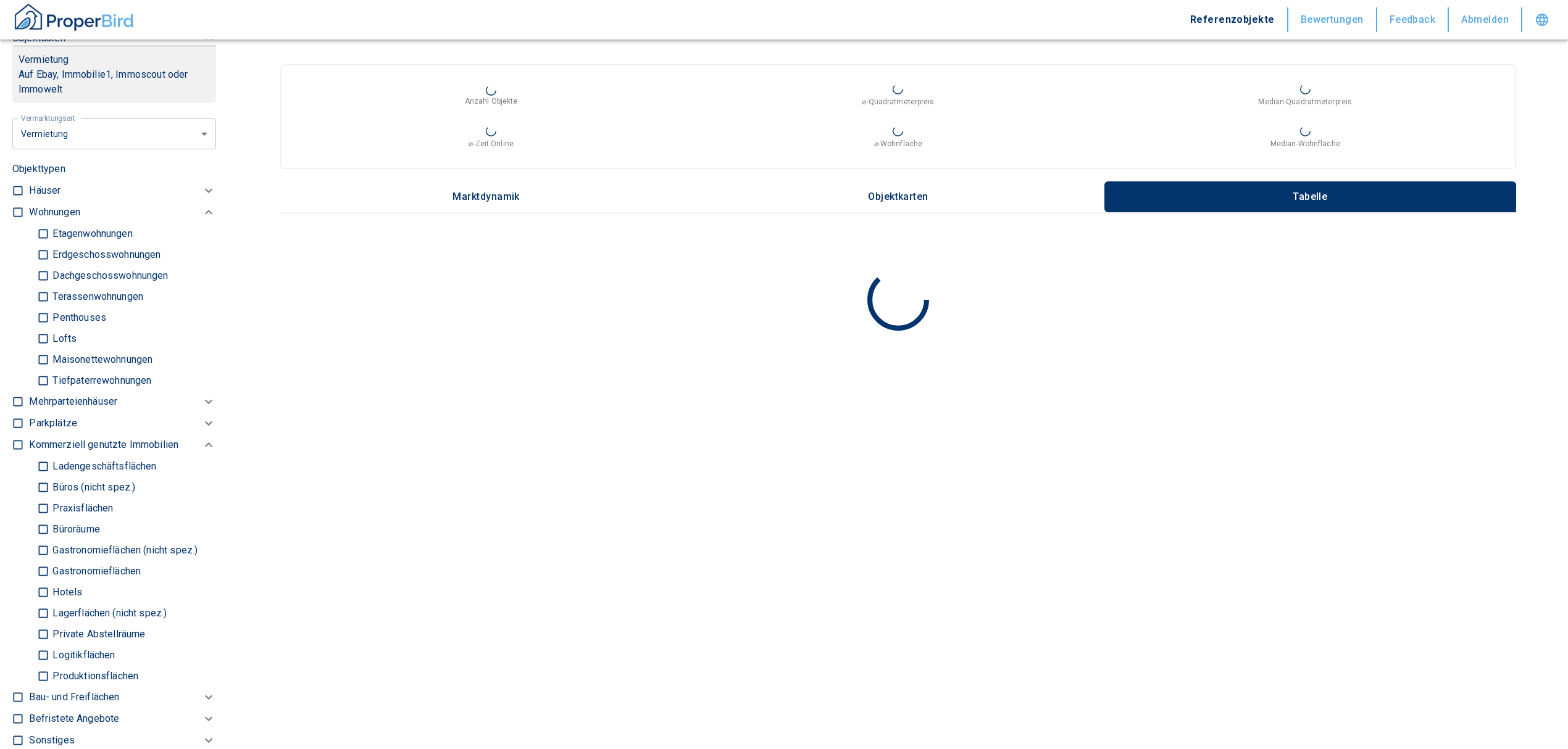
scroll to position [576, 0]
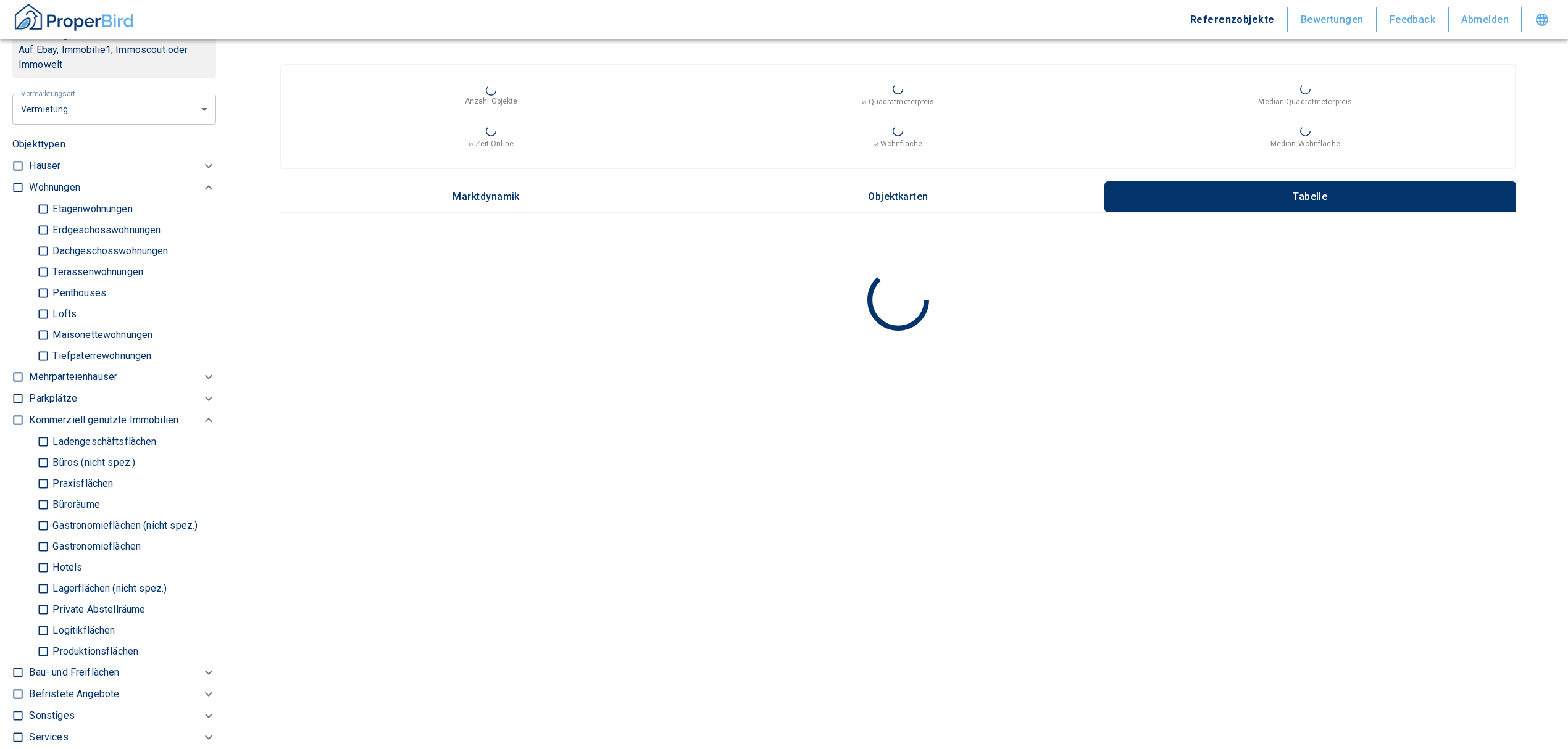
click at [44, 460] on input "Büros (nicht spez.)" at bounding box center [43, 462] width 12 height 22
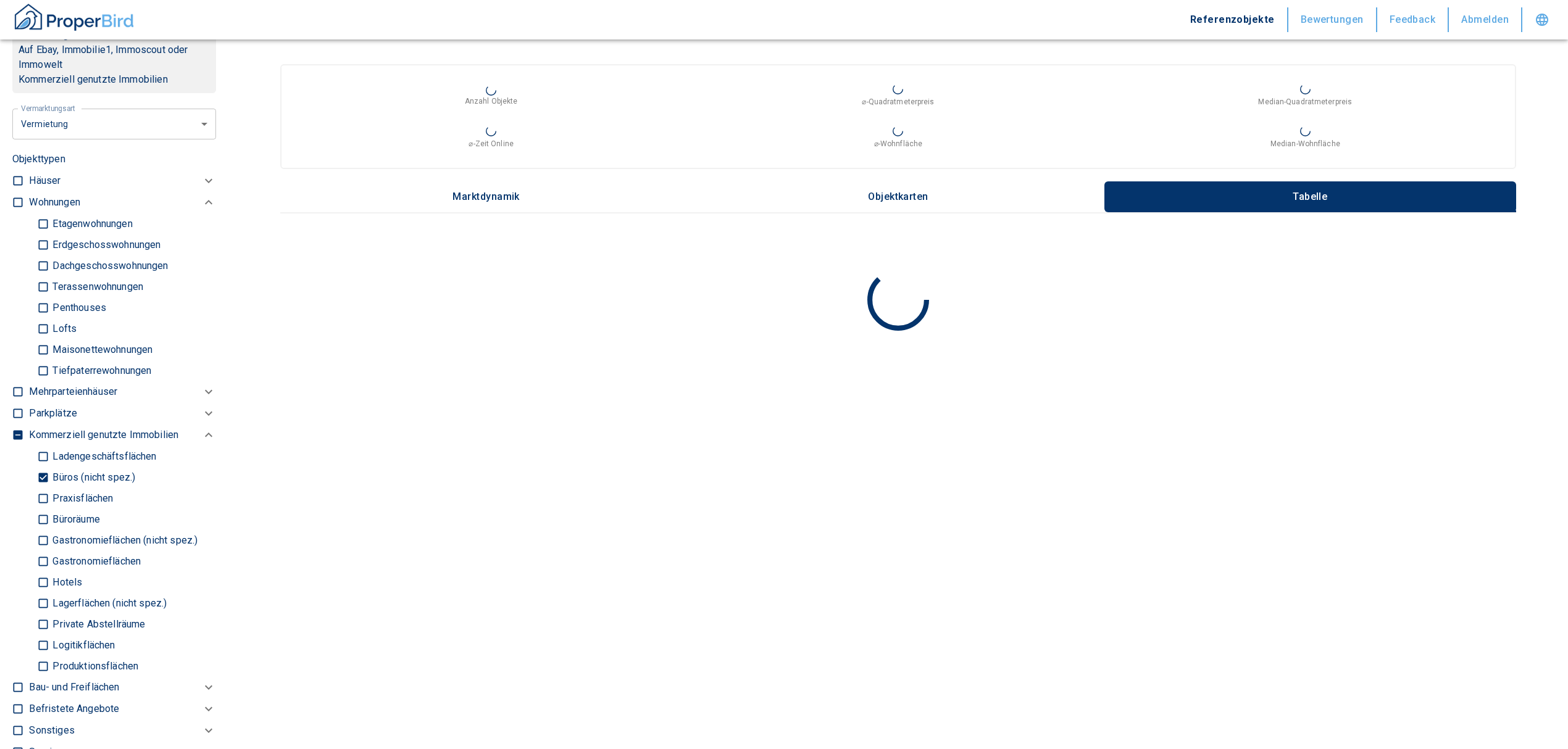
click at [39, 519] on input "Büroräume" at bounding box center [43, 519] width 12 height 22
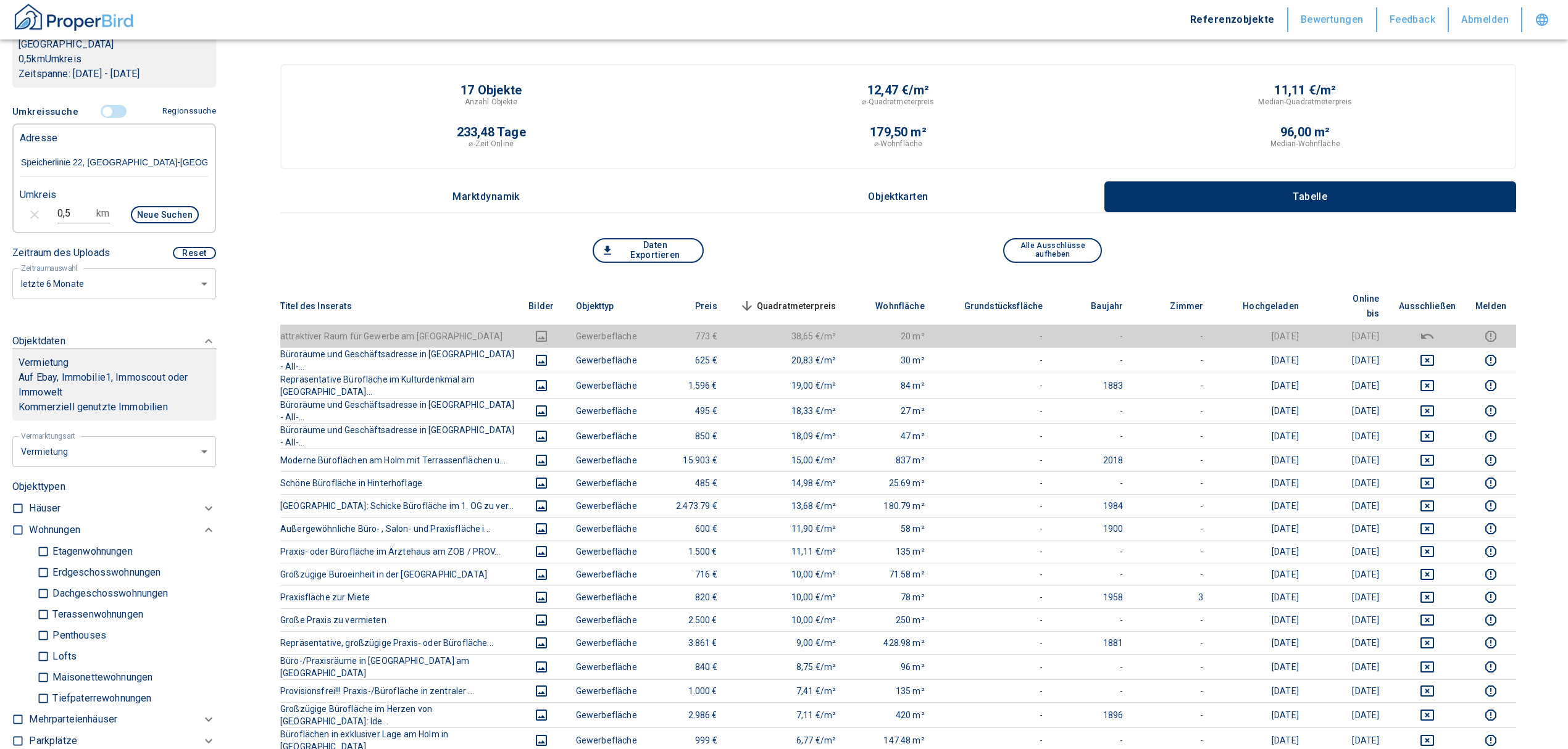
scroll to position [247, 0]
click at [58, 213] on input "0,5" at bounding box center [75, 215] width 35 height 20
click at [35, 216] on icon "button" at bounding box center [35, 216] width 15 height 15
click at [171, 213] on div "0,5" at bounding box center [177, 216] width 22 height 16
drag, startPoint x: 69, startPoint y: 215, endPoint x: 0, endPoint y: 208, distance: 69.4
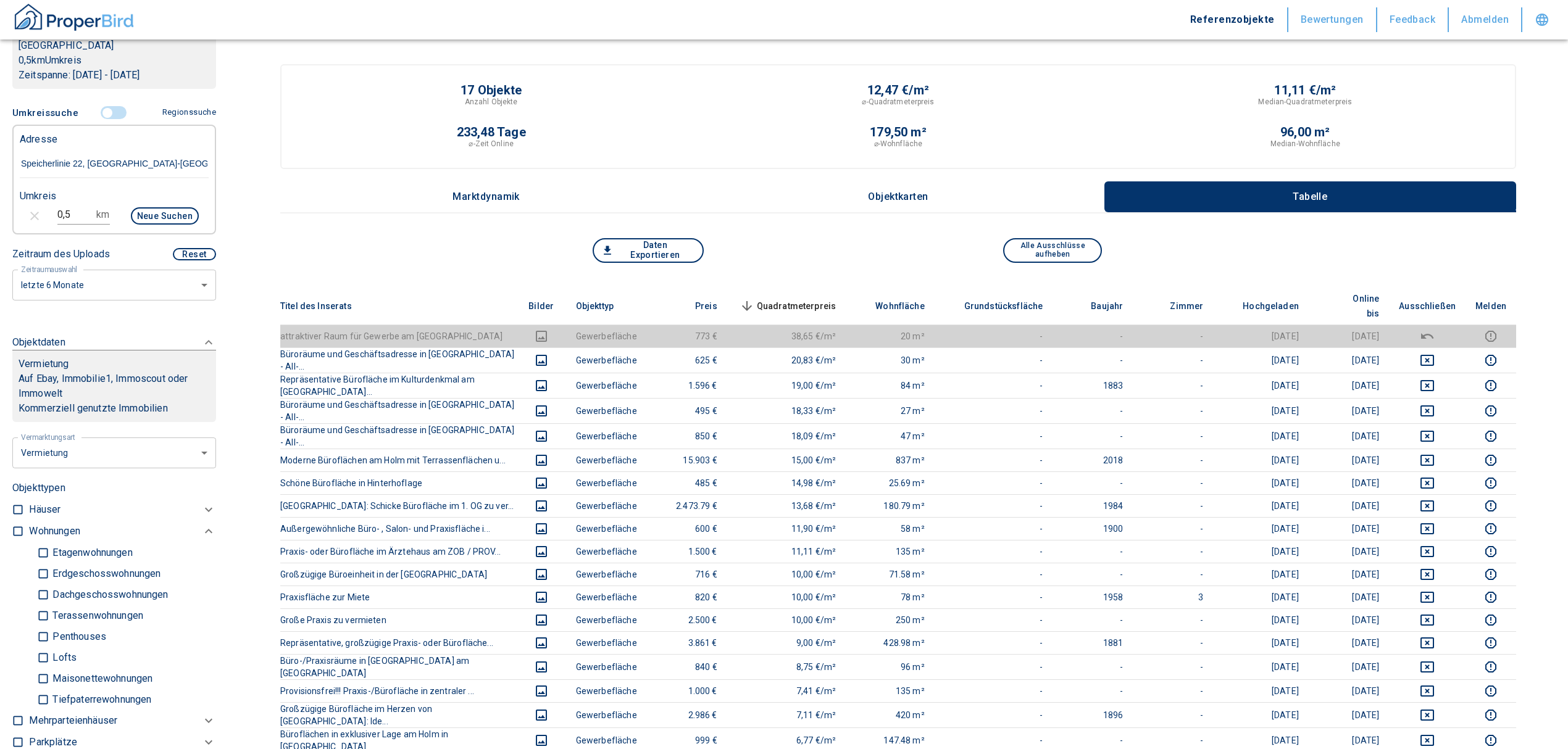
click at [0, 208] on div "Filtervorlagen Neue Filtereinstellungen erkannt! Name für neue Vorlage x Sie ha…" at bounding box center [114, 374] width 228 height 749
click at [170, 211] on button "Neue Suchen" at bounding box center [165, 215] width 68 height 17
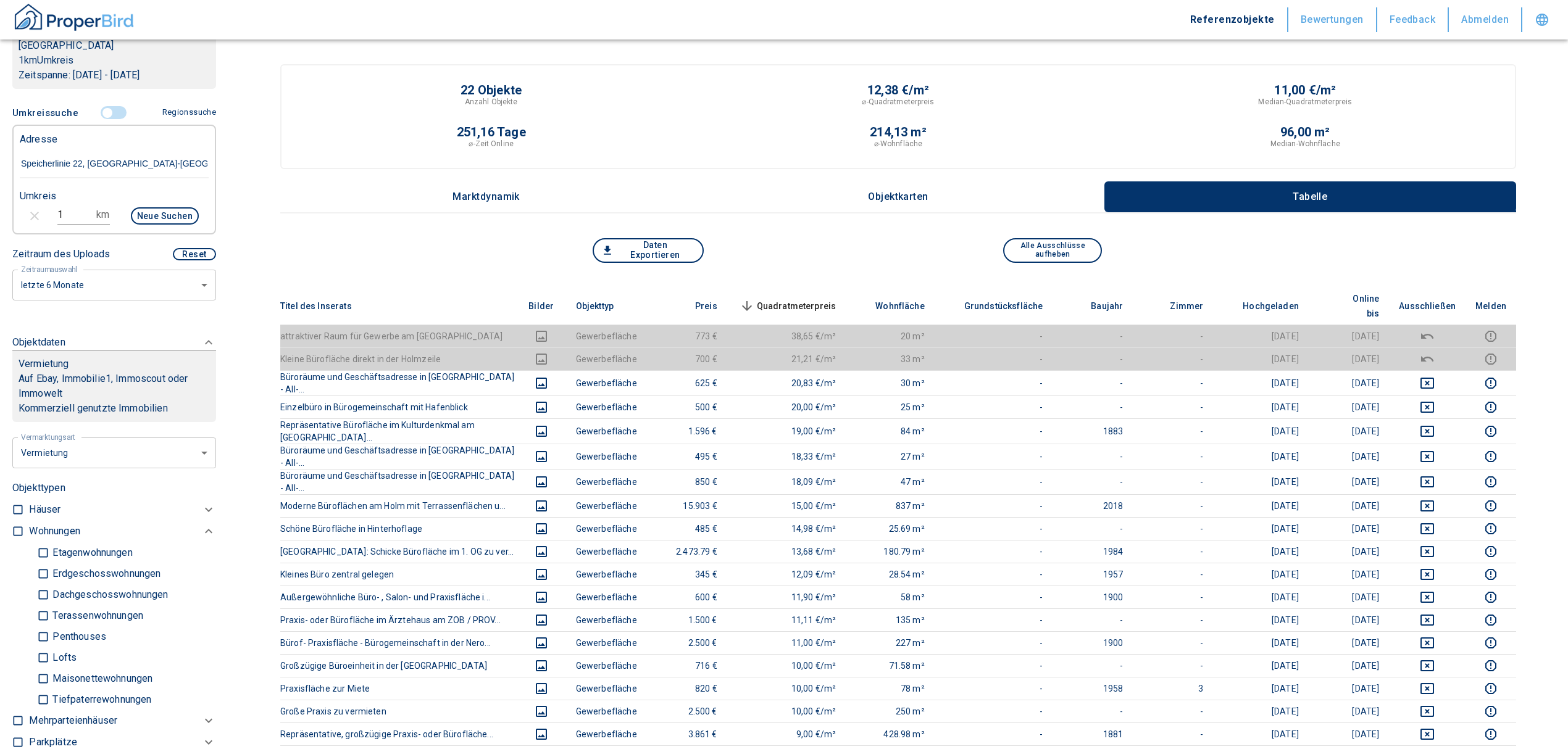
click at [809, 299] on span "Quadratmeterpreis sorted descending" at bounding box center [786, 306] width 99 height 15
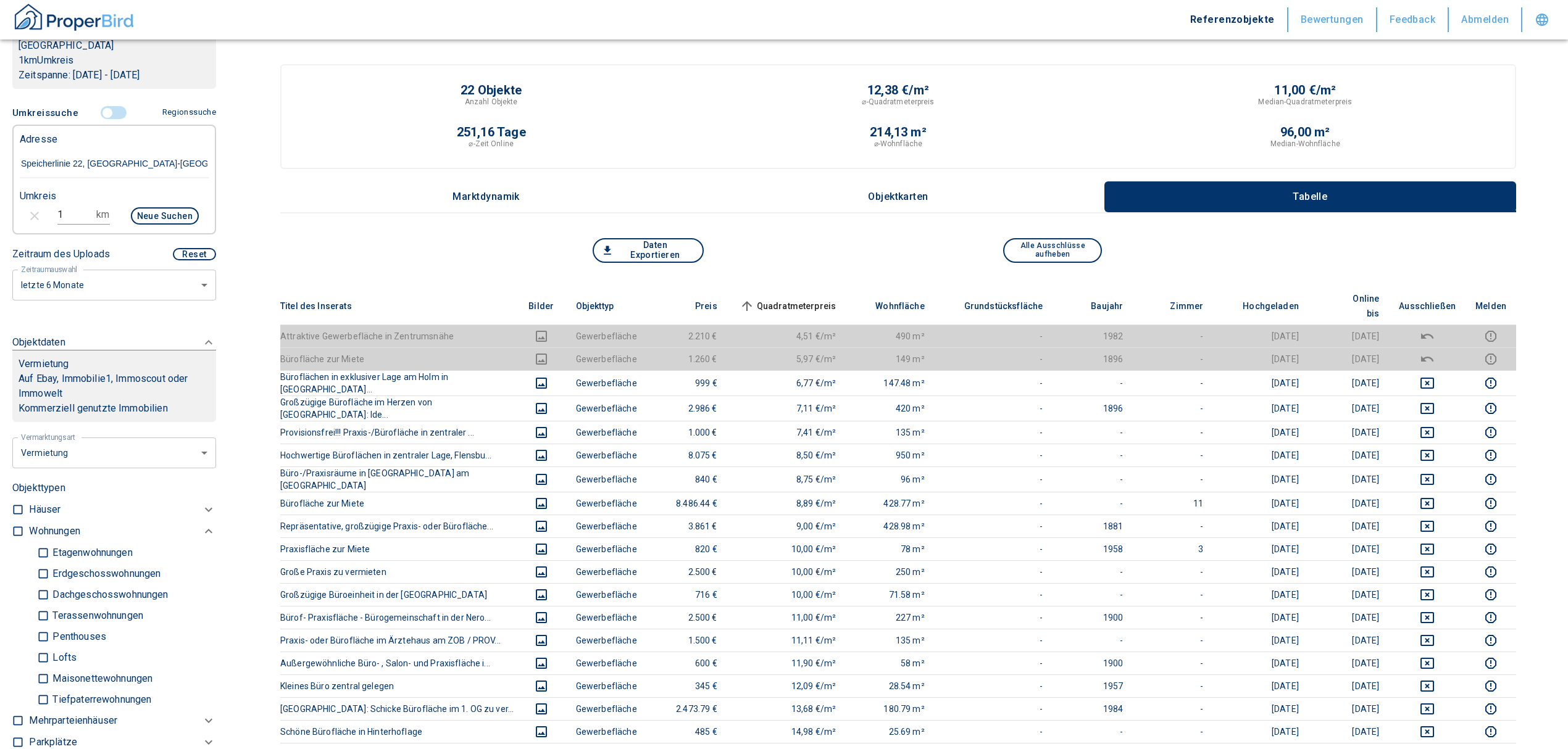
click at [806, 299] on span "Quadratmeterpreis sorted ascending" at bounding box center [786, 306] width 99 height 15
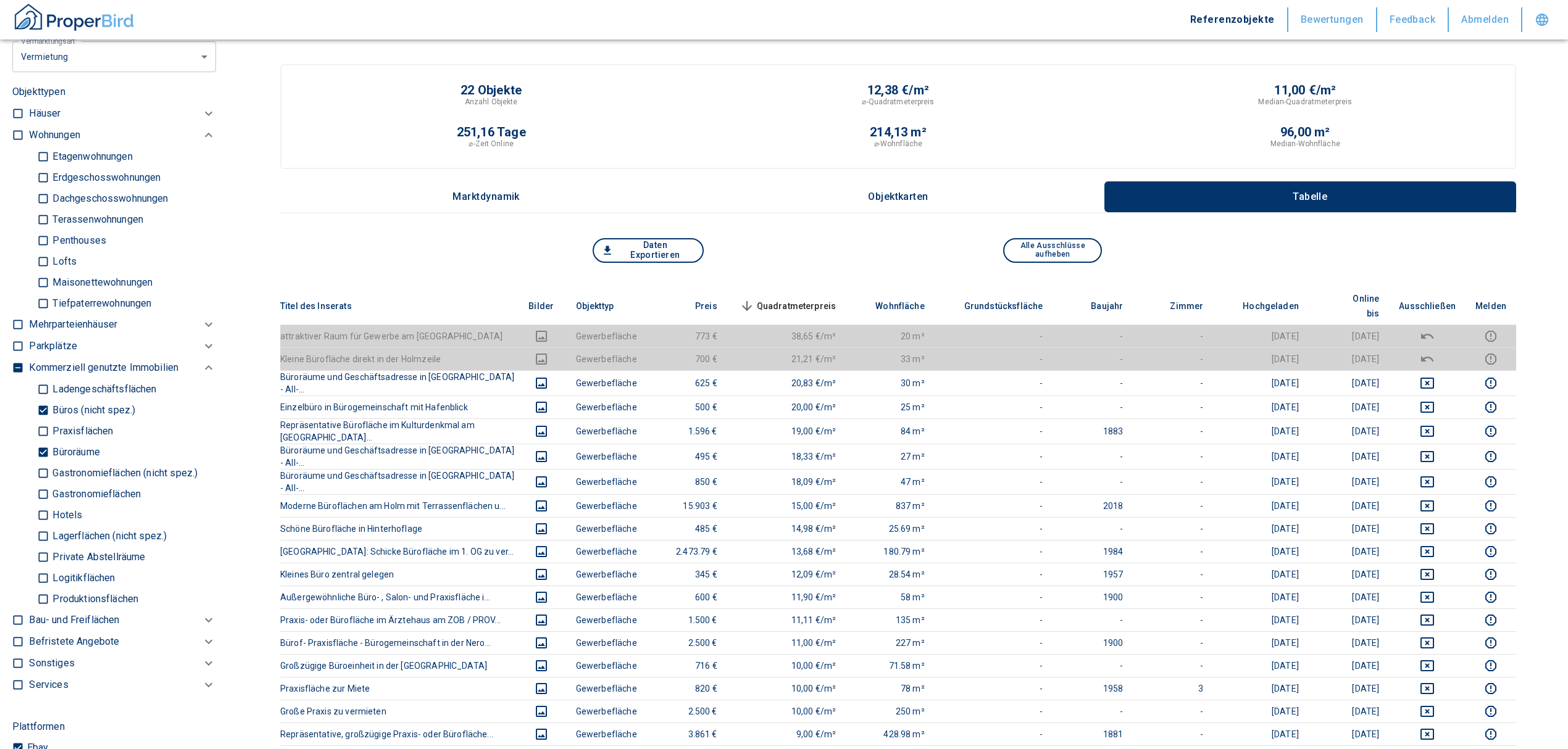
scroll to position [658, 0]
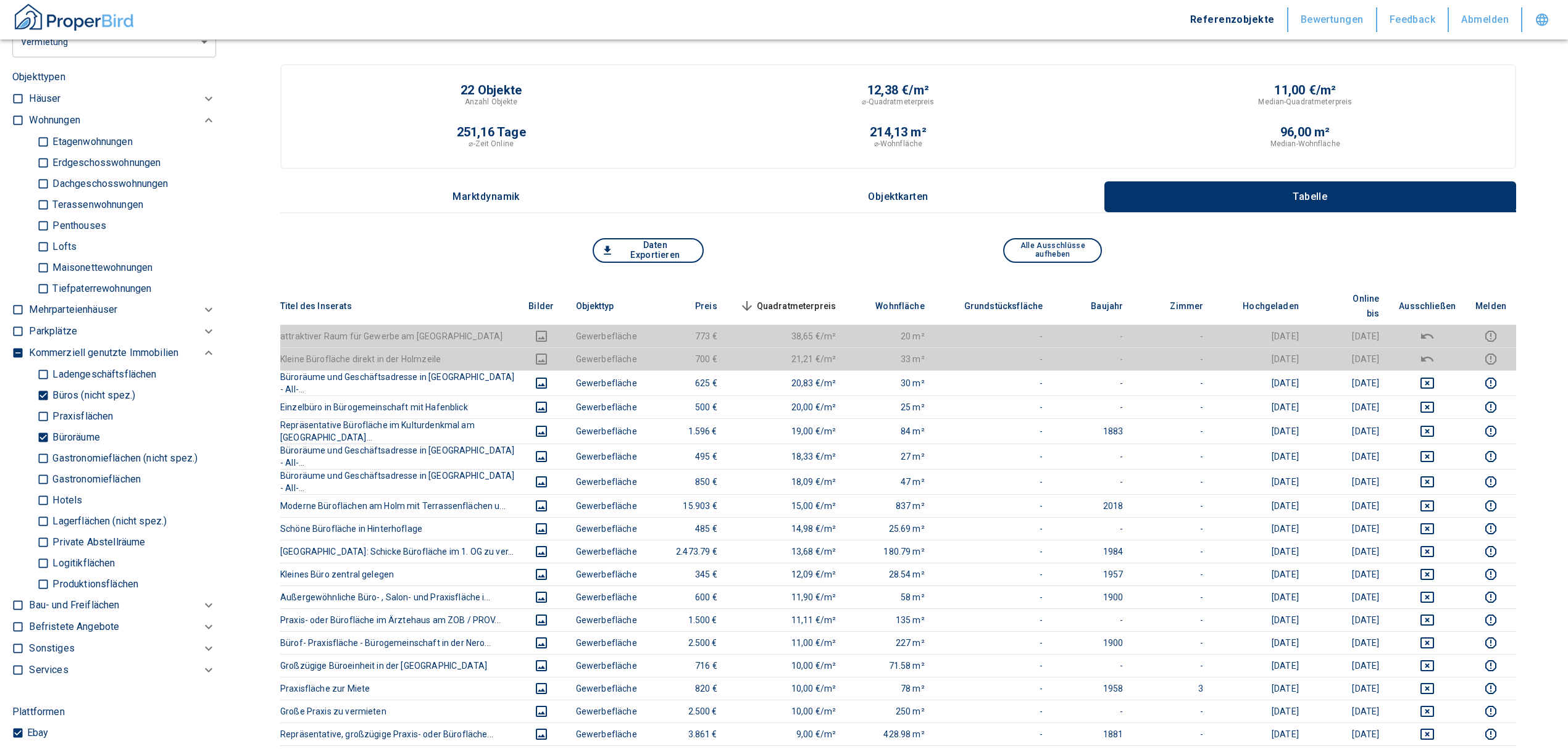
drag, startPoint x: 41, startPoint y: 433, endPoint x: 37, endPoint y: 393, distance: 40.2
click at [41, 433] on input "Büroräume" at bounding box center [43, 437] width 12 height 22
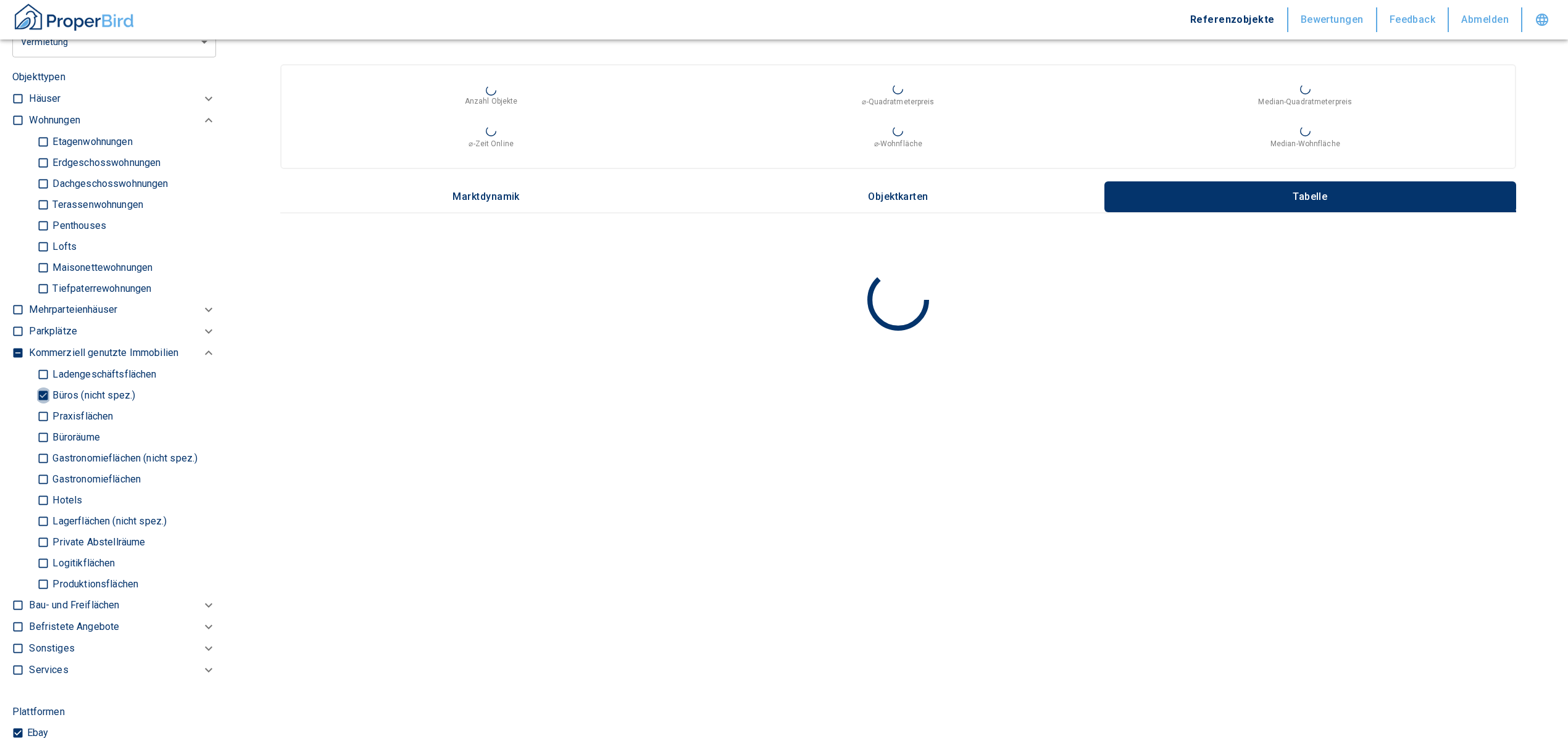
click at [43, 390] on input "Büros (nicht spez.)" at bounding box center [43, 395] width 12 height 22
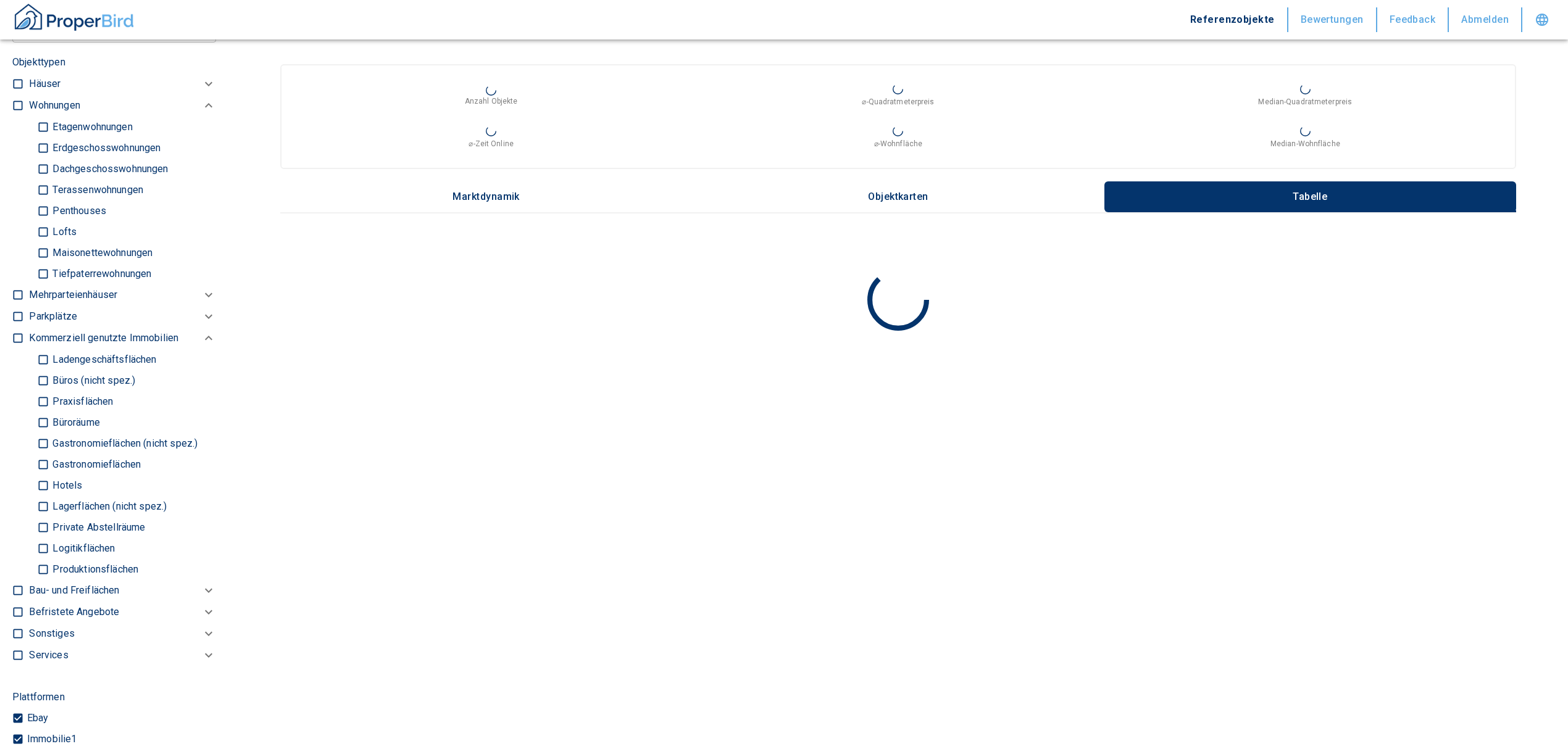
click at [43, 353] on input "Ladengeschäftsflächen" at bounding box center [43, 360] width 12 height 22
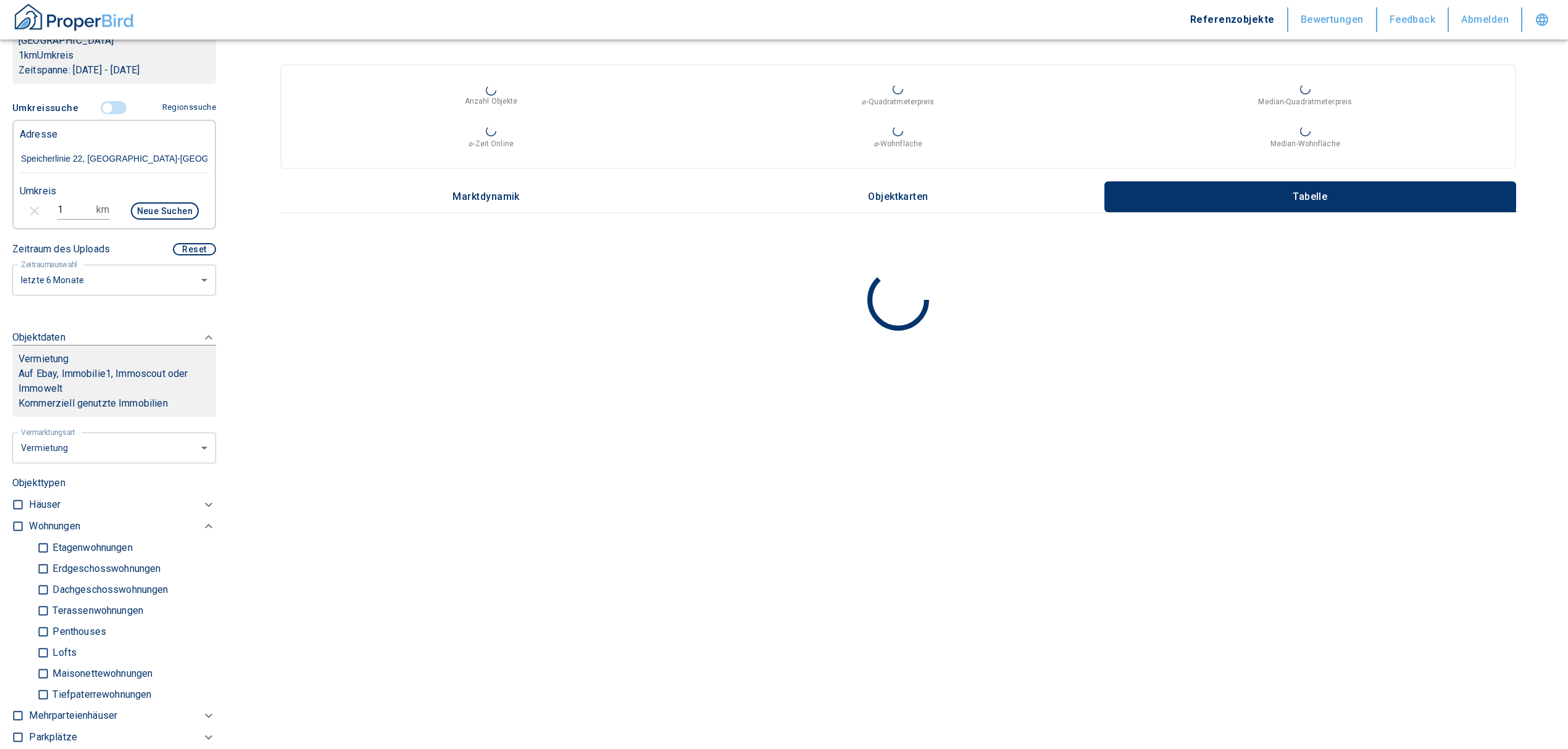
scroll to position [247, 0]
click at [63, 210] on input "1" at bounding box center [75, 215] width 35 height 20
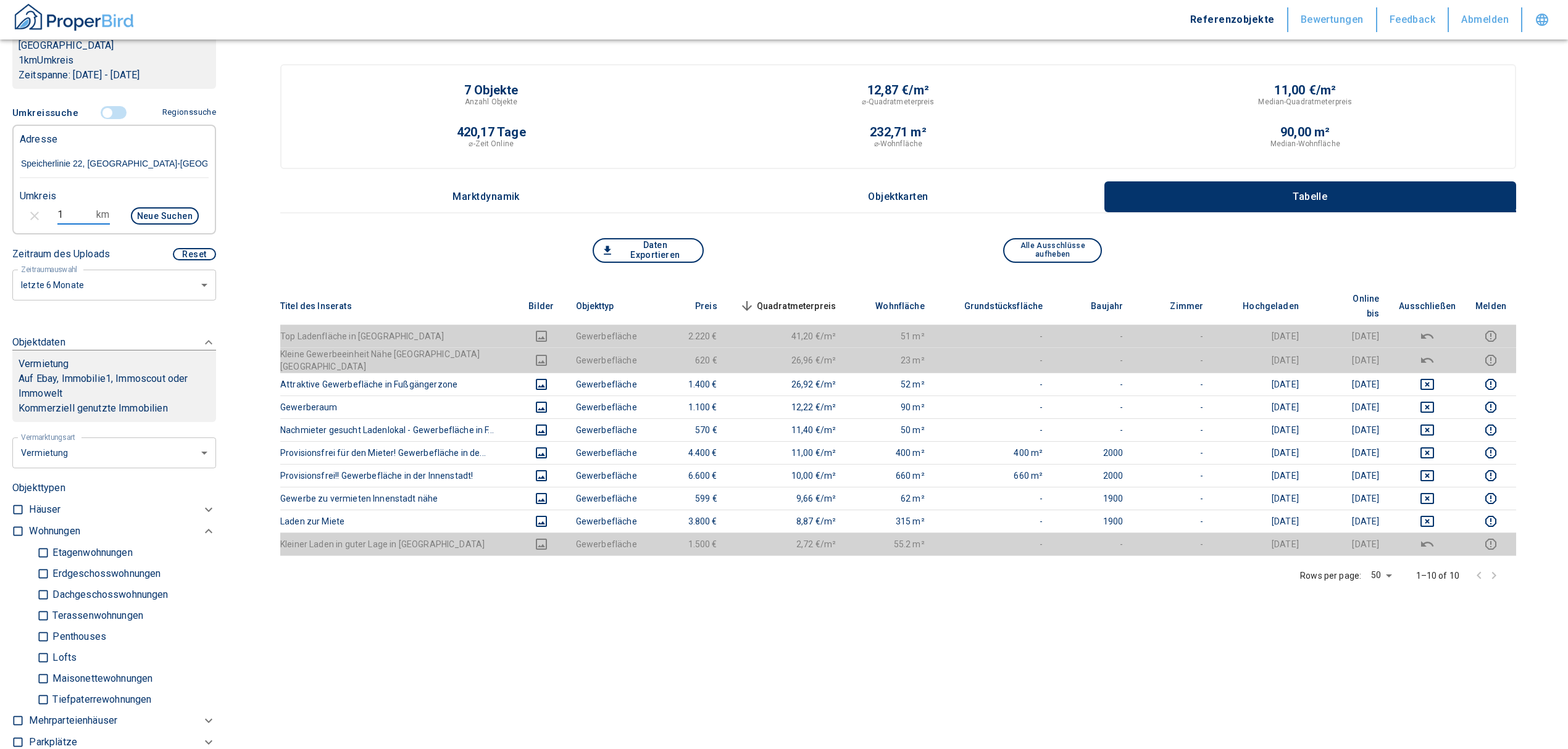
drag, startPoint x: 56, startPoint y: 216, endPoint x: 37, endPoint y: 215, distance: 19.0
click at [37, 215] on div "1 km Neue Suchen" at bounding box center [105, 217] width 189 height 30
drag, startPoint x: 67, startPoint y: 213, endPoint x: 31, endPoint y: 208, distance: 36.3
click at [31, 208] on div "1 km Neue Suchen" at bounding box center [105, 217] width 189 height 30
click at [152, 211] on button "Neue Suchen" at bounding box center [165, 215] width 68 height 17
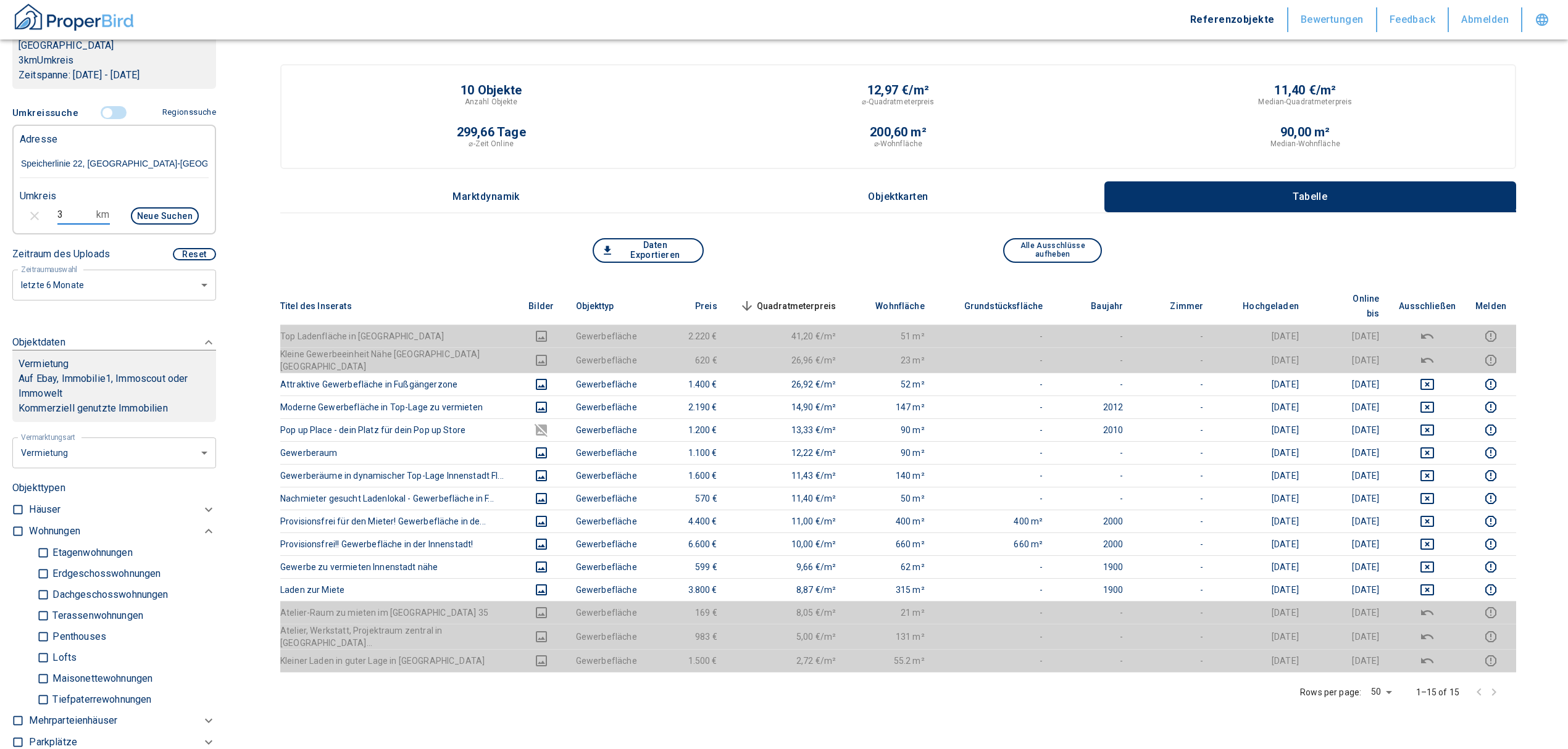
drag, startPoint x: 85, startPoint y: 216, endPoint x: 31, endPoint y: 226, distance: 54.9
click at [31, 226] on div "3 km Neue Suchen" at bounding box center [105, 217] width 189 height 30
click at [139, 211] on button "Neue Suchen" at bounding box center [165, 215] width 68 height 17
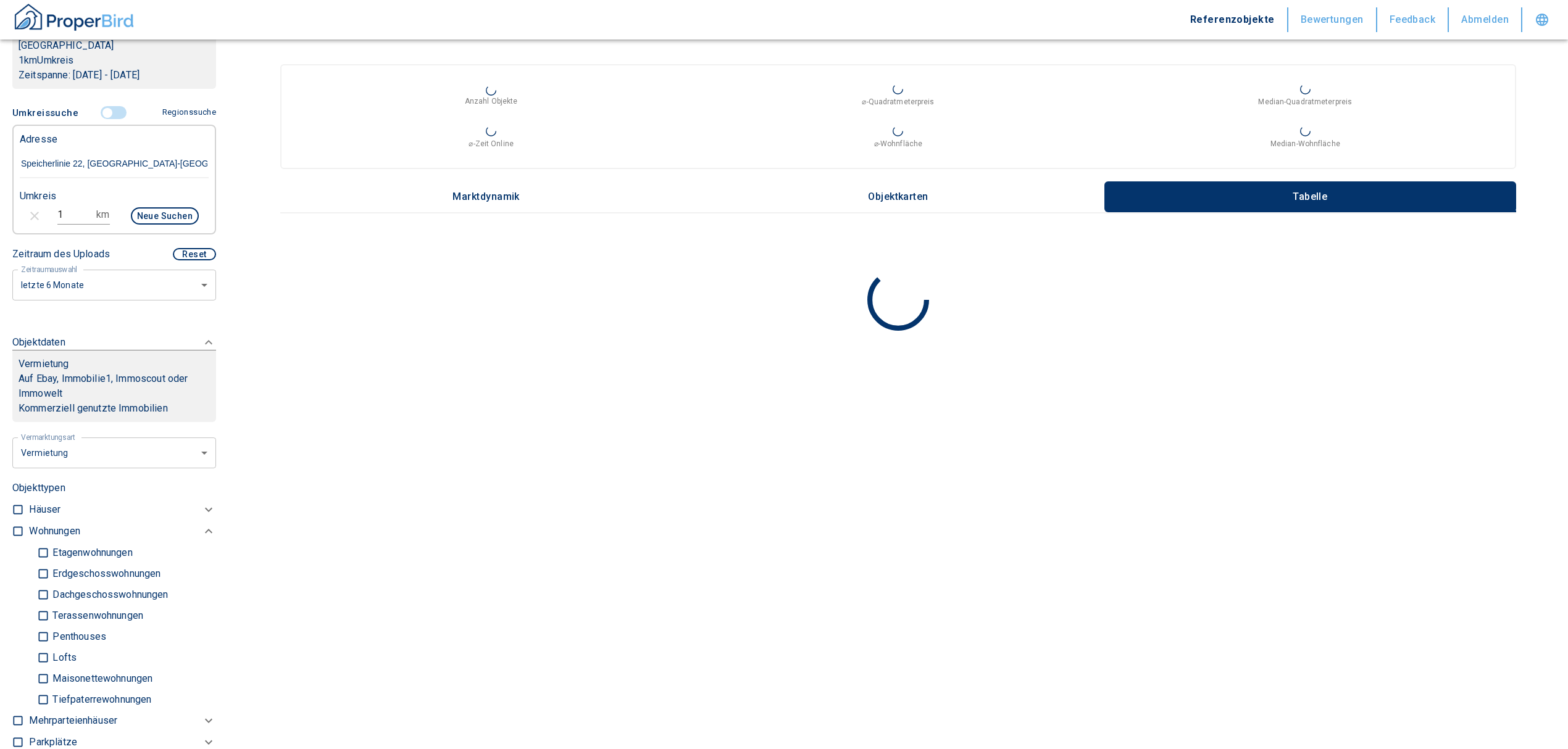
click at [183, 164] on input "Speicherlinie 22, [GEOGRAPHIC_DATA]-[GEOGRAPHIC_DATA]" at bounding box center [114, 164] width 189 height 29
drag, startPoint x: 186, startPoint y: 164, endPoint x: 0, endPoint y: 175, distance: 186.3
click at [0, 175] on div "Filtervorlagen Neue Filtereinstellungen erkannt! Name für neue Vorlage x Sie ha…" at bounding box center [114, 374] width 228 height 749
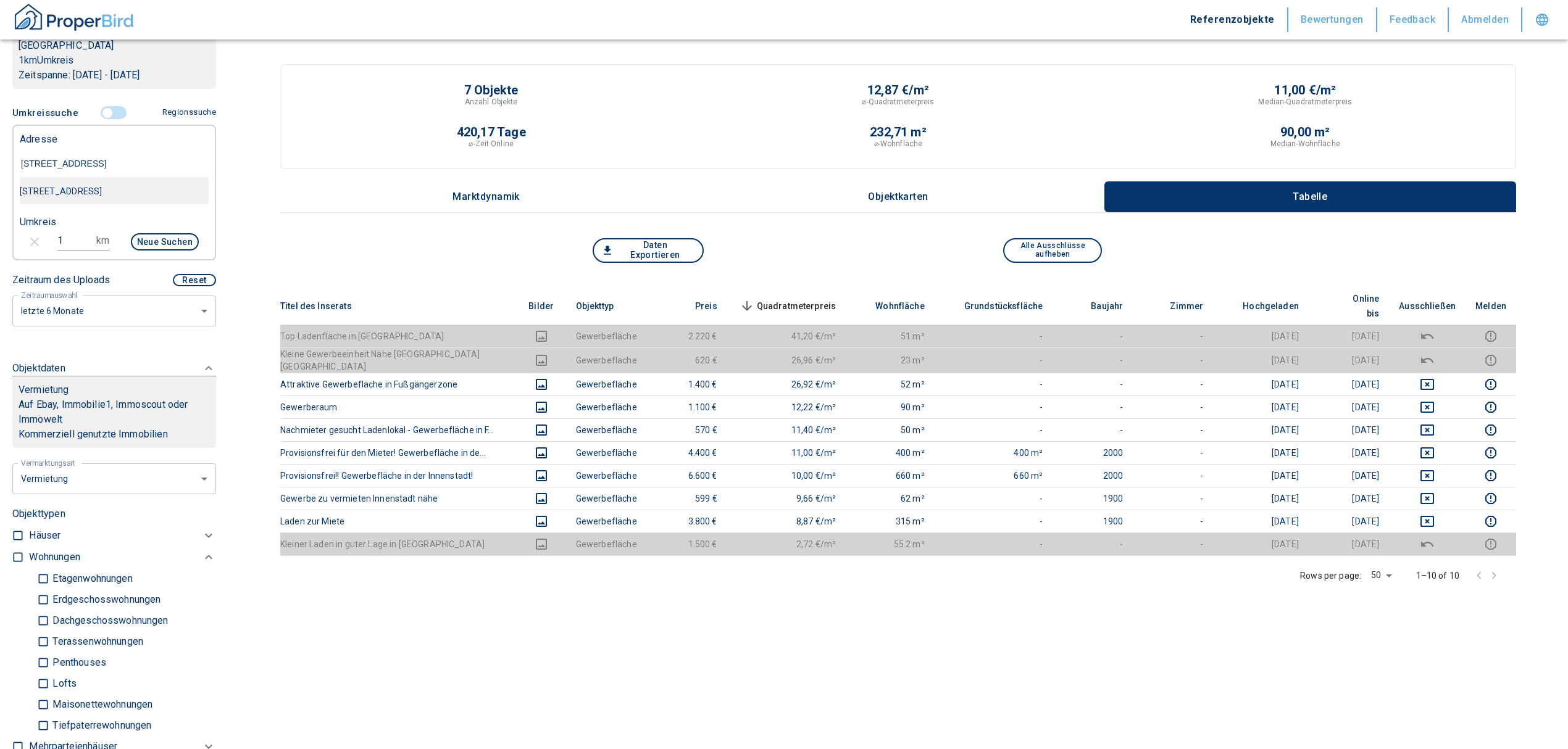
click at [100, 186] on div "[STREET_ADDRESS]" at bounding box center [114, 191] width 189 height 26
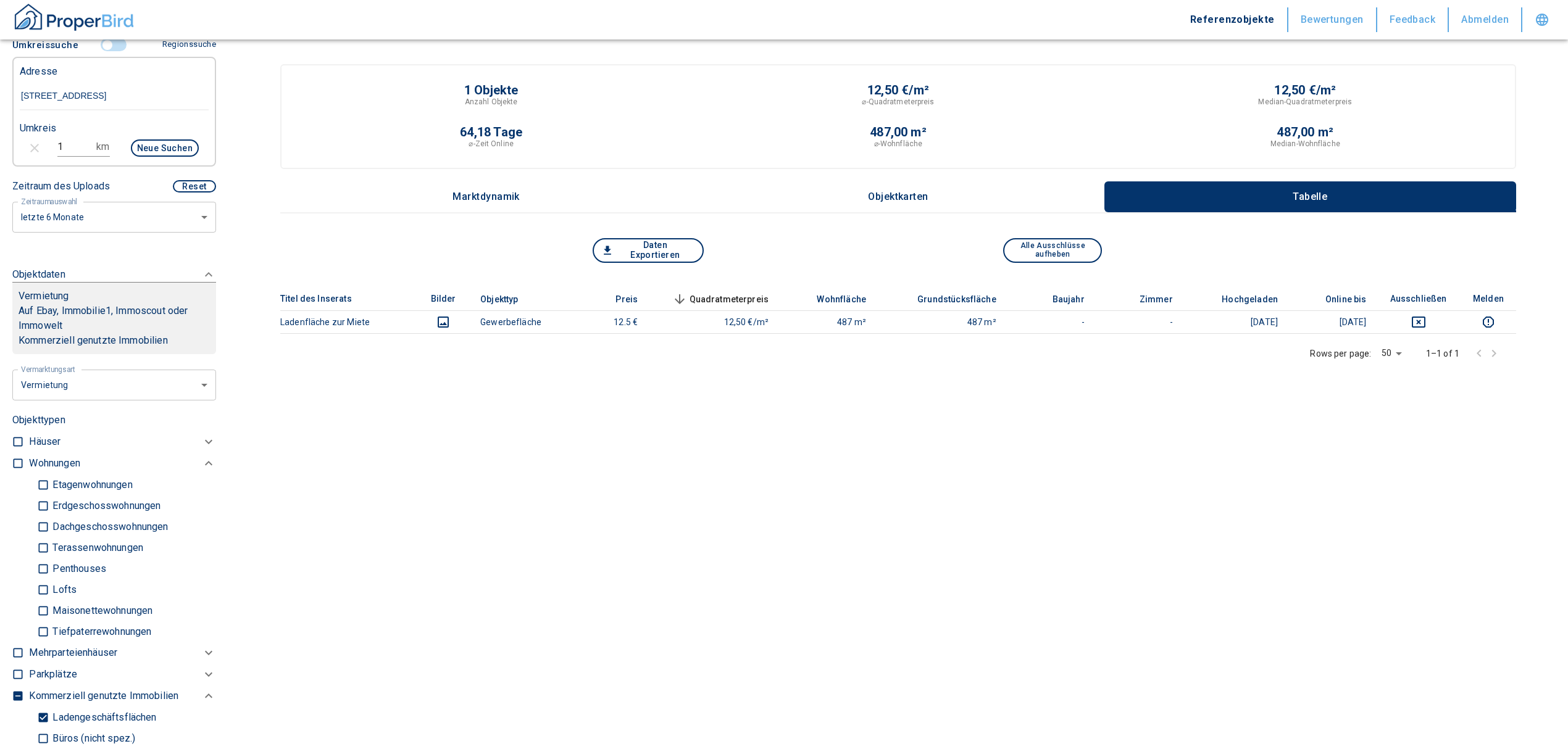
scroll to position [329, 0]
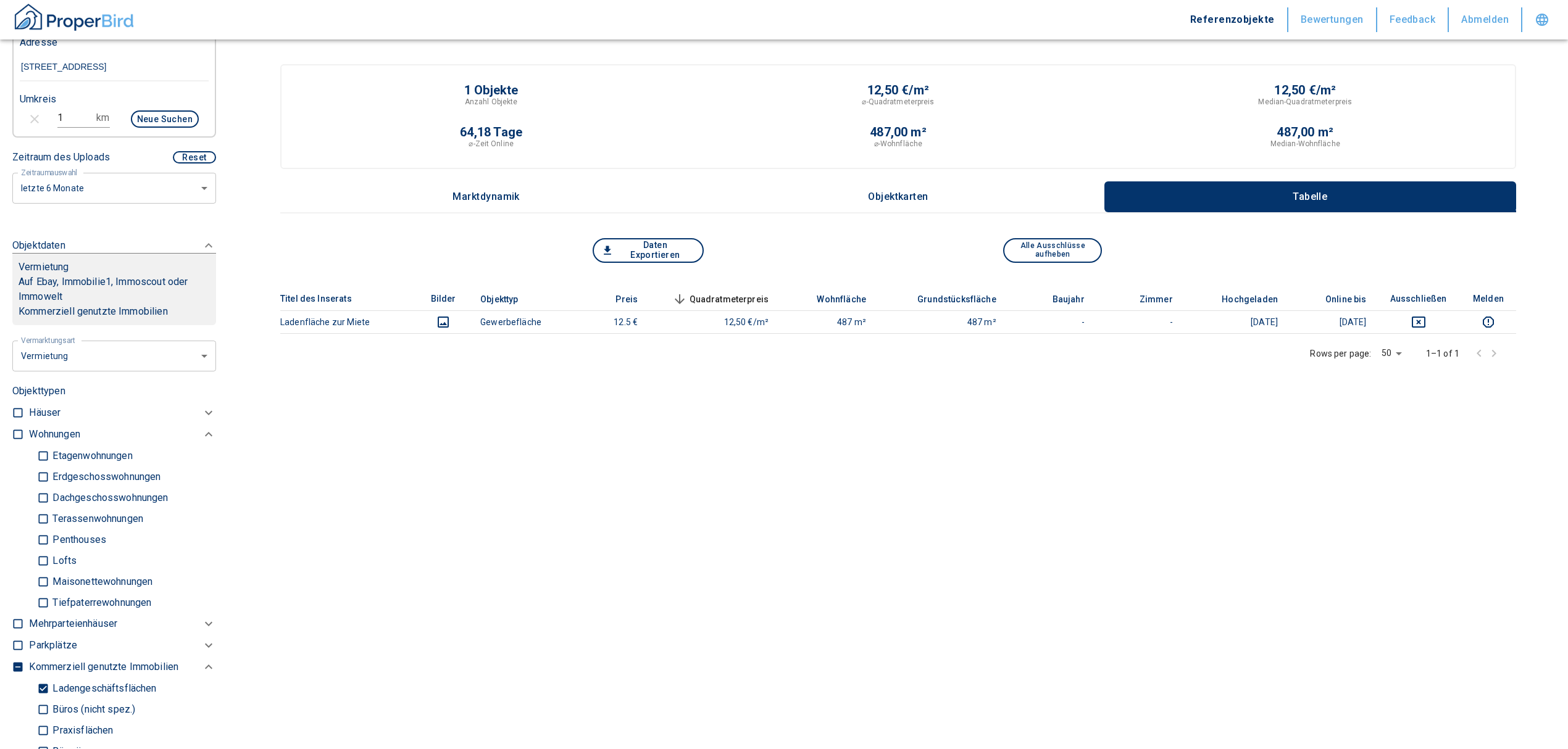
click at [44, 682] on input "Ladengeschäftsflächen" at bounding box center [43, 689] width 12 height 22
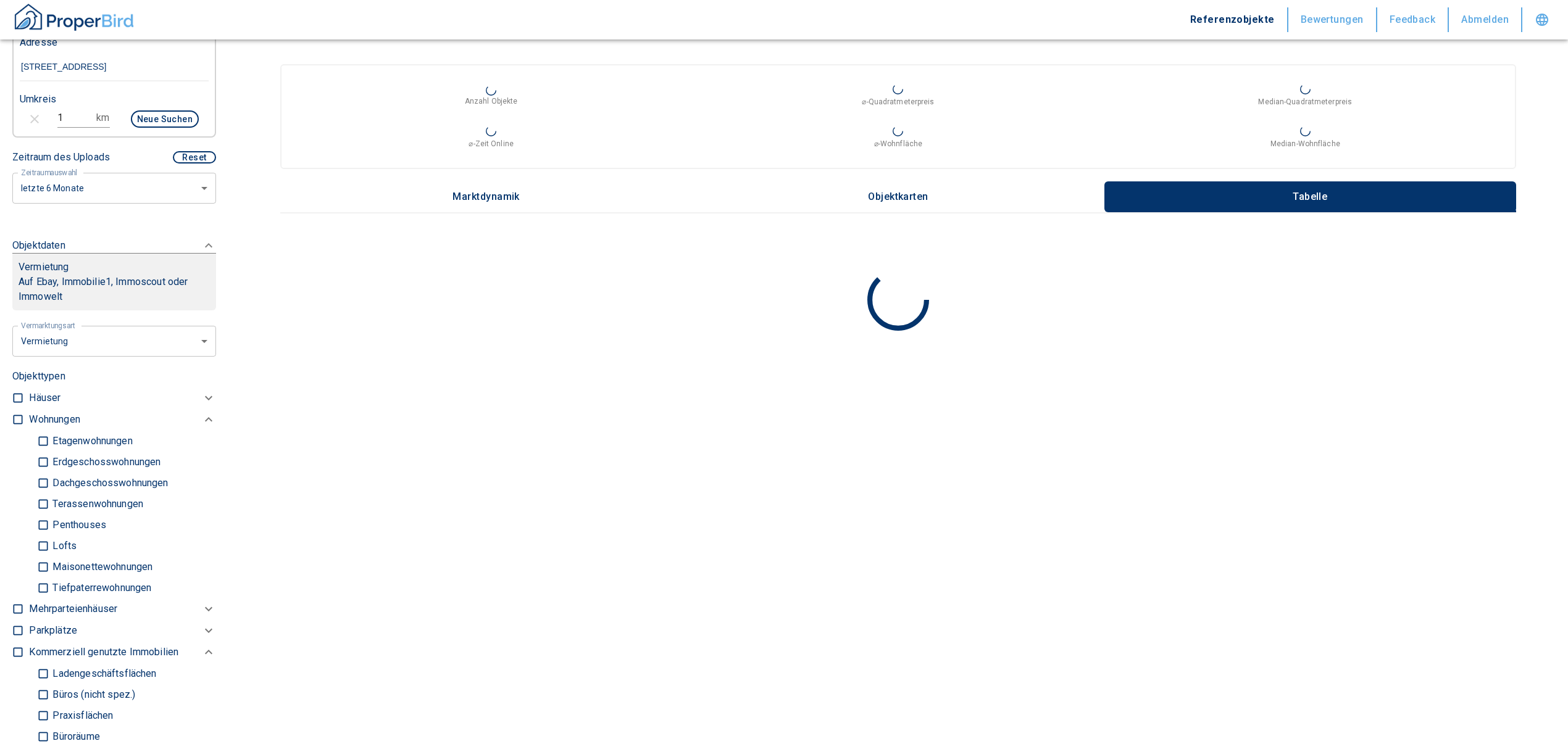
click at [20, 416] on input "checkbox" at bounding box center [18, 420] width 12 height 12
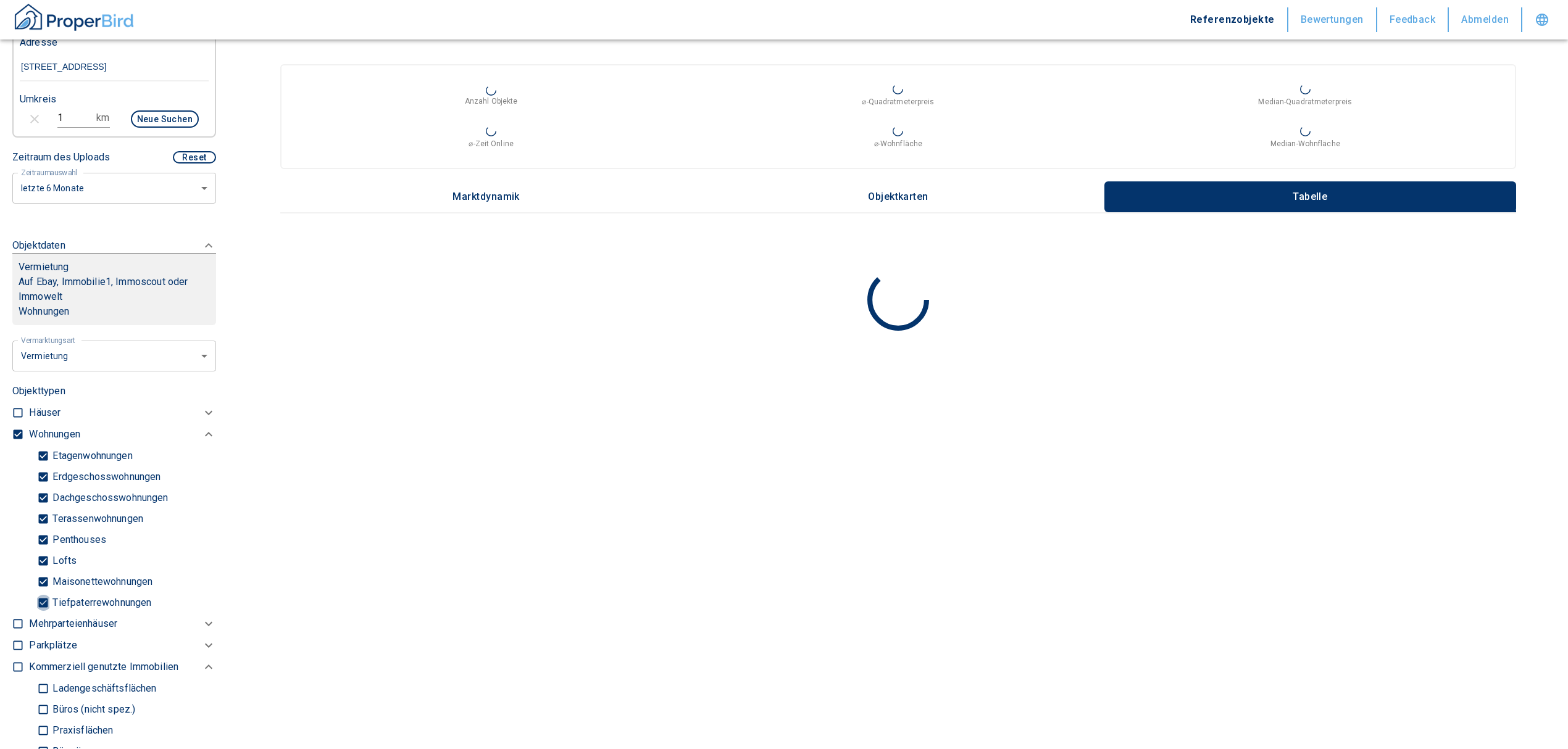
click at [39, 599] on input "Tiefpaterrewohnungen" at bounding box center [43, 603] width 12 height 22
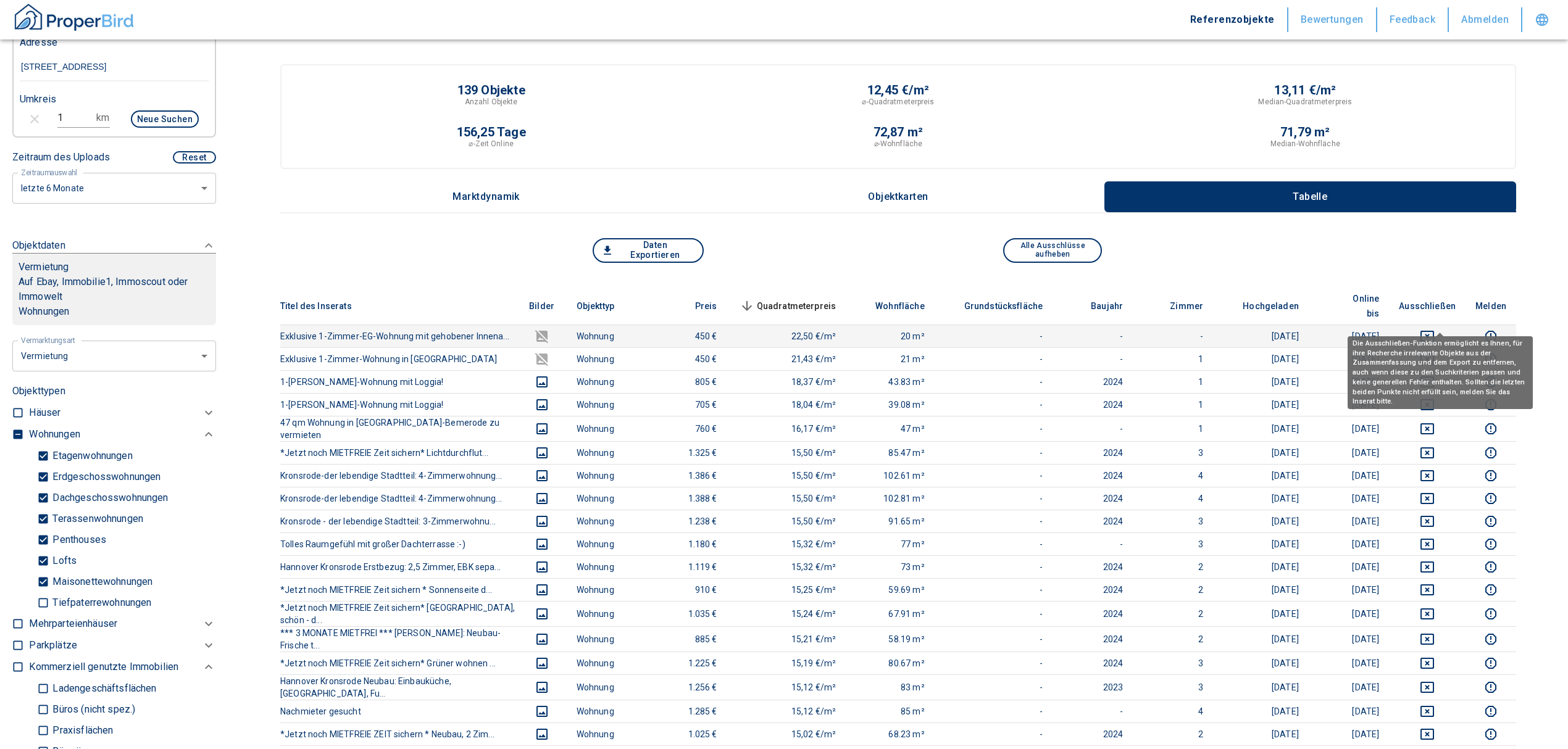
click at [1434, 329] on icon "deselect this listing" at bounding box center [1427, 336] width 15 height 15
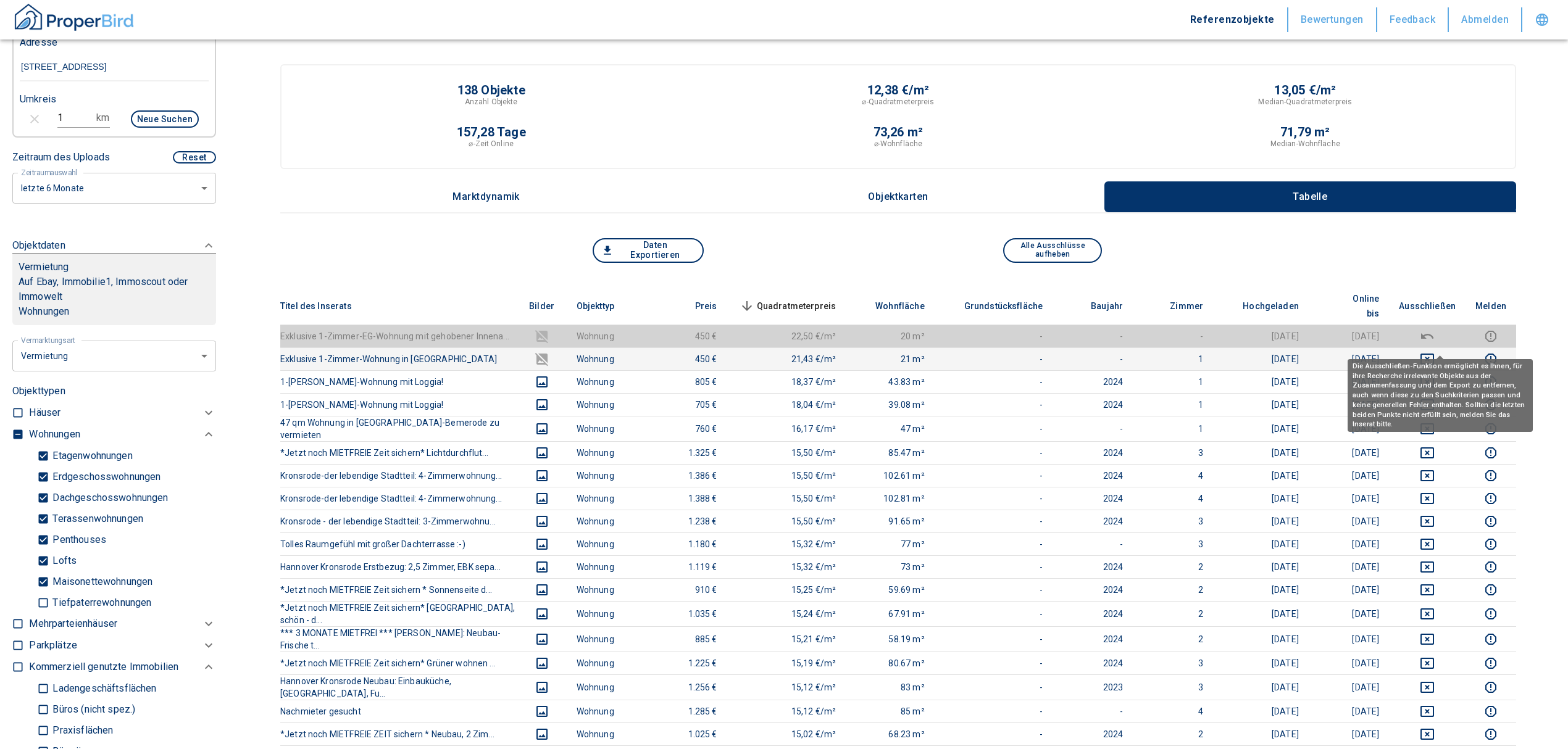
click at [1434, 352] on icon "deselect this listing" at bounding box center [1427, 359] width 15 height 15
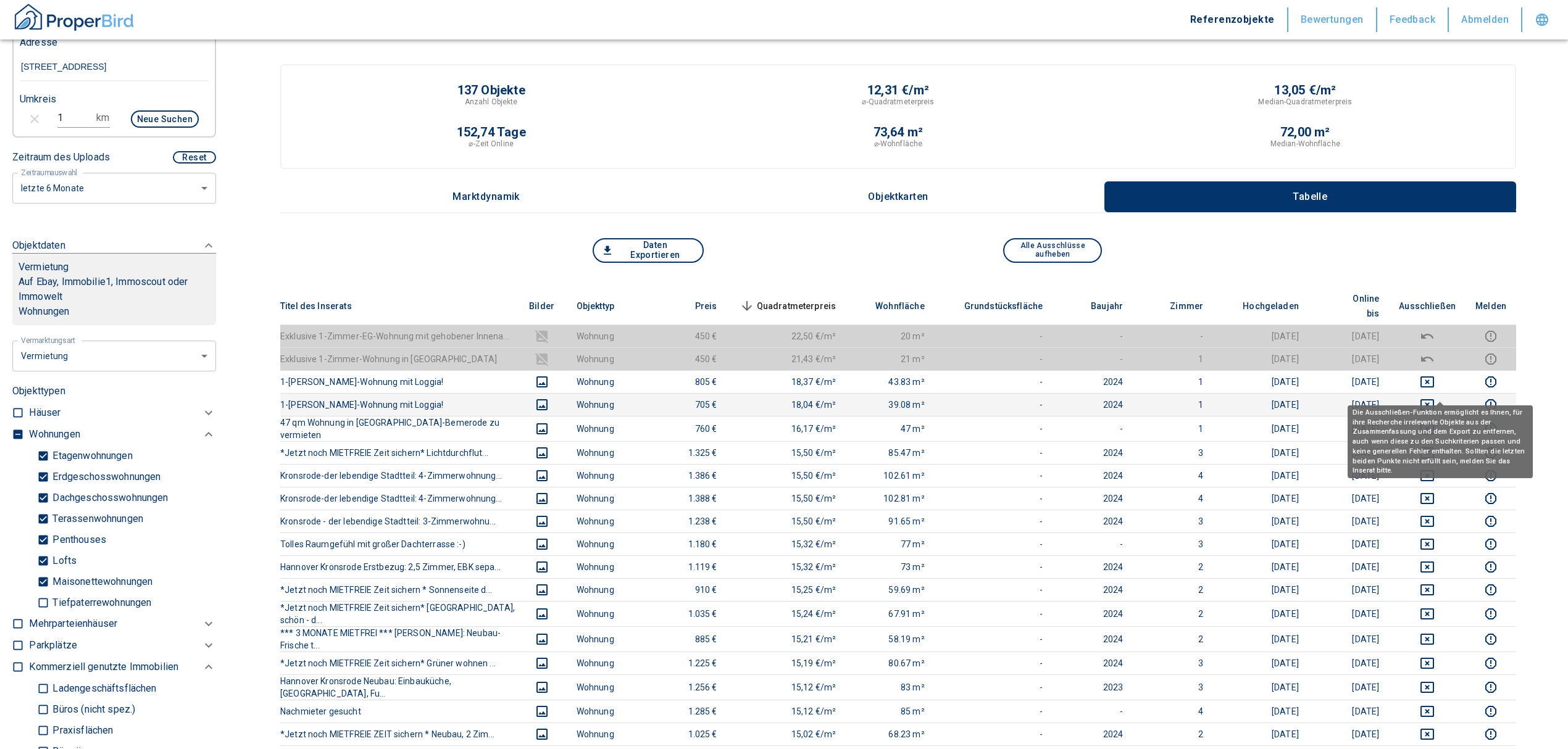
click at [1434, 399] on icon "deselect this listing" at bounding box center [1427, 405] width 14 height 11
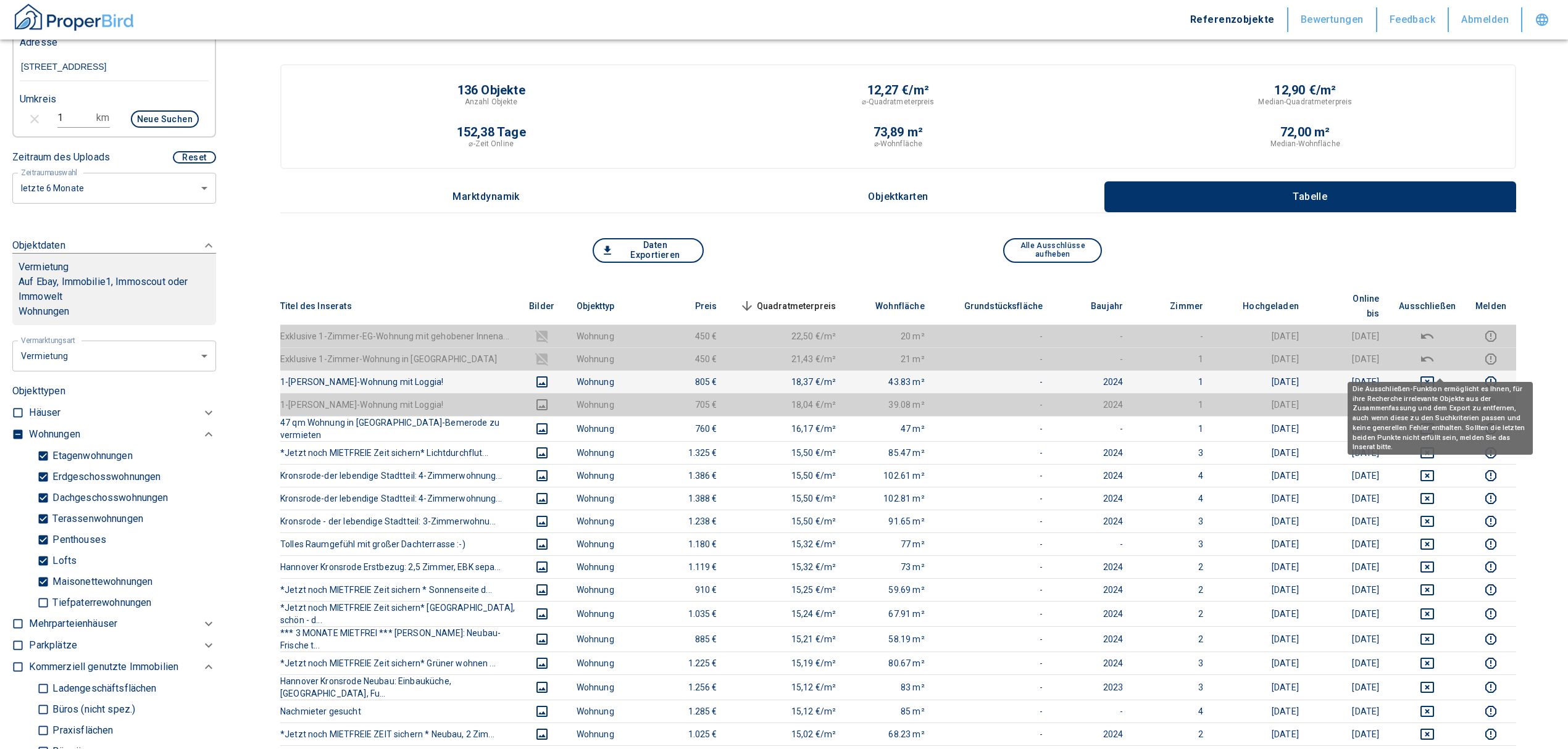
click at [1434, 375] on icon "deselect this listing" at bounding box center [1427, 382] width 15 height 15
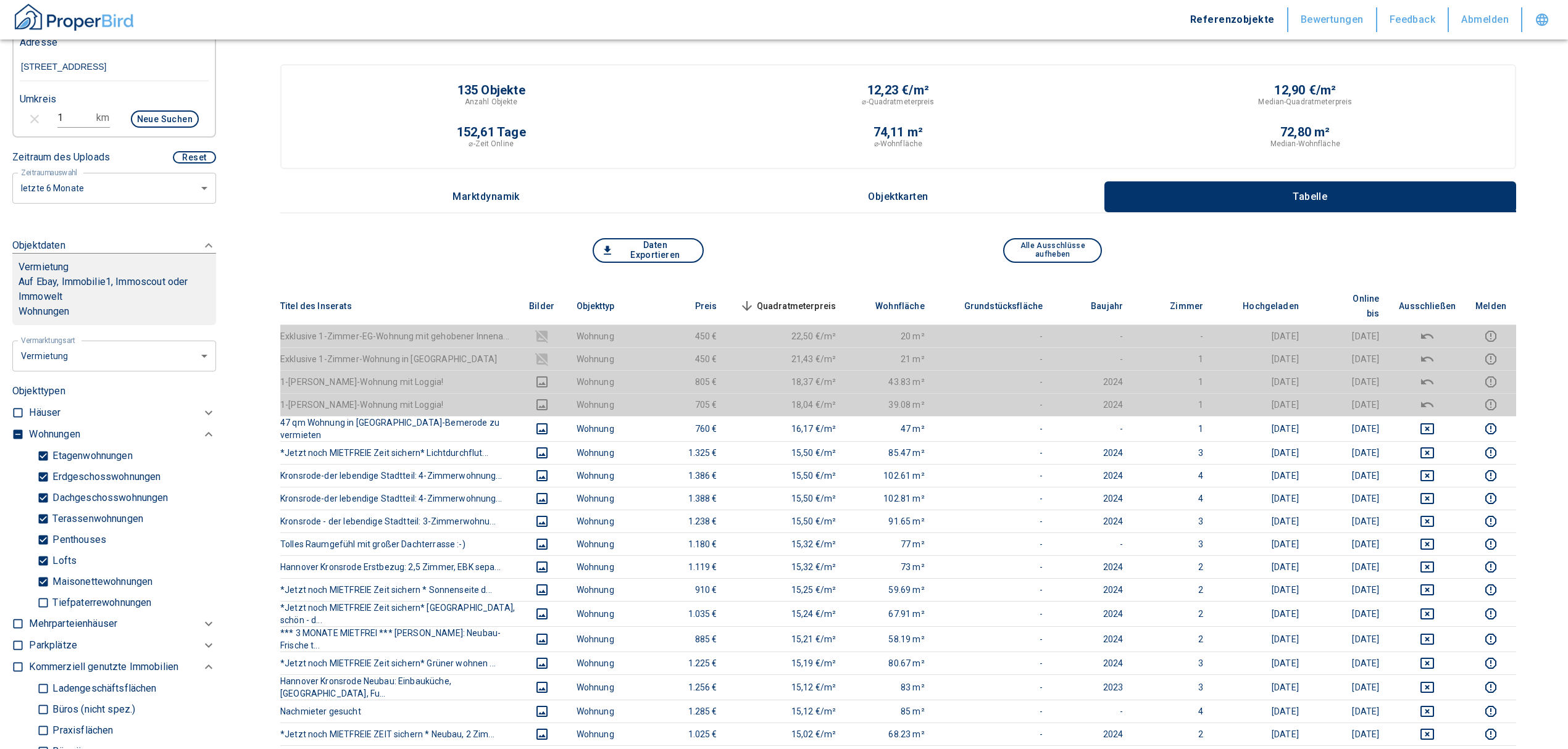
click at [820, 299] on span "Quadratmeterpreis sorted descending" at bounding box center [786, 306] width 99 height 15
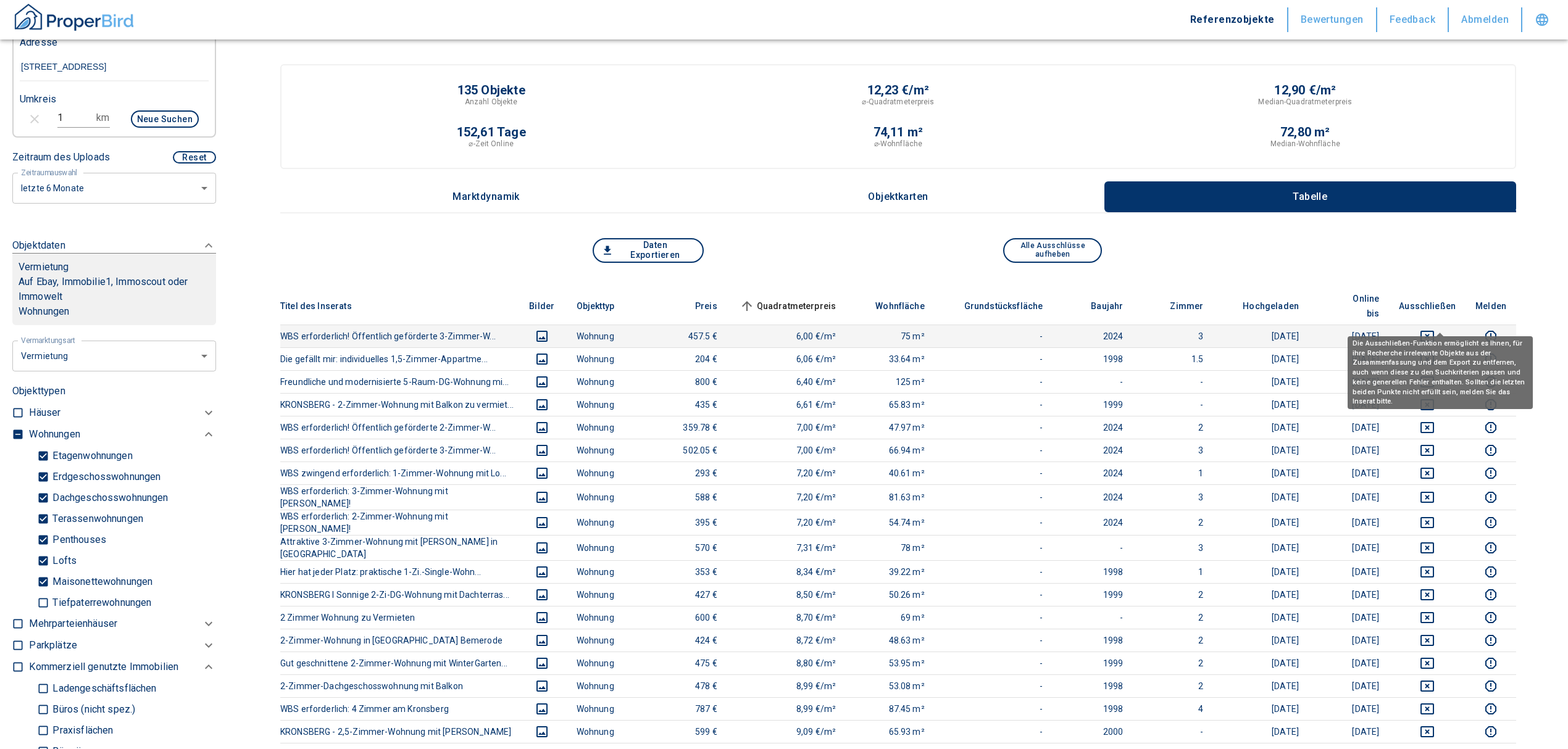
click at [1434, 329] on icon "deselect this listing" at bounding box center [1427, 336] width 15 height 15
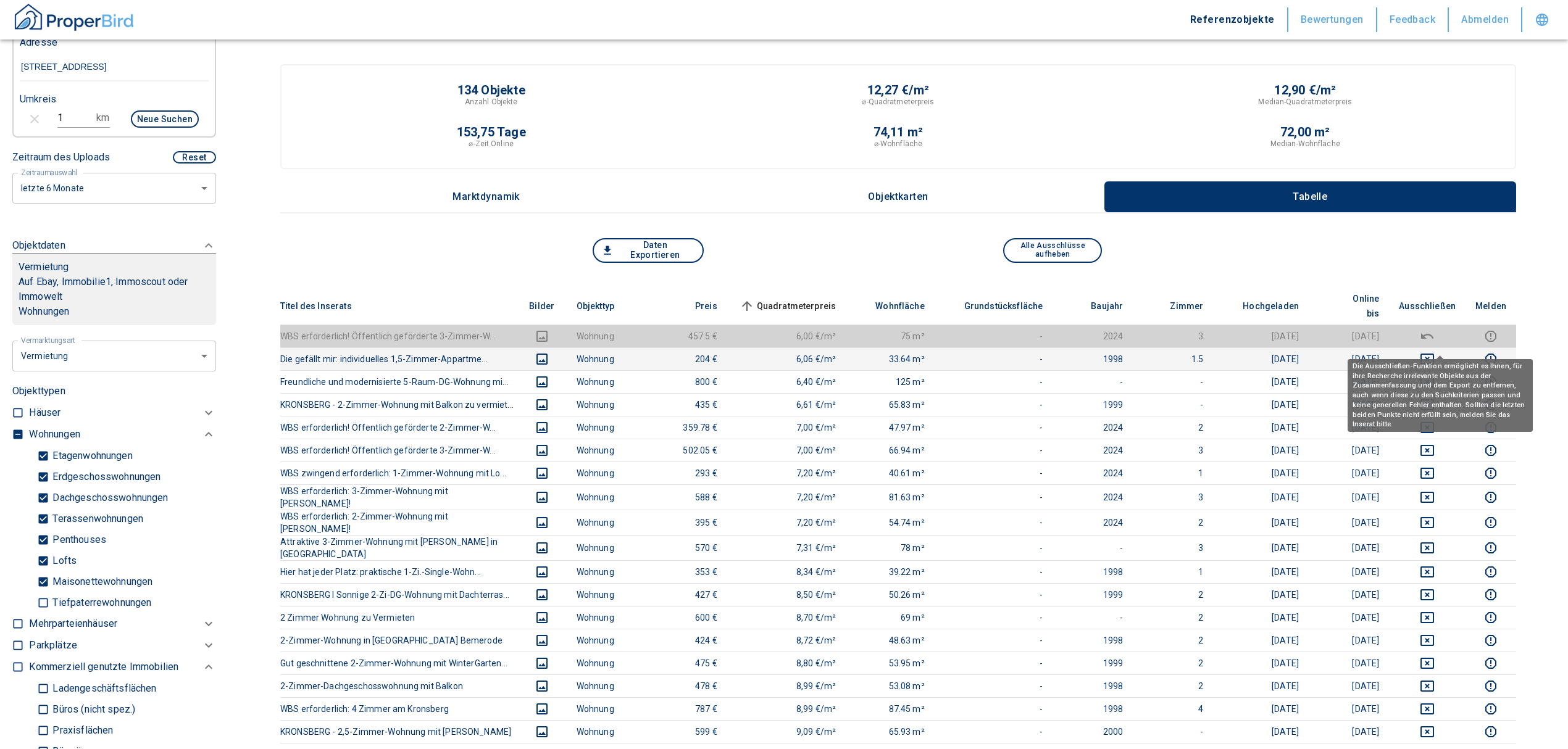
click at [1434, 352] on icon "deselect this listing" at bounding box center [1427, 359] width 15 height 15
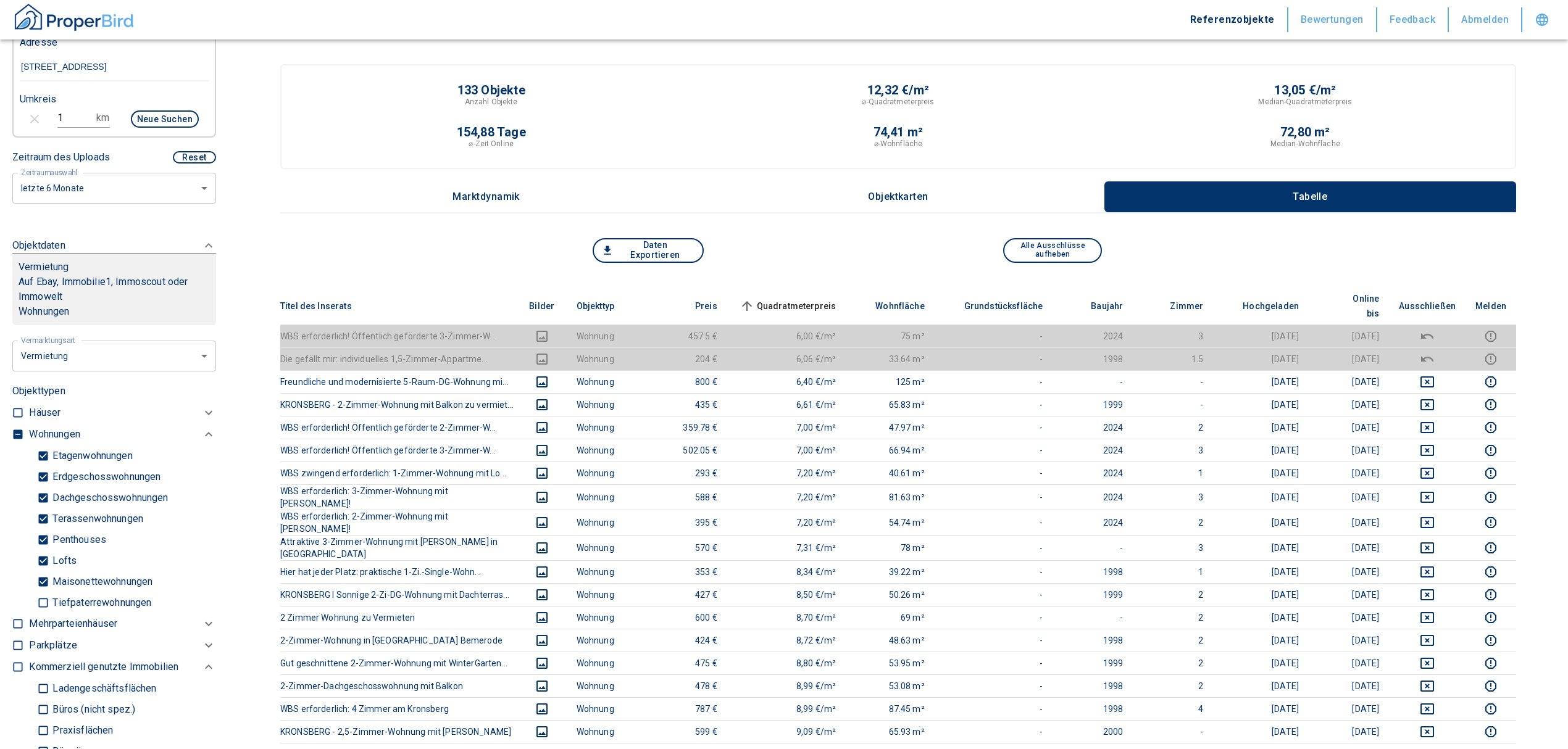
click at [811, 299] on span "Quadratmeterpreis sorted ascending" at bounding box center [786, 306] width 99 height 15
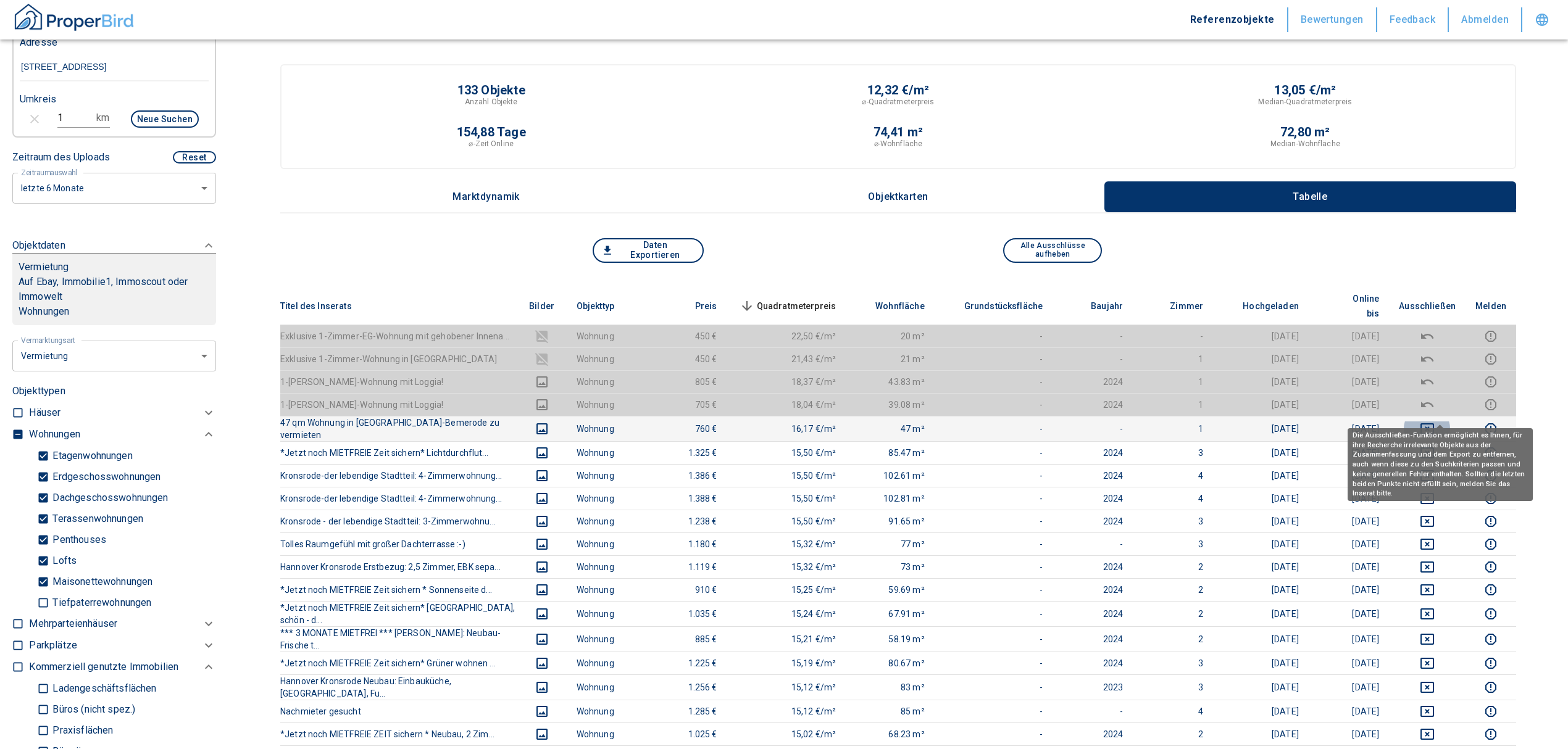
click at [1434, 422] on icon "deselect this listing" at bounding box center [1427, 429] width 15 height 15
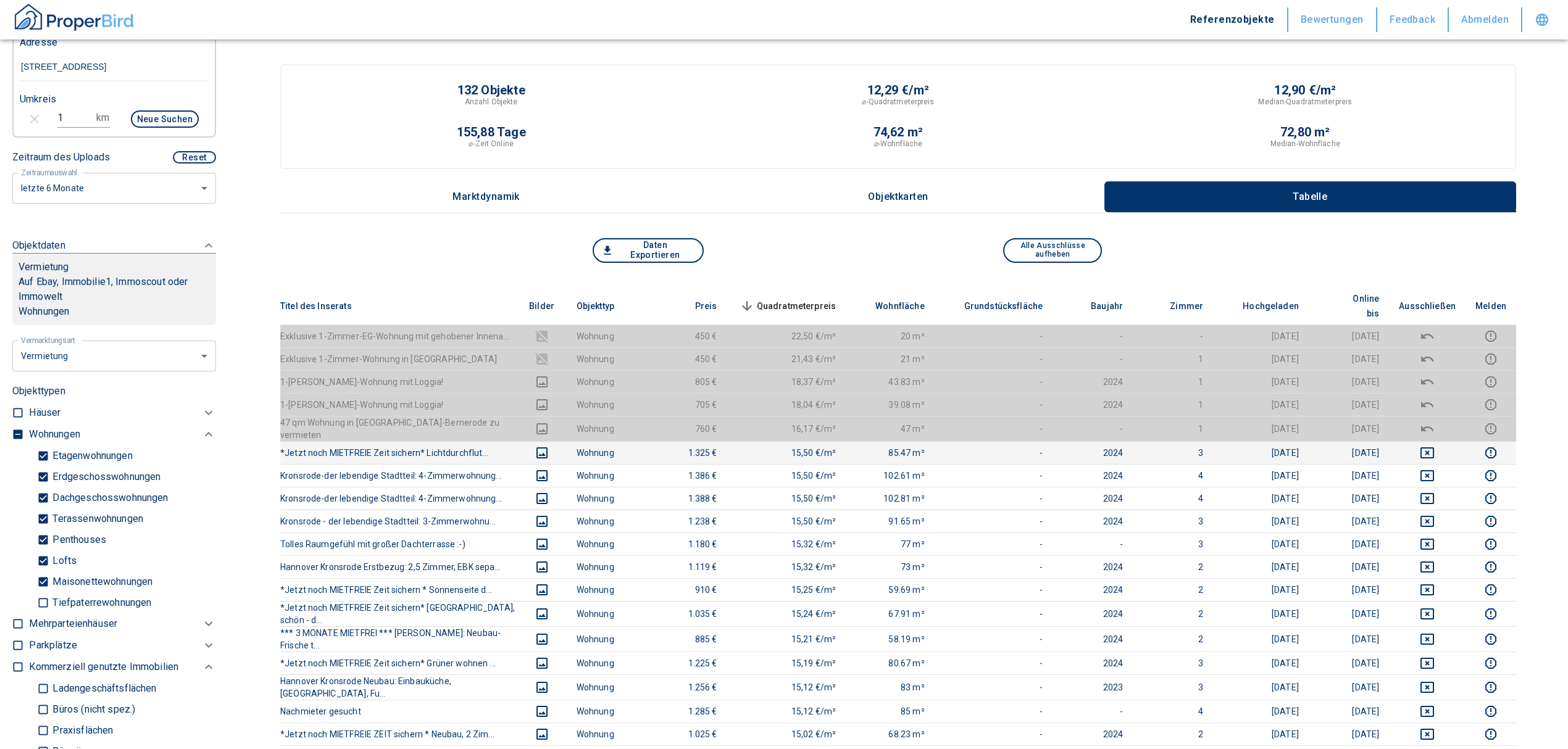
click at [1434, 445] on icon "deselect this listing" at bounding box center [1427, 453] width 15 height 15
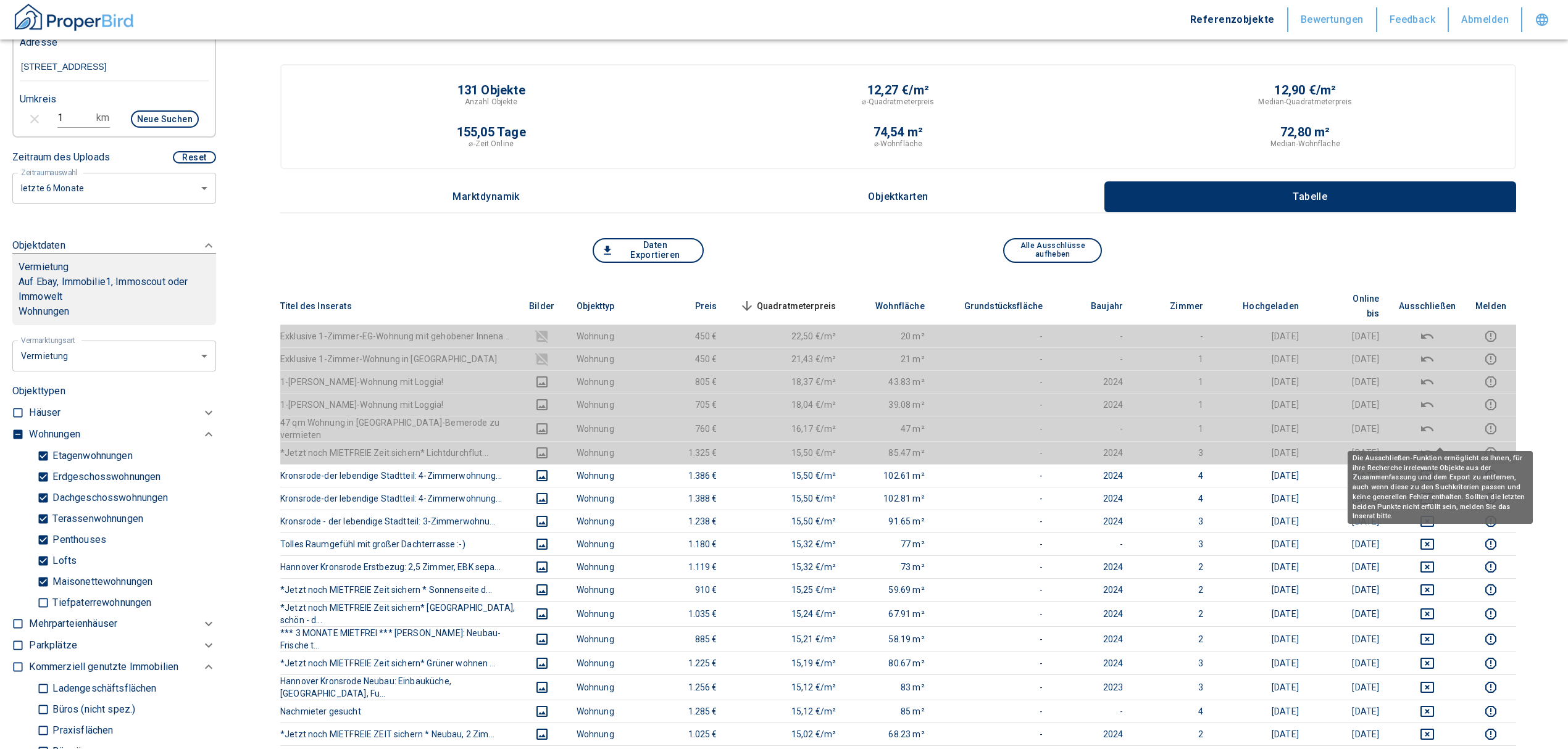
scroll to position [82, 0]
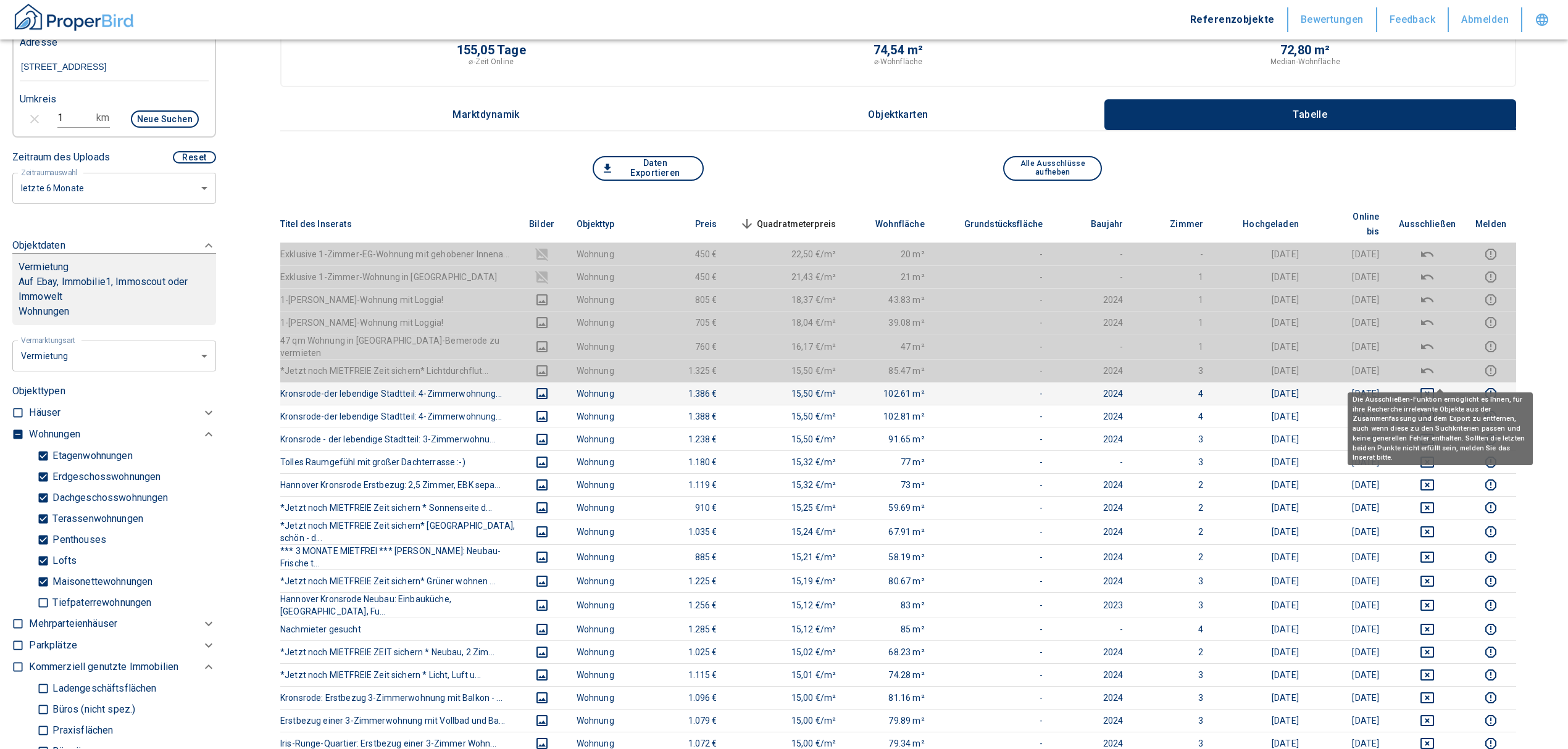
click at [1434, 386] on icon "deselect this listing" at bounding box center [1427, 394] width 15 height 15
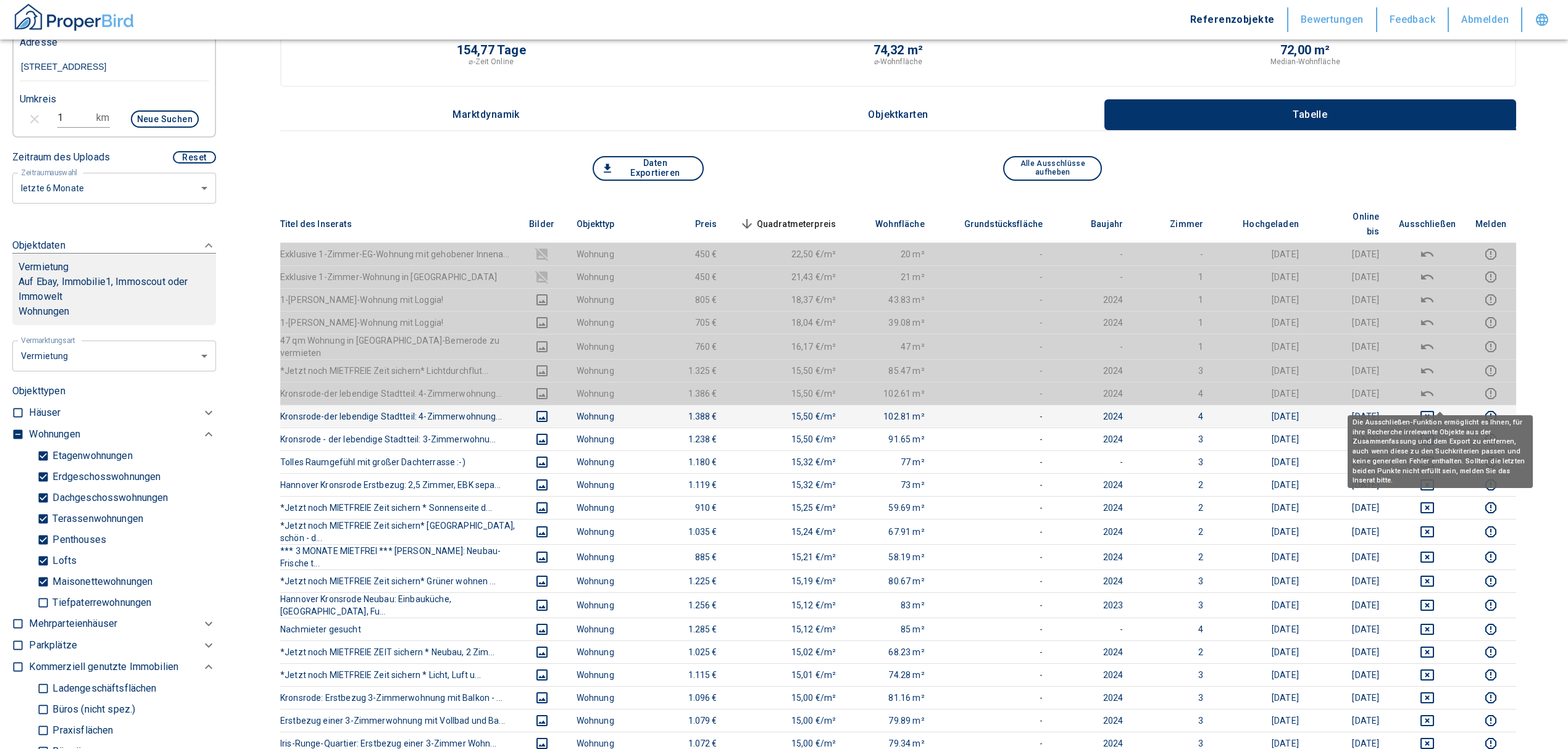
click at [1434, 409] on icon "deselect this listing" at bounding box center [1427, 417] width 15 height 15
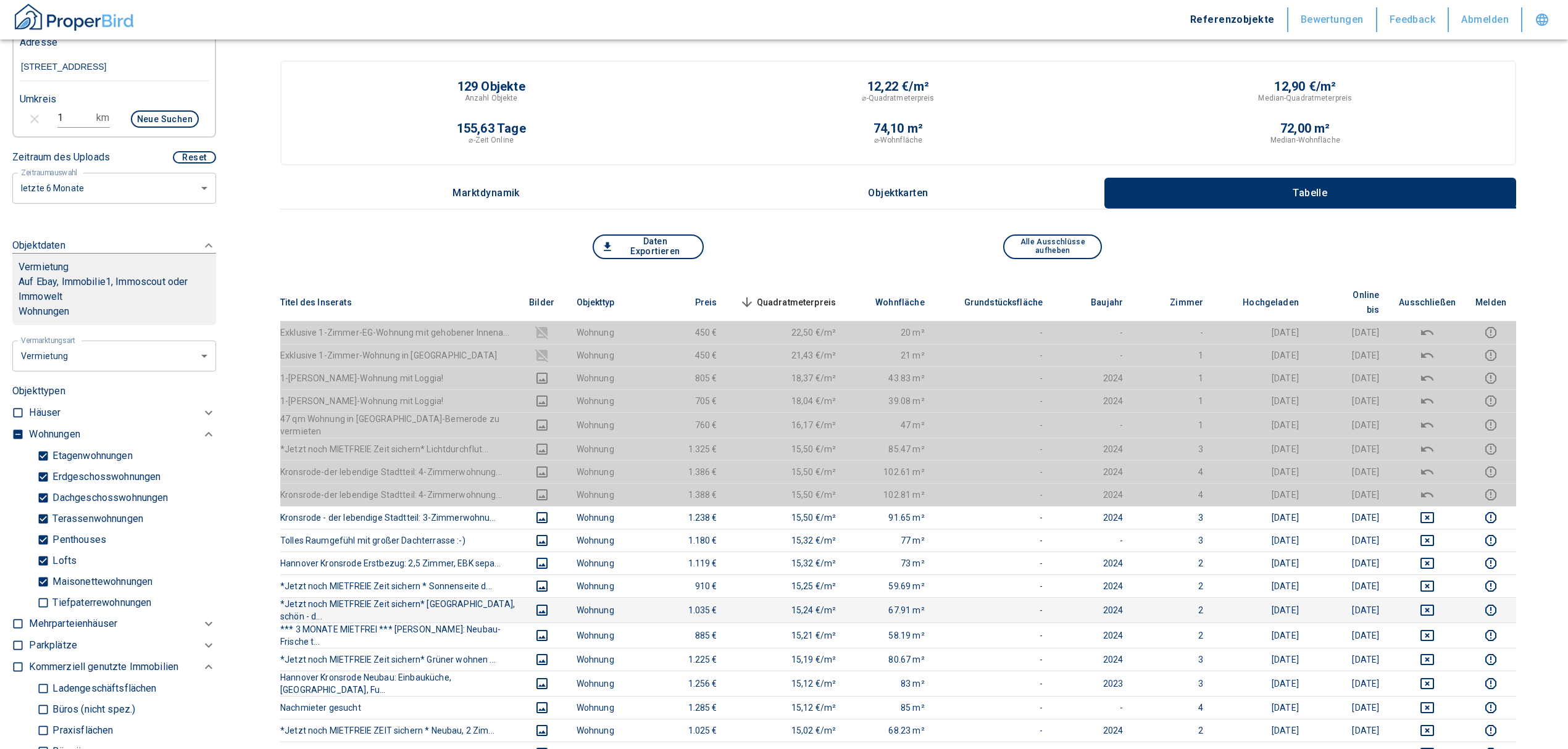
scroll to position [0, 0]
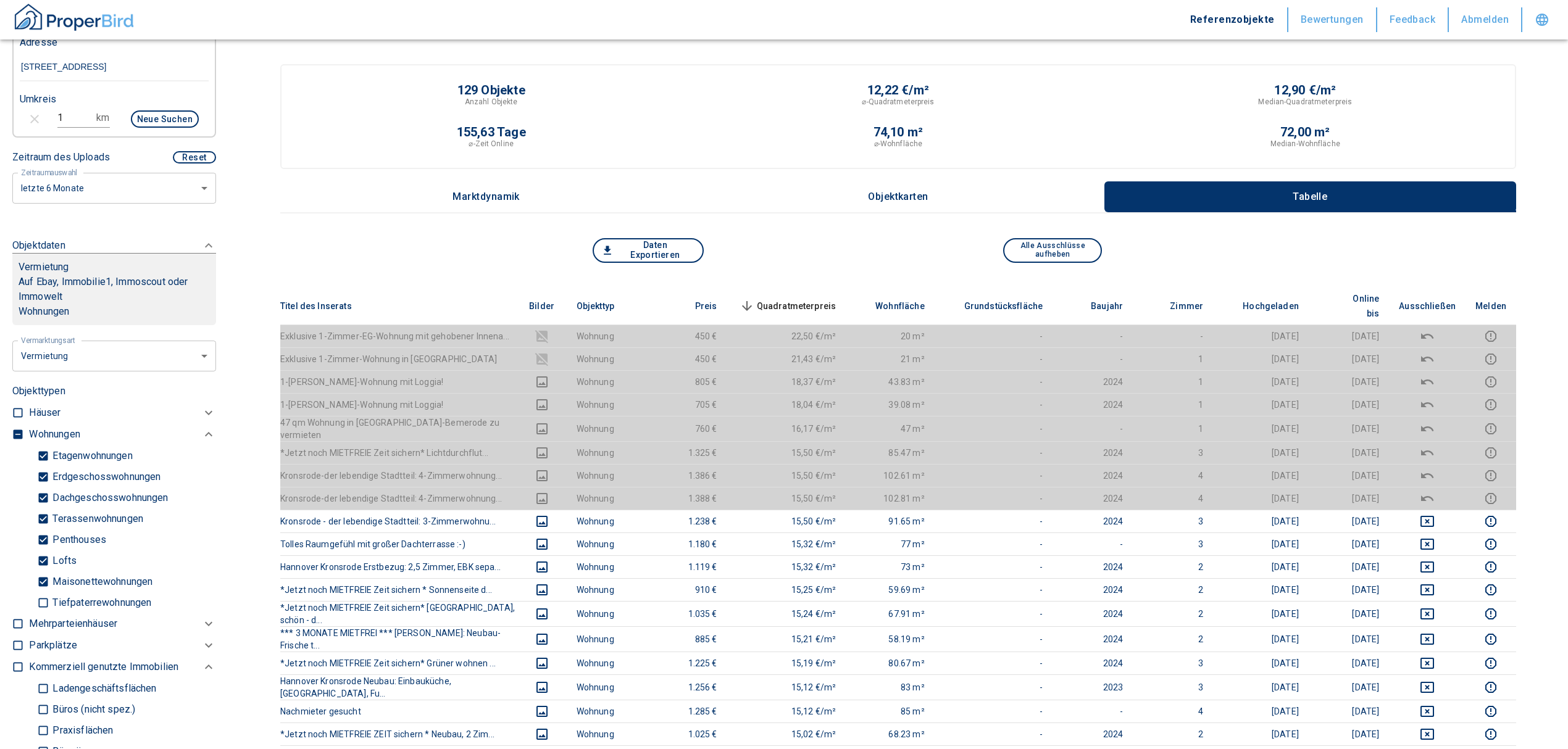
click at [797, 299] on span "Quadratmeterpreis sorted descending" at bounding box center [786, 306] width 99 height 15
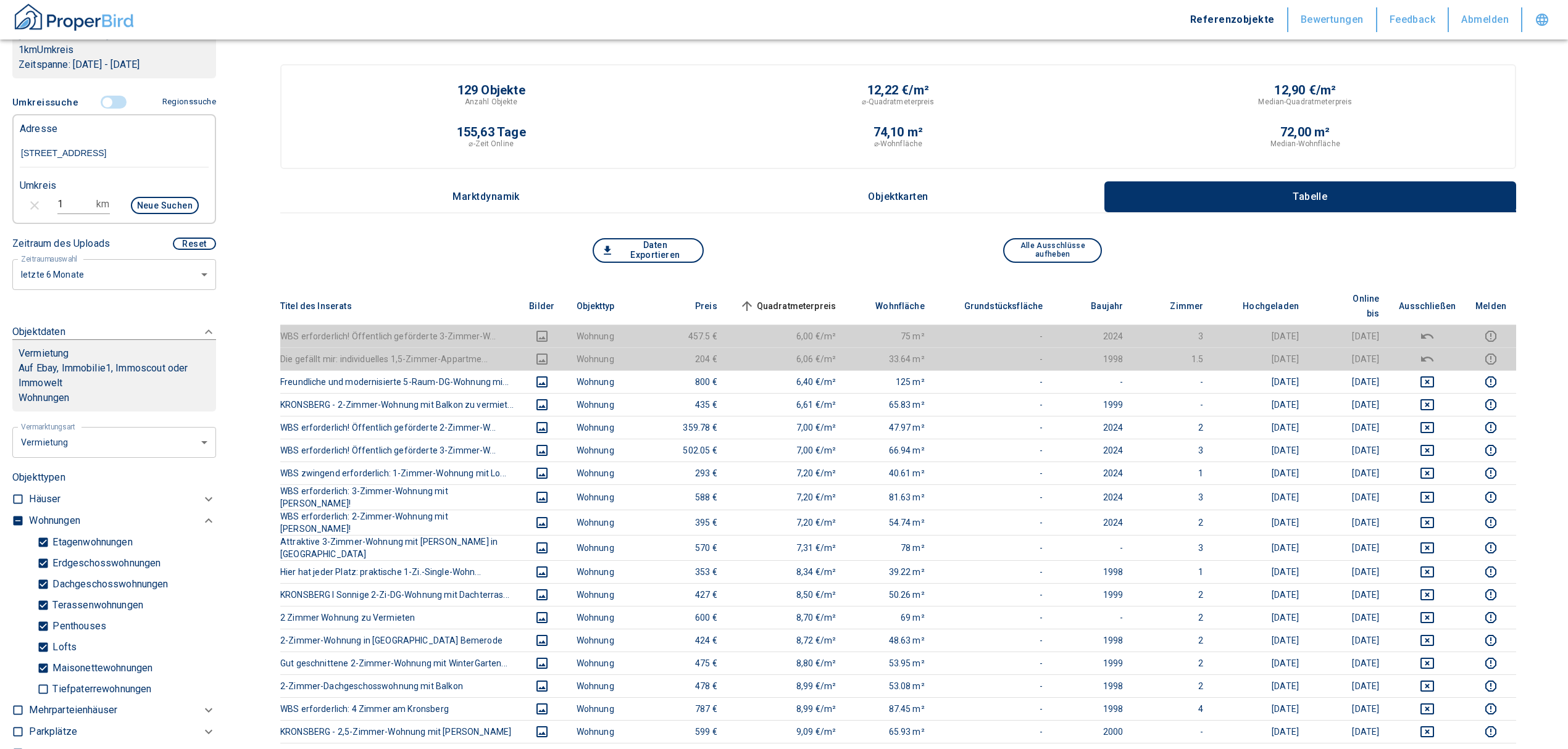
scroll to position [82, 0]
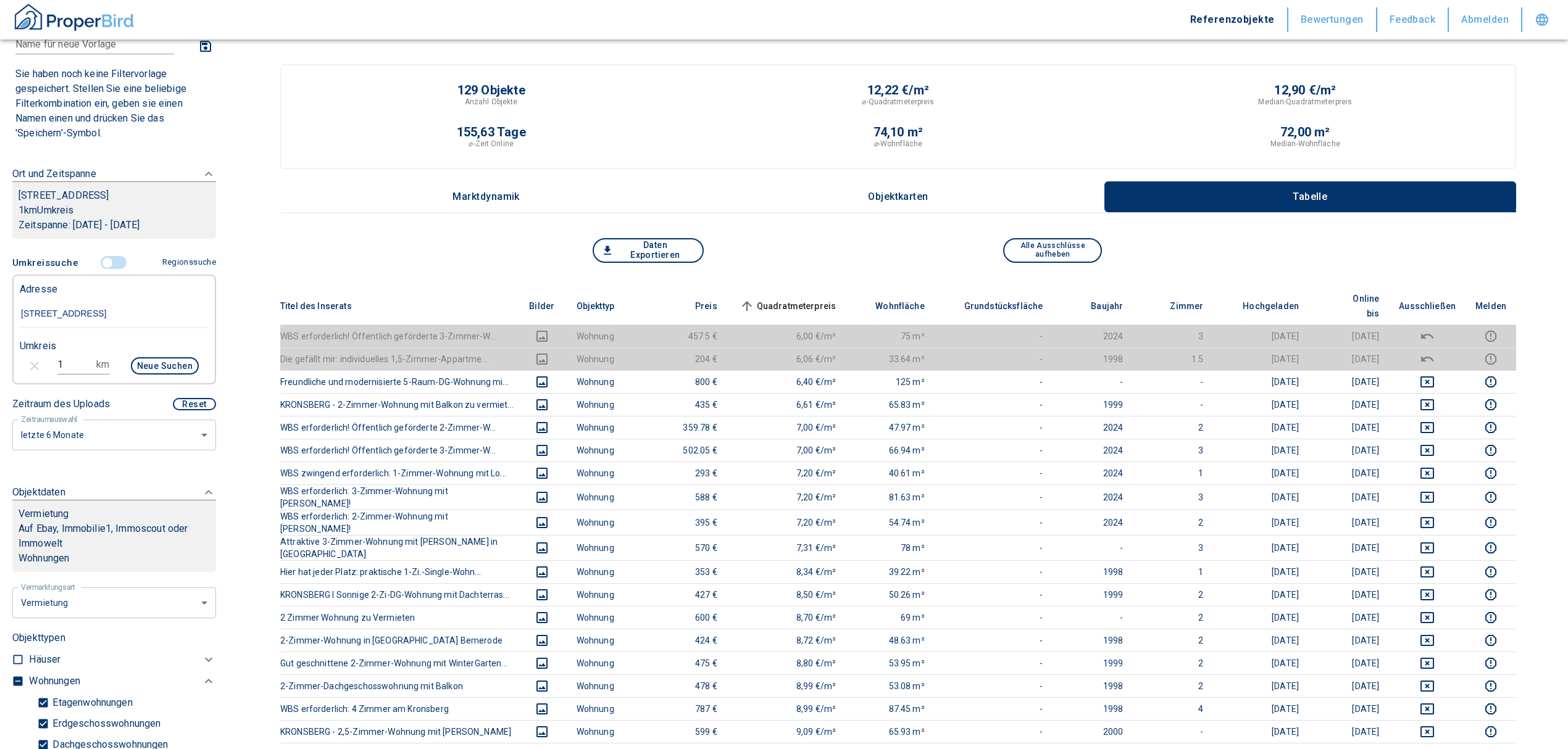
click at [103, 265] on input "controlled" at bounding box center [107, 263] width 37 height 14
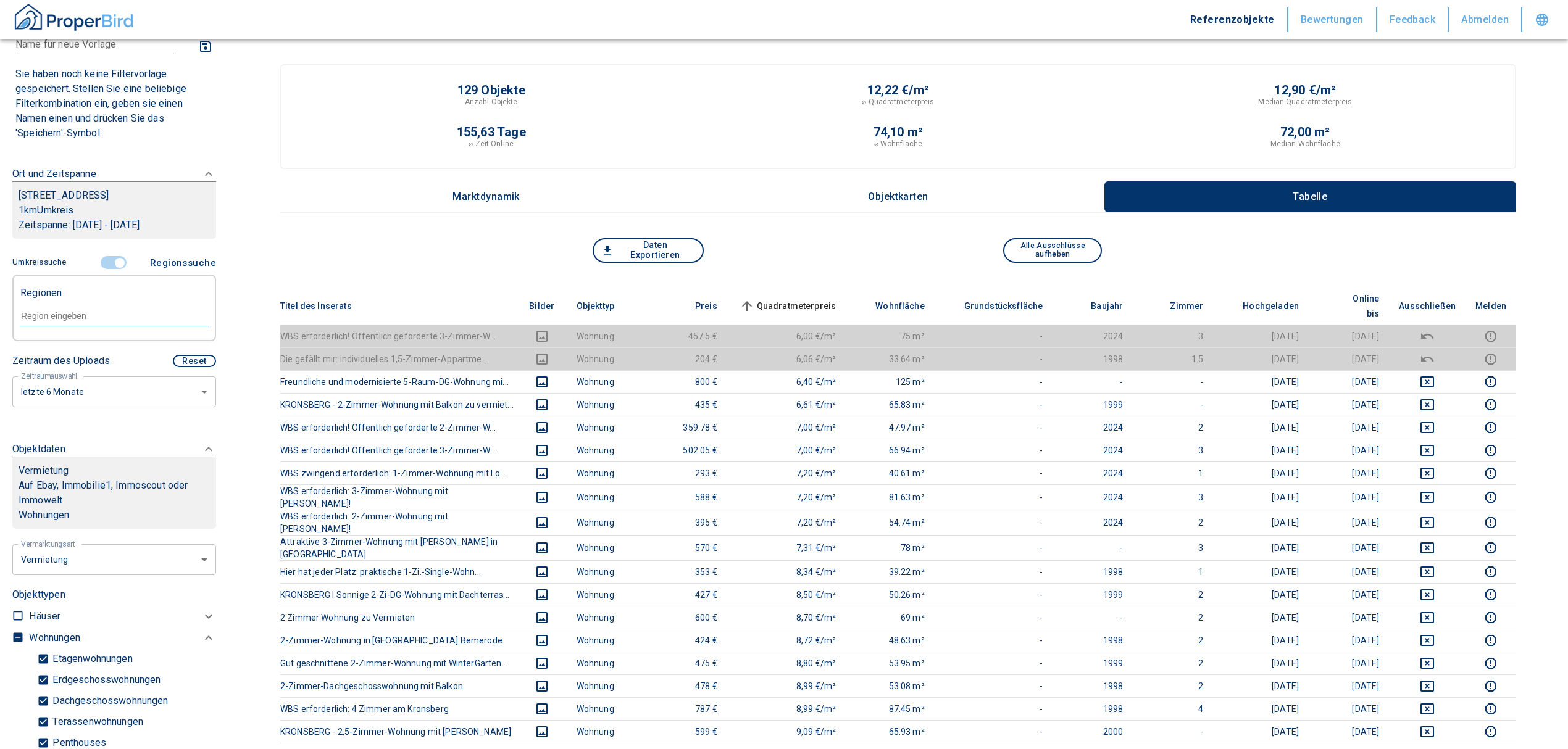
click at [83, 304] on div at bounding box center [114, 315] width 189 height 22
click at [35, 350] on li "30539 [GEOGRAPHIC_DATA]" at bounding box center [107, 344] width 177 height 22
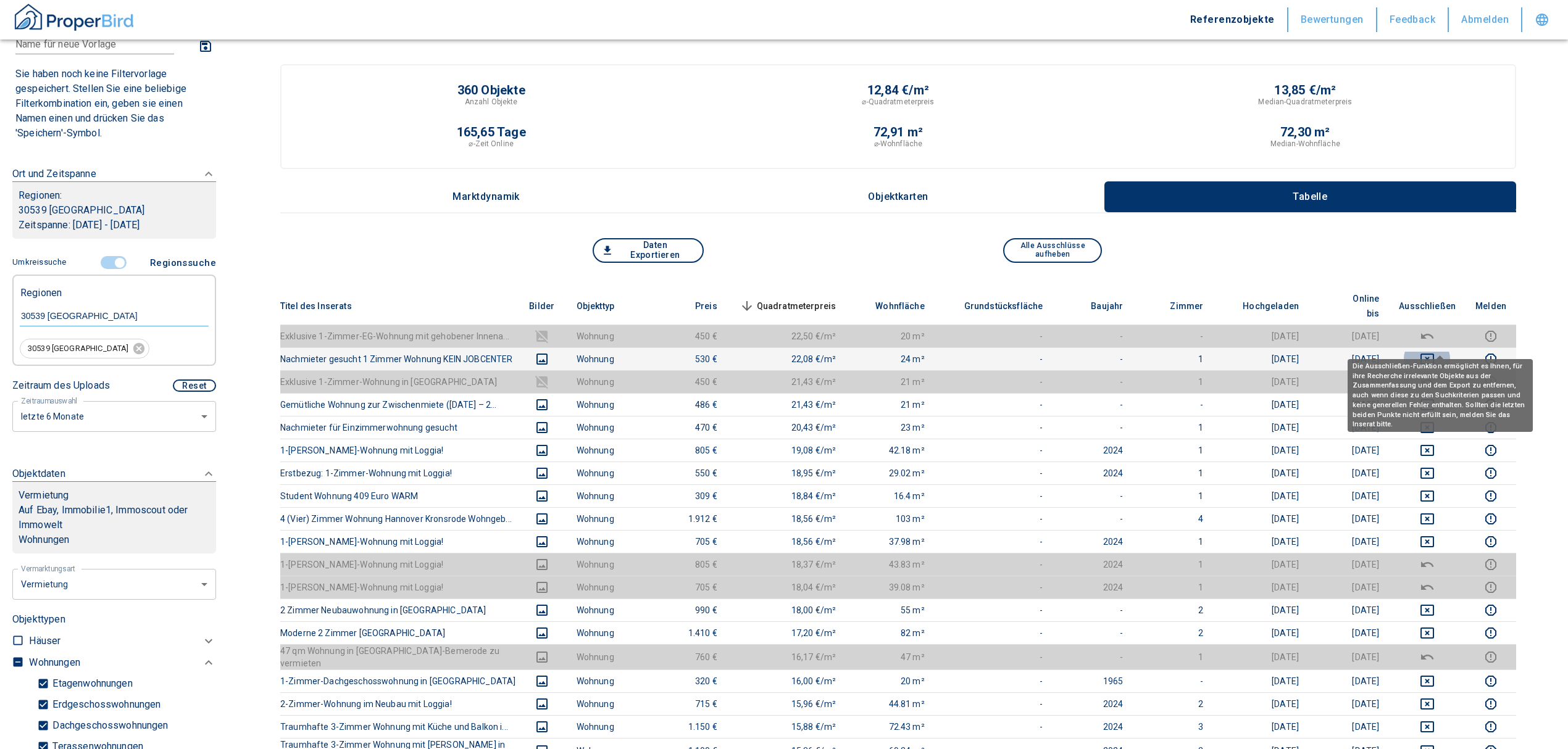
click at [1434, 352] on icon "deselect this listing" at bounding box center [1427, 359] width 15 height 15
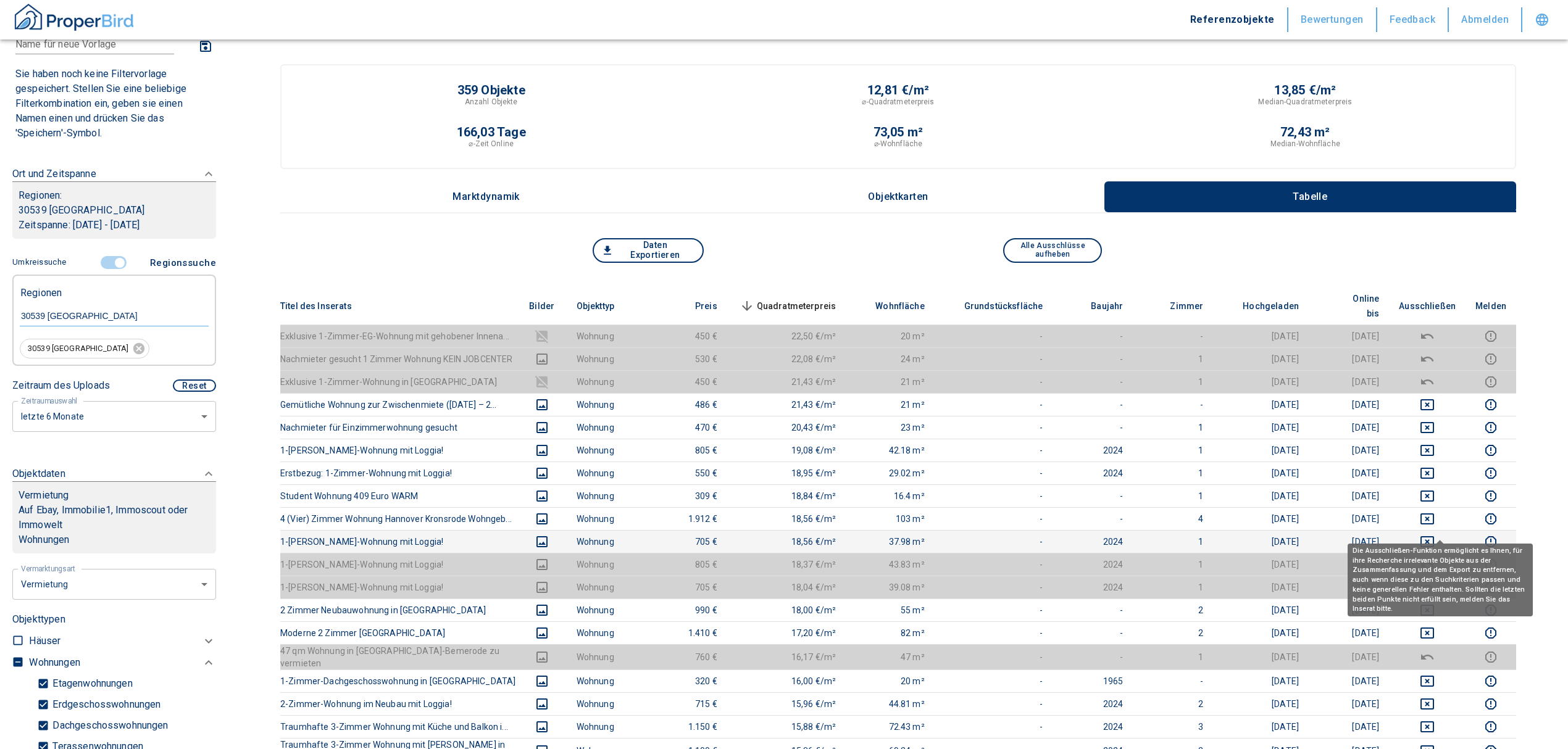
click at [1434, 534] on icon "deselect this listing" at bounding box center [1427, 542] width 15 height 15
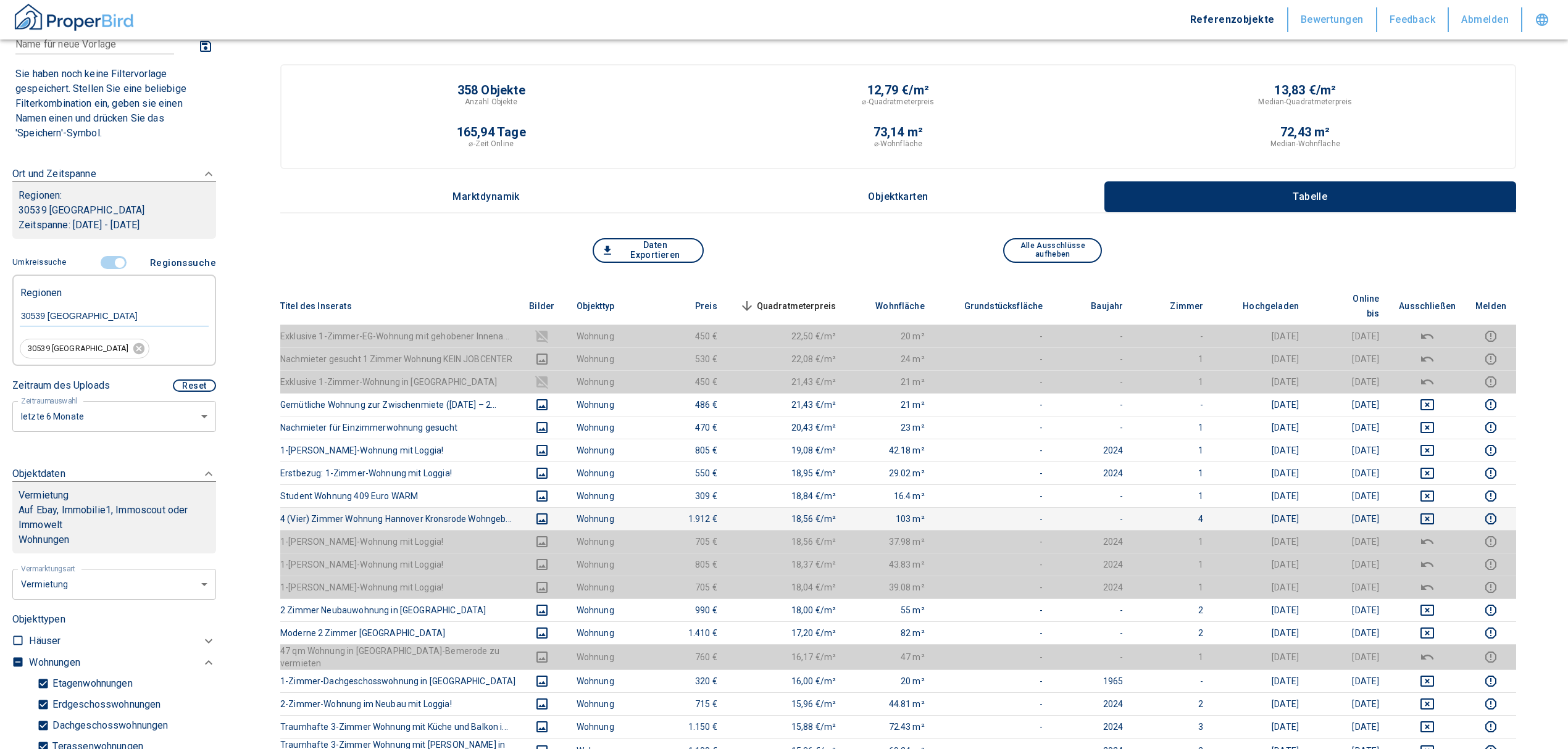
click at [1437, 507] on td at bounding box center [1427, 519] width 77 height 23
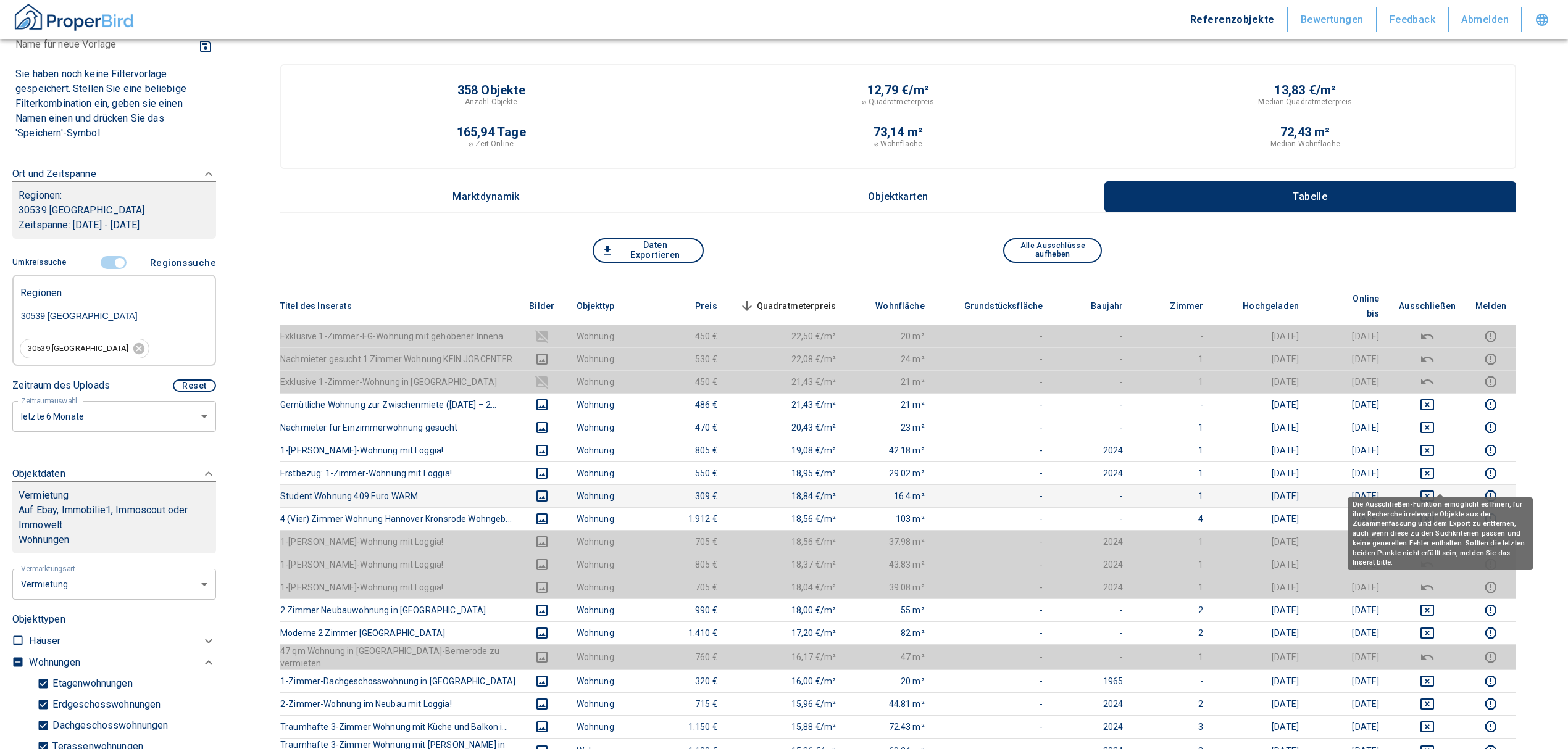
click at [1434, 489] on icon "deselect this listing" at bounding box center [1427, 496] width 15 height 15
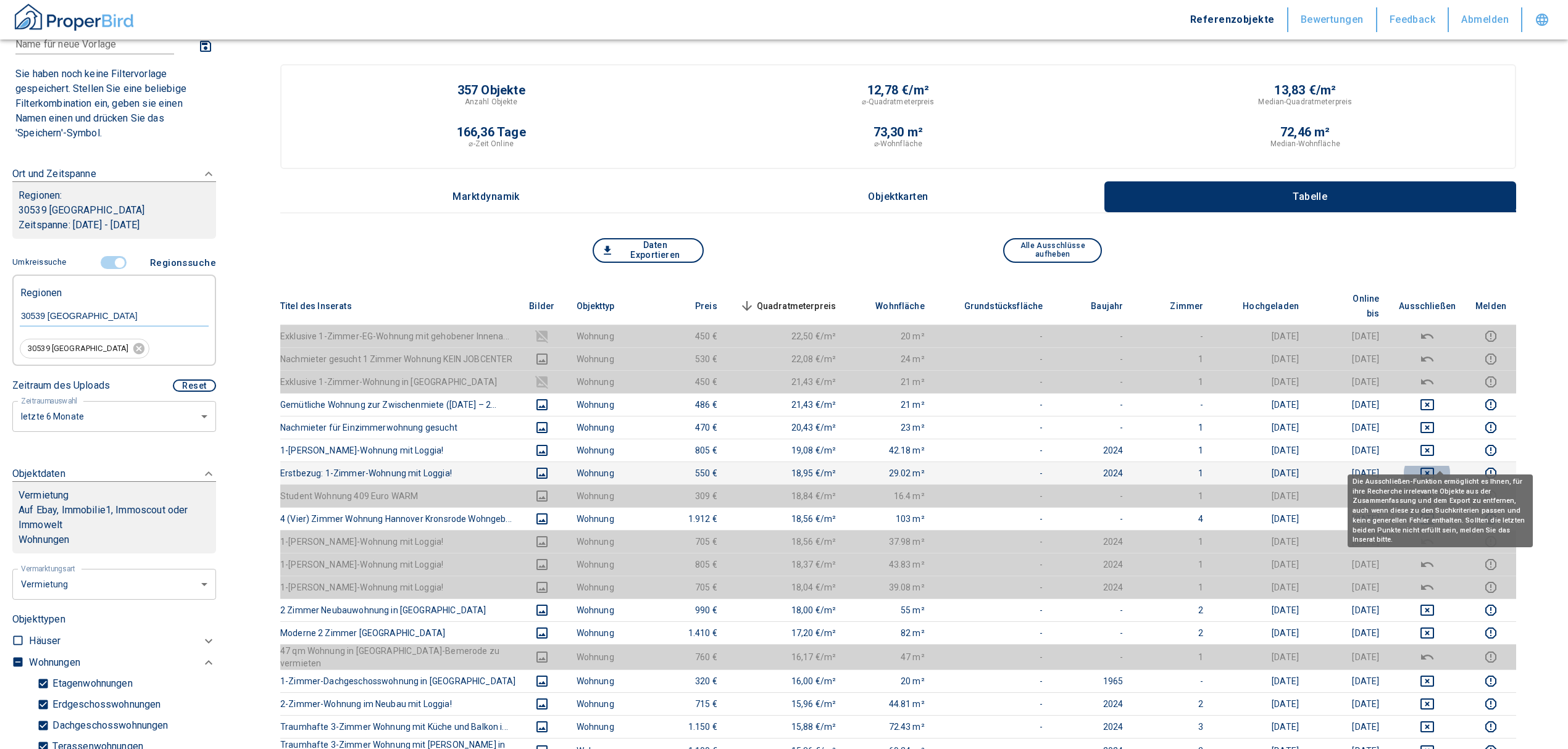
click at [1434, 466] on icon "deselect this listing" at bounding box center [1427, 473] width 15 height 15
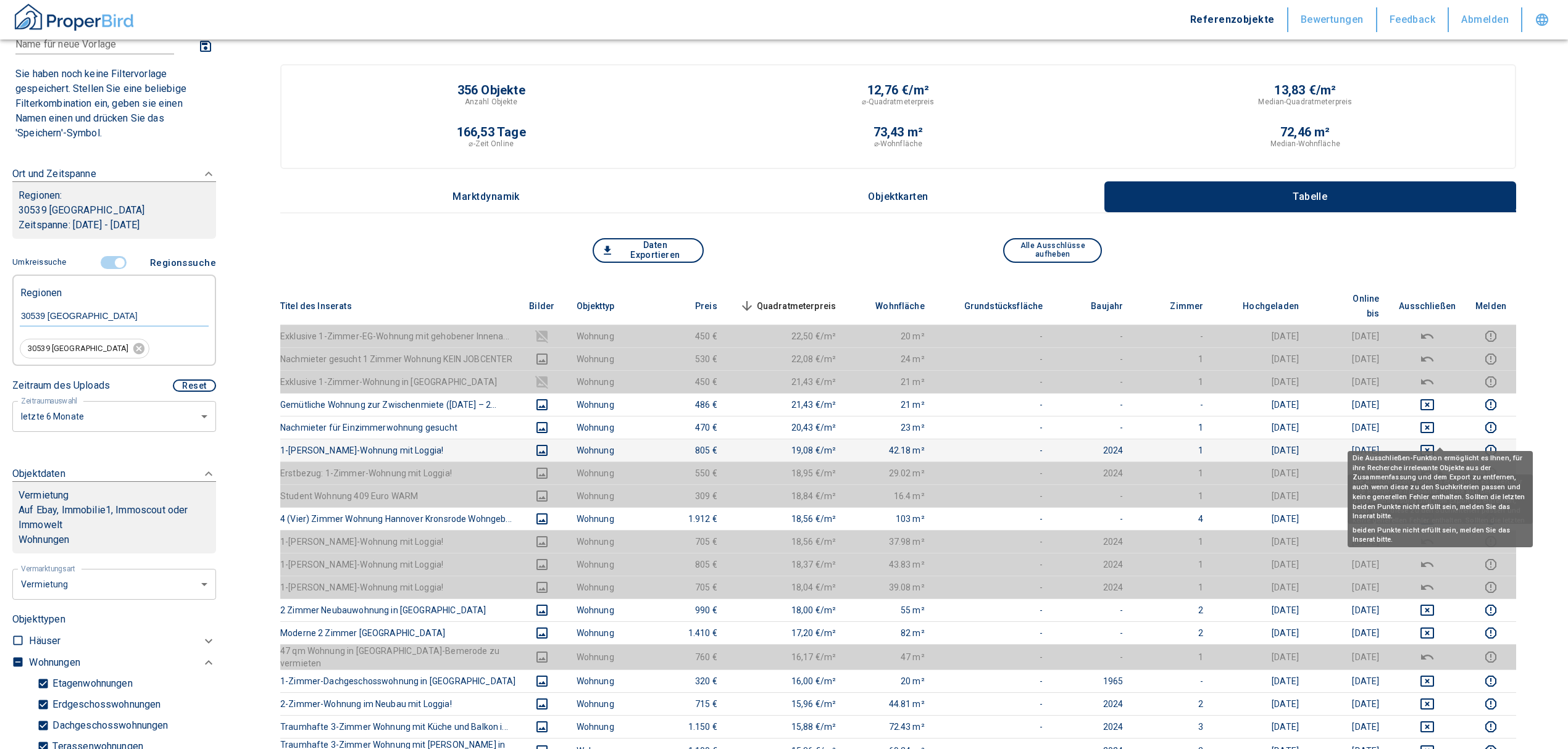
click at [1434, 443] on icon "deselect this listing" at bounding box center [1427, 451] width 15 height 15
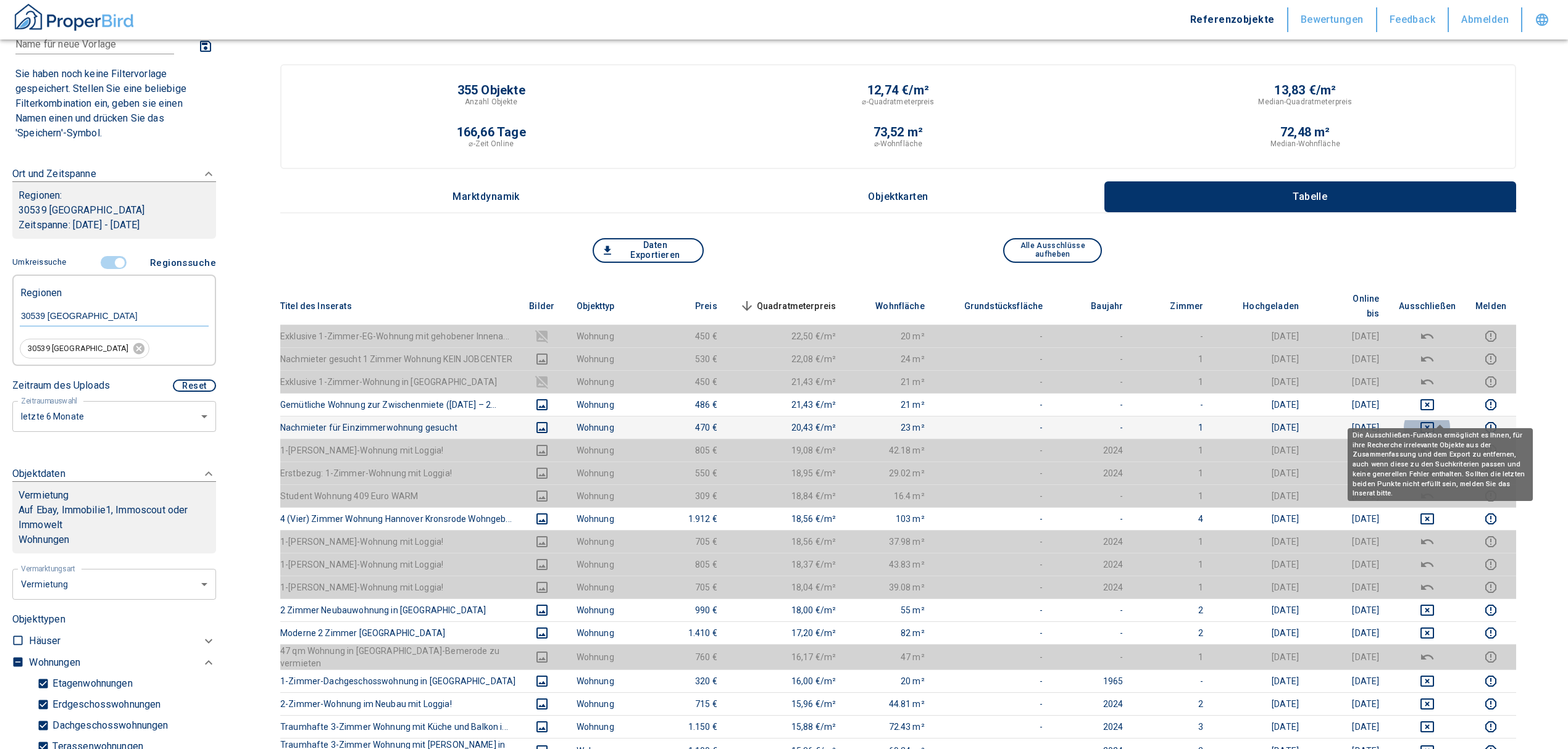
click at [1434, 422] on icon "deselect this listing" at bounding box center [1427, 428] width 14 height 11
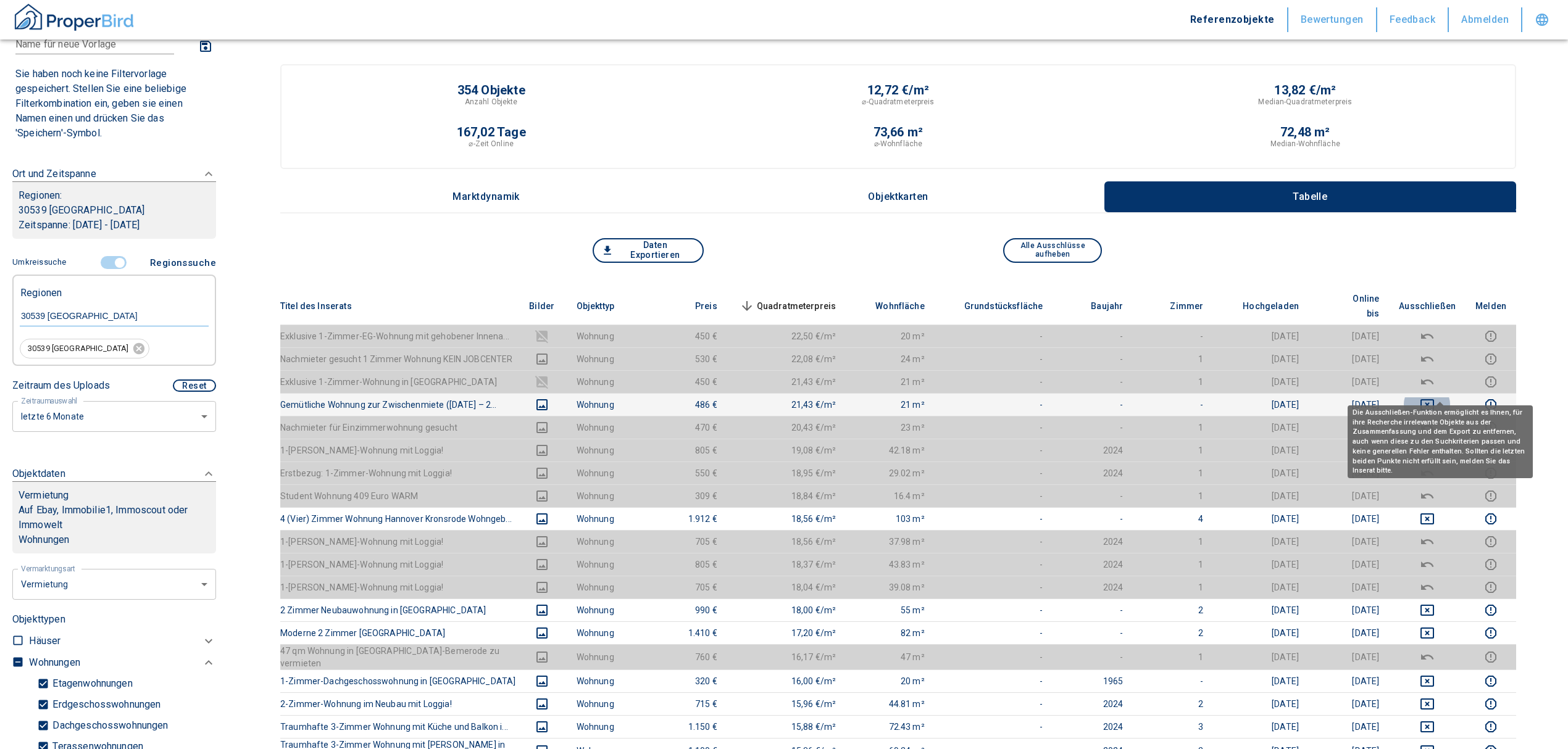
click at [1434, 397] on icon "deselect this listing" at bounding box center [1427, 405] width 15 height 15
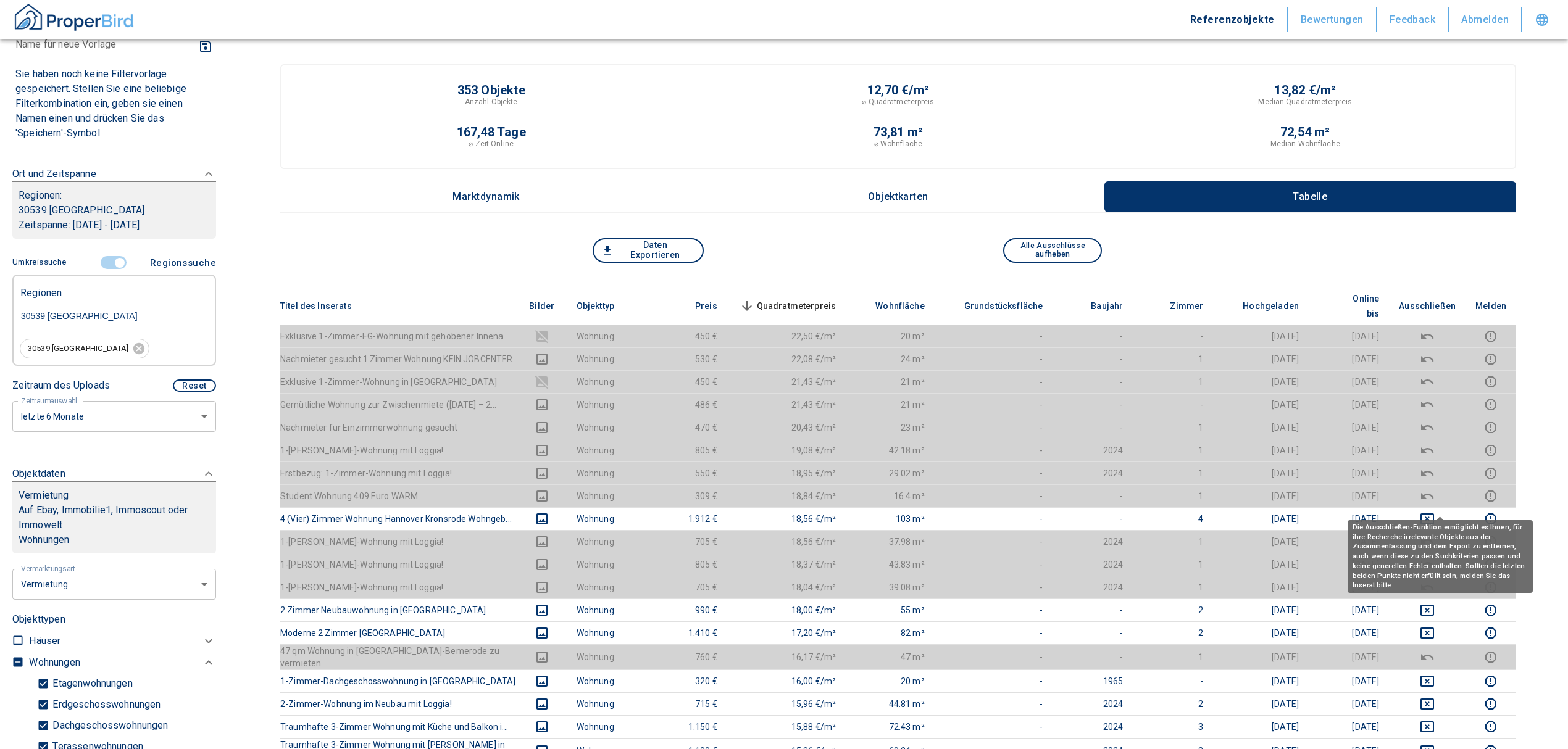
click at [1434, 513] on icon "deselect this listing" at bounding box center [1427, 519] width 14 height 11
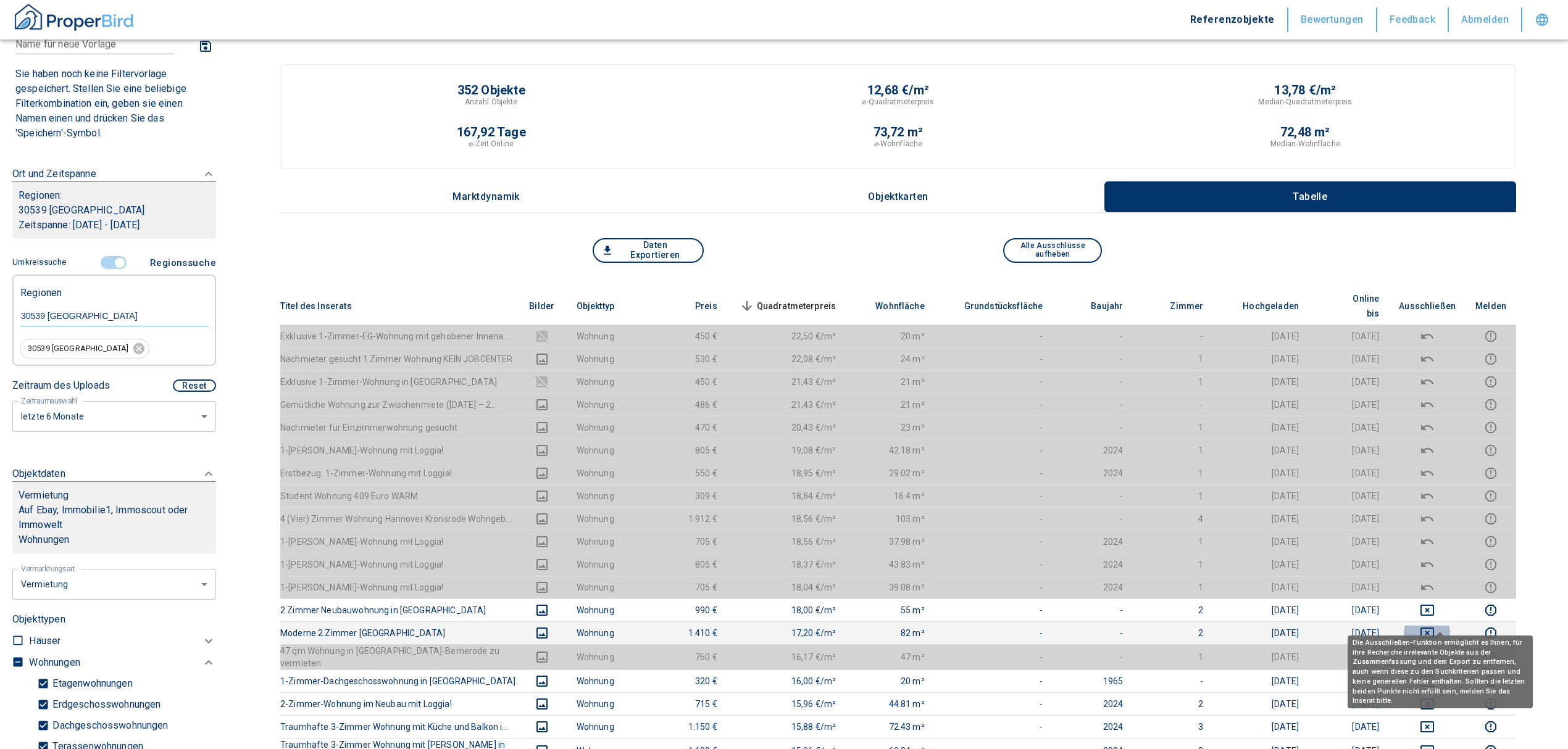
click at [1434, 627] on icon "deselect this listing" at bounding box center [1427, 633] width 14 height 11
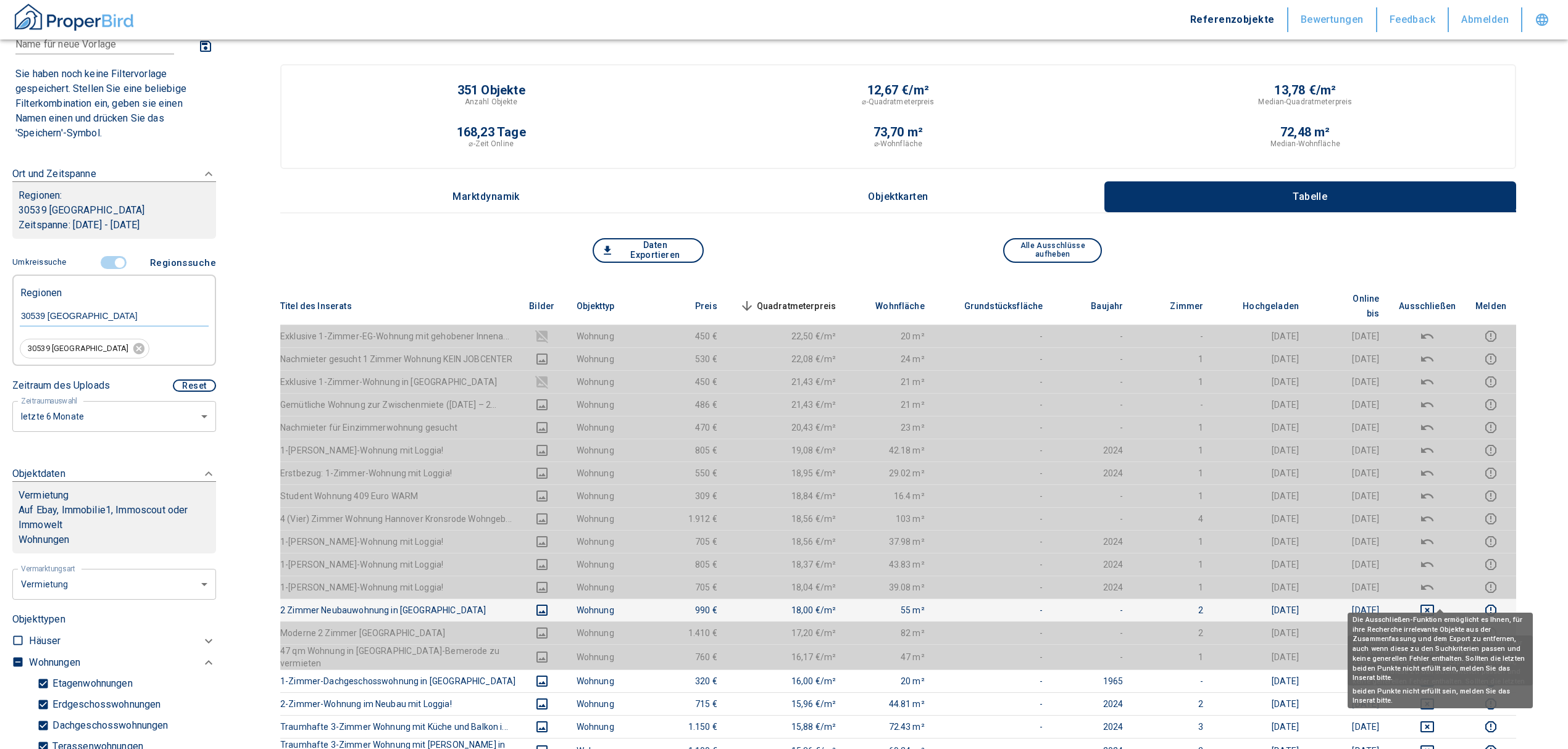
click at [1433, 605] on icon "deselect this listing" at bounding box center [1427, 610] width 14 height 11
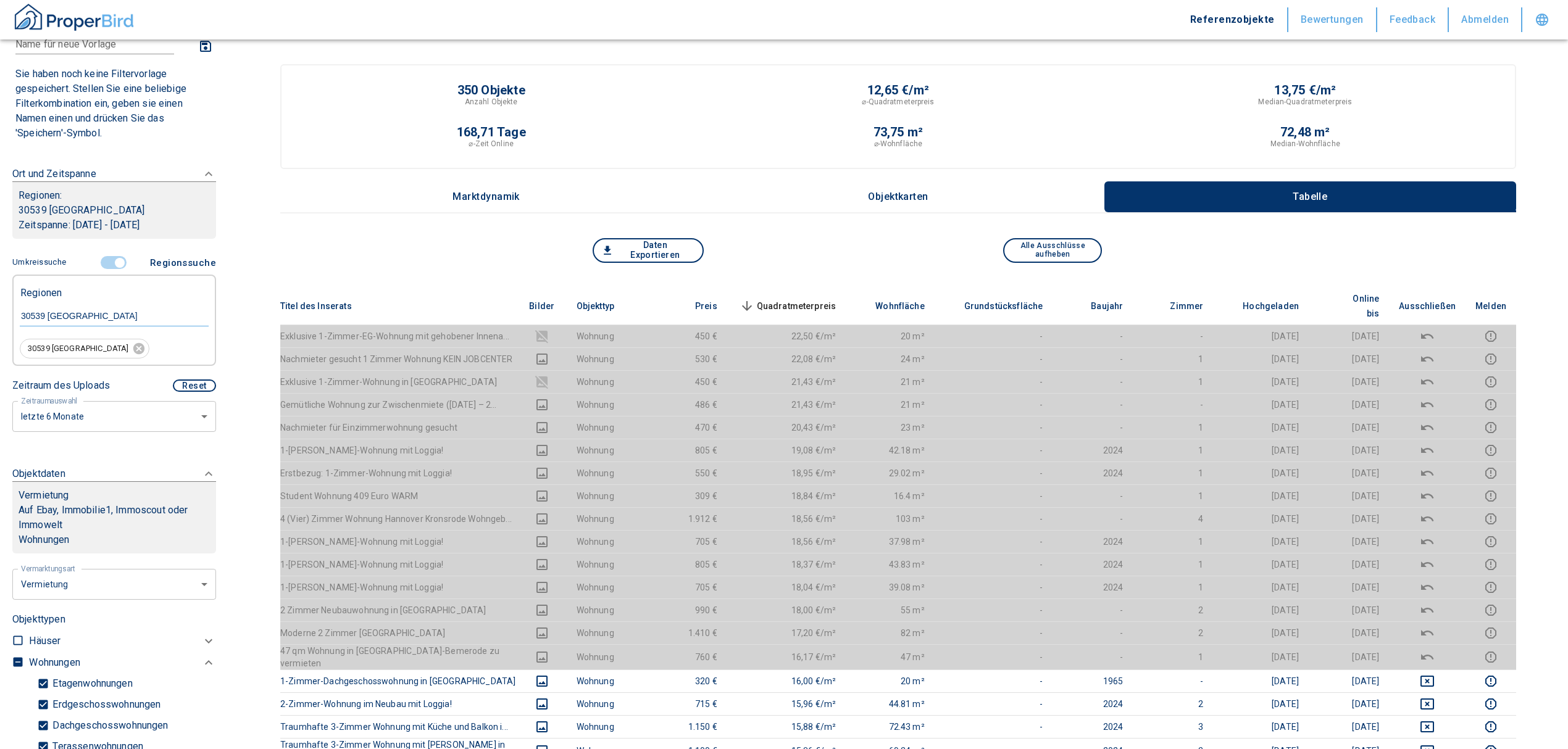
click at [809, 299] on span "Quadratmeterpreis sorted descending" at bounding box center [786, 306] width 99 height 15
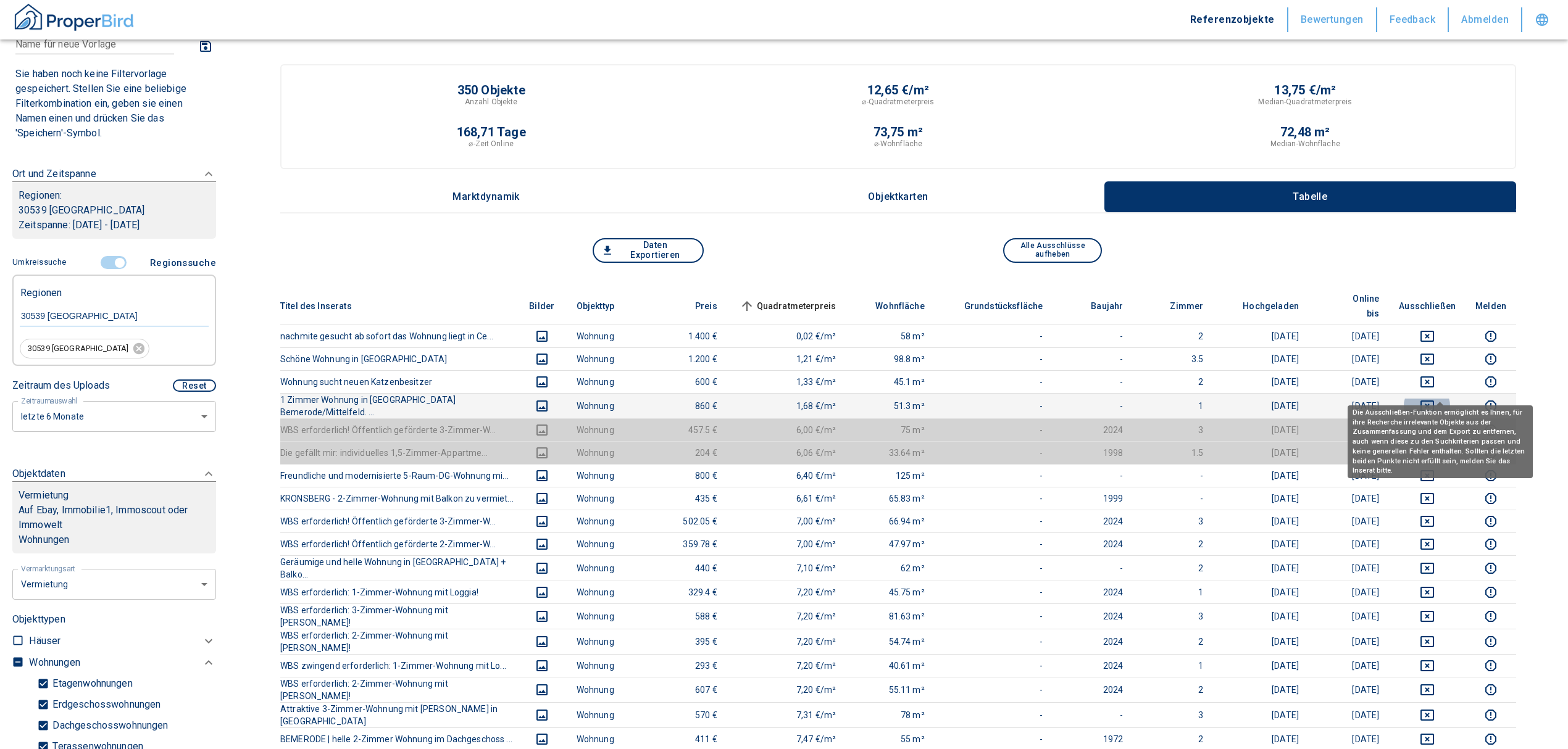
click at [1434, 401] on icon "deselect this listing" at bounding box center [1427, 406] width 14 height 11
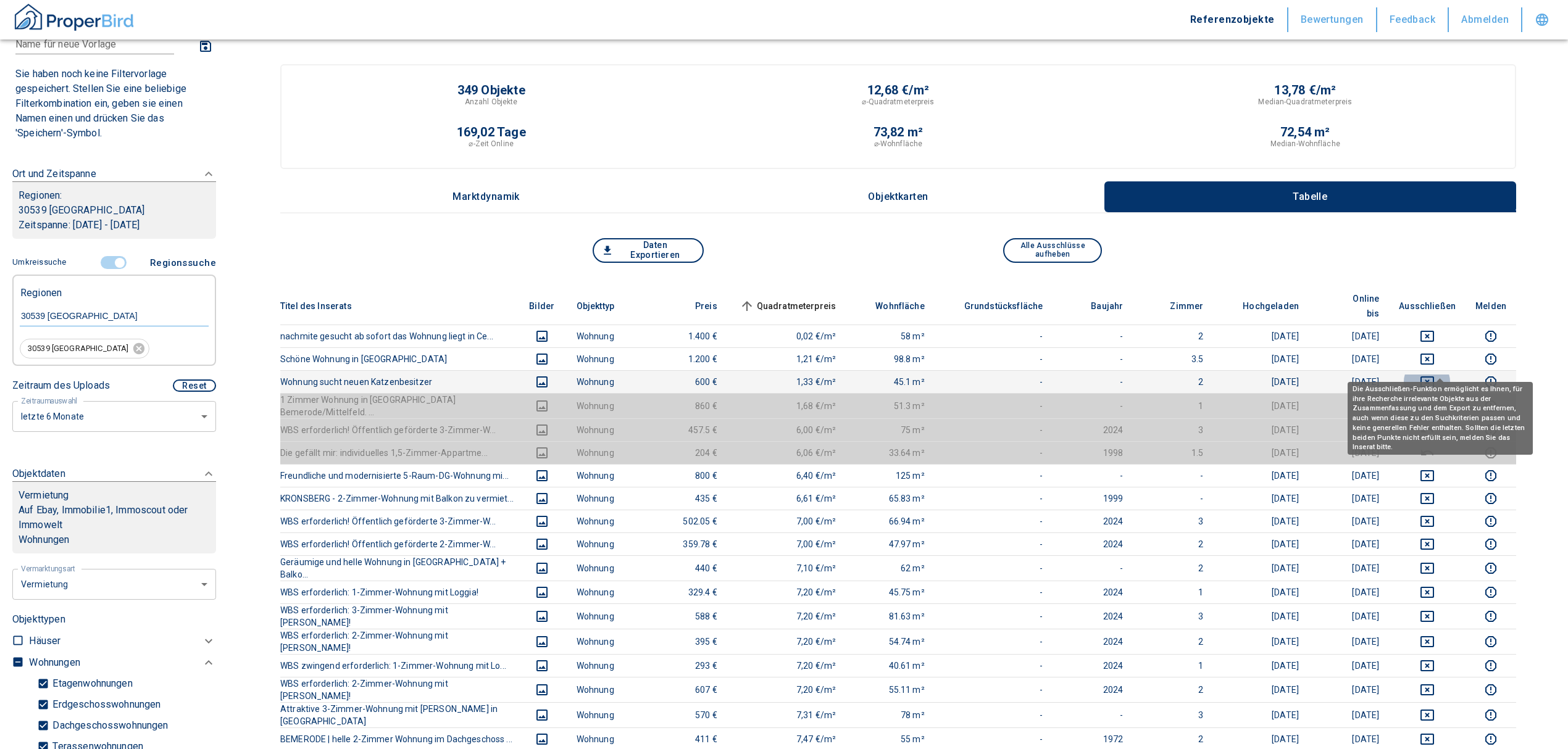
click at [1434, 376] on icon "deselect this listing" at bounding box center [1427, 382] width 14 height 11
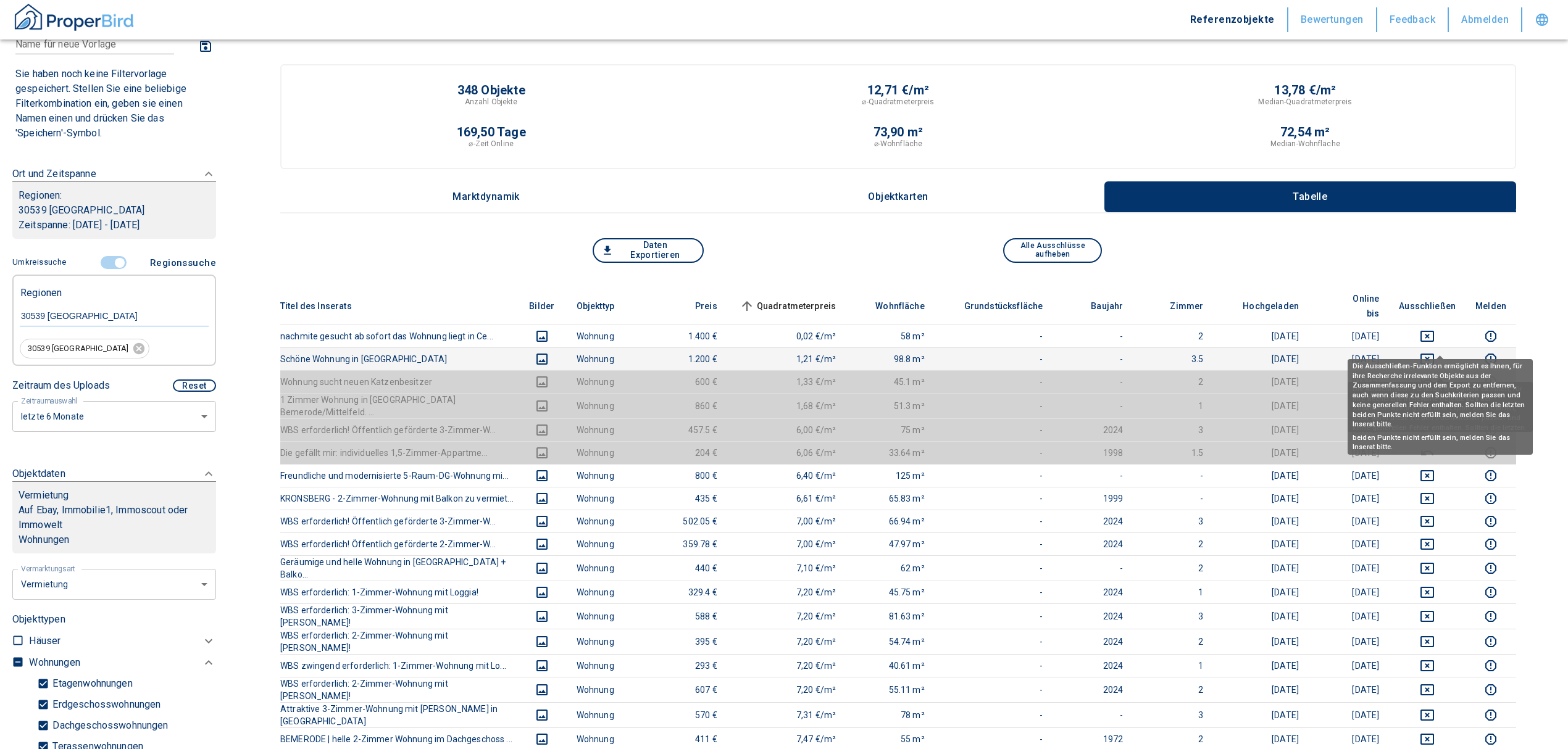
click at [1434, 352] on icon "deselect this listing" at bounding box center [1427, 359] width 15 height 15
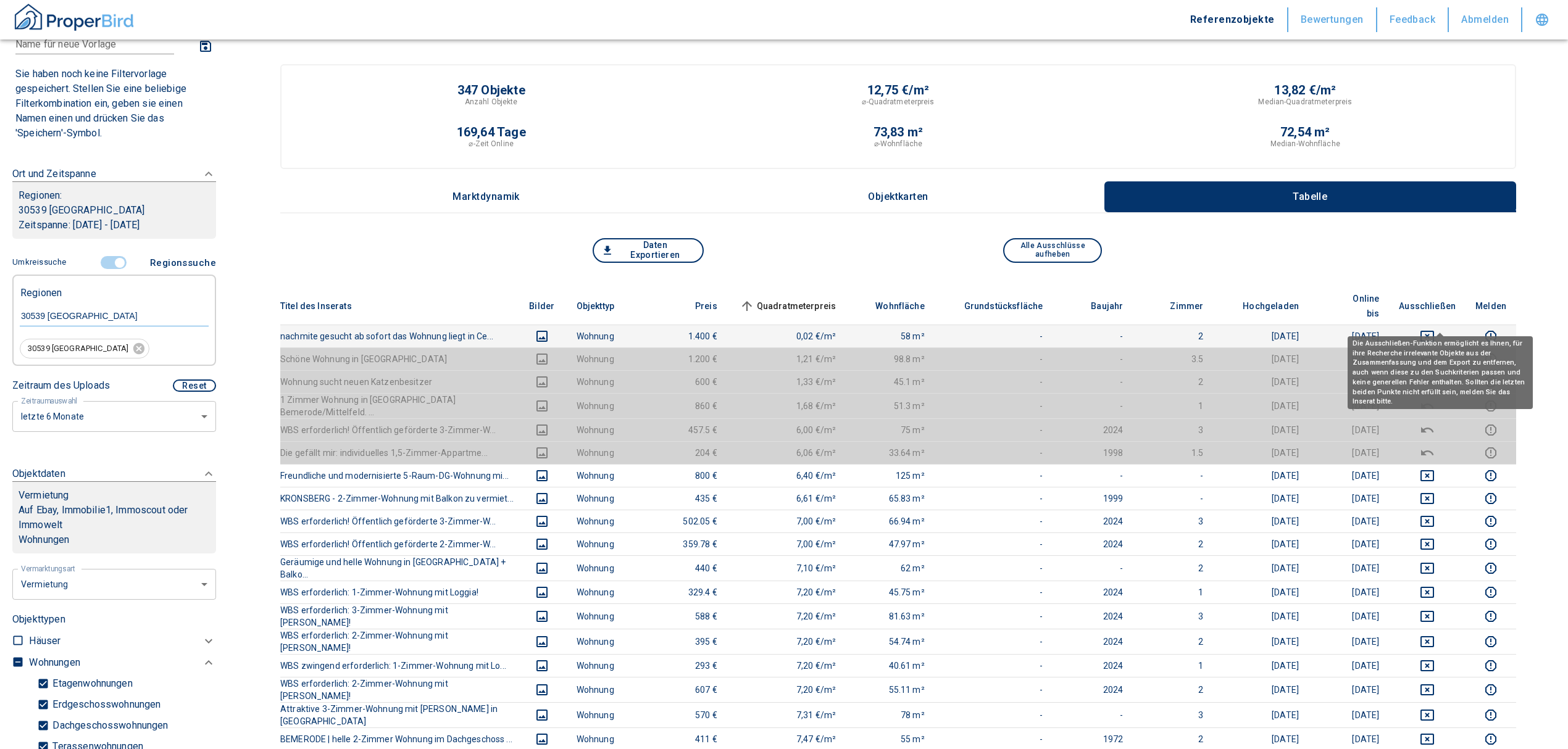
drag, startPoint x: 1435, startPoint y: 318, endPoint x: 1369, endPoint y: 322, distance: 66.1
click at [1430, 329] on button "deselect this listing" at bounding box center [1427, 336] width 57 height 15
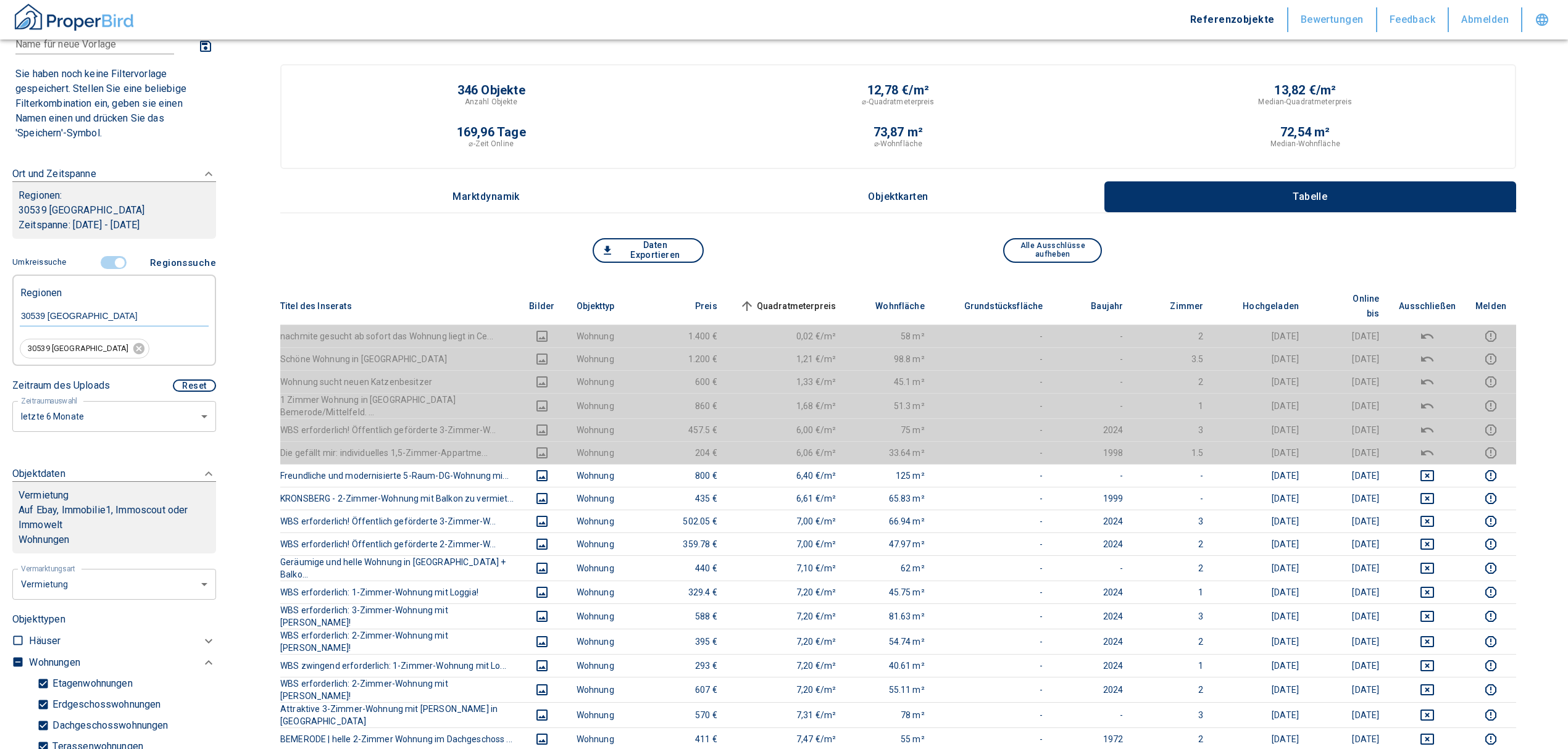
click at [805, 299] on span "Quadratmeterpreis sorted ascending" at bounding box center [786, 306] width 99 height 15
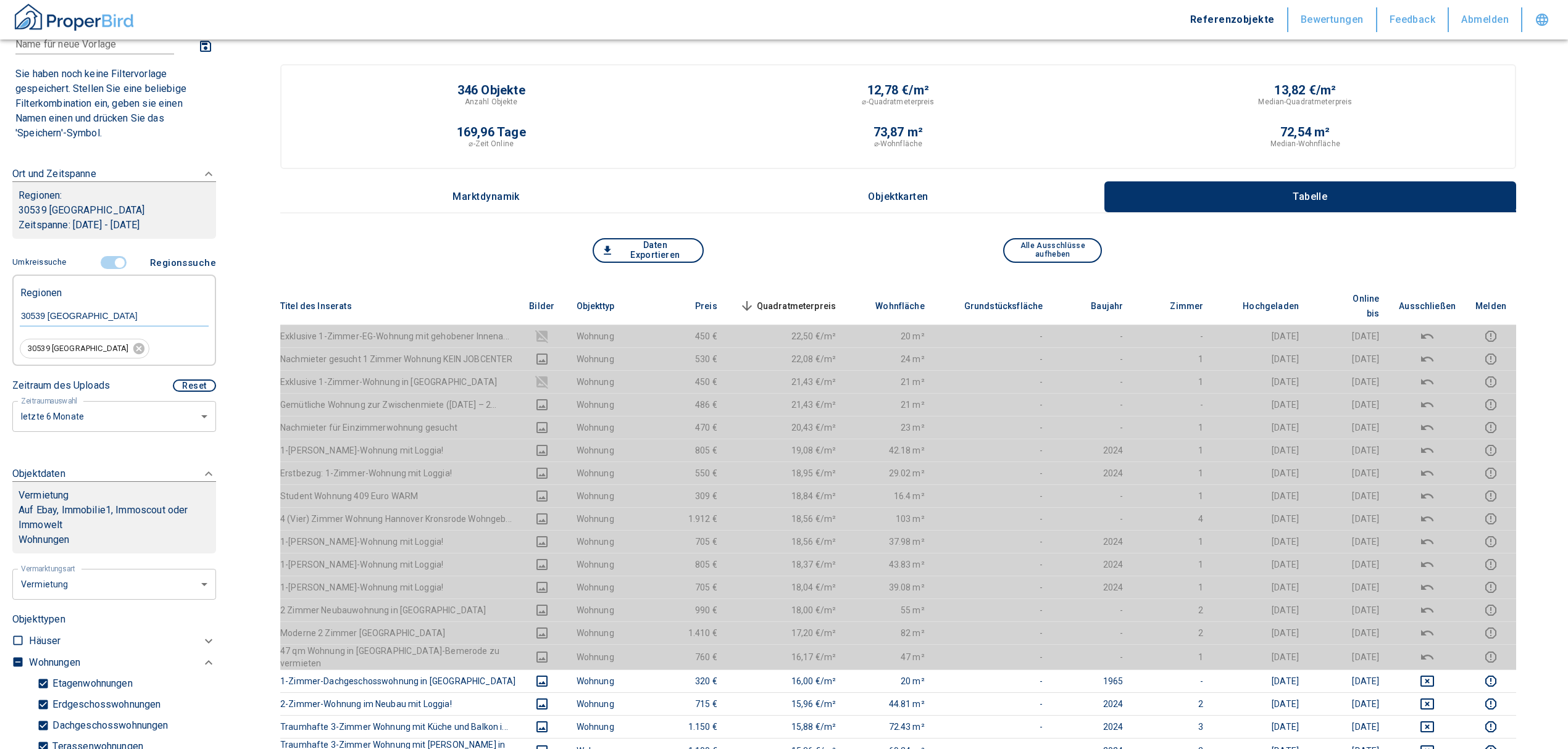
click at [114, 264] on input "controlled" at bounding box center [120, 263] width 37 height 14
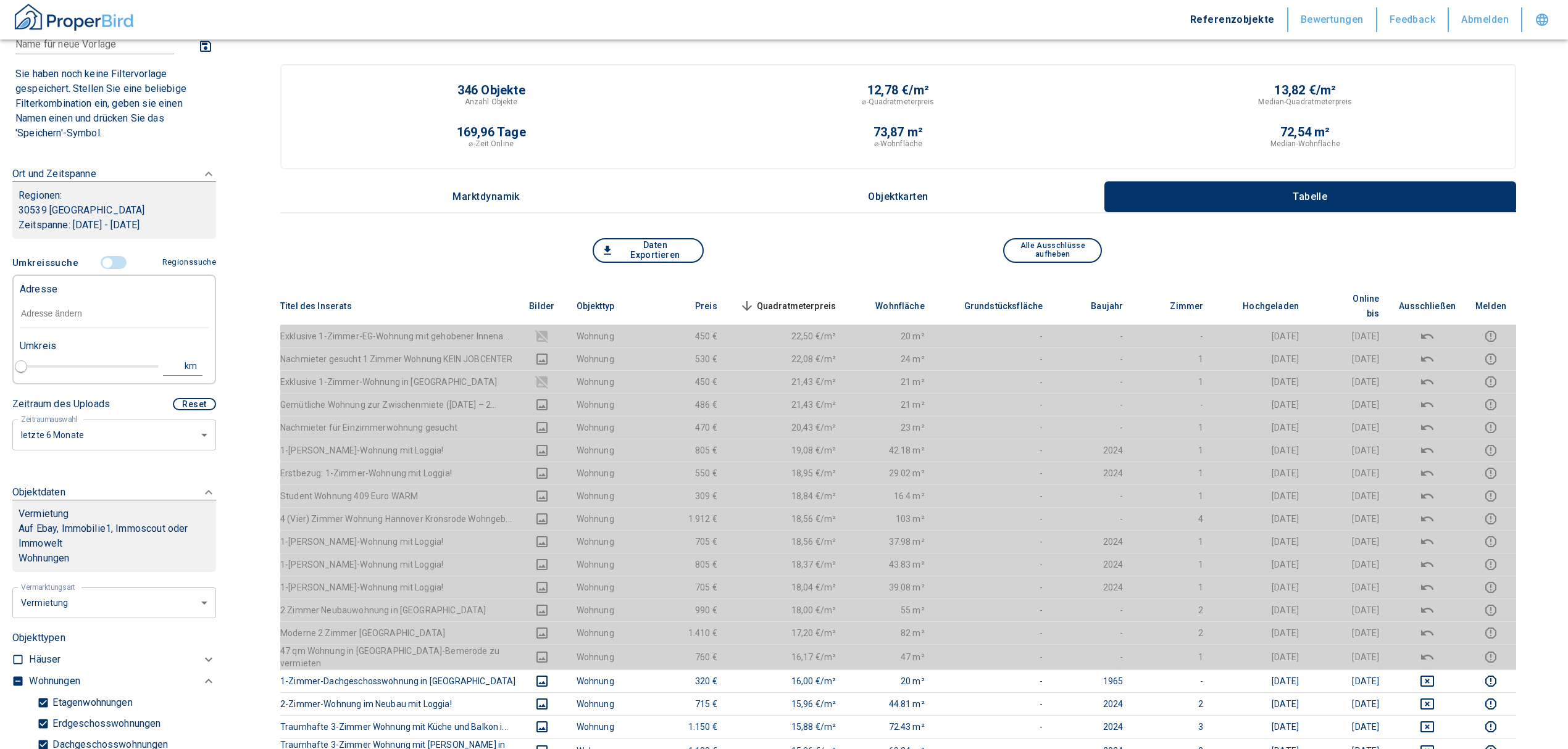
click at [50, 310] on input "text" at bounding box center [114, 314] width 189 height 29
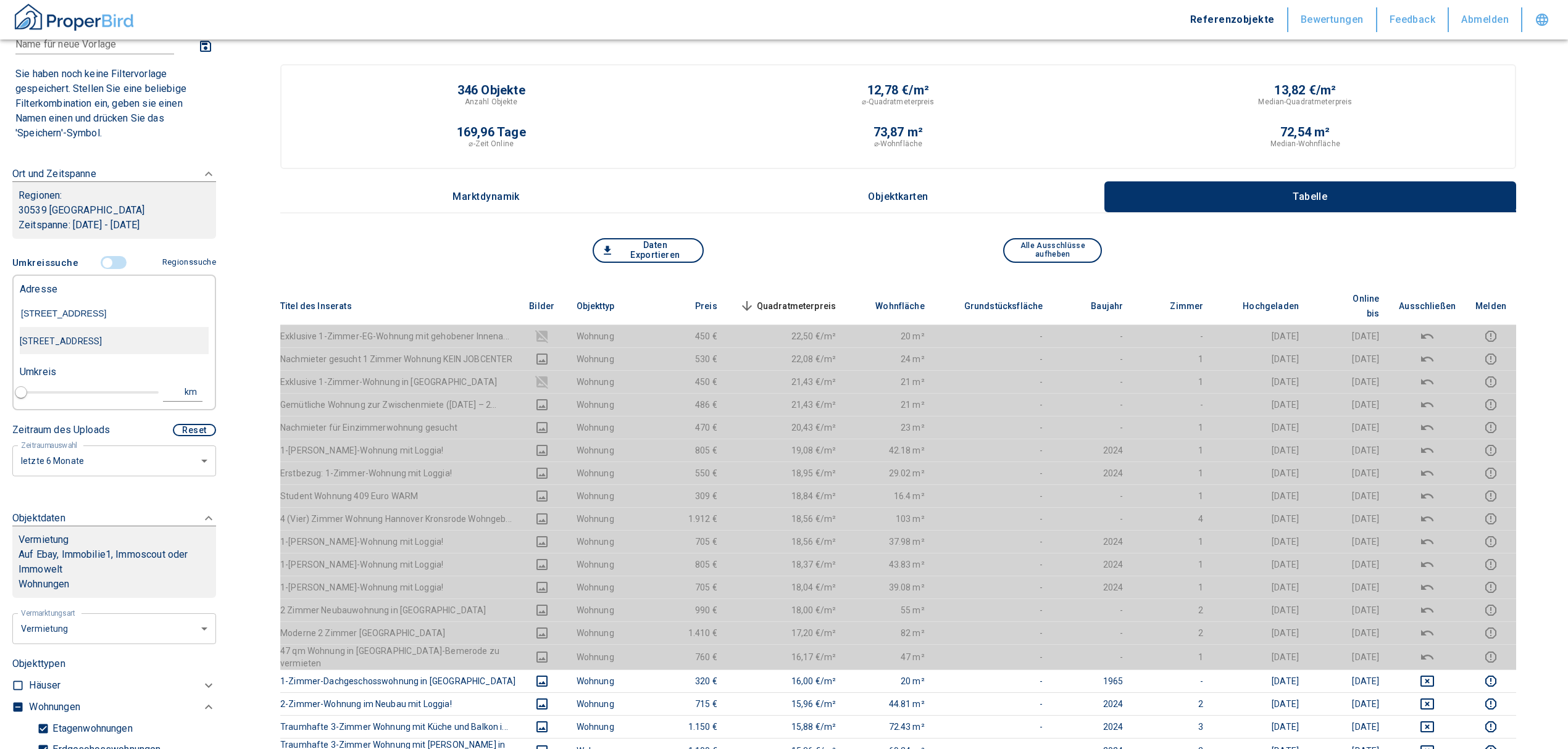
click at [77, 332] on div "[STREET_ADDRESS]" at bounding box center [114, 342] width 189 height 26
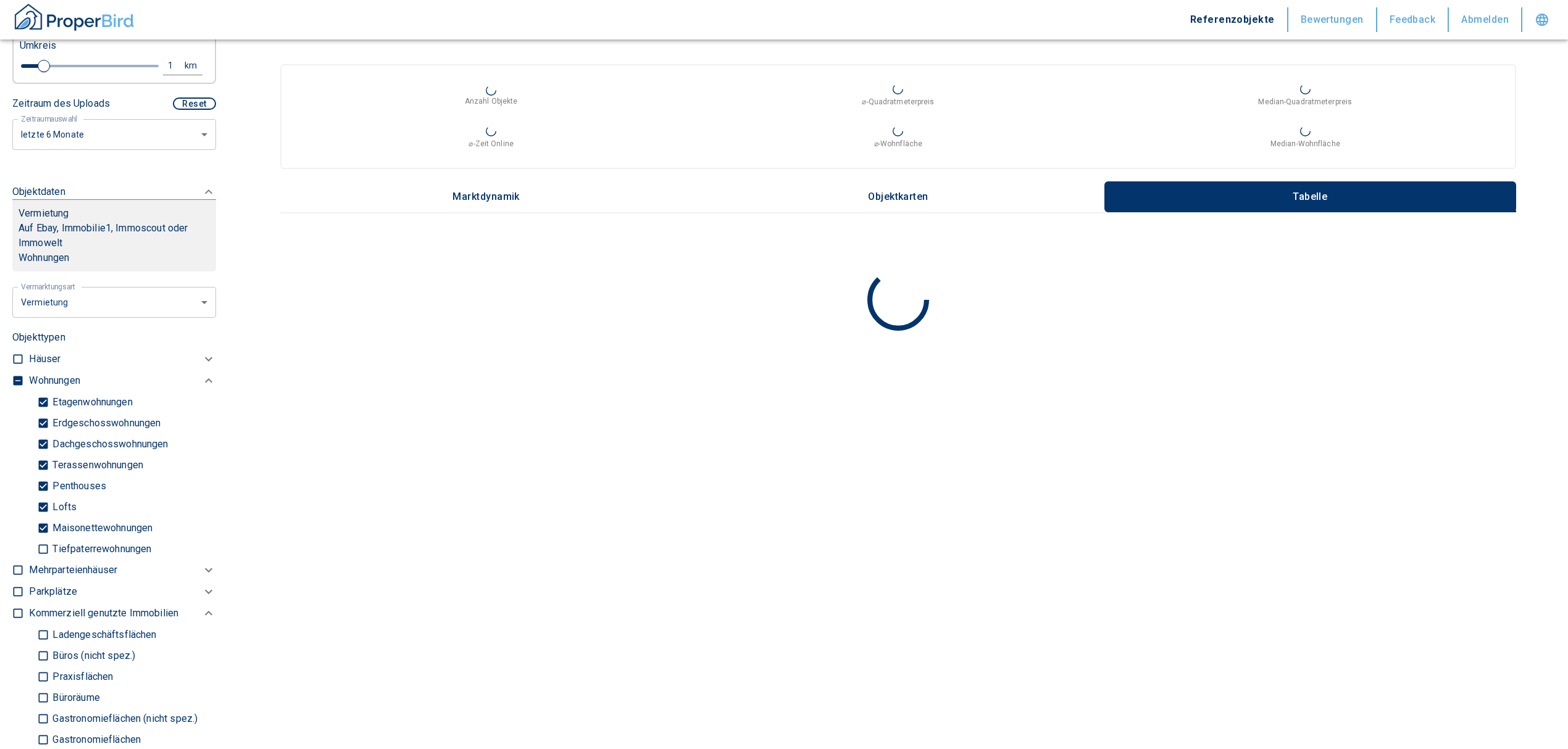
scroll to position [411, 0]
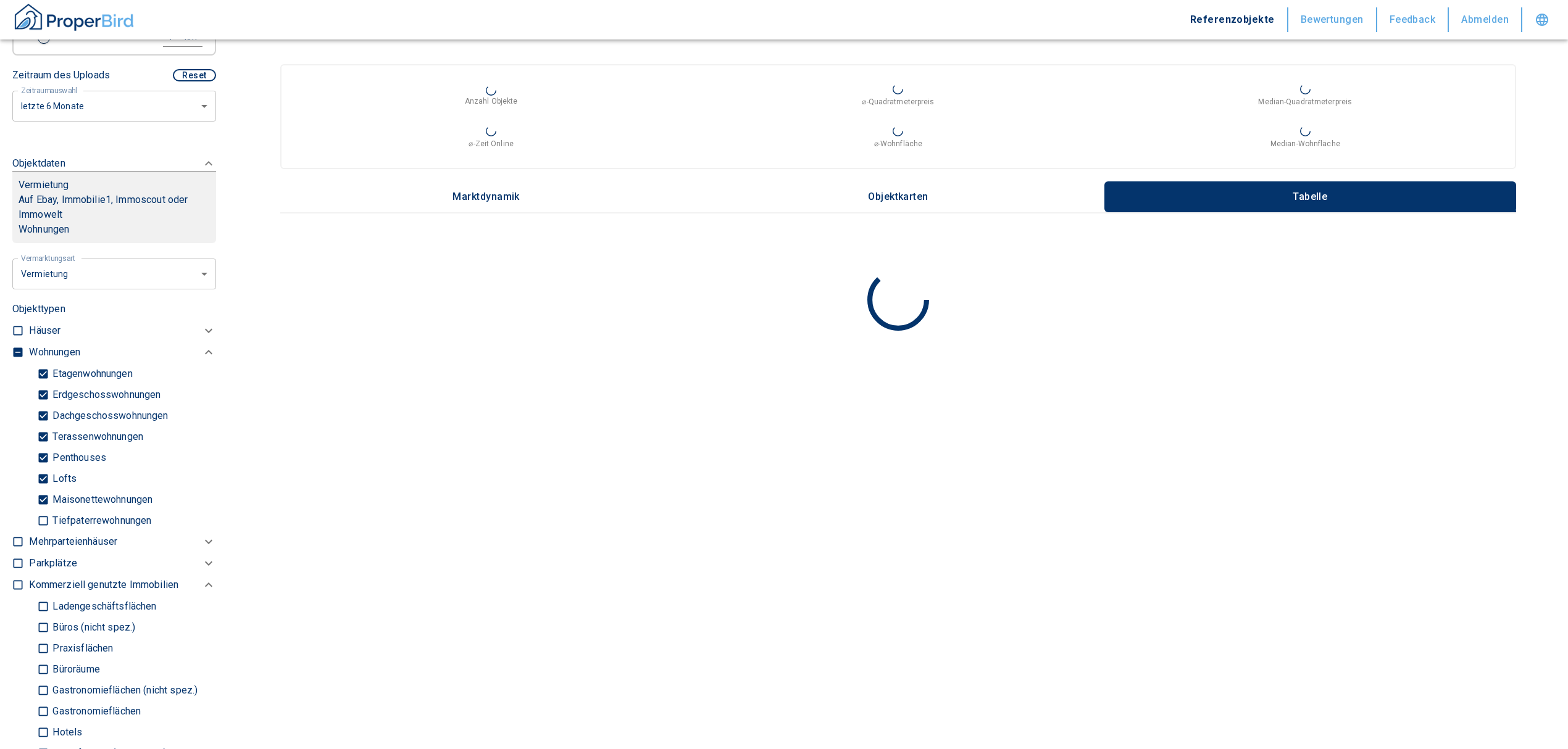
click at [16, 343] on label at bounding box center [14, 350] width 18 height 17
click at [16, 346] on input "checkbox" at bounding box center [18, 352] width 12 height 12
click at [16, 346] on input "checkbox" at bounding box center [18, 352] width 12 height 12
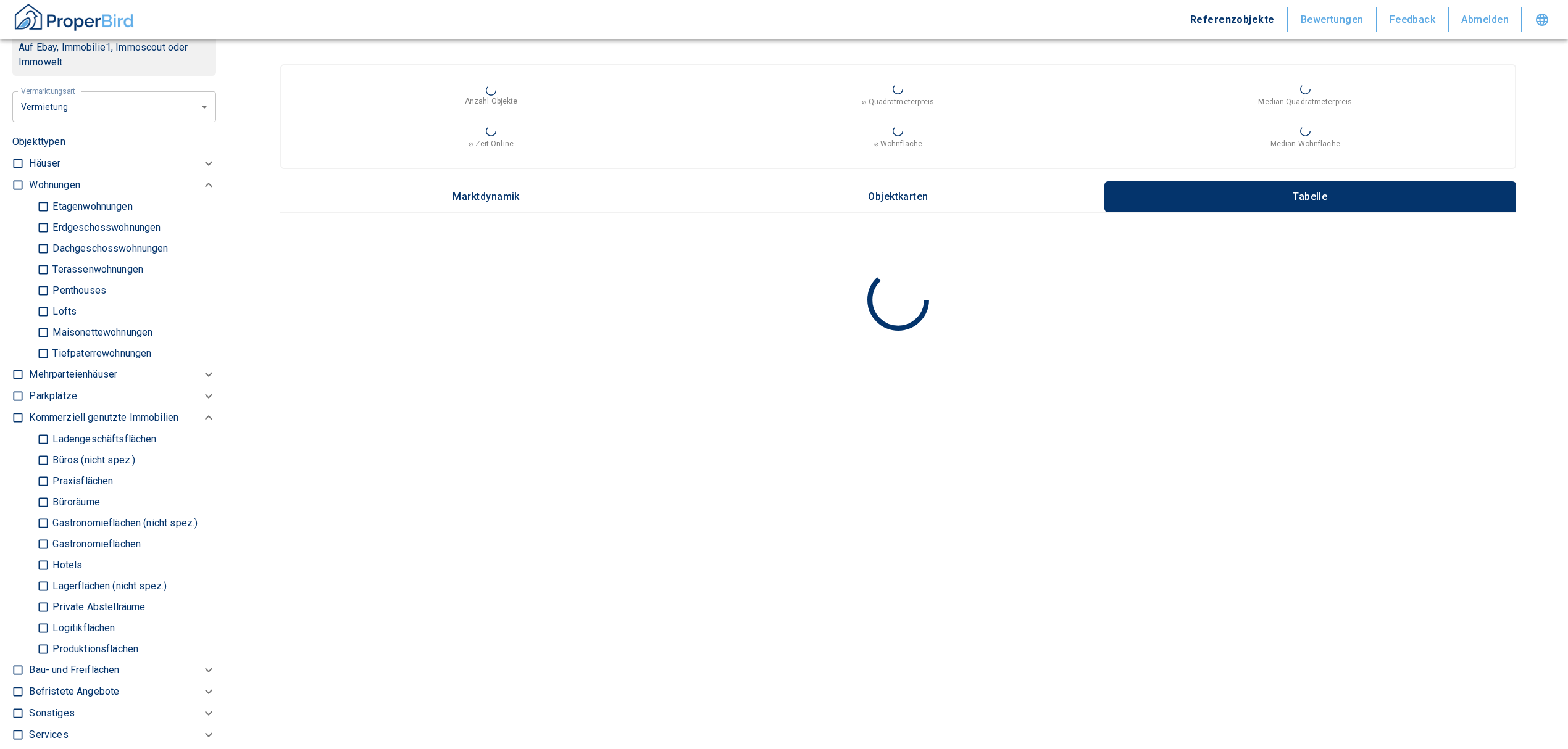
scroll to position [576, 0]
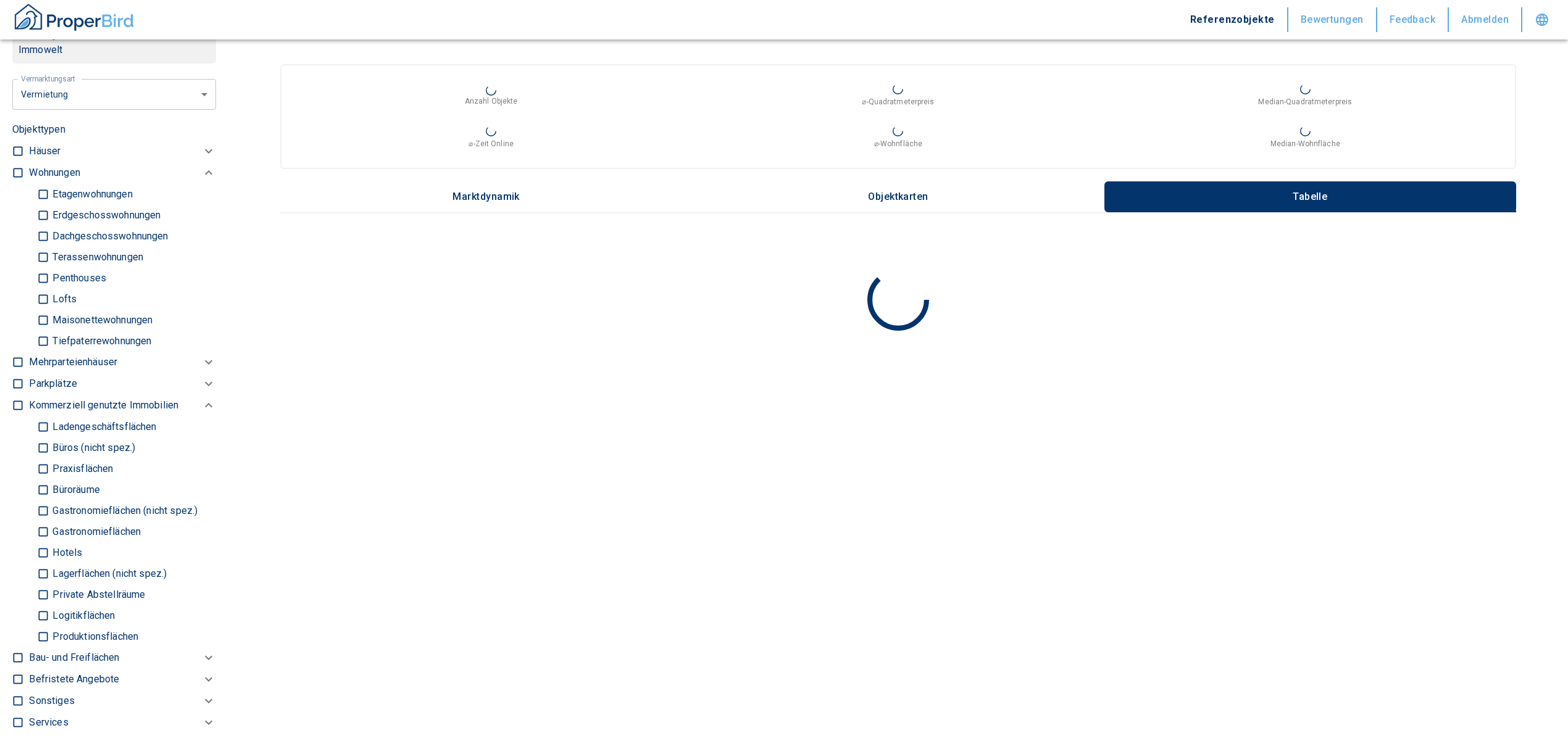
click at [42, 443] on input "Büros (nicht spez.)" at bounding box center [43, 448] width 12 height 22
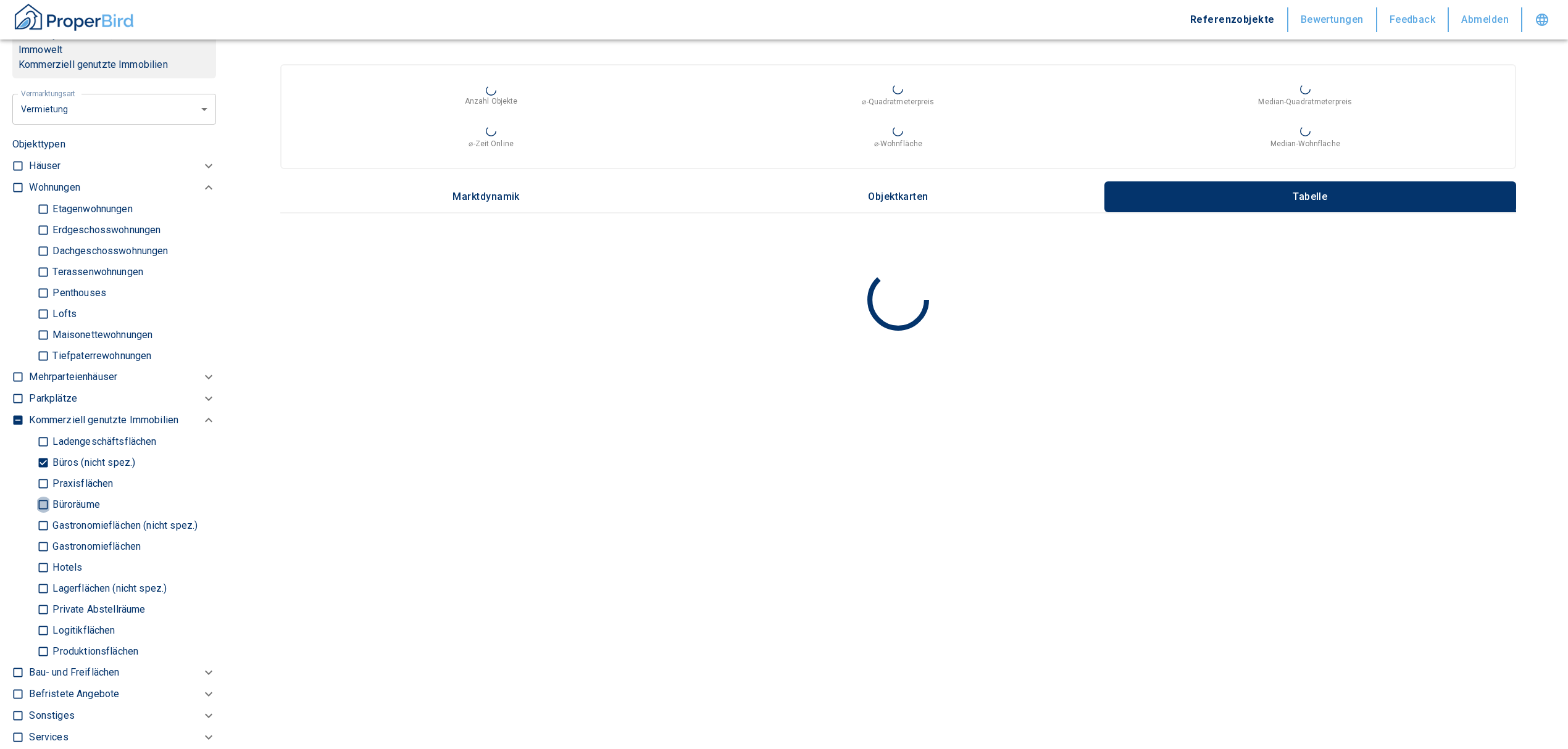
click at [44, 498] on input "Büroräume" at bounding box center [43, 505] width 12 height 22
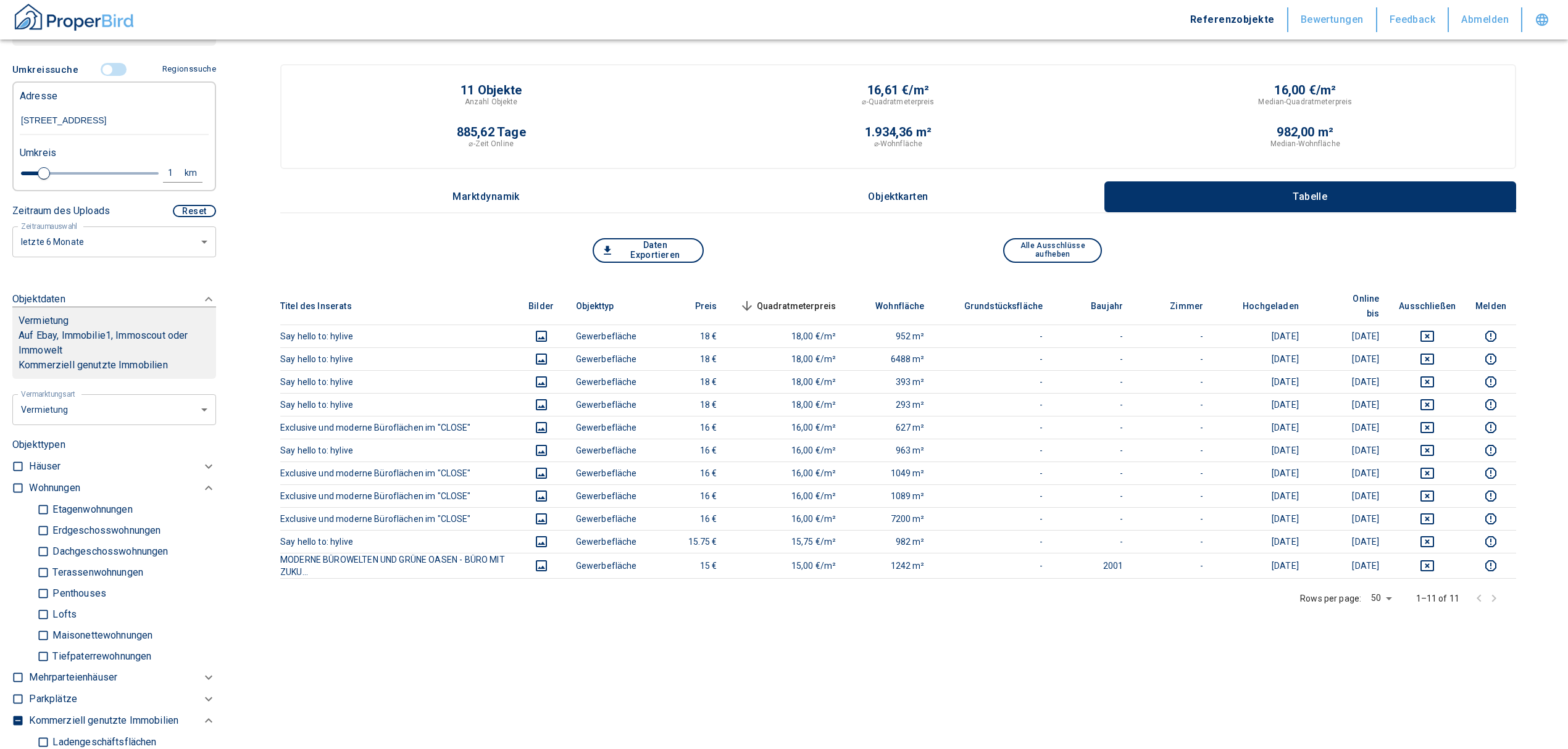
scroll to position [247, 0]
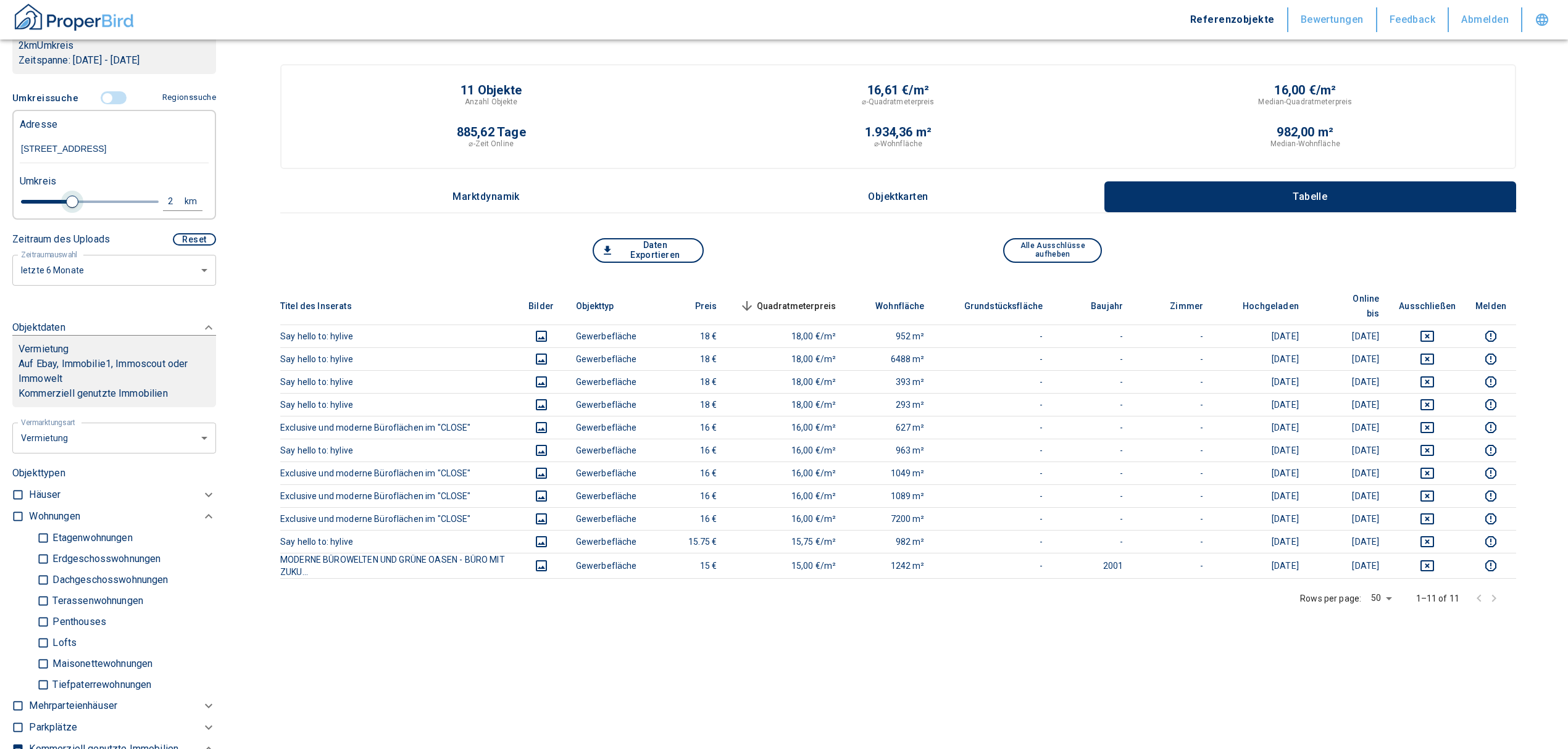
drag, startPoint x: 44, startPoint y: 200, endPoint x: 69, endPoint y: 191, distance: 26.6
click at [69, 196] on span at bounding box center [72, 202] width 12 height 12
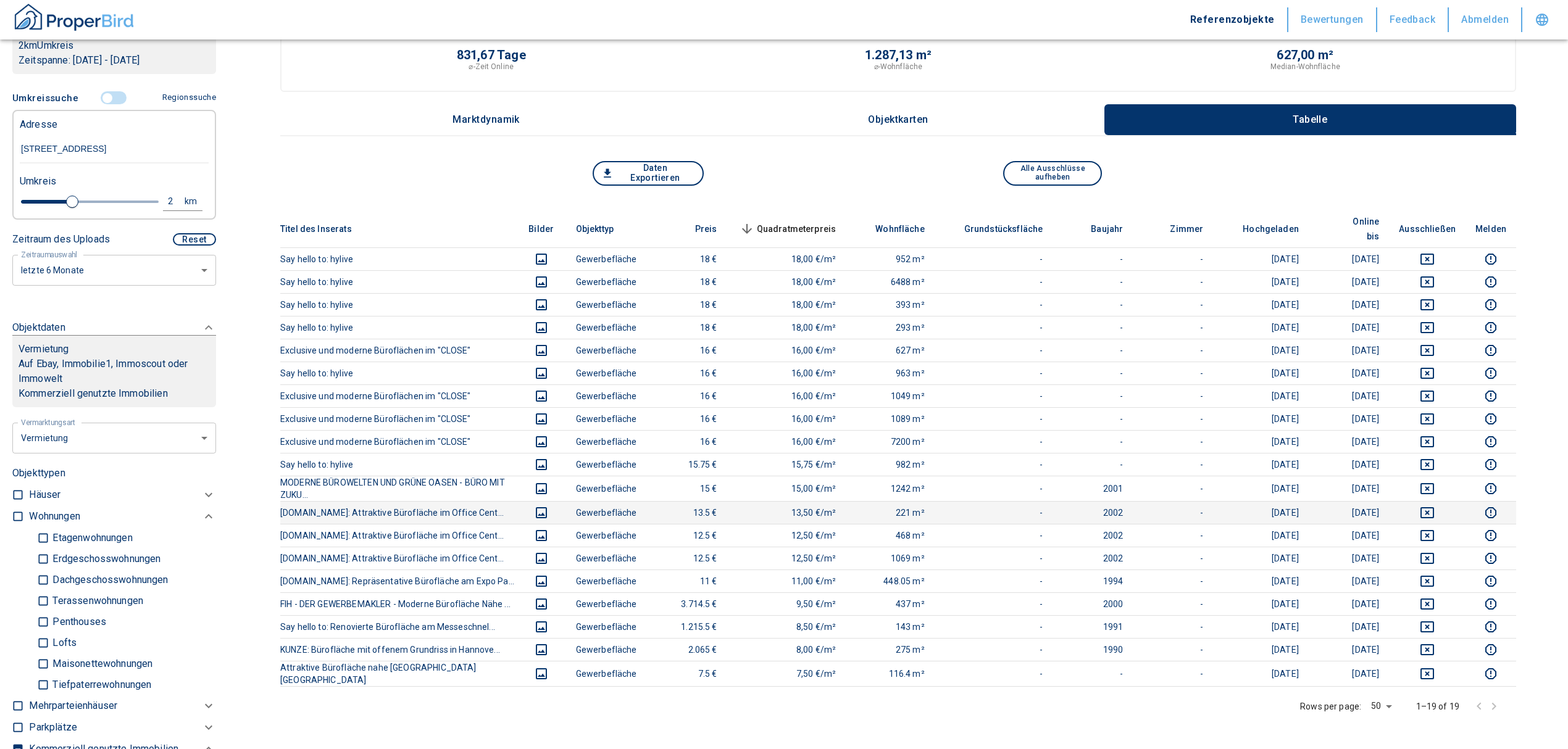
scroll to position [164, 0]
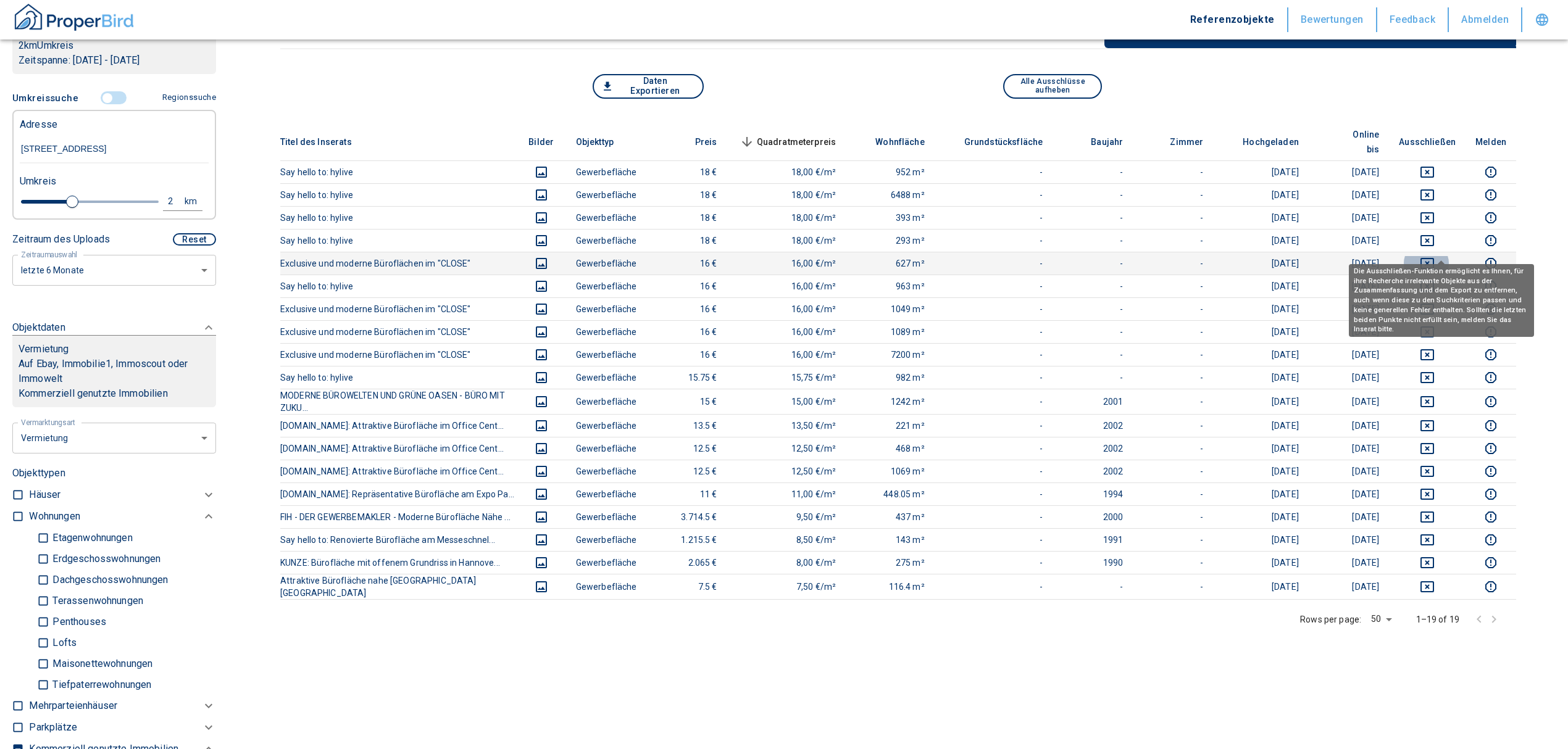
click at [1434, 256] on icon "deselect this listing" at bounding box center [1427, 263] width 15 height 15
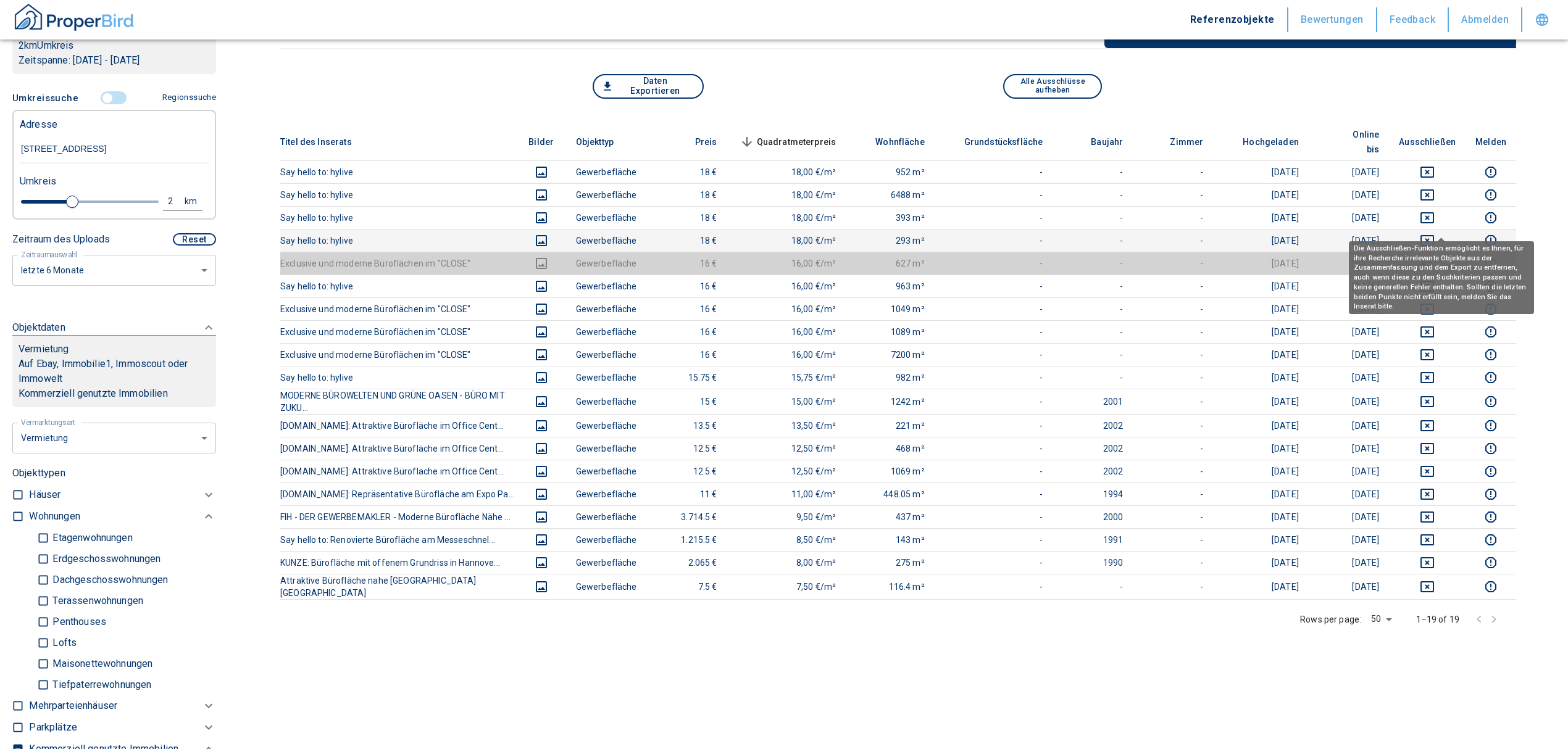
click at [1434, 235] on icon "deselect this listing" at bounding box center [1427, 240] width 14 height 11
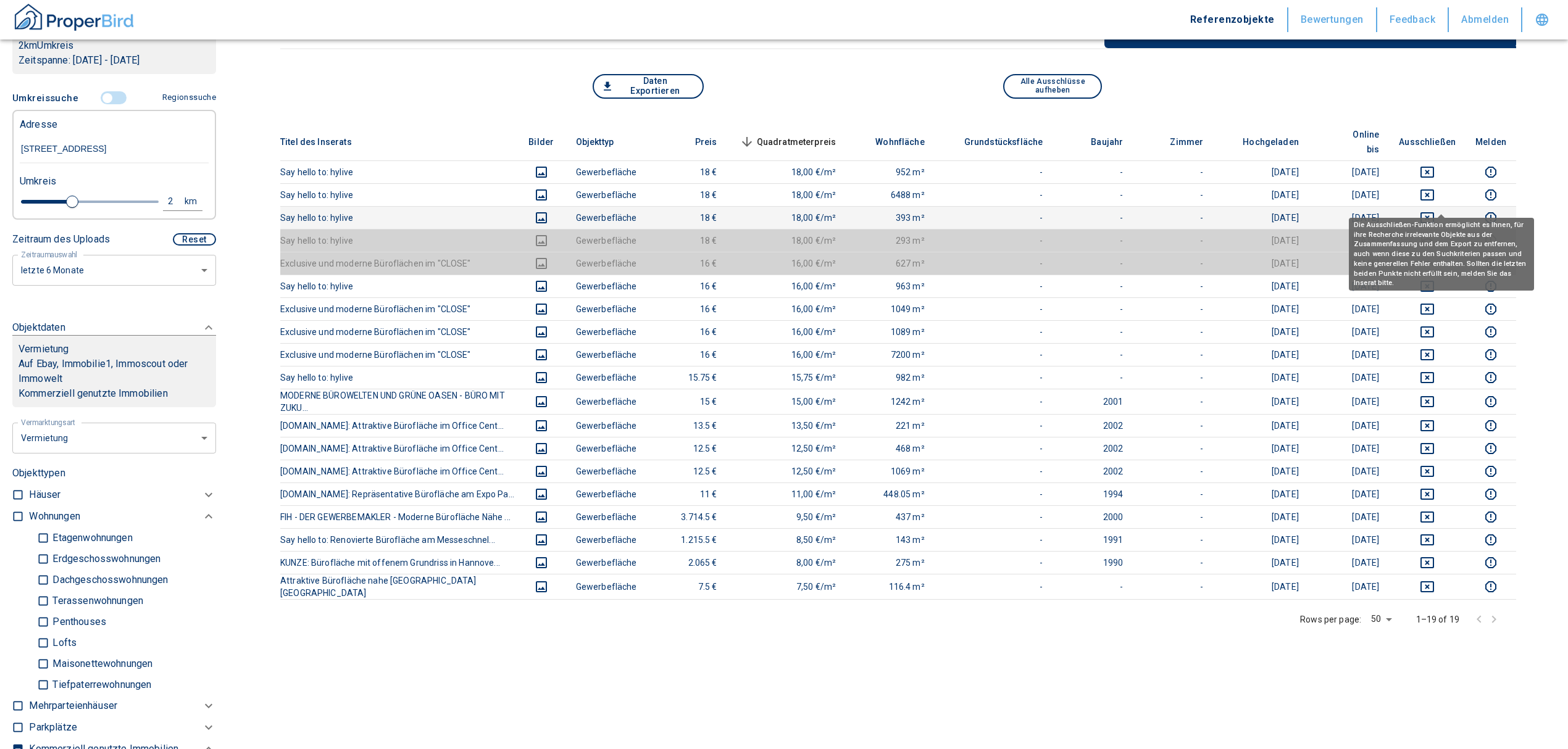
drag, startPoint x: 1440, startPoint y: 200, endPoint x: 1440, endPoint y: 191, distance: 9.0
click at [1434, 211] on icon "deselect this listing" at bounding box center [1427, 218] width 15 height 15
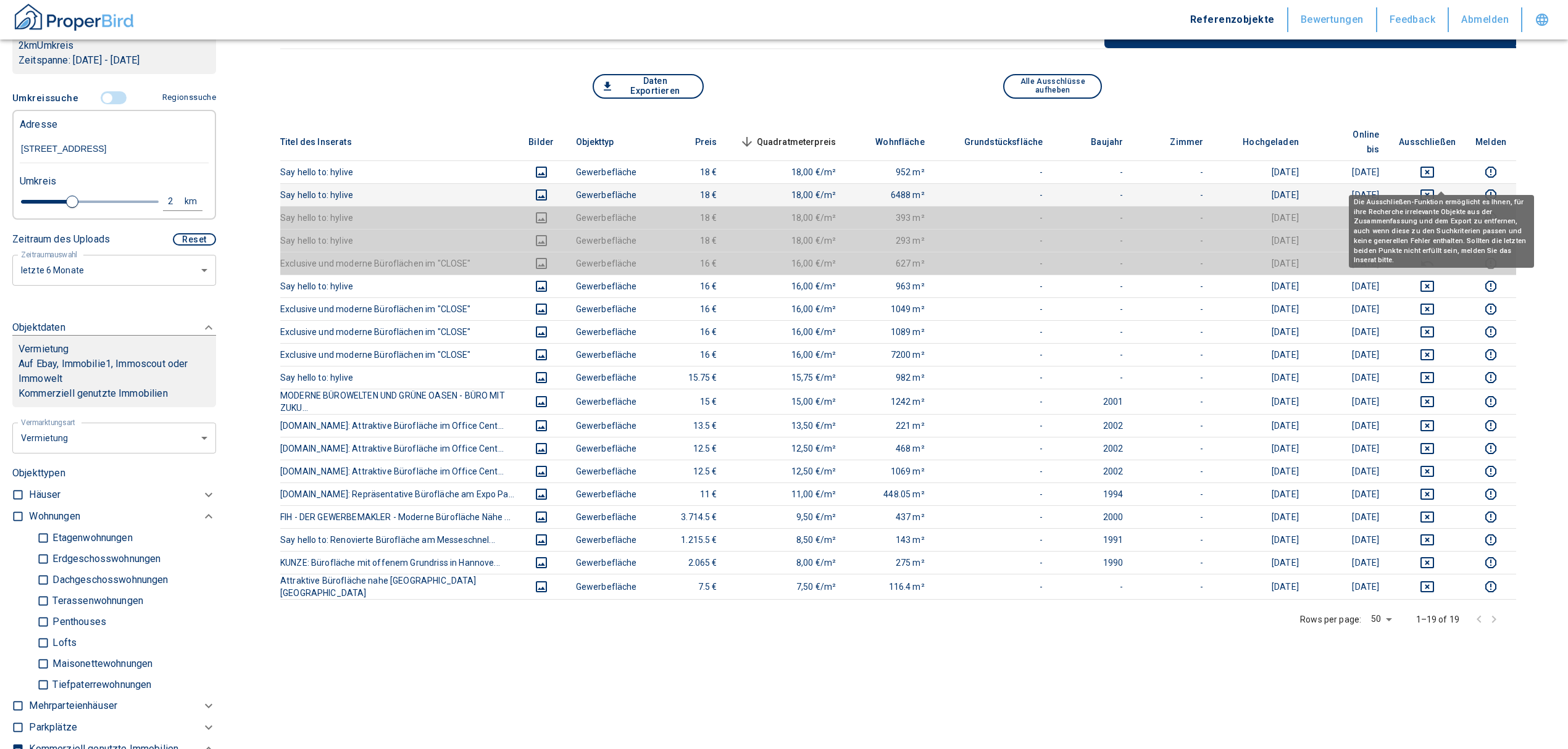
click at [1434, 189] on icon "deselect this listing" at bounding box center [1427, 195] width 14 height 11
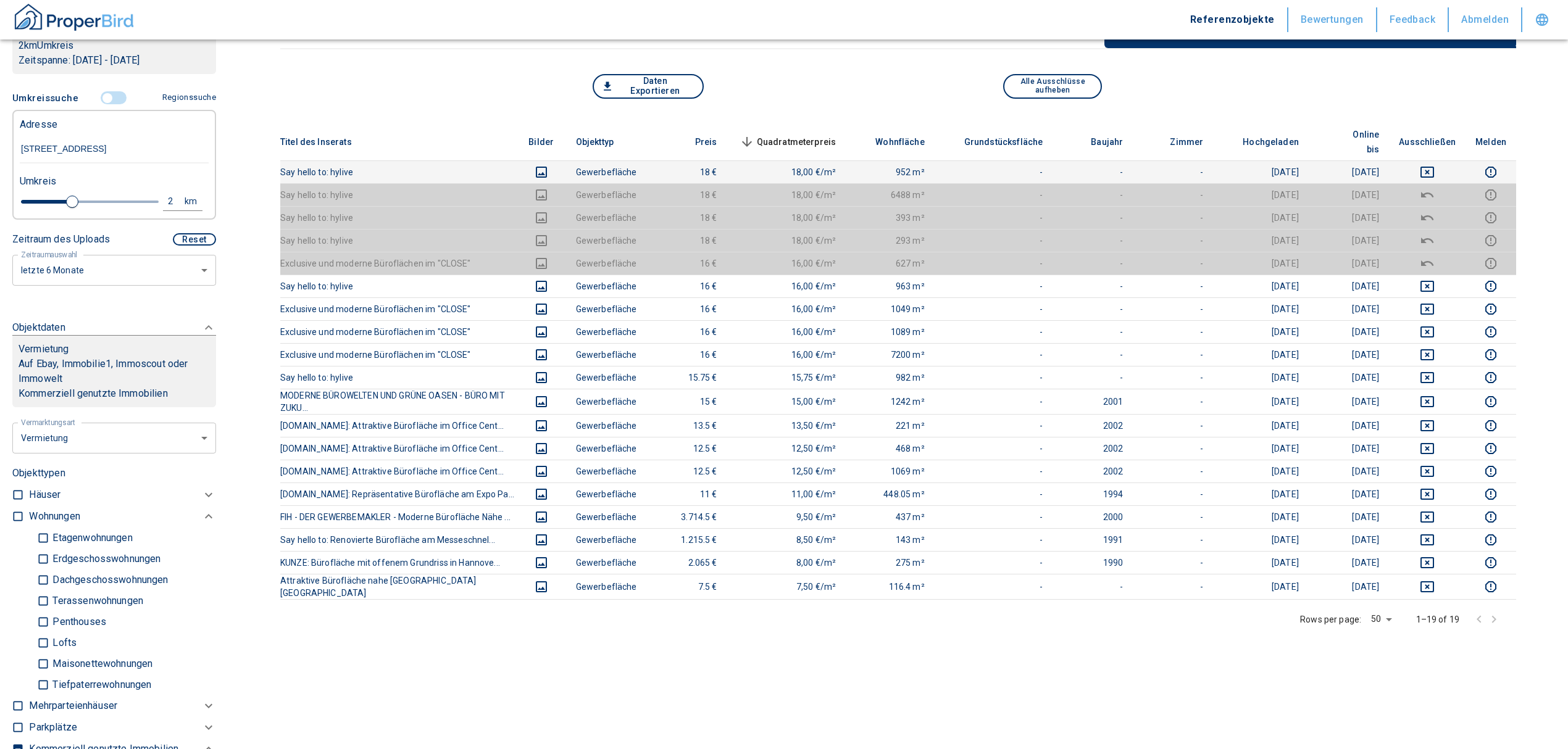
click at [1438, 160] on td at bounding box center [1427, 172] width 77 height 23
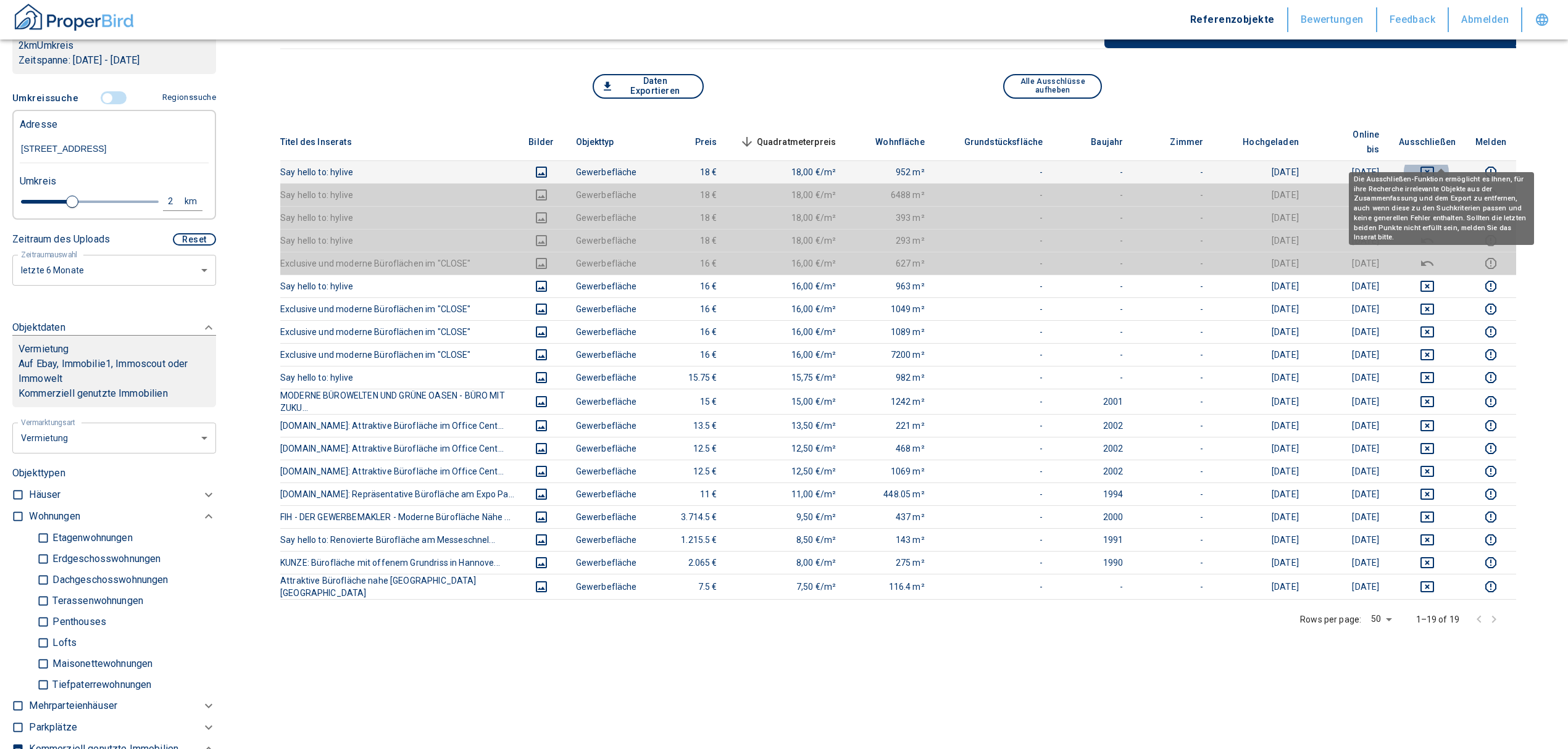
click at [1434, 166] on icon "deselect this listing" at bounding box center [1427, 172] width 14 height 11
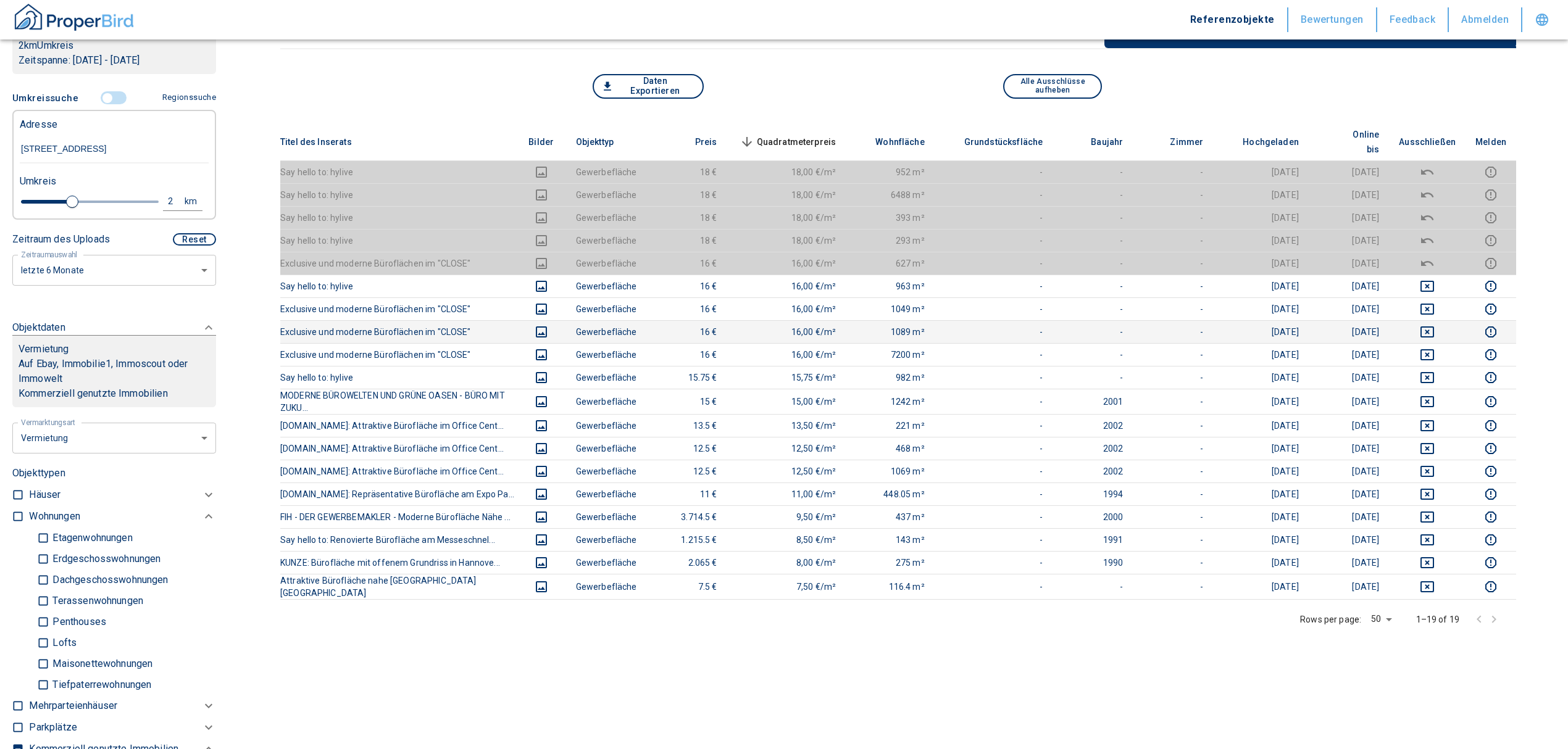
click at [1443, 321] on td at bounding box center [1427, 332] width 77 height 23
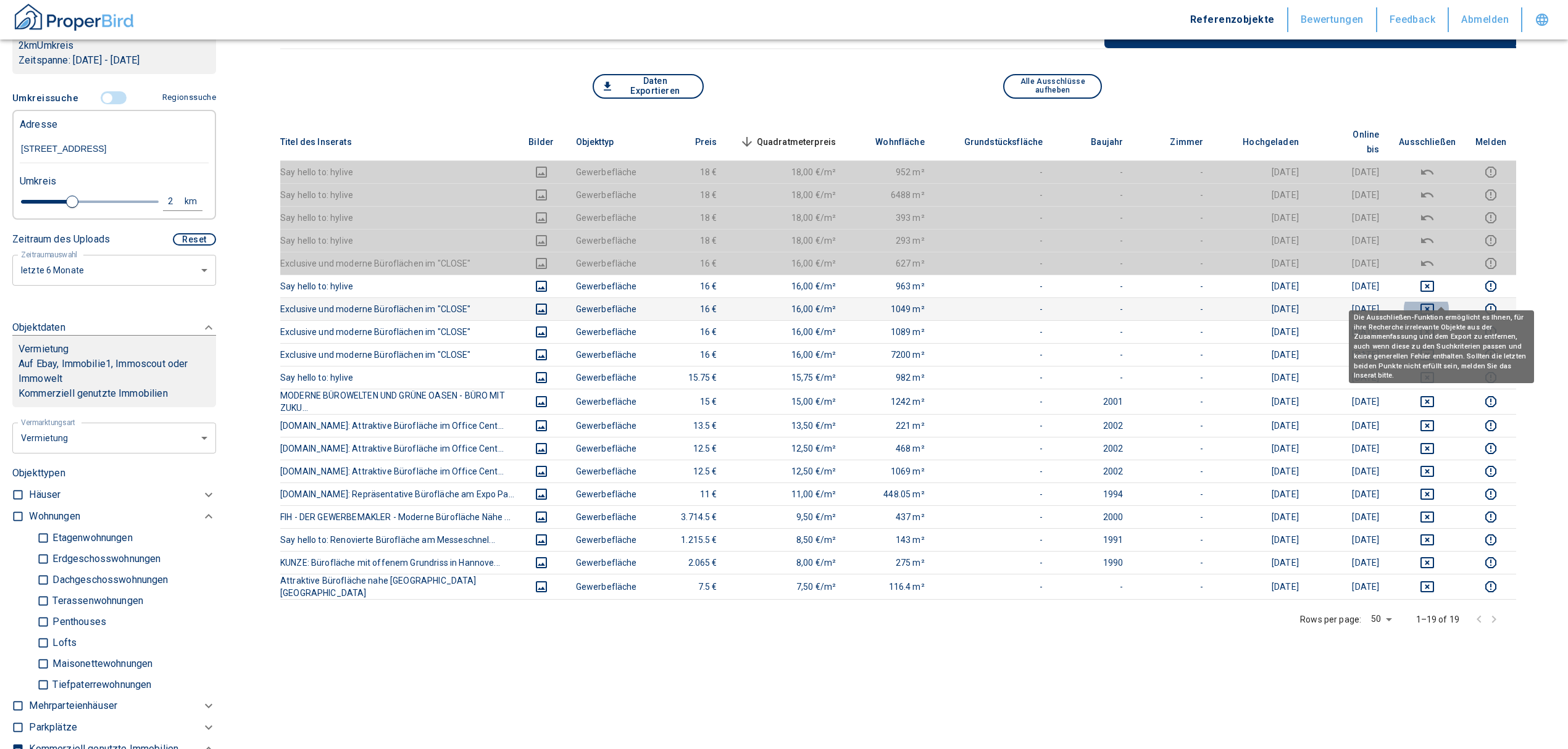
click at [1434, 302] on icon "deselect this listing" at bounding box center [1427, 309] width 15 height 15
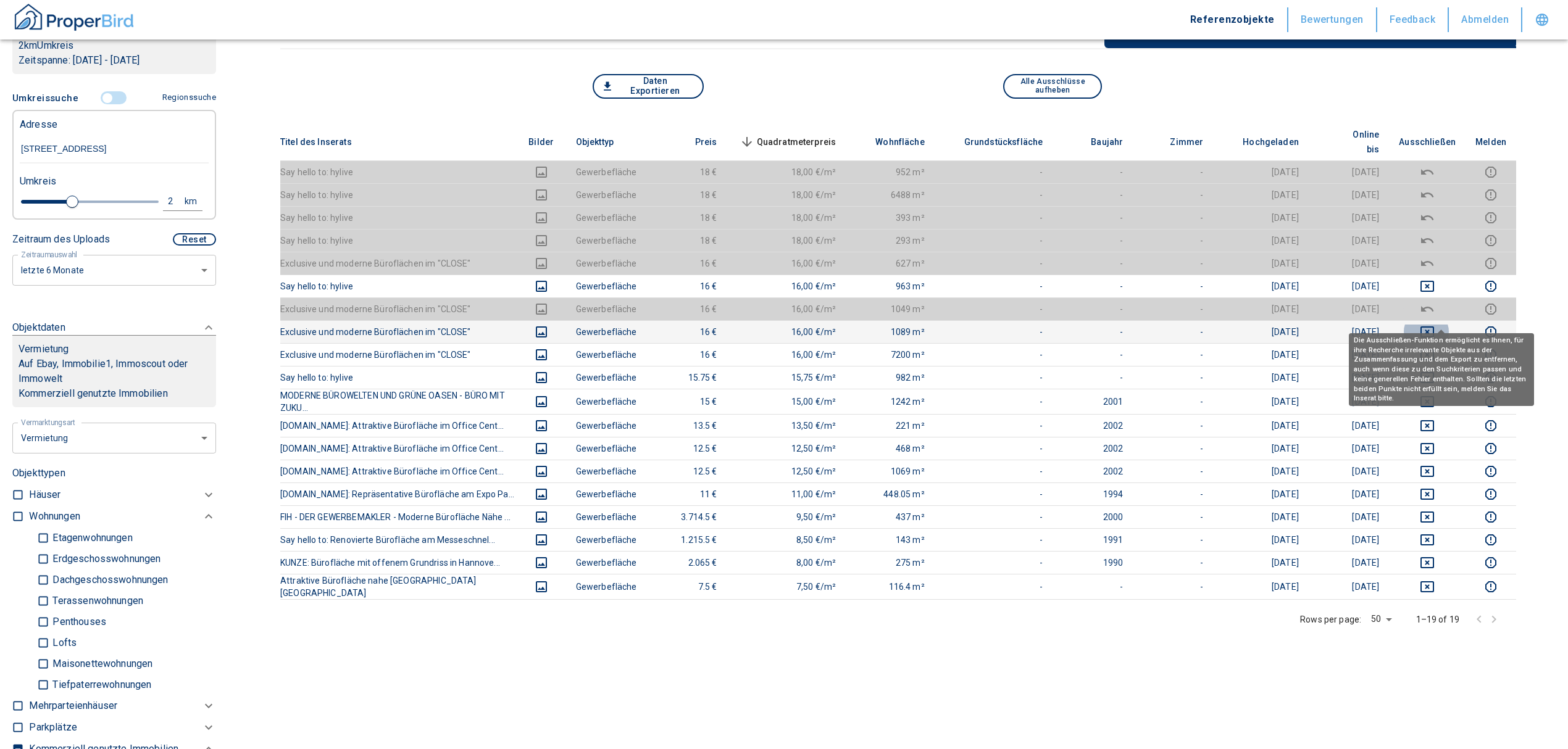
click at [1434, 325] on icon "deselect this listing" at bounding box center [1427, 332] width 15 height 15
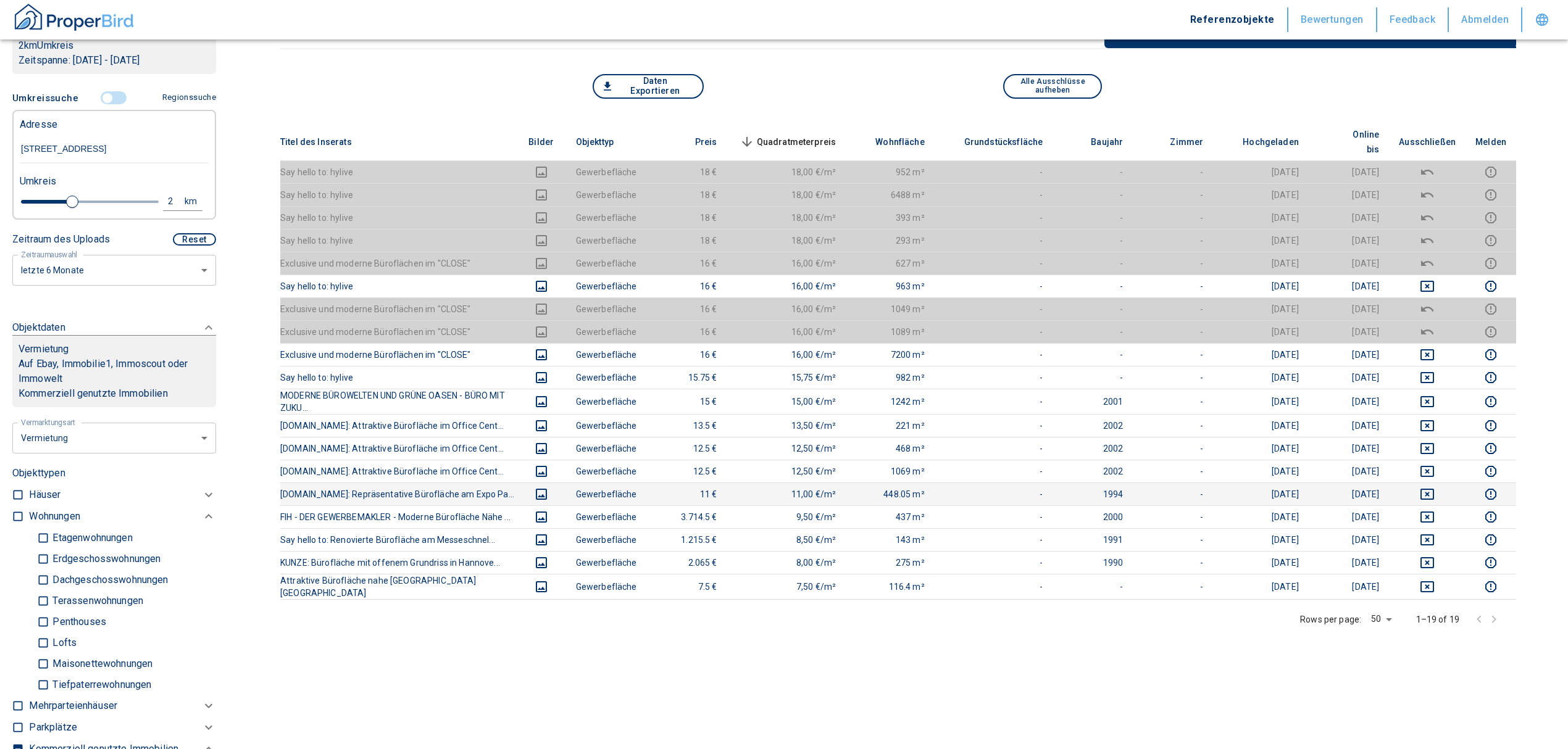
click at [1440, 483] on td at bounding box center [1427, 494] width 77 height 23
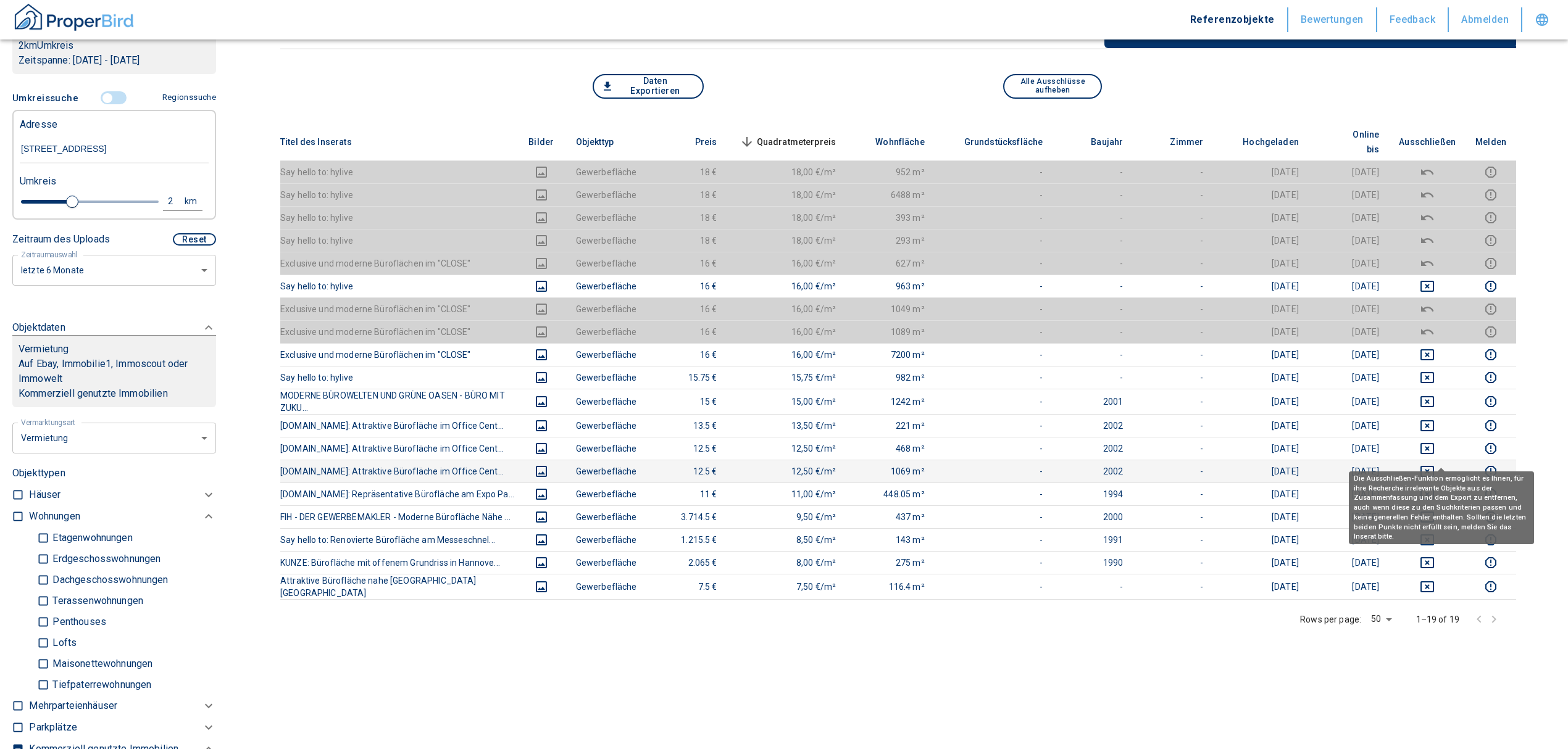
click at [1434, 466] on icon "deselect this listing" at bounding box center [1427, 471] width 14 height 11
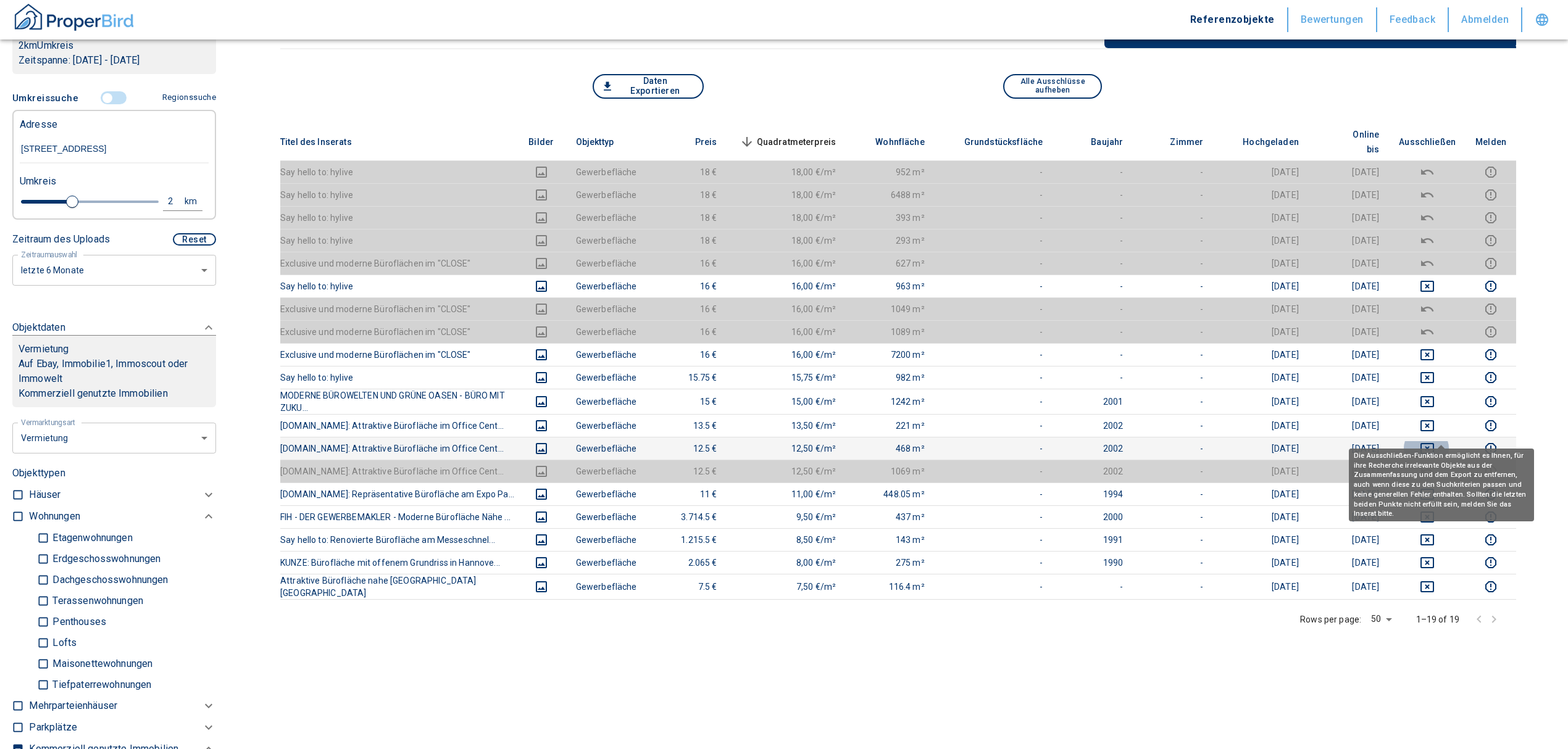
click at [1434, 443] on icon "deselect this listing" at bounding box center [1427, 449] width 14 height 11
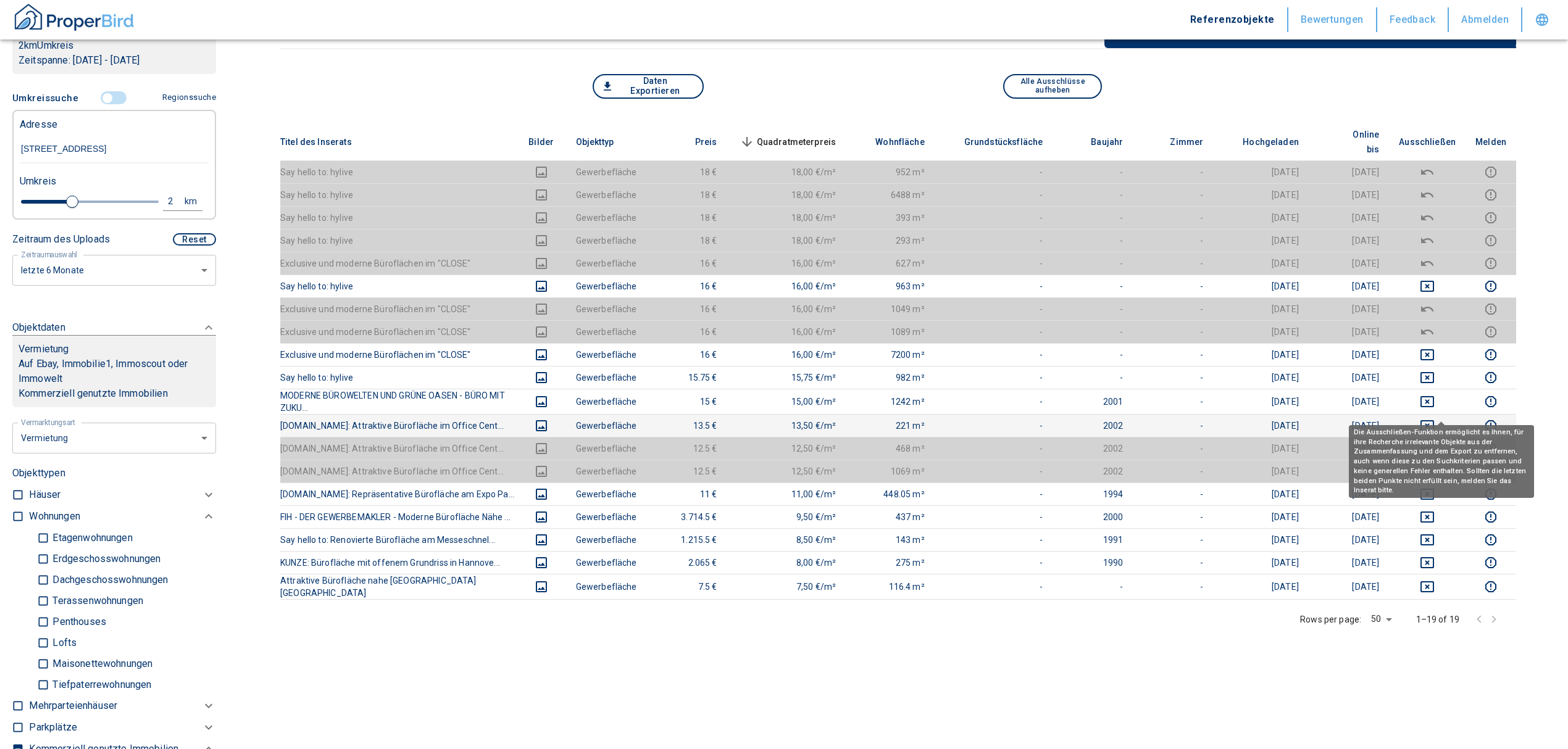
click at [1434, 418] on icon "deselect this listing" at bounding box center [1427, 426] width 15 height 15
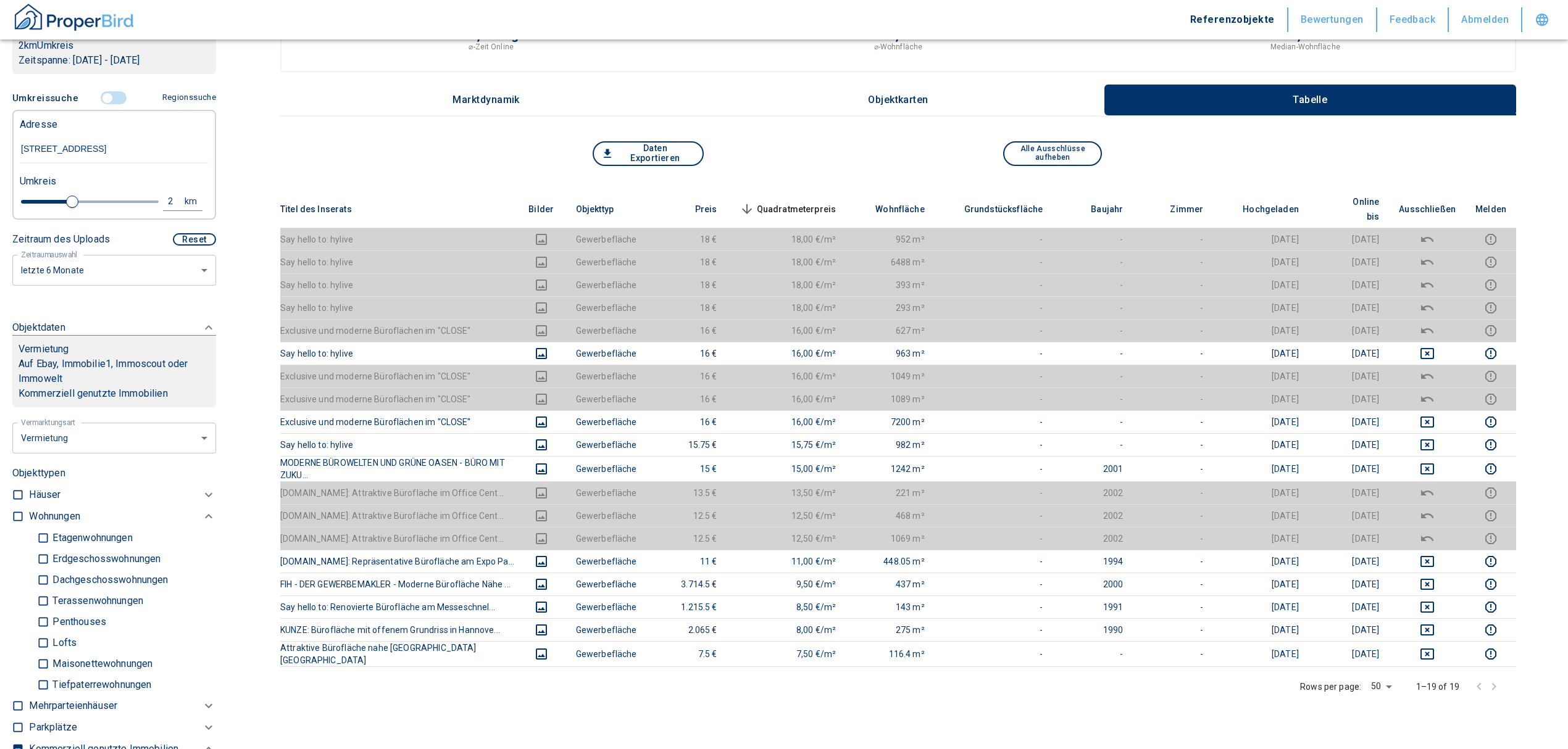
scroll to position [0, 0]
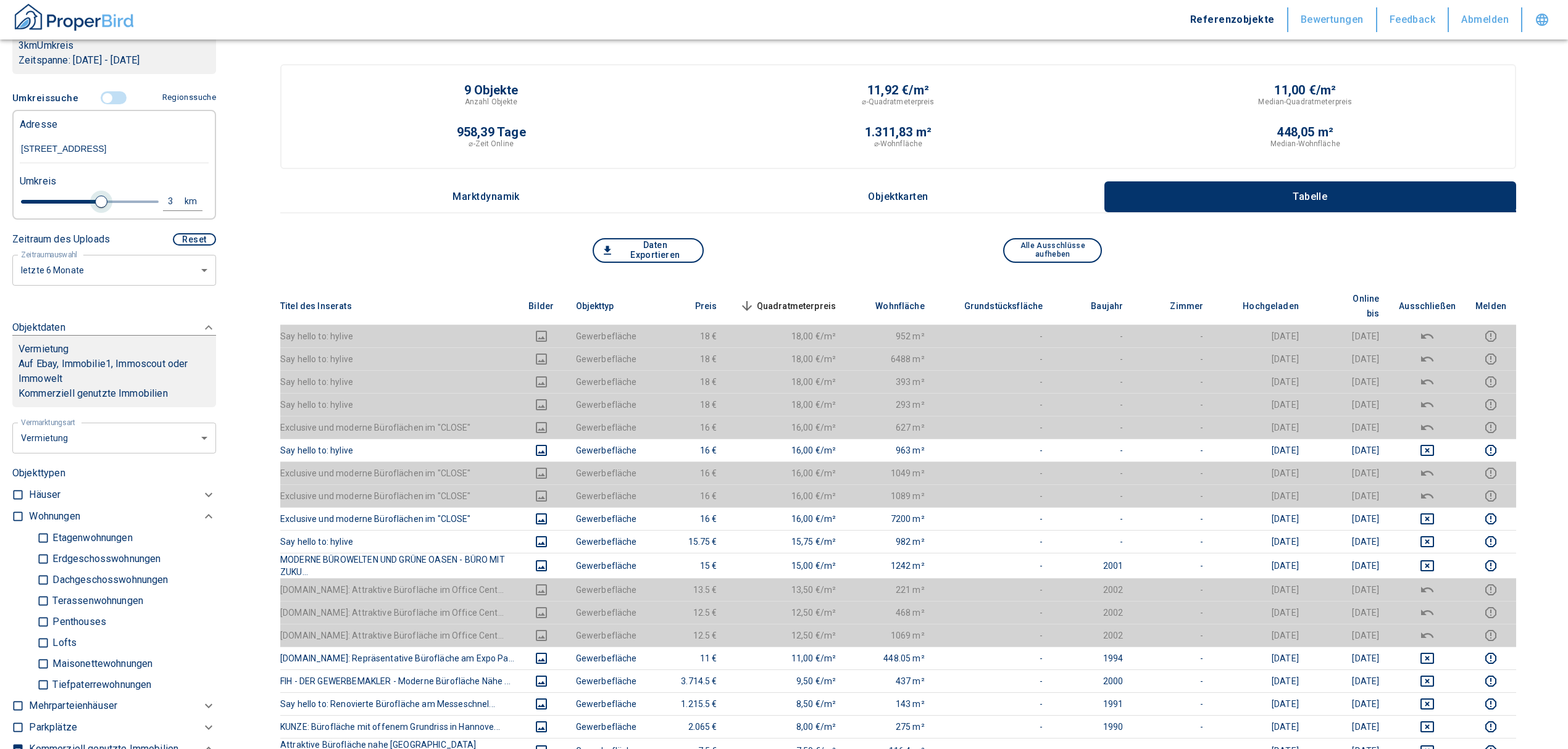
drag, startPoint x: 79, startPoint y: 201, endPoint x: 94, endPoint y: 203, distance: 15.1
click at [95, 203] on span at bounding box center [101, 202] width 12 height 12
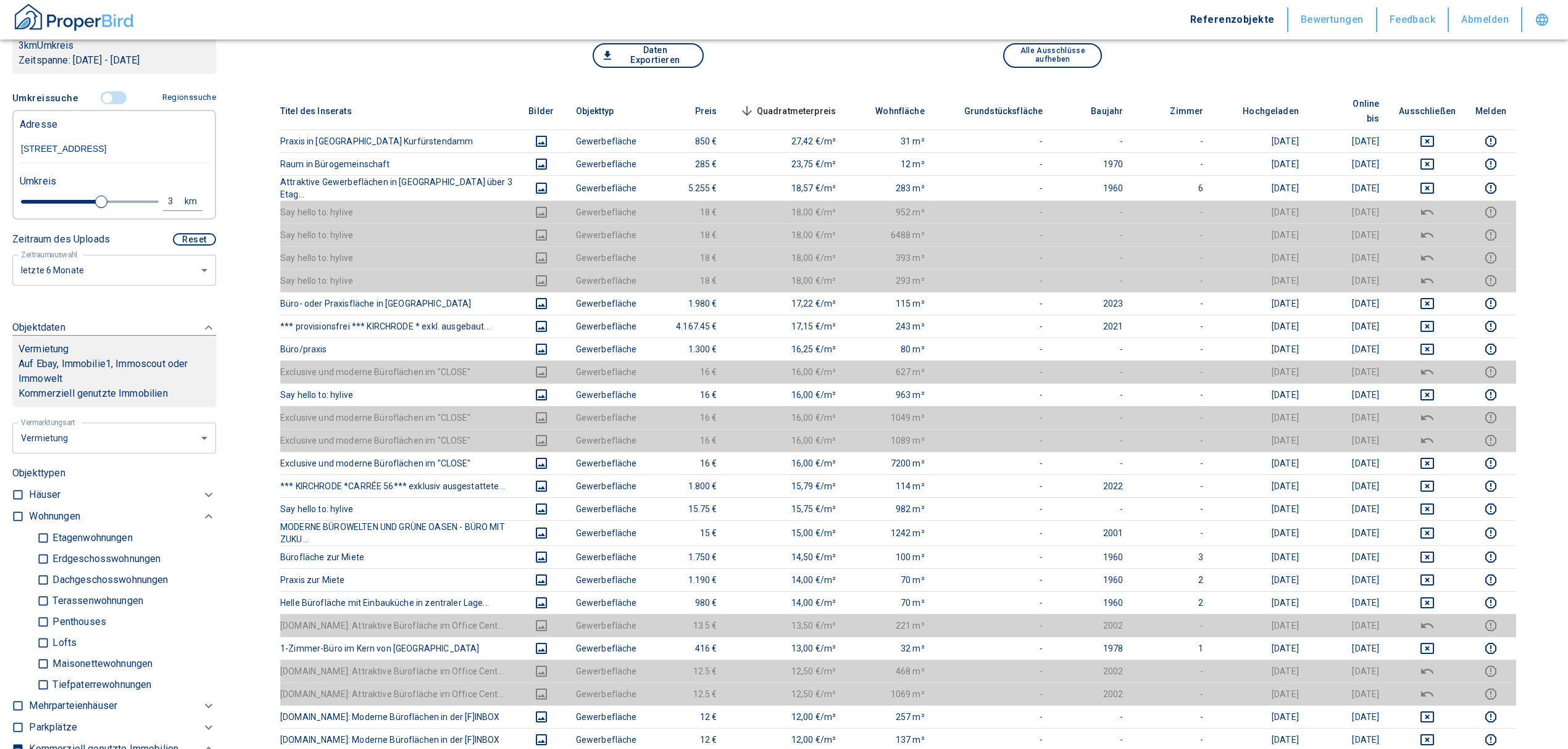
scroll to position [82, 0]
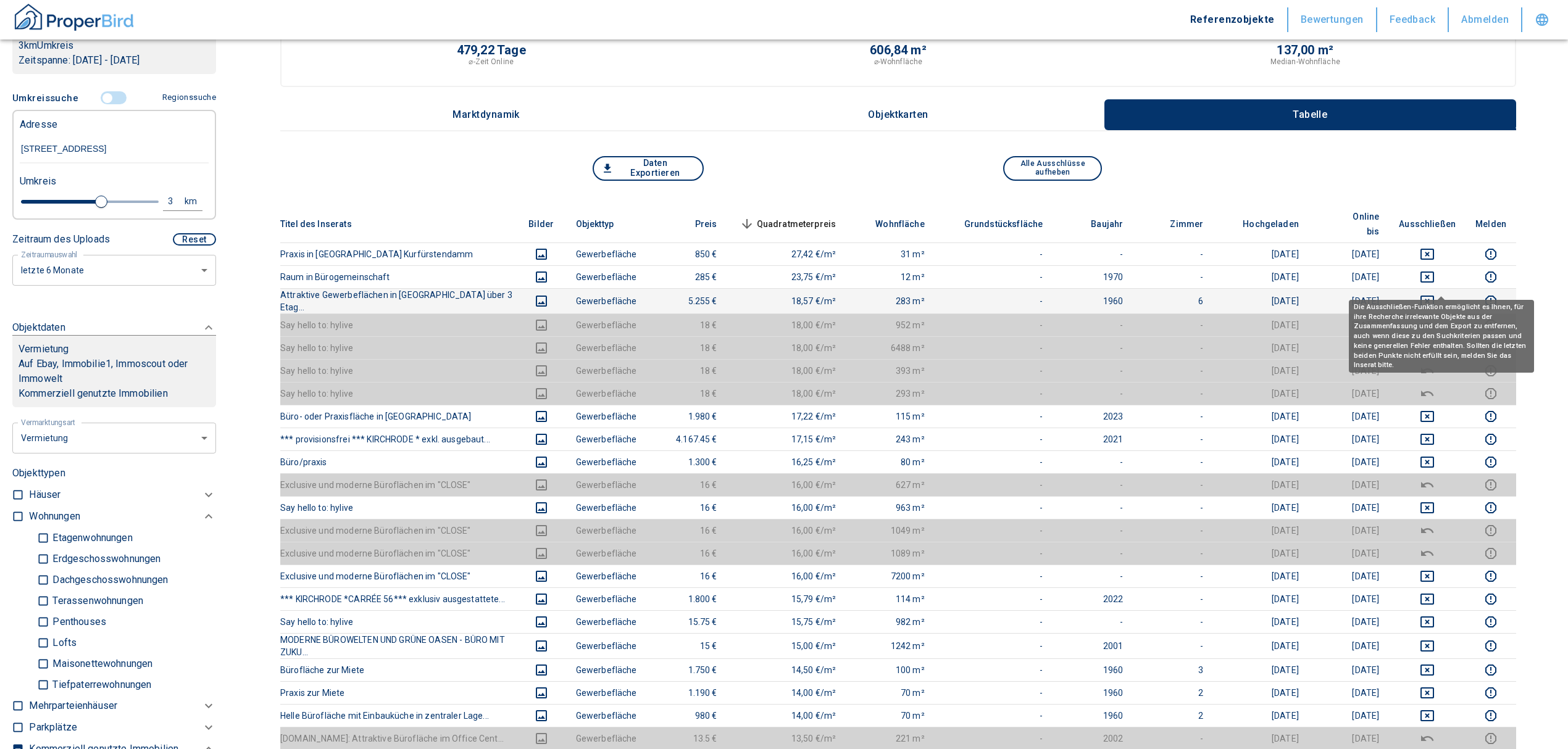
click at [1434, 294] on icon "deselect this listing" at bounding box center [1427, 302] width 15 height 15
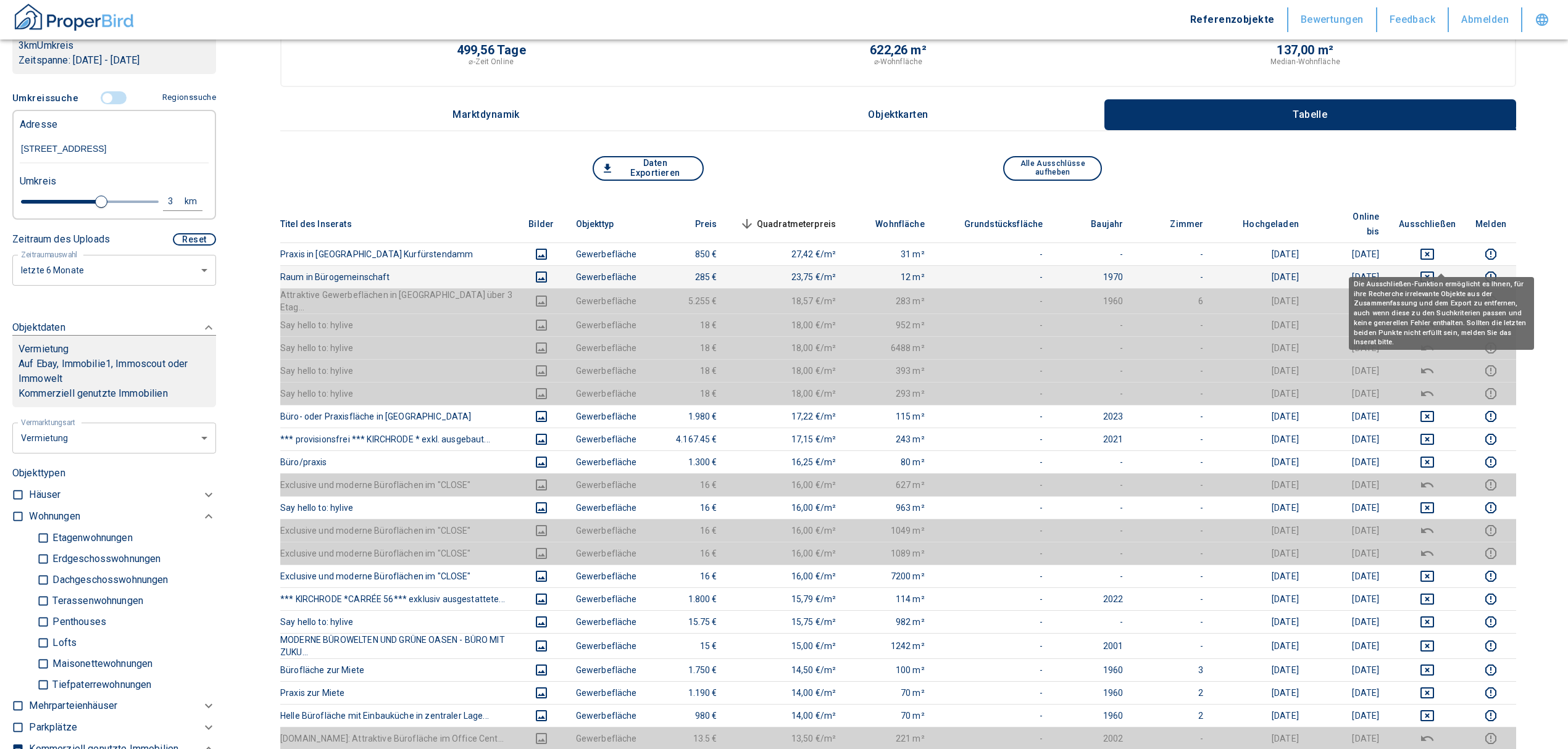
click at [1434, 270] on icon "deselect this listing" at bounding box center [1427, 277] width 15 height 15
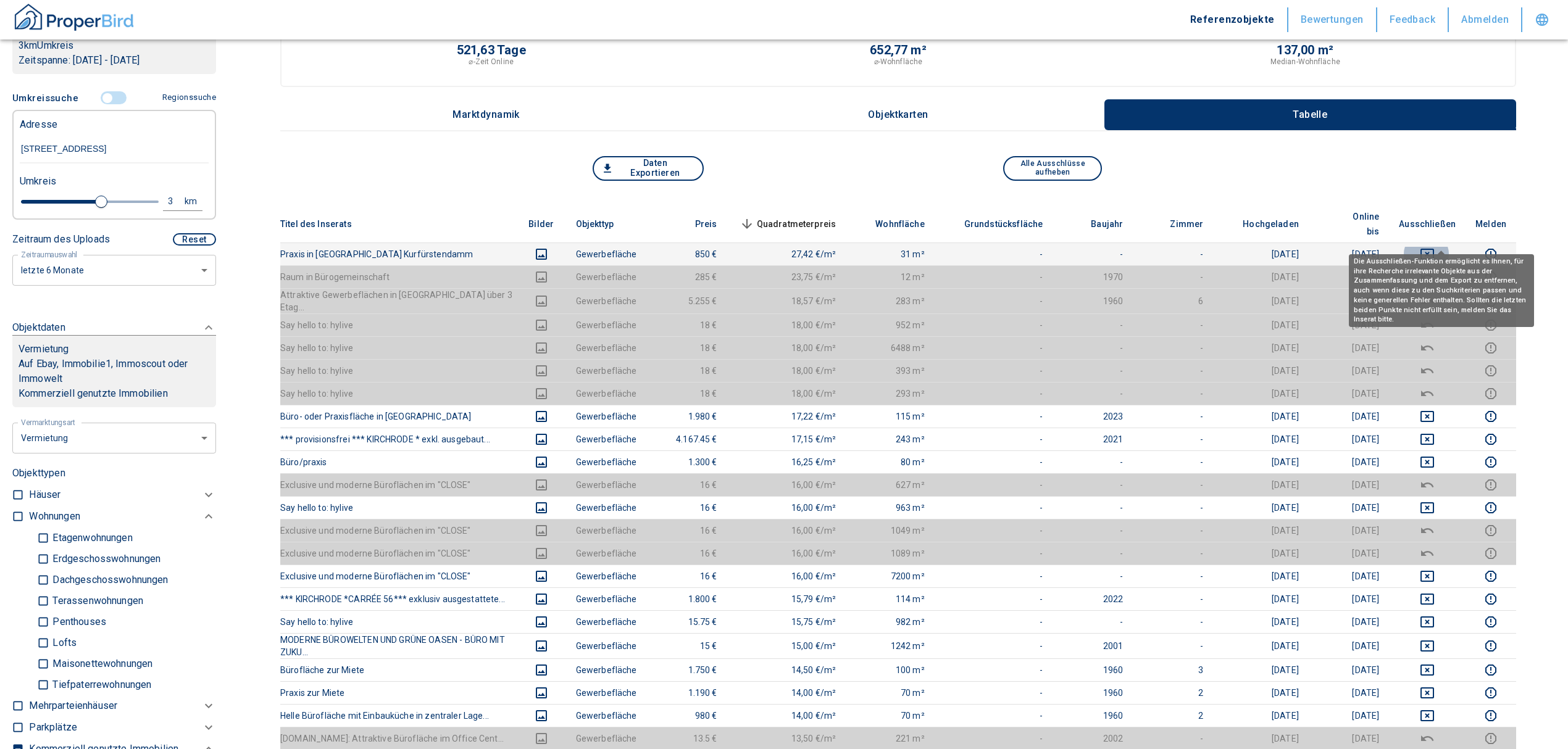
click at [1434, 247] on icon "deselect this listing" at bounding box center [1427, 255] width 15 height 15
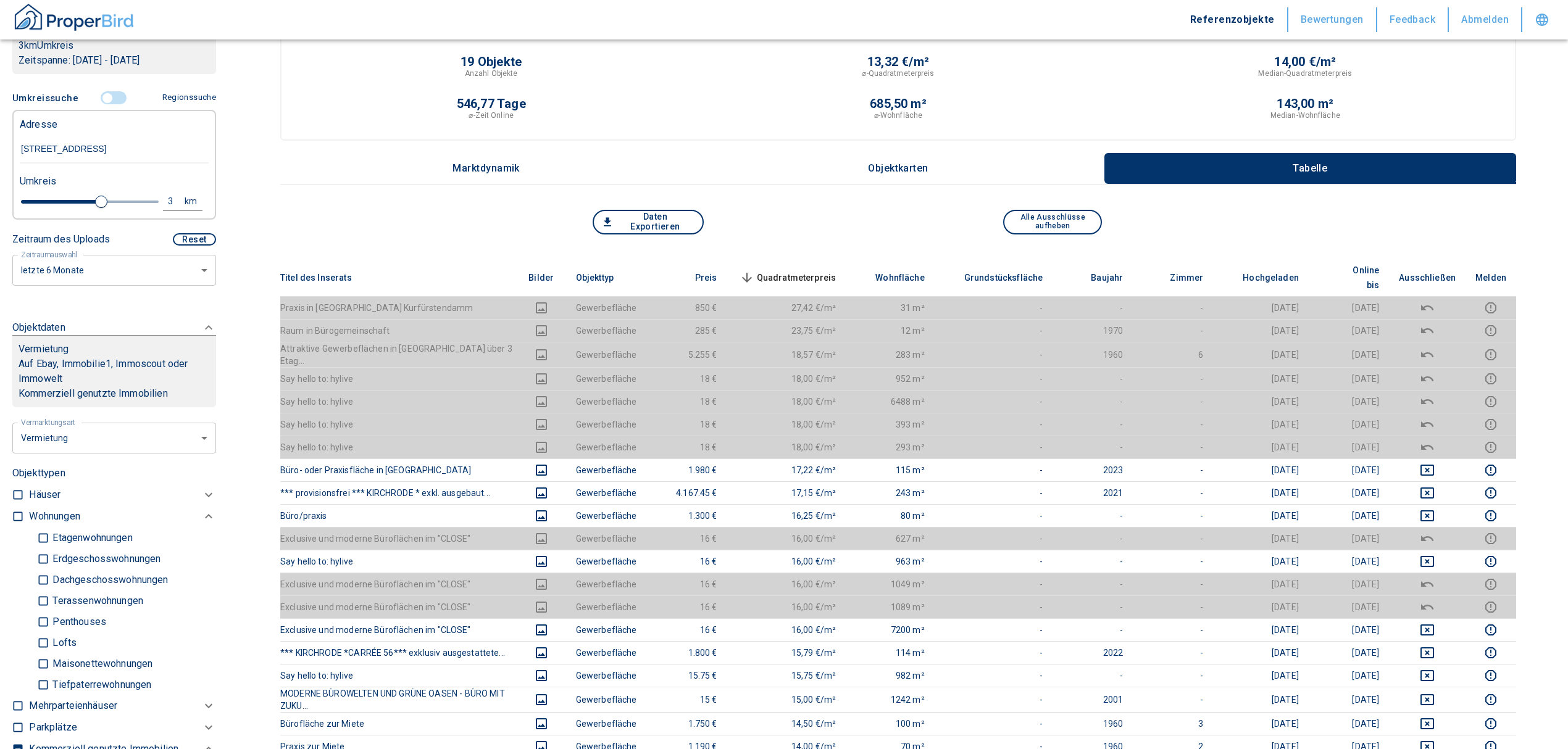
scroll to position [0, 0]
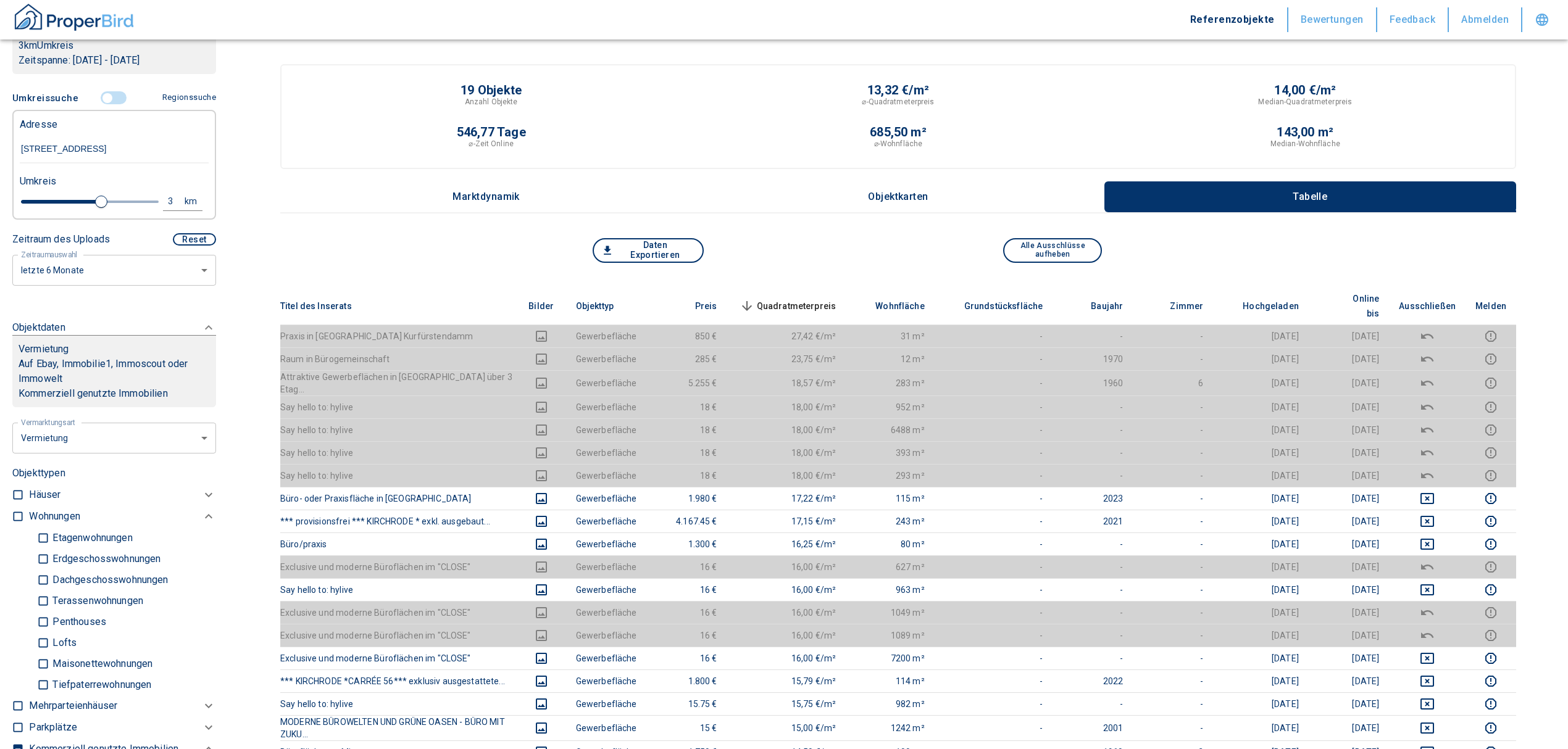
click at [837, 299] on span "Quadratmeterpreis sorted descending" at bounding box center [786, 306] width 99 height 15
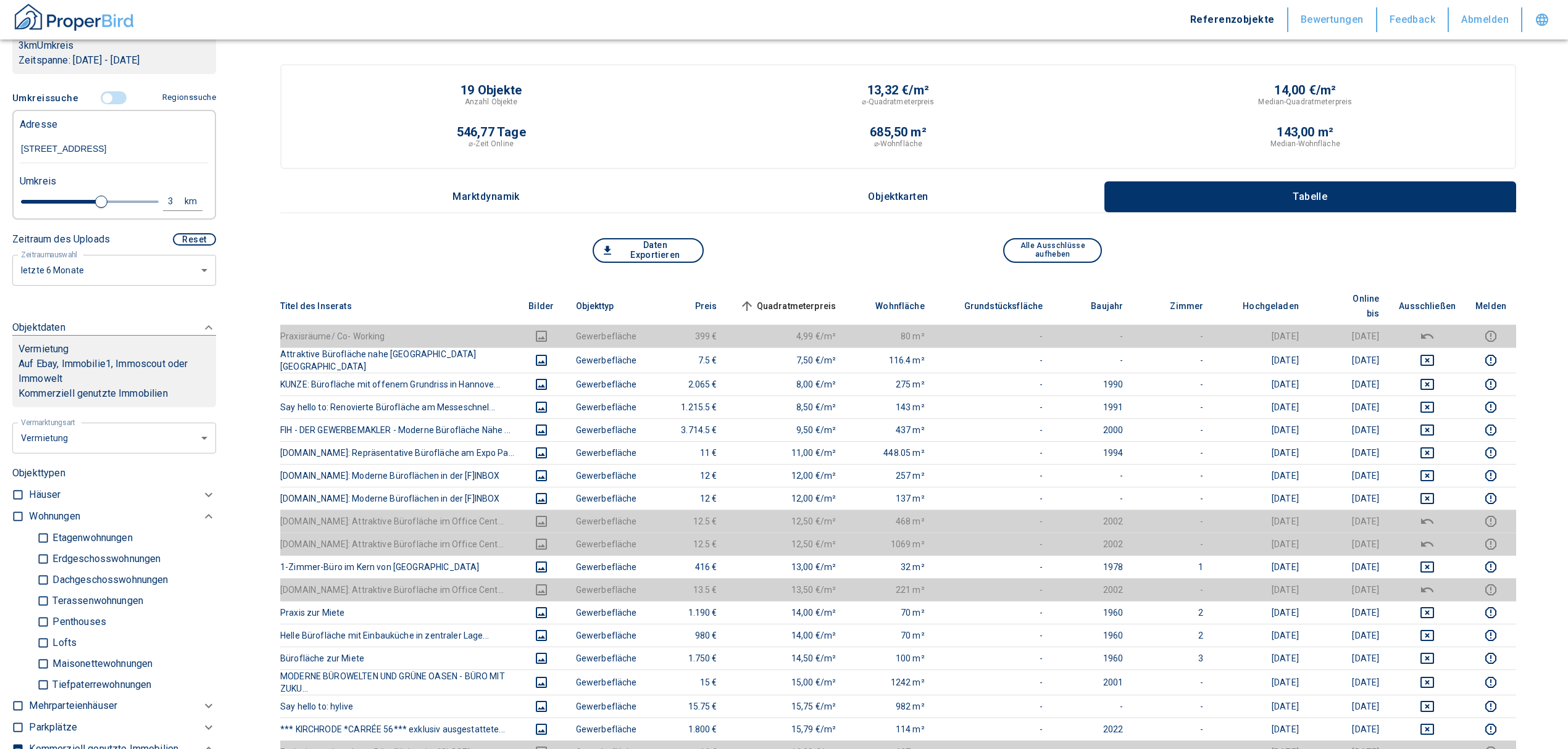
click at [102, 96] on input "controlled" at bounding box center [107, 98] width 37 height 14
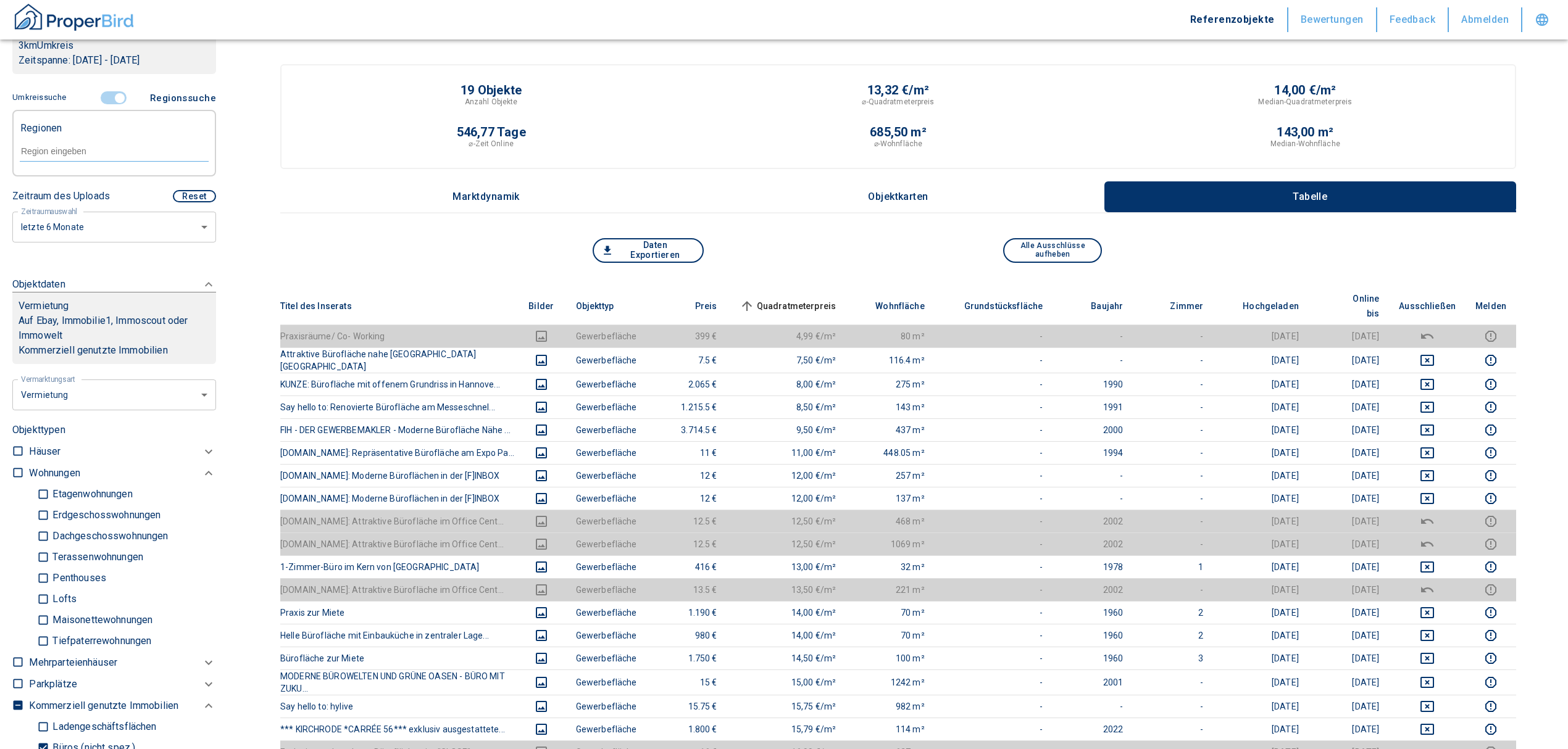
click at [71, 159] on div at bounding box center [114, 150] width 189 height 22
click at [95, 172] on li "30539 [GEOGRAPHIC_DATA]" at bounding box center [107, 179] width 177 height 22
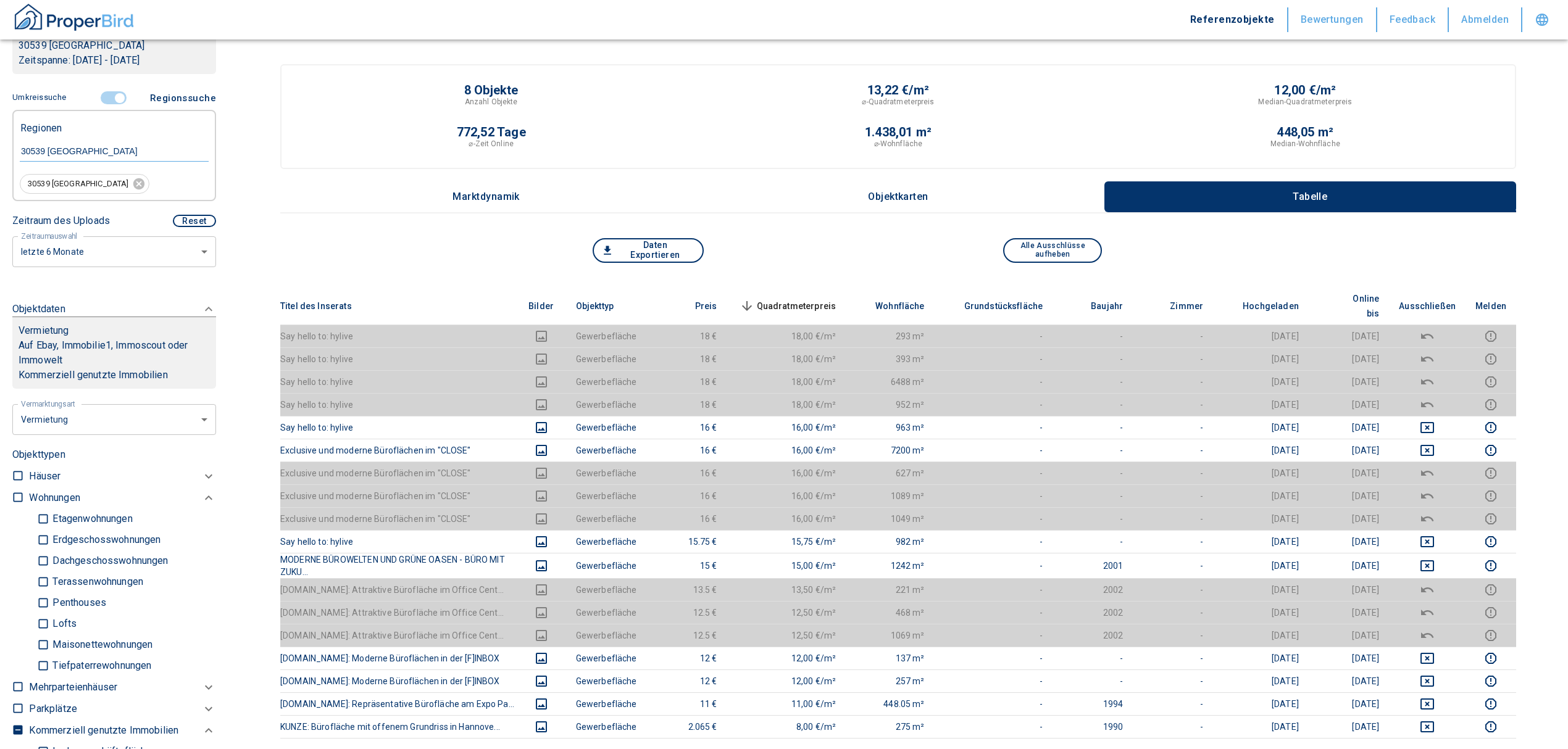
click at [794, 288] on th "Quadratmeterpreis sorted descending" at bounding box center [786, 306] width 119 height 37
click at [798, 299] on span "Quadratmeterpreis sorted descending" at bounding box center [786, 306] width 99 height 15
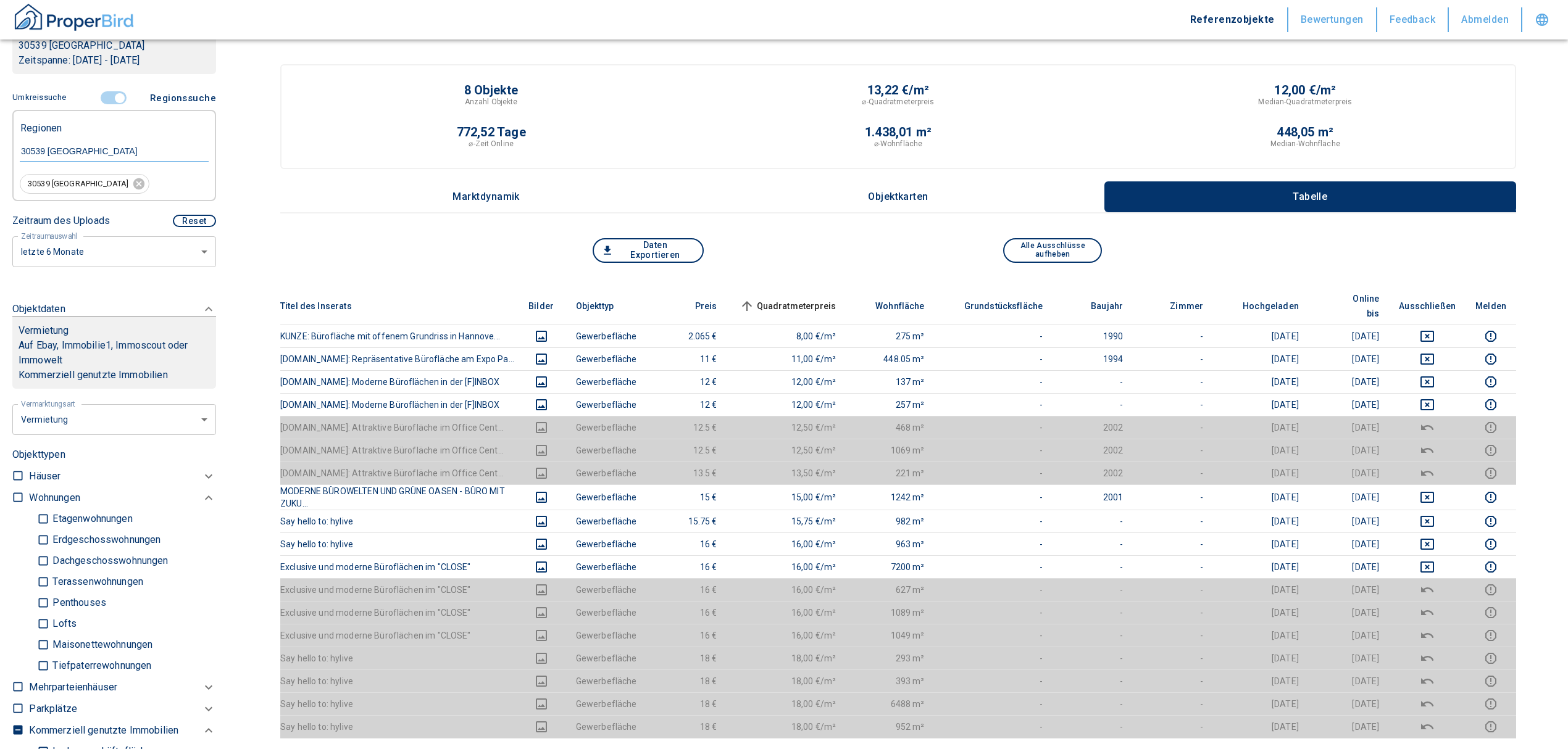
click at [827, 299] on span "Quadratmeterpreis sorted ascending" at bounding box center [786, 306] width 99 height 15
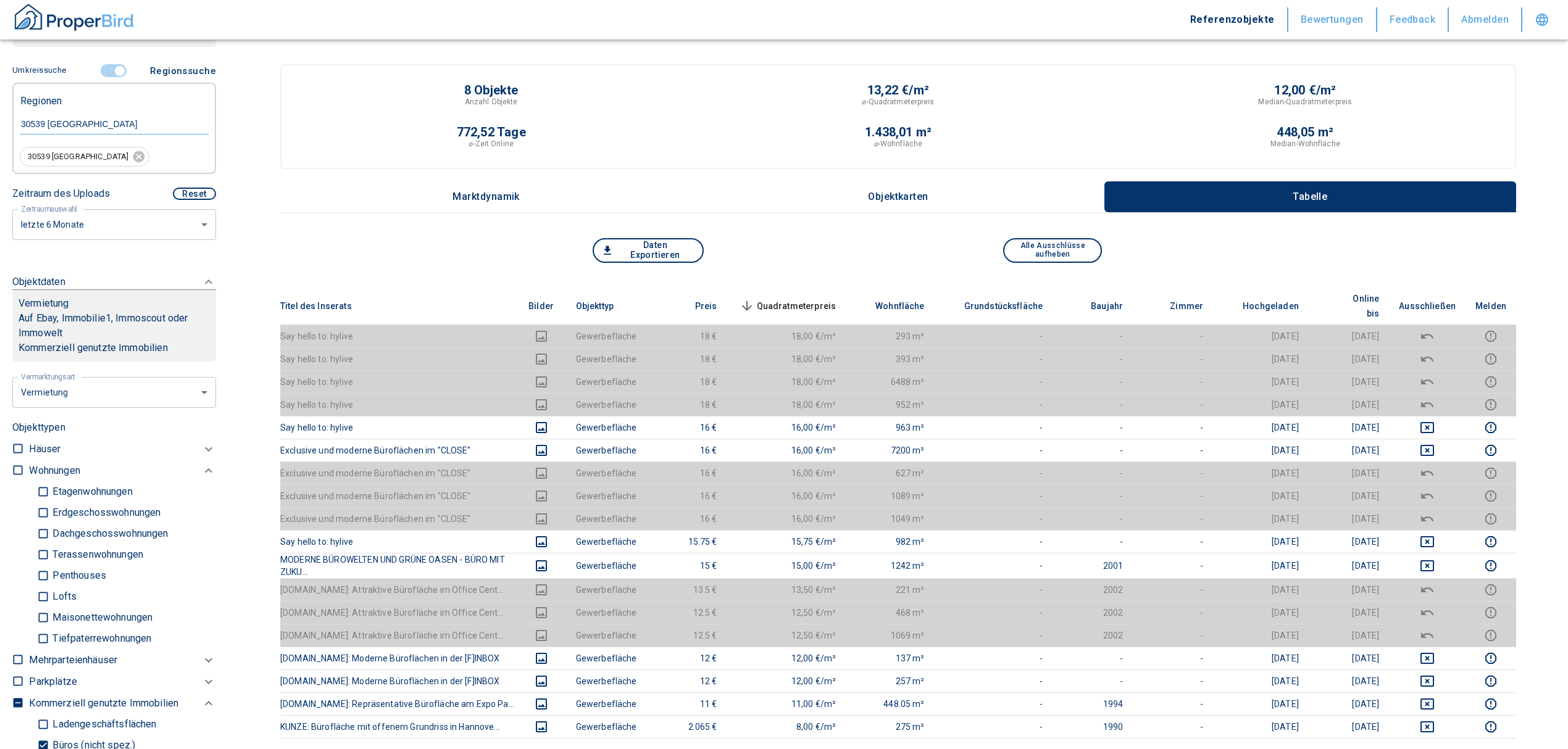
scroll to position [494, 0]
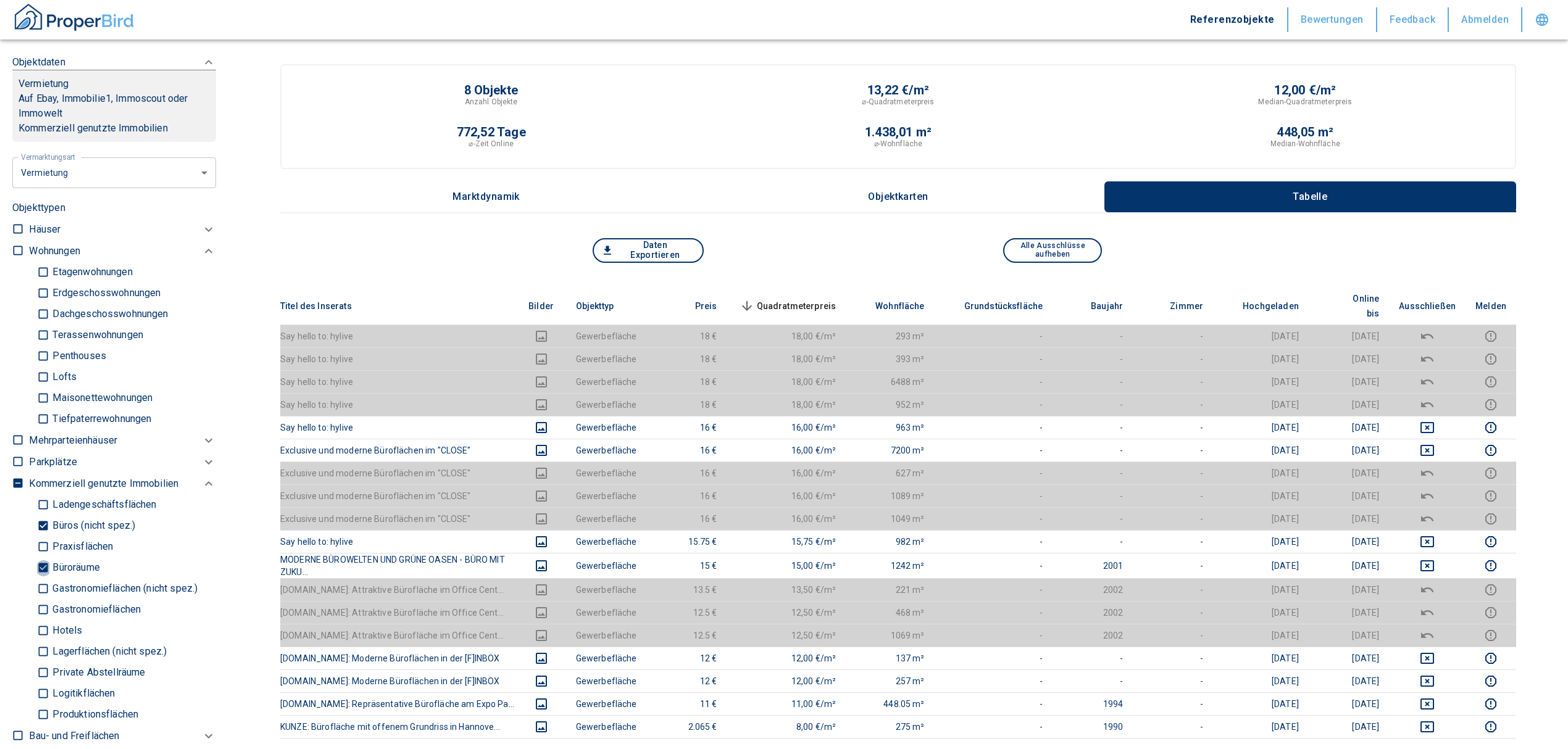
drag, startPoint x: 45, startPoint y: 568, endPoint x: 53, endPoint y: 542, distance: 27.2
click at [45, 568] on input "Büroräume" at bounding box center [43, 568] width 12 height 22
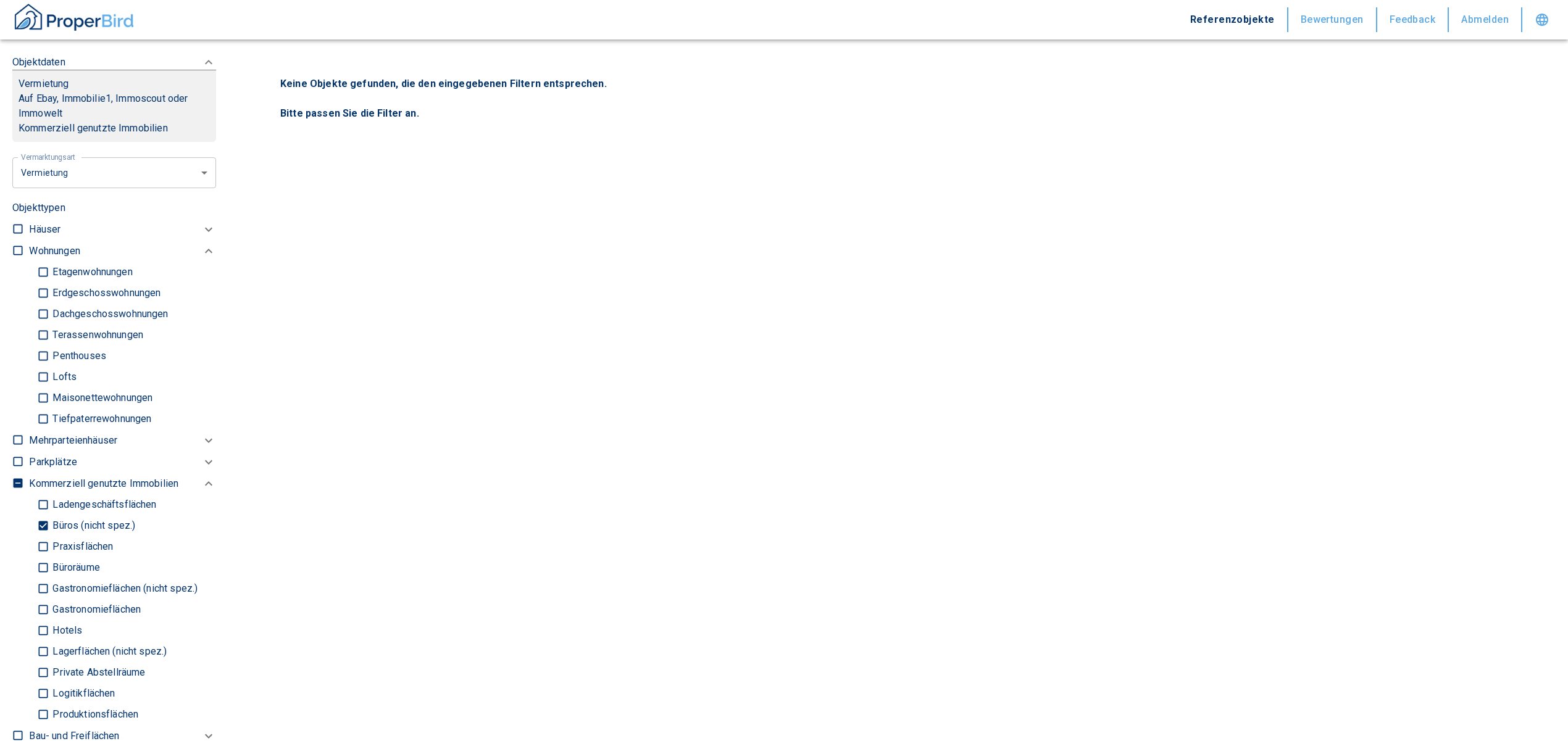
click at [45, 525] on input "Büros (nicht spez.)" at bounding box center [43, 526] width 12 height 22
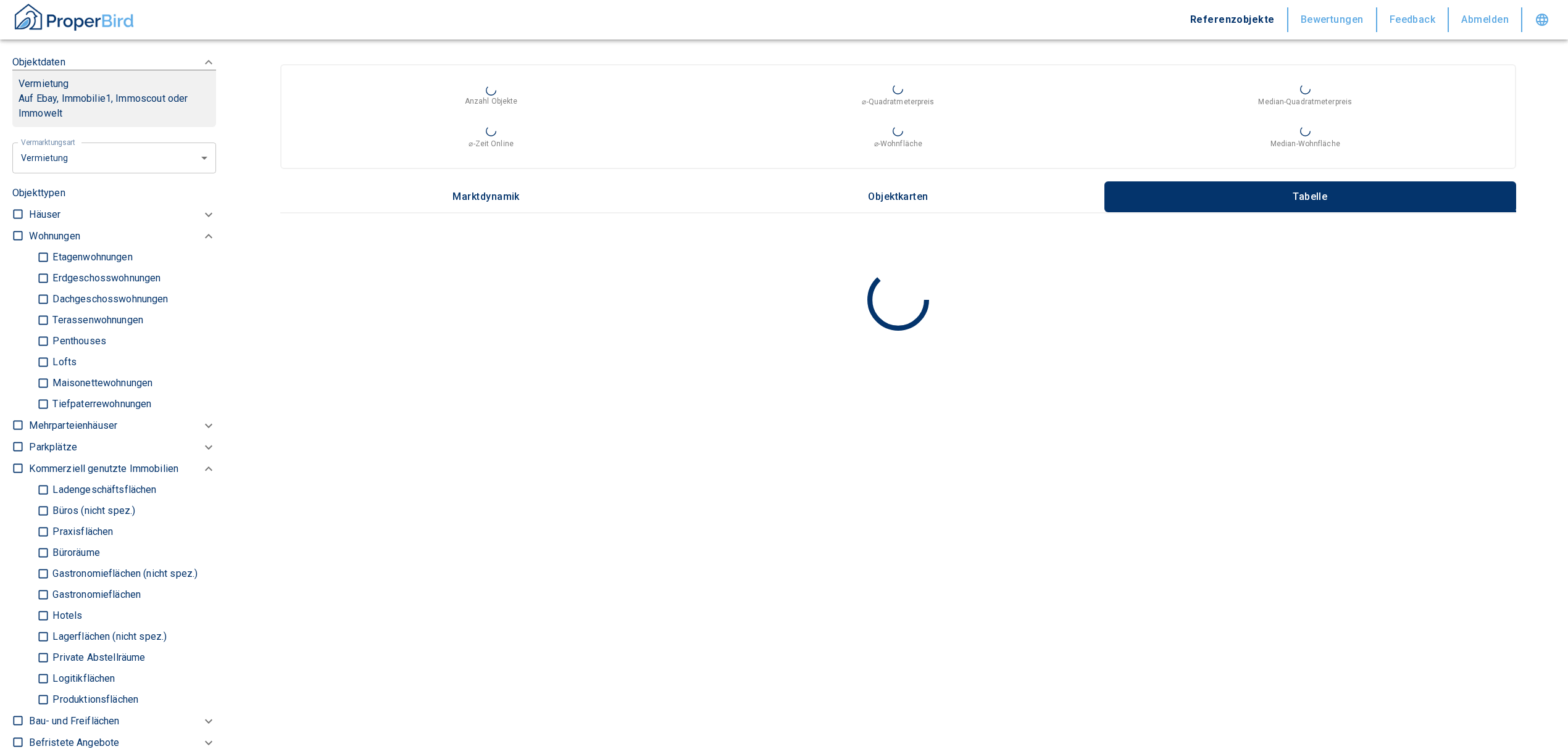
click at [48, 487] on input "Ladengeschäftsflächen" at bounding box center [43, 490] width 12 height 22
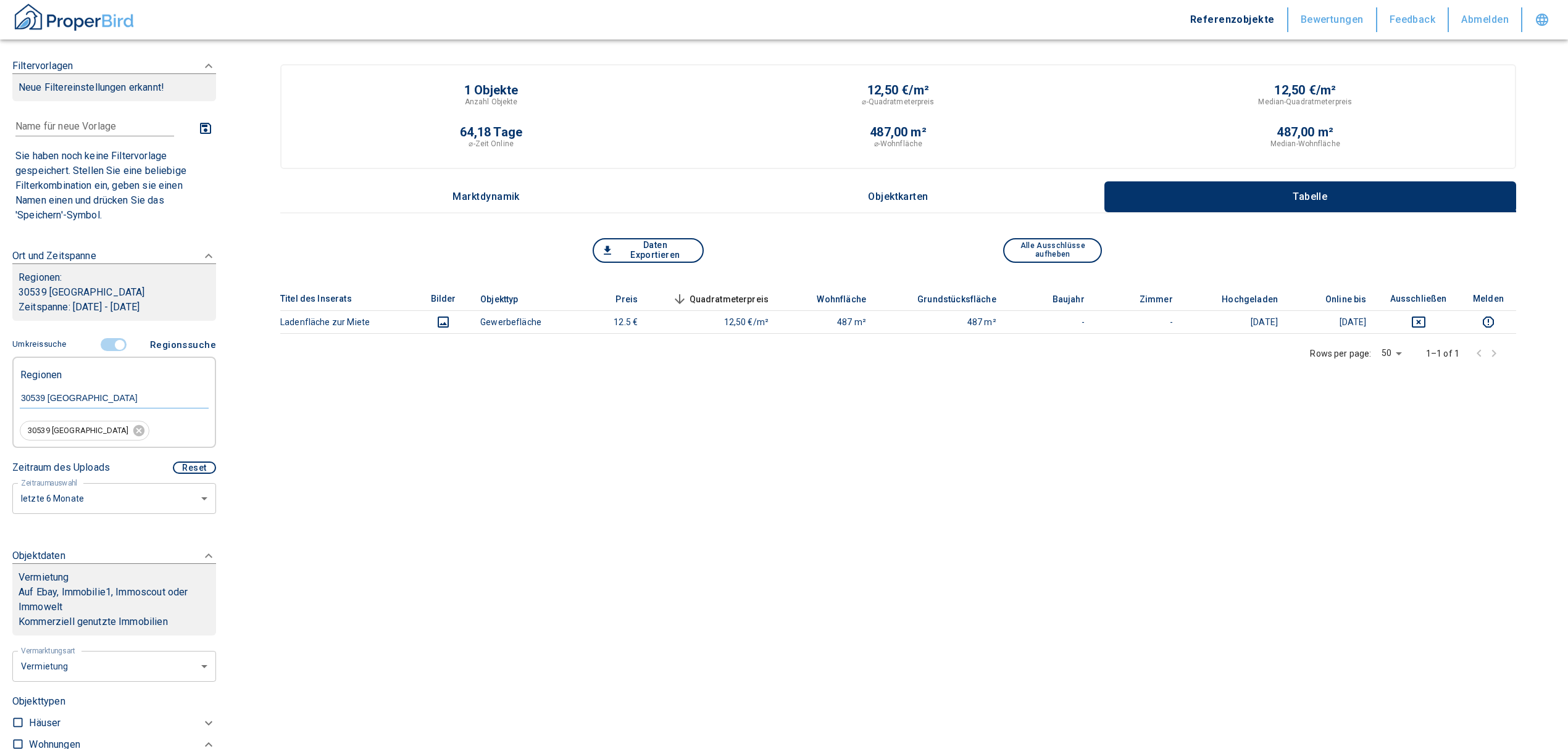
click at [104, 335] on span at bounding box center [114, 345] width 36 height 24
click at [110, 351] on input "controlled" at bounding box center [120, 345] width 37 height 14
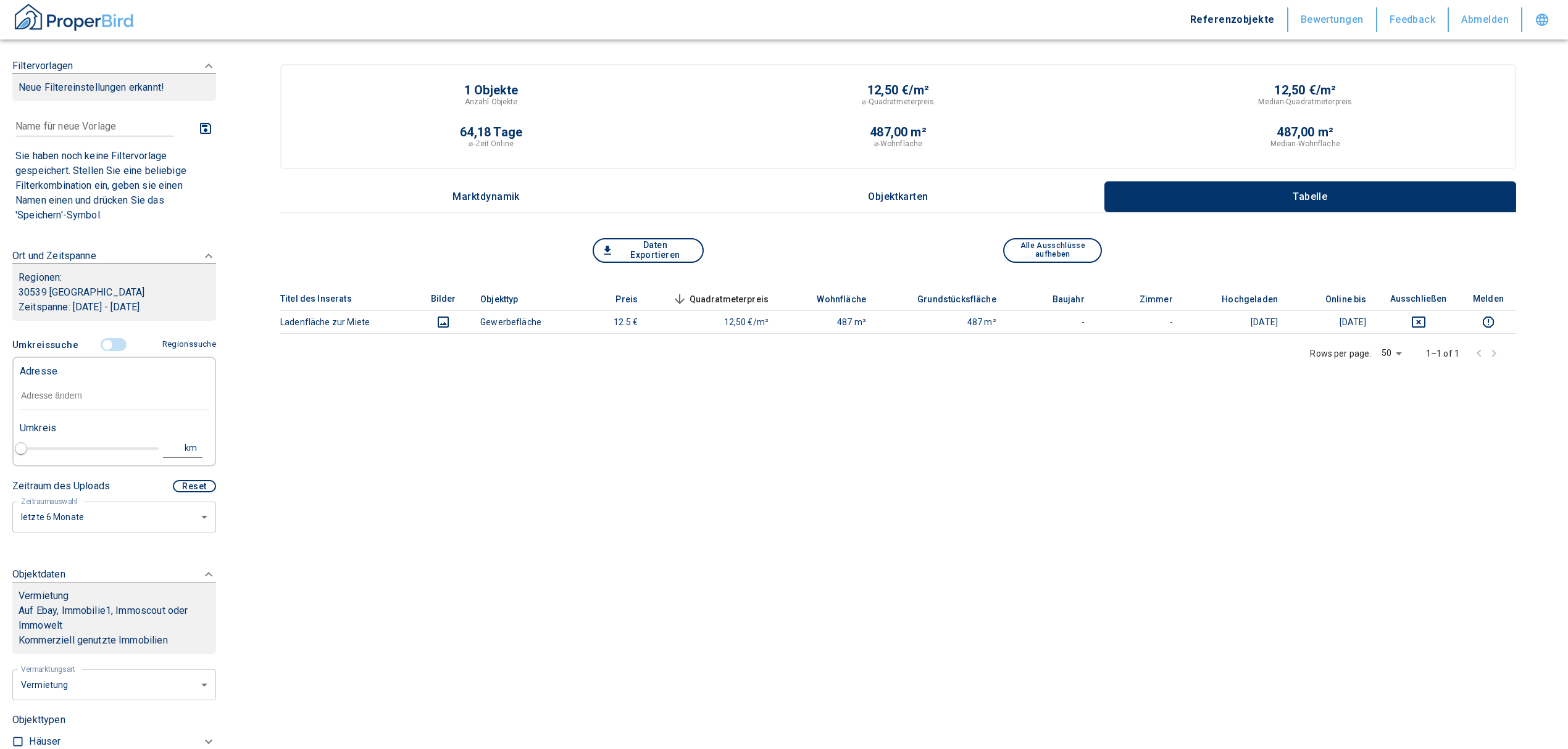
click at [72, 401] on input "text" at bounding box center [114, 397] width 189 height 29
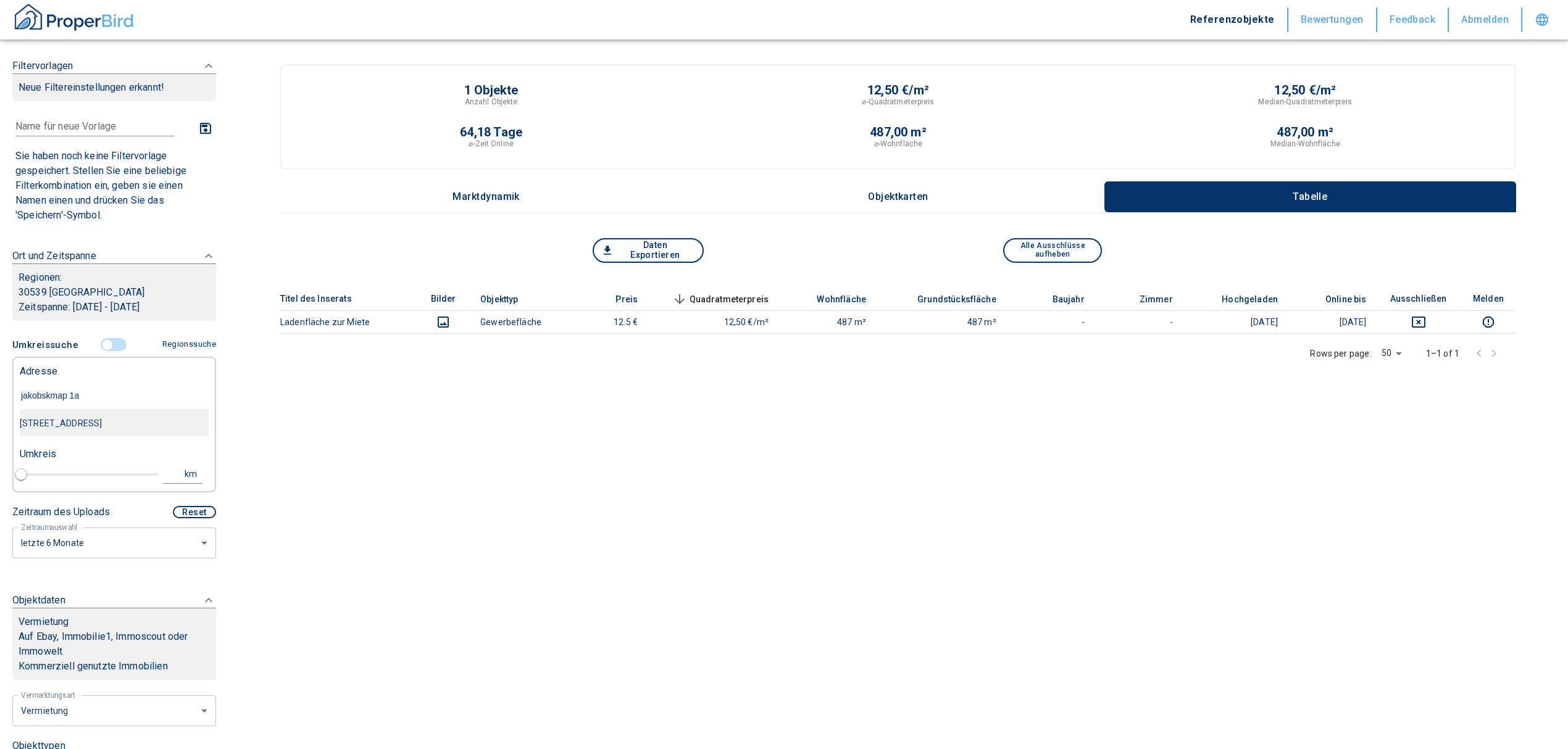
click at [100, 430] on div "[STREET_ADDRESS]" at bounding box center [114, 423] width 189 height 26
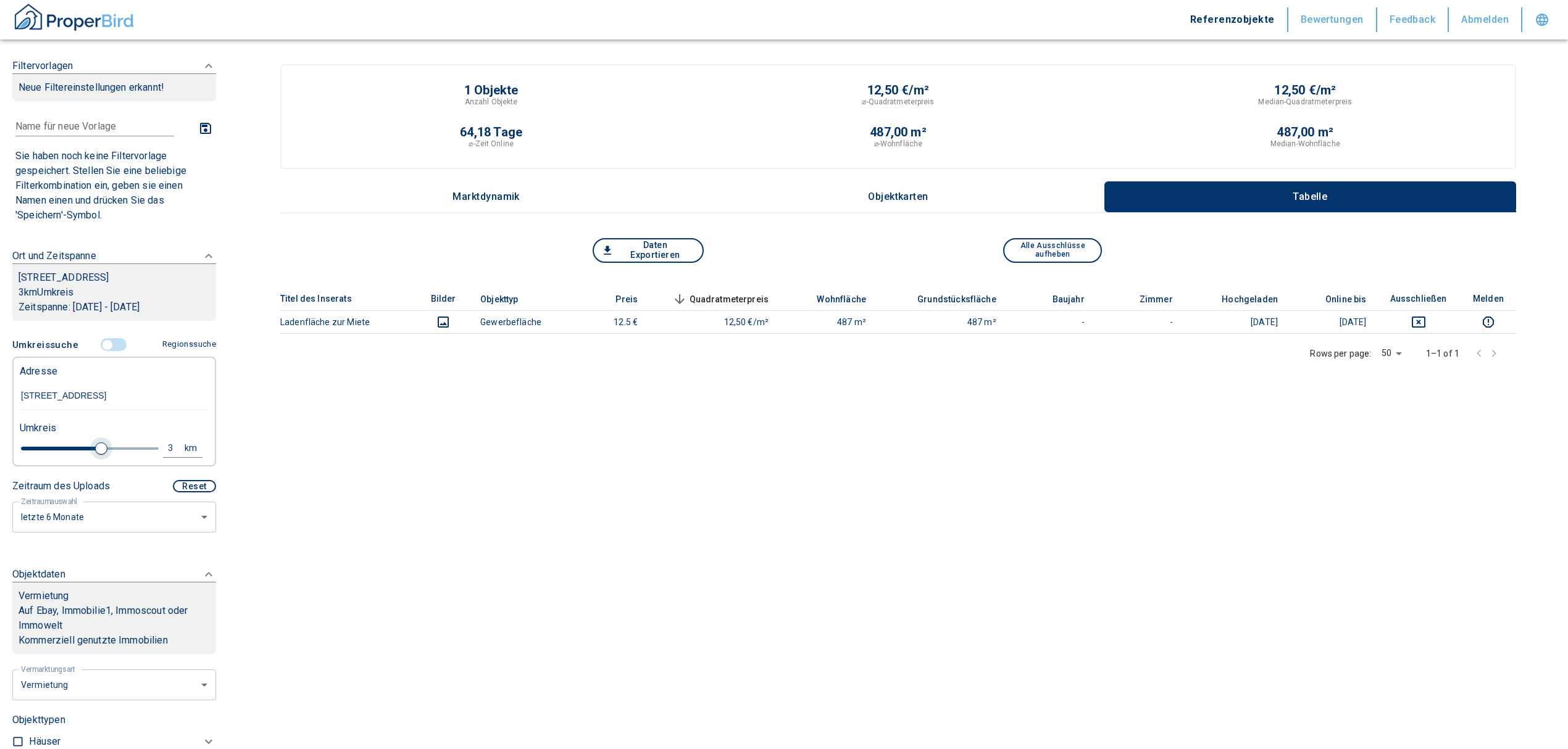
drag, startPoint x: 42, startPoint y: 440, endPoint x: 94, endPoint y: 452, distance: 53.4
click at [95, 452] on span at bounding box center [101, 449] width 12 height 12
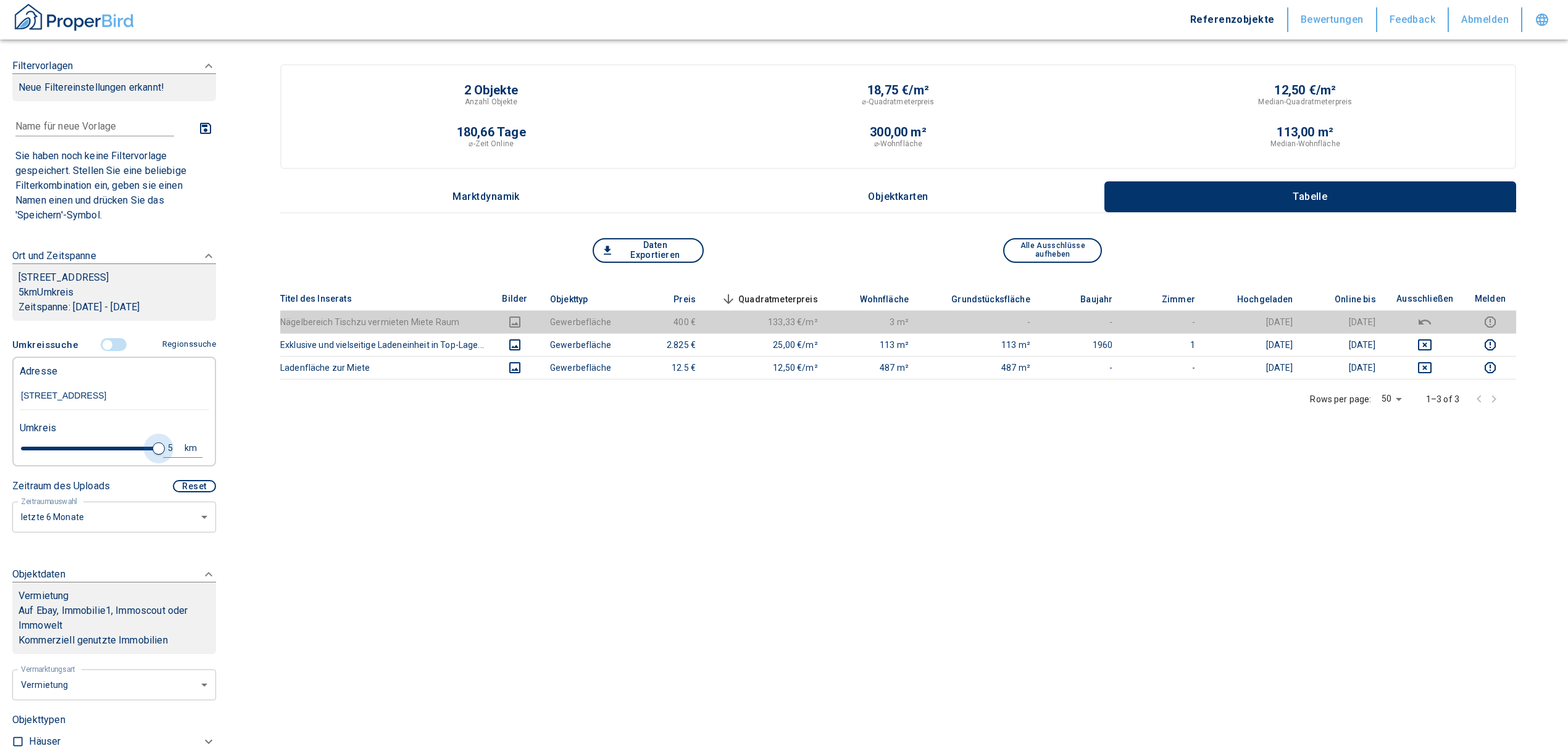
drag, startPoint x: 94, startPoint y: 447, endPoint x: 163, endPoint y: 437, distance: 69.7
click at [163, 437] on div "Umkreis 5 km" at bounding box center [109, 439] width 189 height 50
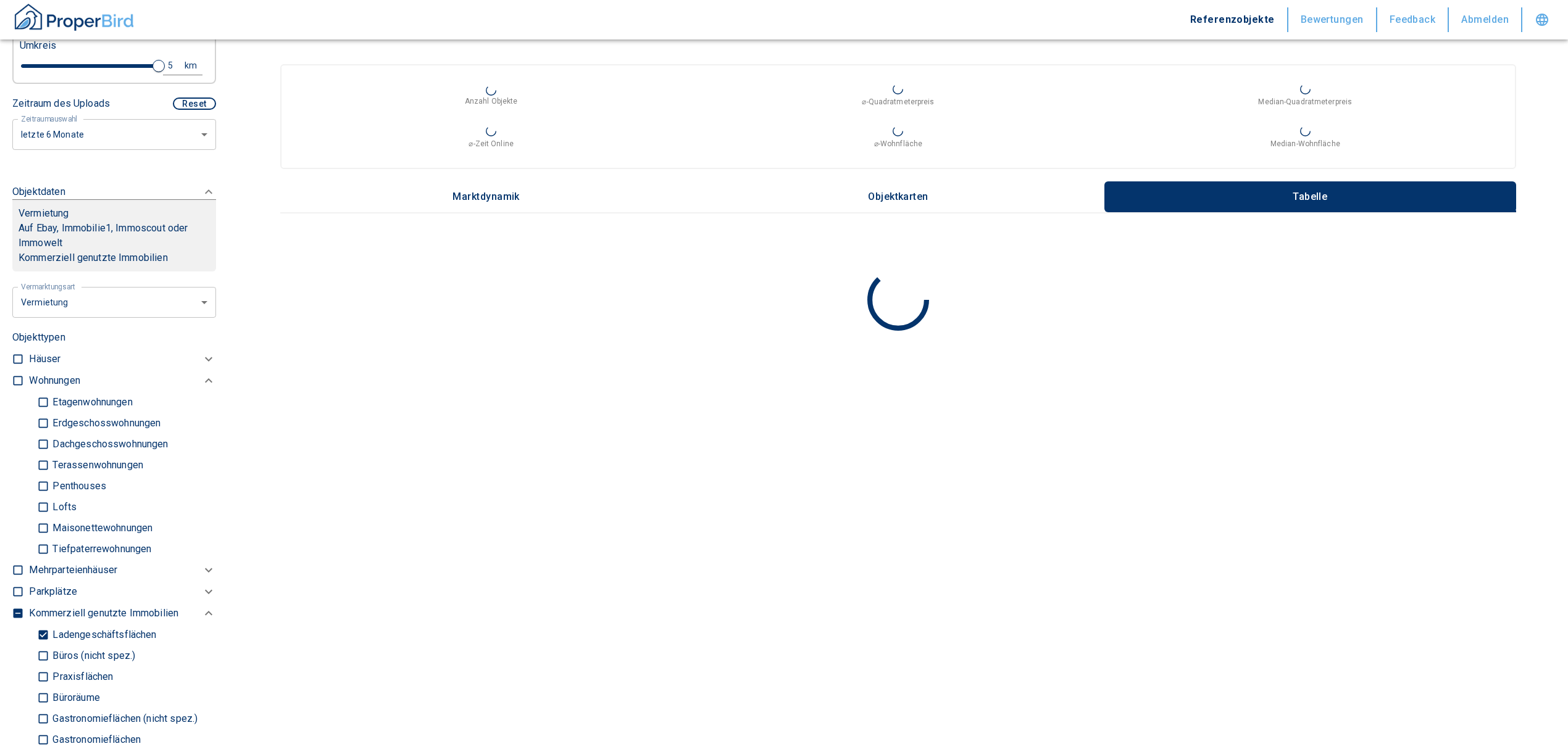
scroll to position [411, 0]
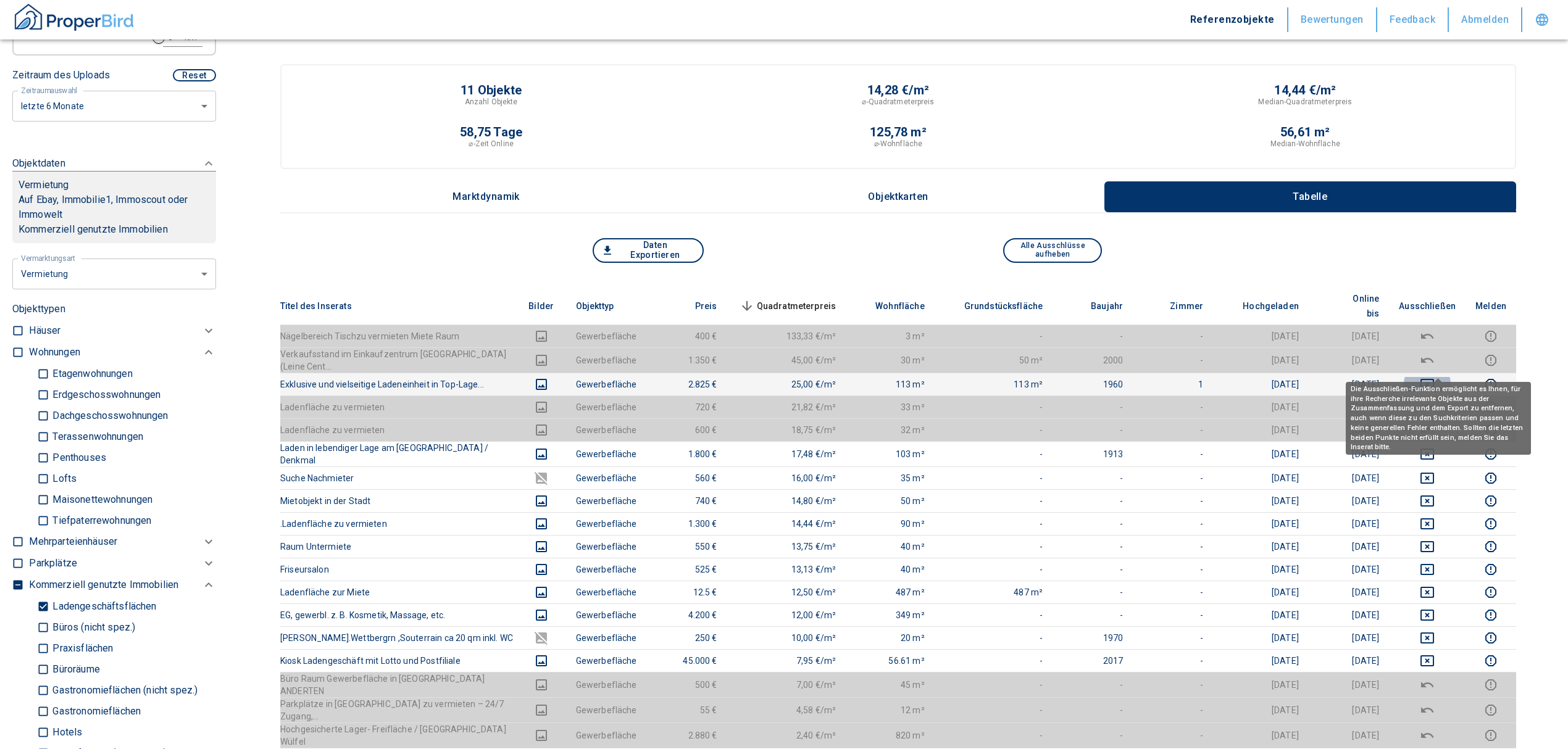
click at [1434, 379] on icon "deselect this listing" at bounding box center [1427, 384] width 14 height 11
